Goal: Task Accomplishment & Management: Manage account settings

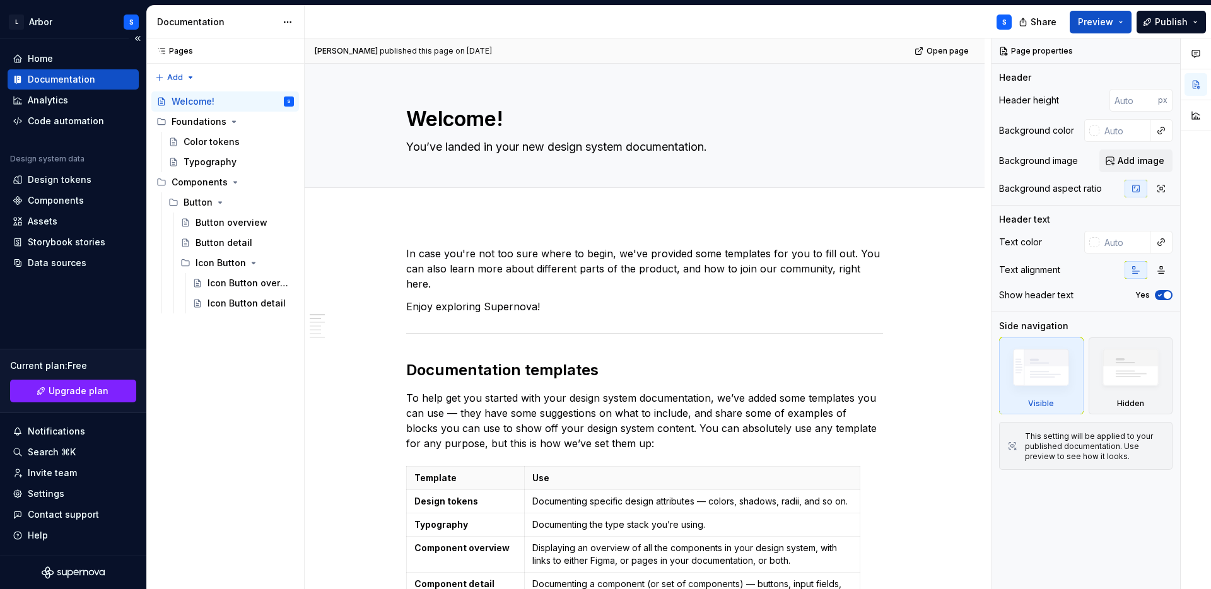
scroll to position [304, 0]
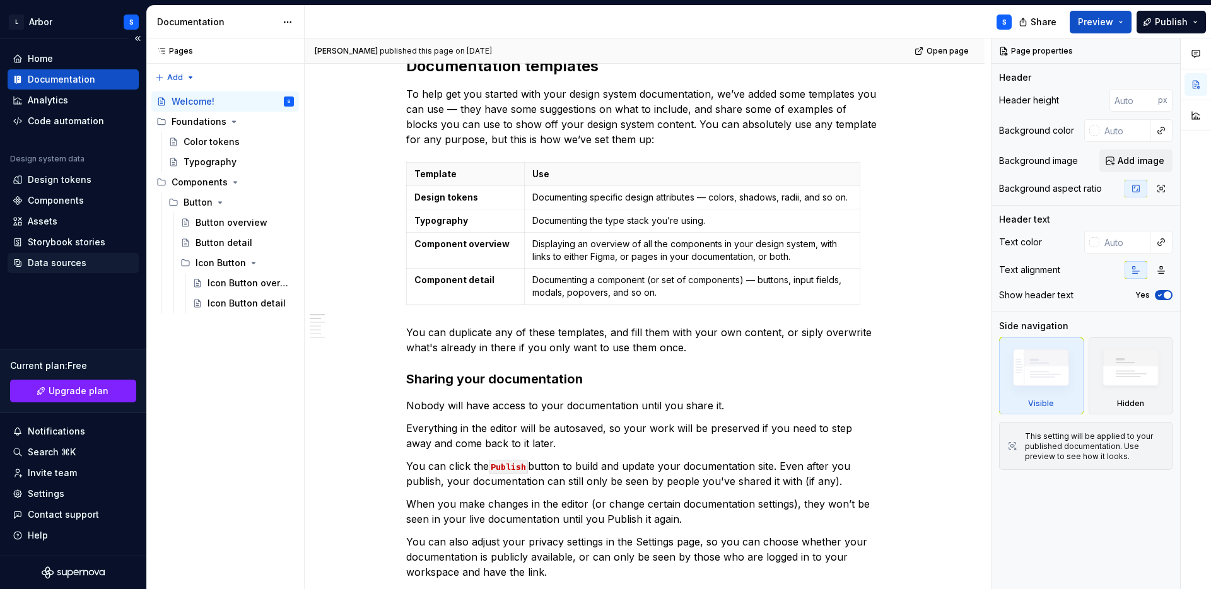
click at [51, 256] on div "Data sources" at bounding box center [73, 263] width 131 height 20
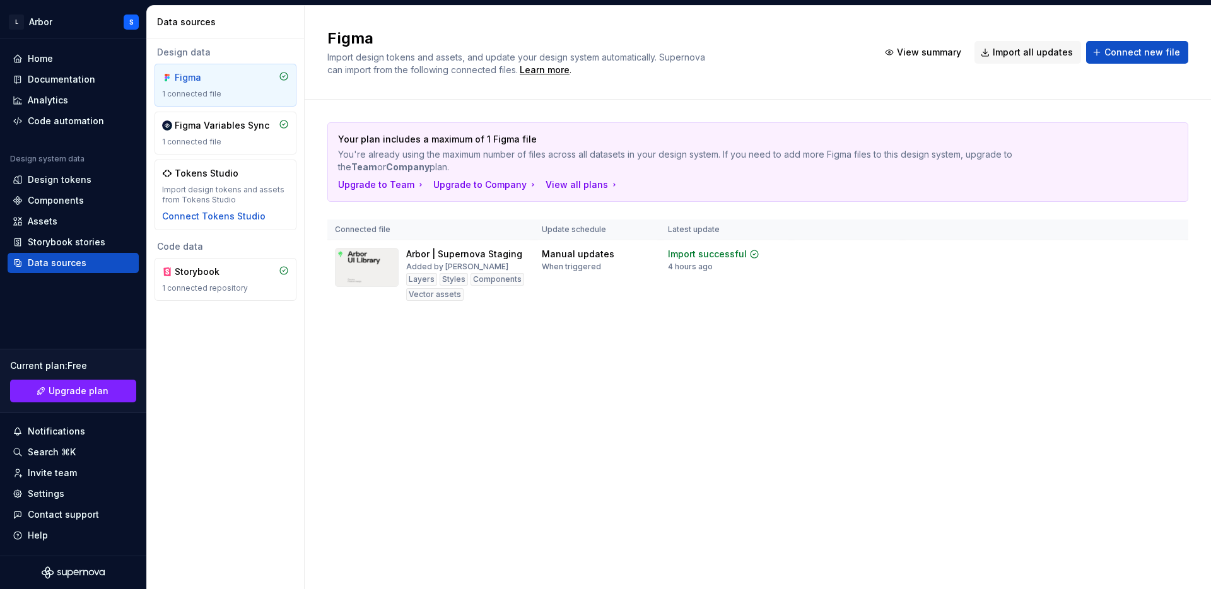
click at [226, 67] on div "Figma 1 connected file" at bounding box center [226, 85] width 142 height 43
click at [1126, 274] on div "Import updates" at bounding box center [1123, 274] width 57 height 10
click at [272, 284] on div "1 connected repository" at bounding box center [225, 288] width 127 height 10
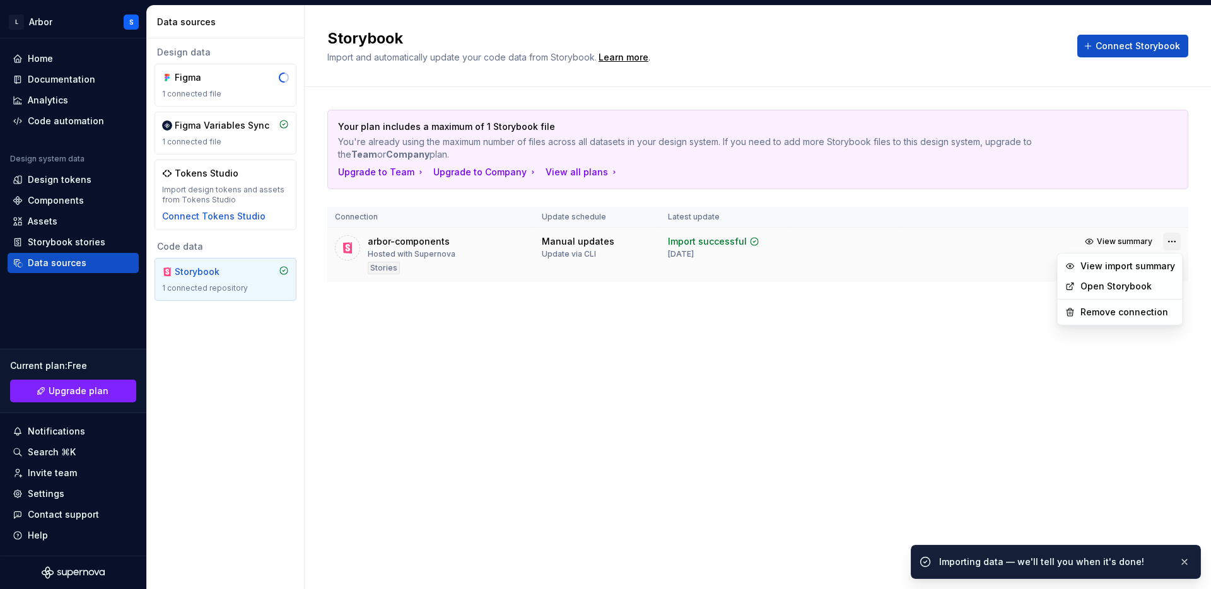
click at [1172, 238] on html "L Arbor S Home Documentation Analytics Code automation Design system data Desig…" at bounding box center [605, 294] width 1211 height 589
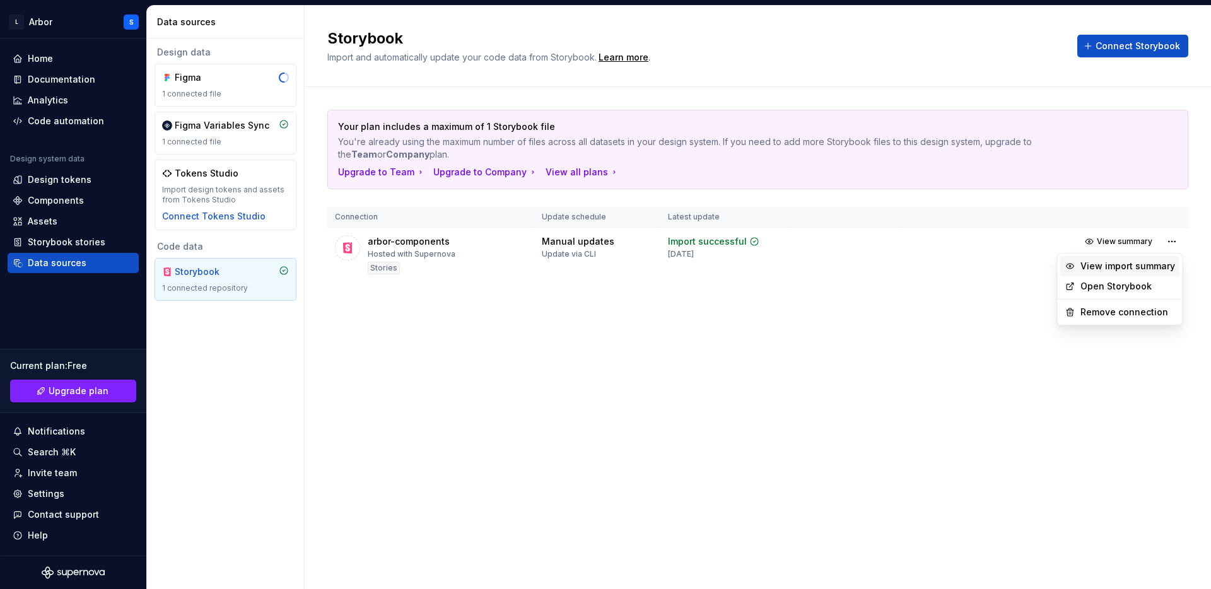
click at [1156, 264] on div "View import summary" at bounding box center [1128, 266] width 95 height 13
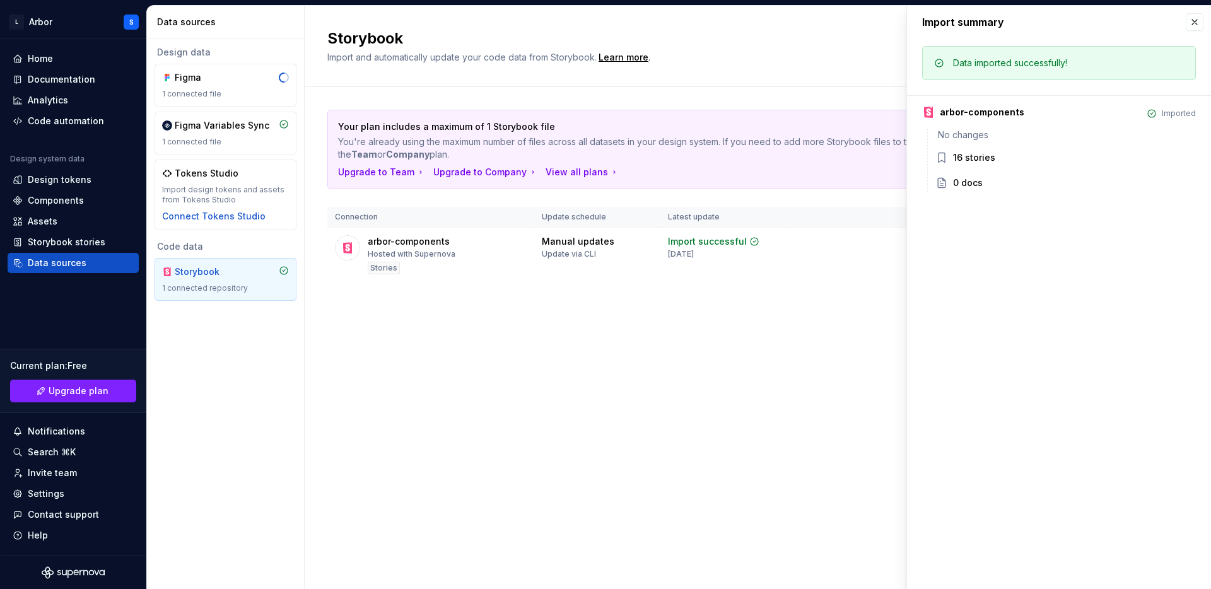
click at [997, 153] on div "16 stories" at bounding box center [1074, 157] width 243 height 13
click at [1187, 26] on button "button" at bounding box center [1195, 22] width 18 height 18
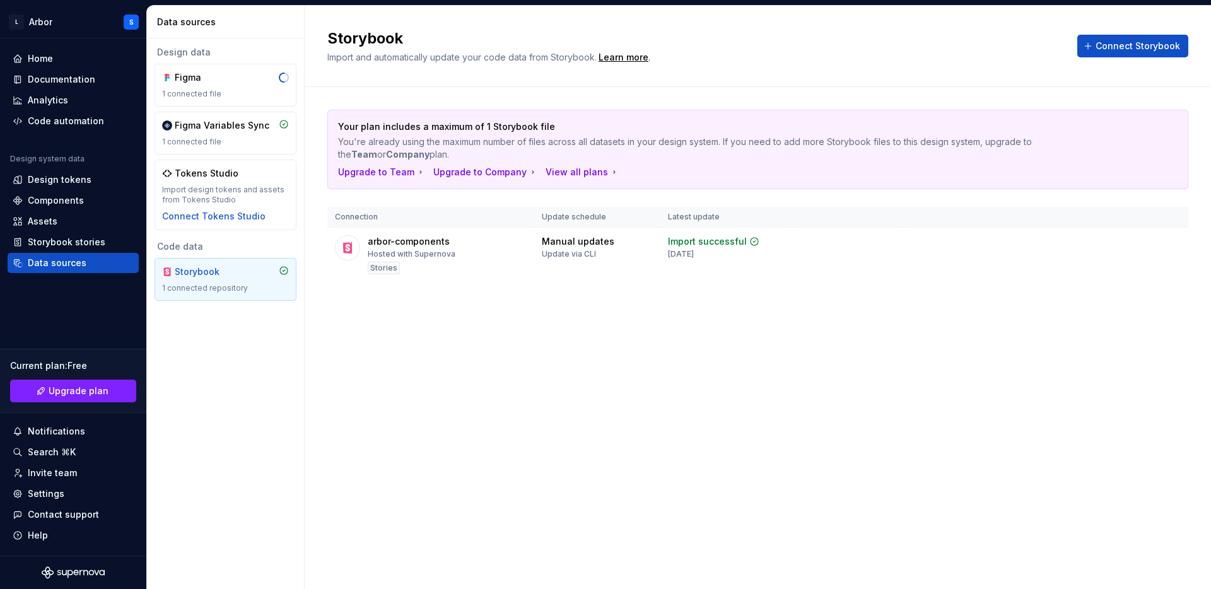
click at [1194, 23] on div "Storybook Import and automatically update your code data from Storybook. Learn …" at bounding box center [758, 46] width 906 height 81
click at [1173, 245] on html "L Arbor S Home Documentation Analytics Code automation Design system data Desig…" at bounding box center [605, 294] width 1211 height 589
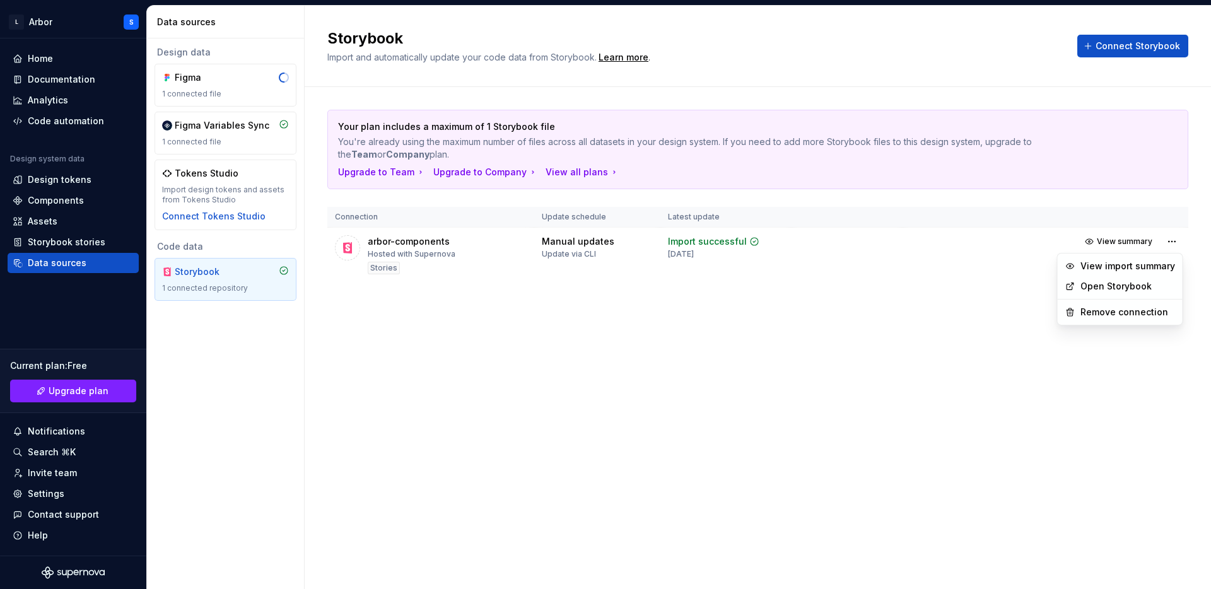
click at [382, 339] on html "L Arbor S Home Documentation Analytics Code automation Design system data Desig…" at bounding box center [605, 294] width 1211 height 589
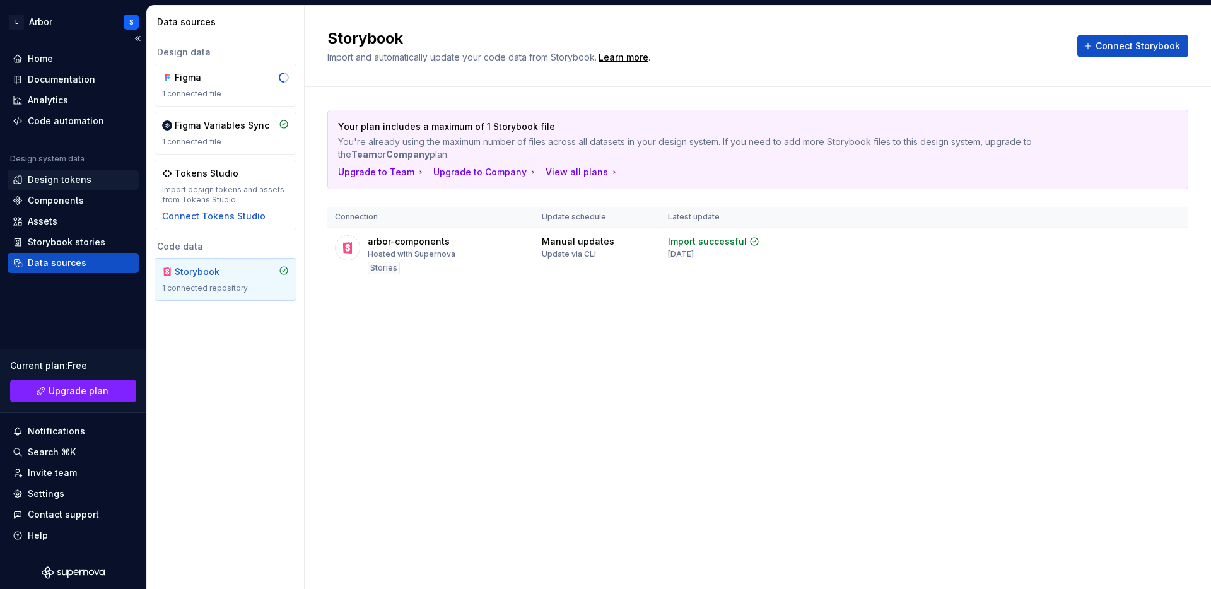
click at [69, 184] on div "Design tokens" at bounding box center [60, 179] width 64 height 13
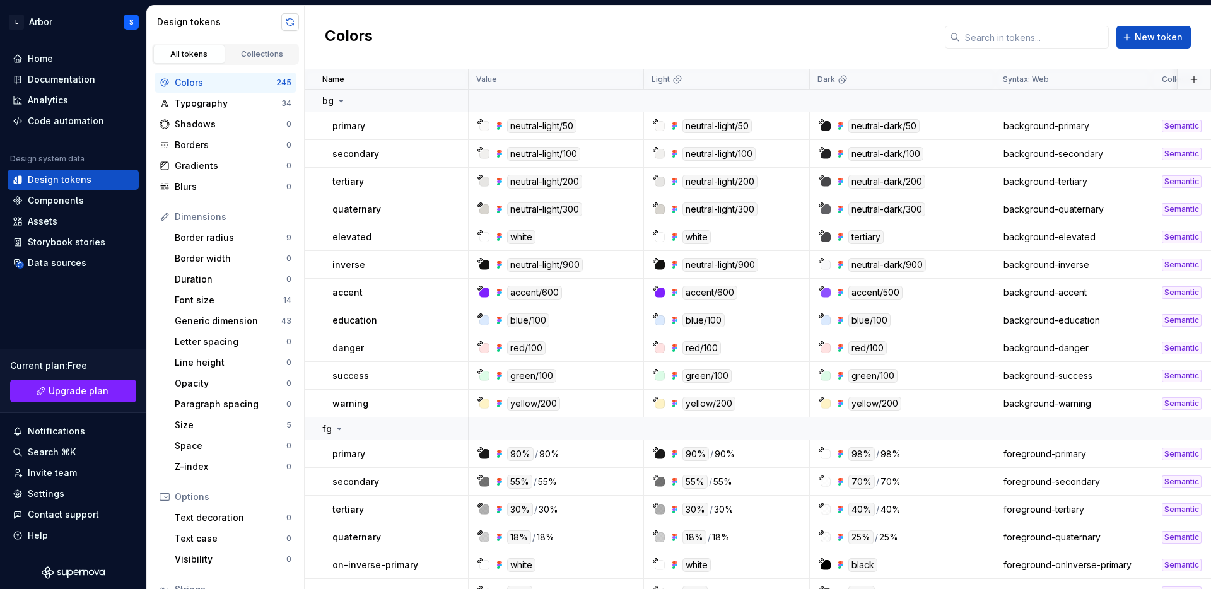
click at [283, 16] on button "button" at bounding box center [290, 22] width 18 height 18
drag, startPoint x: 464, startPoint y: 81, endPoint x: 427, endPoint y: 73, distance: 37.6
click at [427, 73] on div "Name" at bounding box center [387, 79] width 164 height 20
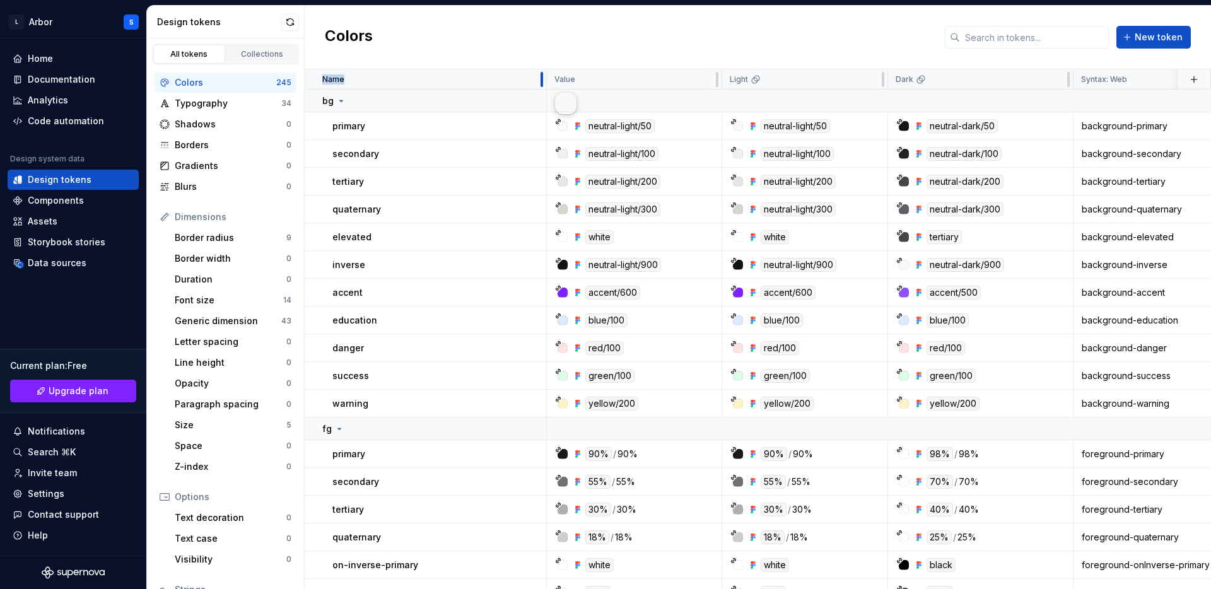
drag, startPoint x: 460, startPoint y: 81, endPoint x: 443, endPoint y: 31, distance: 53.3
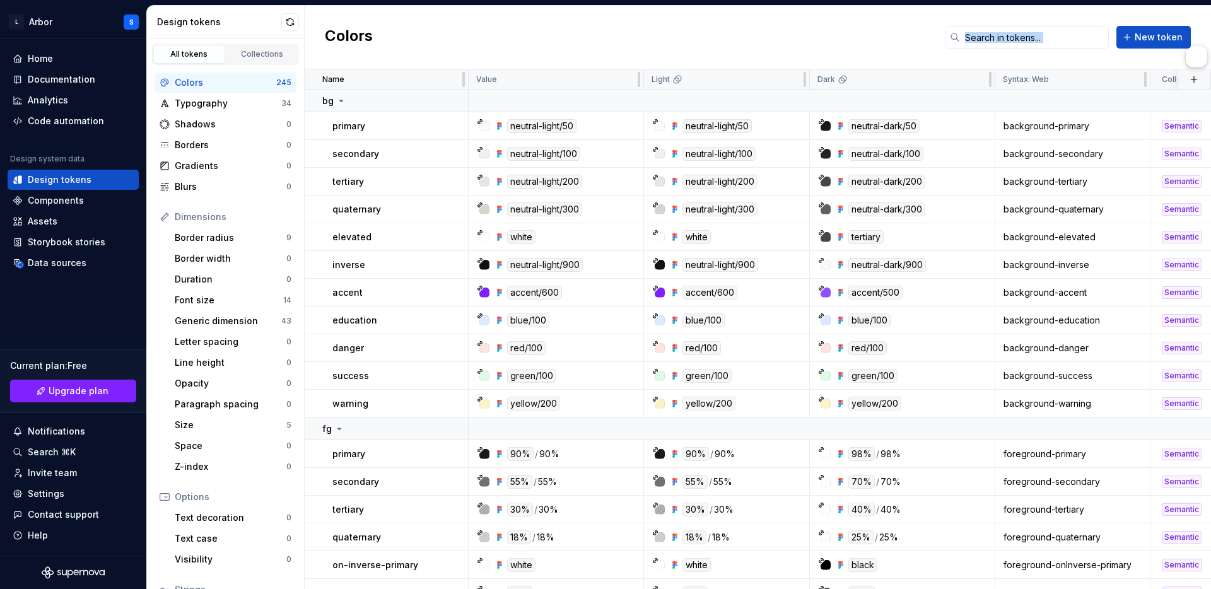
click at [443, 31] on div "Colors New token" at bounding box center [758, 38] width 906 height 64
drag, startPoint x: 464, startPoint y: 78, endPoint x: 372, endPoint y: 70, distance: 93.1
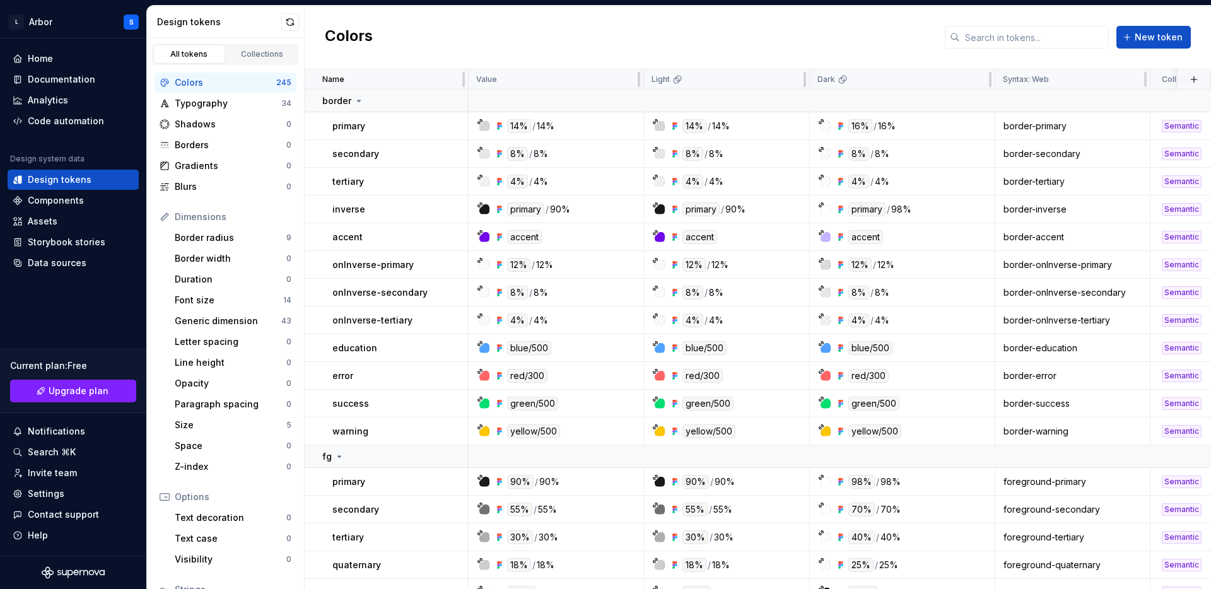
click at [397, 54] on div "Colors New token" at bounding box center [758, 38] width 906 height 64
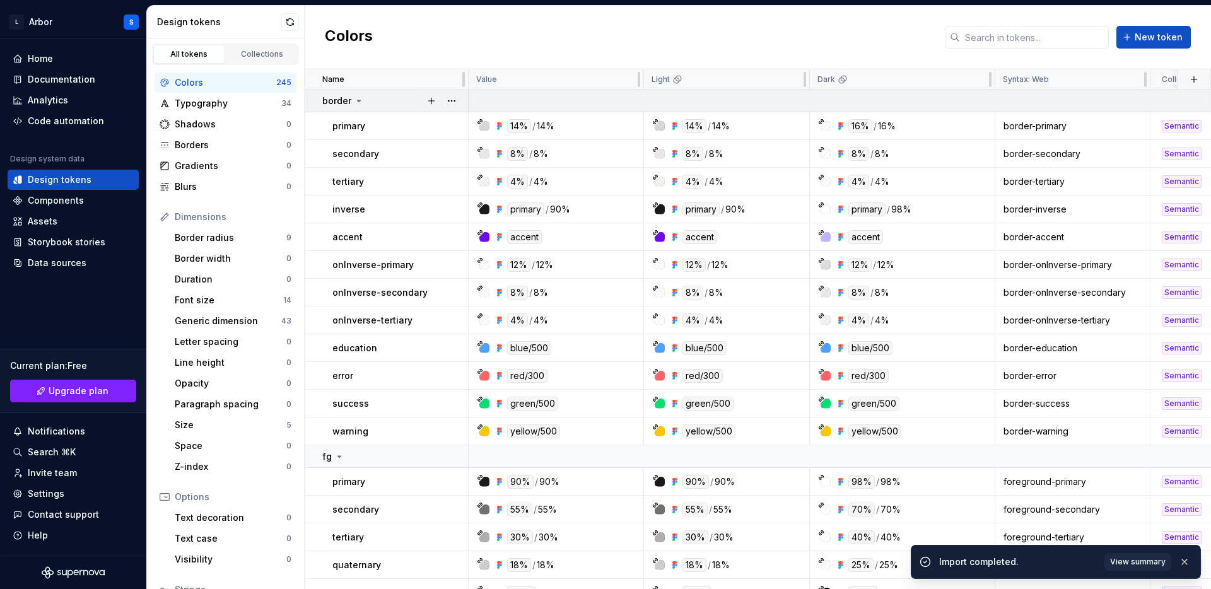
click at [359, 99] on icon at bounding box center [359, 101] width 10 height 10
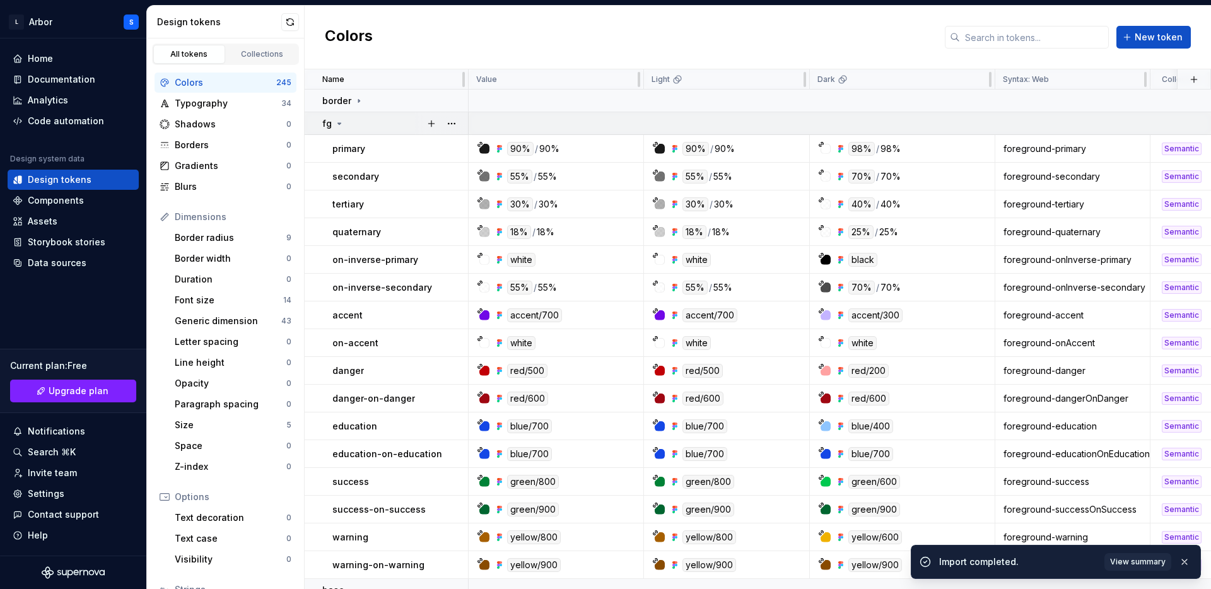
click at [335, 122] on icon at bounding box center [339, 124] width 10 height 10
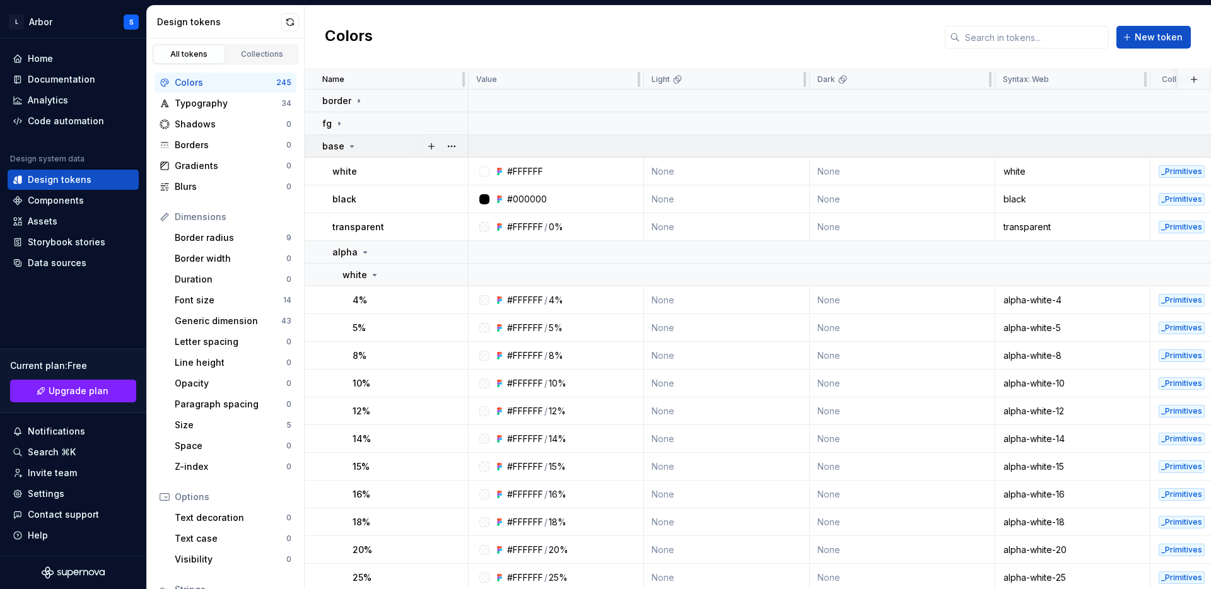
click at [351, 146] on icon at bounding box center [352, 146] width 3 height 1
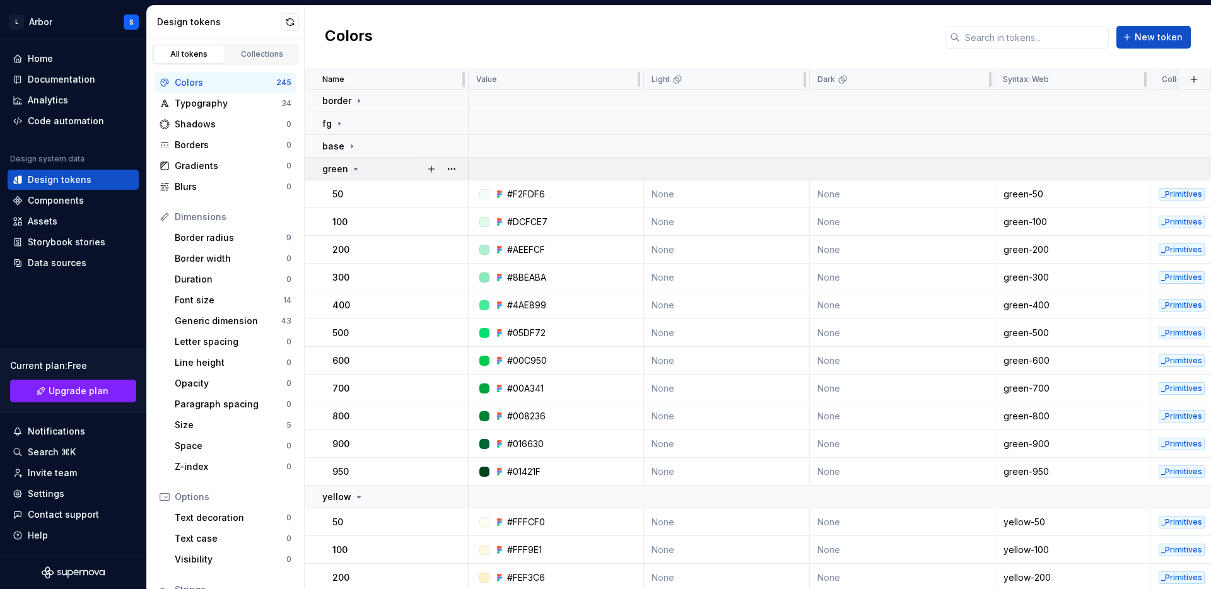
click at [353, 170] on icon at bounding box center [356, 169] width 10 height 10
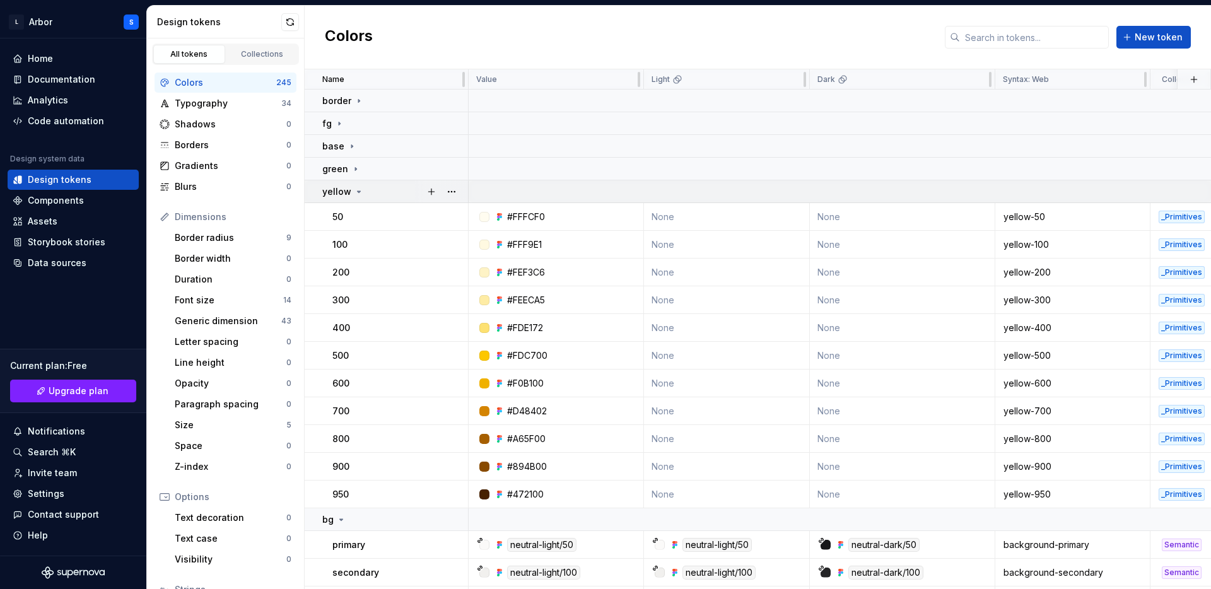
click at [356, 194] on icon at bounding box center [359, 192] width 10 height 10
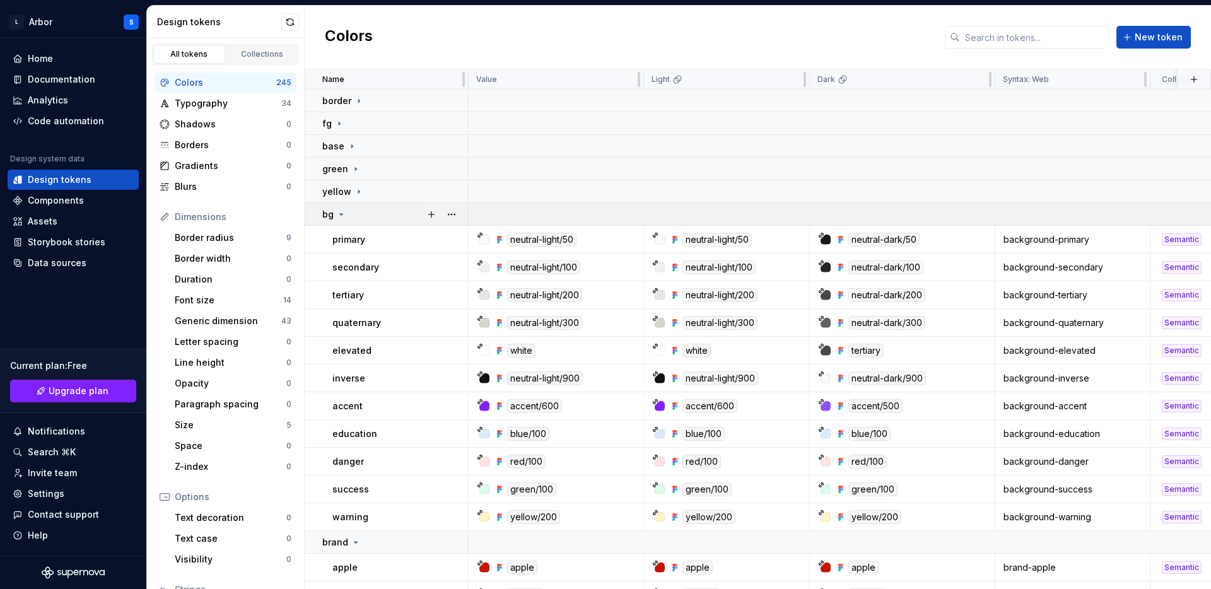
click at [344, 212] on icon at bounding box center [341, 214] width 10 height 10
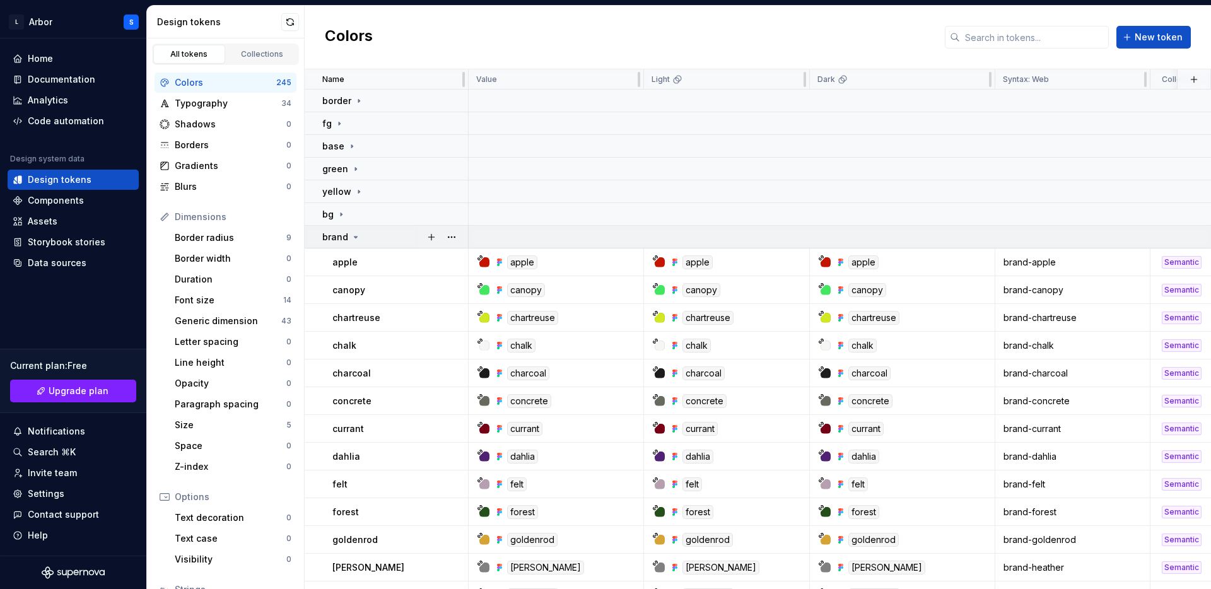
click at [355, 233] on icon at bounding box center [356, 237] width 10 height 10
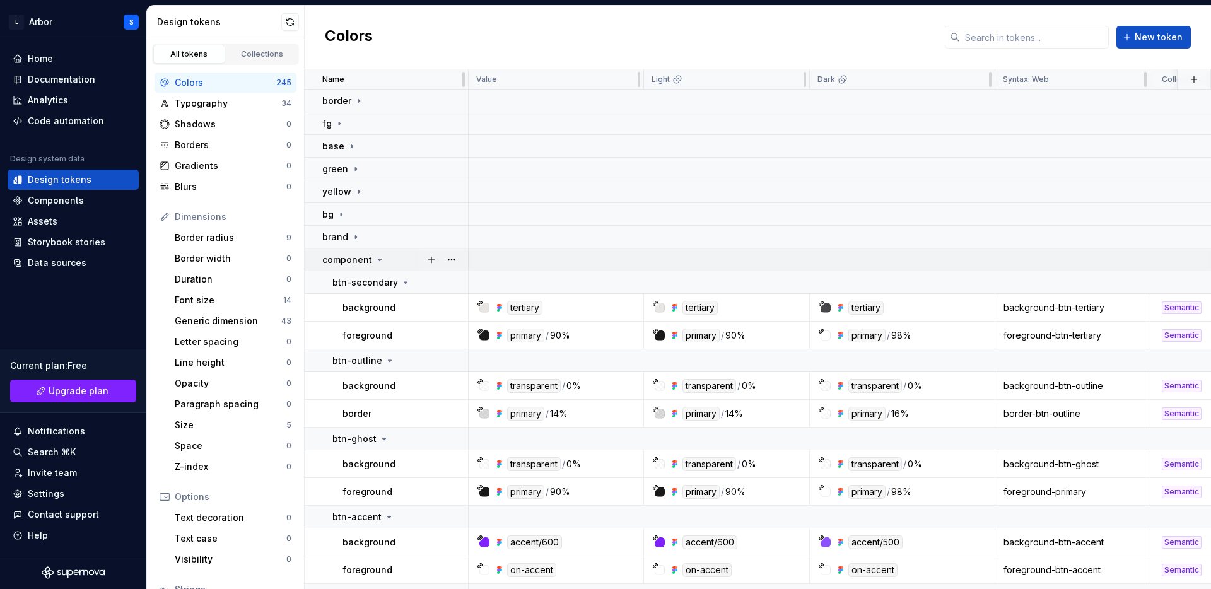
click at [378, 259] on icon at bounding box center [379, 259] width 3 height 1
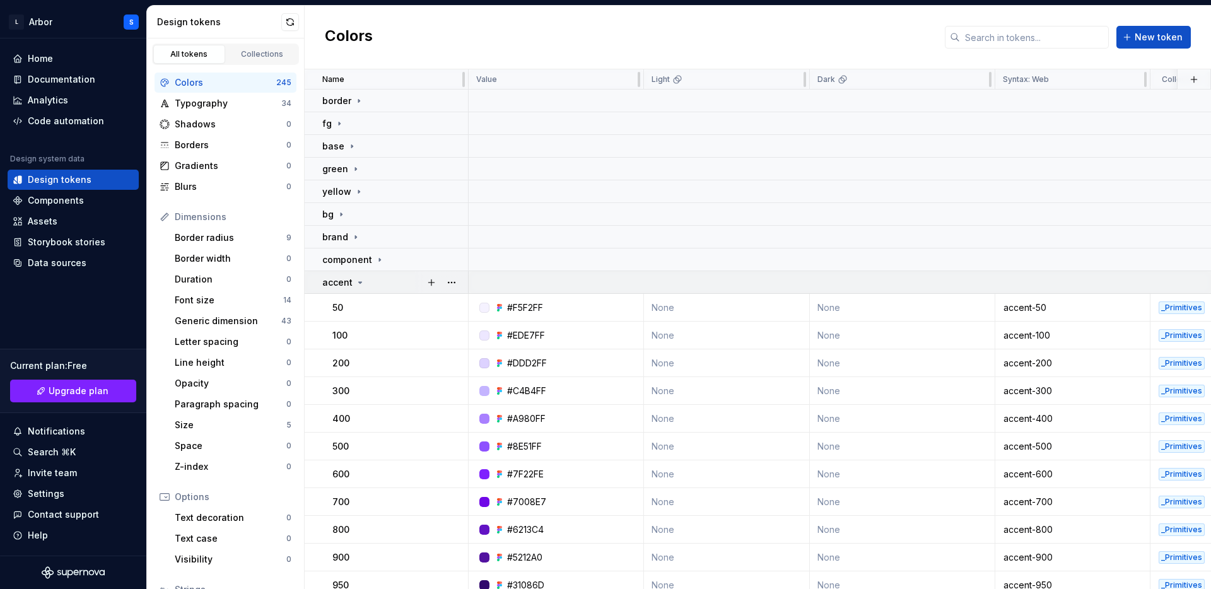
click at [361, 283] on icon at bounding box center [360, 283] width 10 height 10
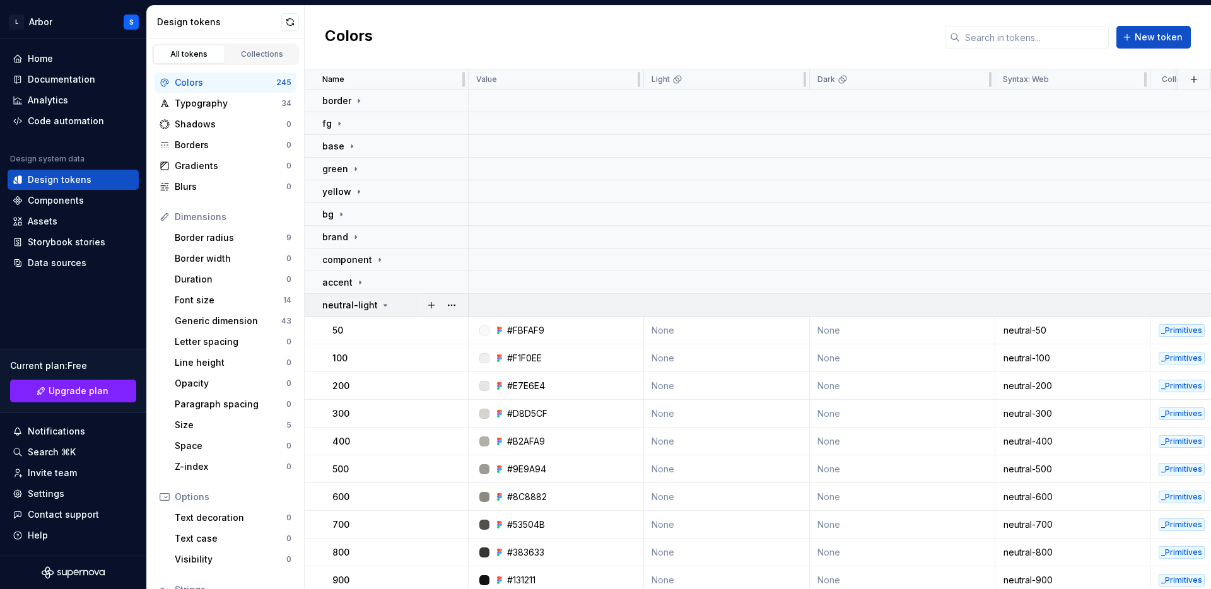
click at [384, 306] on icon at bounding box center [385, 305] width 3 height 1
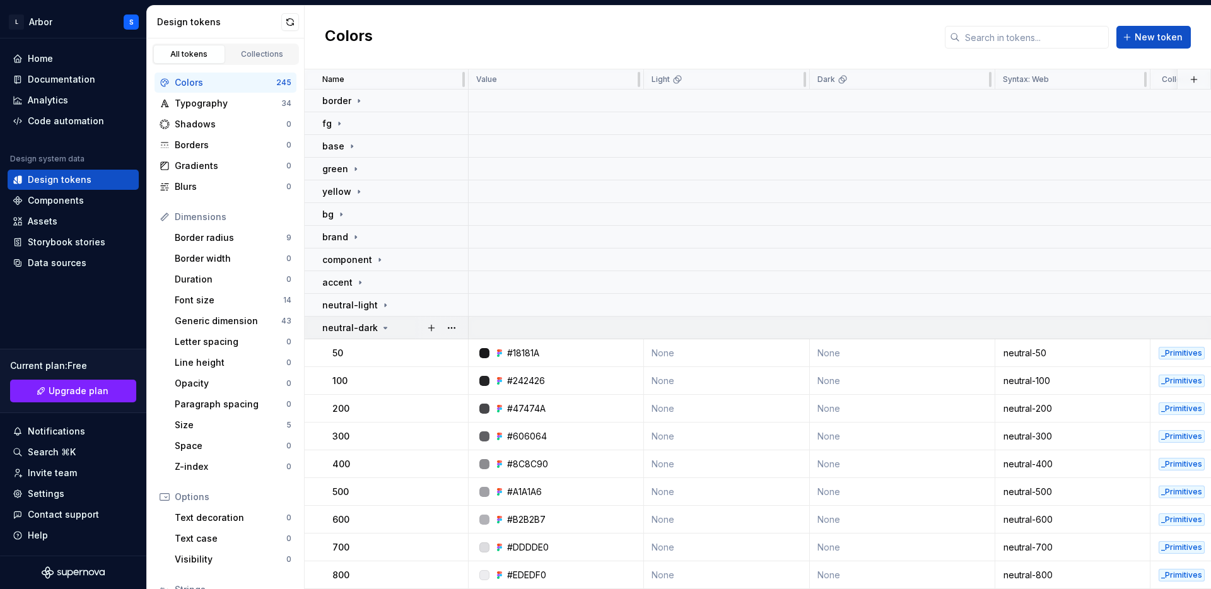
click at [383, 329] on icon at bounding box center [385, 328] width 10 height 10
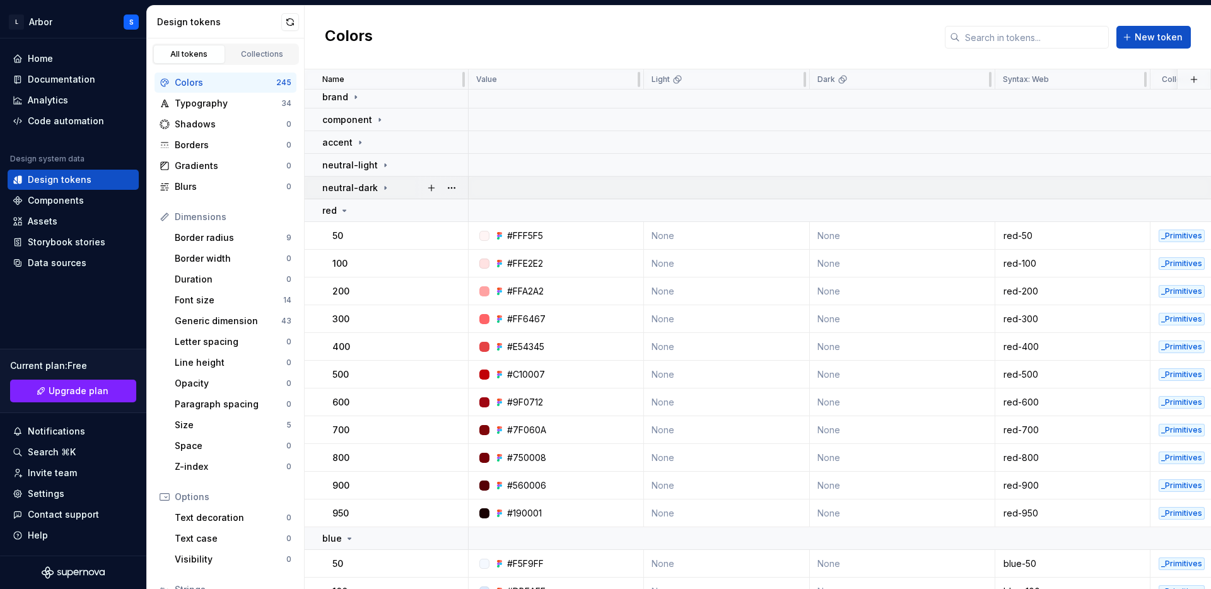
scroll to position [585, 0]
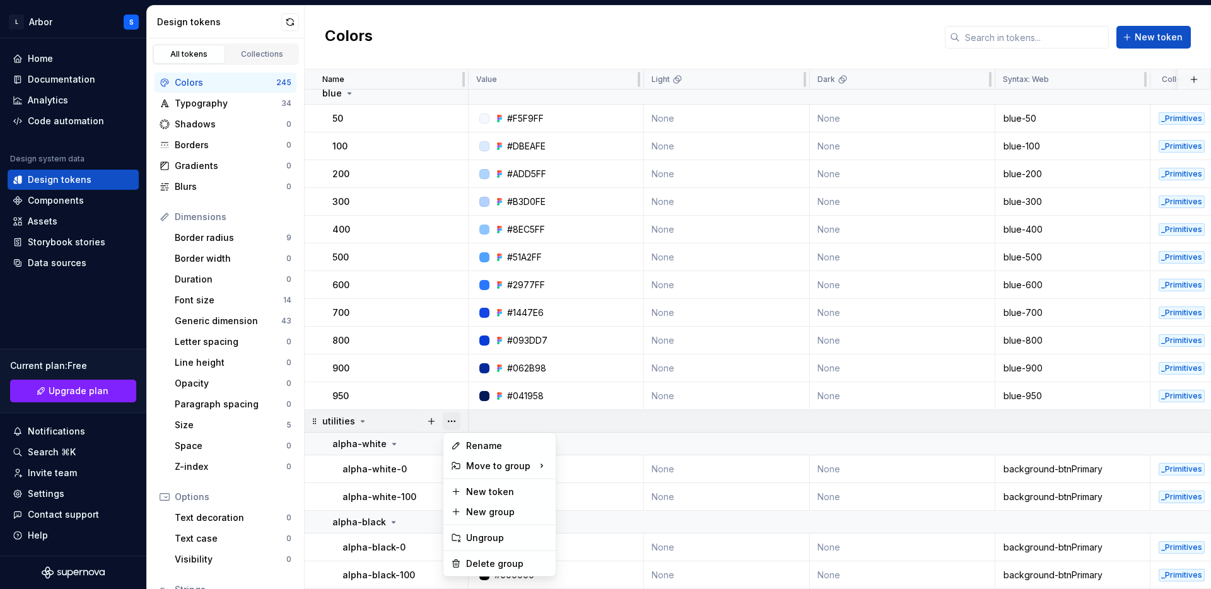
click at [455, 421] on button "button" at bounding box center [452, 422] width 18 height 18
click at [474, 565] on div "Delete group" at bounding box center [507, 564] width 82 height 13
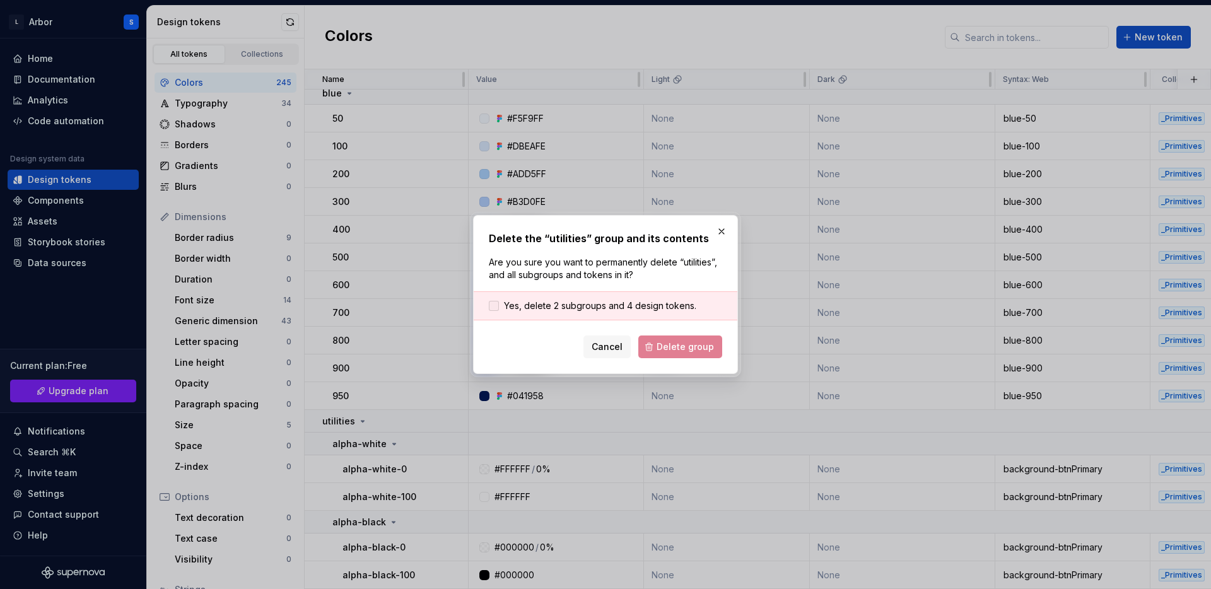
click at [496, 304] on div at bounding box center [494, 306] width 10 height 10
click at [684, 351] on span "Delete group" at bounding box center [685, 347] width 57 height 13
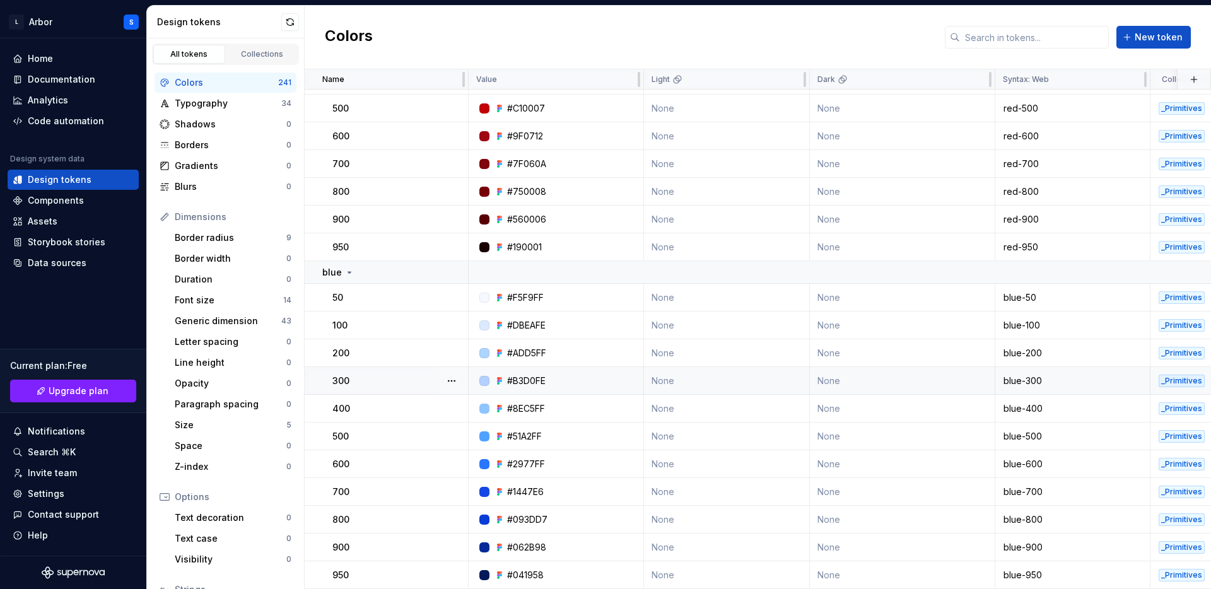
scroll to position [0, 0]
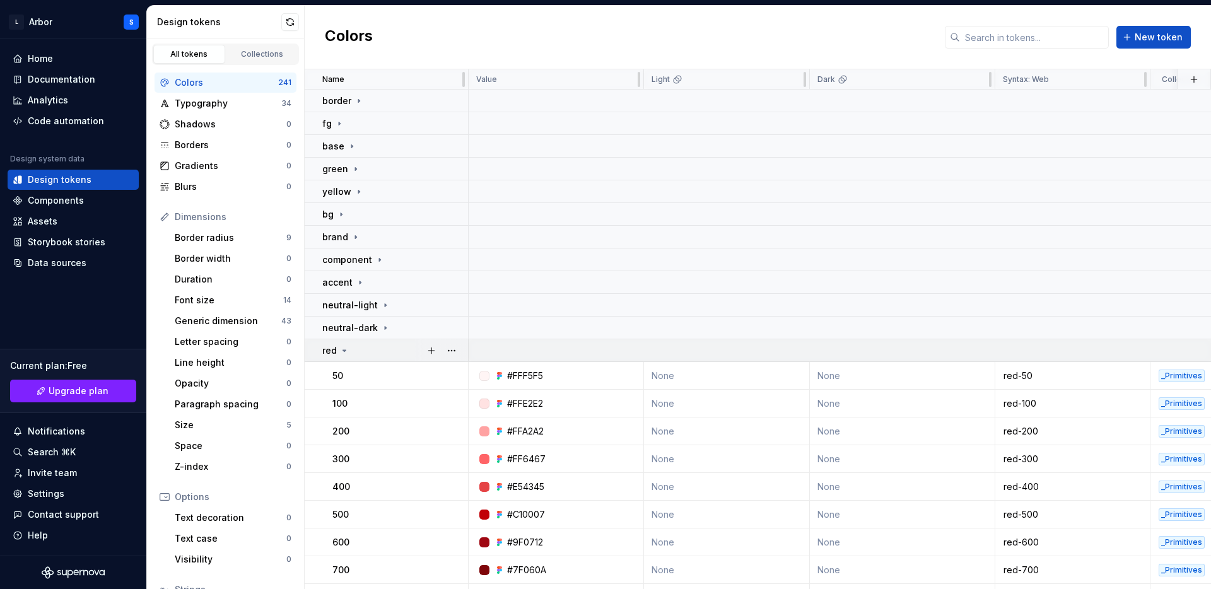
click at [343, 347] on icon at bounding box center [344, 351] width 10 height 10
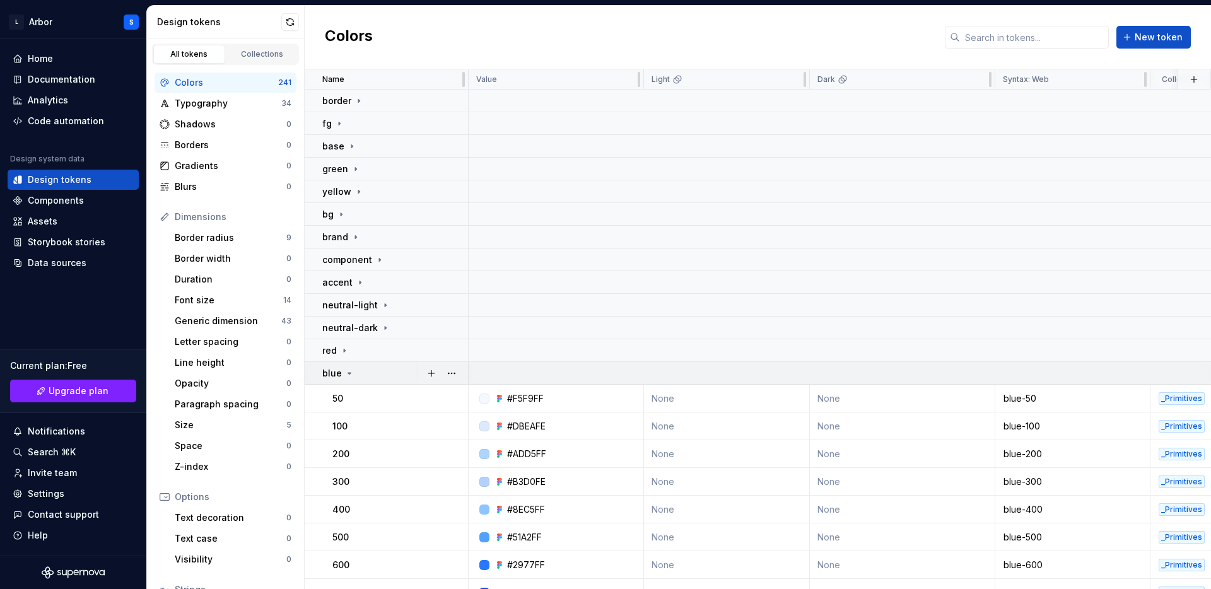
click at [347, 371] on icon at bounding box center [349, 373] width 10 height 10
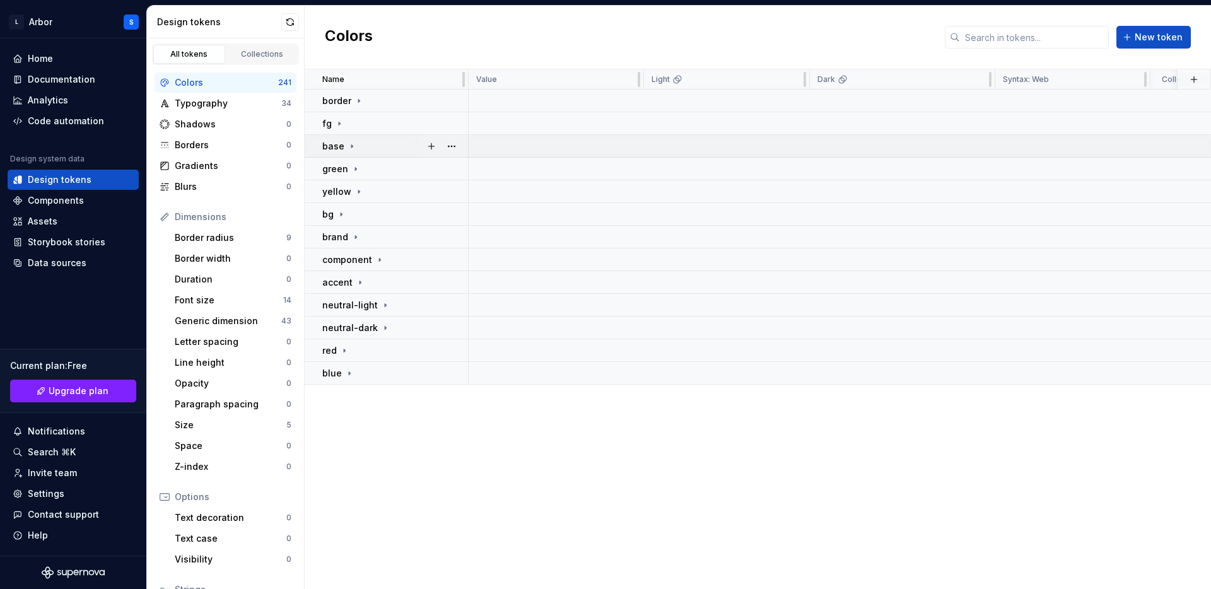
click at [351, 144] on icon at bounding box center [352, 146] width 10 height 10
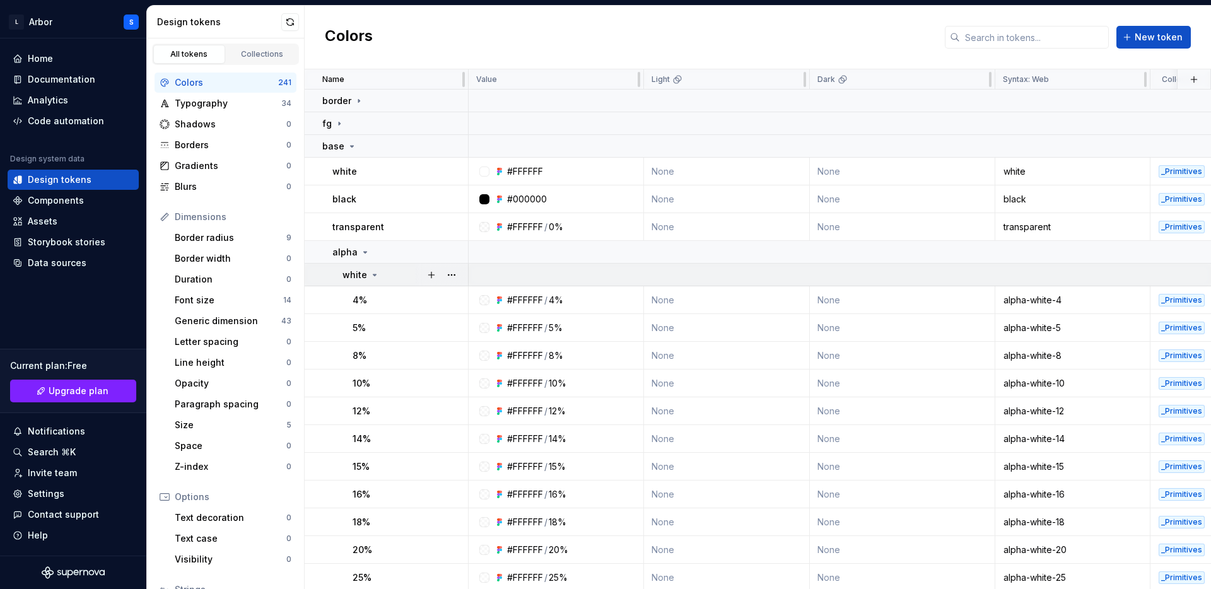
click at [376, 274] on icon at bounding box center [375, 275] width 10 height 10
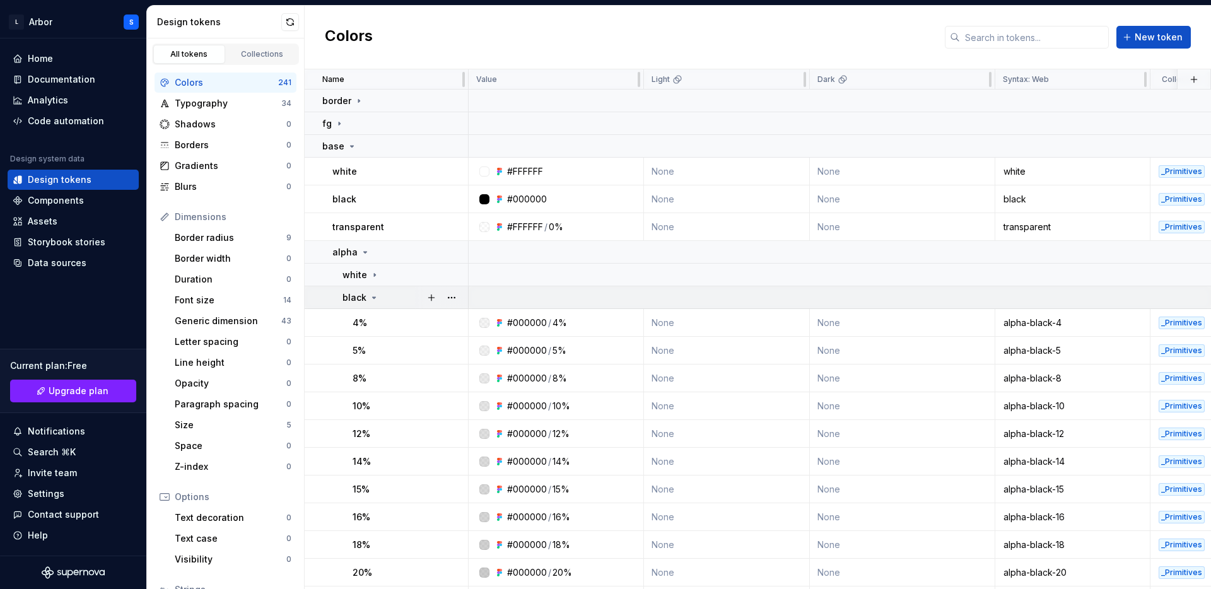
click at [374, 298] on icon at bounding box center [374, 298] width 10 height 10
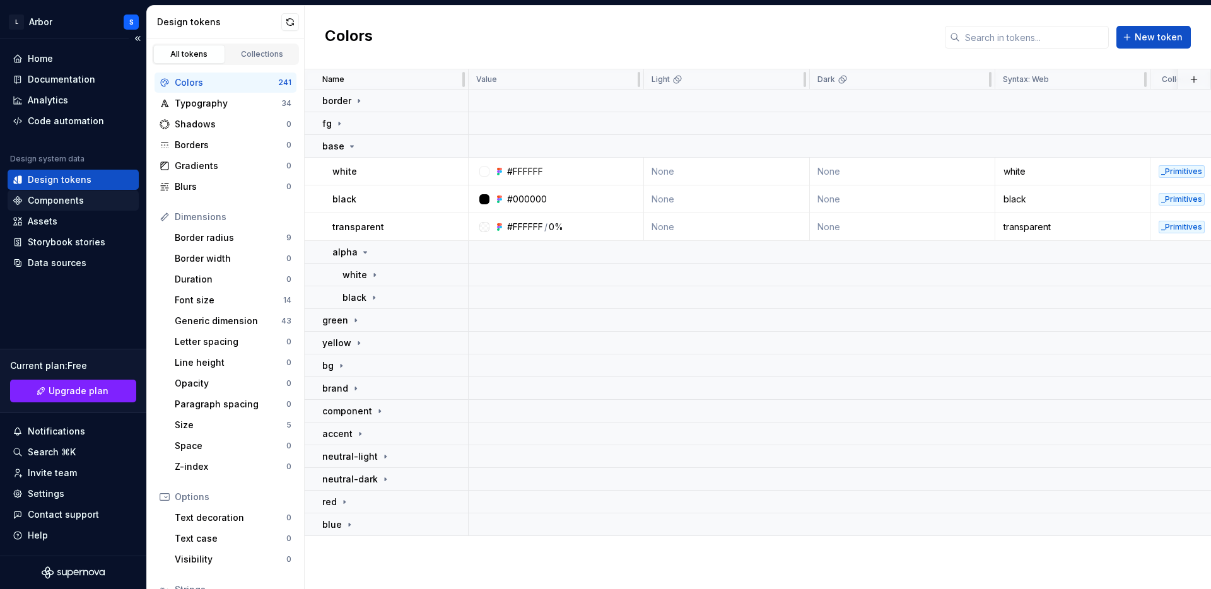
click at [51, 199] on div "Components" at bounding box center [56, 200] width 56 height 13
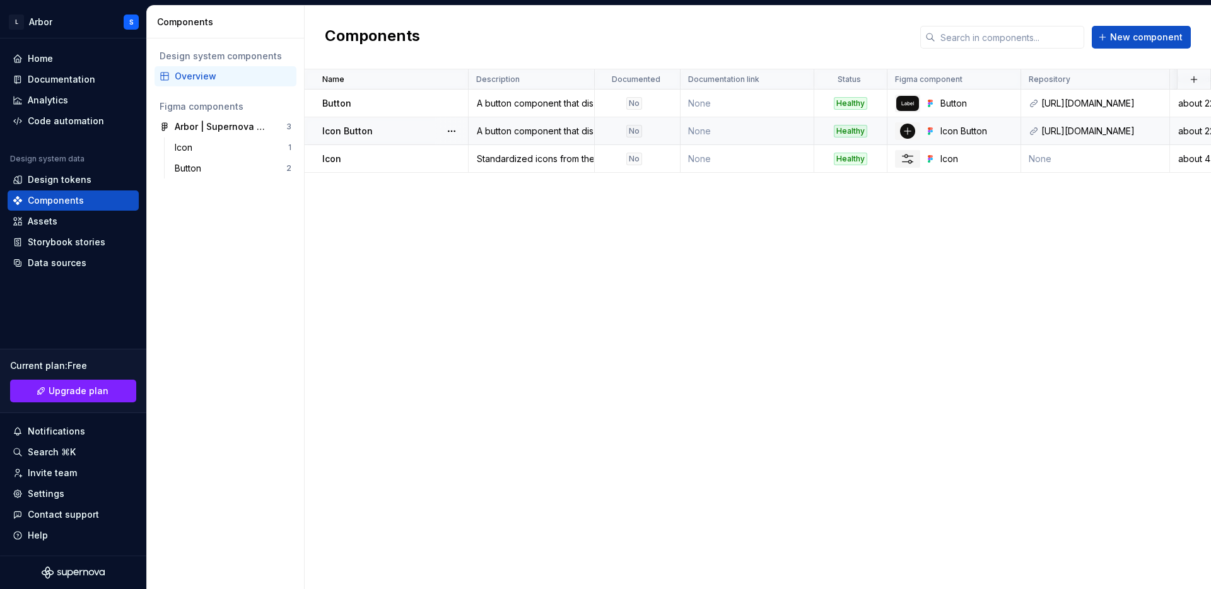
click at [399, 136] on div "Icon Button" at bounding box center [394, 131] width 145 height 13
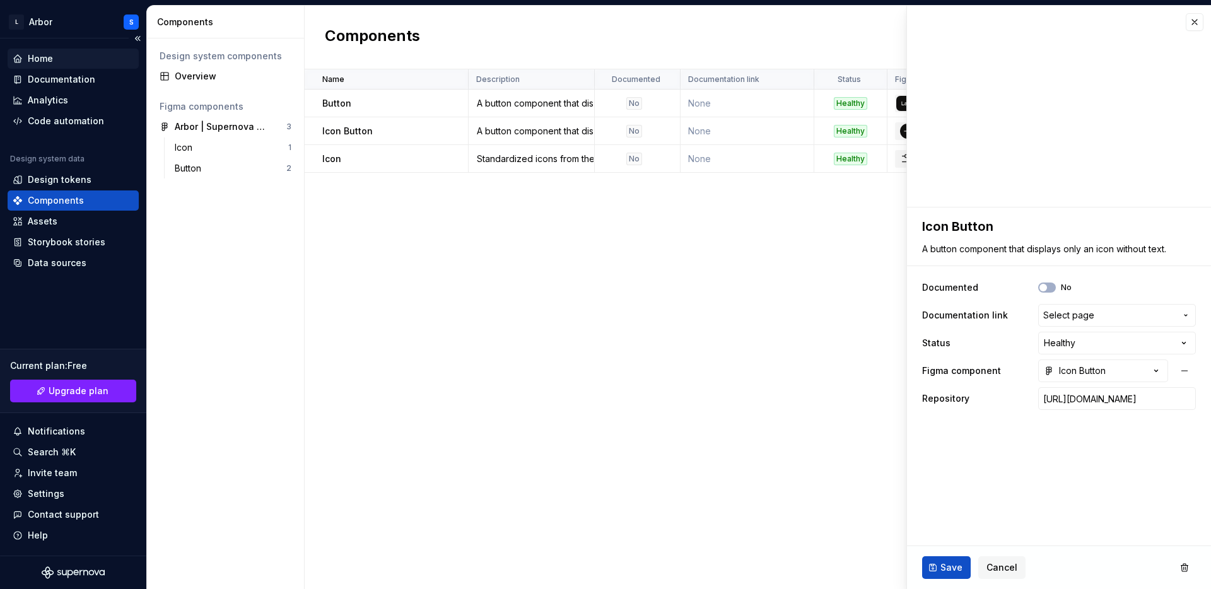
click at [48, 58] on div "Home" at bounding box center [40, 58] width 25 height 13
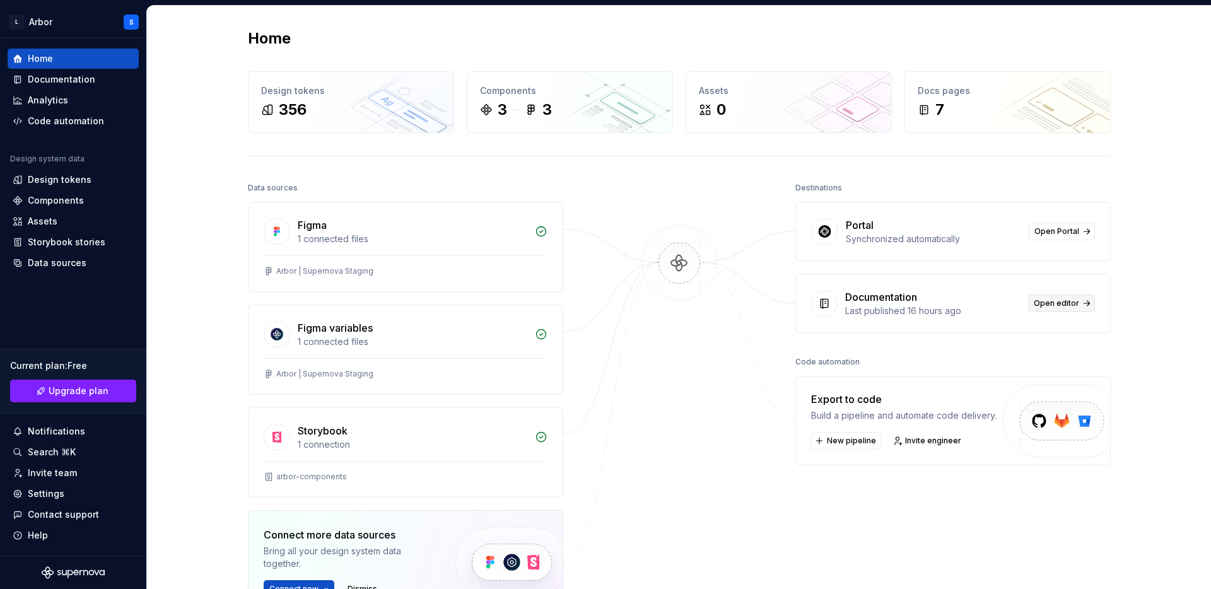
click at [1068, 302] on span "Open editor" at bounding box center [1056, 303] width 45 height 10
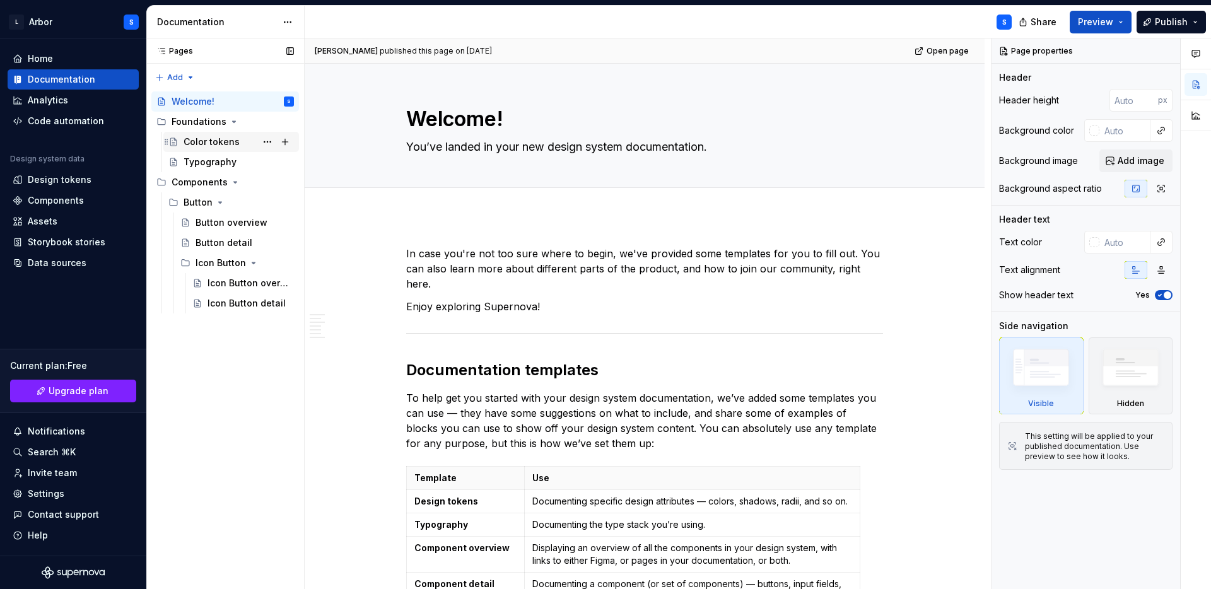
click at [234, 145] on div "Color tokens" at bounding box center [212, 142] width 56 height 13
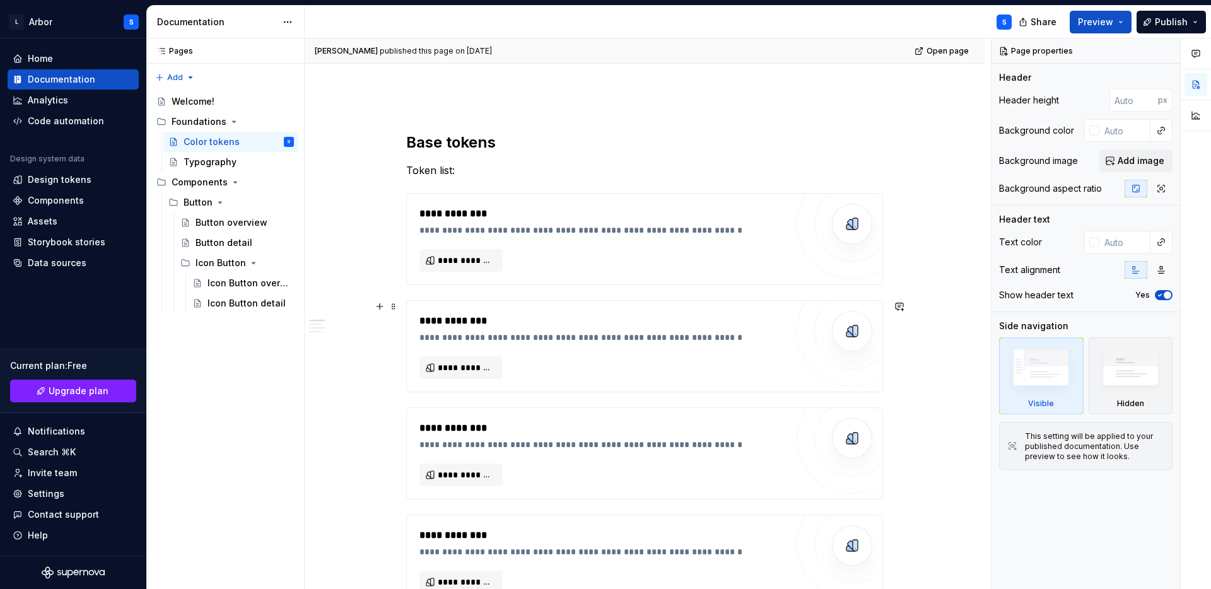
scroll to position [179, 0]
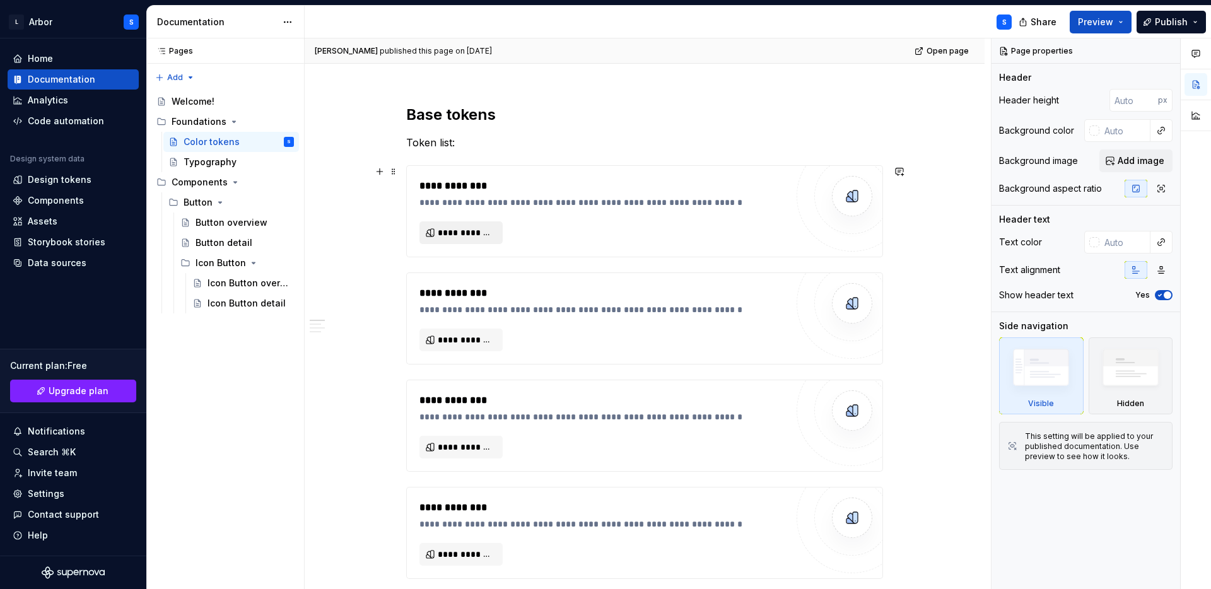
click at [462, 230] on span "**********" at bounding box center [466, 232] width 57 height 13
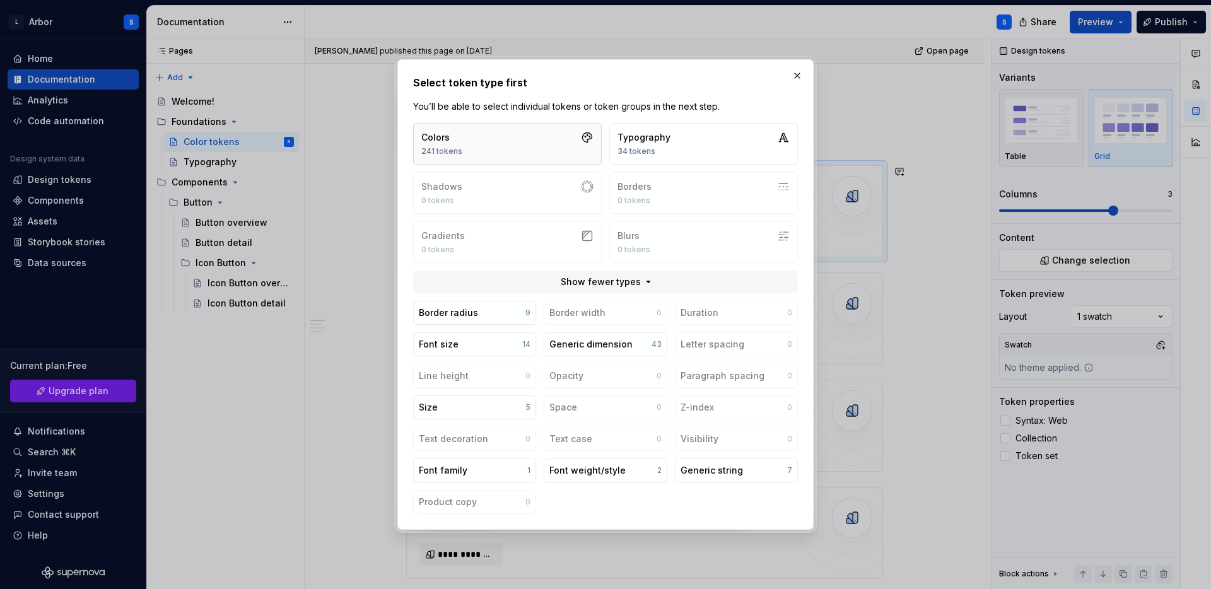
click at [545, 146] on button "Colors 241 tokens" at bounding box center [507, 144] width 189 height 42
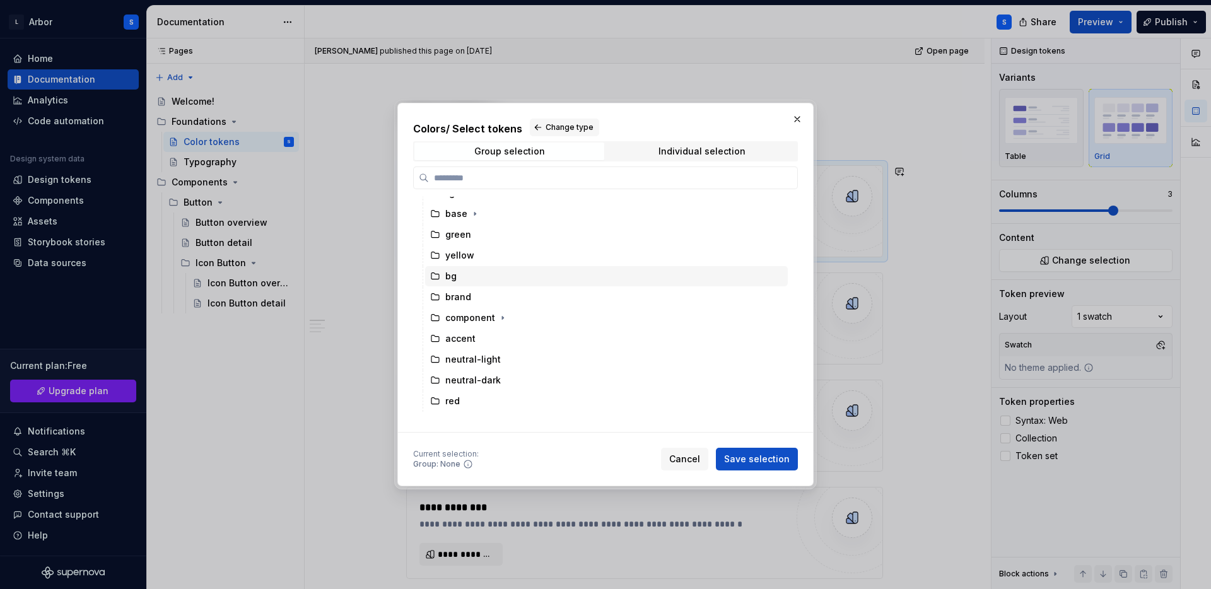
scroll to position [0, 0]
click at [474, 269] on icon "button" at bounding box center [474, 268] width 1 height 3
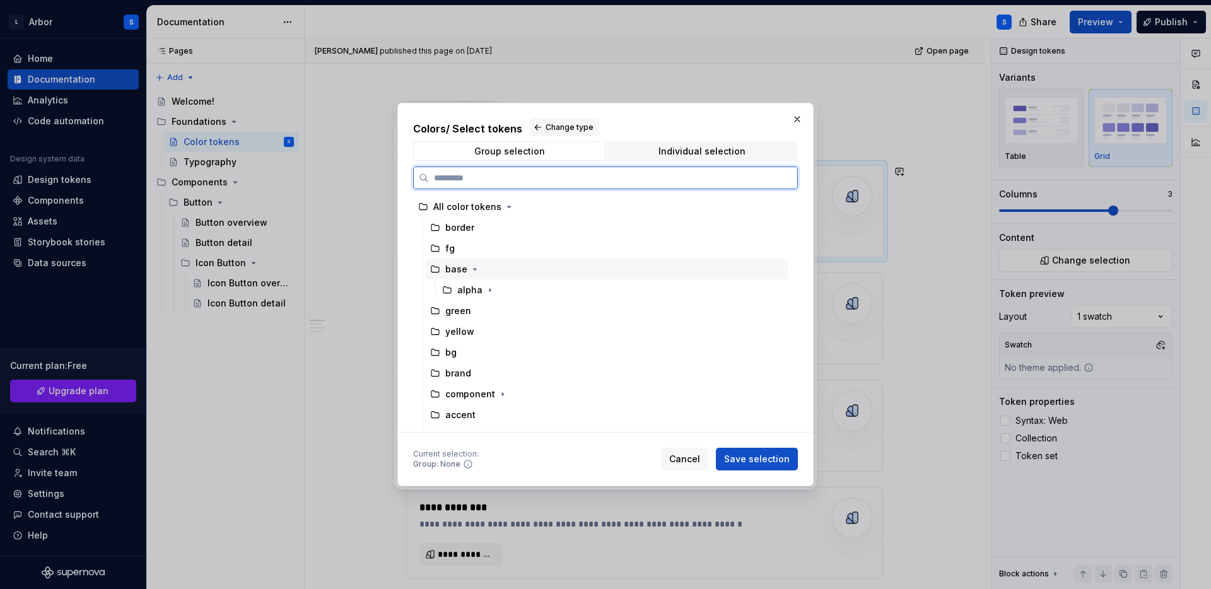
click at [438, 267] on icon at bounding box center [435, 269] width 8 height 6
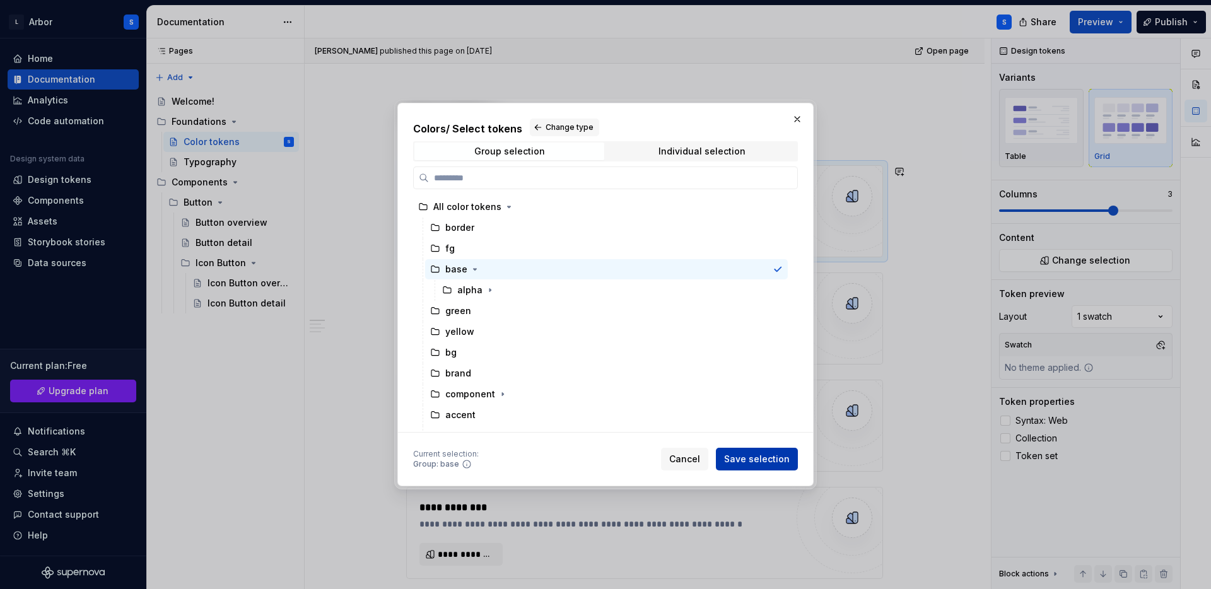
click at [753, 459] on span "Save selection" at bounding box center [757, 459] width 66 height 13
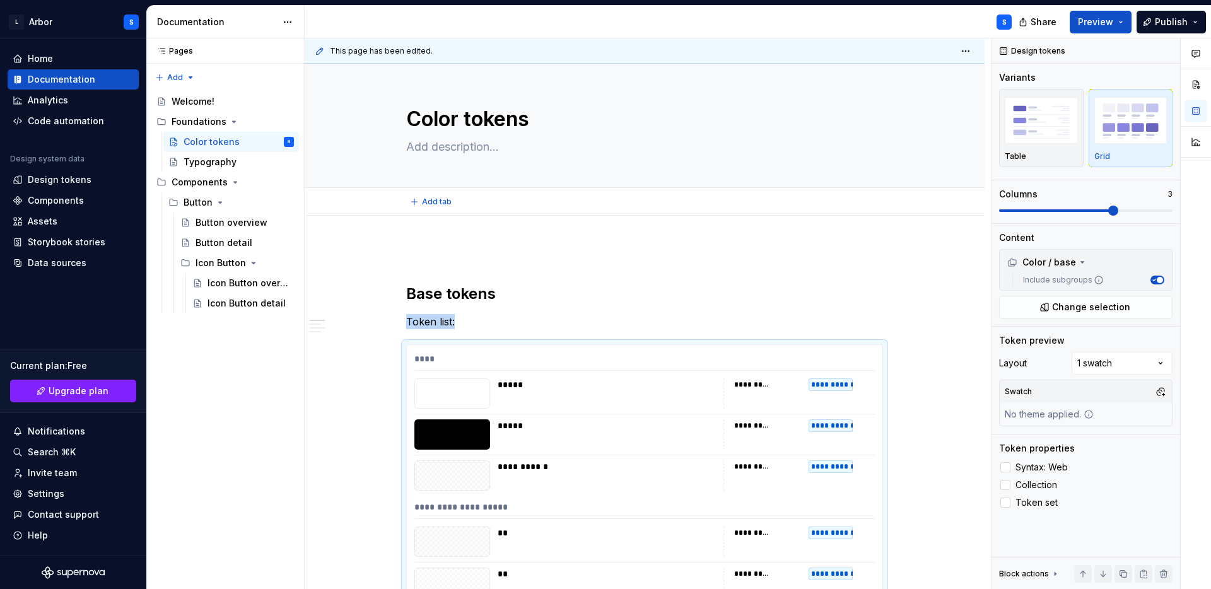
type textarea "*"
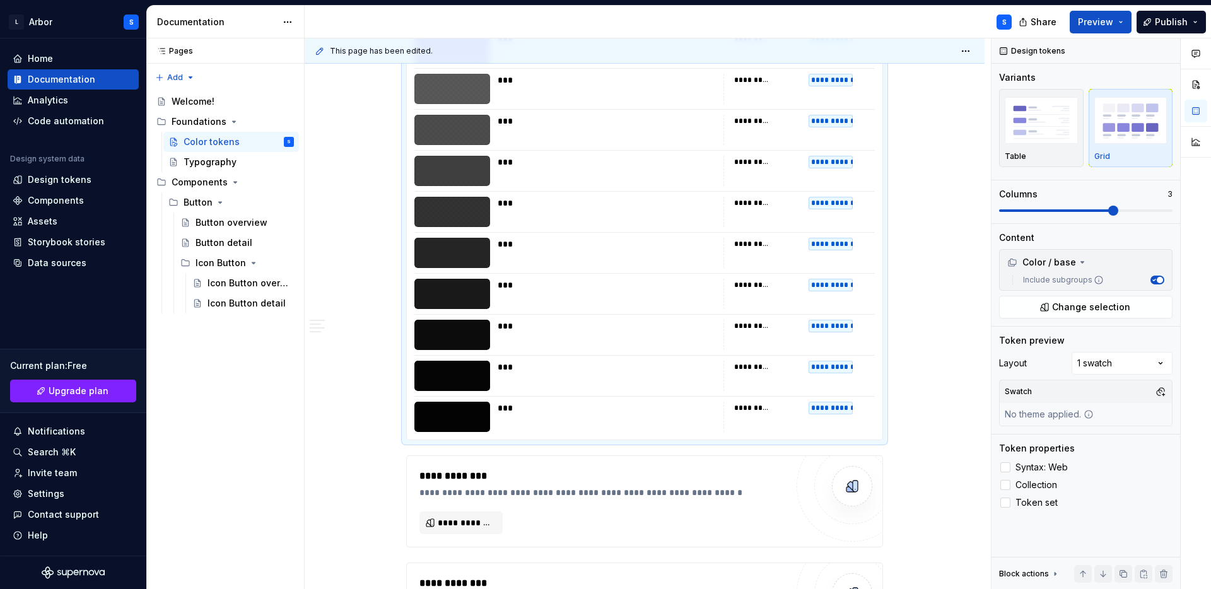
scroll to position [2521, 0]
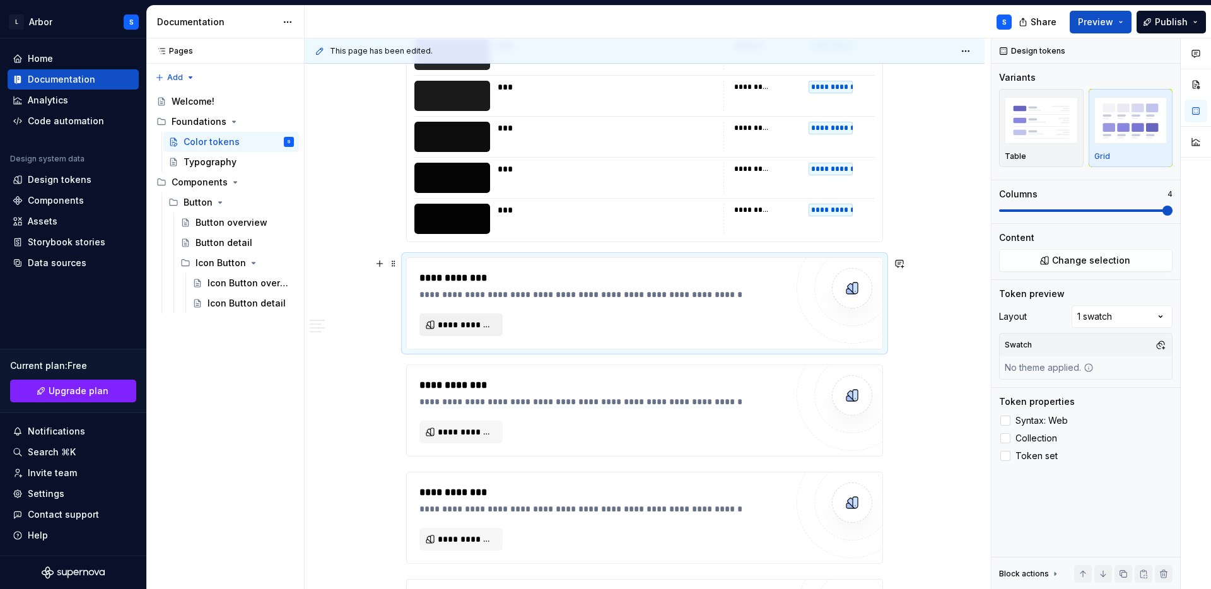
click at [447, 322] on span "**********" at bounding box center [466, 325] width 57 height 13
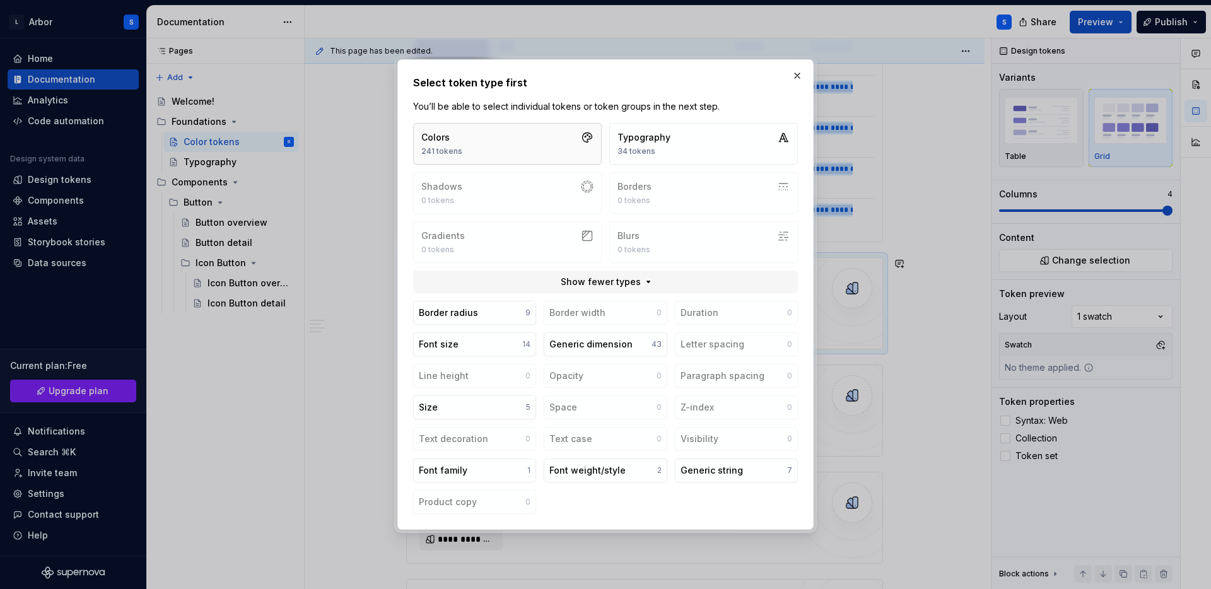
click at [517, 142] on button "Colors 241 tokens" at bounding box center [507, 144] width 189 height 42
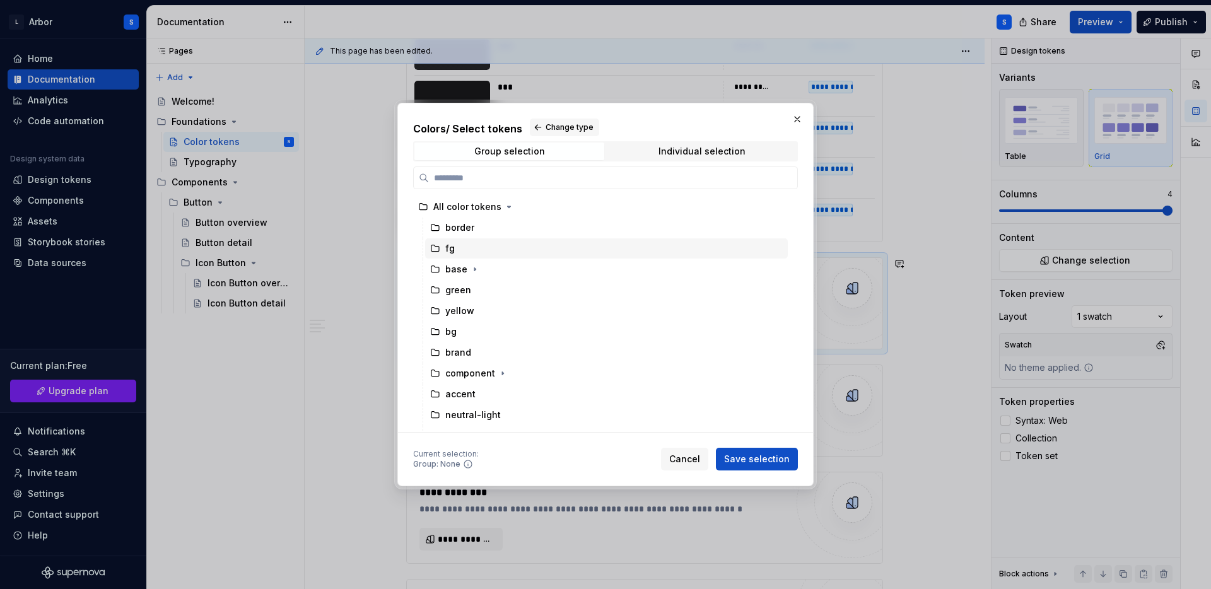
scroll to position [56, 0]
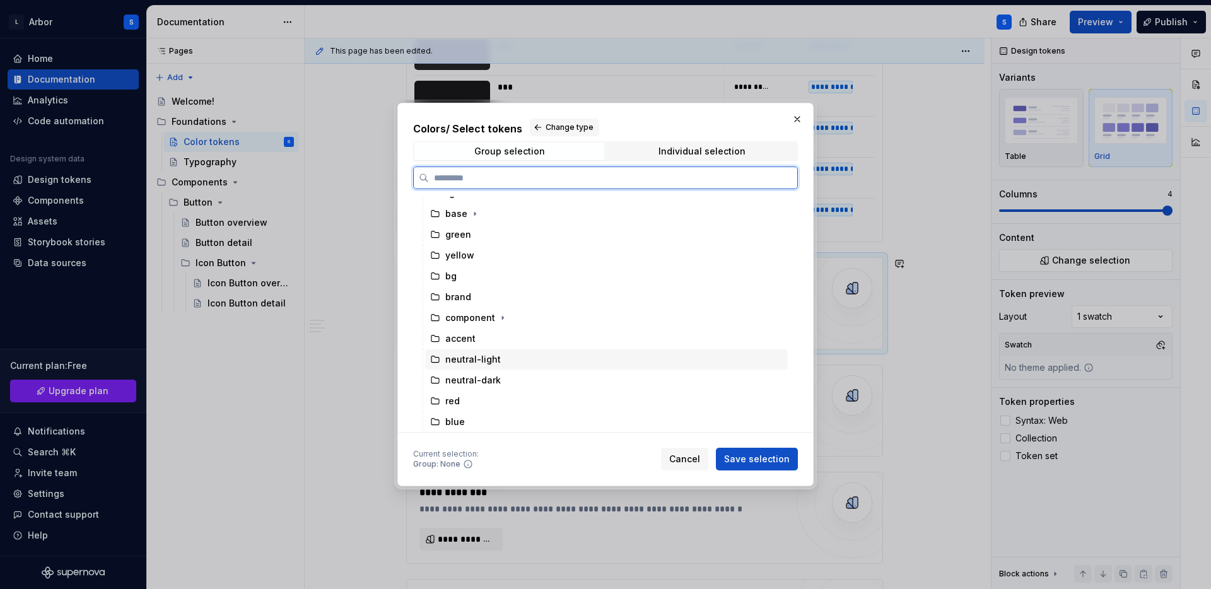
click at [484, 356] on div "neutral-light" at bounding box center [473, 359] width 56 height 13
click at [491, 377] on div "neutral-dark" at bounding box center [473, 380] width 56 height 13
click at [491, 365] on div "neutral-light" at bounding box center [473, 359] width 56 height 13
click at [484, 385] on div "neutral-dark" at bounding box center [473, 380] width 56 height 13
click at [488, 360] on div "neutral-light" at bounding box center [473, 359] width 56 height 13
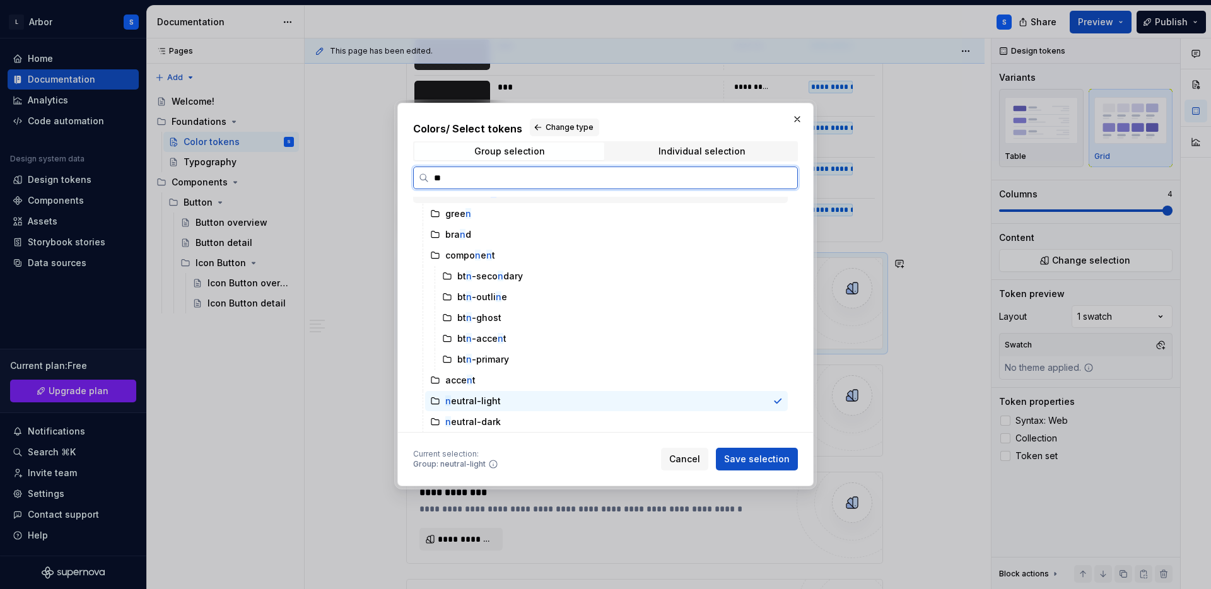
scroll to position [0, 3]
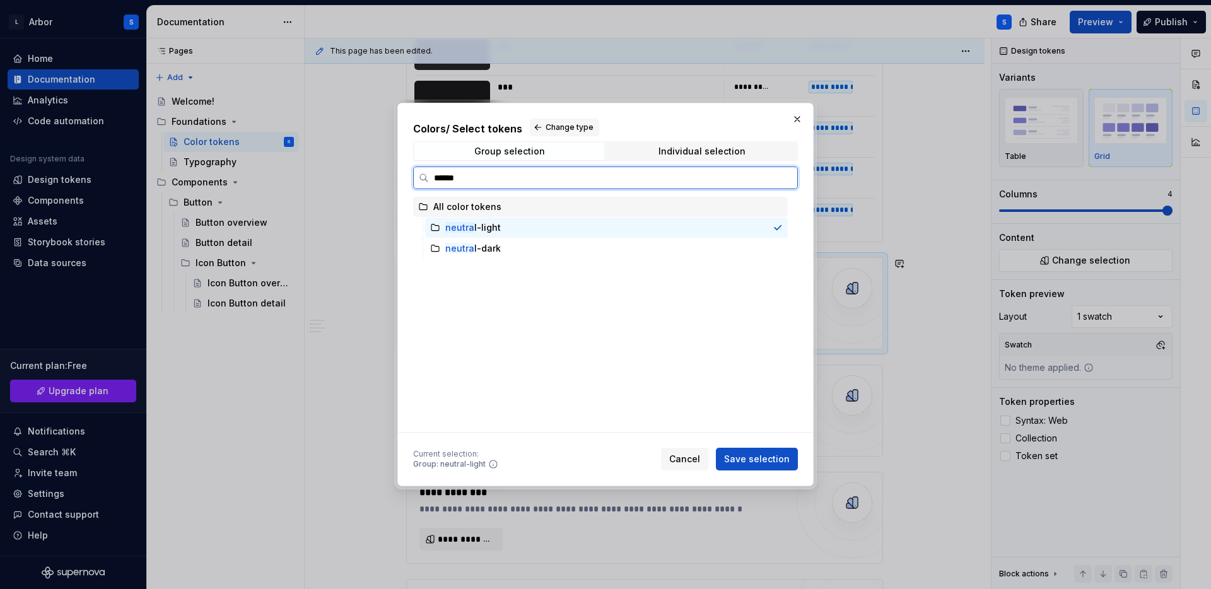
type input "*******"
click at [453, 202] on div "All color tokens" at bounding box center [467, 207] width 68 height 13
click at [462, 221] on div "neutral -light" at bounding box center [473, 227] width 56 height 13
click at [474, 253] on div "neutral -dark" at bounding box center [473, 248] width 56 height 13
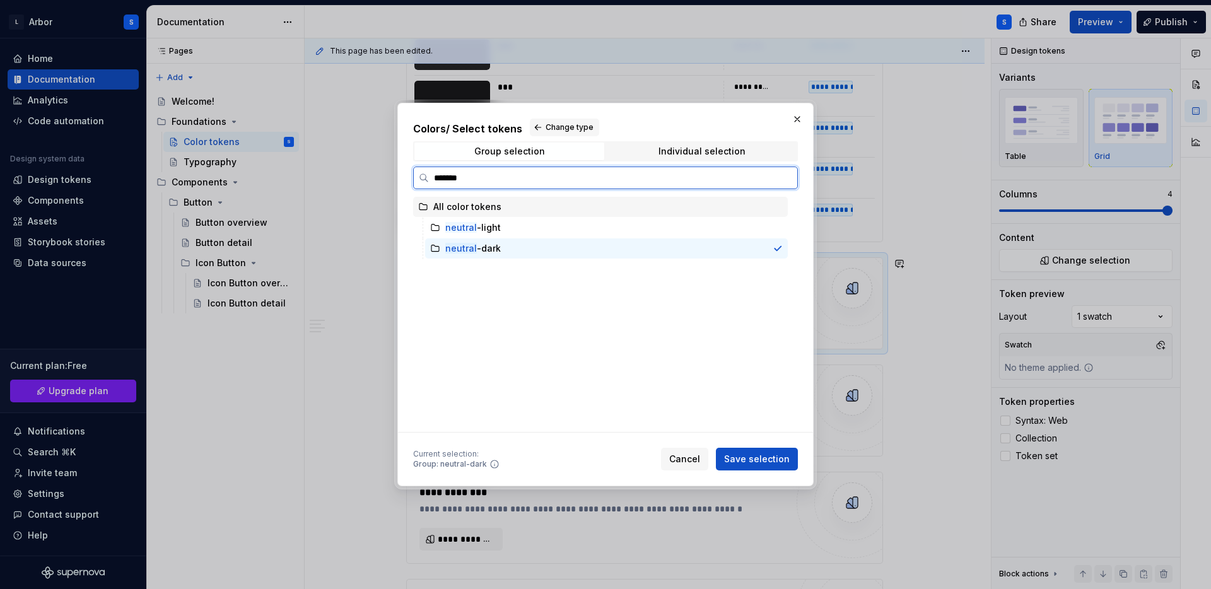
click at [474, 214] on div "All color tokens" at bounding box center [600, 207] width 375 height 20
click at [476, 230] on div "neutral -light" at bounding box center [473, 227] width 56 height 13
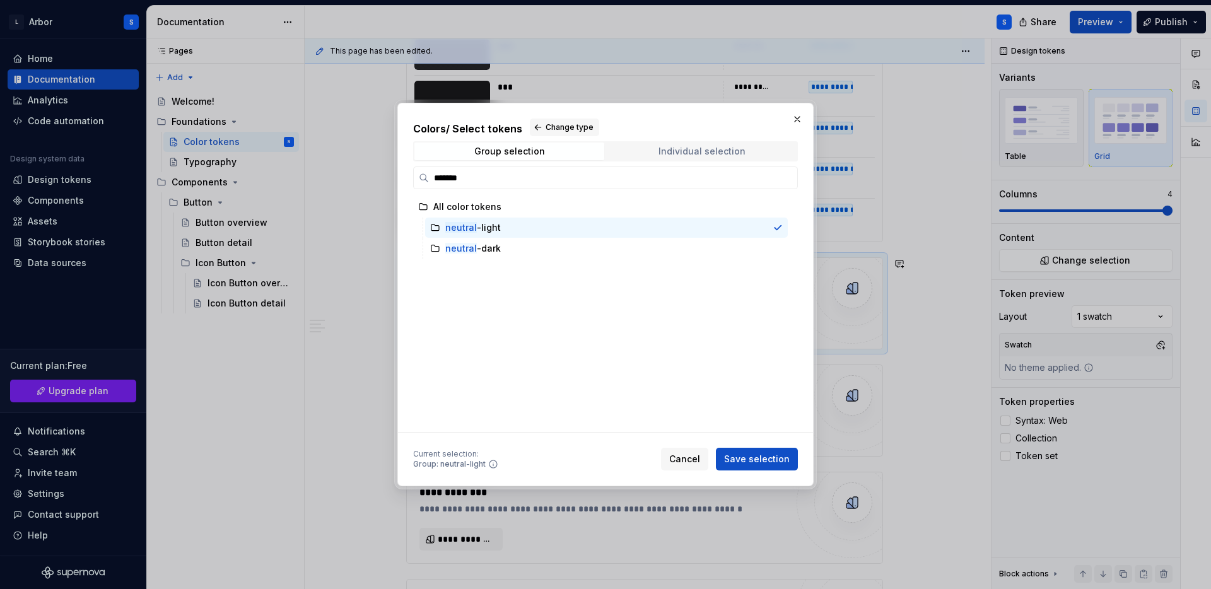
click at [690, 148] on div "Individual selection" at bounding box center [702, 151] width 87 height 10
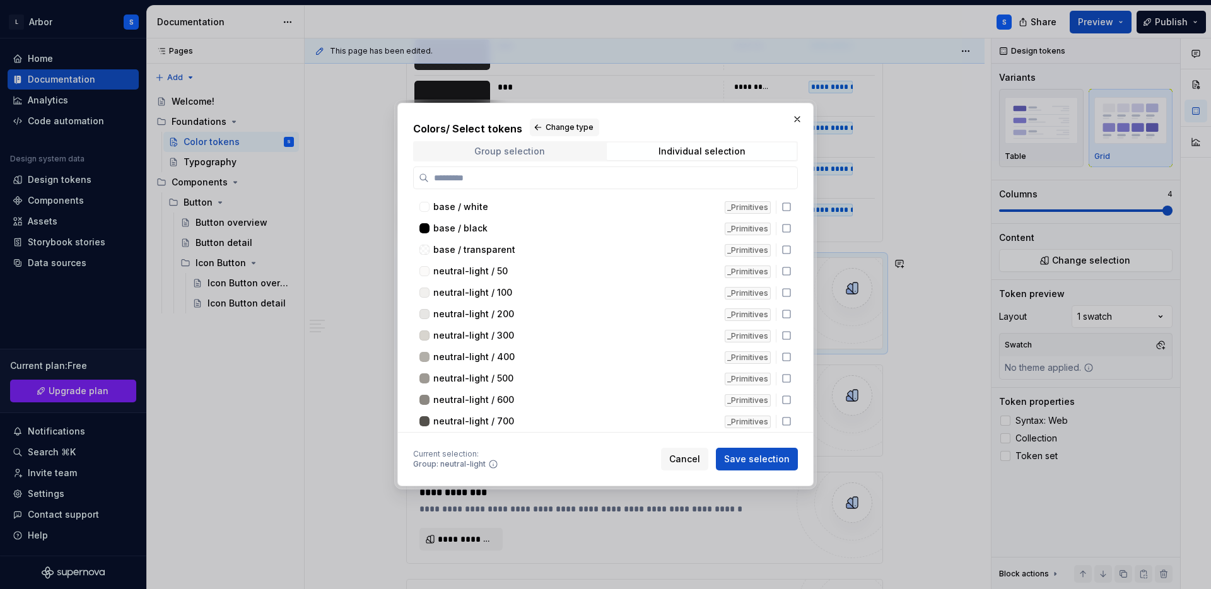
type textarea "*"
click at [568, 151] on span "Group selection" at bounding box center [509, 152] width 190 height 18
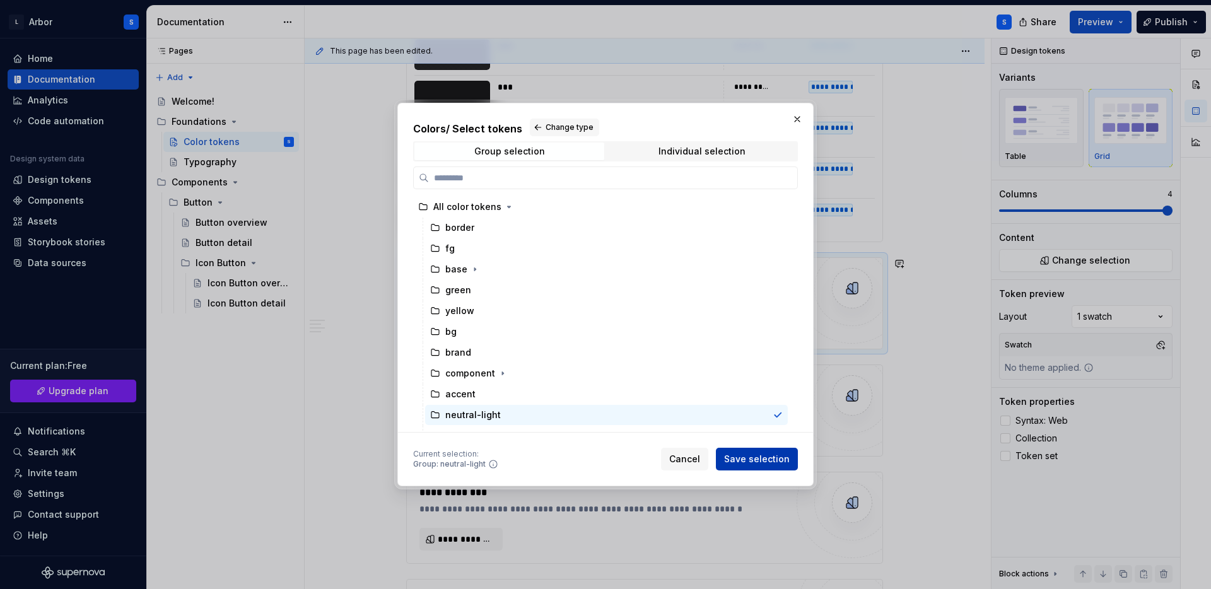
click at [749, 464] on span "Save selection" at bounding box center [757, 459] width 66 height 13
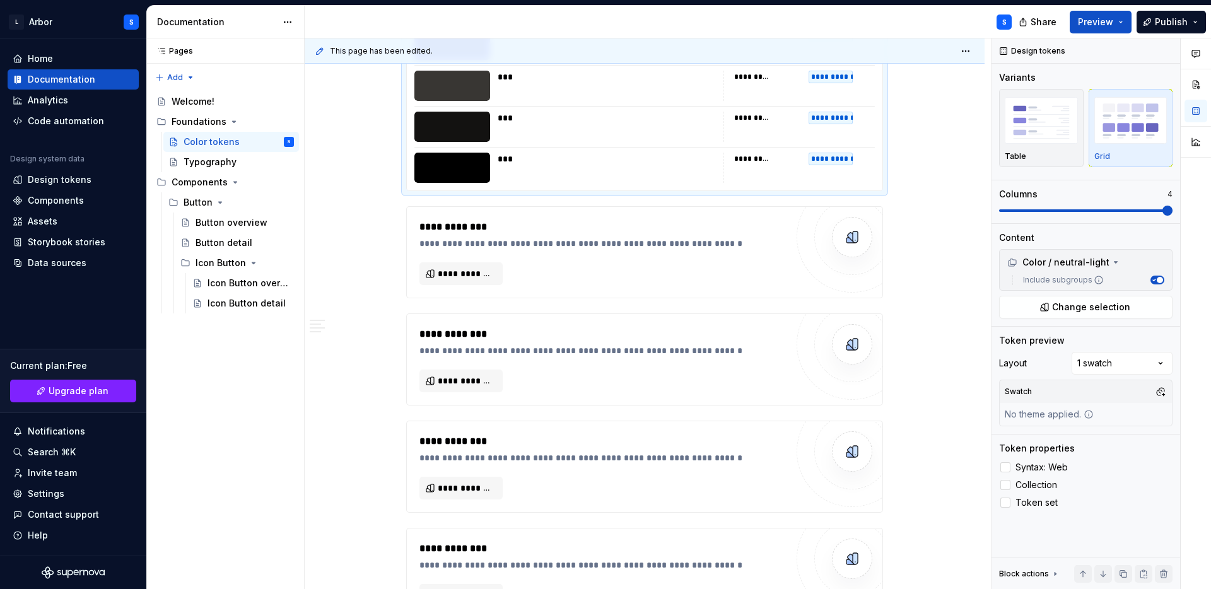
scroll to position [3061, 0]
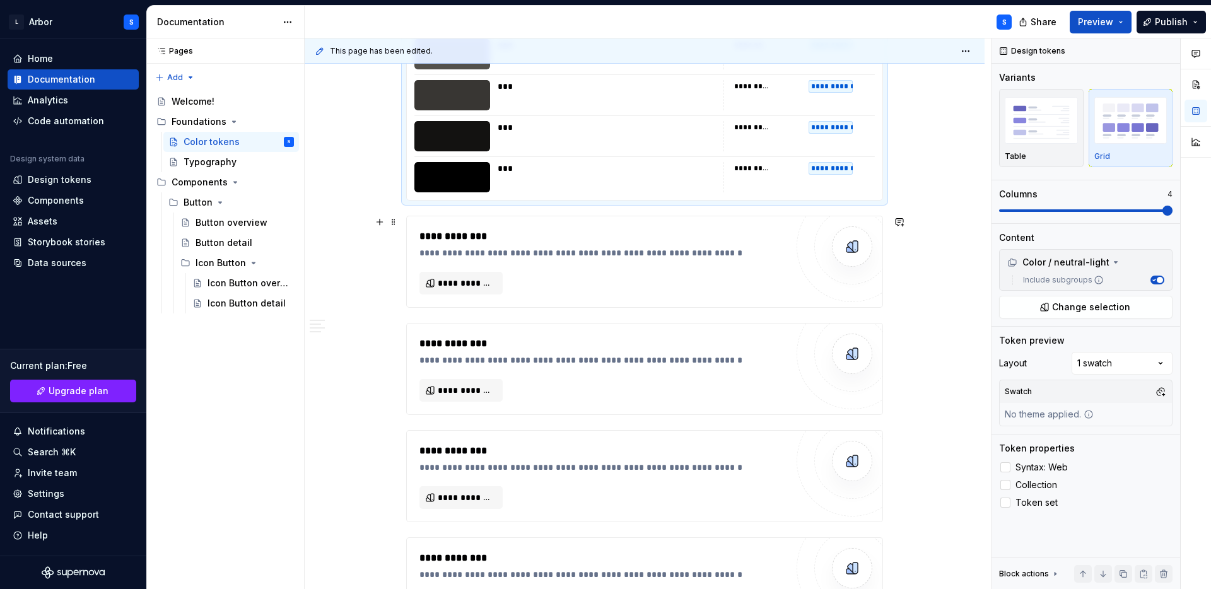
click at [575, 274] on div "**********" at bounding box center [602, 262] width 367 height 66
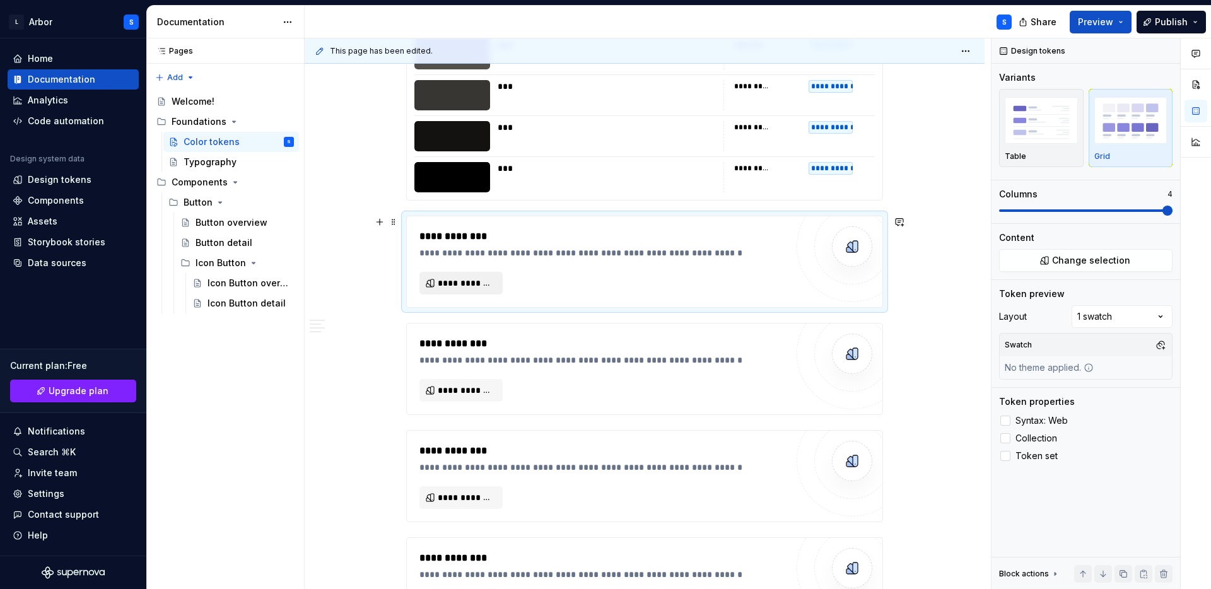
click at [475, 283] on span "**********" at bounding box center [466, 283] width 57 height 13
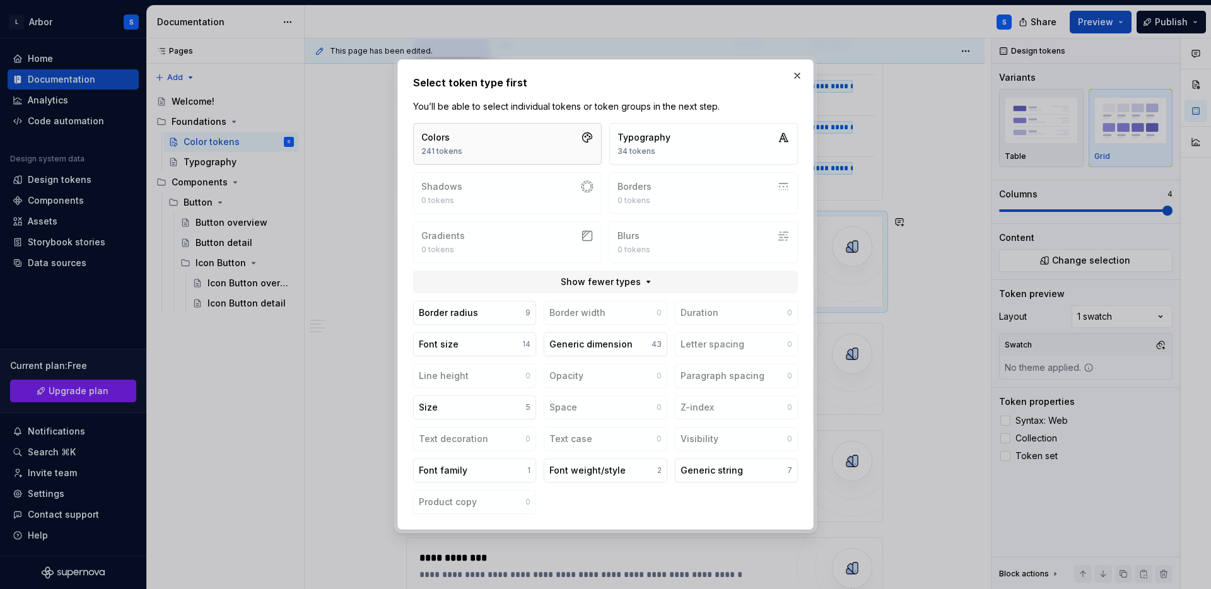
click at [461, 134] on button "Colors 241 tokens" at bounding box center [507, 144] width 189 height 42
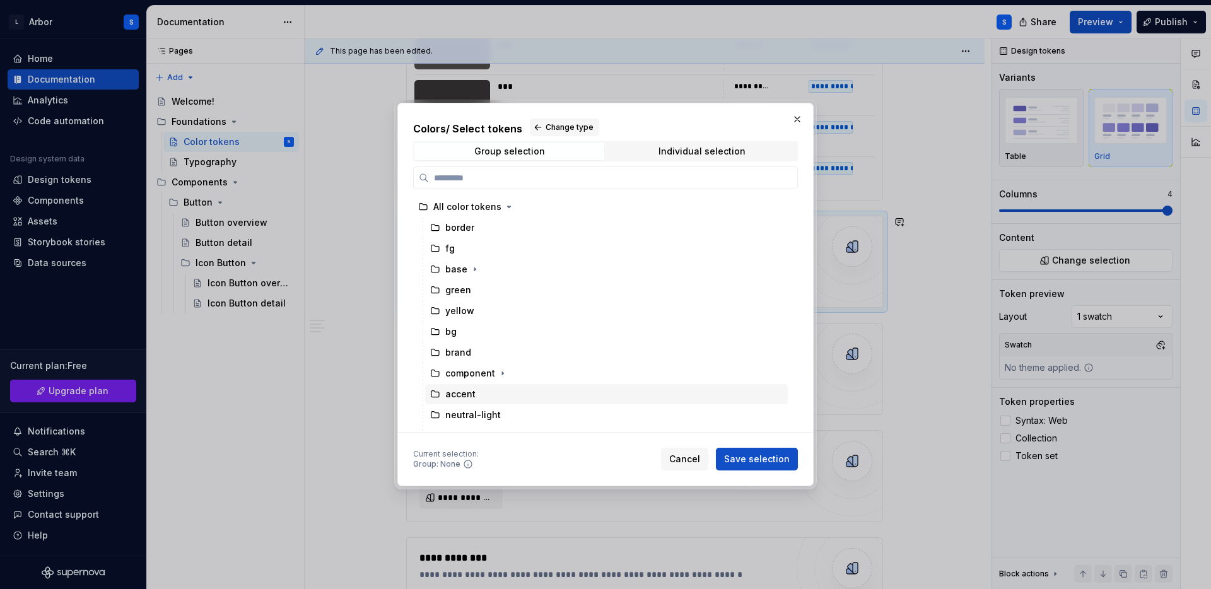
scroll to position [56, 0]
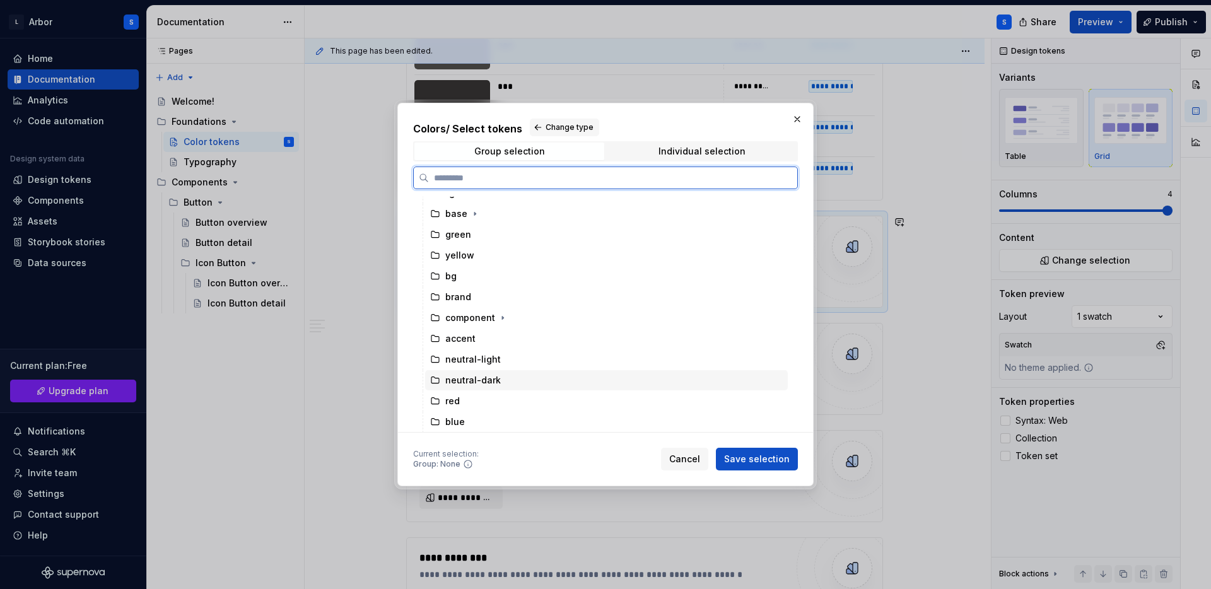
click at [477, 376] on div "neutral-dark" at bounding box center [473, 380] width 56 height 13
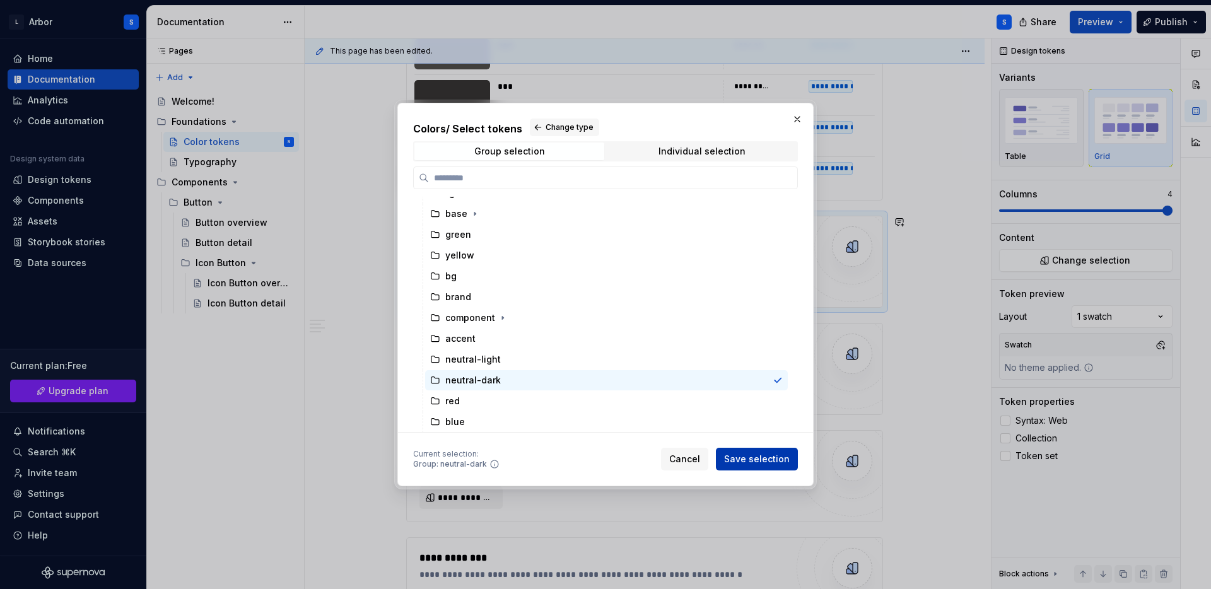
click at [754, 459] on span "Save selection" at bounding box center [757, 459] width 66 height 13
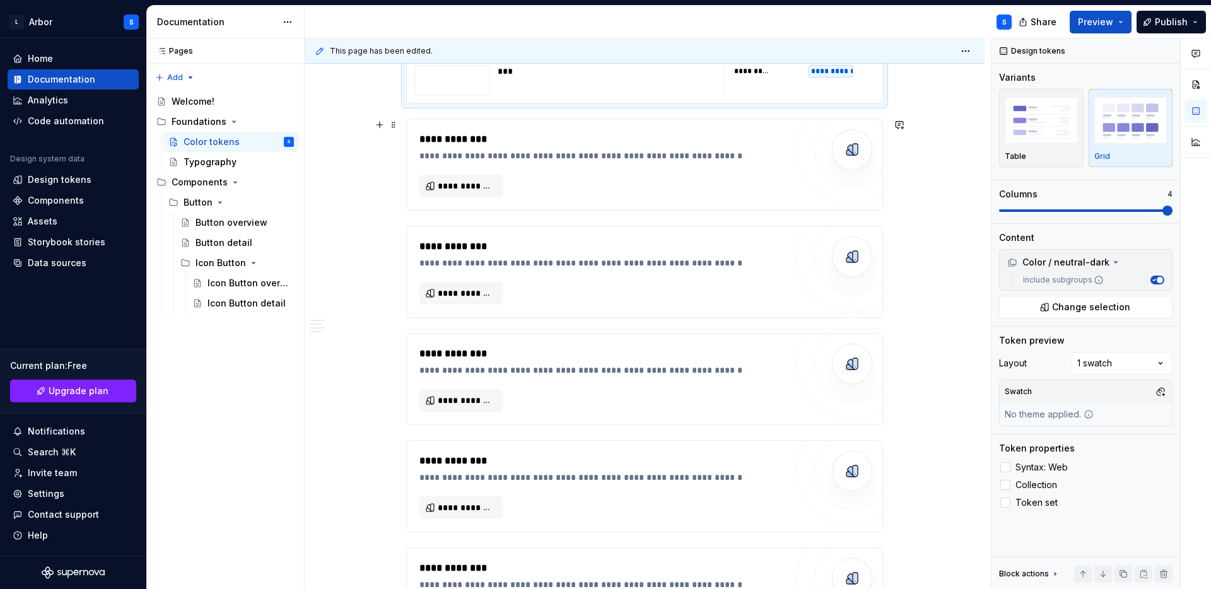
scroll to position [3595, 0]
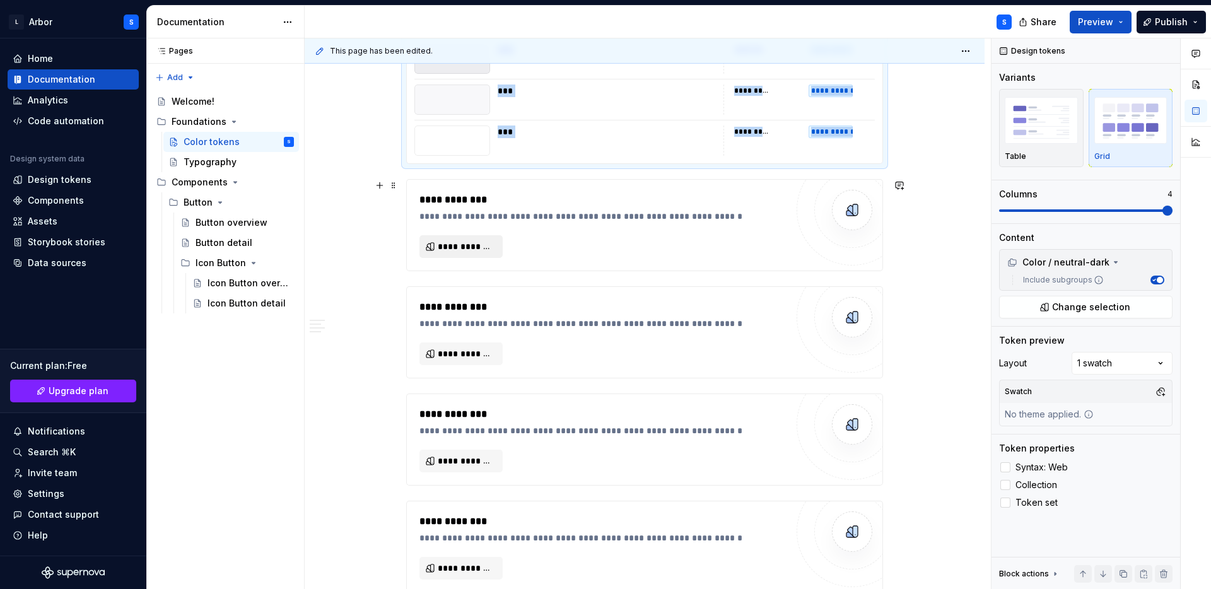
click at [460, 247] on span "**********" at bounding box center [466, 246] width 57 height 13
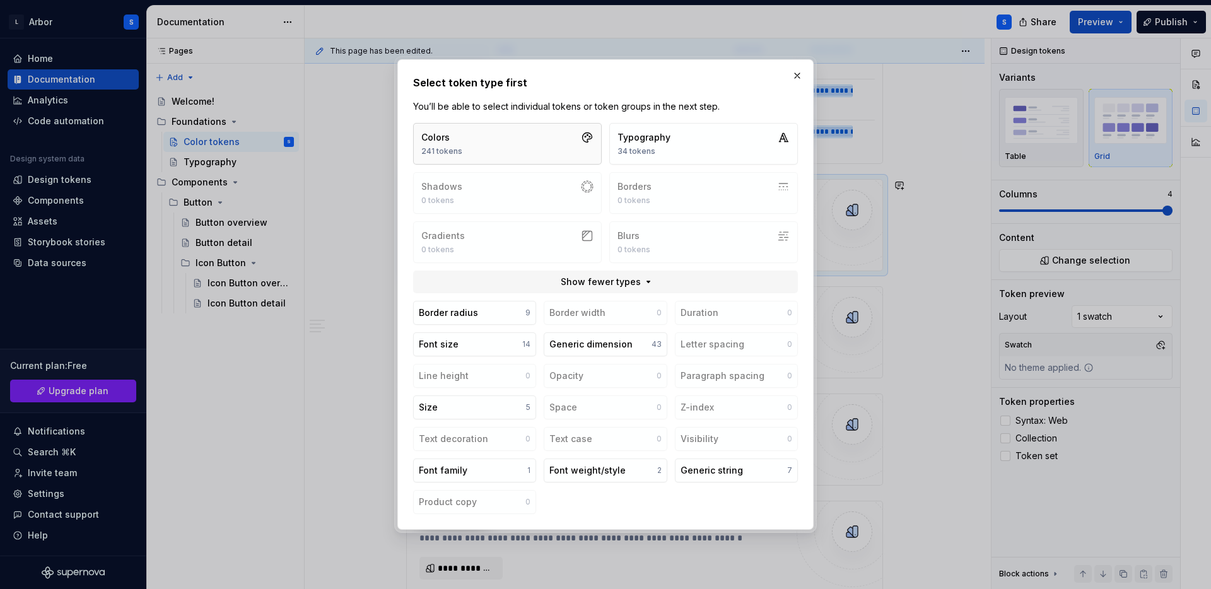
click at [486, 138] on button "Colors 241 tokens" at bounding box center [507, 144] width 189 height 42
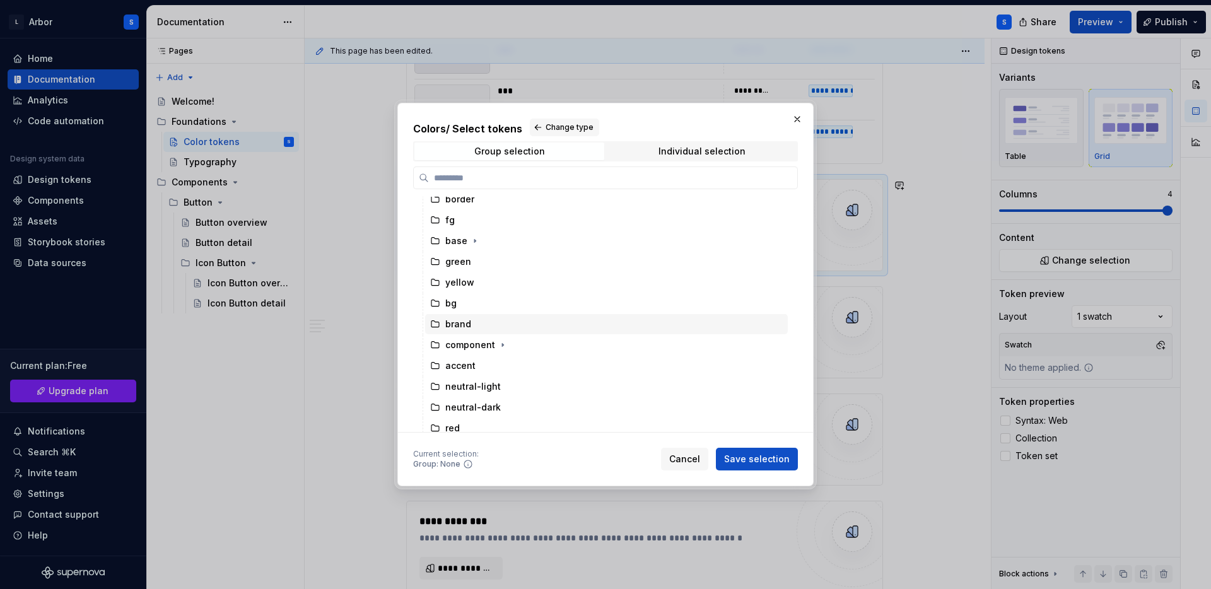
scroll to position [56, 0]
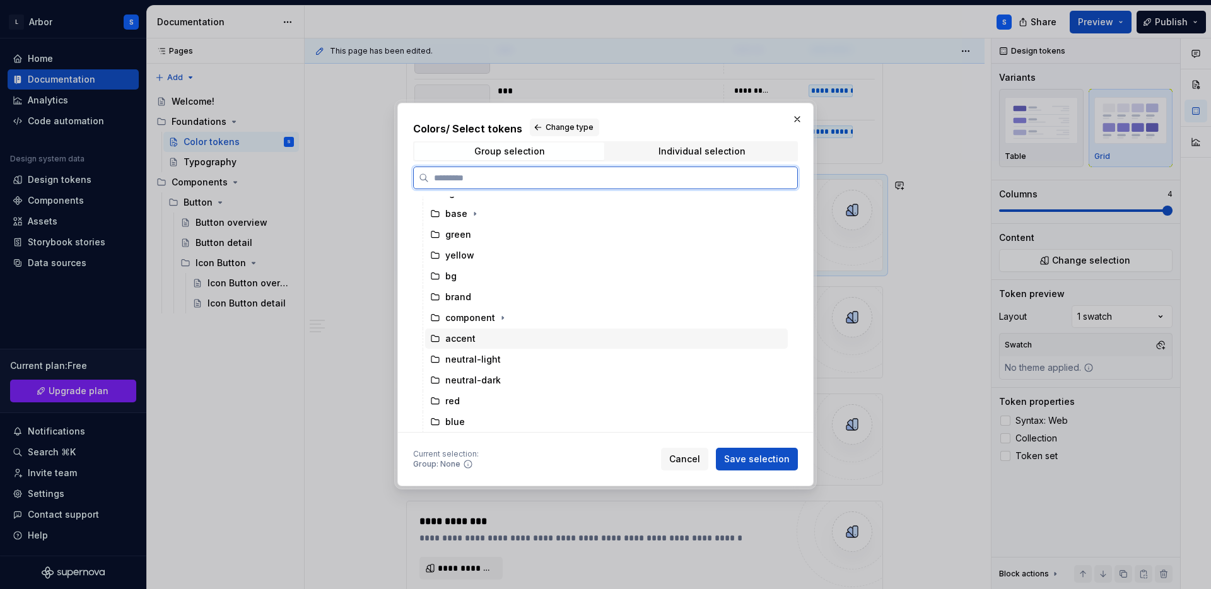
click at [478, 340] on div "accent" at bounding box center [606, 339] width 363 height 20
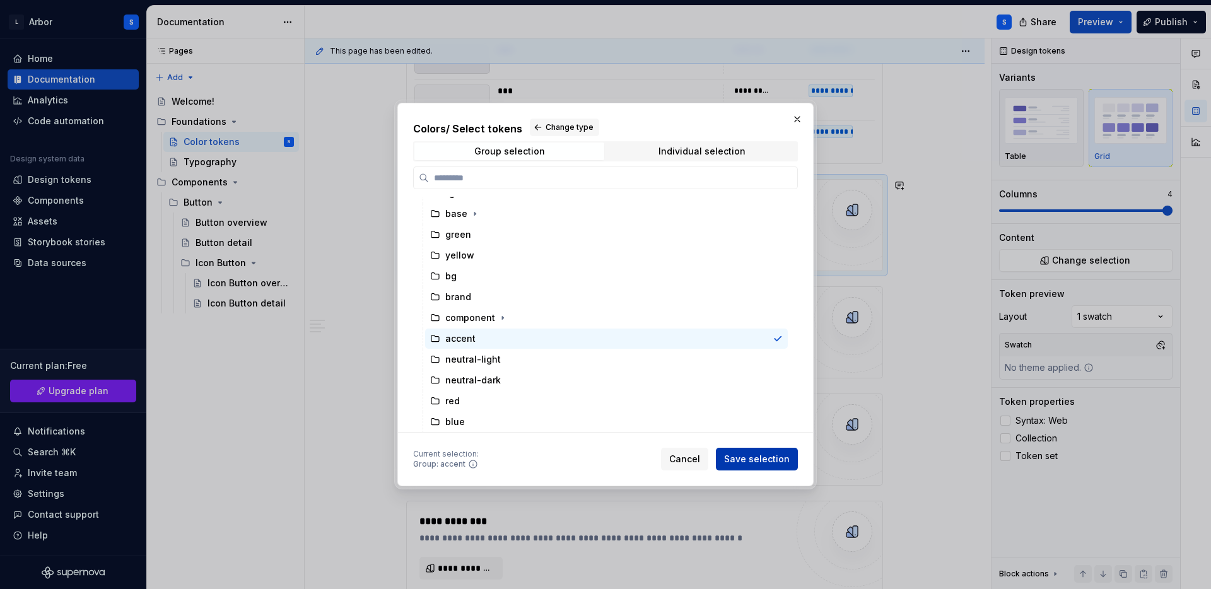
click at [745, 464] on span "Save selection" at bounding box center [757, 459] width 66 height 13
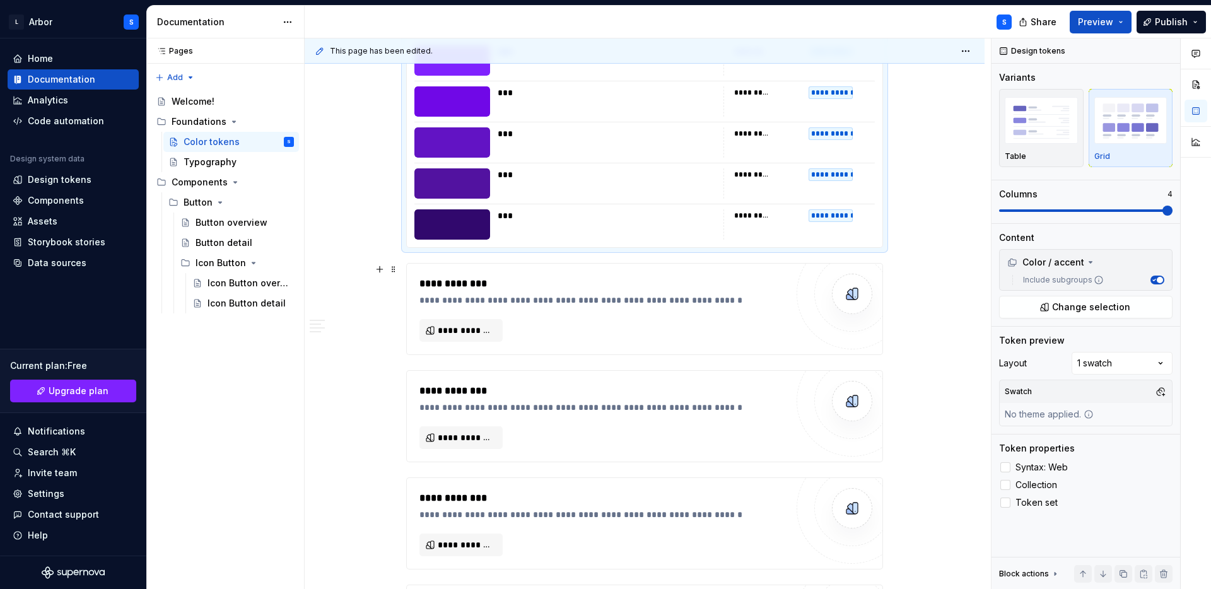
scroll to position [4018, 0]
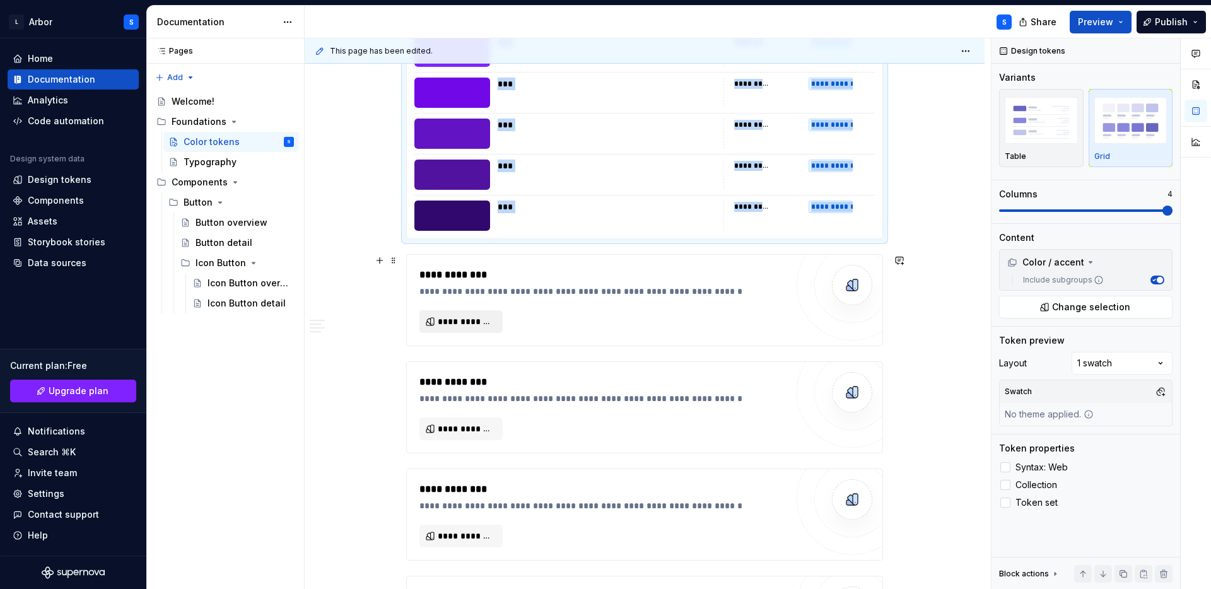
click at [474, 326] on span "**********" at bounding box center [466, 321] width 57 height 13
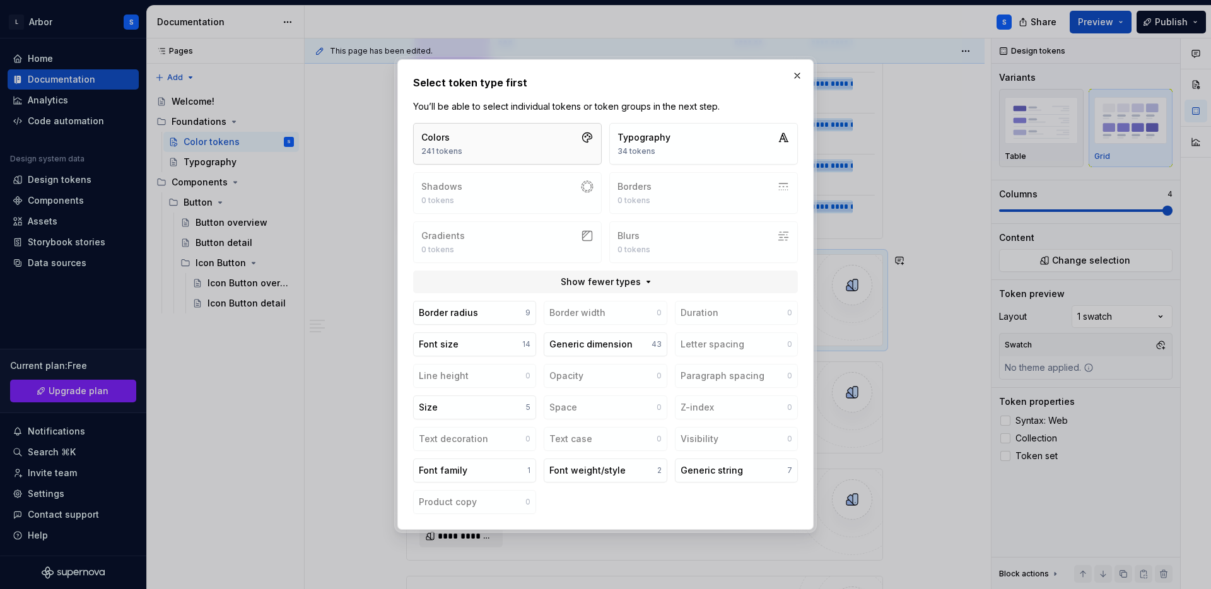
click at [491, 134] on button "Colors 241 tokens" at bounding box center [507, 144] width 189 height 42
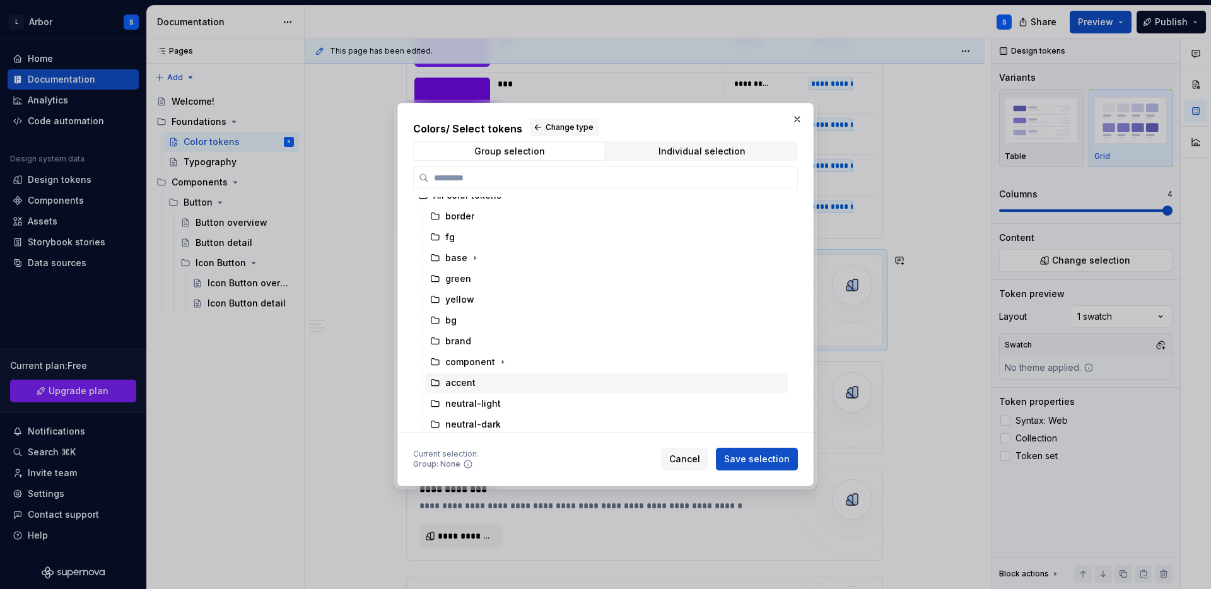
scroll to position [56, 0]
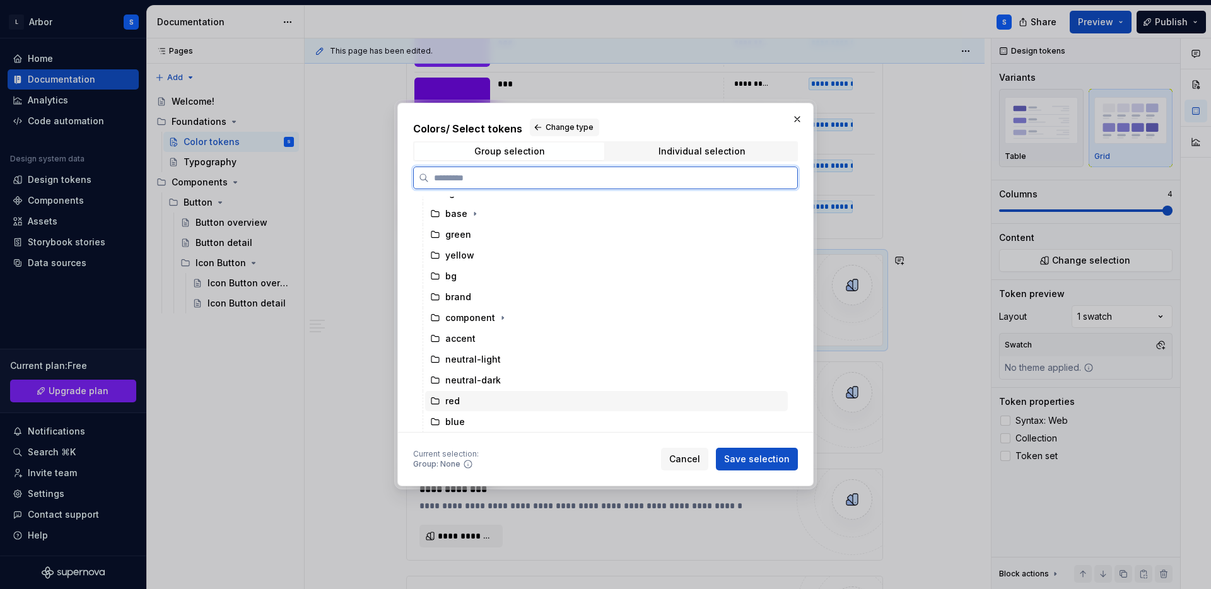
click at [468, 402] on div "red" at bounding box center [606, 401] width 363 height 20
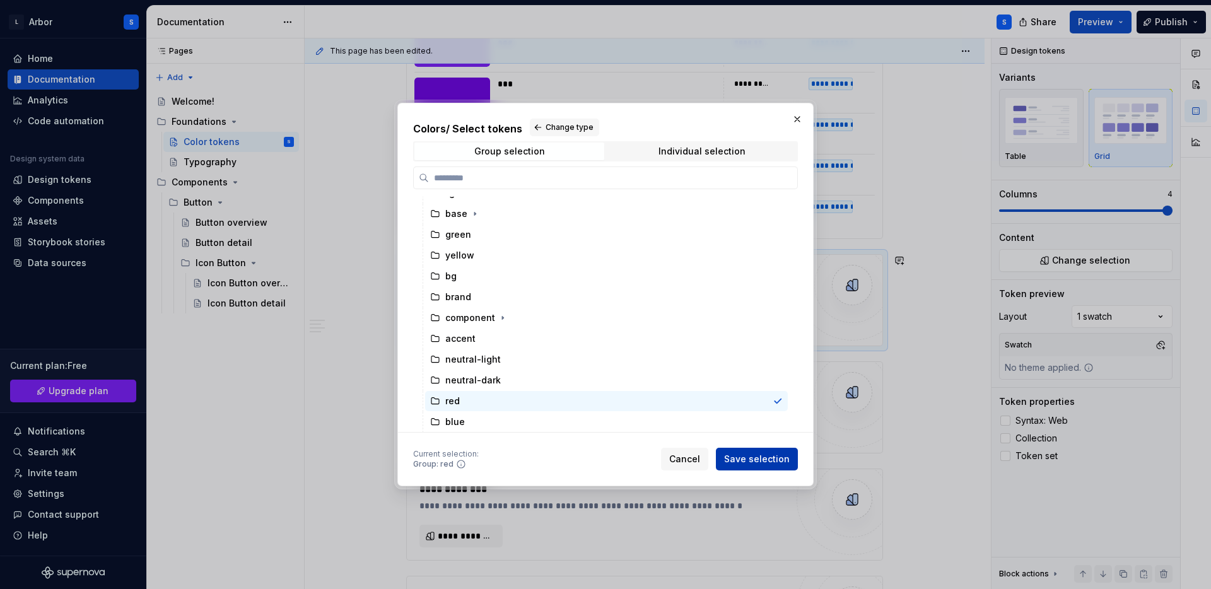
click at [746, 457] on span "Save selection" at bounding box center [757, 459] width 66 height 13
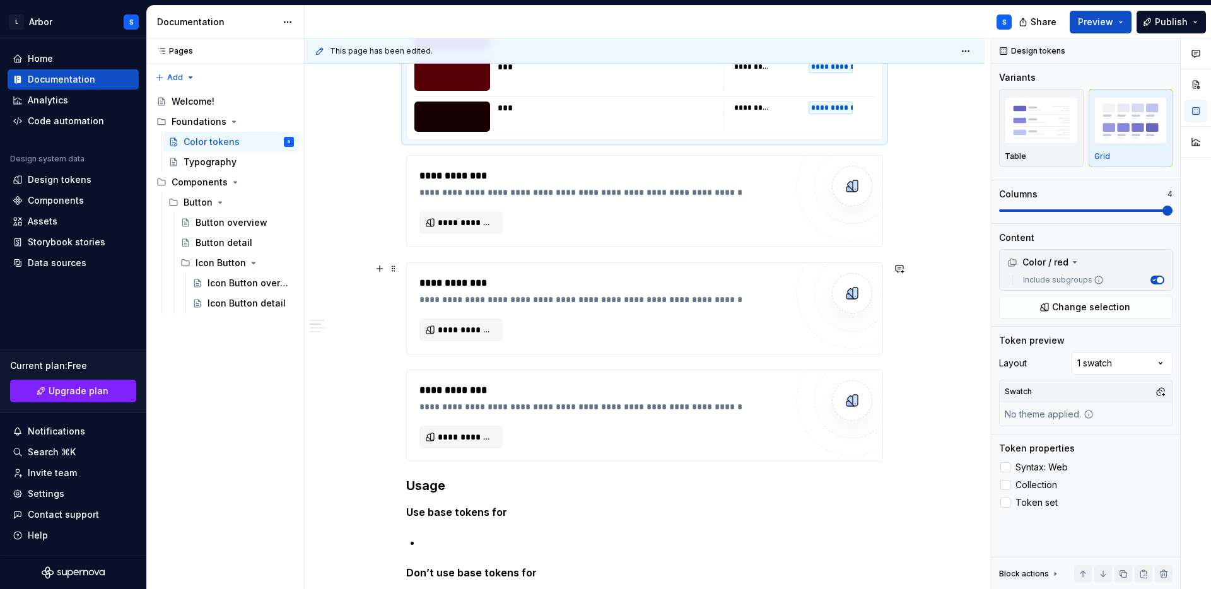
scroll to position [4613, 0]
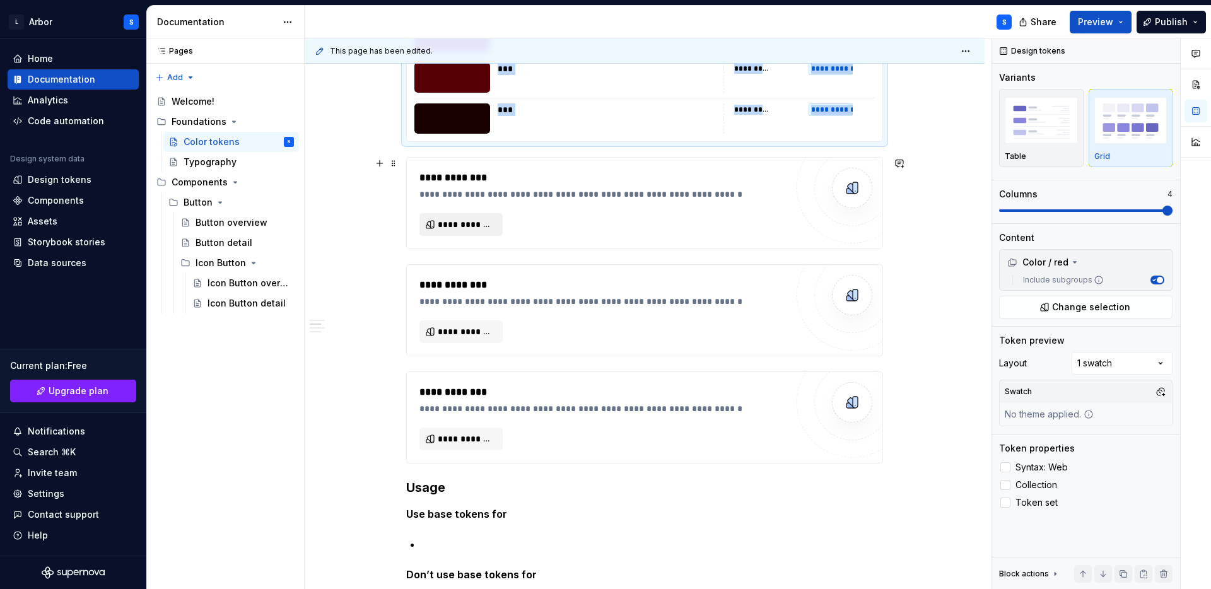
click at [471, 229] on span "**********" at bounding box center [466, 224] width 57 height 13
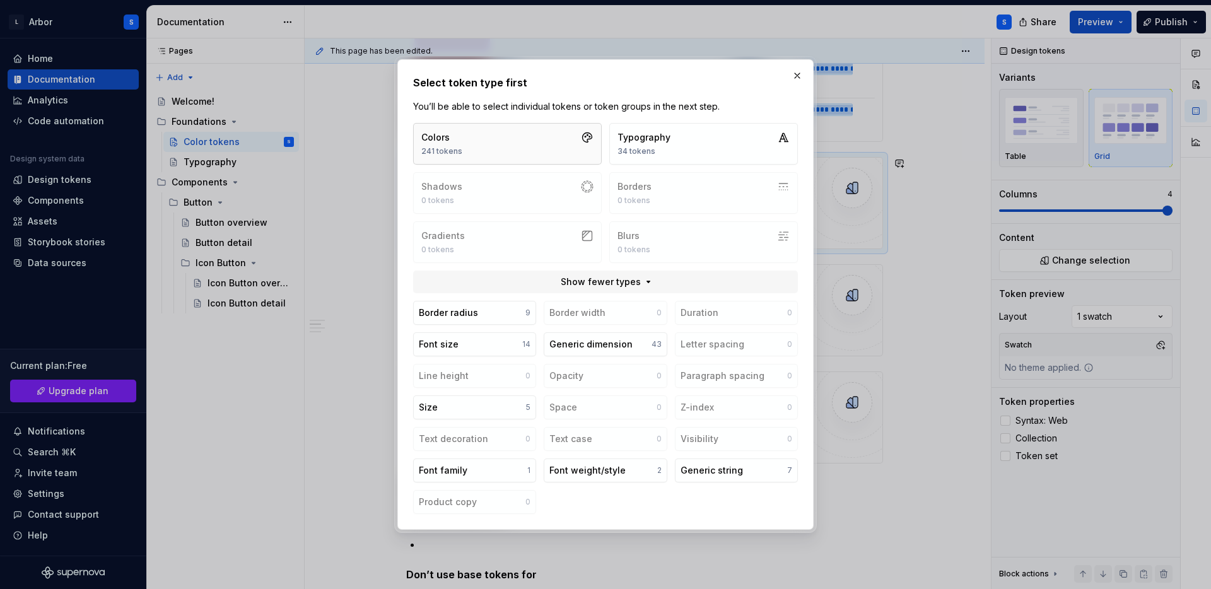
click at [498, 130] on button "Colors 241 tokens" at bounding box center [507, 144] width 189 height 42
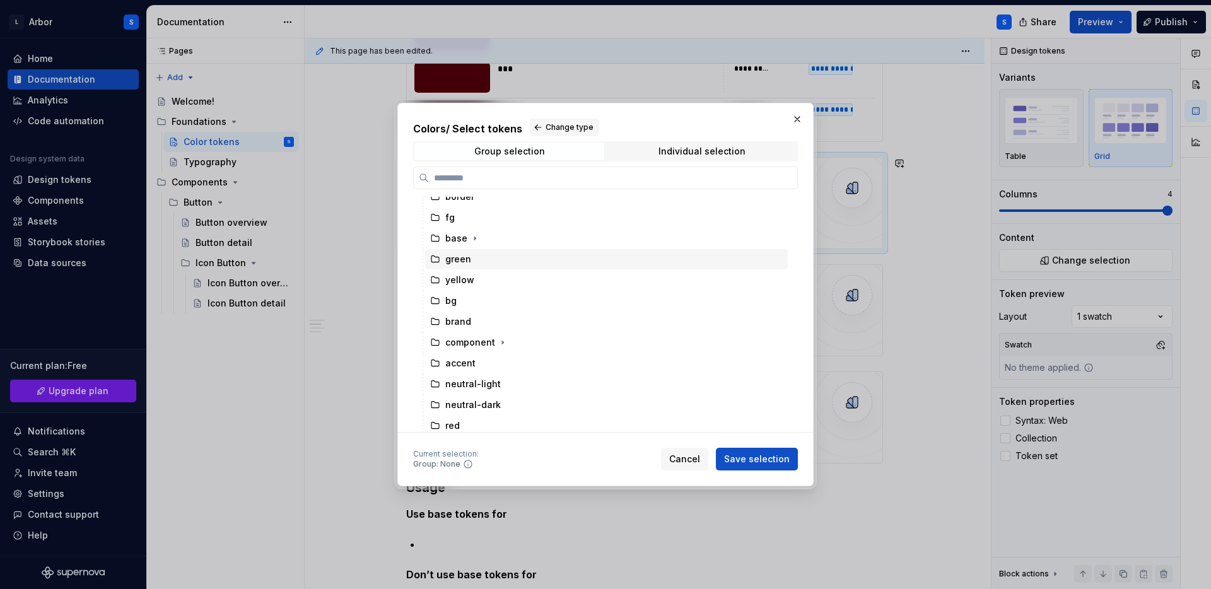
scroll to position [56, 0]
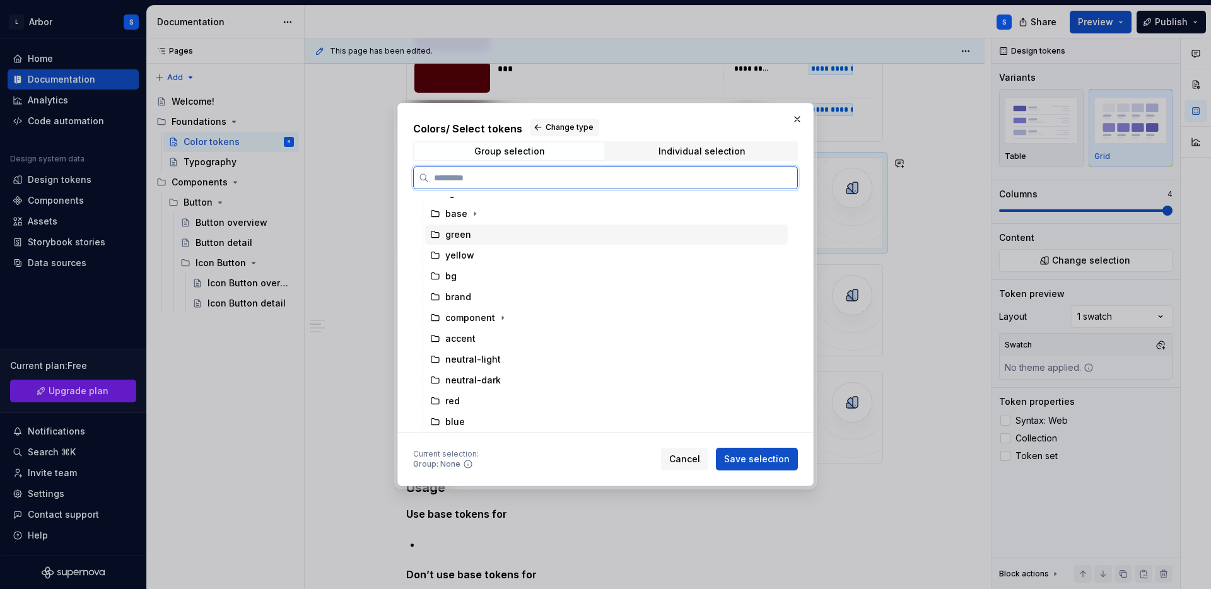
click at [475, 231] on div "green" at bounding box center [606, 235] width 363 height 20
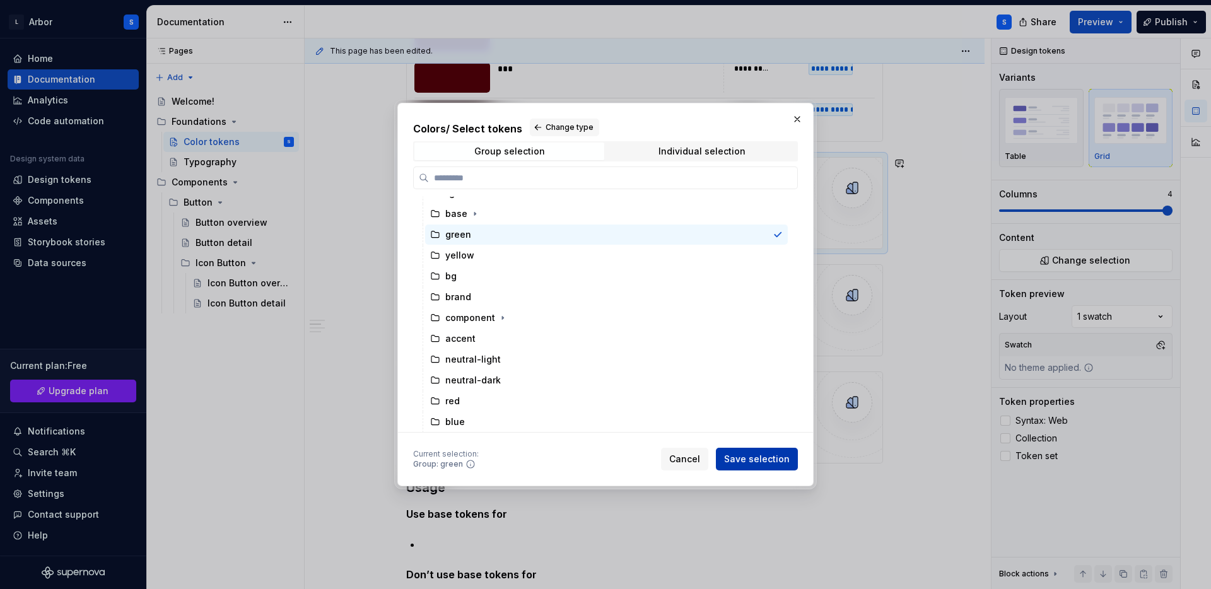
click at [768, 460] on span "Save selection" at bounding box center [757, 459] width 66 height 13
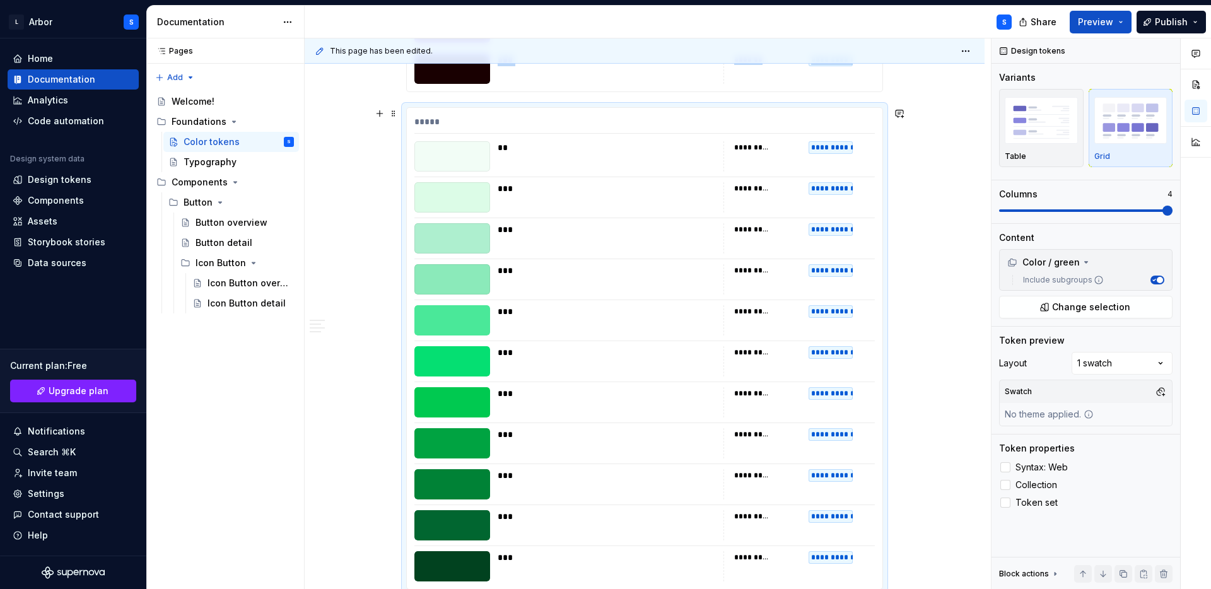
scroll to position [4935, 0]
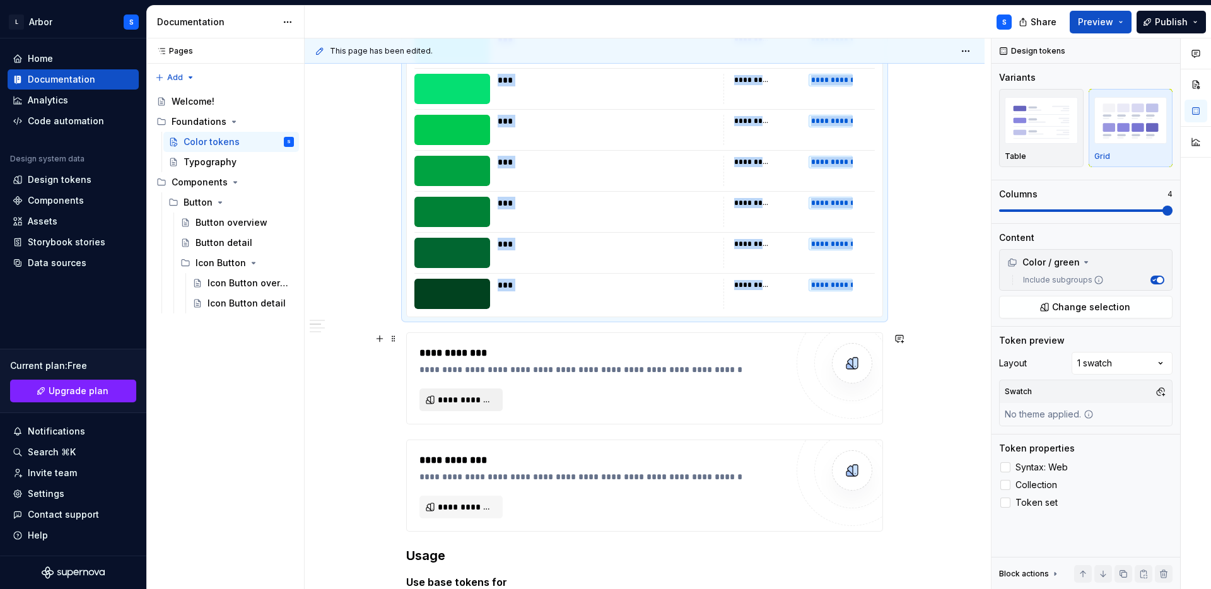
click at [463, 399] on span "**********" at bounding box center [466, 400] width 57 height 13
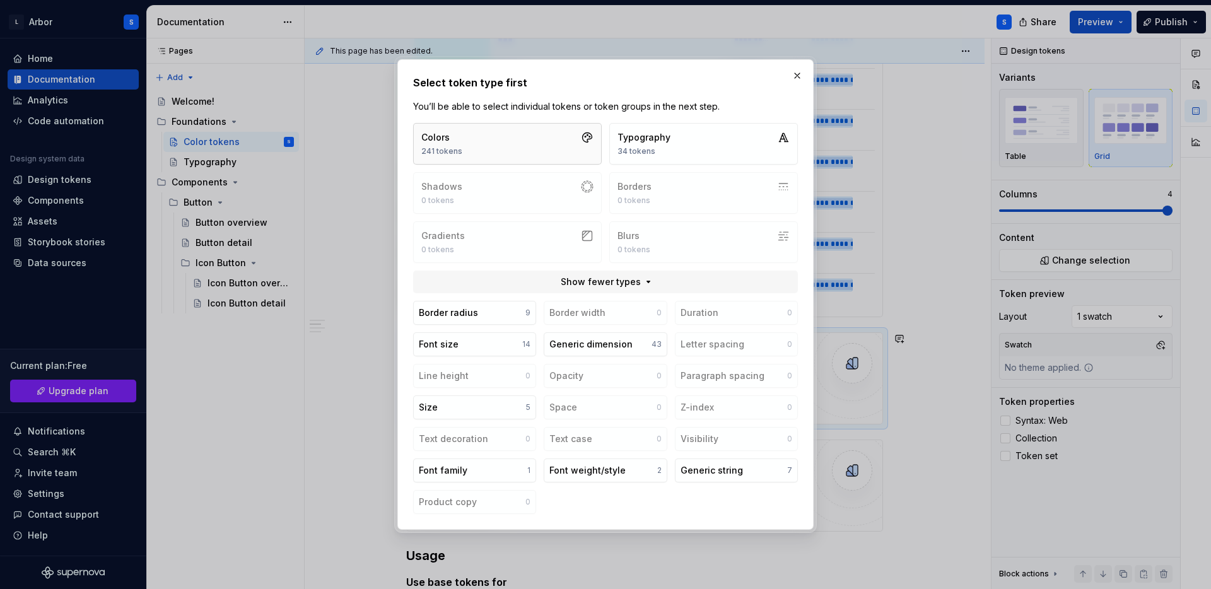
click at [485, 148] on button "Colors 241 tokens" at bounding box center [507, 144] width 189 height 42
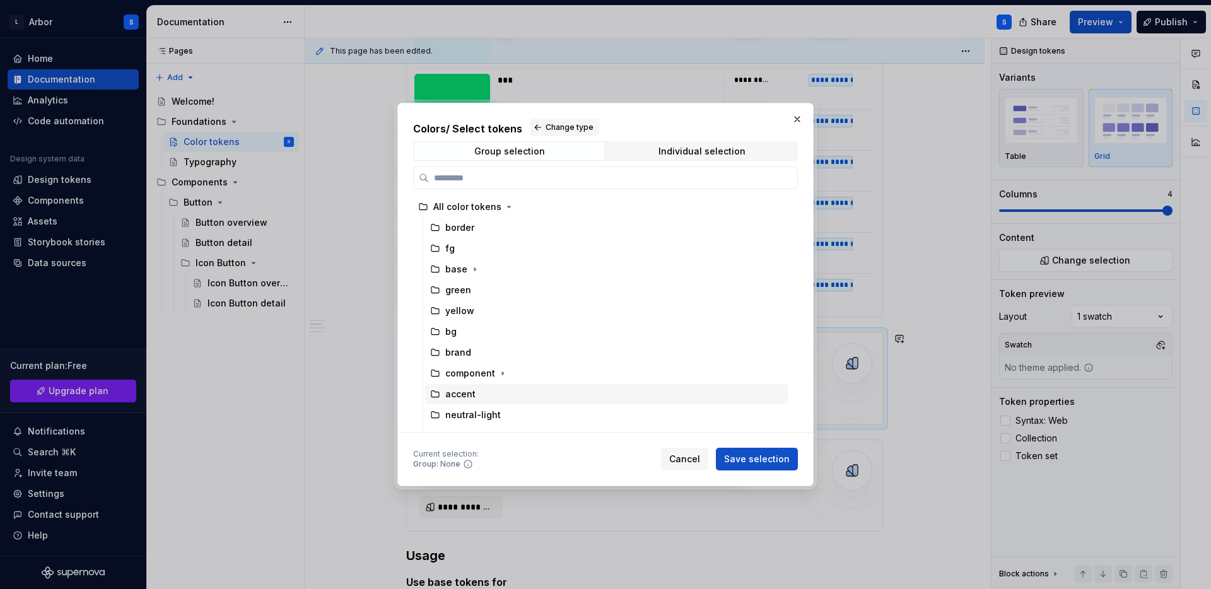
scroll to position [56, 0]
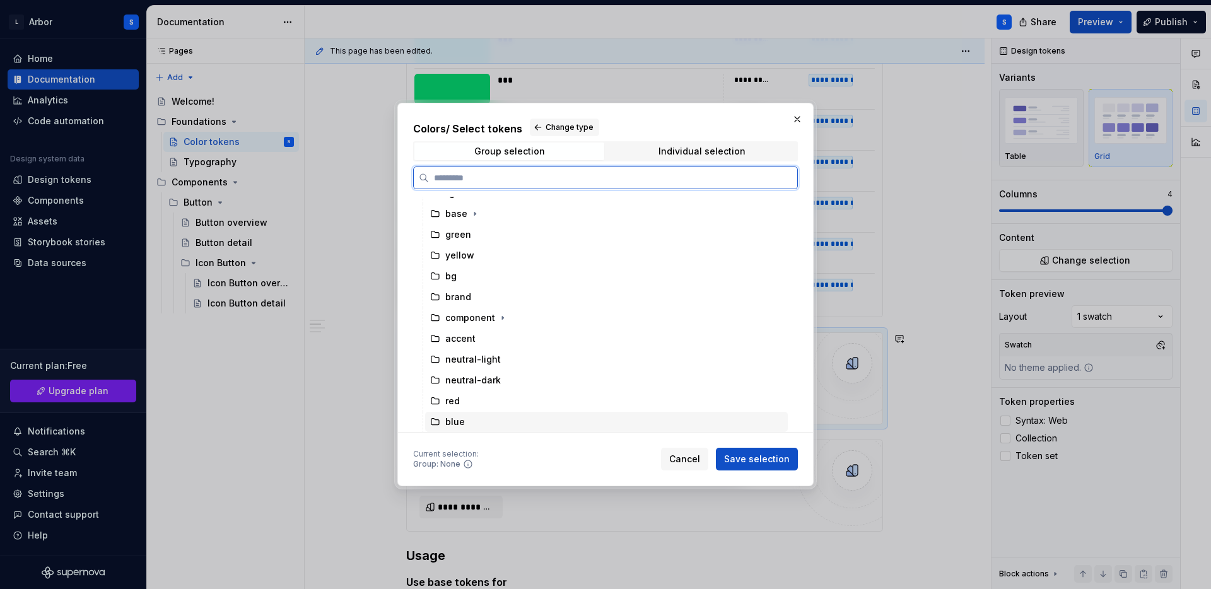
click at [473, 414] on div "blue" at bounding box center [606, 422] width 363 height 20
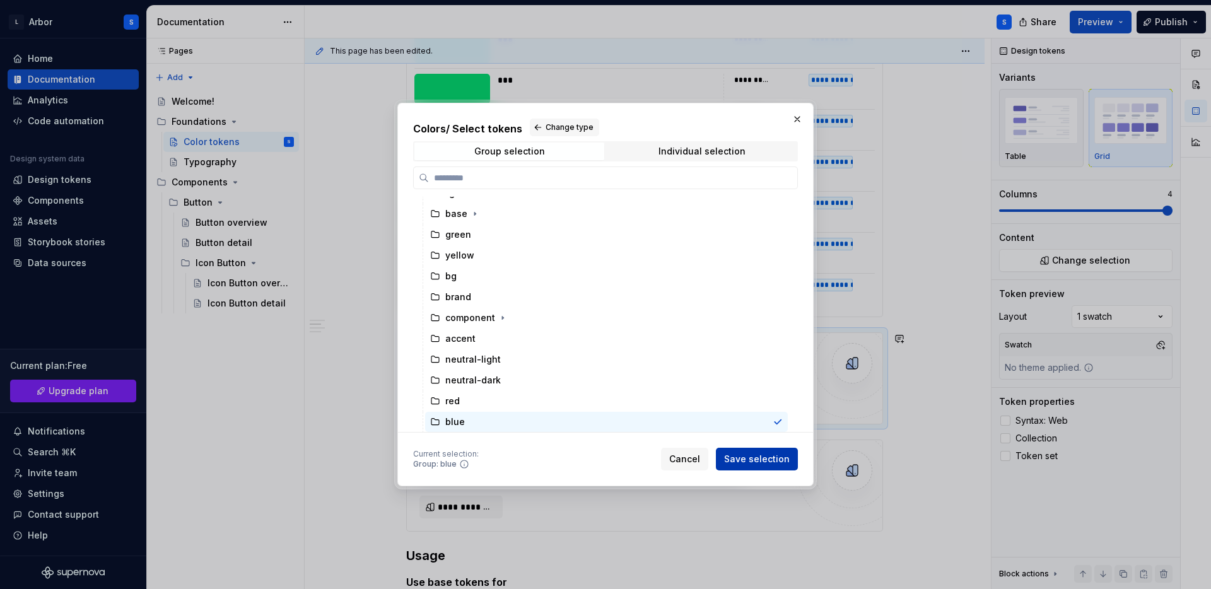
click at [754, 460] on span "Save selection" at bounding box center [757, 459] width 66 height 13
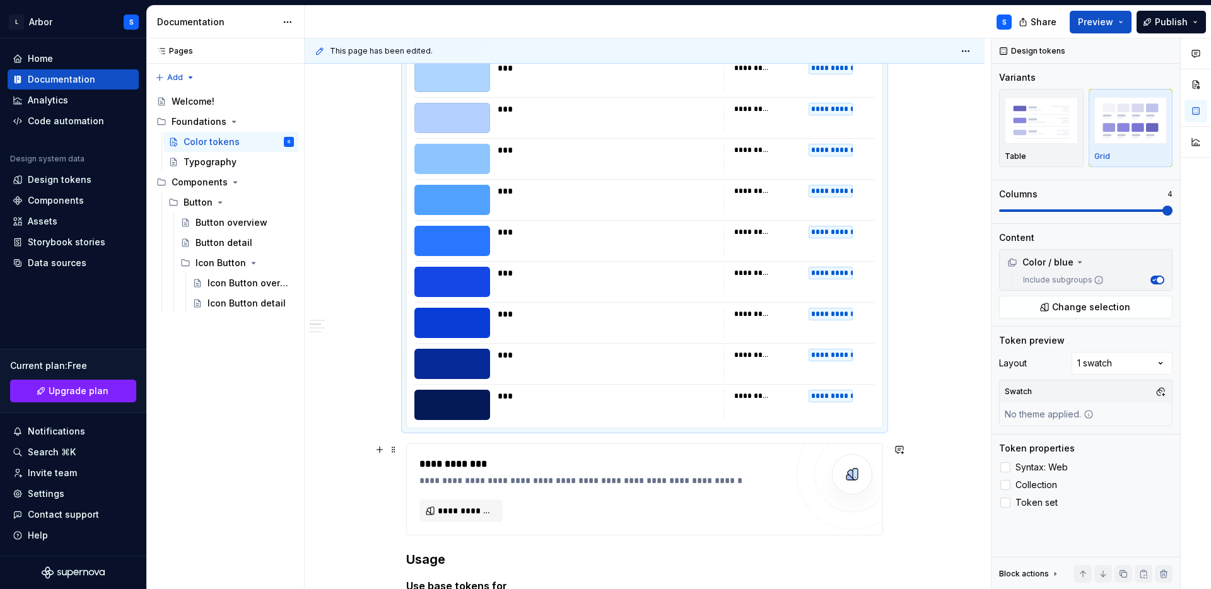
scroll to position [5347, 0]
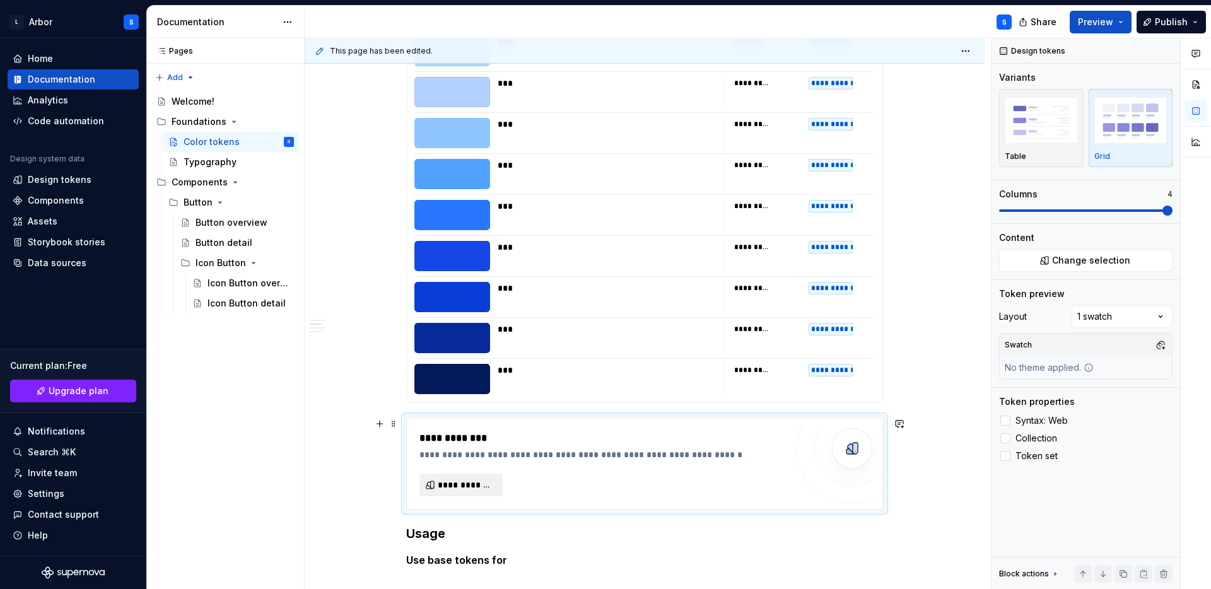
click at [472, 489] on span "**********" at bounding box center [466, 485] width 57 height 13
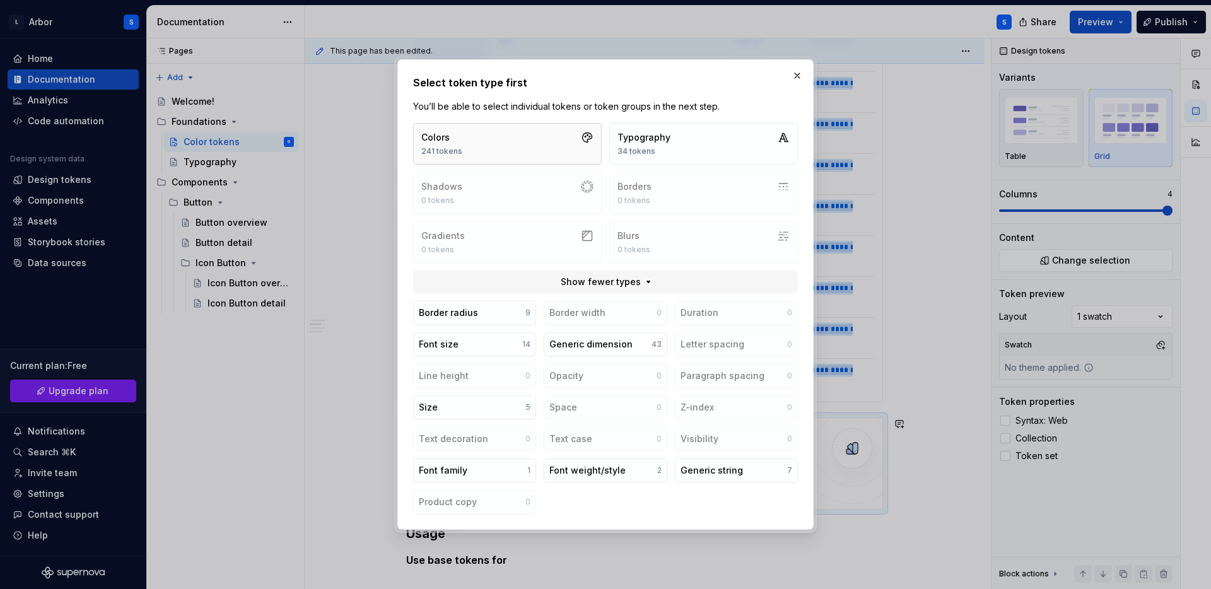
click at [495, 141] on button "Colors 241 tokens" at bounding box center [507, 144] width 189 height 42
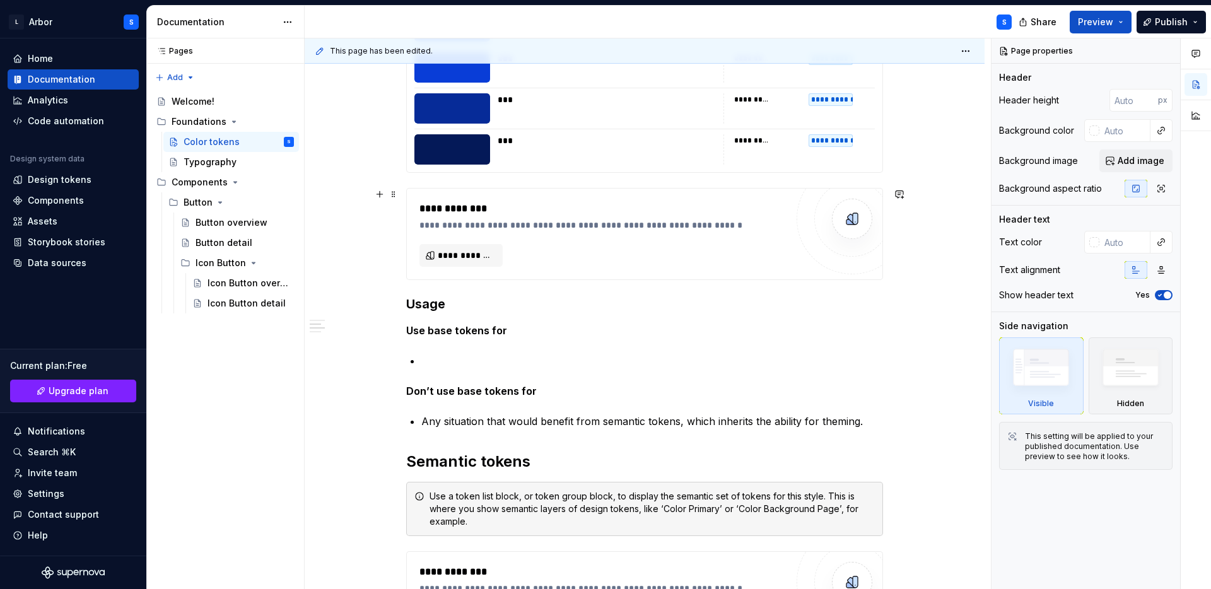
scroll to position [5596, 0]
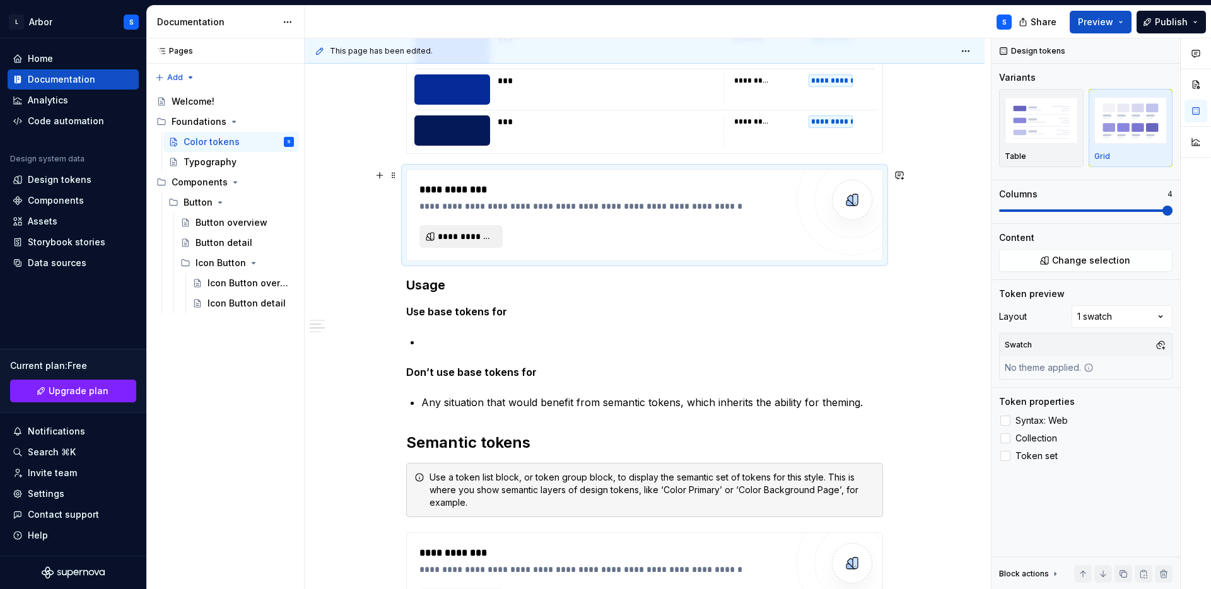
click at [449, 244] on button "**********" at bounding box center [460, 236] width 83 height 23
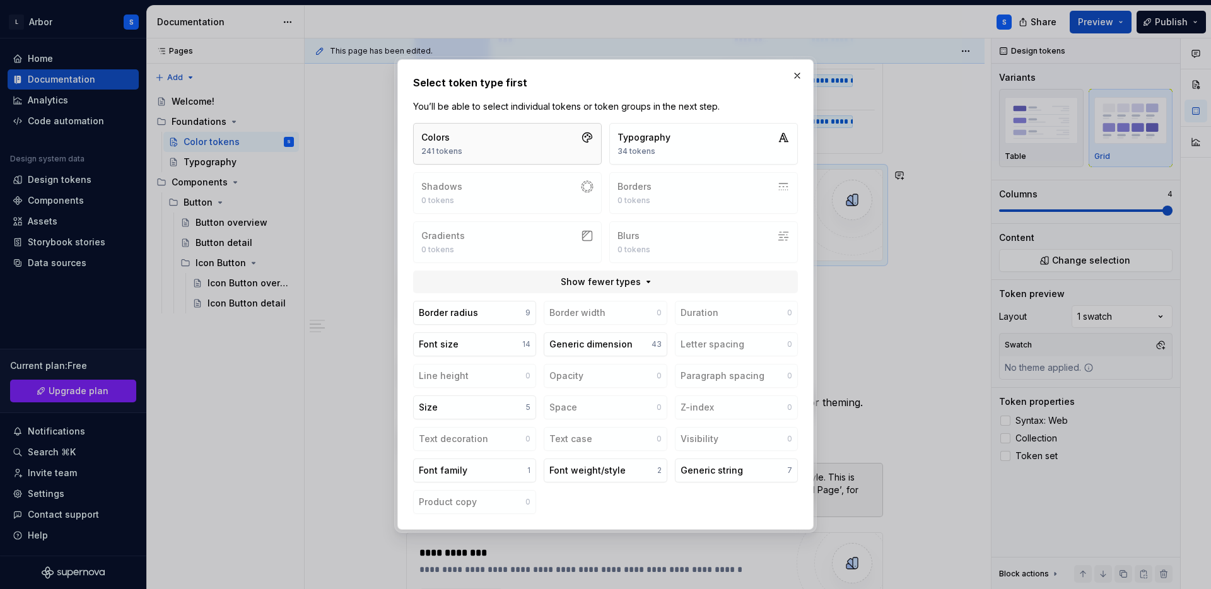
click at [522, 155] on button "Colors 241 tokens" at bounding box center [507, 144] width 189 height 42
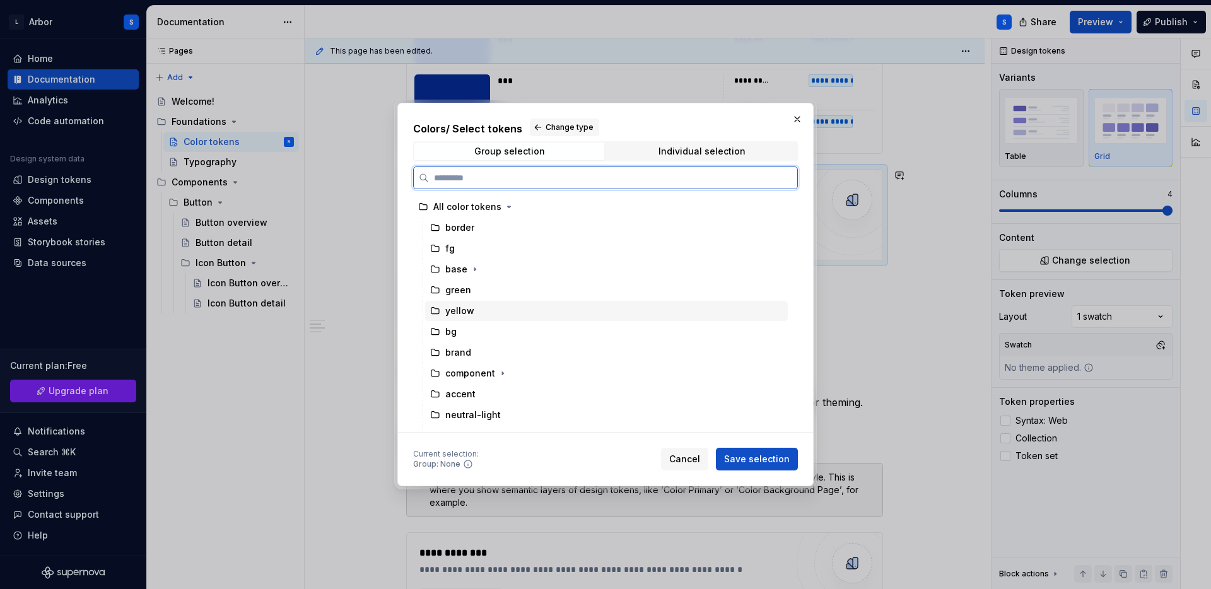
click at [471, 310] on div "yellow" at bounding box center [459, 311] width 29 height 13
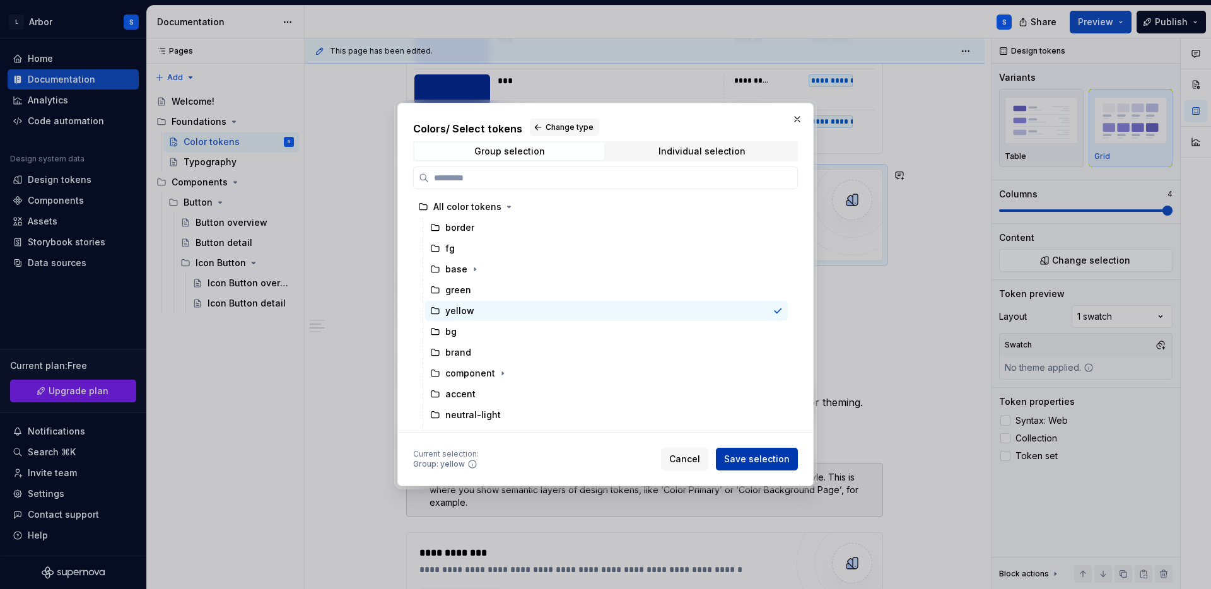
click at [744, 450] on button "Save selection" at bounding box center [757, 459] width 82 height 23
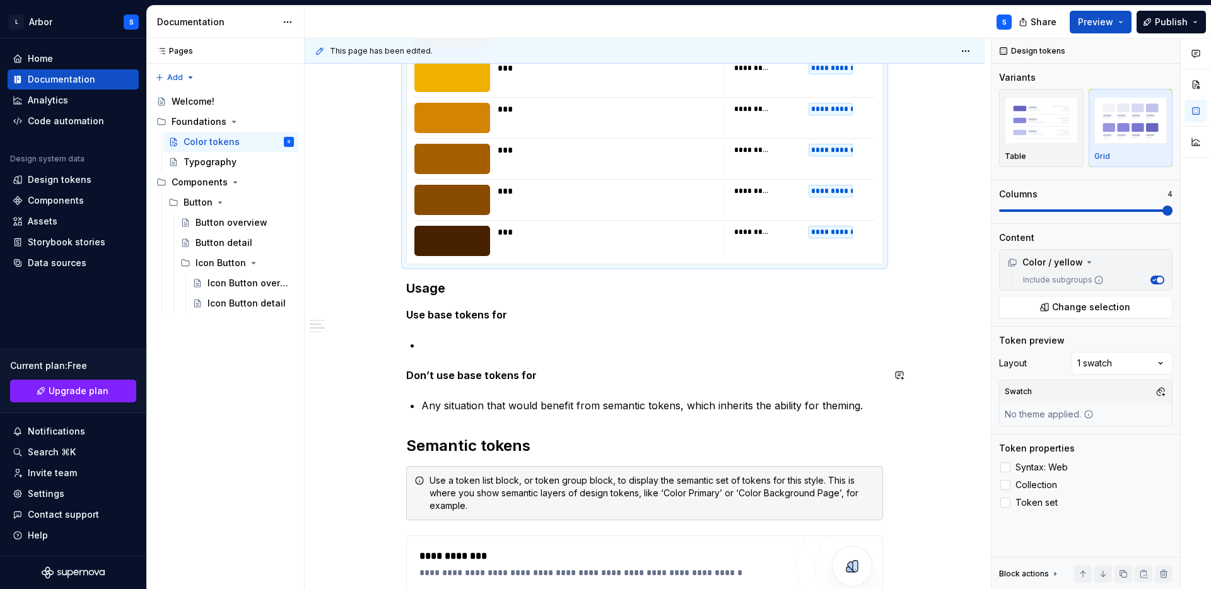
scroll to position [6025, 0]
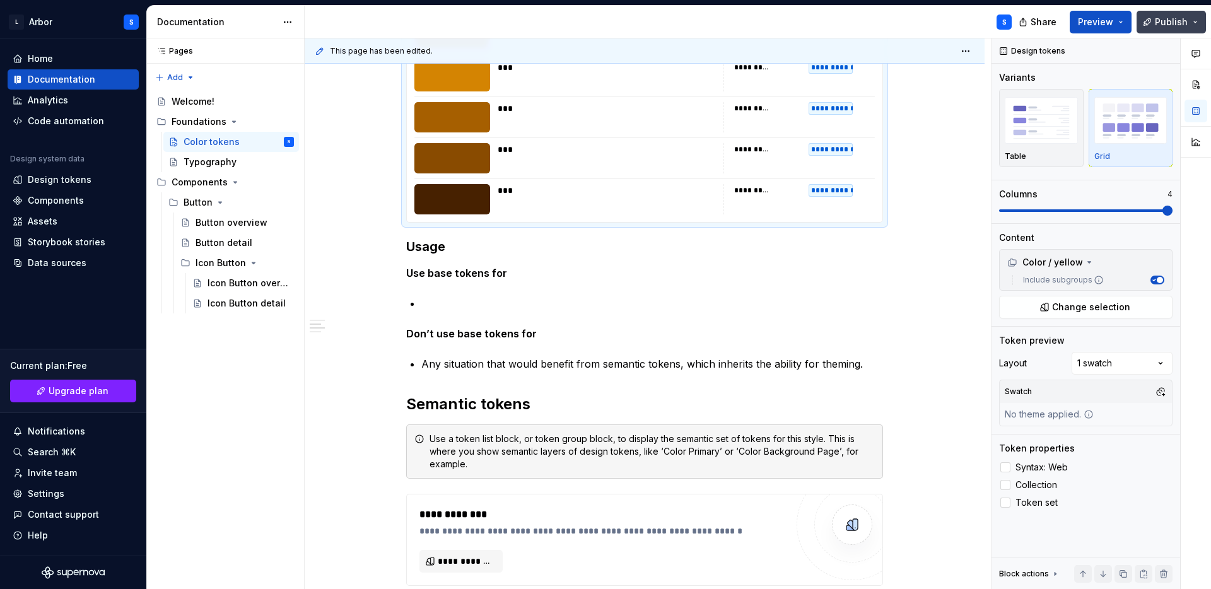
click at [1170, 20] on span "Publish" at bounding box center [1171, 22] width 33 height 13
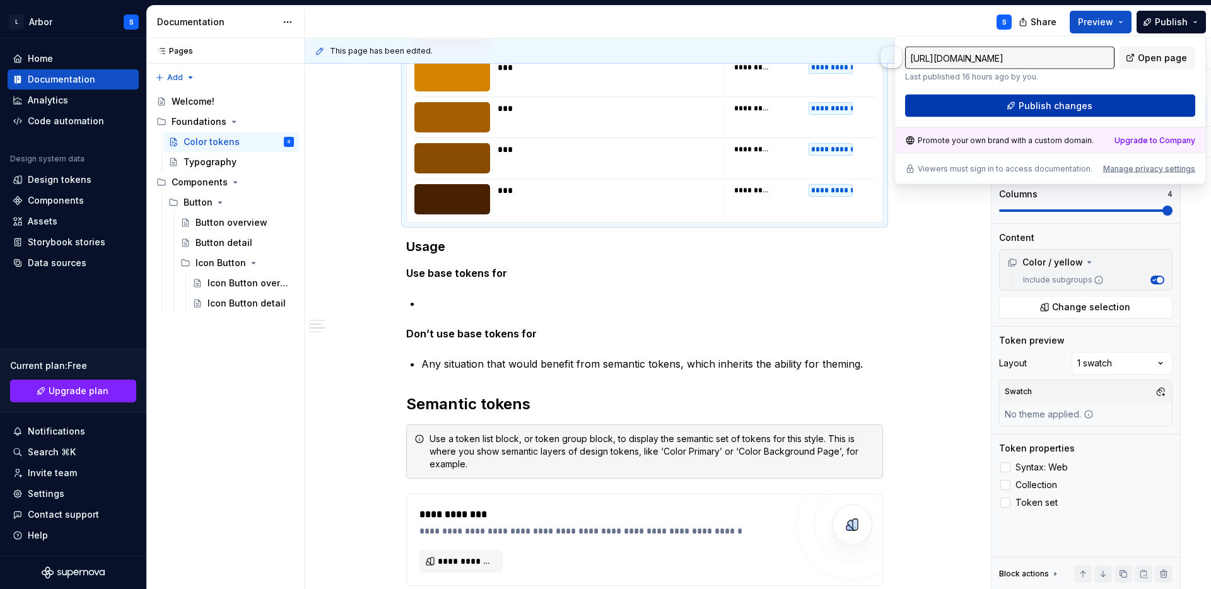
click at [1120, 99] on button "Publish changes" at bounding box center [1050, 106] width 290 height 23
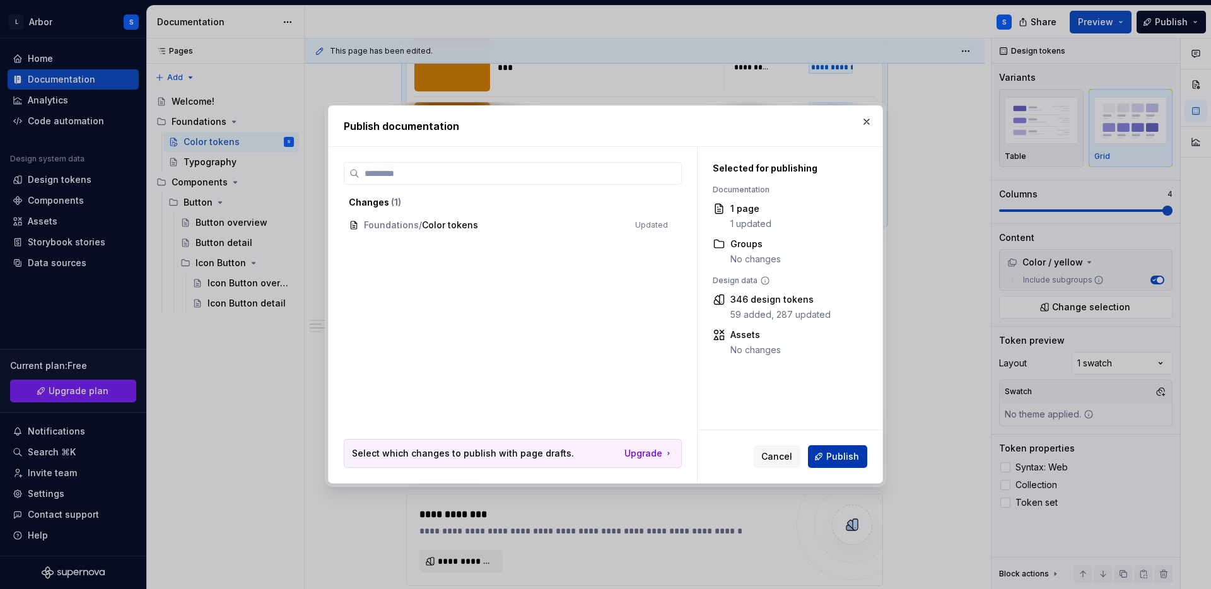
click at [835, 456] on span "Publish" at bounding box center [842, 456] width 33 height 13
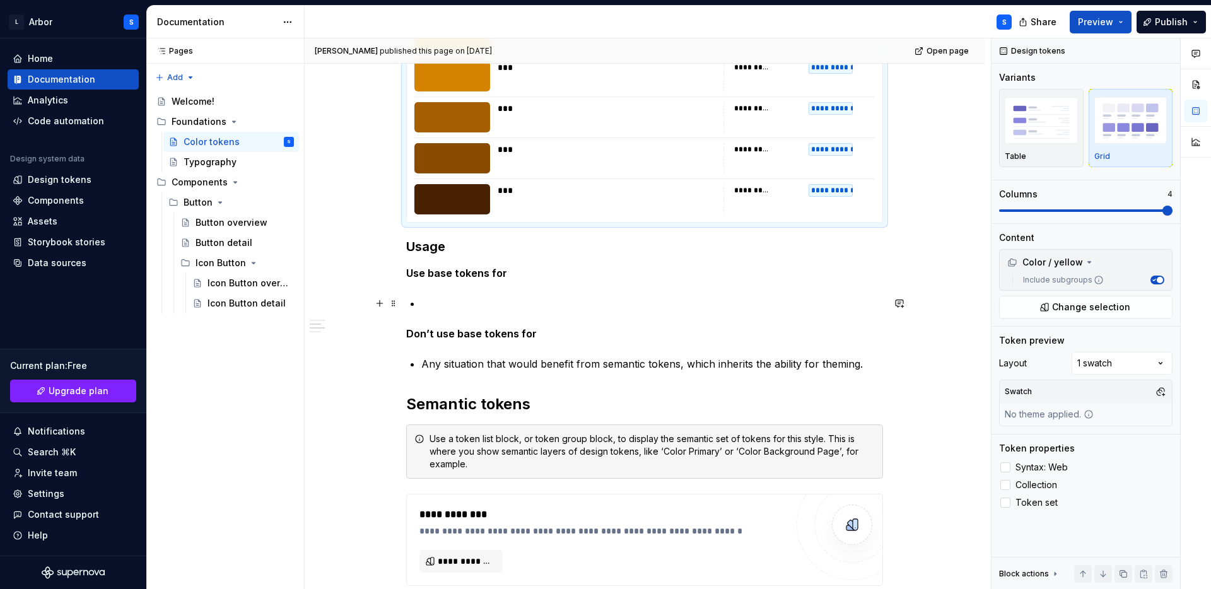
scroll to position [6079, 0]
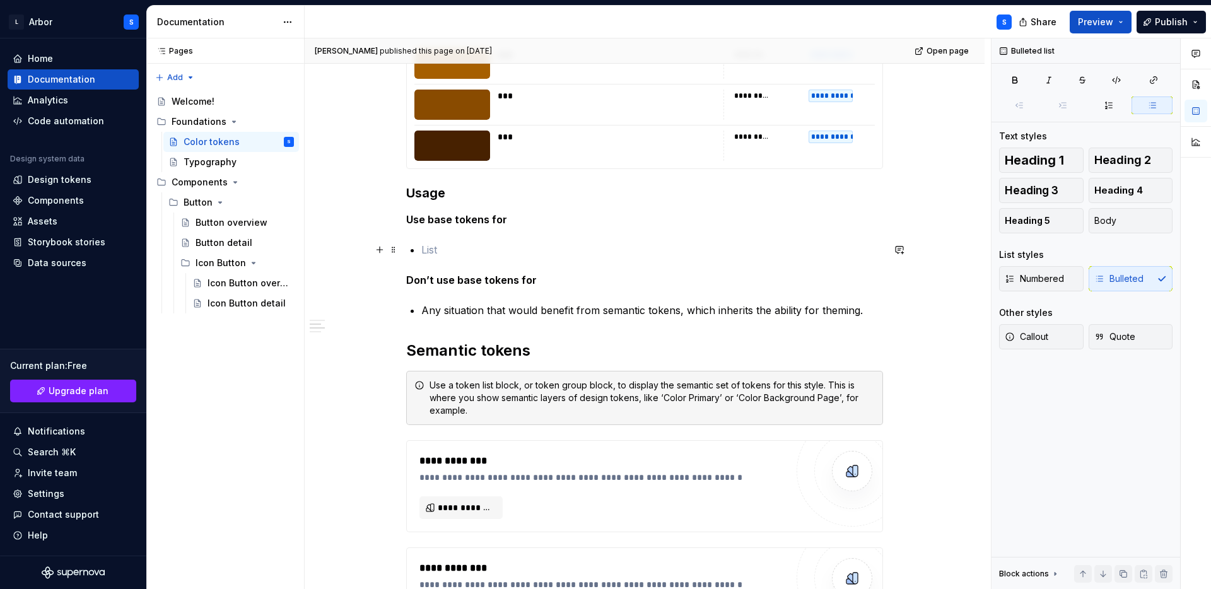
click at [527, 257] on p at bounding box center [652, 249] width 462 height 15
type textarea "*"
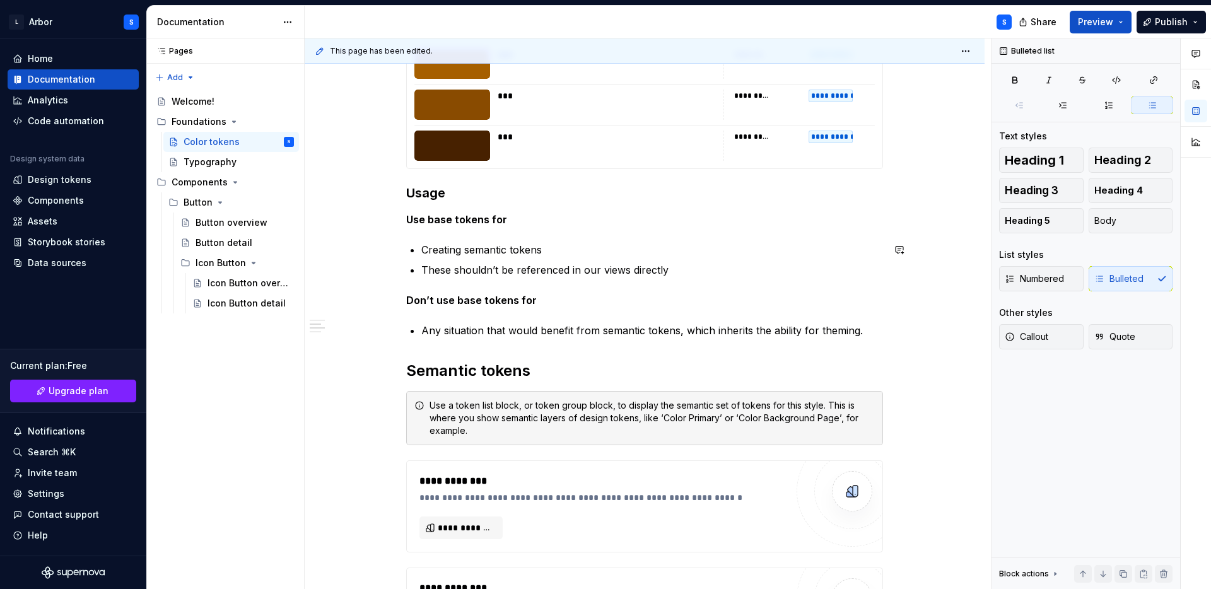
click at [563, 242] on p "Creating semantic tokens" at bounding box center [652, 249] width 462 height 15
click at [467, 250] on p "Creating semantic tokens" at bounding box center [652, 249] width 462 height 15
click at [648, 246] on p "Creating a purpose-built semantic tokens" at bounding box center [652, 249] width 462 height 15
click at [695, 271] on p "These shouldn’t be referenced in our views directly" at bounding box center [652, 269] width 462 height 15
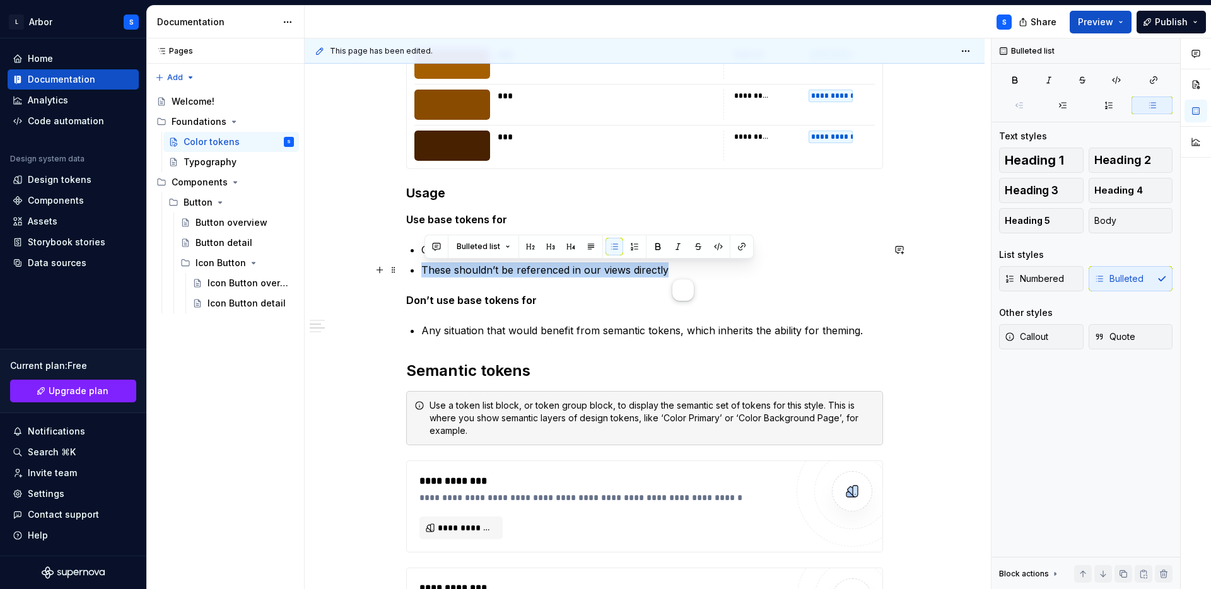
drag, startPoint x: 426, startPoint y: 269, endPoint x: 681, endPoint y: 268, distance: 255.5
click at [681, 268] on p "These shouldn’t be referenced in our views directly" at bounding box center [652, 269] width 462 height 15
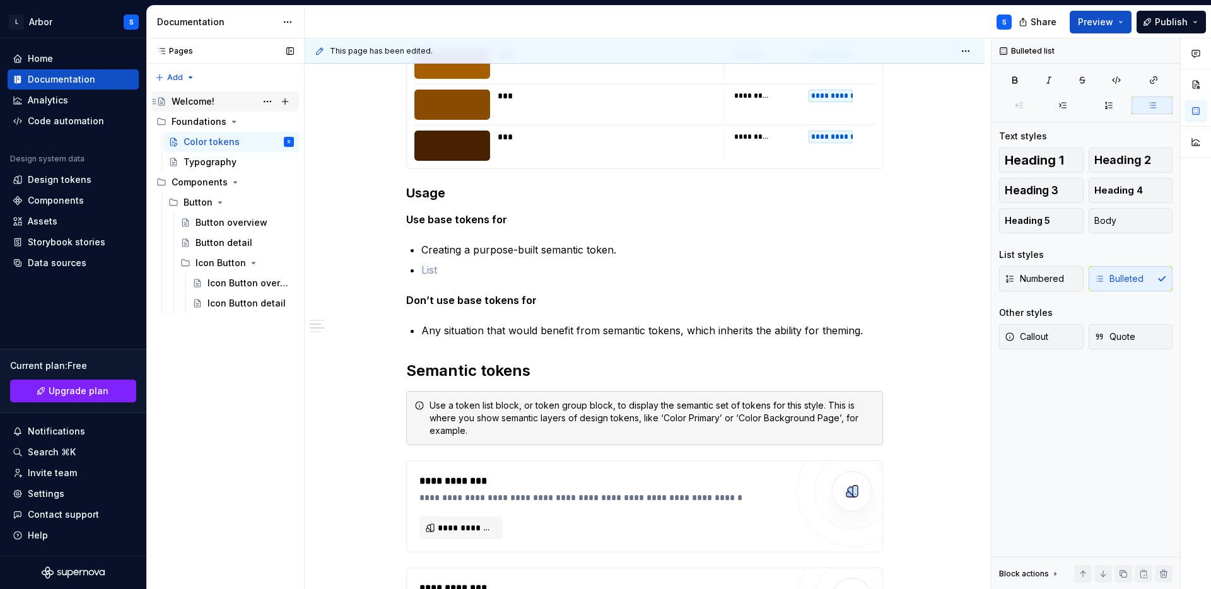
click at [186, 108] on div "Welcome!" at bounding box center [233, 102] width 122 height 18
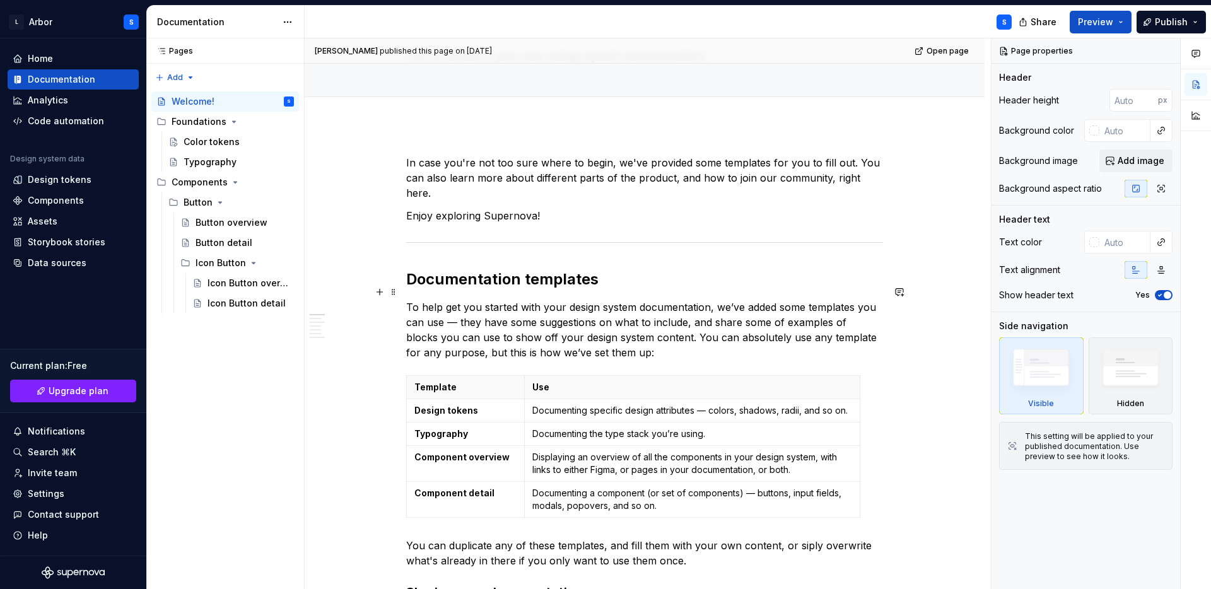
scroll to position [92, 0]
click at [199, 145] on div "Color tokens" at bounding box center [212, 142] width 56 height 13
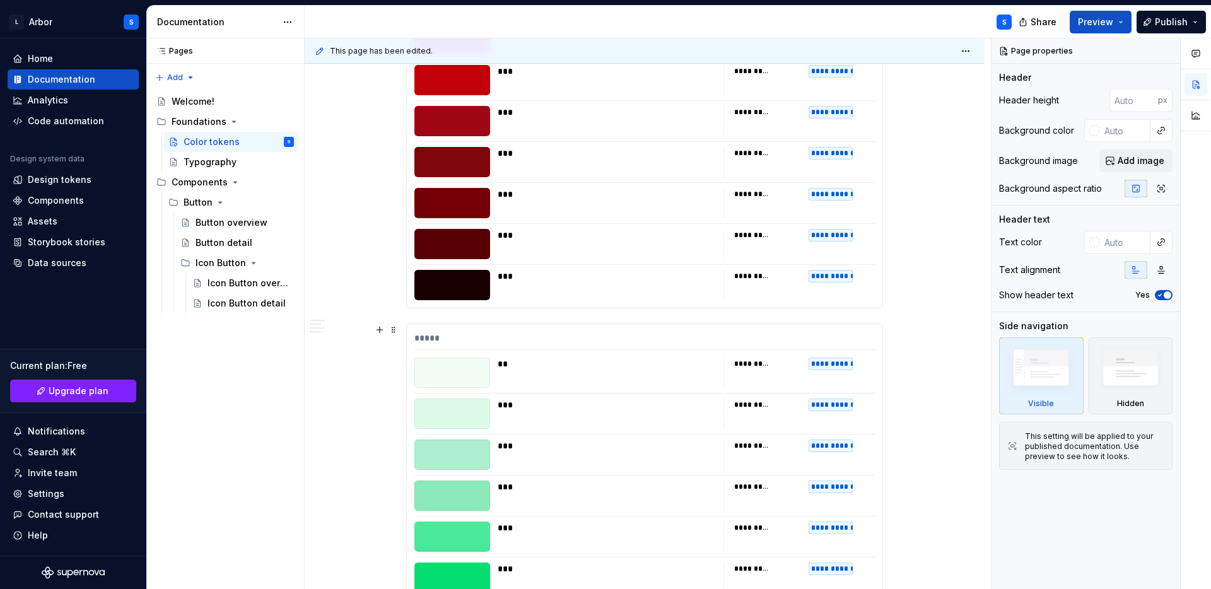
scroll to position [4861, 0]
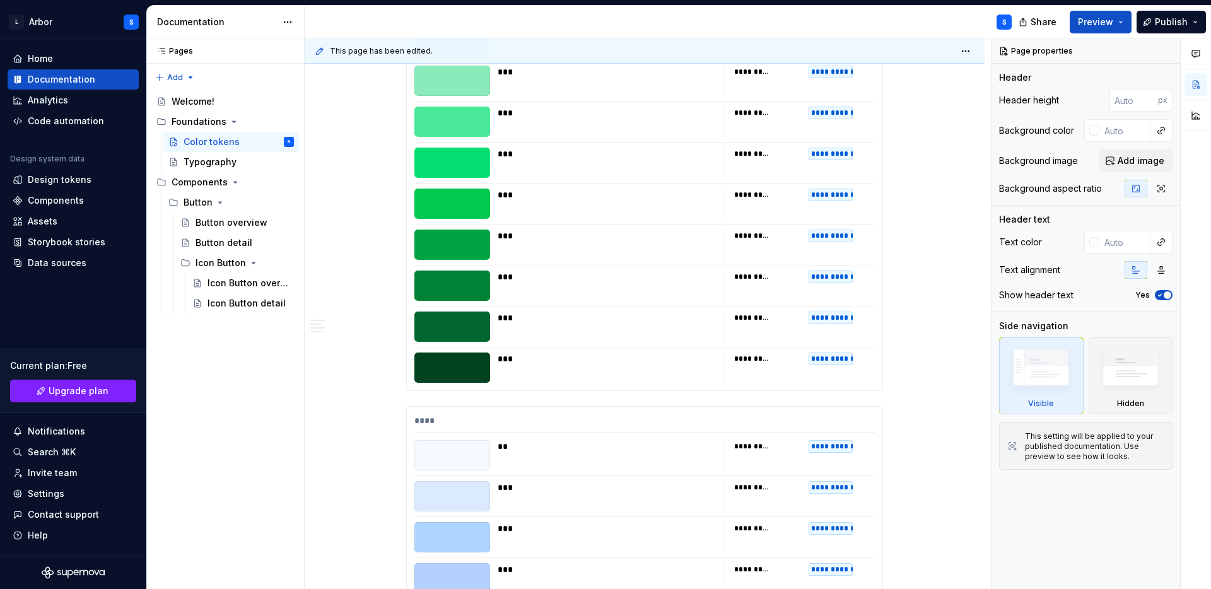
click at [566, 294] on div "***" at bounding box center [607, 286] width 218 height 30
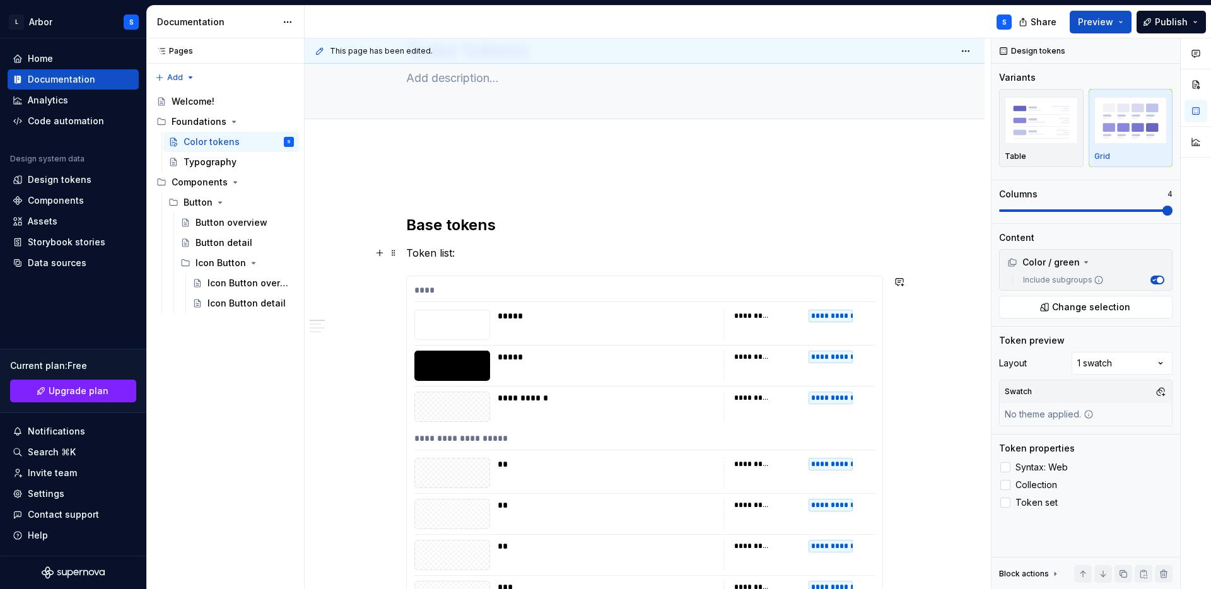
scroll to position [0, 0]
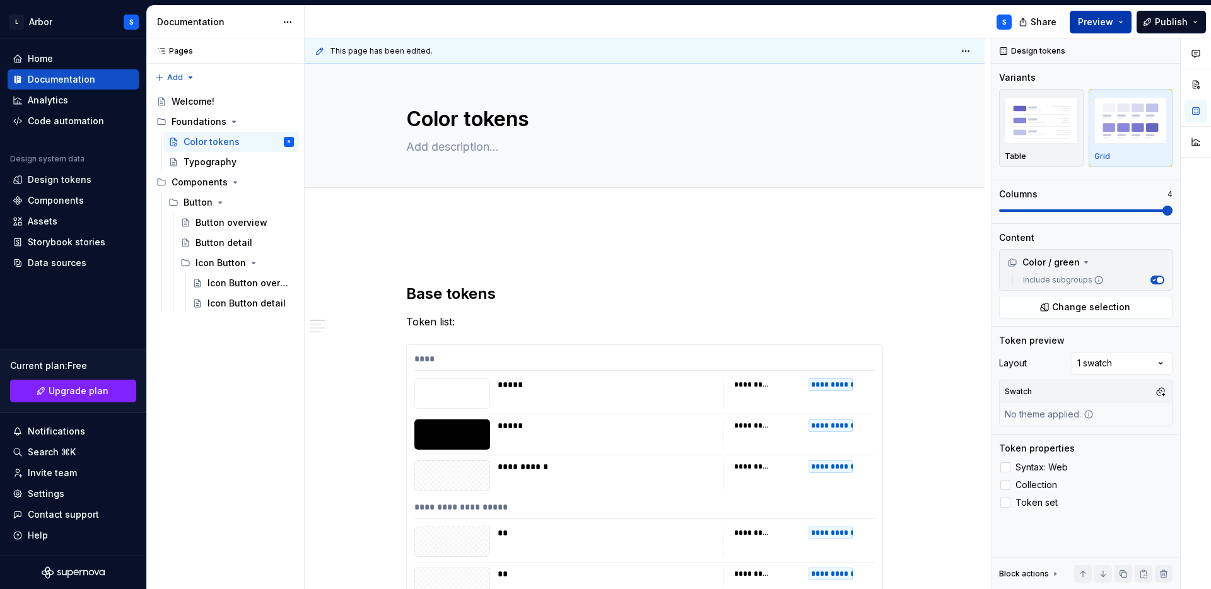
click at [1105, 24] on span "Preview" at bounding box center [1095, 22] width 35 height 13
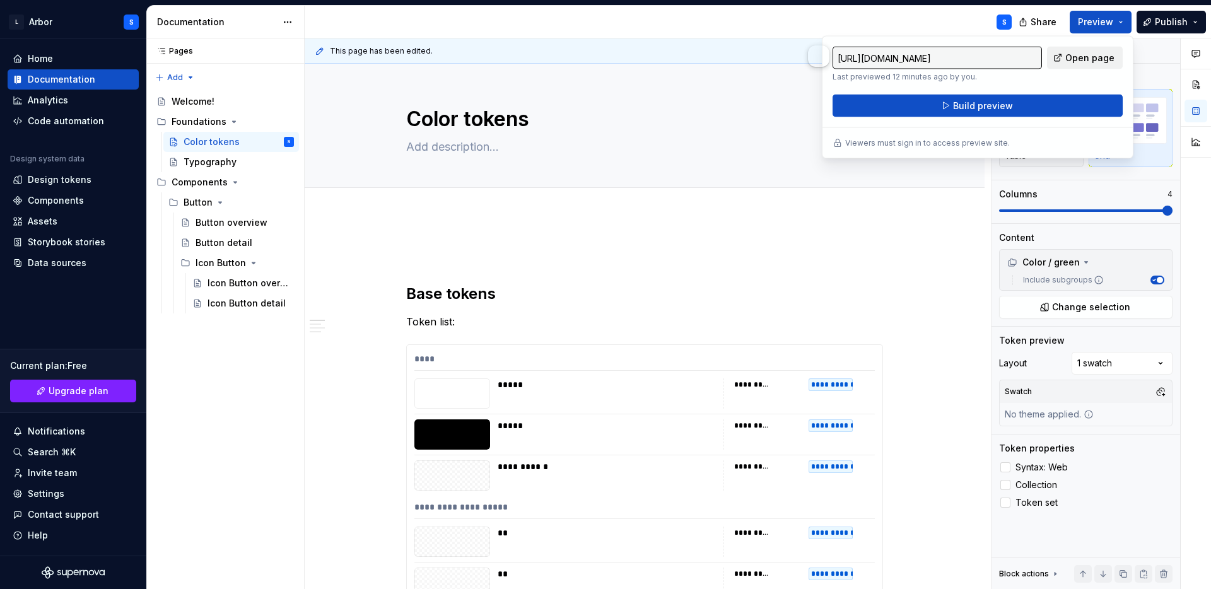
click at [1072, 53] on span "Open page" at bounding box center [1089, 58] width 49 height 13
click at [269, 139] on button "Page tree" at bounding box center [268, 142] width 18 height 18
type textarea "*"
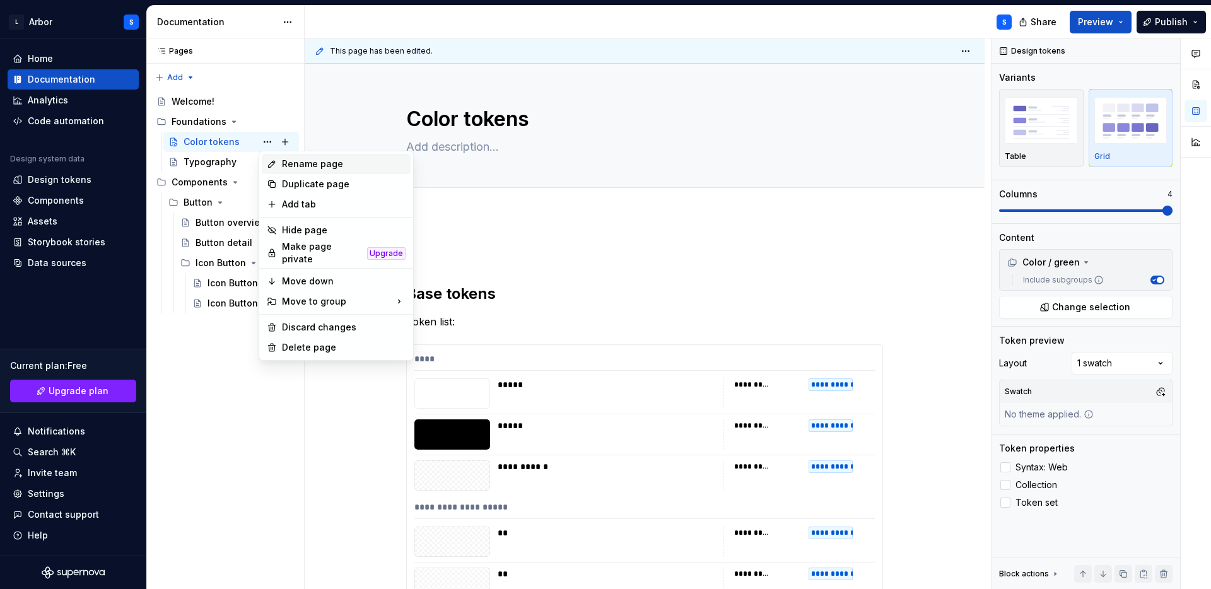
click at [307, 163] on div "Rename page" at bounding box center [344, 164] width 124 height 13
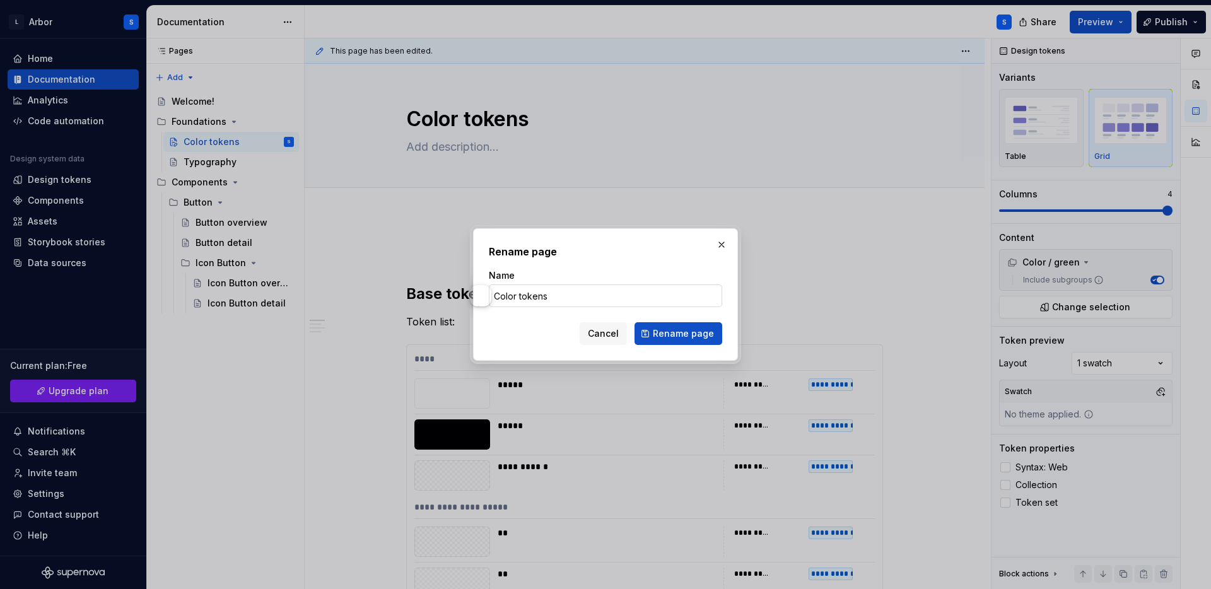
click at [560, 298] on input "Color tokens" at bounding box center [605, 295] width 233 height 23
type input "Color"
click button "Rename page" at bounding box center [679, 333] width 88 height 23
type textarea "*"
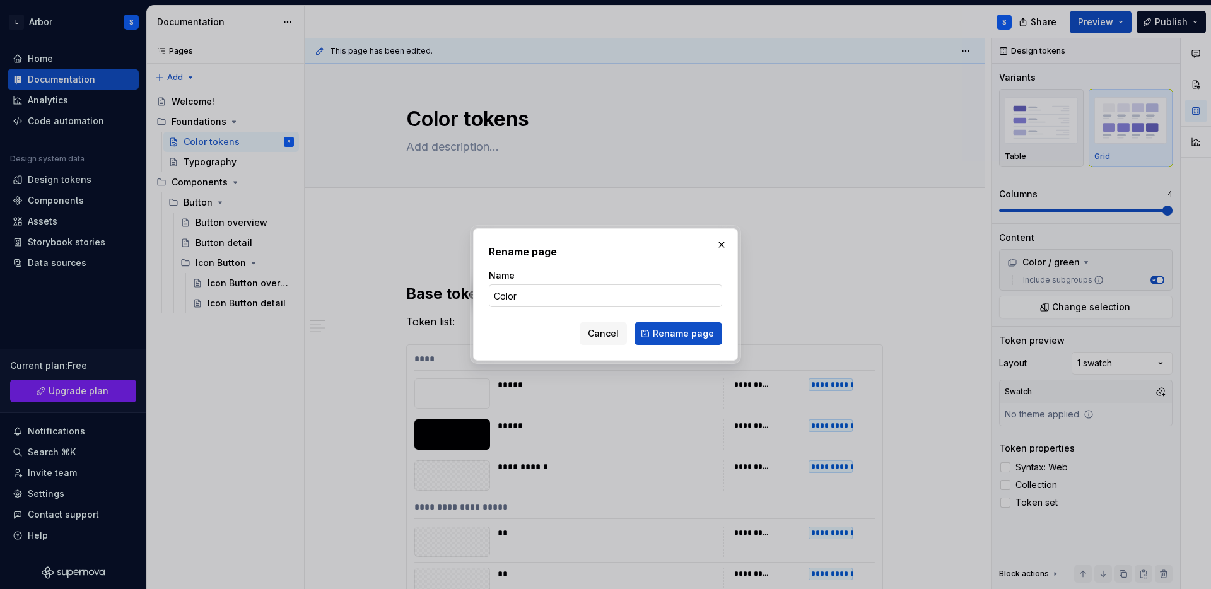
type textarea "Color"
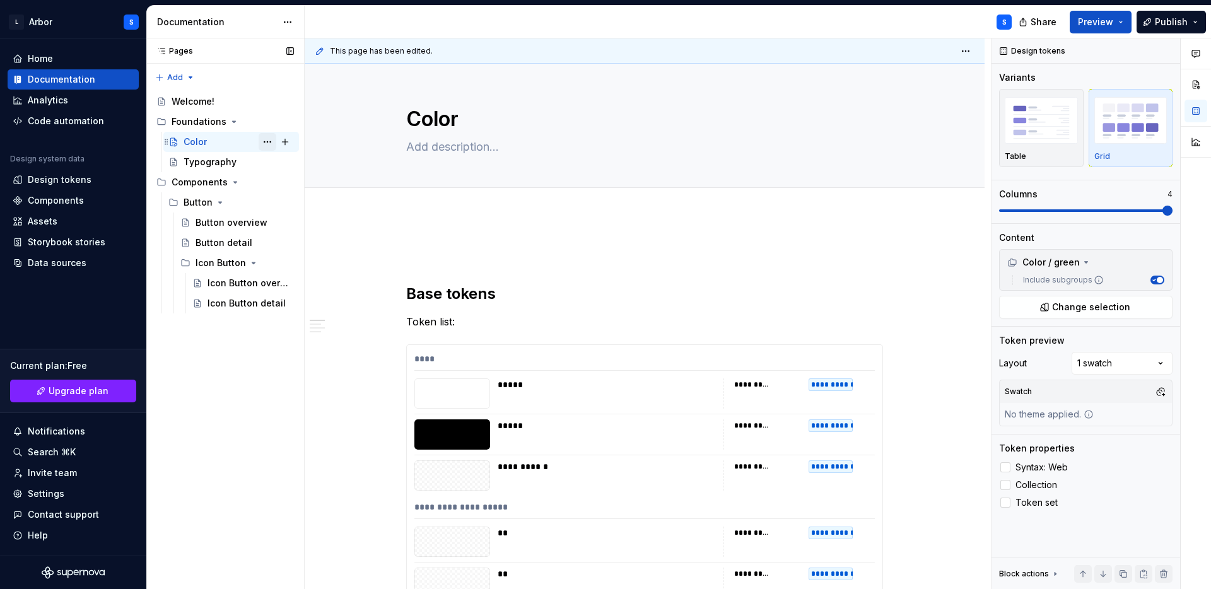
click at [270, 138] on button "Page tree" at bounding box center [268, 142] width 18 height 18
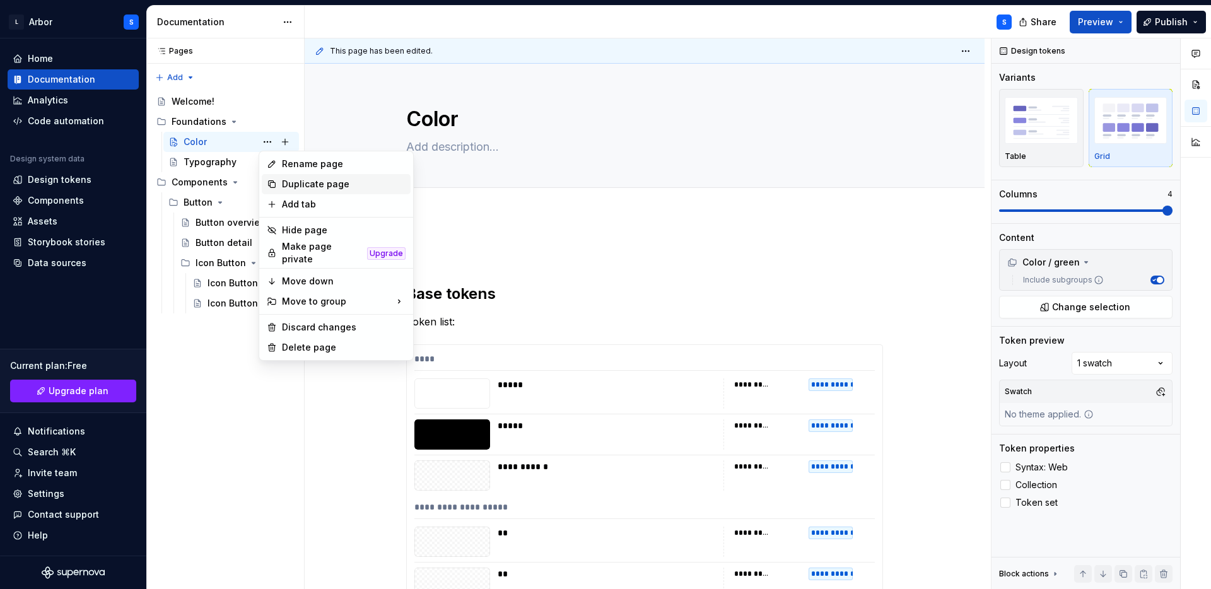
click at [305, 182] on div "Duplicate page" at bounding box center [344, 184] width 124 height 13
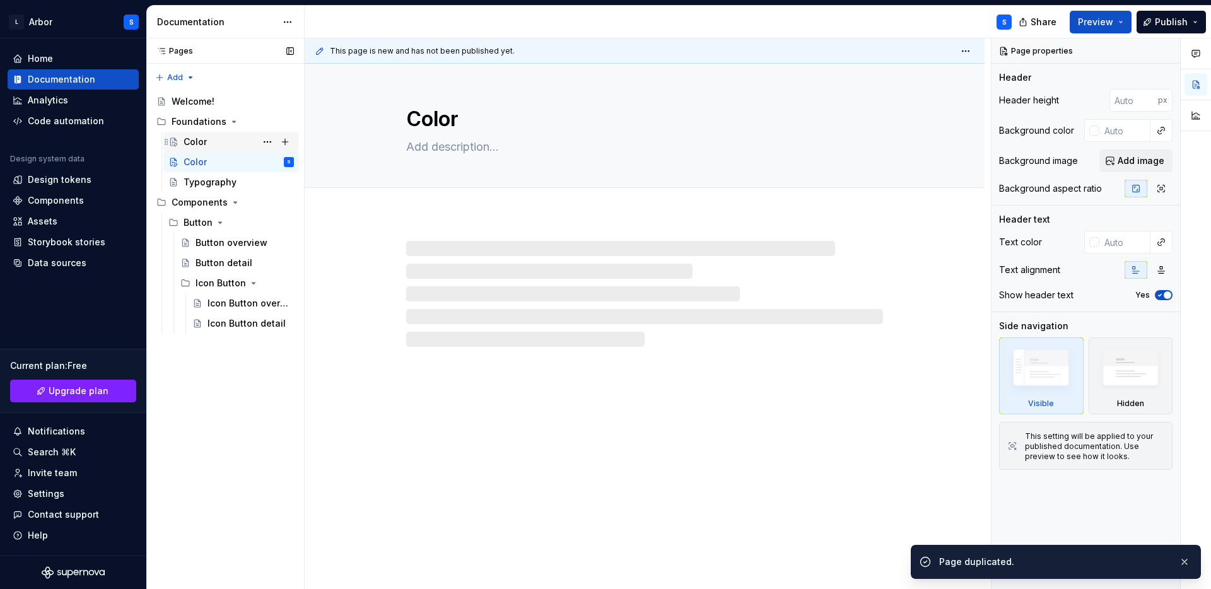
click at [192, 143] on div "Color" at bounding box center [195, 142] width 23 height 13
click at [269, 141] on button "Page tree" at bounding box center [268, 142] width 18 height 18
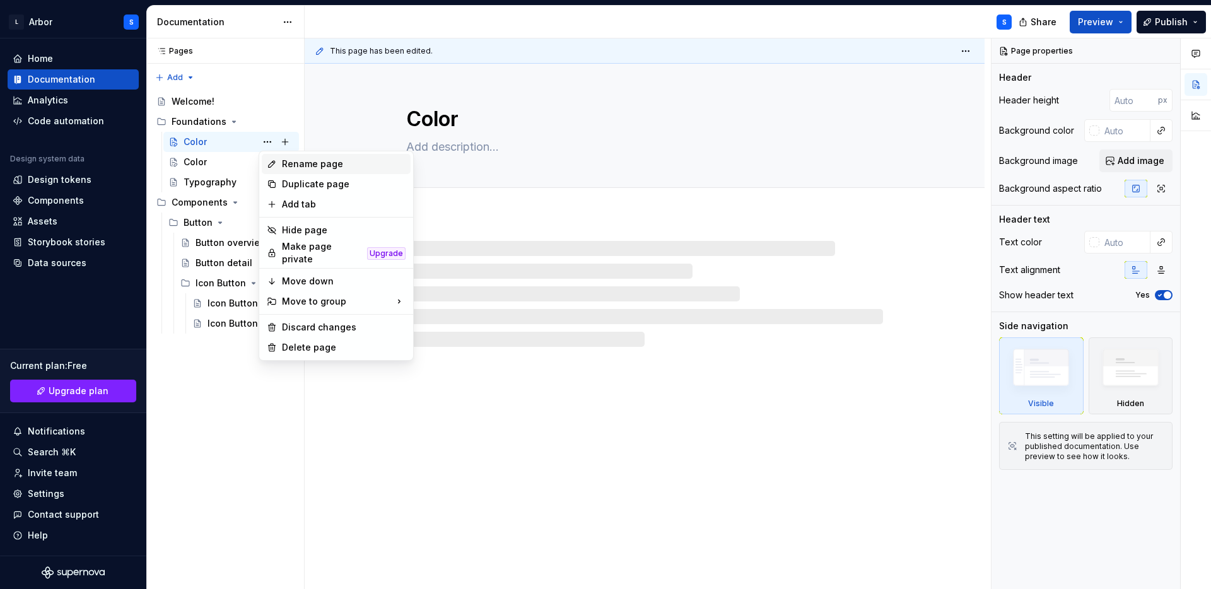
click at [299, 161] on div "Rename page" at bounding box center [344, 164] width 124 height 13
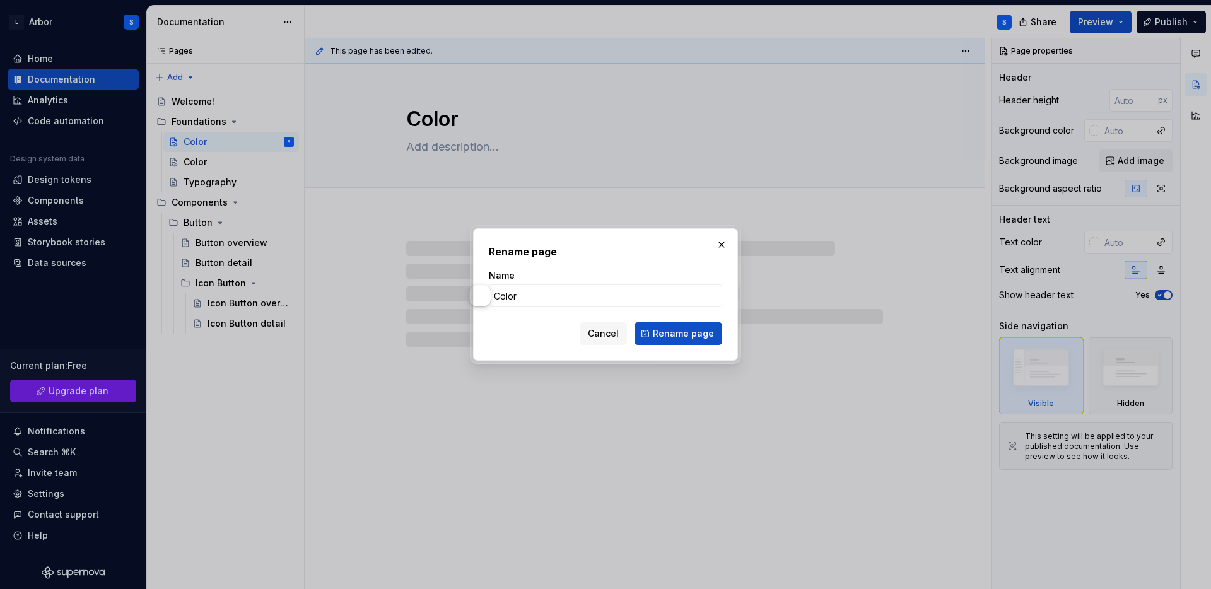
type textarea "*"
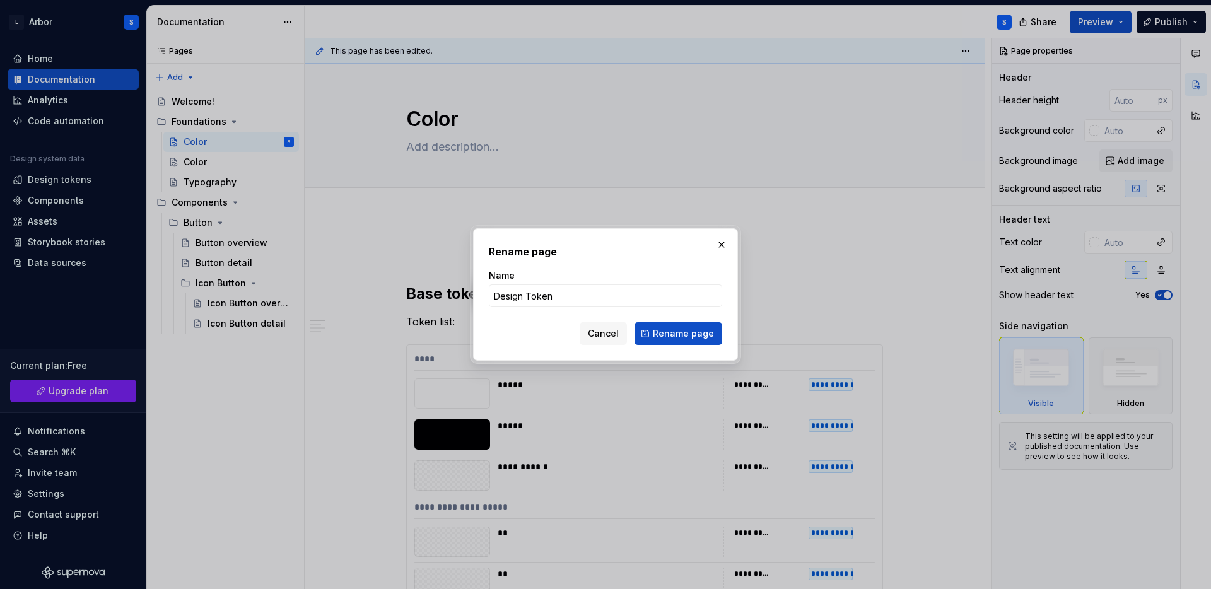
type input "Design Tokens"
click button "Rename page" at bounding box center [679, 333] width 88 height 23
type textarea "*"
type textarea "Design Tokens"
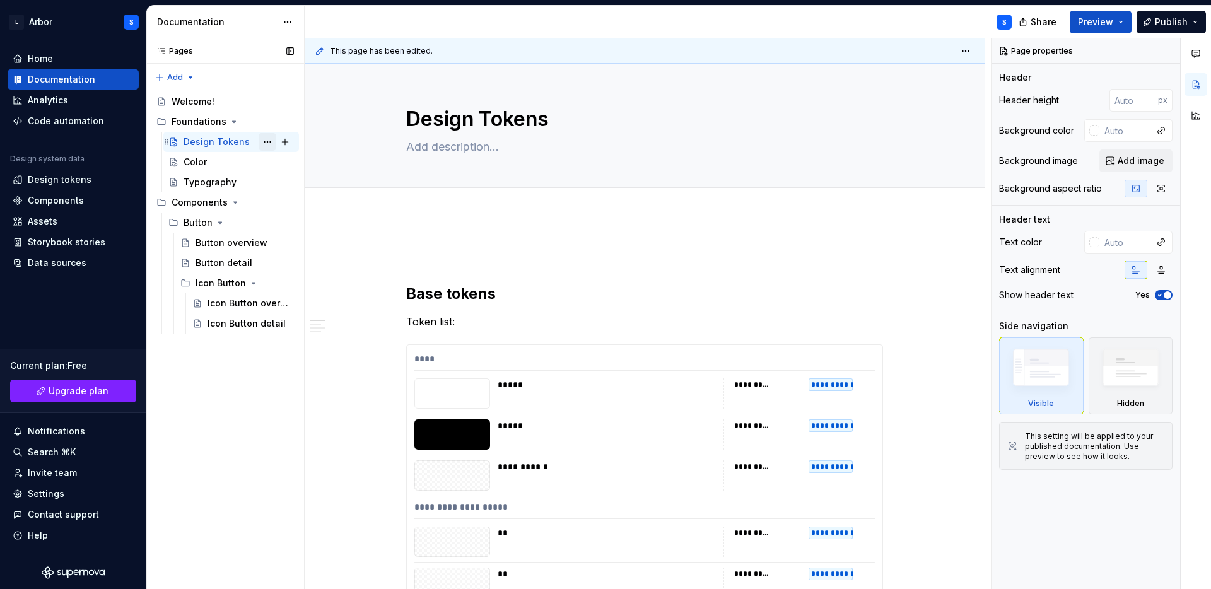
click at [269, 139] on button "Page tree" at bounding box center [268, 142] width 18 height 18
click at [286, 141] on div "Pages Pages Add Accessibility guide for tree Page tree. Navigate the tree with …" at bounding box center [225, 313] width 158 height 551
click at [286, 141] on button "Page tree" at bounding box center [285, 142] width 18 height 18
click at [286, 142] on button "Page tree" at bounding box center [285, 142] width 18 height 18
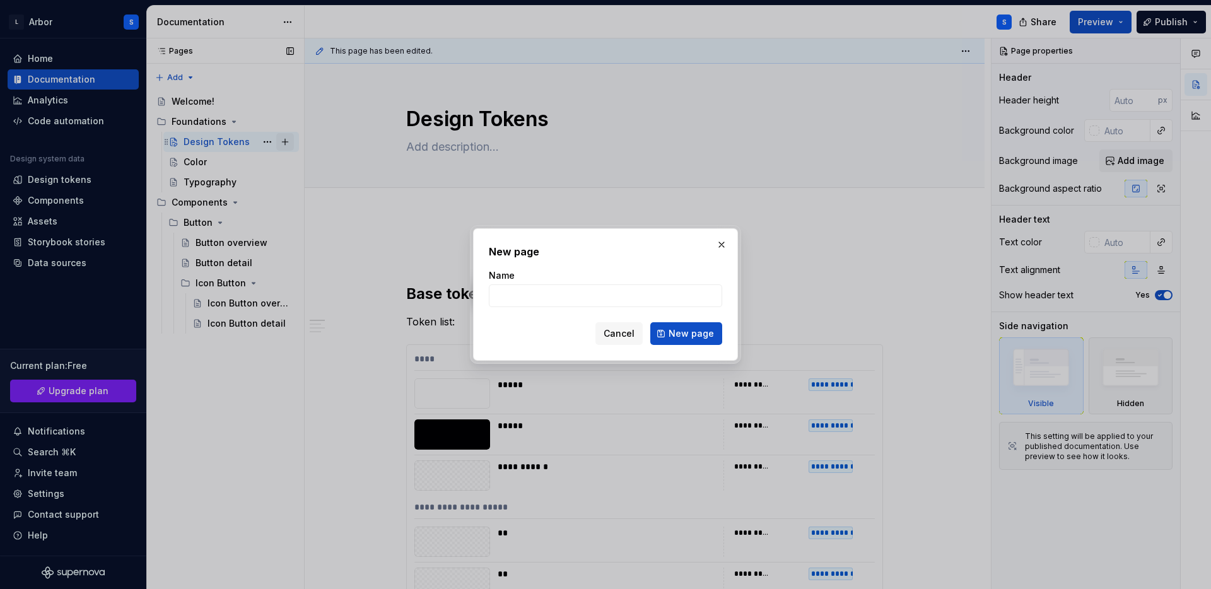
type textarea "*"
type input "f"
click at [686, 334] on span "New page" at bounding box center [691, 333] width 45 height 13
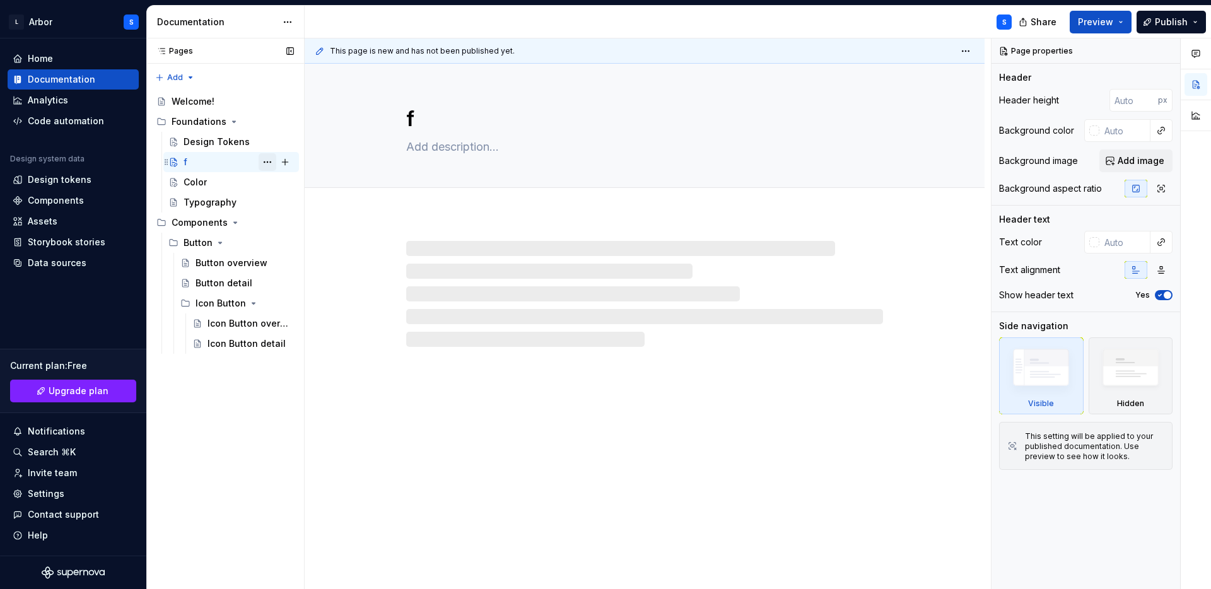
click at [272, 163] on button "Page tree" at bounding box center [268, 162] width 18 height 18
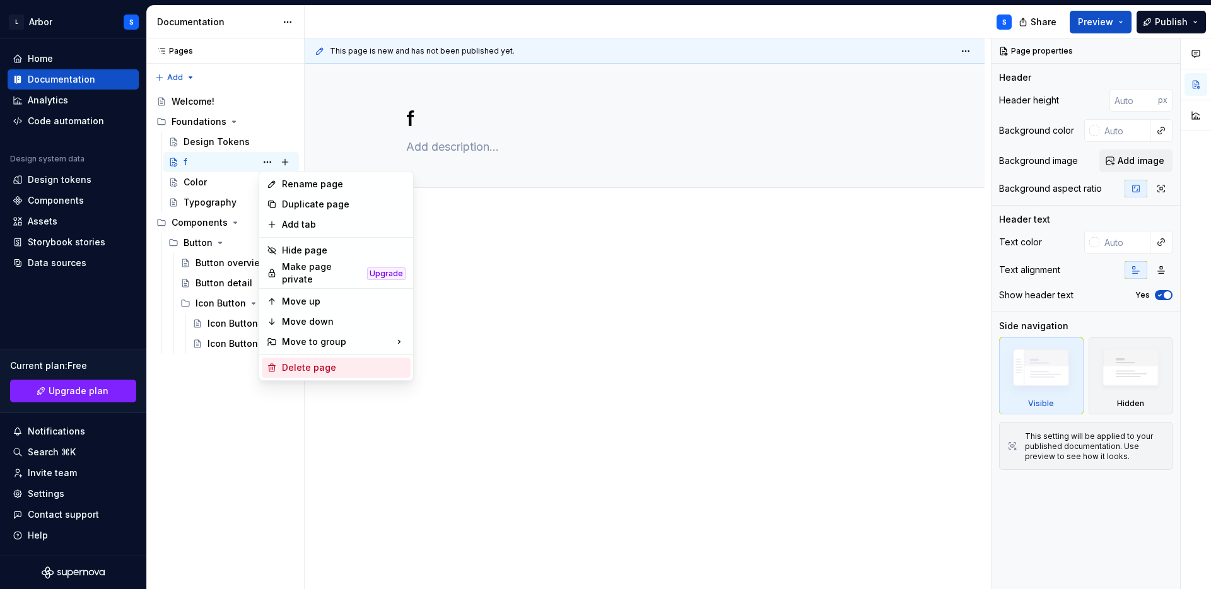
click at [304, 368] on div "Delete page" at bounding box center [344, 367] width 124 height 13
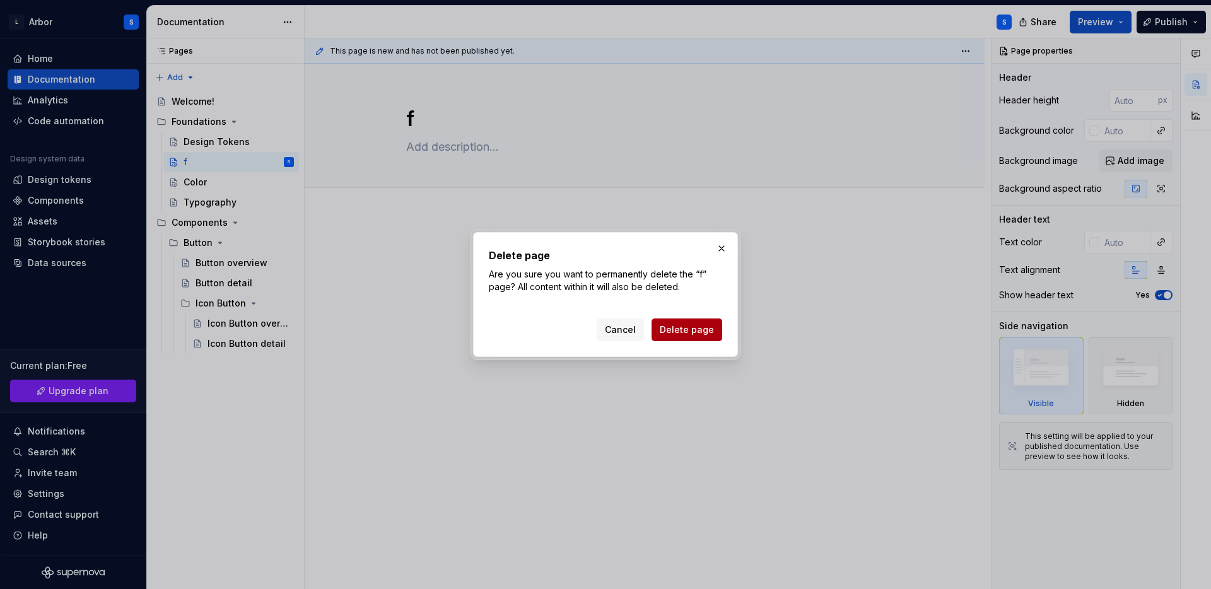
click at [690, 331] on span "Delete page" at bounding box center [687, 330] width 54 height 13
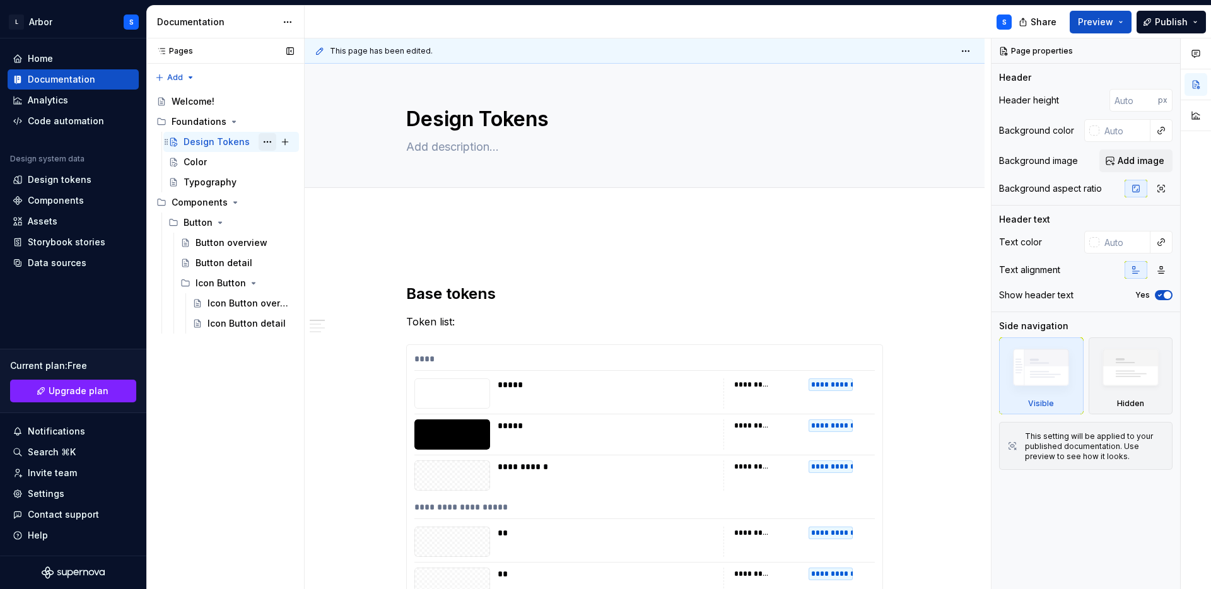
click at [267, 141] on button "Page tree" at bounding box center [268, 142] width 18 height 18
type textarea "*"
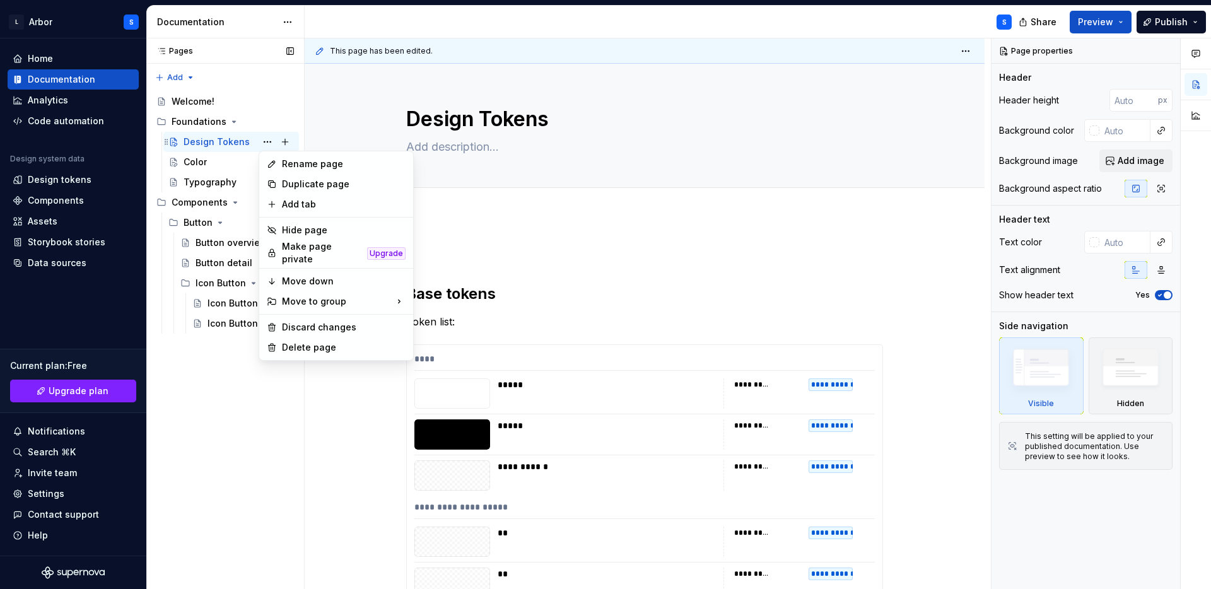
click at [207, 143] on div "Pages Pages Add Accessibility guide for tree Page tree. Navigate the tree with …" at bounding box center [225, 313] width 158 height 551
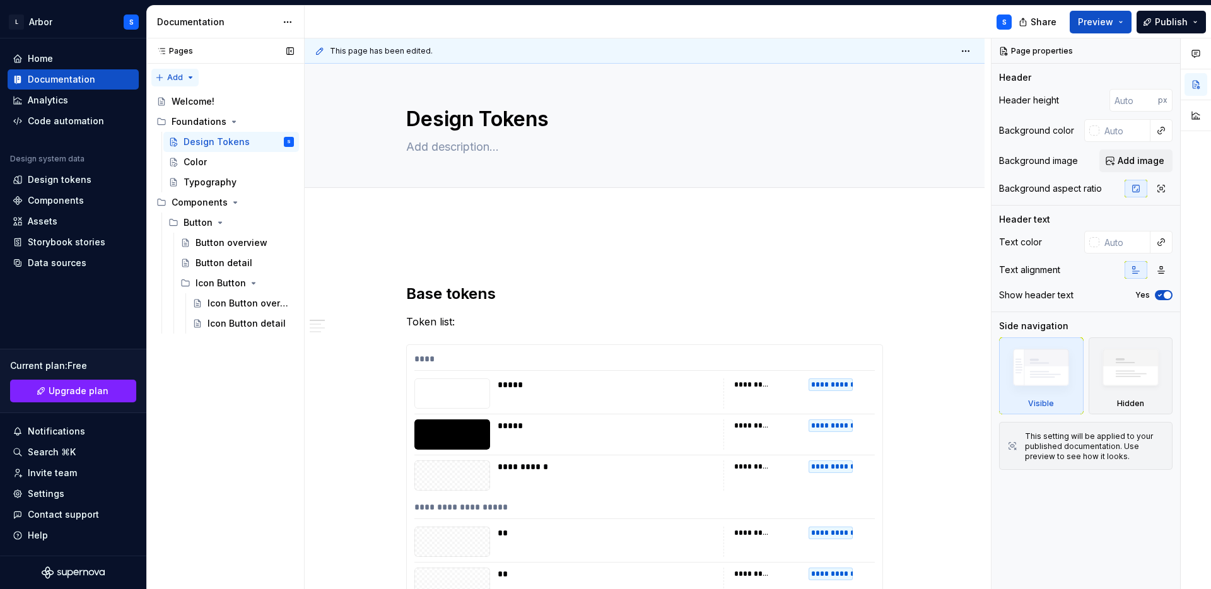
click at [188, 76] on div "Pages Pages Add Accessibility guide for tree Page tree. Navigate the tree with …" at bounding box center [225, 313] width 158 height 551
click at [191, 120] on div "New group" at bounding box center [216, 122] width 82 height 13
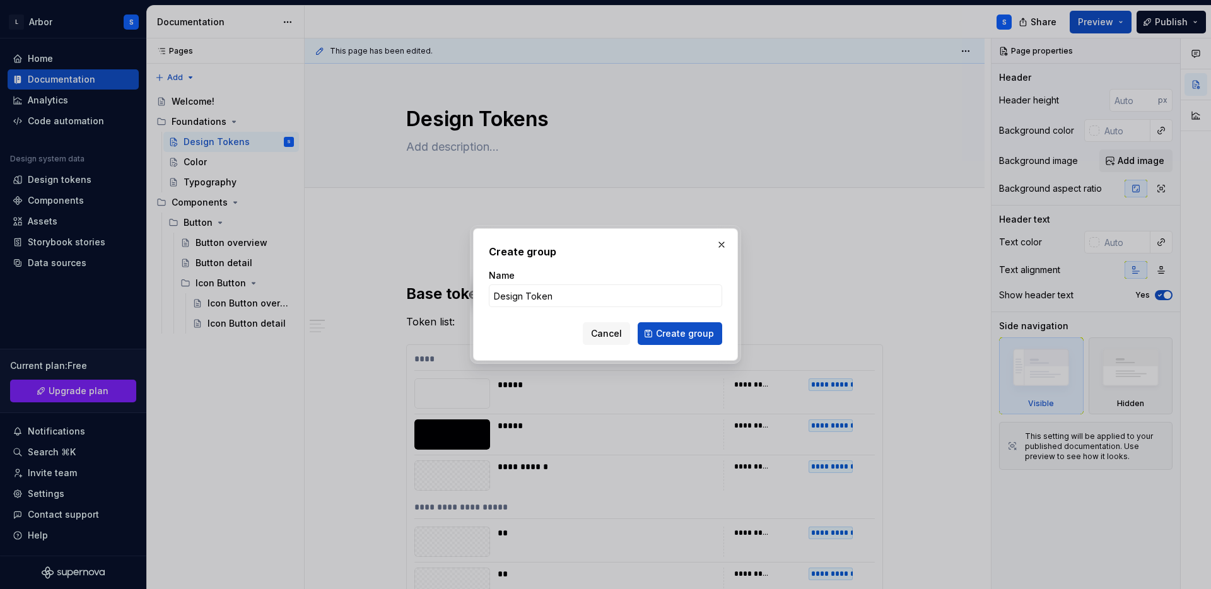
type input "Design Tokens"
click button "Create group" at bounding box center [680, 333] width 85 height 23
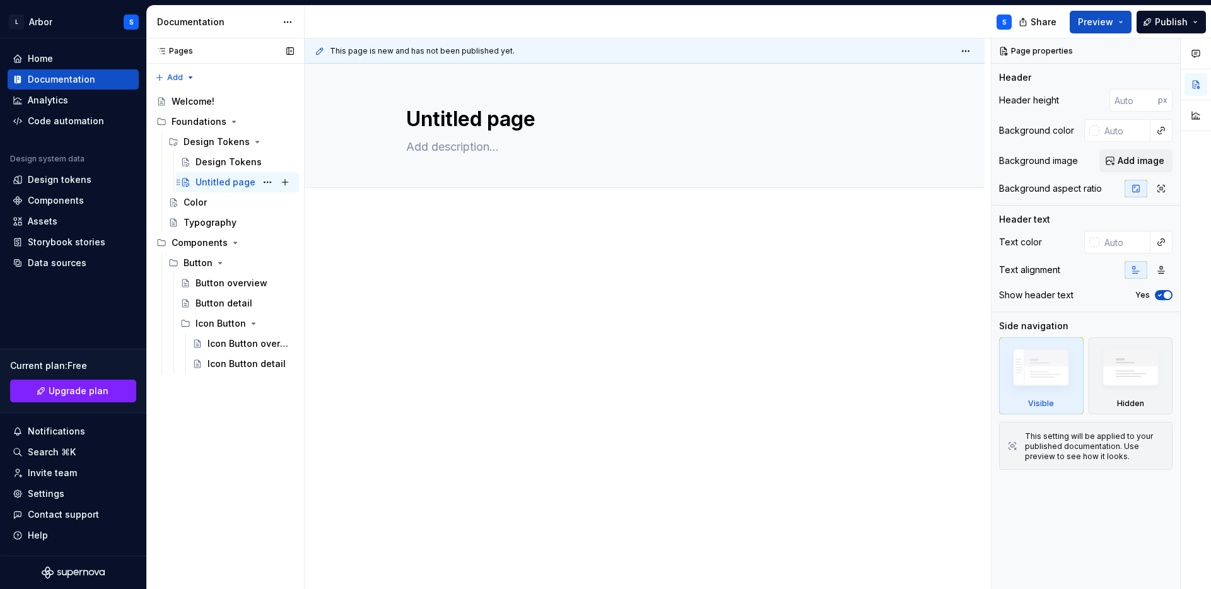
click at [226, 180] on div "Untitled page" at bounding box center [226, 182] width 60 height 13
click at [268, 182] on button "Page tree" at bounding box center [268, 182] width 18 height 18
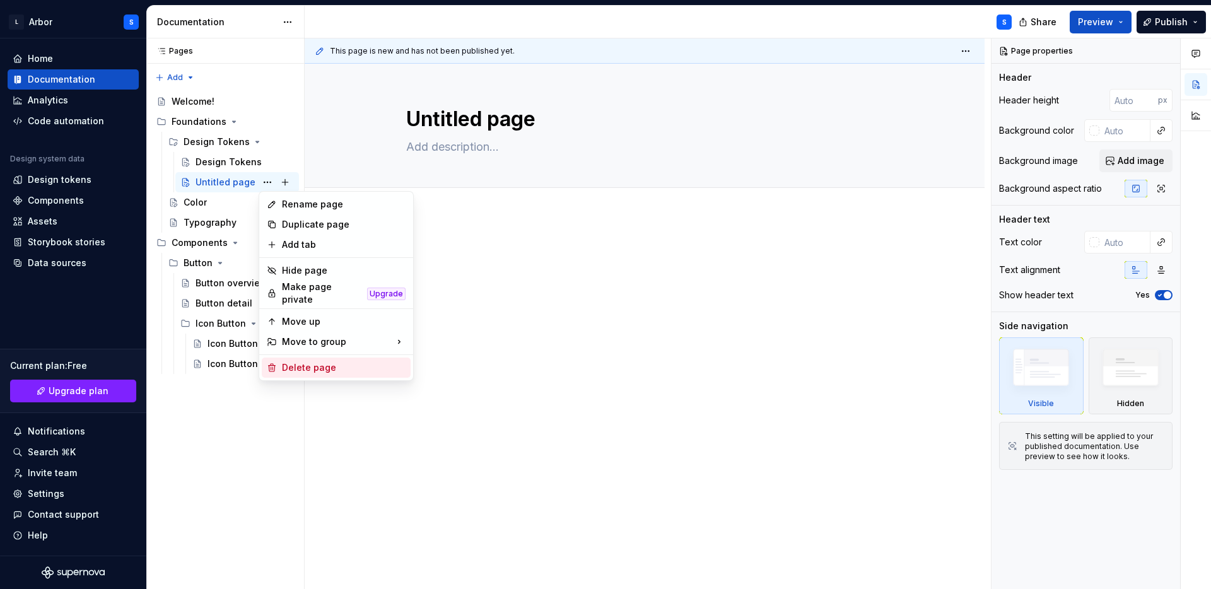
click at [301, 368] on div "Delete page" at bounding box center [336, 368] width 149 height 20
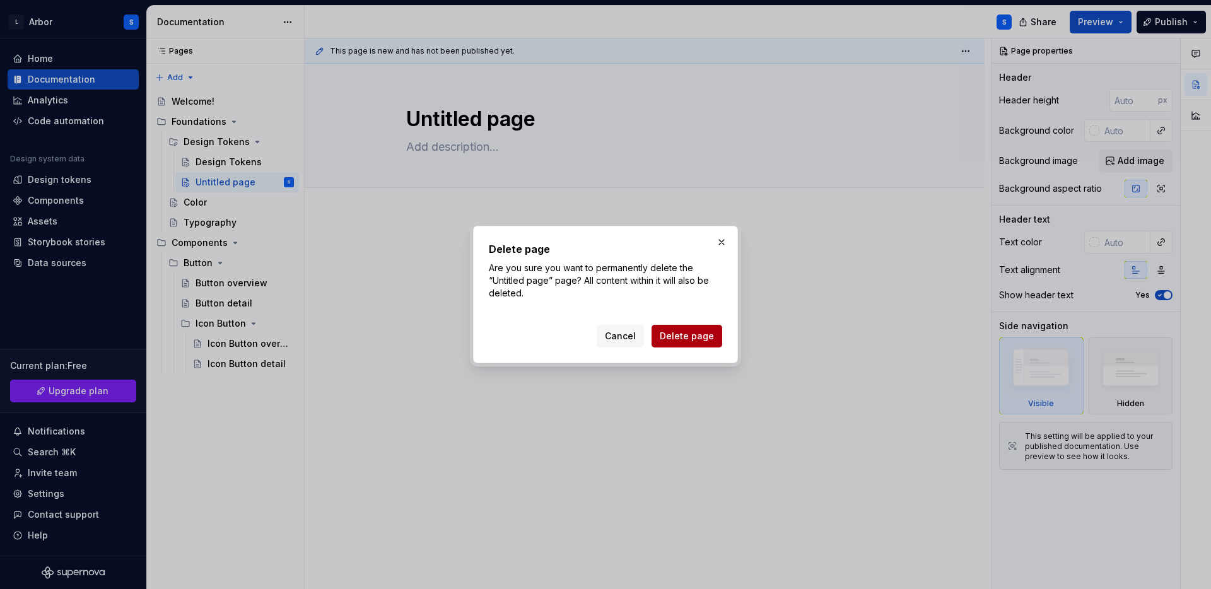
click at [681, 336] on span "Delete page" at bounding box center [687, 336] width 54 height 13
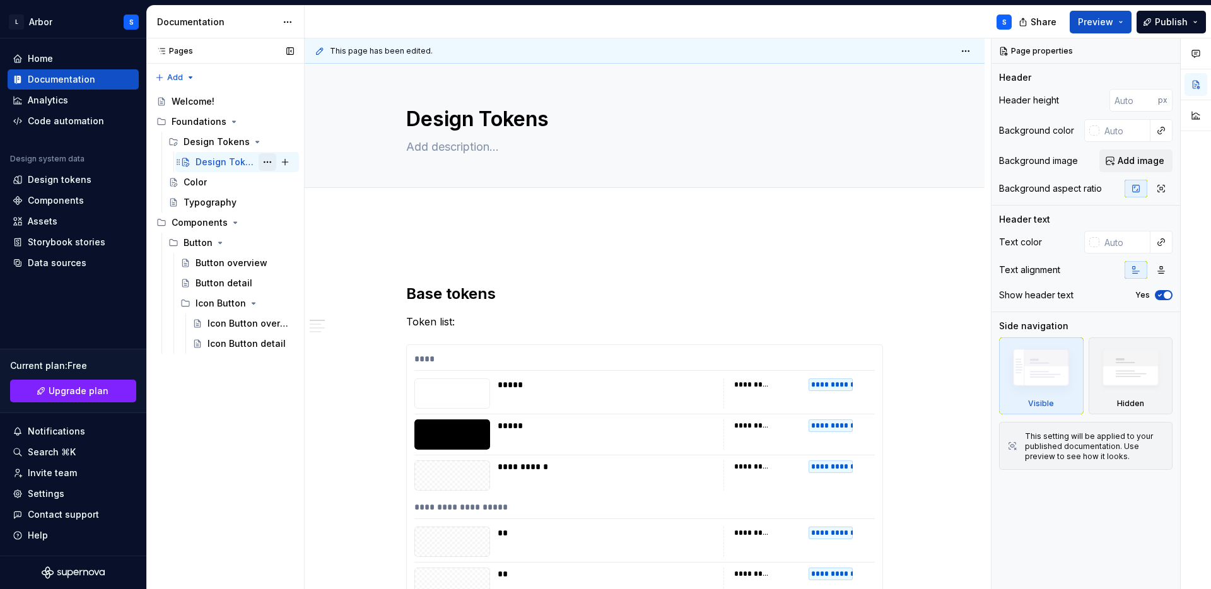
click at [266, 162] on button "Page tree" at bounding box center [268, 162] width 18 height 18
type textarea "*"
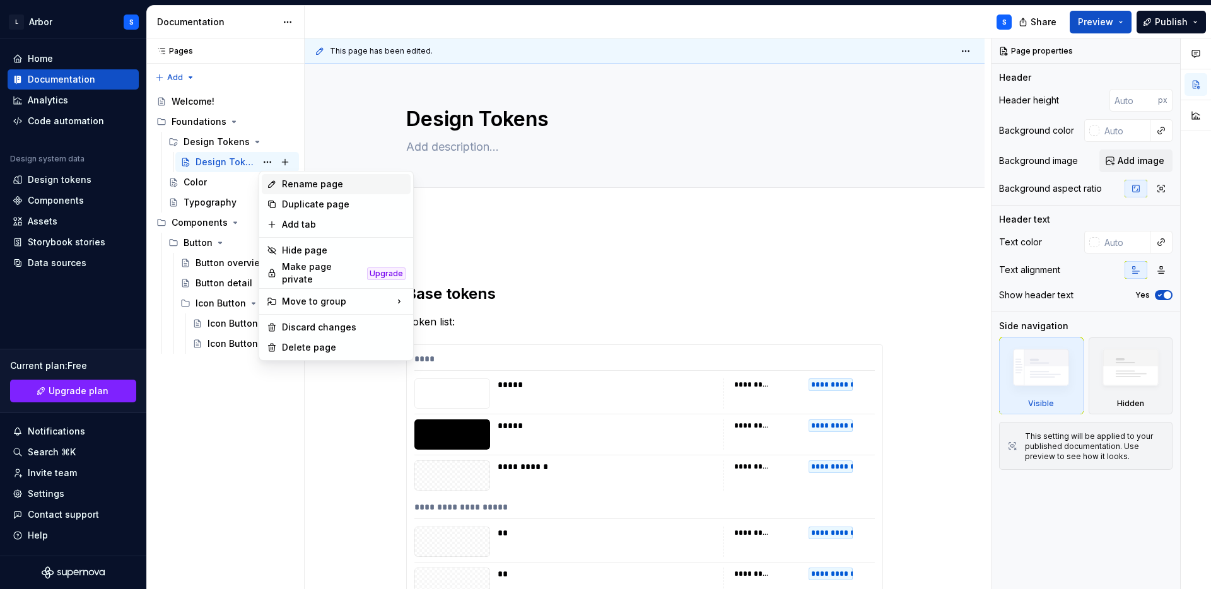
click at [298, 189] on div "Rename page" at bounding box center [344, 184] width 124 height 13
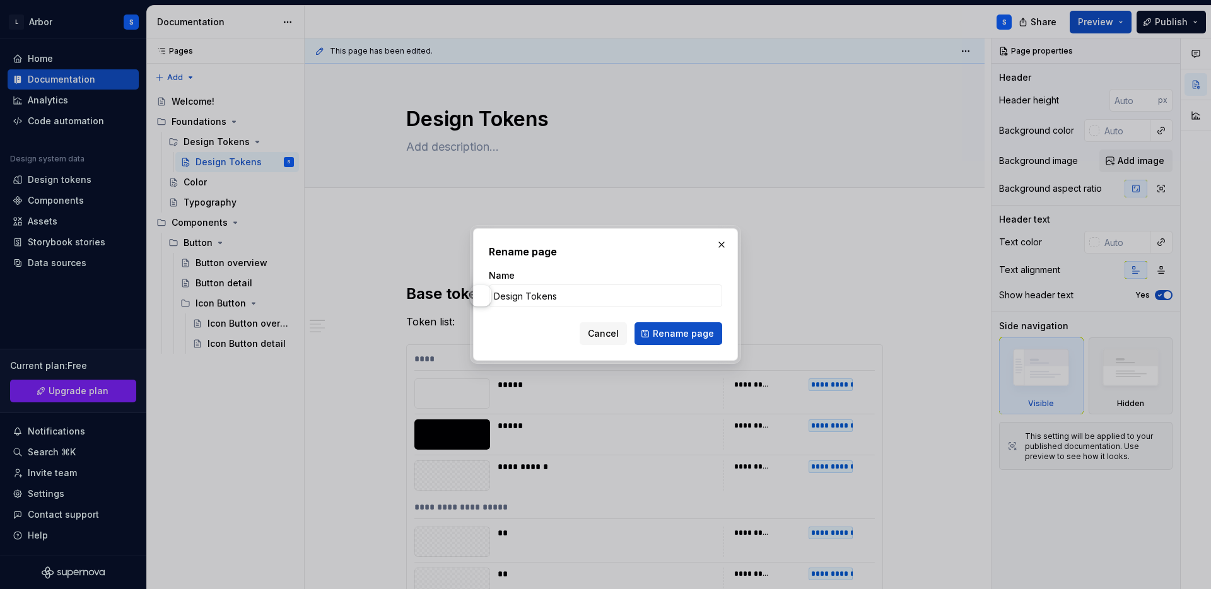
type input "C"
type textarea "*"
type input "Color"
click button "Rename page" at bounding box center [679, 333] width 88 height 23
type textarea "*"
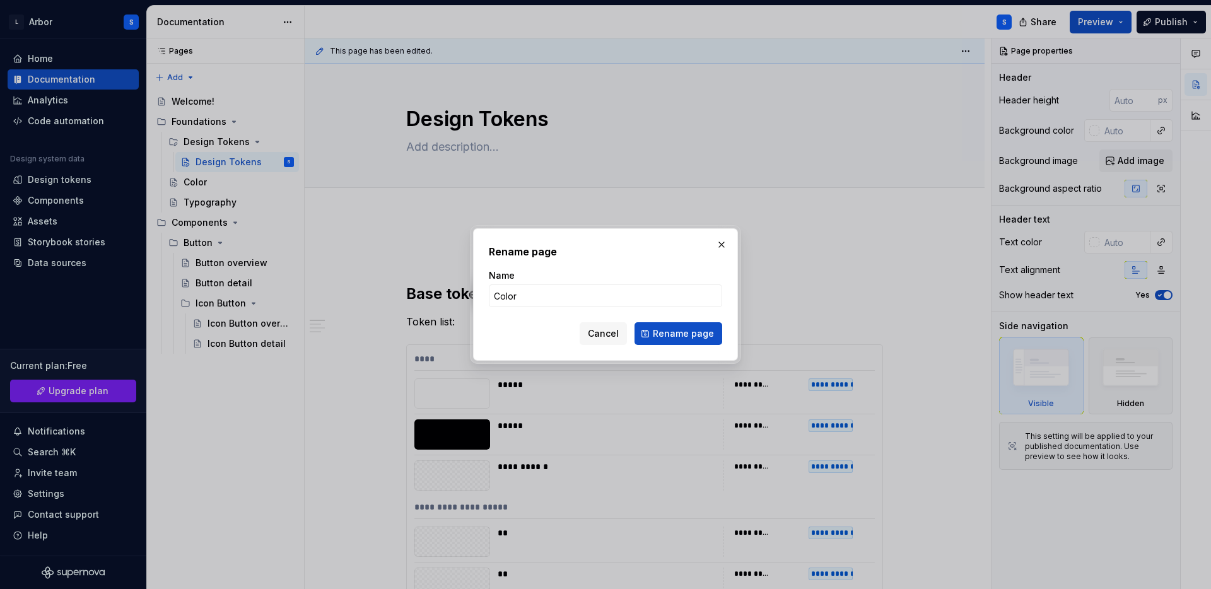
type textarea "Color"
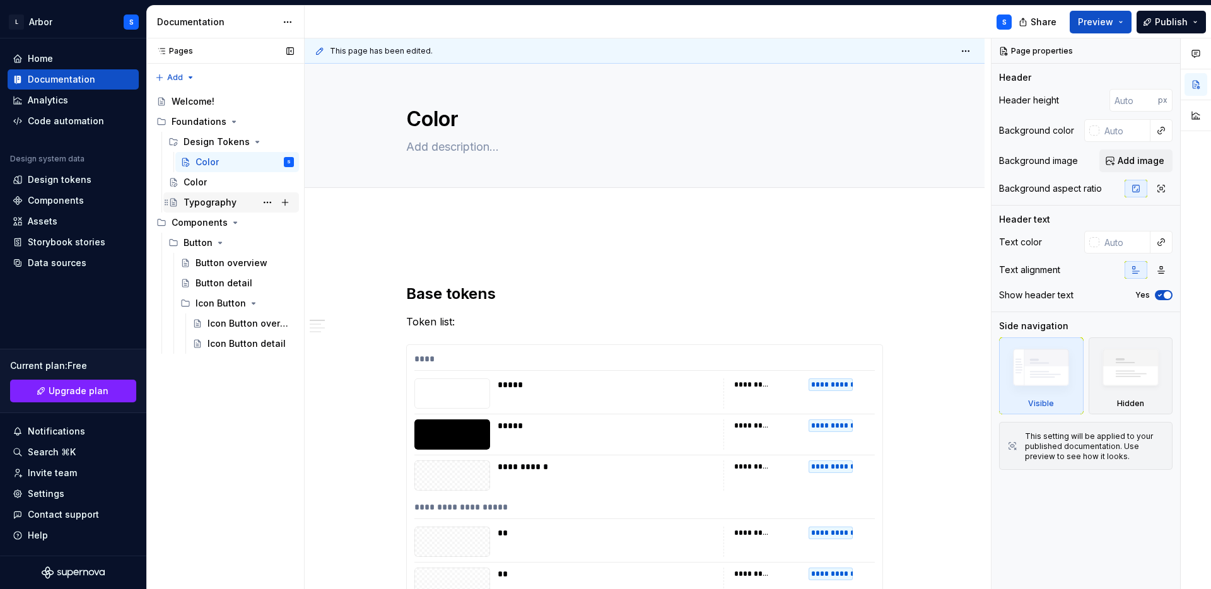
click at [195, 194] on div "Typography" at bounding box center [239, 203] width 110 height 18
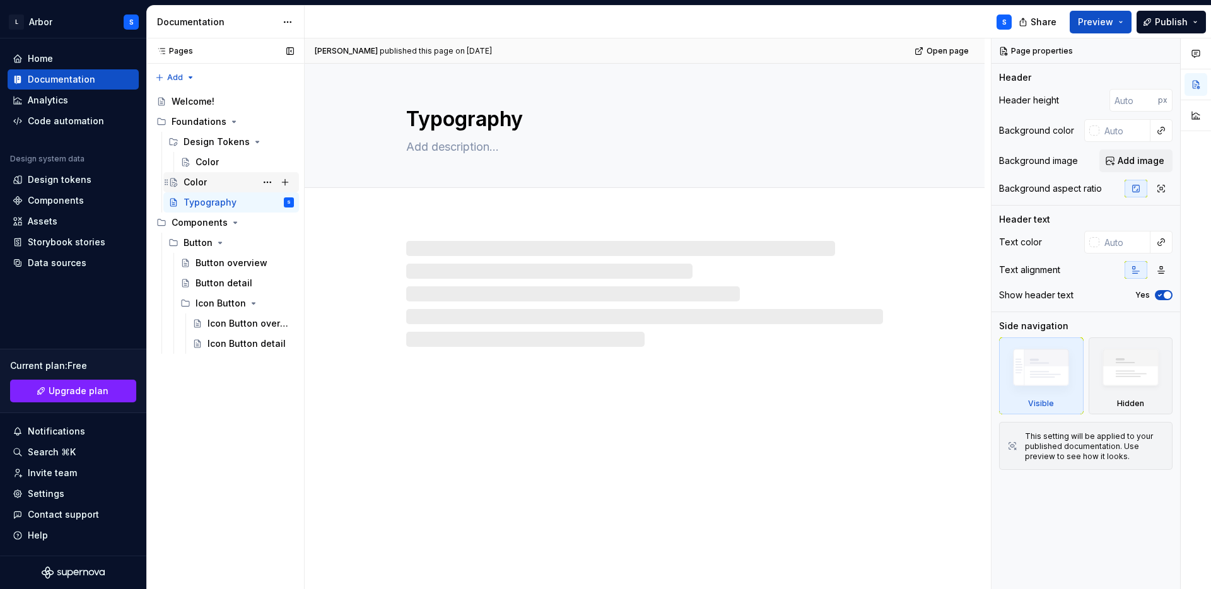
click at [196, 181] on div "Color" at bounding box center [195, 182] width 23 height 13
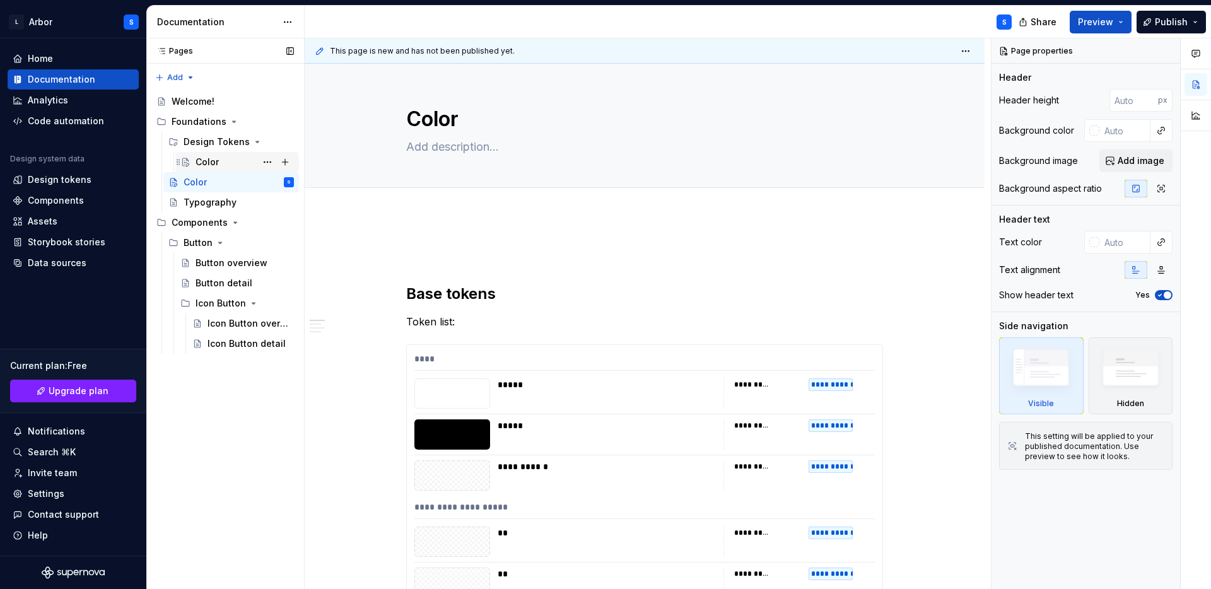
click at [221, 163] on div "Color" at bounding box center [245, 162] width 98 height 18
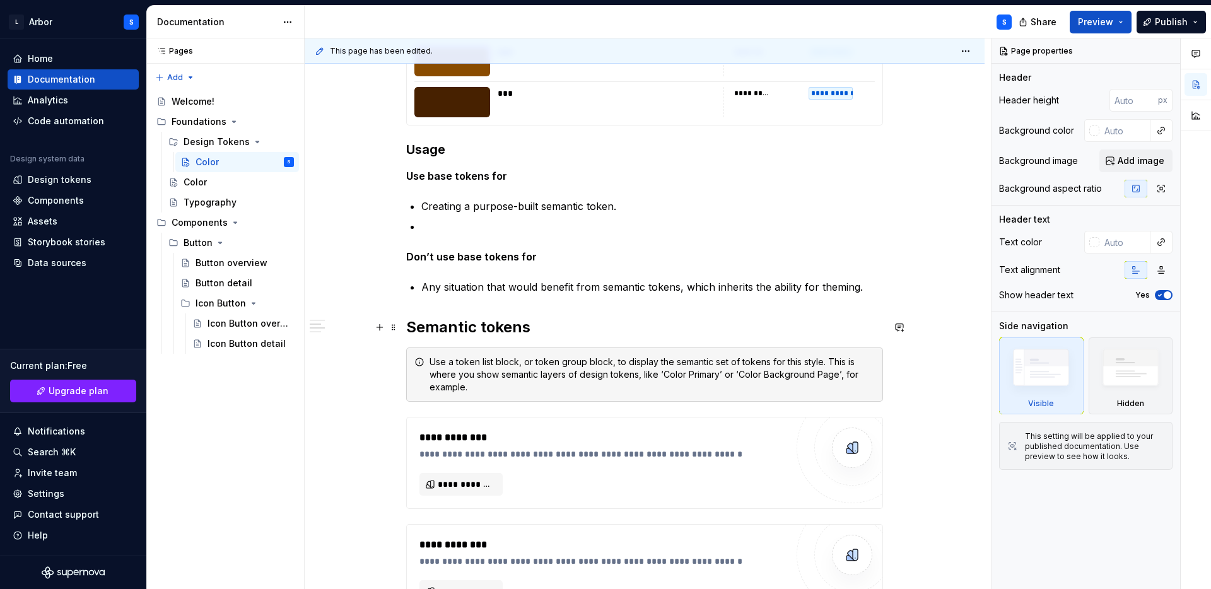
scroll to position [6118, 0]
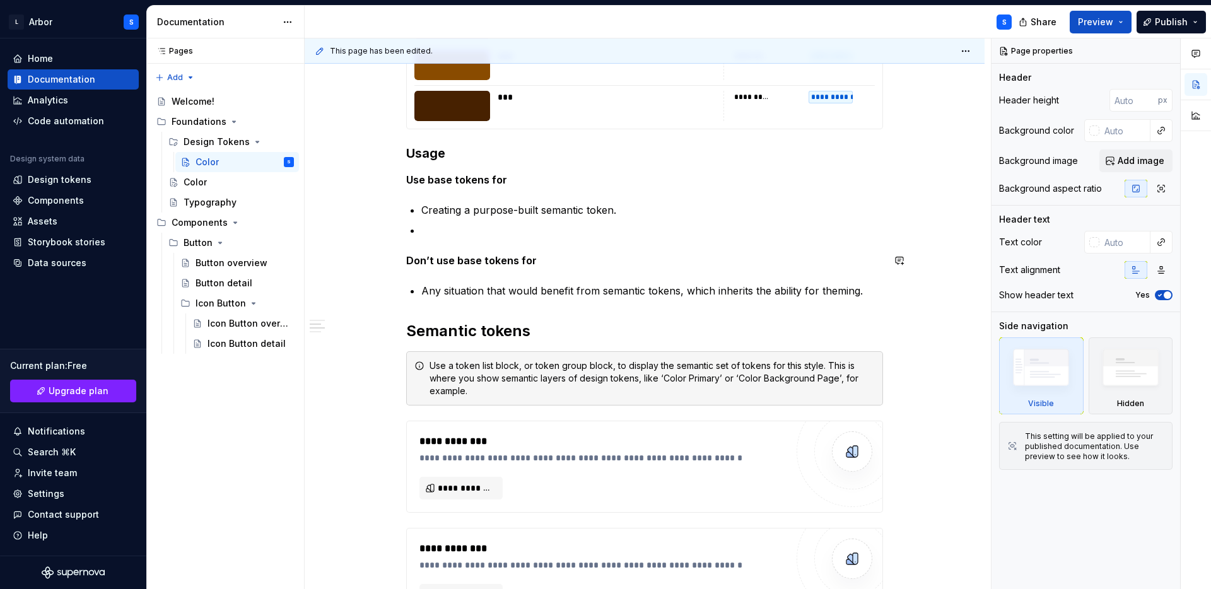
type textarea "*"
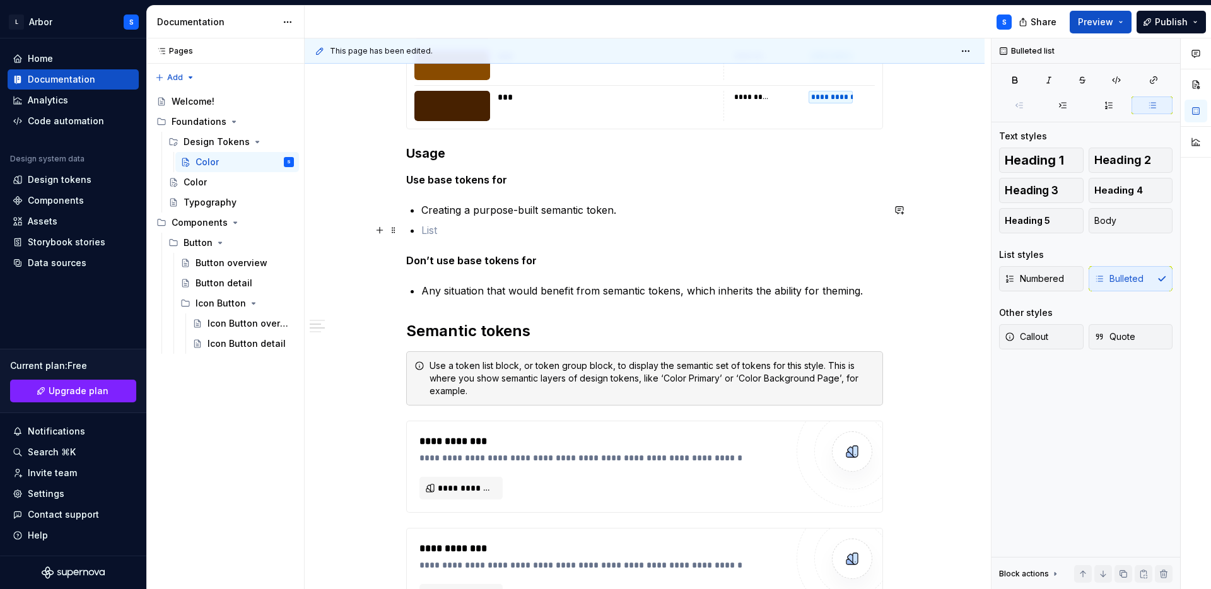
click at [467, 233] on p at bounding box center [652, 230] width 462 height 15
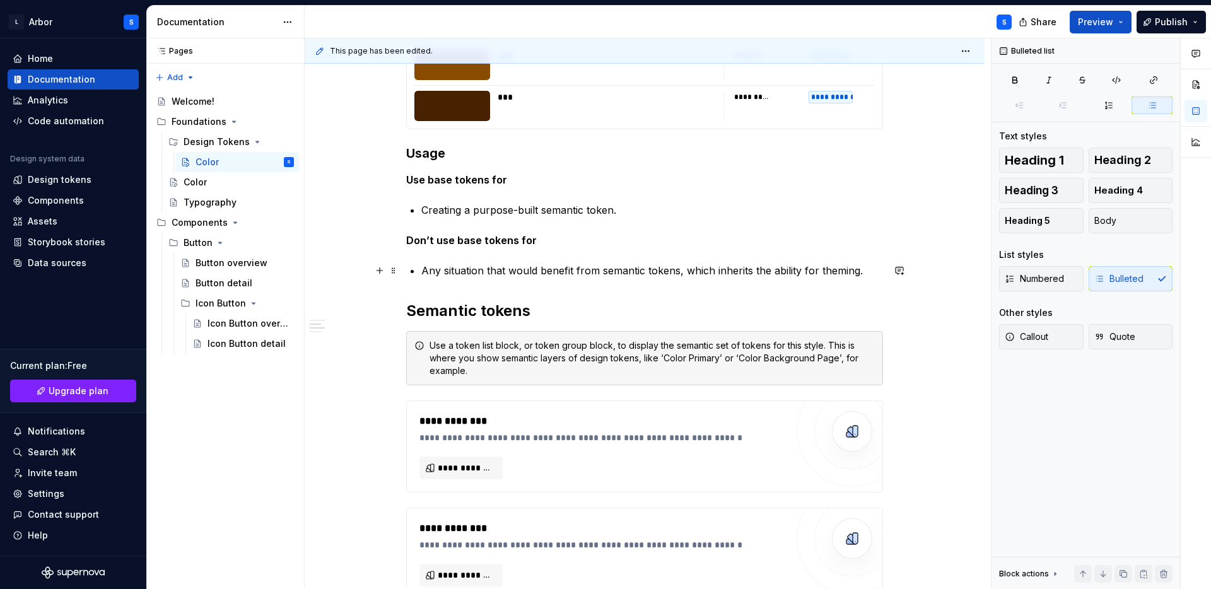
click at [805, 276] on p "Any situation that would benefit from semantic tokens, which inherits the abili…" at bounding box center [652, 270] width 462 height 15
click at [879, 274] on p "Any situation that would benefit from semantic tokens, which inherits the abili…" at bounding box center [652, 270] width 462 height 15
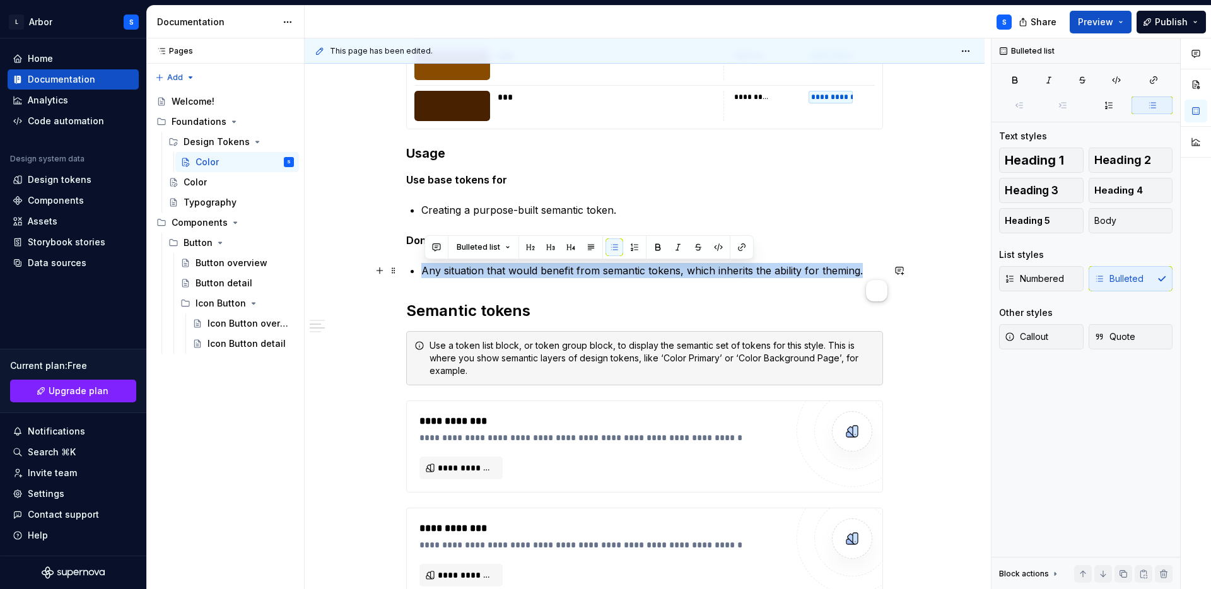
drag, startPoint x: 879, startPoint y: 274, endPoint x: 413, endPoint y: 265, distance: 466.3
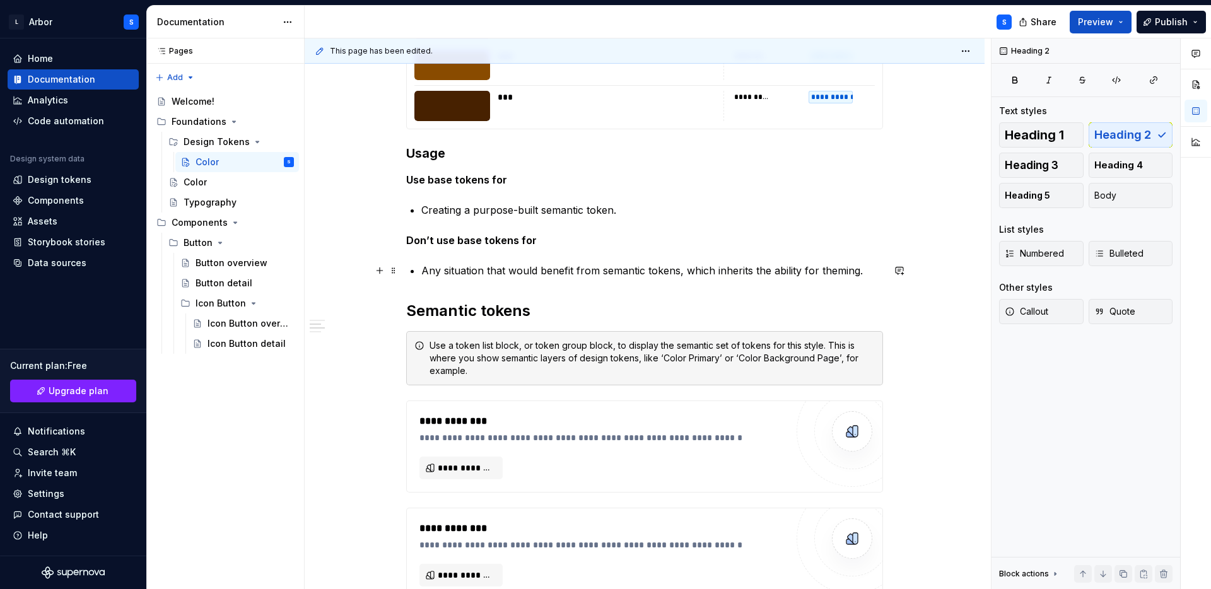
click at [872, 269] on p "Any situation that would benefit from semantic tokens, which inherits the abili…" at bounding box center [652, 270] width 462 height 15
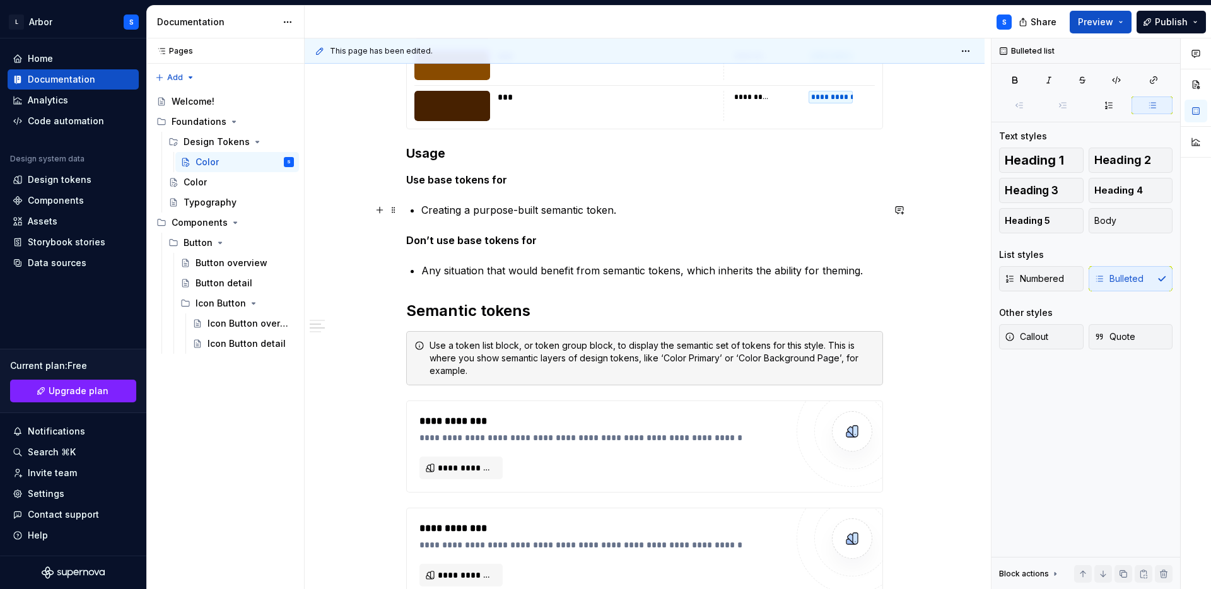
click at [633, 213] on p "Creating a purpose-built semantic token." at bounding box center [652, 209] width 462 height 15
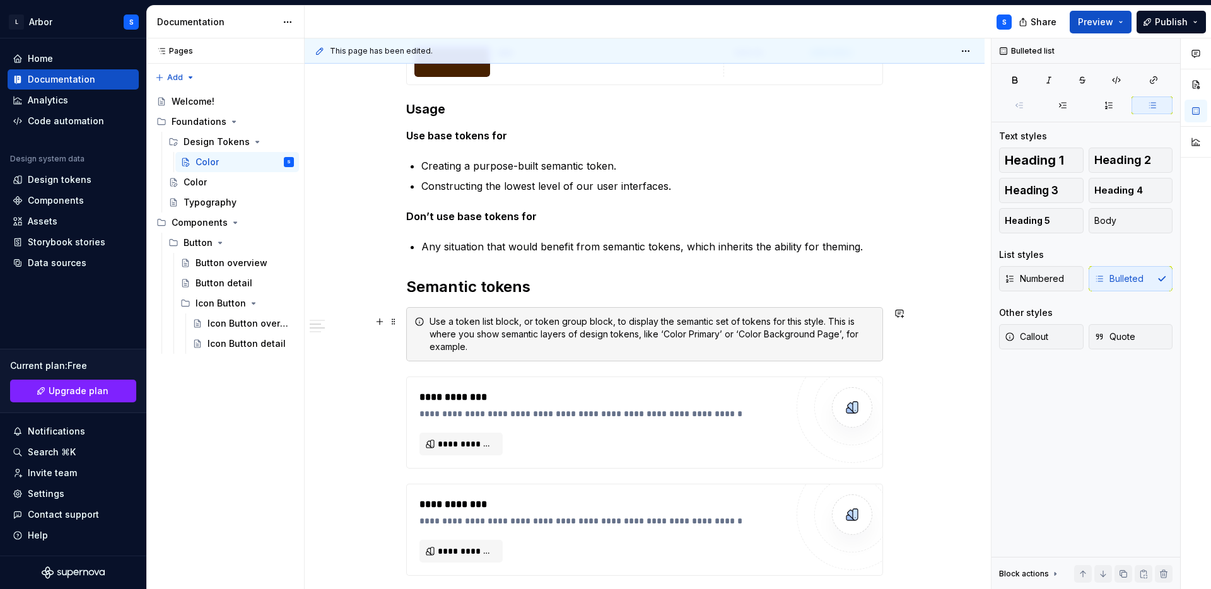
scroll to position [6171, 0]
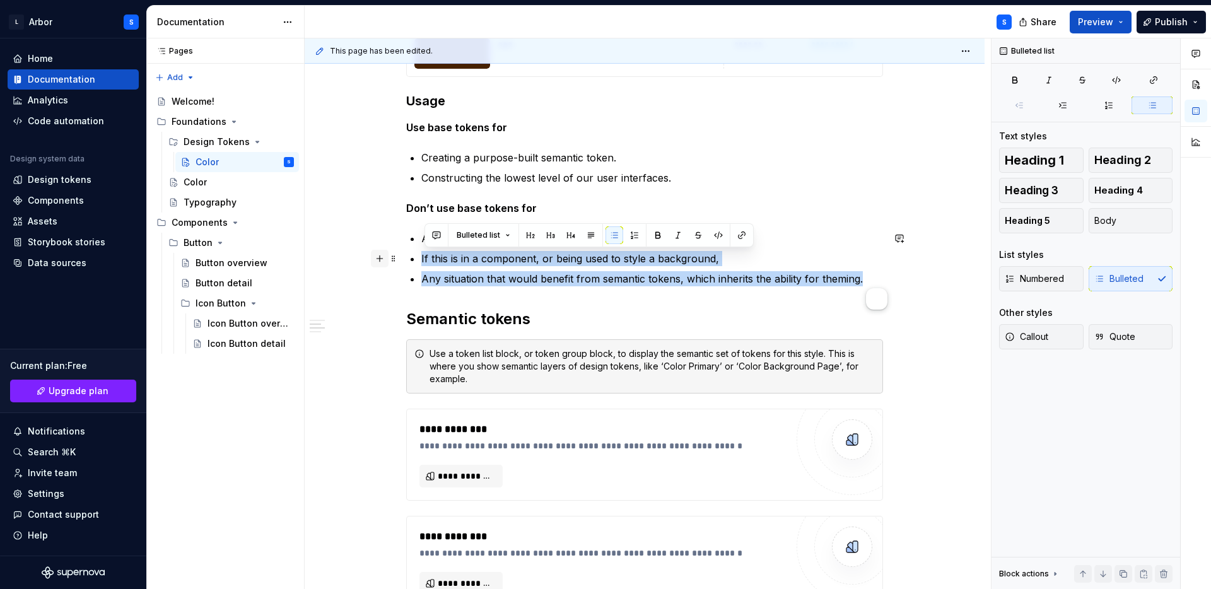
drag, startPoint x: 875, startPoint y: 273, endPoint x: 384, endPoint y: 263, distance: 490.9
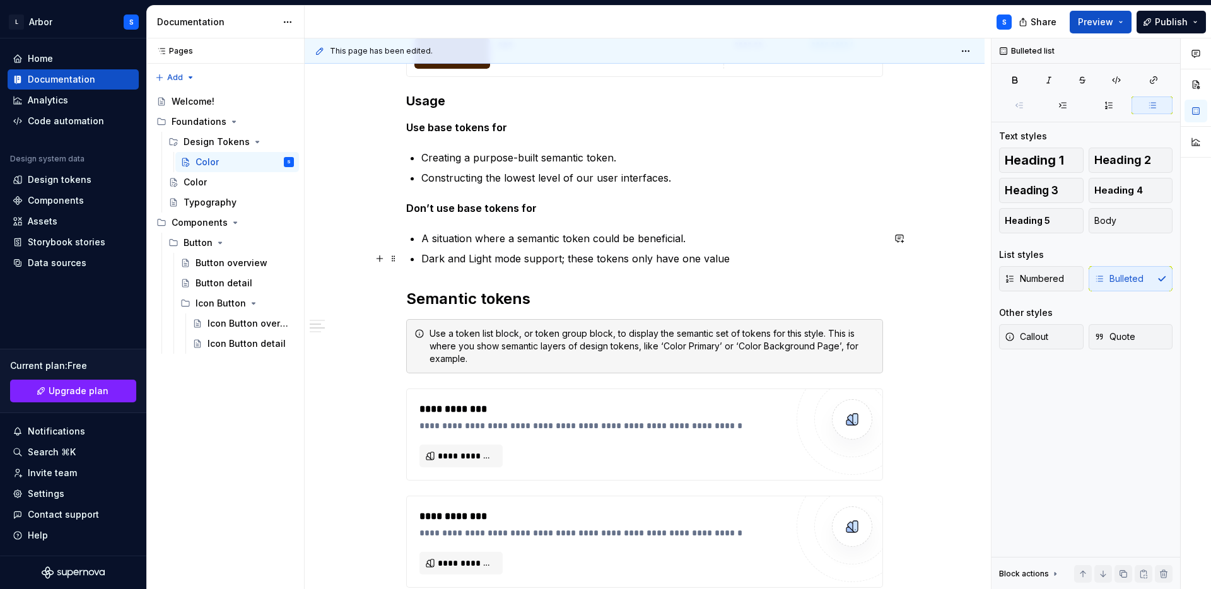
click at [585, 256] on p "Dark and Light mode support; these tokens only have one value" at bounding box center [652, 258] width 462 height 15
click at [750, 260] on p "Dark and Light mode support; primitive tokens only have one value" at bounding box center [652, 258] width 462 height 15
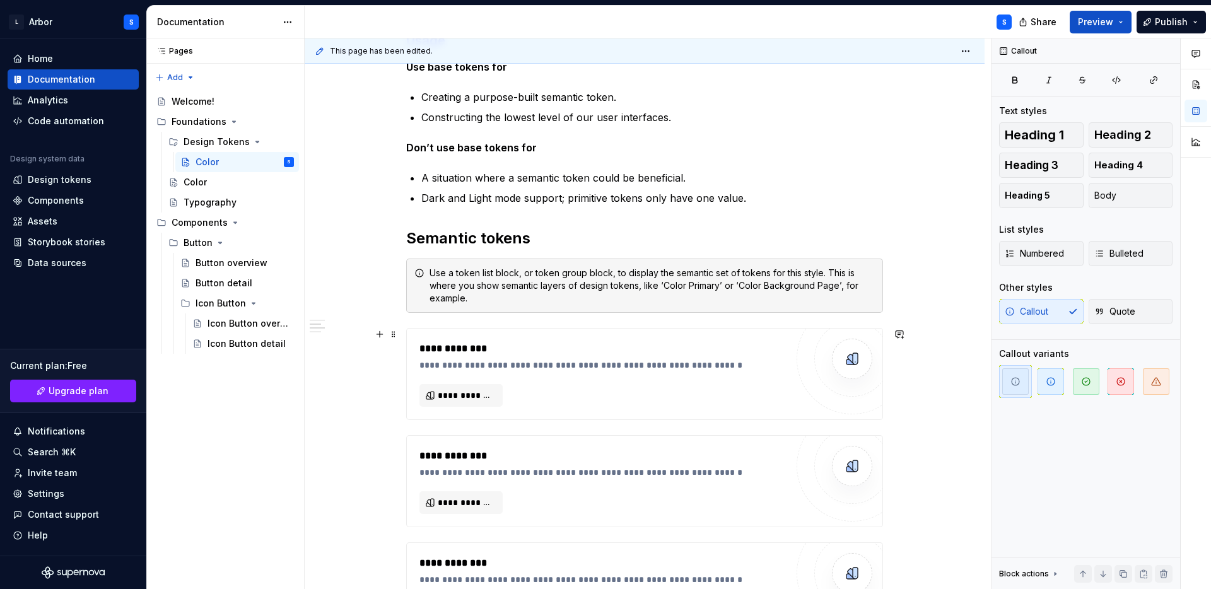
scroll to position [6077, 0]
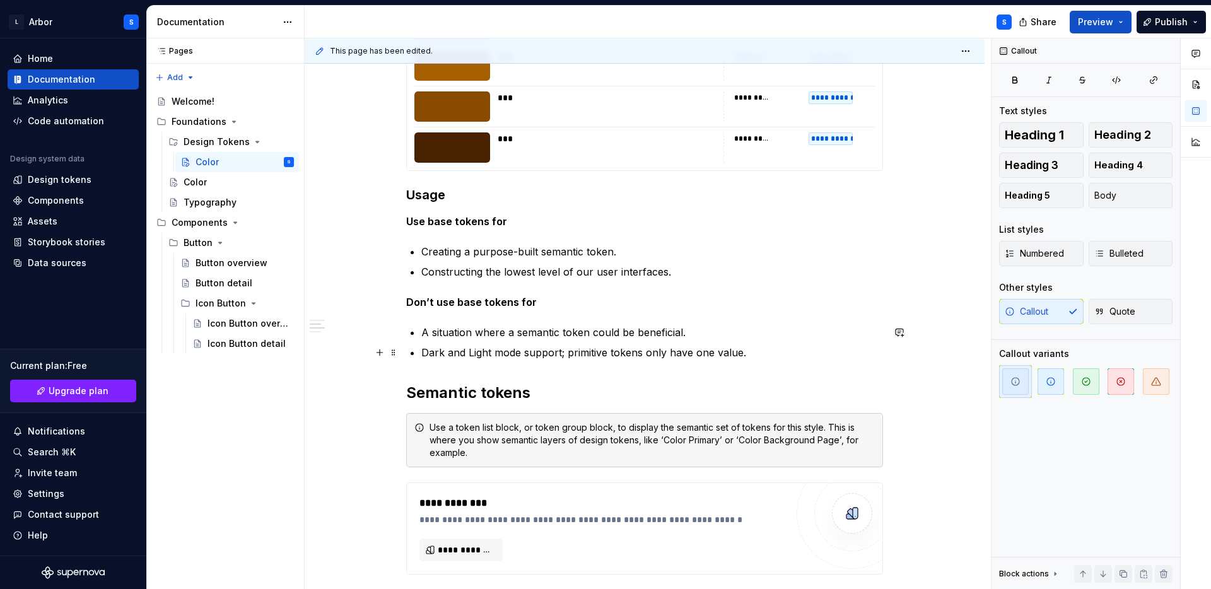
click at [426, 352] on p "Dark and Light mode support; primitive tokens only have one value." at bounding box center [652, 352] width 462 height 15
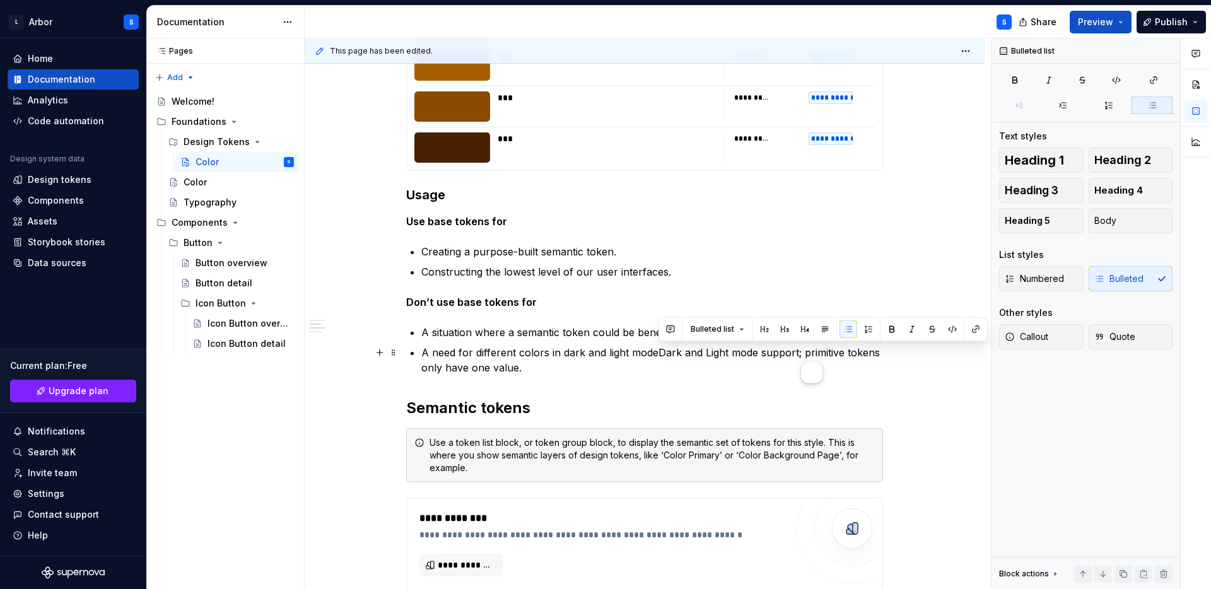
click at [798, 353] on p "A need for different colors in dark and light modeDark and Light mode support; …" at bounding box center [652, 360] width 462 height 30
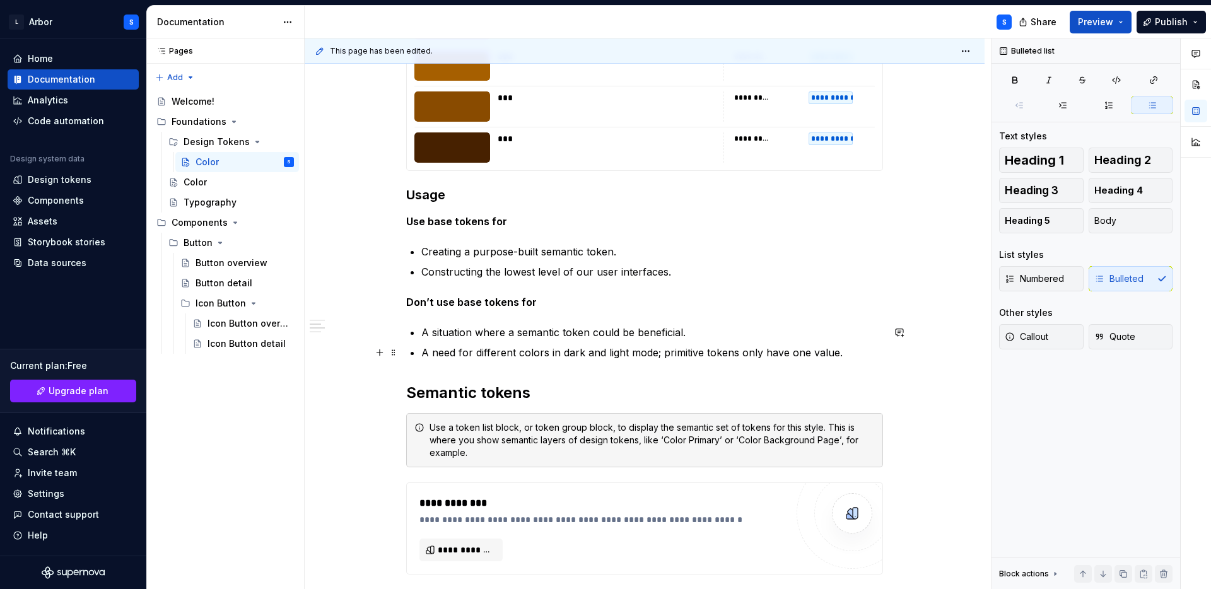
click at [445, 352] on p "A need for different colors in dark and light mode; primitive tokens only have …" at bounding box center [652, 352] width 462 height 15
click at [474, 353] on p "A need for different colors in dark and light mode; primitive tokens only have …" at bounding box center [652, 352] width 462 height 15
click at [440, 355] on p "A need for different colors in dark and light mode; primitive tokens only have …" at bounding box center [652, 352] width 462 height 15
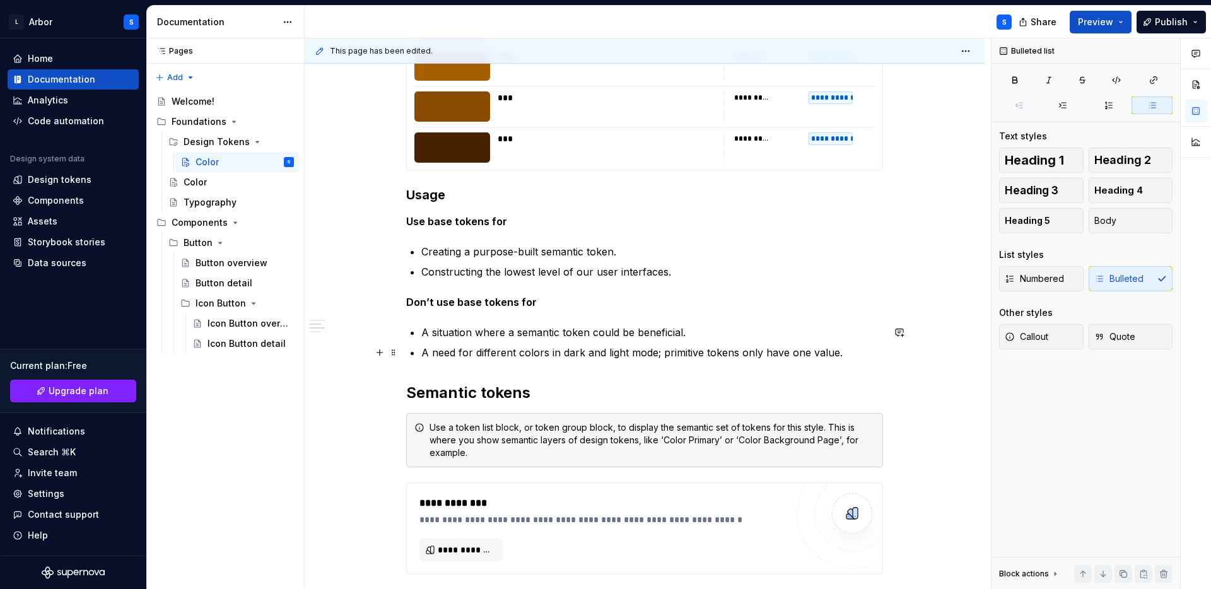
click at [524, 353] on p "A need for different colors in dark and light mode; primitive tokens only have …" at bounding box center [652, 352] width 462 height 15
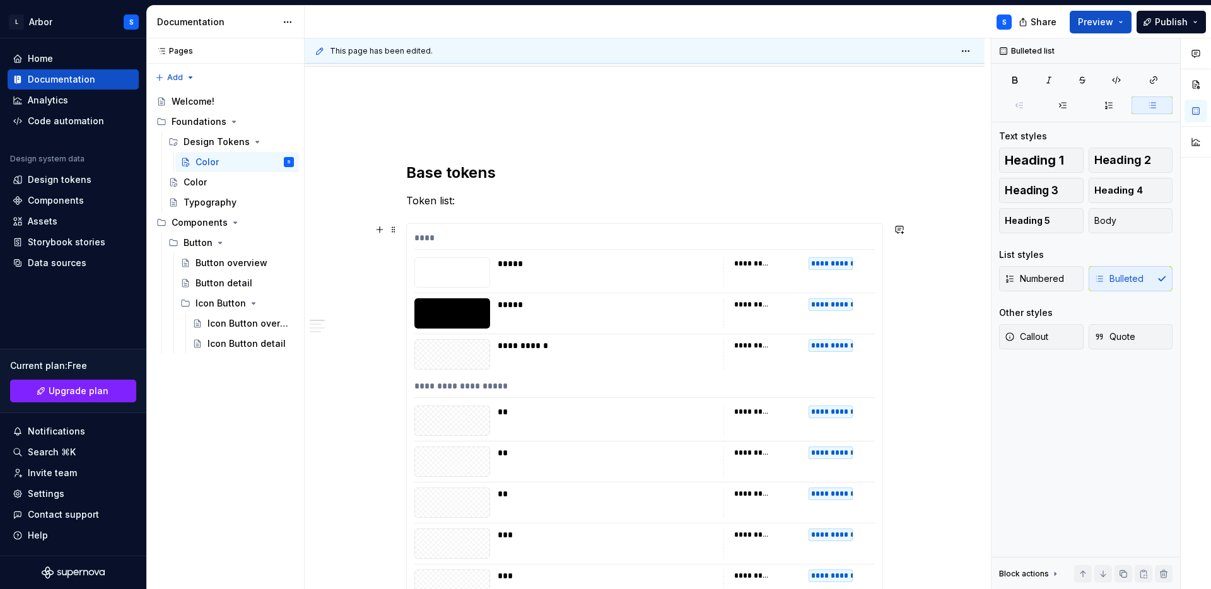
scroll to position [120, 0]
click at [399, 231] on span at bounding box center [394, 230] width 10 height 18
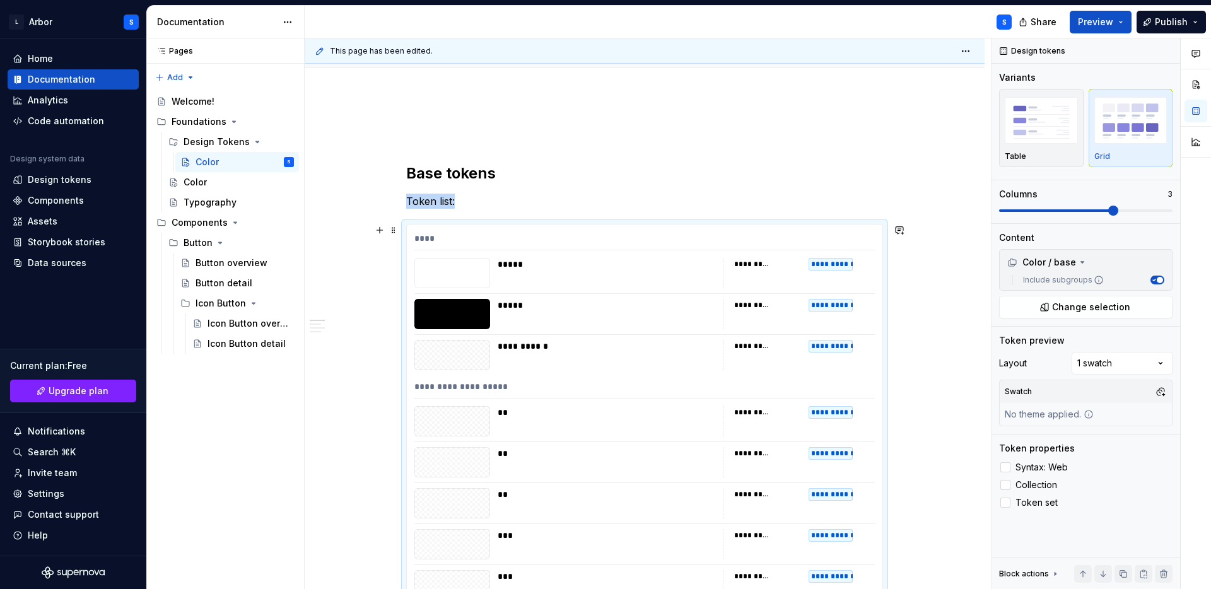
scroll to position [306, 0]
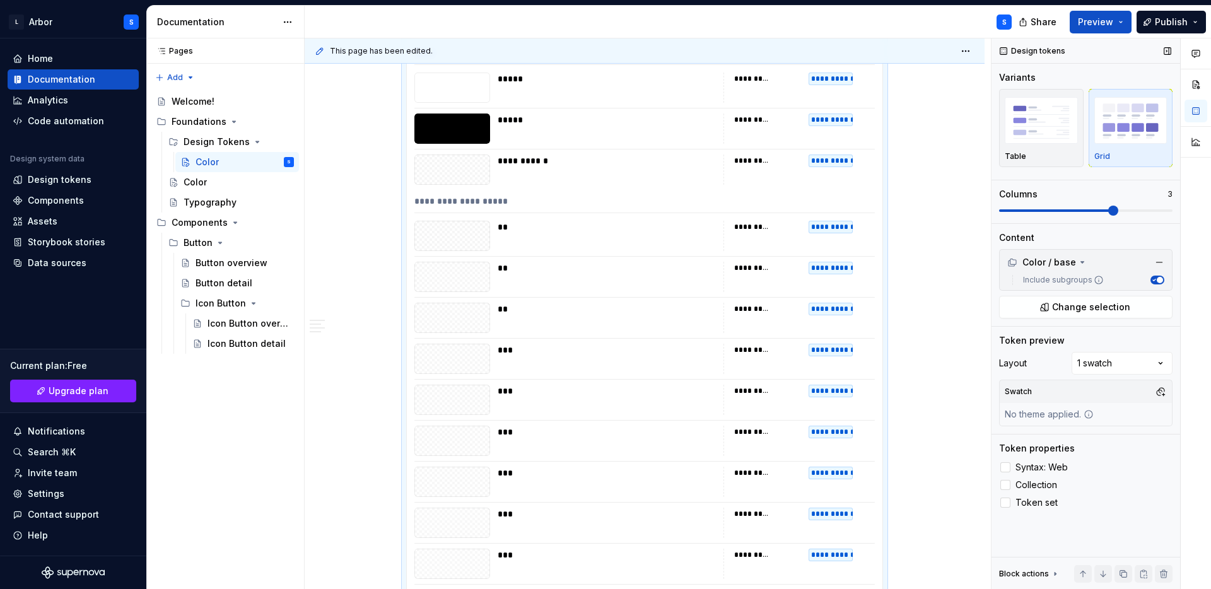
click at [1158, 281] on span "button" at bounding box center [1160, 280] width 6 height 6
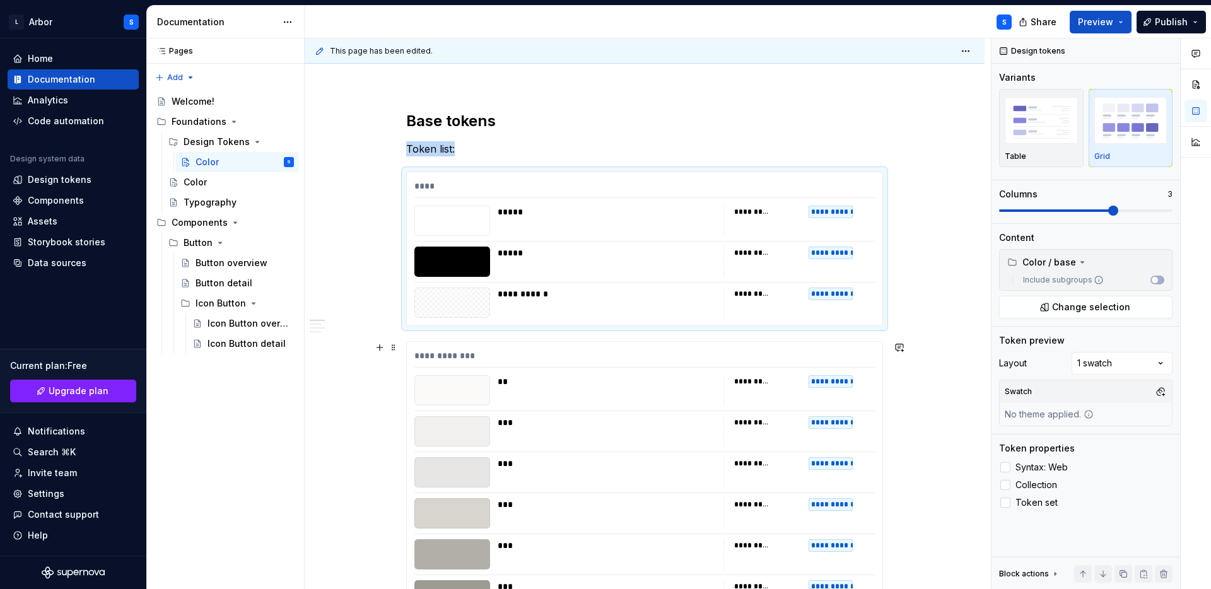
scroll to position [172, 0]
click at [1159, 280] on button "Include subgroups" at bounding box center [1158, 280] width 14 height 9
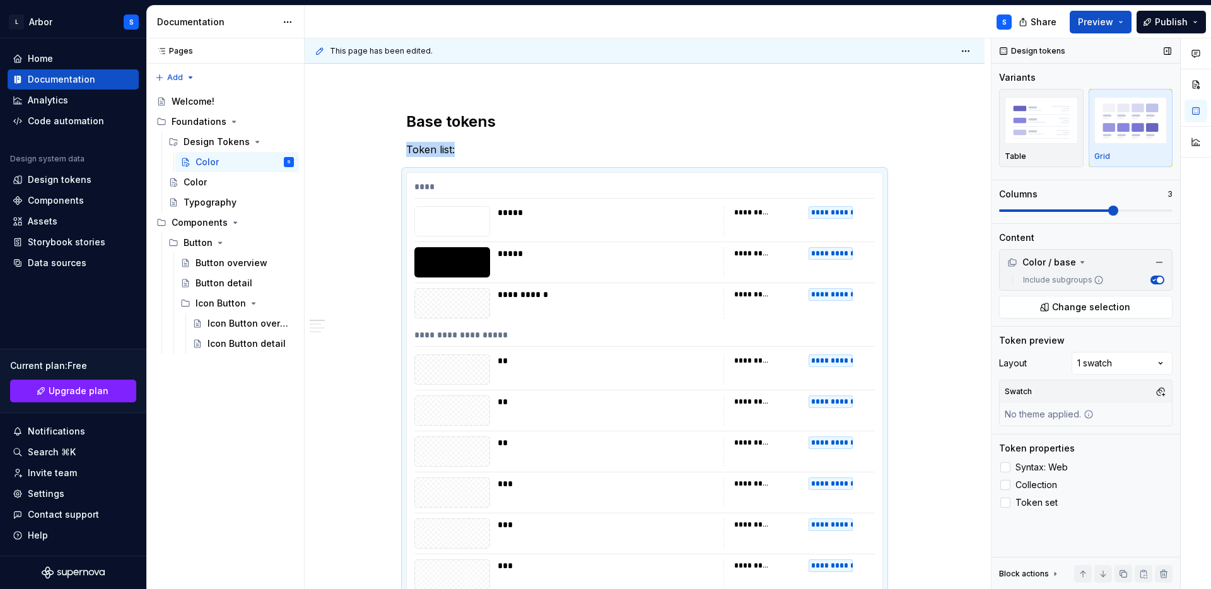
click at [1159, 280] on span "button" at bounding box center [1160, 280] width 6 height 6
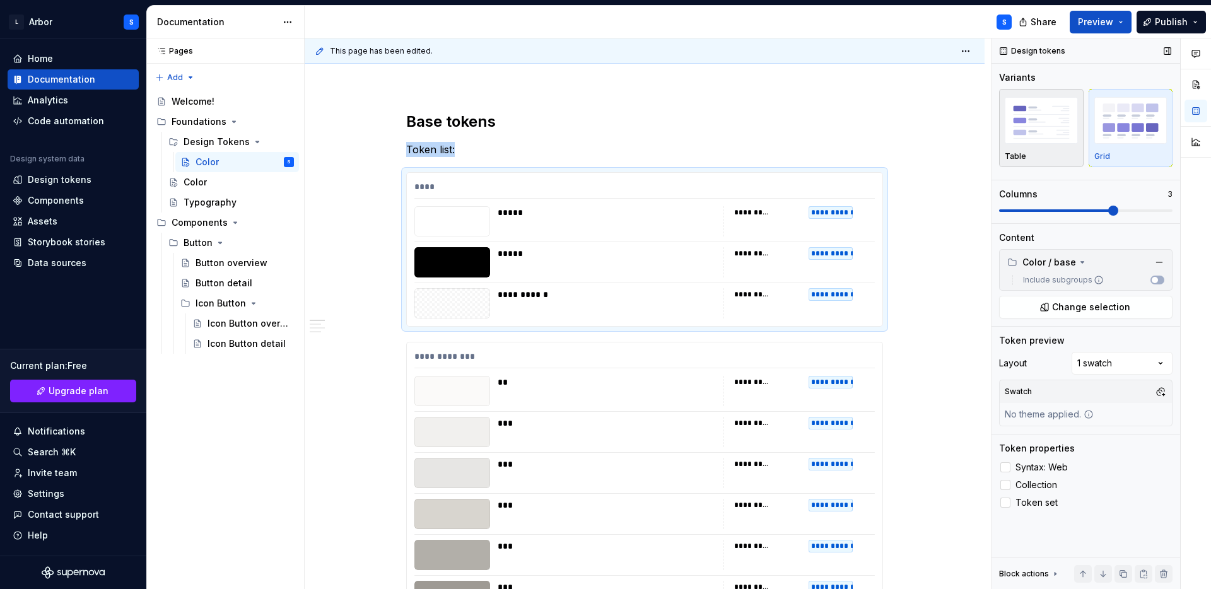
click at [1050, 137] on img "button" at bounding box center [1041, 120] width 73 height 46
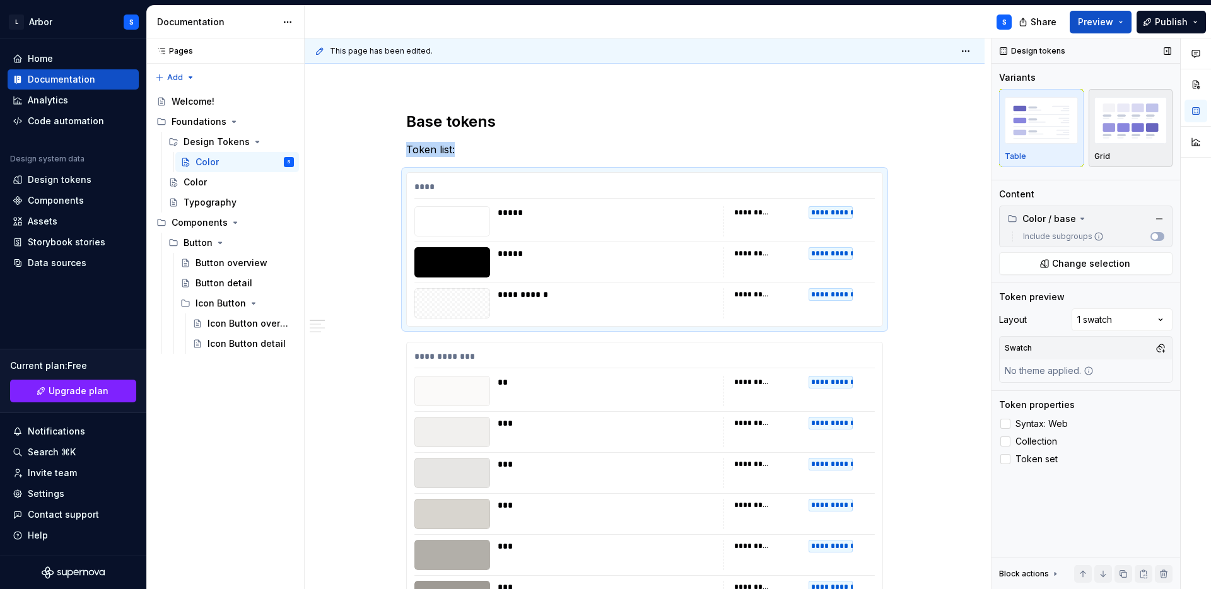
click at [1125, 143] on img "button" at bounding box center [1130, 120] width 73 height 46
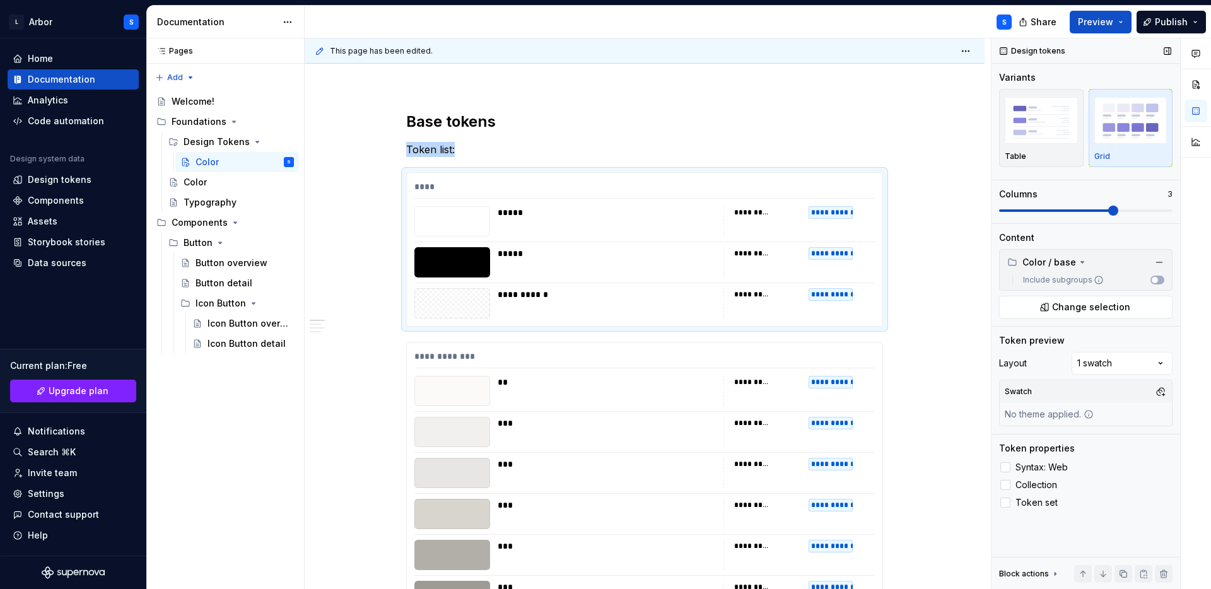
click at [1124, 209] on span at bounding box center [1085, 210] width 173 height 3
click at [1190, 343] on div at bounding box center [1196, 313] width 30 height 551
click at [1154, 277] on span "button" at bounding box center [1155, 280] width 6 height 6
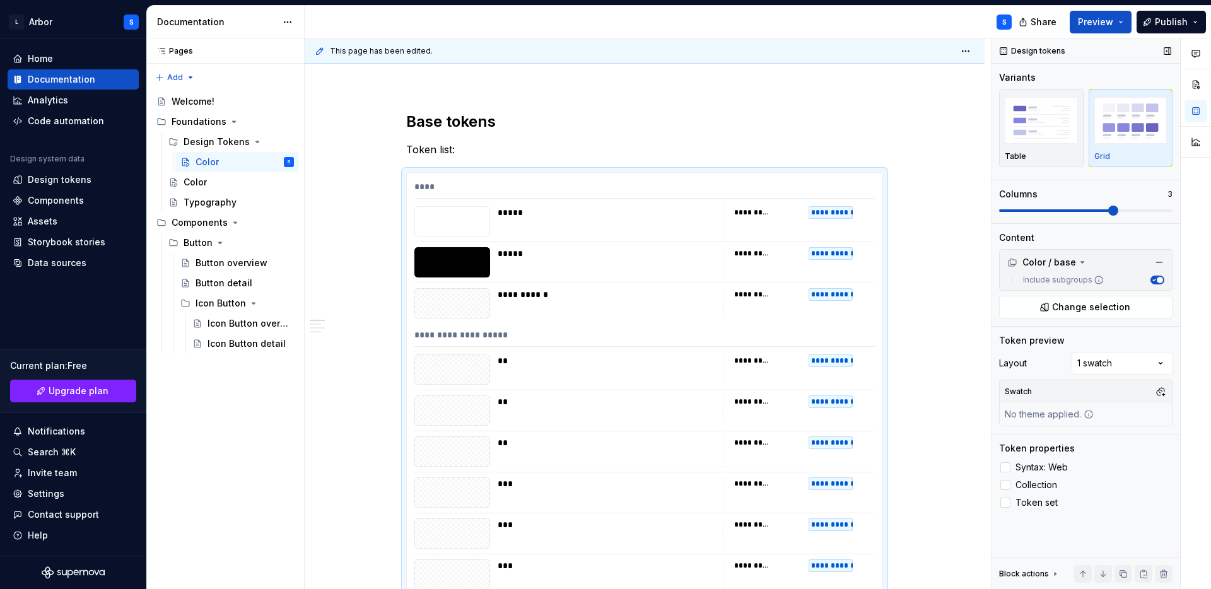
click at [1154, 277] on icon "button" at bounding box center [1154, 280] width 6 height 6
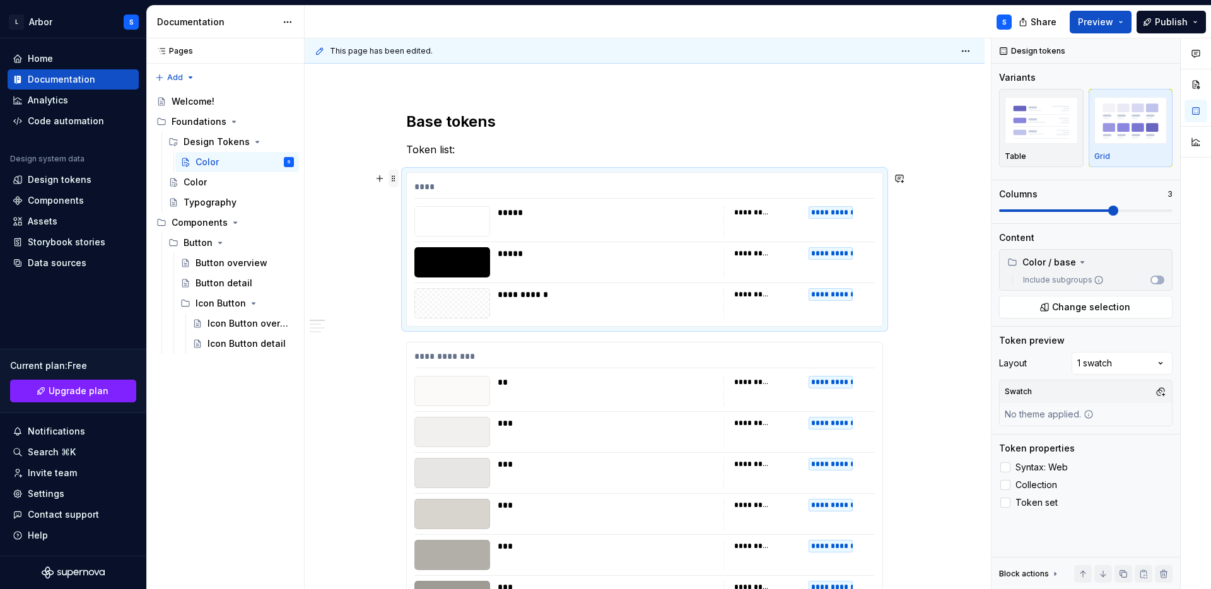
click at [397, 181] on span at bounding box center [394, 179] width 10 height 18
click at [435, 197] on div "Duplicate" at bounding box center [456, 198] width 82 height 13
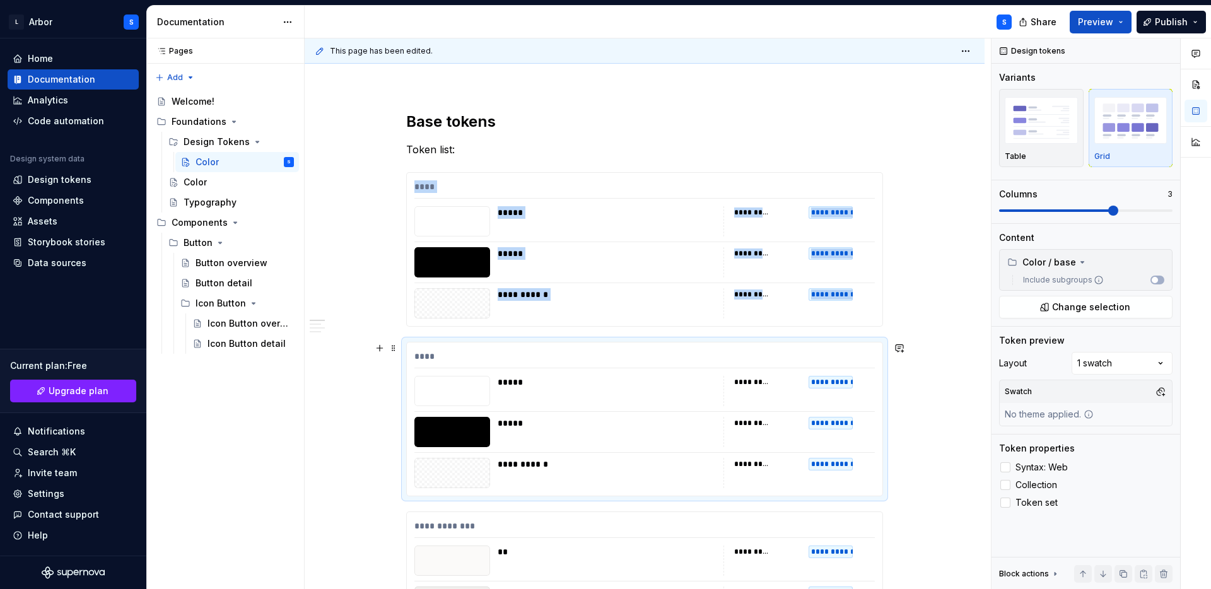
click at [629, 385] on div "*****" at bounding box center [607, 382] width 218 height 13
click at [1064, 262] on div "Color / base" at bounding box center [1041, 262] width 69 height 13
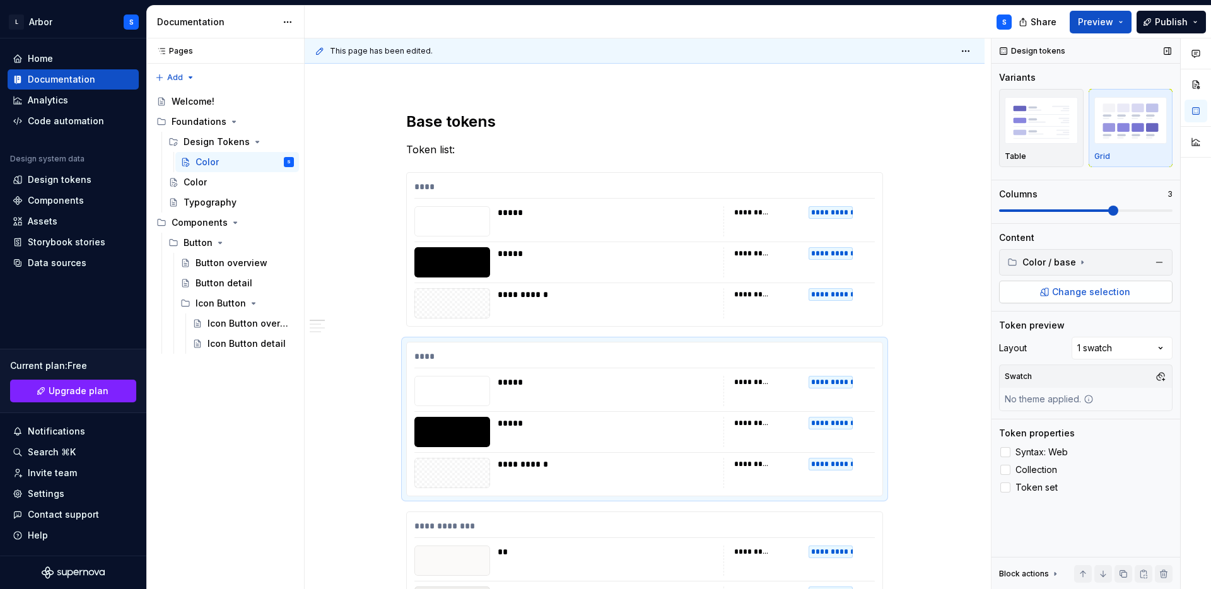
click at [1096, 289] on span "Change selection" at bounding box center [1091, 292] width 78 height 13
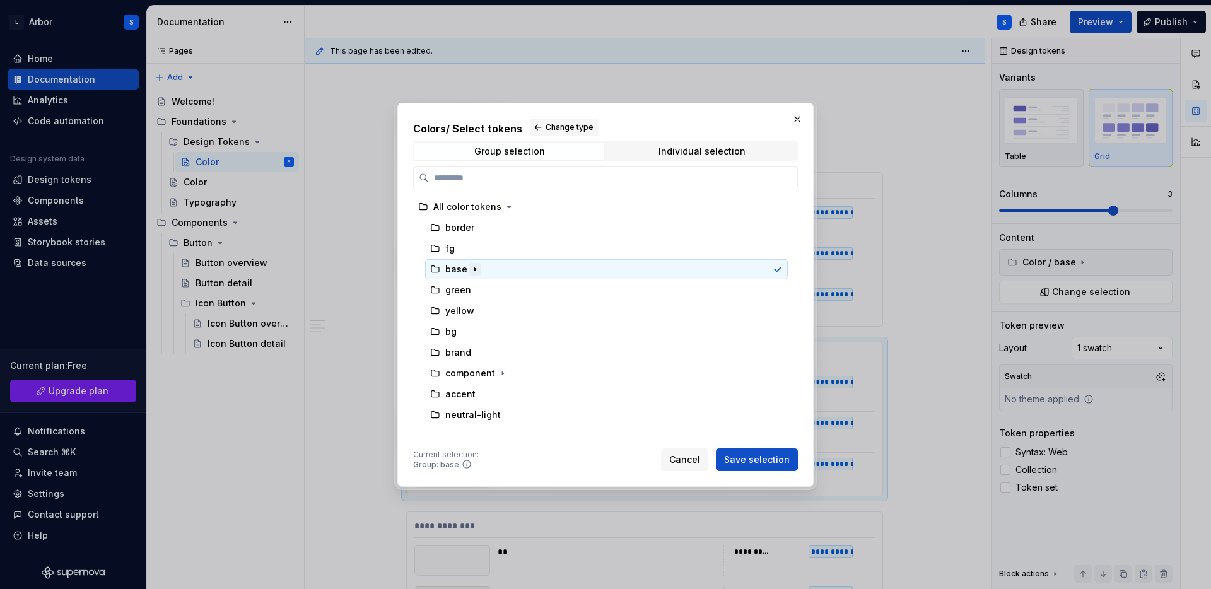
click at [476, 267] on icon "button" at bounding box center [475, 269] width 10 height 10
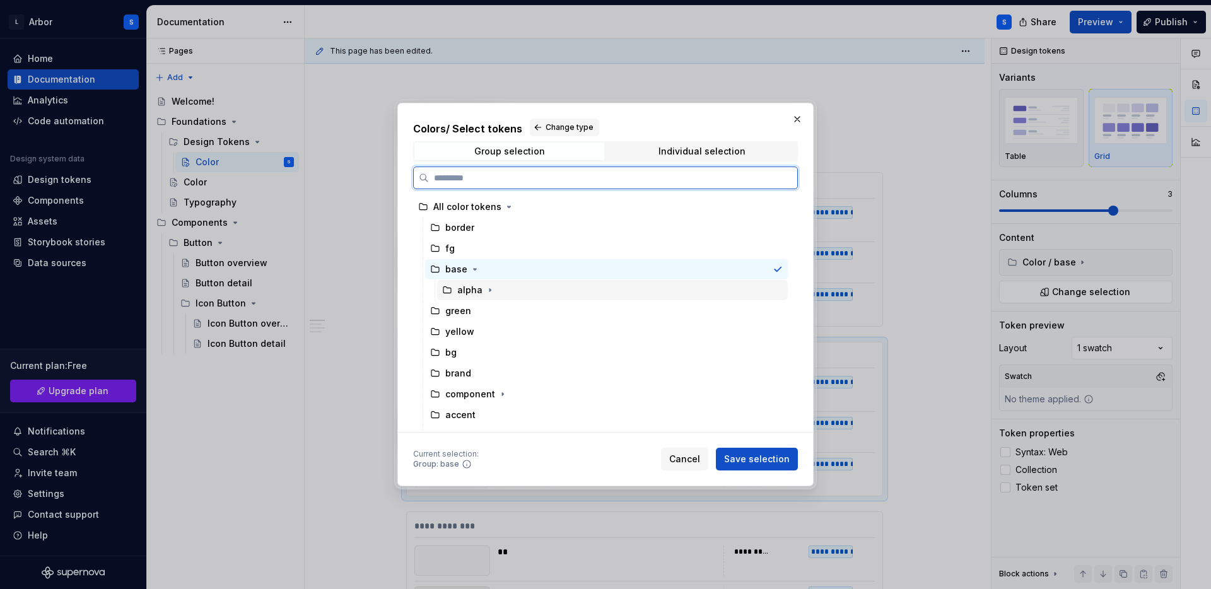
click at [467, 291] on div "alpha" at bounding box center [469, 290] width 25 height 13
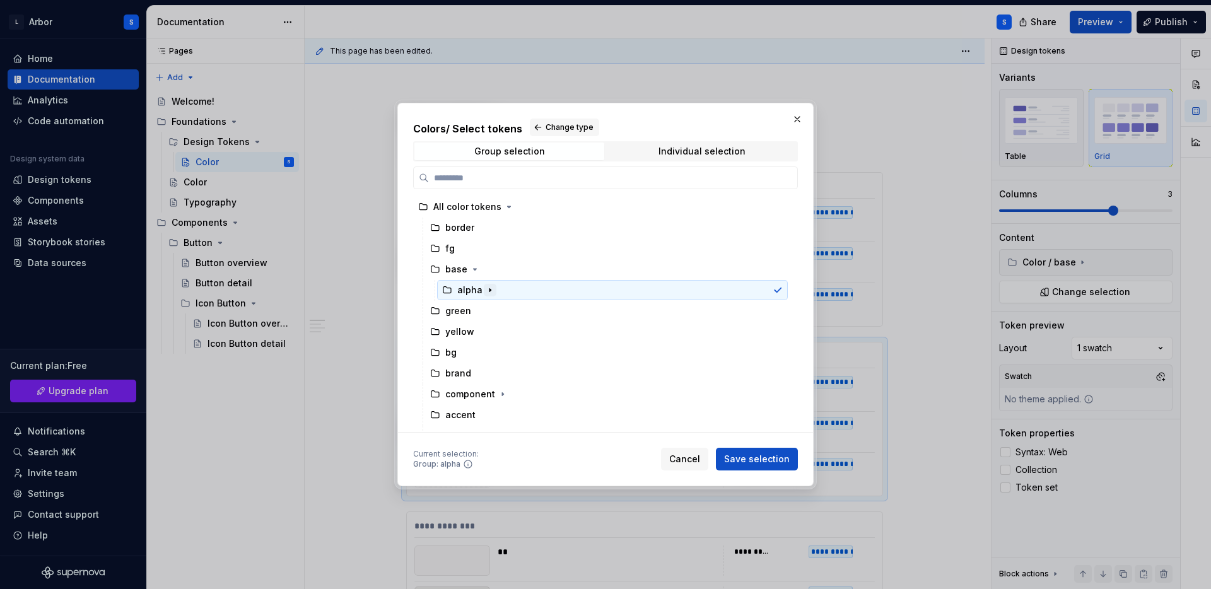
click at [488, 291] on icon "button" at bounding box center [490, 290] width 10 height 10
click at [773, 455] on span "Save selection" at bounding box center [757, 459] width 66 height 13
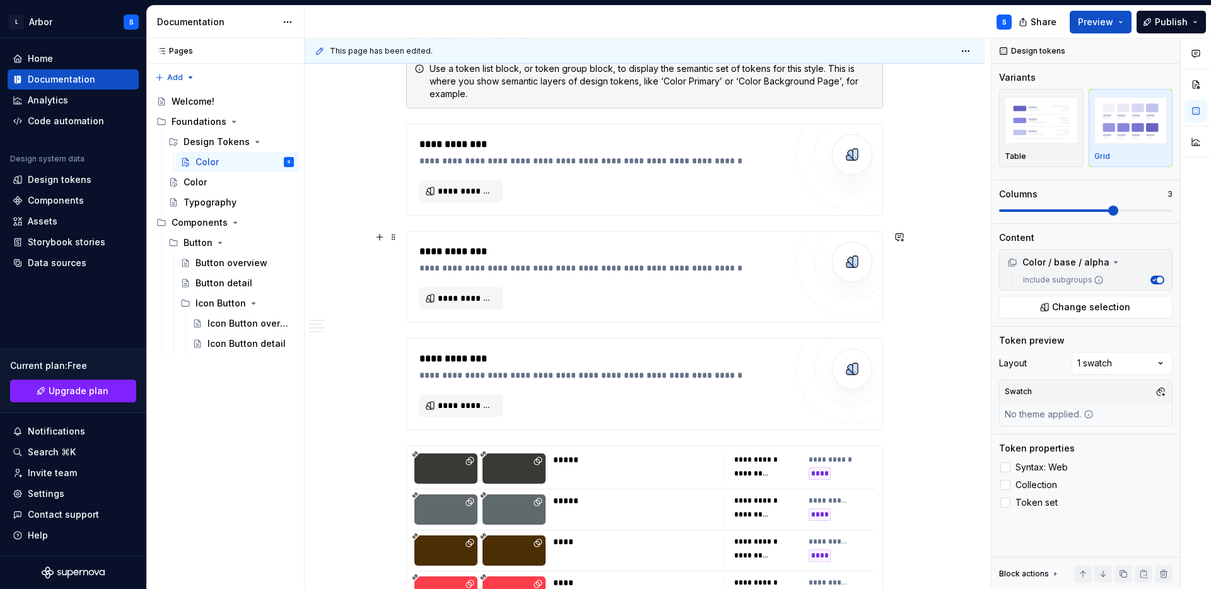
scroll to position [6456, 0]
click at [472, 189] on span "**********" at bounding box center [466, 191] width 57 height 13
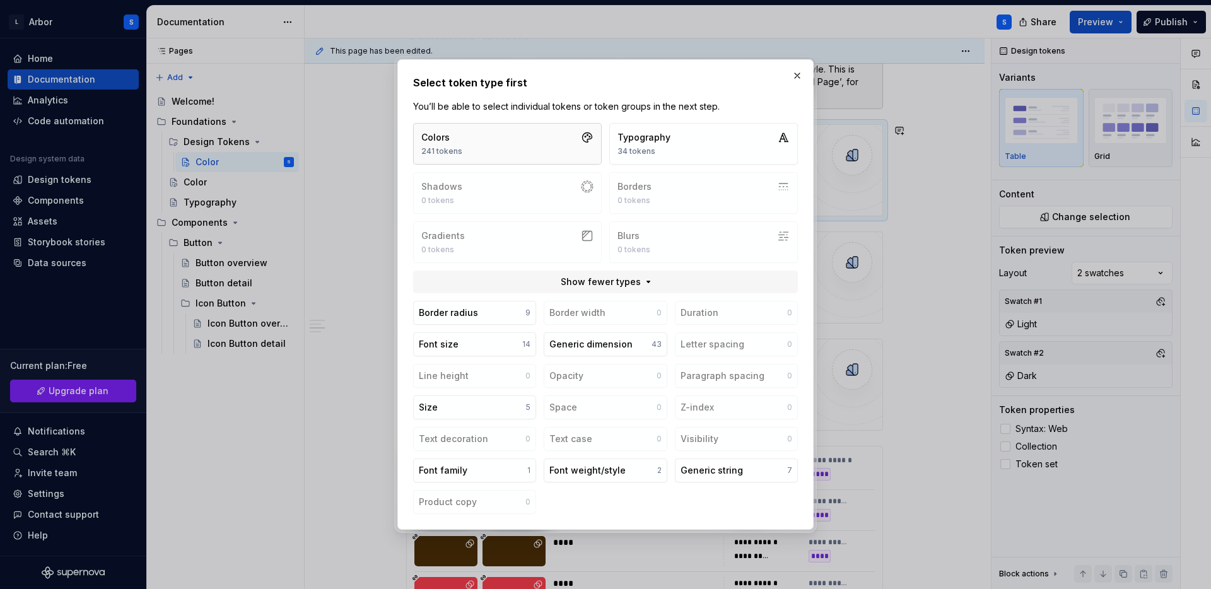
click at [503, 129] on button "Colors 241 tokens" at bounding box center [507, 144] width 189 height 42
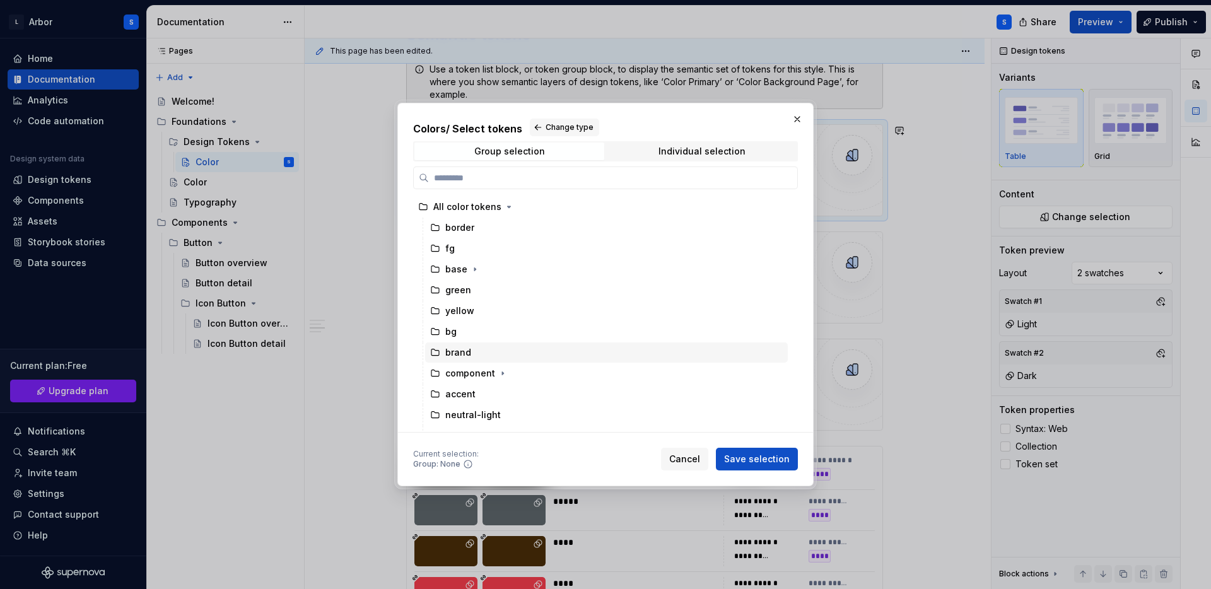
scroll to position [32, 0]
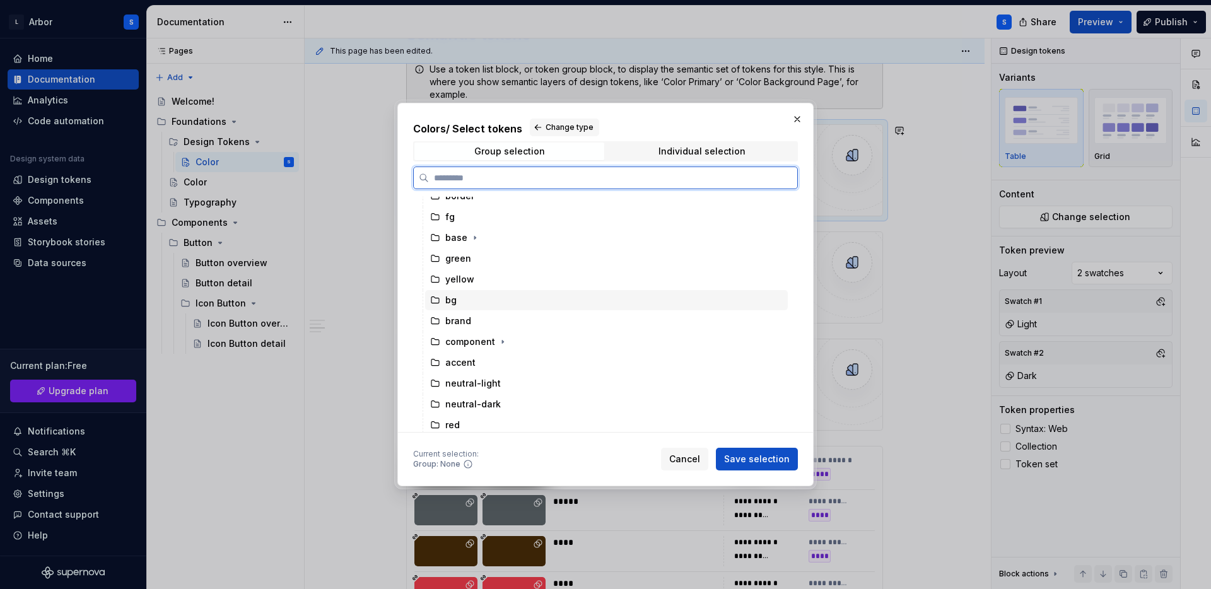
click at [467, 303] on div "bg" at bounding box center [606, 300] width 363 height 20
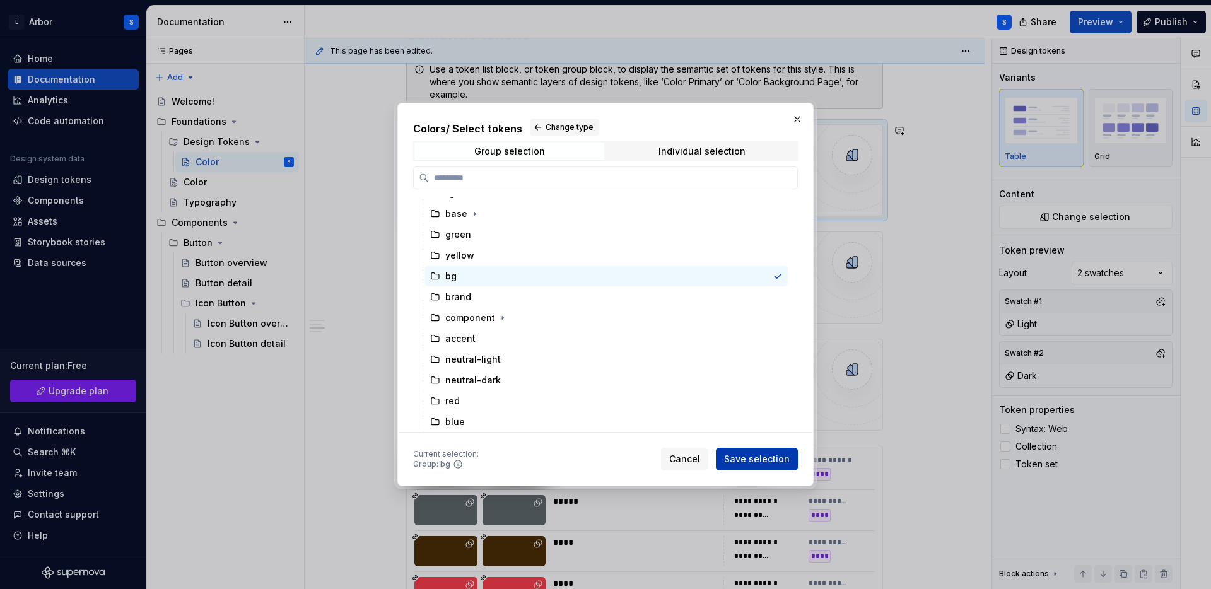
click at [771, 463] on span "Save selection" at bounding box center [757, 459] width 66 height 13
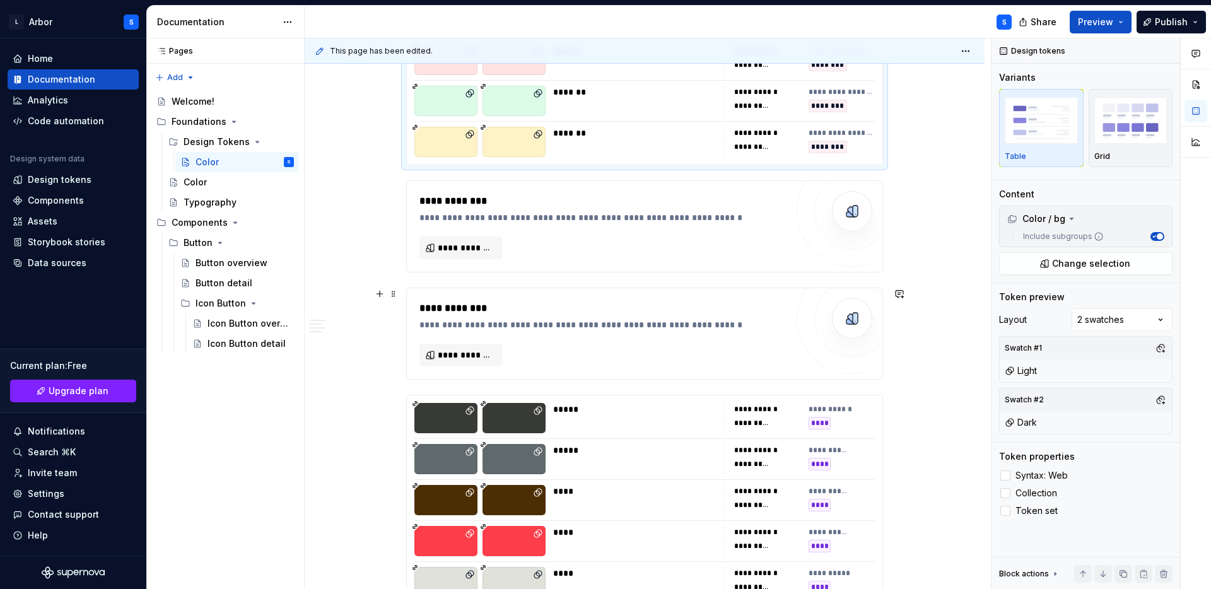
scroll to position [6986, 0]
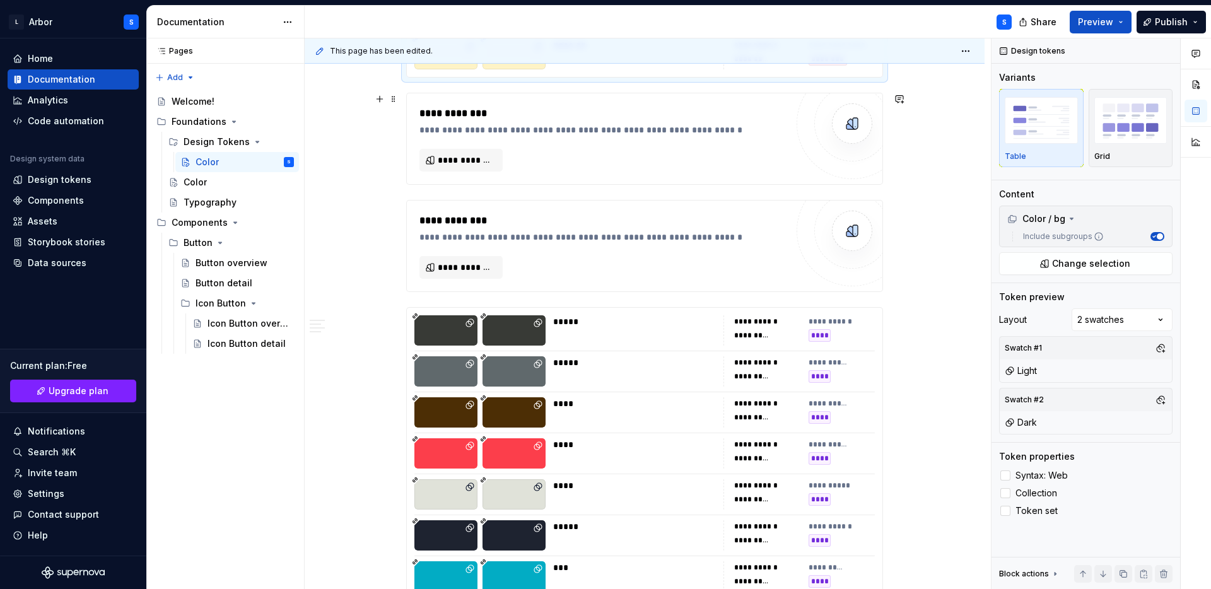
click at [460, 148] on div "**********" at bounding box center [602, 139] width 367 height 66
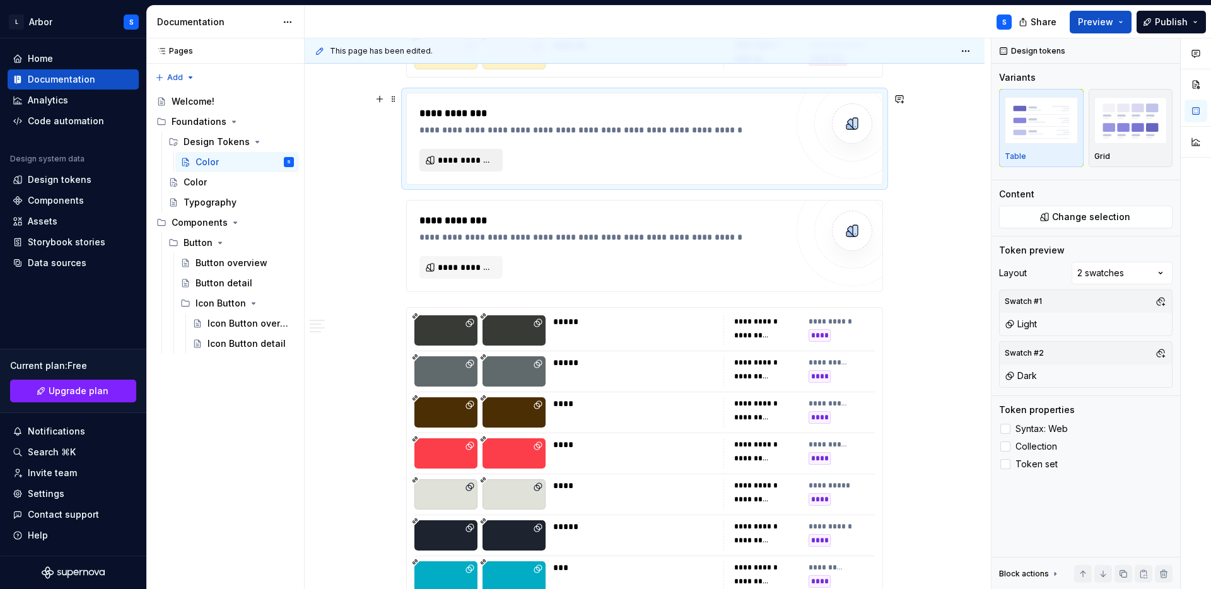
click at [459, 158] on span "**********" at bounding box center [466, 160] width 57 height 13
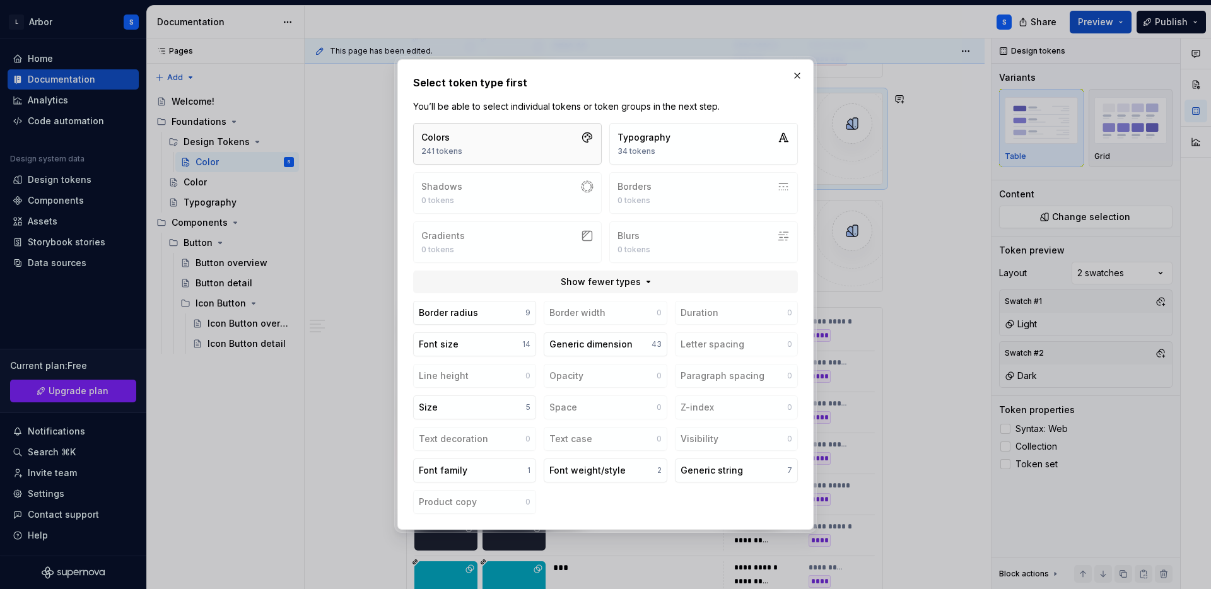
click at [504, 150] on button "Colors 241 tokens" at bounding box center [507, 144] width 189 height 42
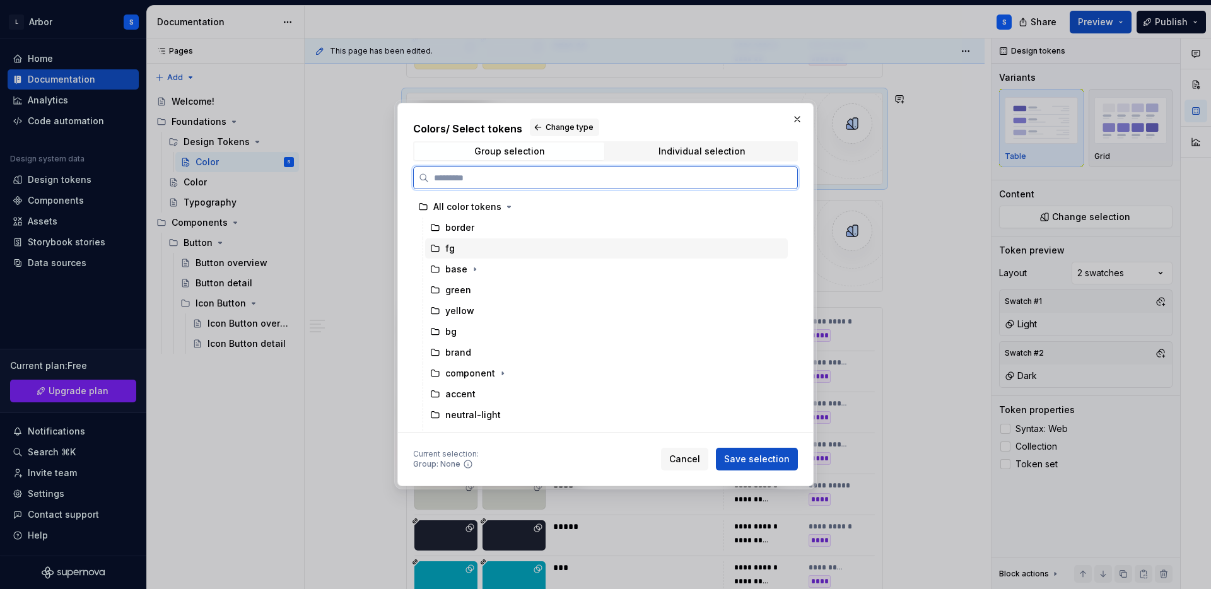
click at [449, 249] on div "fg" at bounding box center [449, 248] width 9 height 13
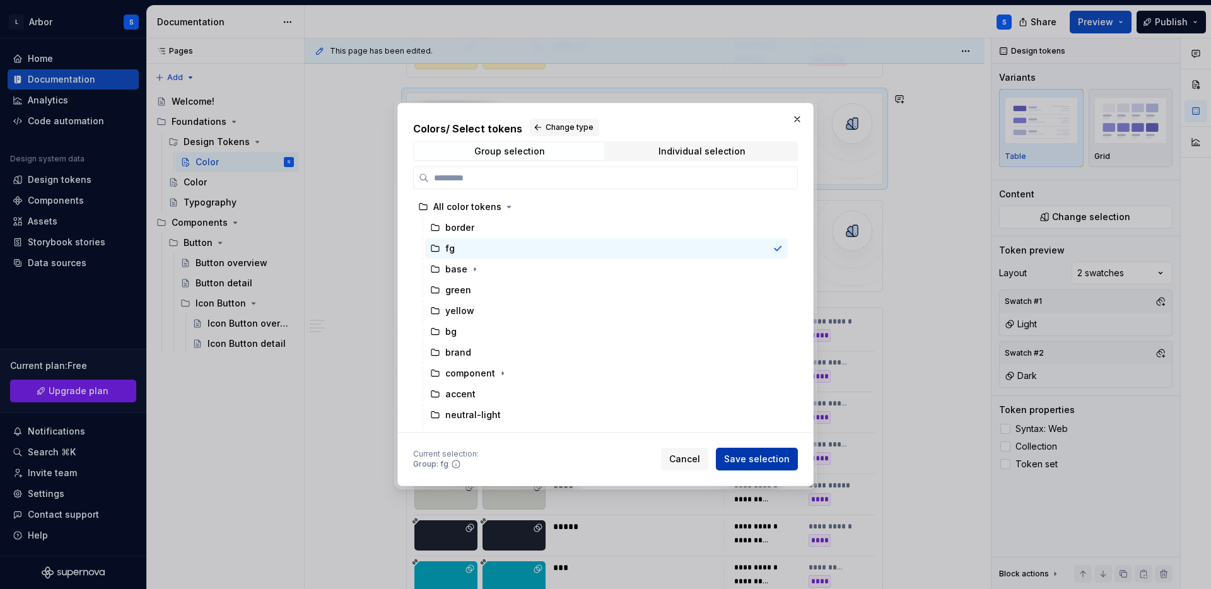
click at [771, 464] on span "Save selection" at bounding box center [757, 459] width 66 height 13
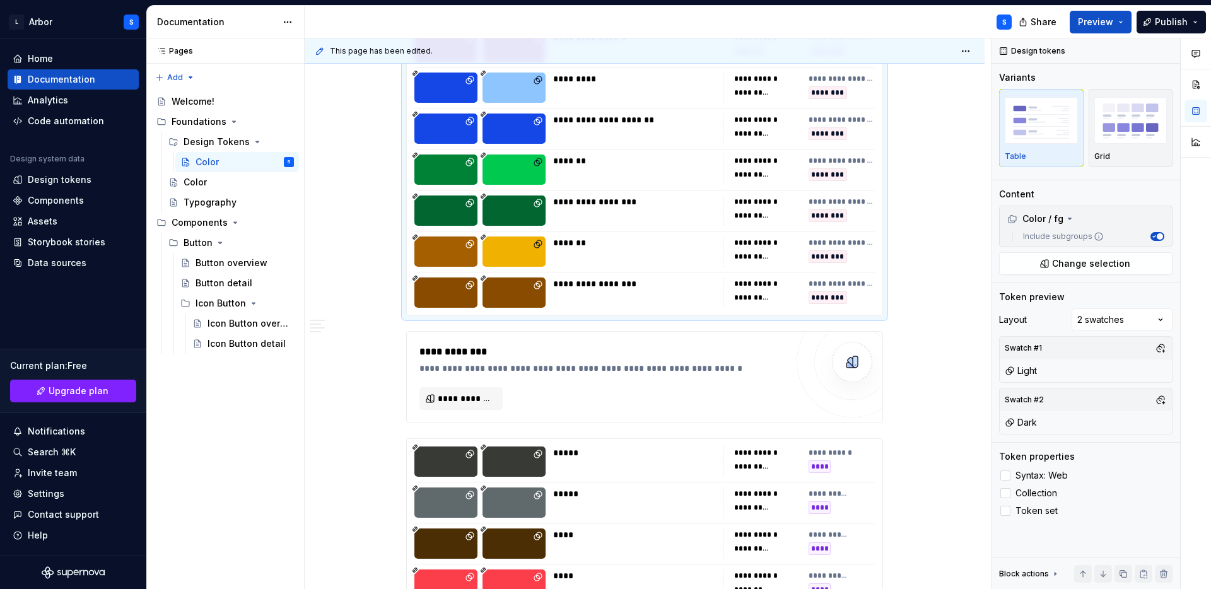
scroll to position [7466, 0]
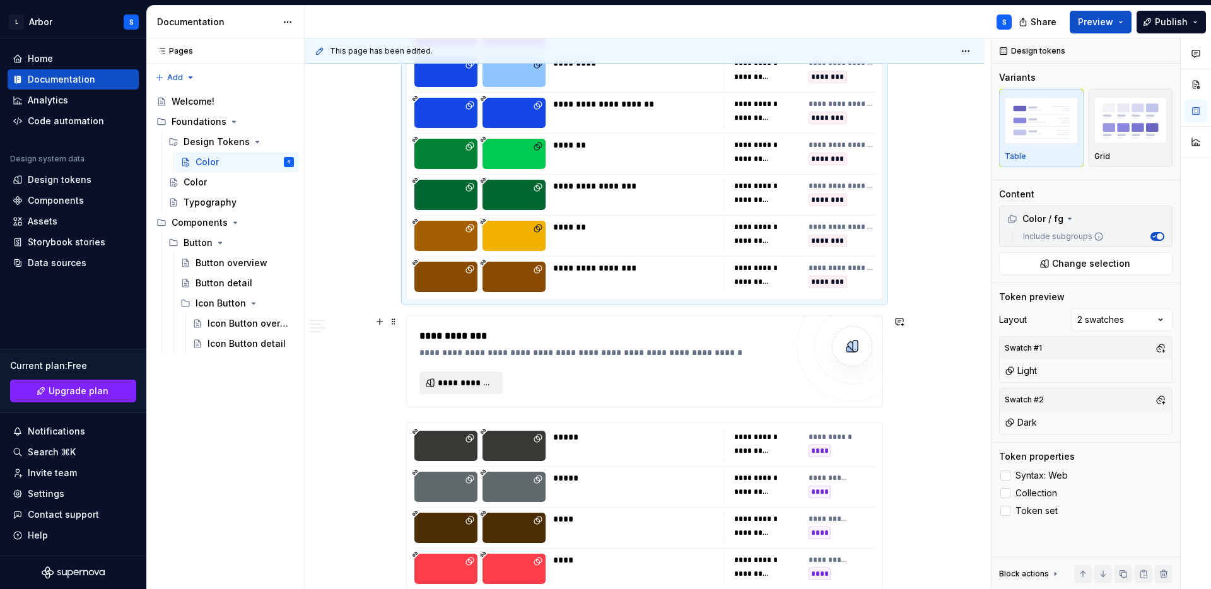
click at [459, 382] on span "**********" at bounding box center [466, 383] width 57 height 13
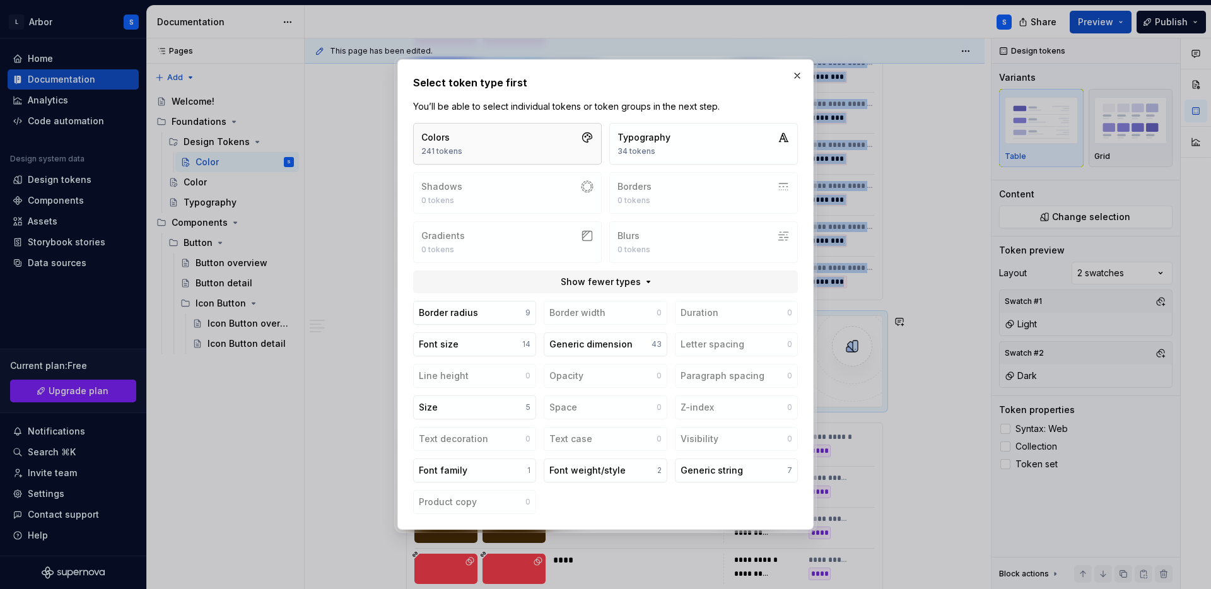
click at [488, 143] on button "Colors 241 tokens" at bounding box center [507, 144] width 189 height 42
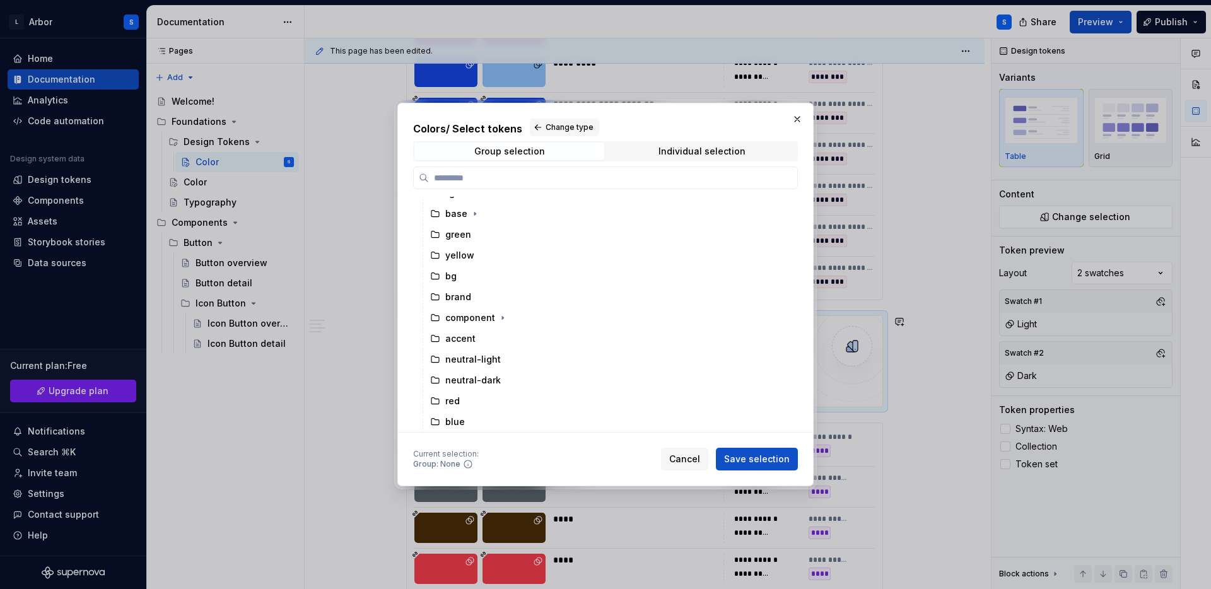
scroll to position [0, 0]
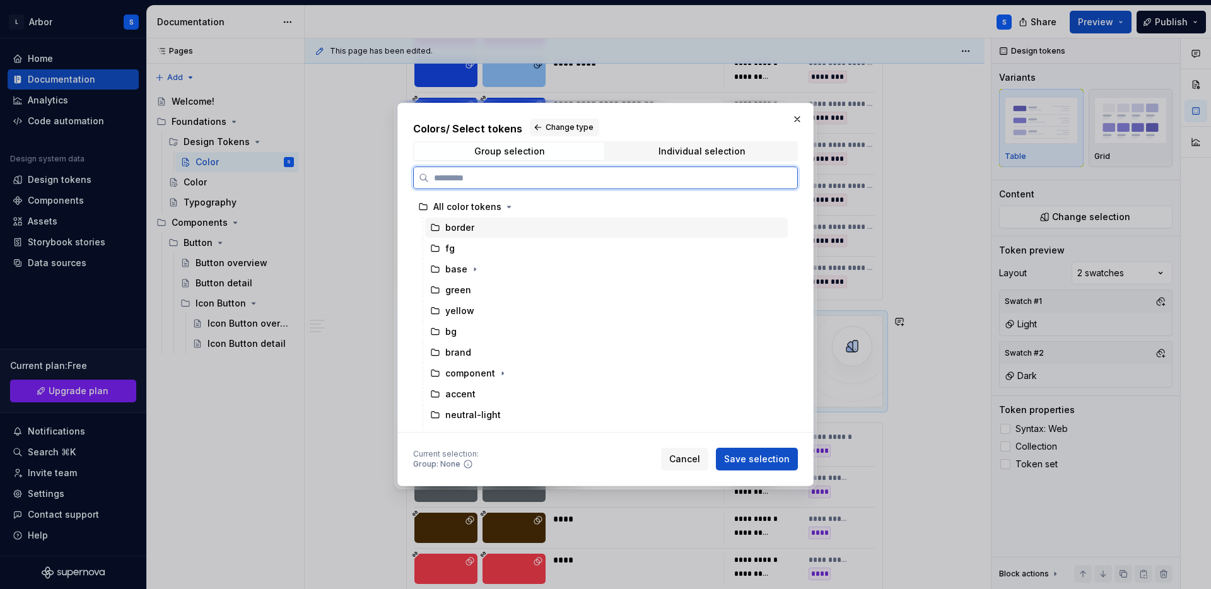
click at [479, 229] on div "border" at bounding box center [606, 228] width 363 height 20
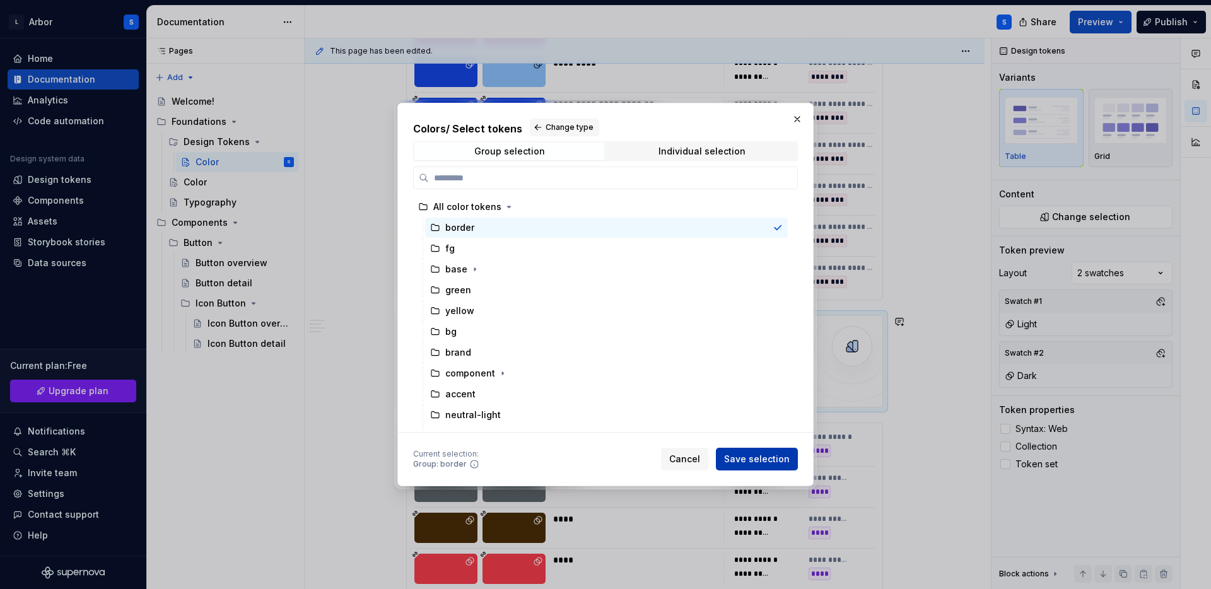
click at [762, 455] on span "Save selection" at bounding box center [757, 459] width 66 height 13
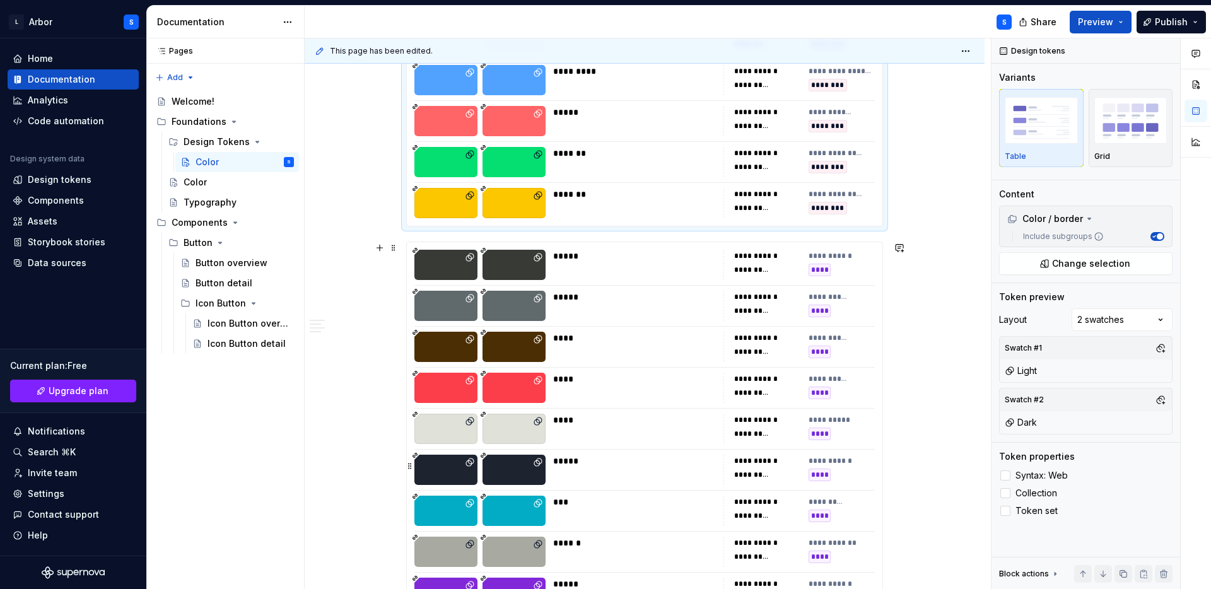
scroll to position [8143, 0]
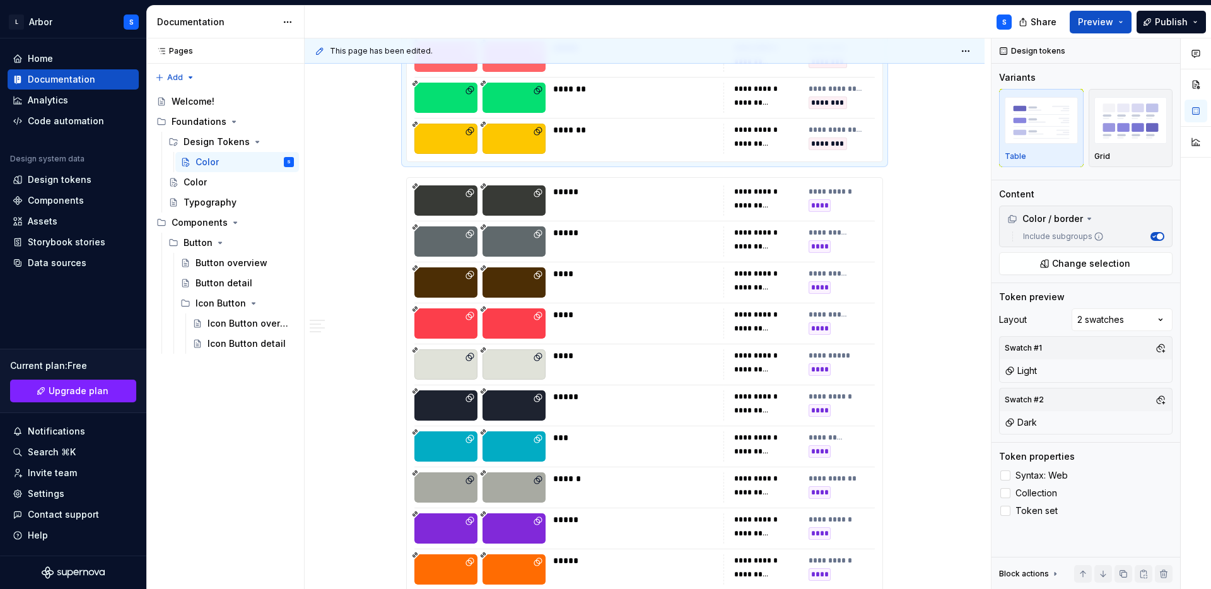
click at [1122, 575] on button "button" at bounding box center [1124, 574] width 18 height 18
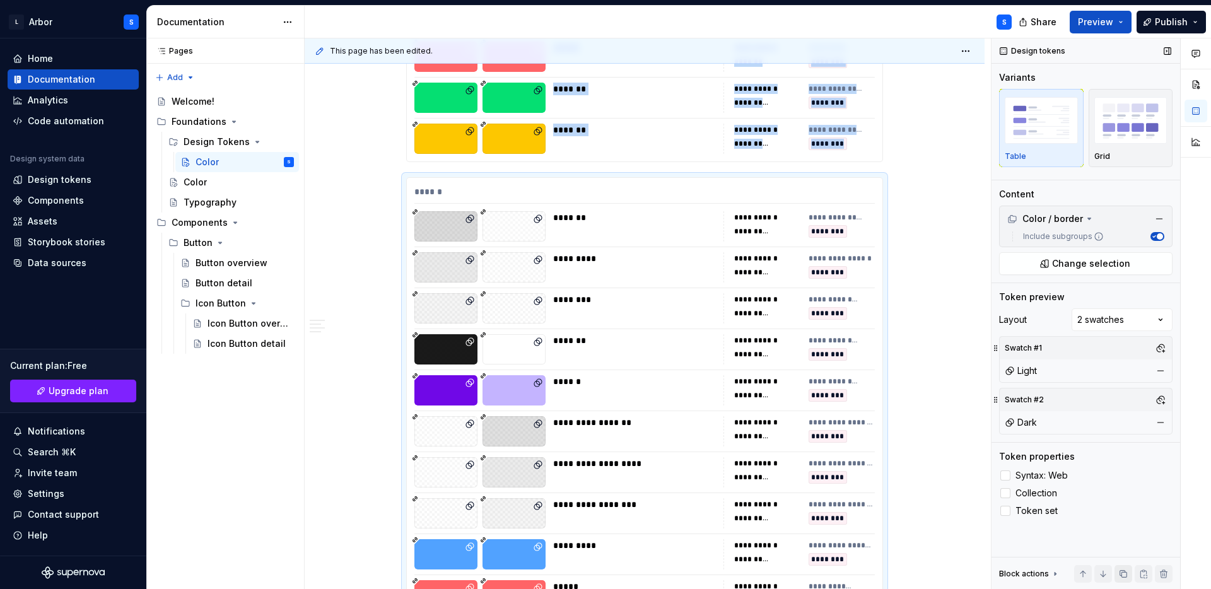
scroll to position [8254, 0]
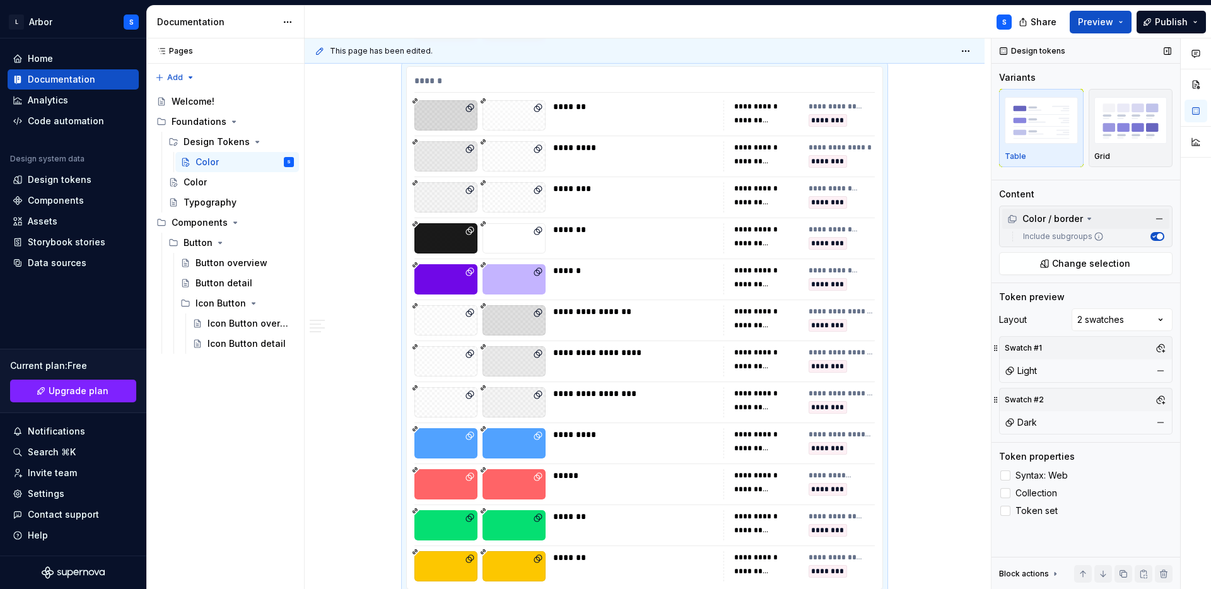
click at [1091, 216] on icon at bounding box center [1089, 219] width 10 height 10
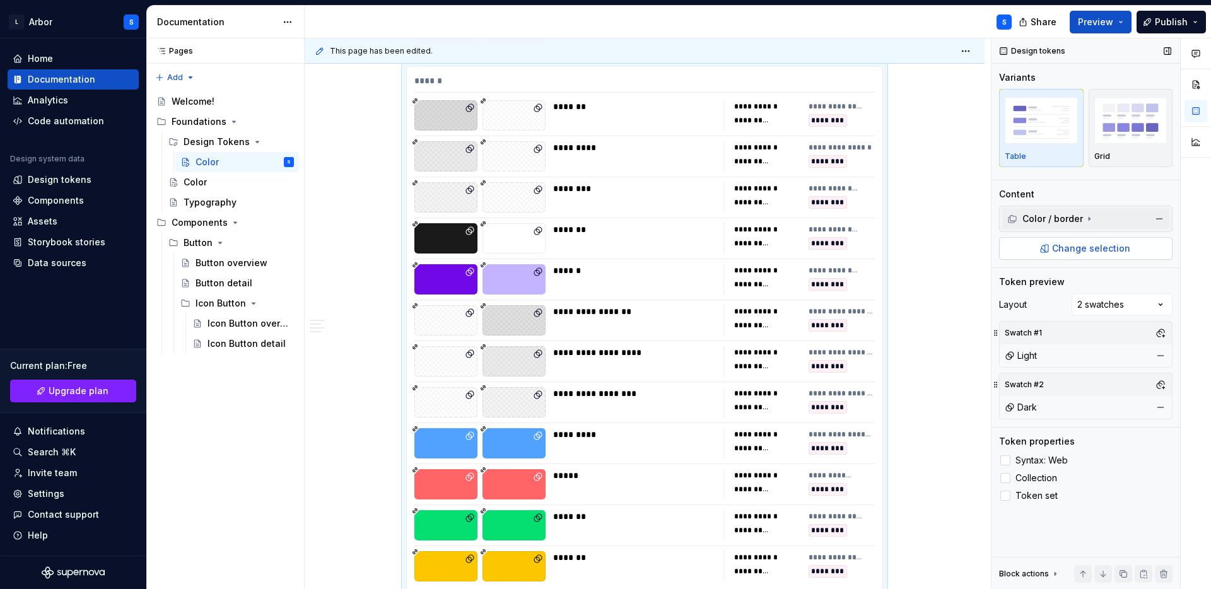
click at [1085, 254] on span "Change selection" at bounding box center [1091, 248] width 78 height 13
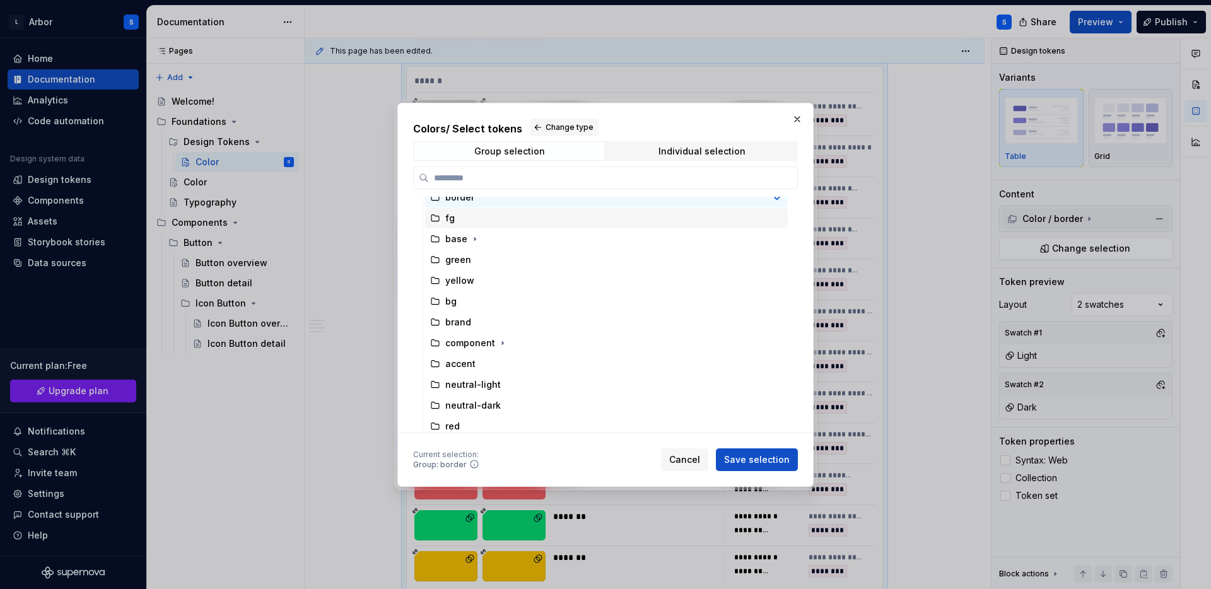
scroll to position [56, 0]
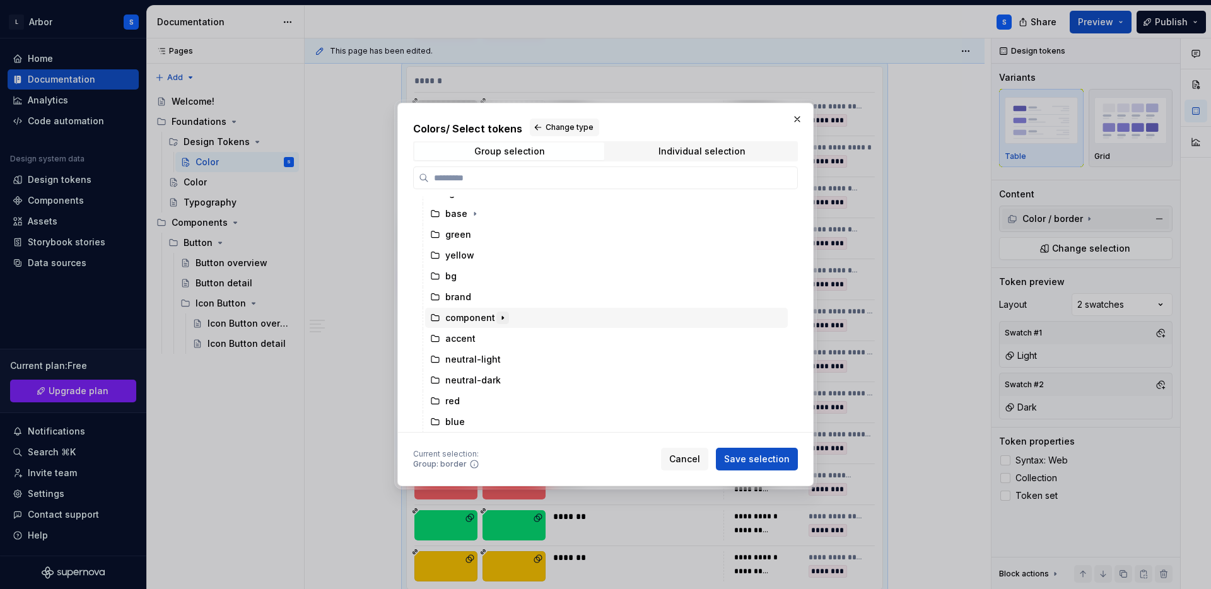
click at [502, 317] on icon "button" at bounding box center [502, 317] width 1 height 3
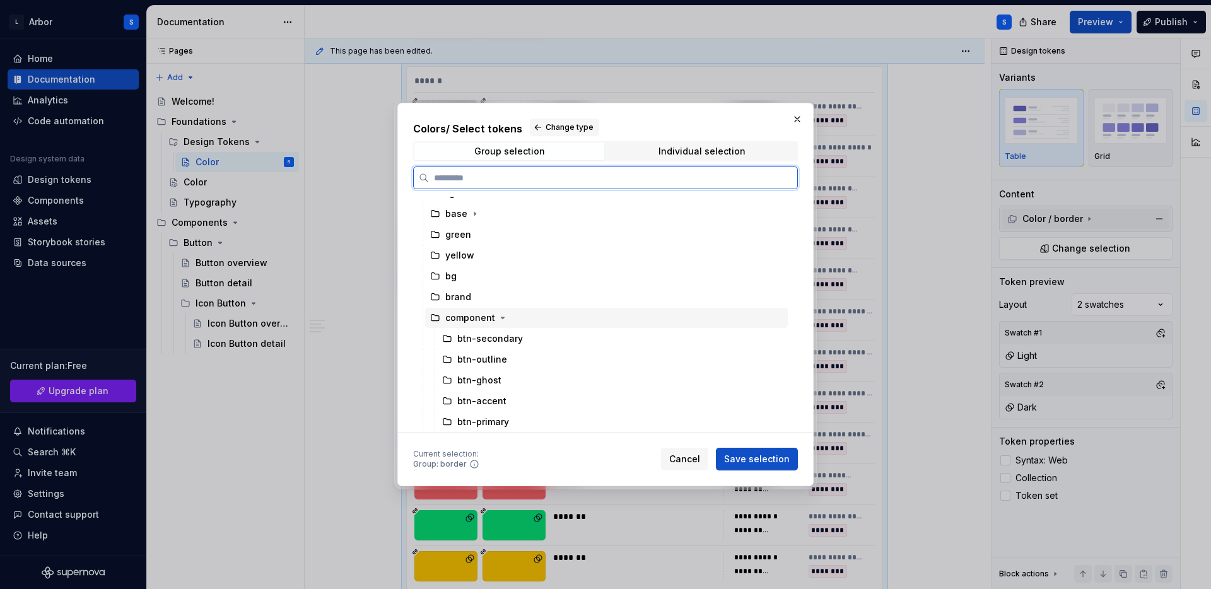
click at [465, 312] on div "component" at bounding box center [470, 318] width 50 height 13
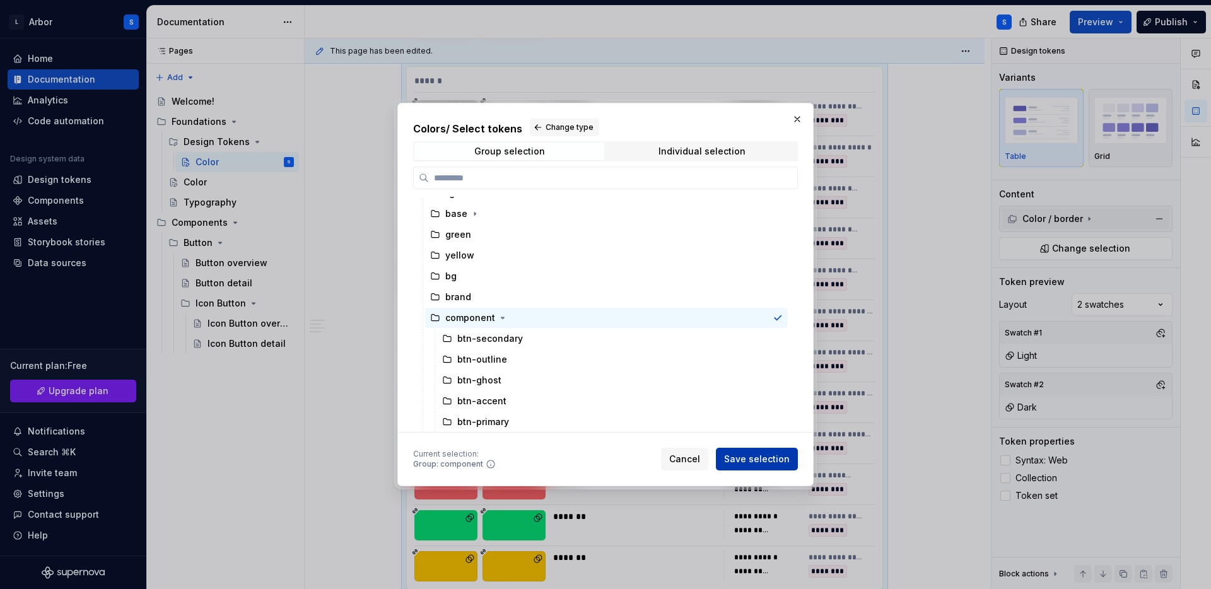
click at [759, 457] on span "Save selection" at bounding box center [757, 459] width 66 height 13
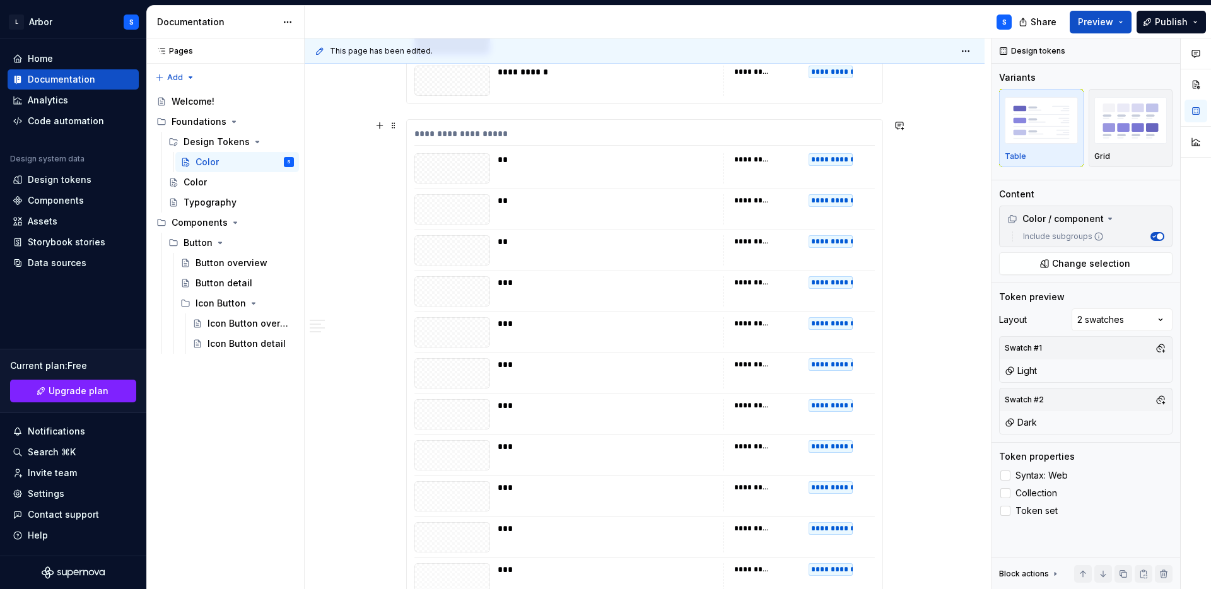
scroll to position [0, 0]
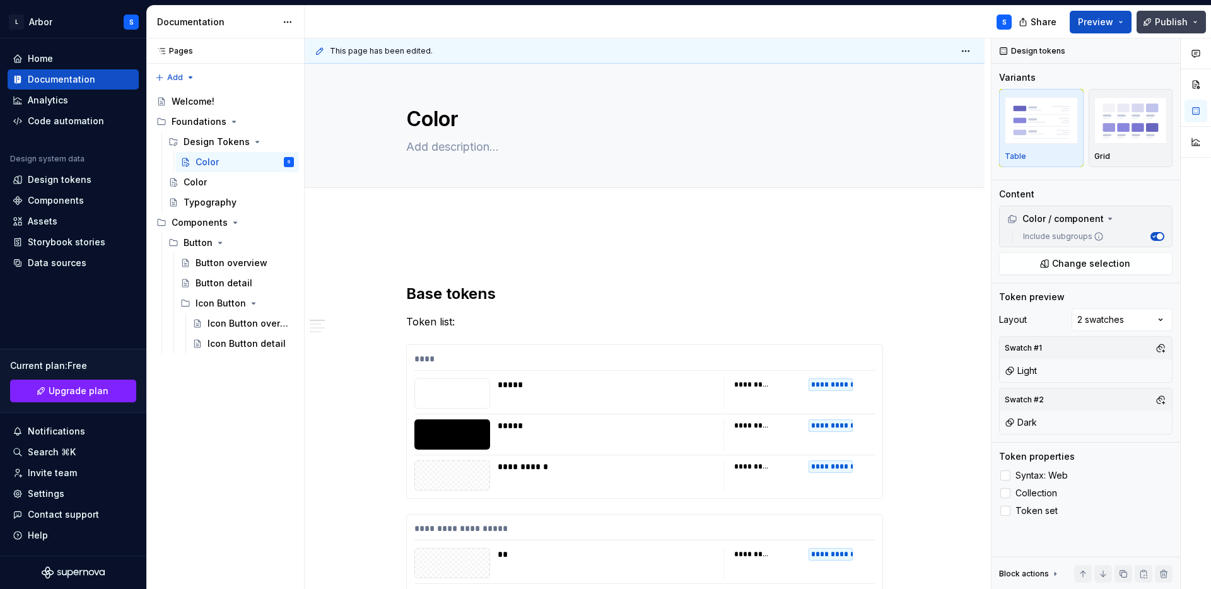
click at [1175, 23] on span "Publish" at bounding box center [1171, 22] width 33 height 13
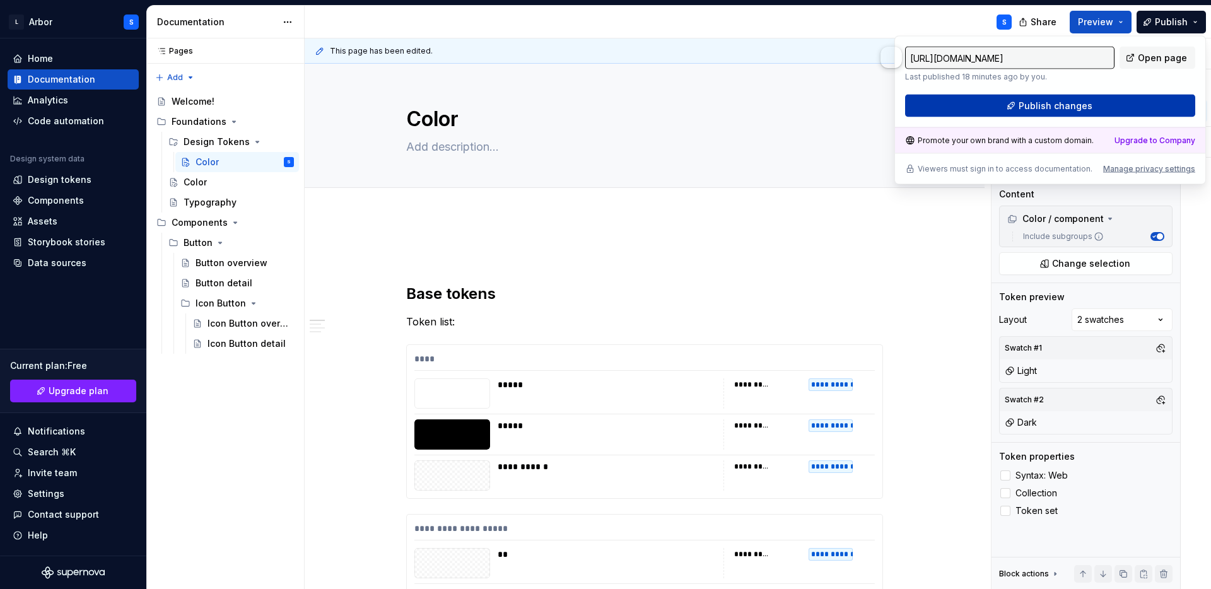
click at [1107, 102] on button "Publish changes" at bounding box center [1050, 106] width 290 height 23
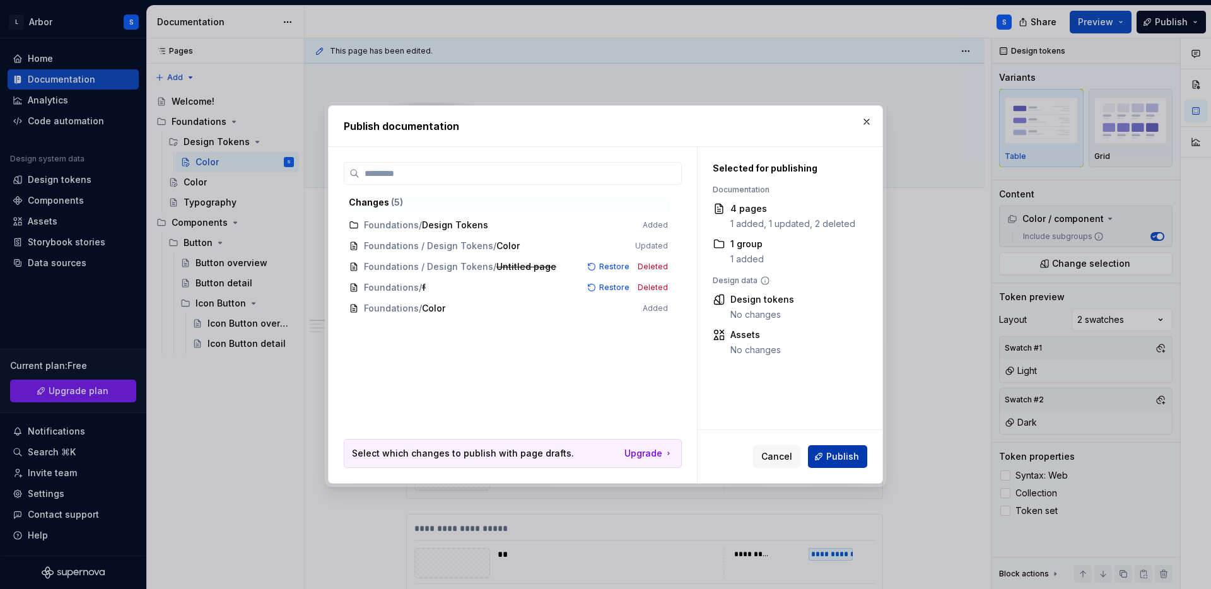
click at [839, 458] on span "Publish" at bounding box center [842, 456] width 33 height 13
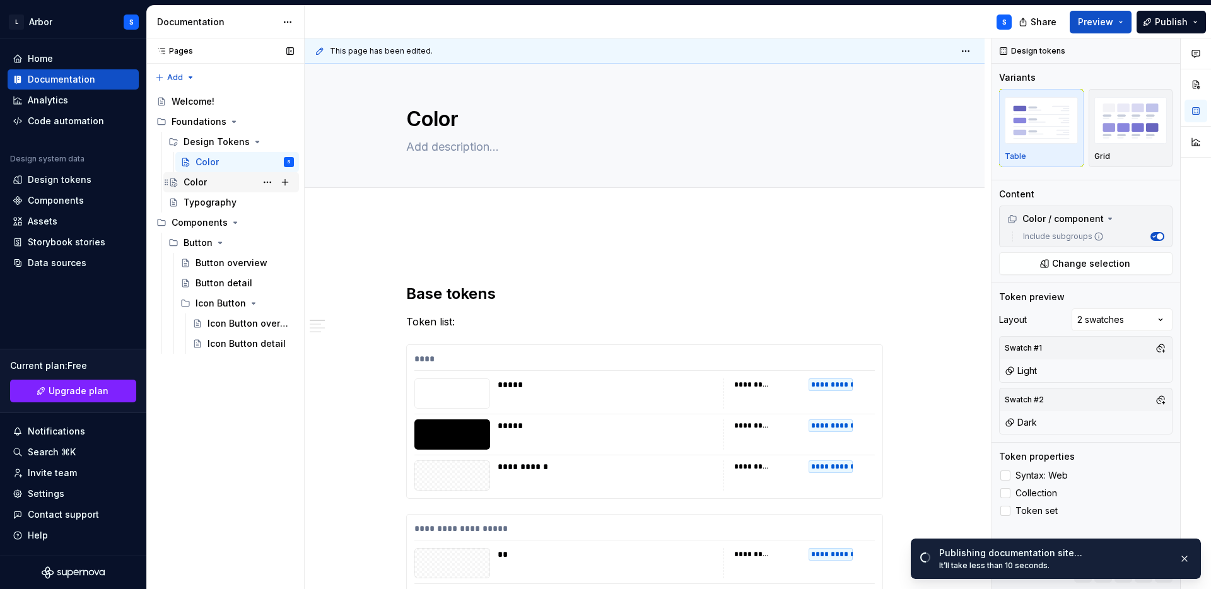
click at [204, 176] on div "Color" at bounding box center [195, 182] width 23 height 13
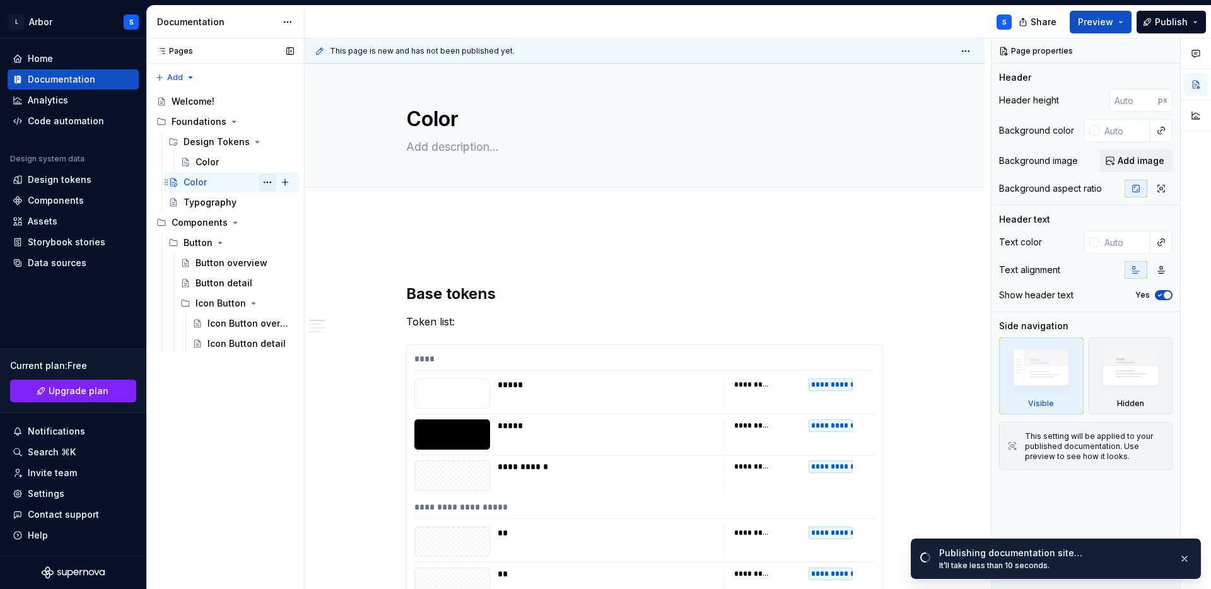
click at [264, 184] on button "Page tree" at bounding box center [268, 182] width 18 height 18
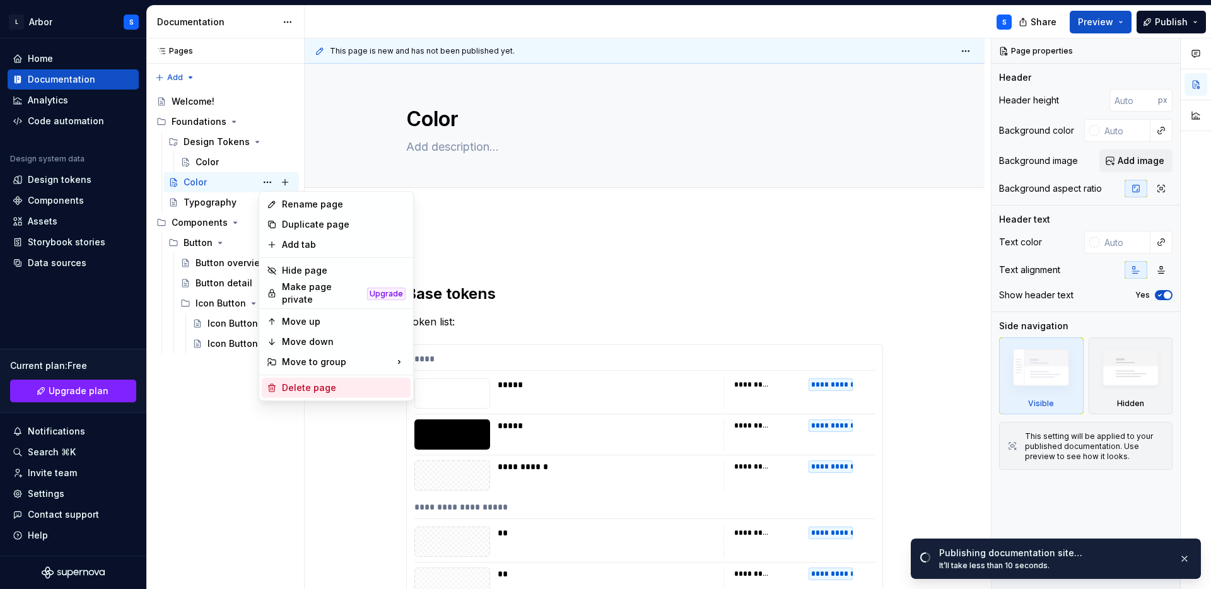
click at [300, 388] on div "Delete page" at bounding box center [344, 388] width 124 height 13
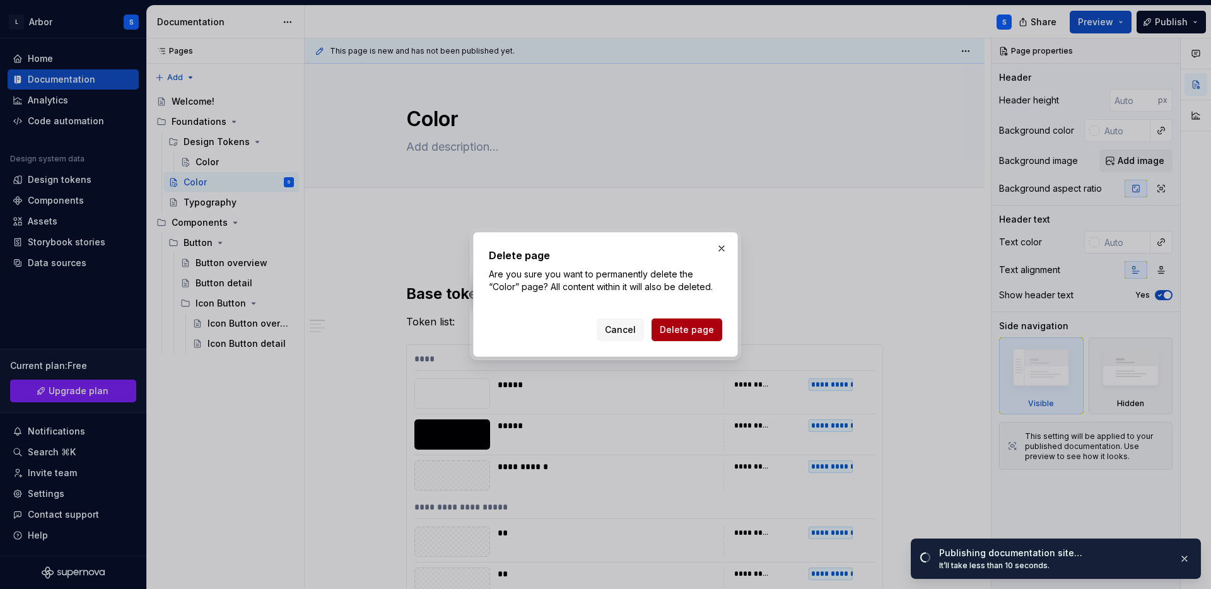
click at [700, 331] on span "Delete page" at bounding box center [687, 330] width 54 height 13
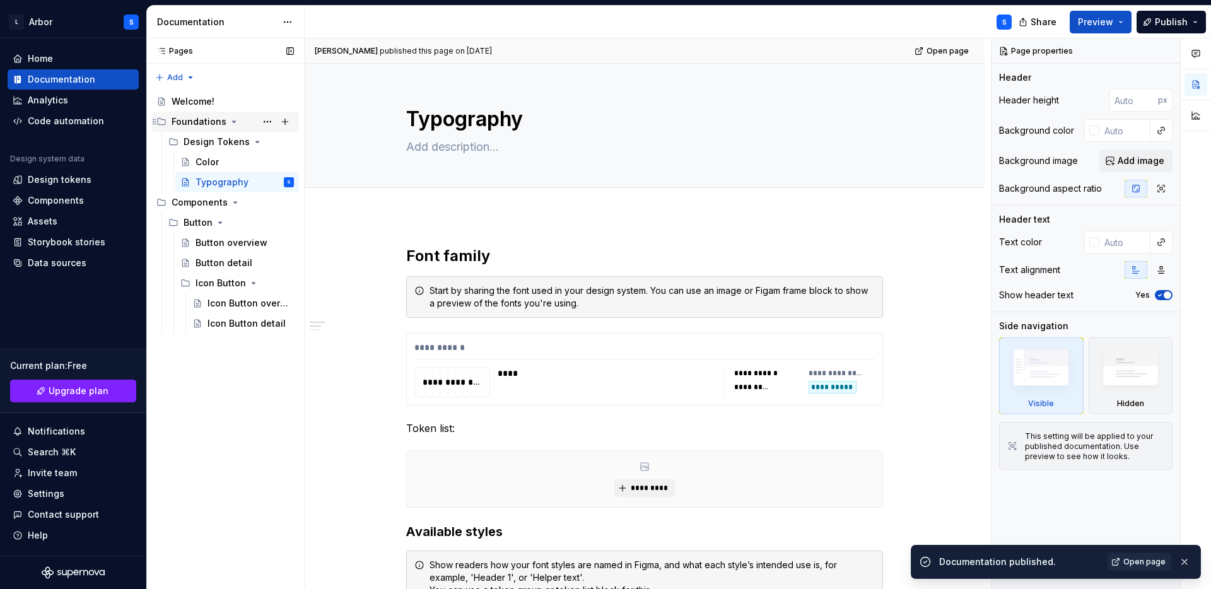
click at [198, 113] on div "Foundations" at bounding box center [233, 122] width 122 height 18
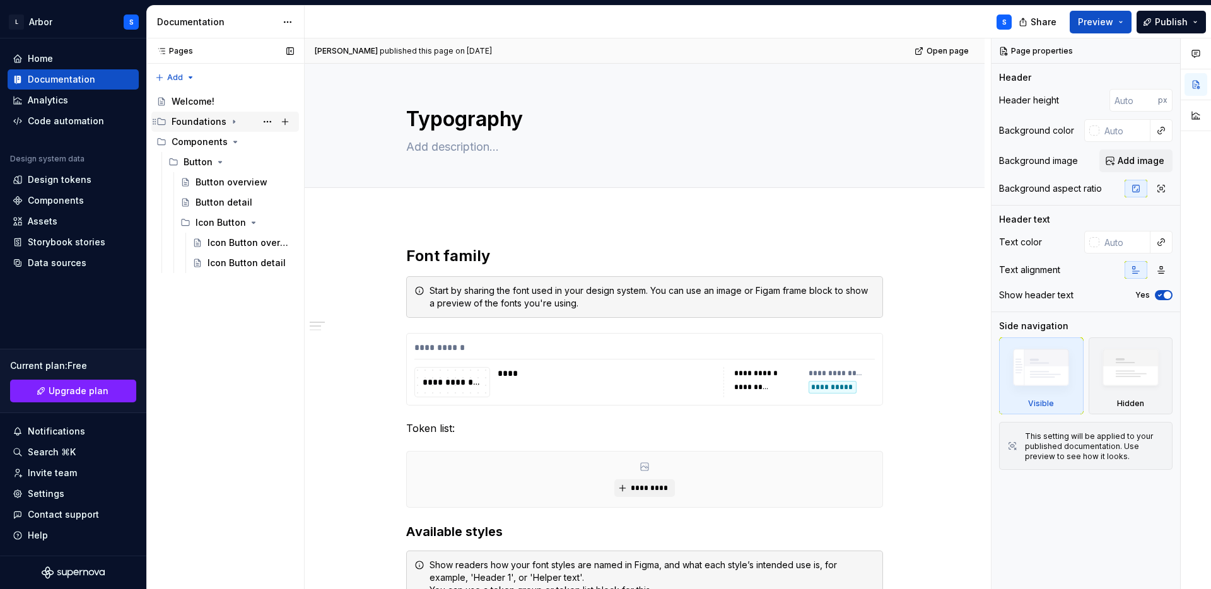
click at [198, 113] on div "Foundations" at bounding box center [233, 122] width 122 height 18
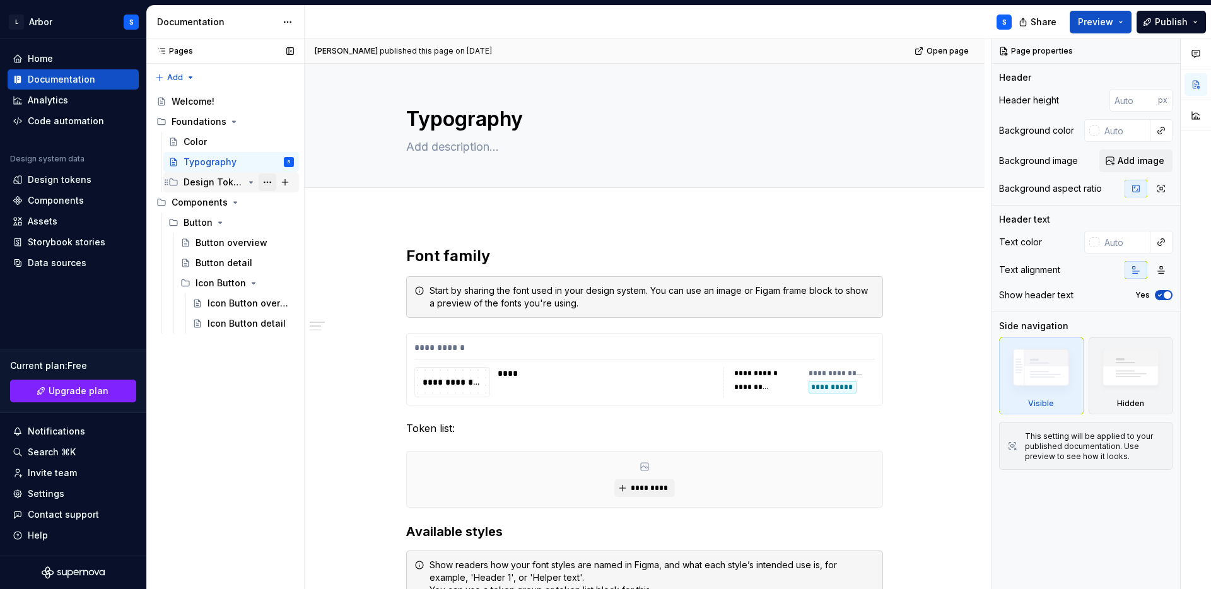
click at [269, 180] on button "Page tree" at bounding box center [268, 182] width 18 height 18
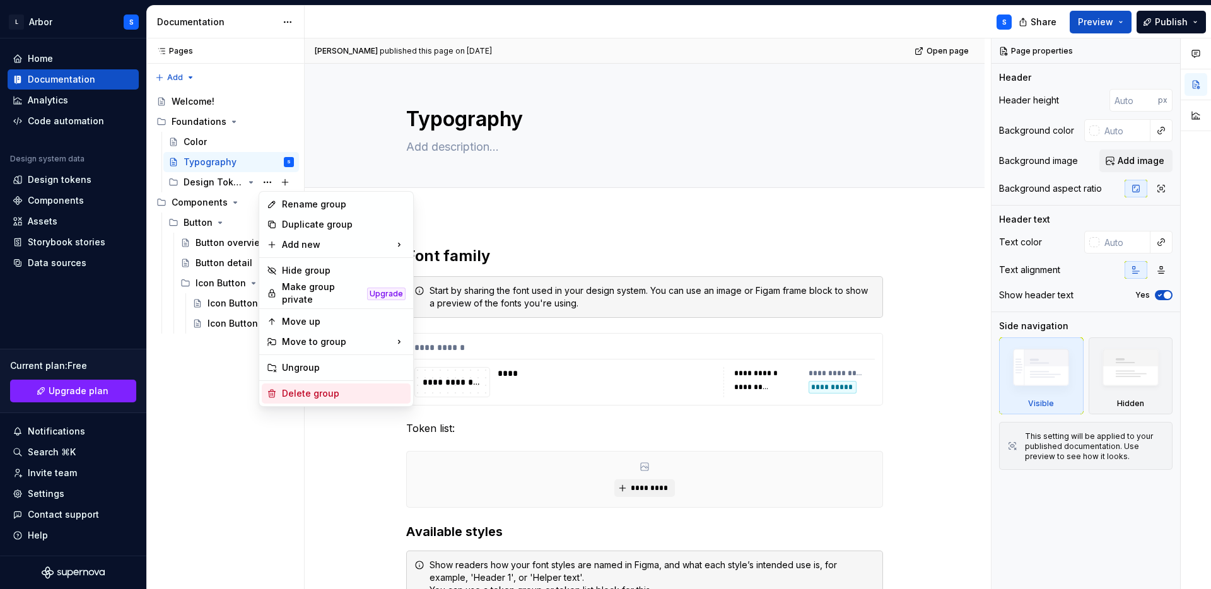
click at [298, 387] on div "Delete group" at bounding box center [344, 393] width 124 height 13
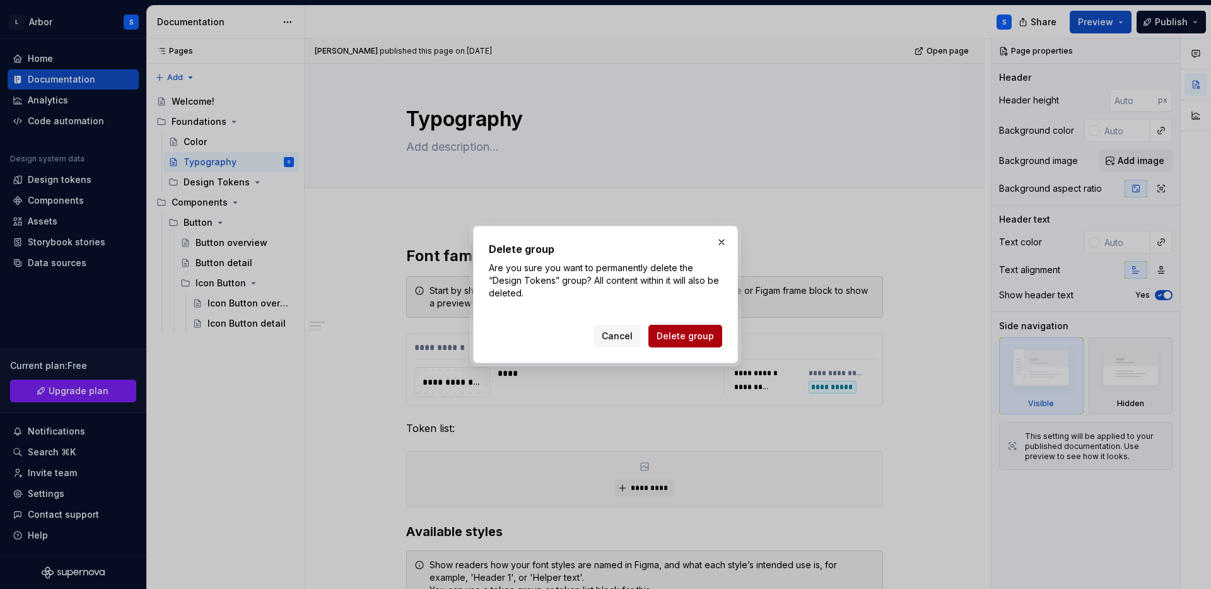
click at [676, 339] on span "Delete group" at bounding box center [685, 336] width 57 height 13
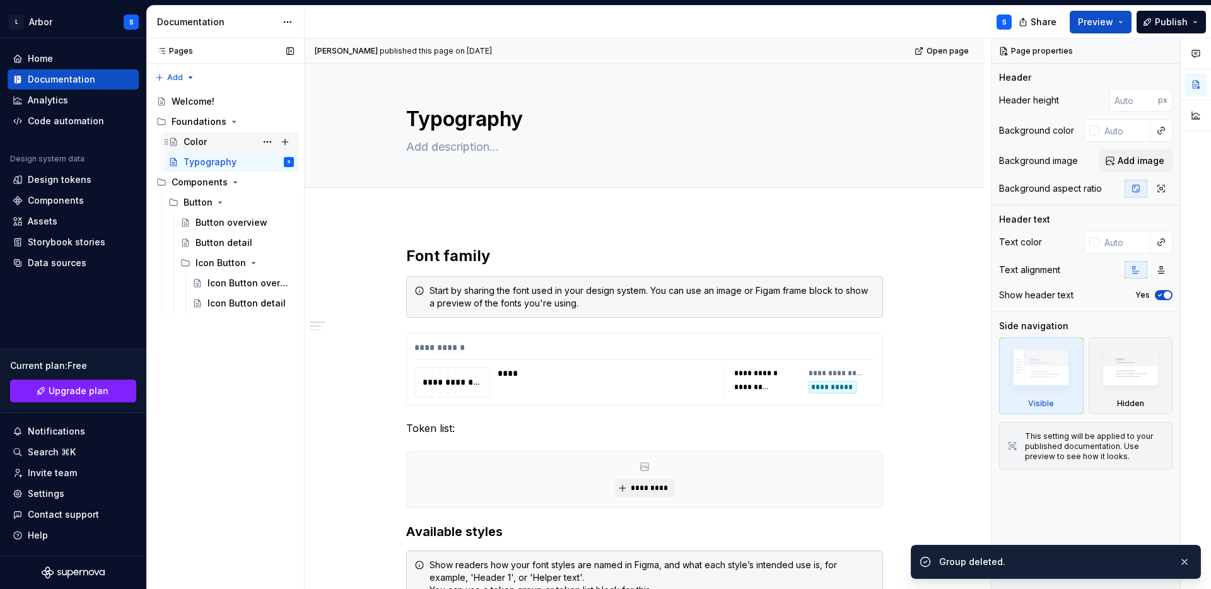
click at [210, 144] on div "Color" at bounding box center [239, 142] width 110 height 18
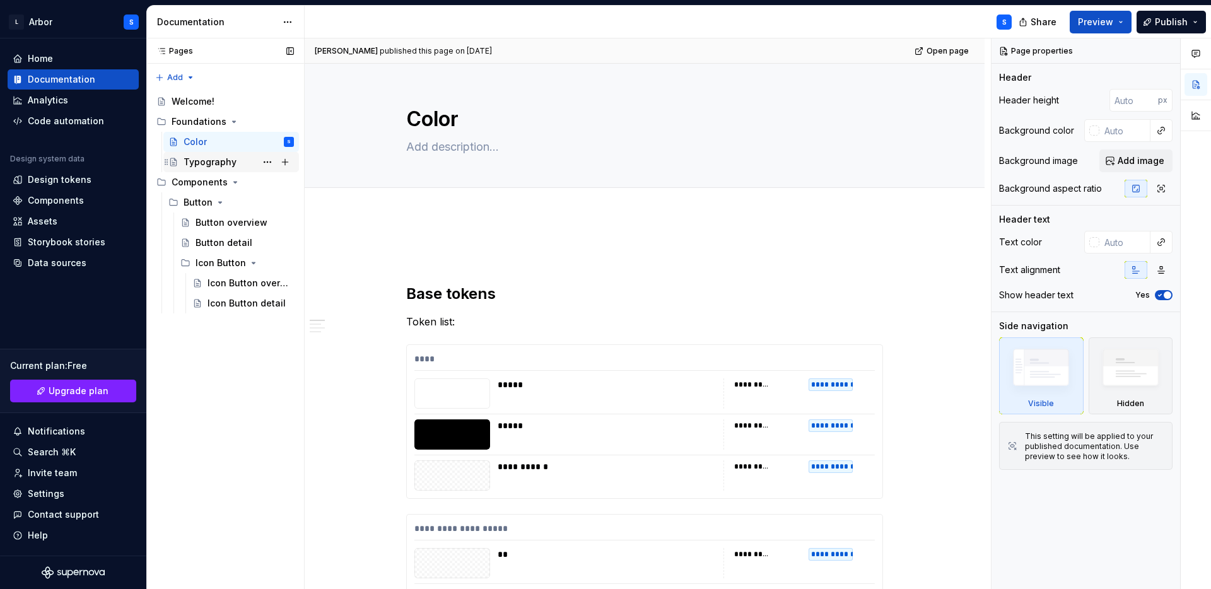
click at [204, 162] on div "Typography" at bounding box center [210, 162] width 53 height 13
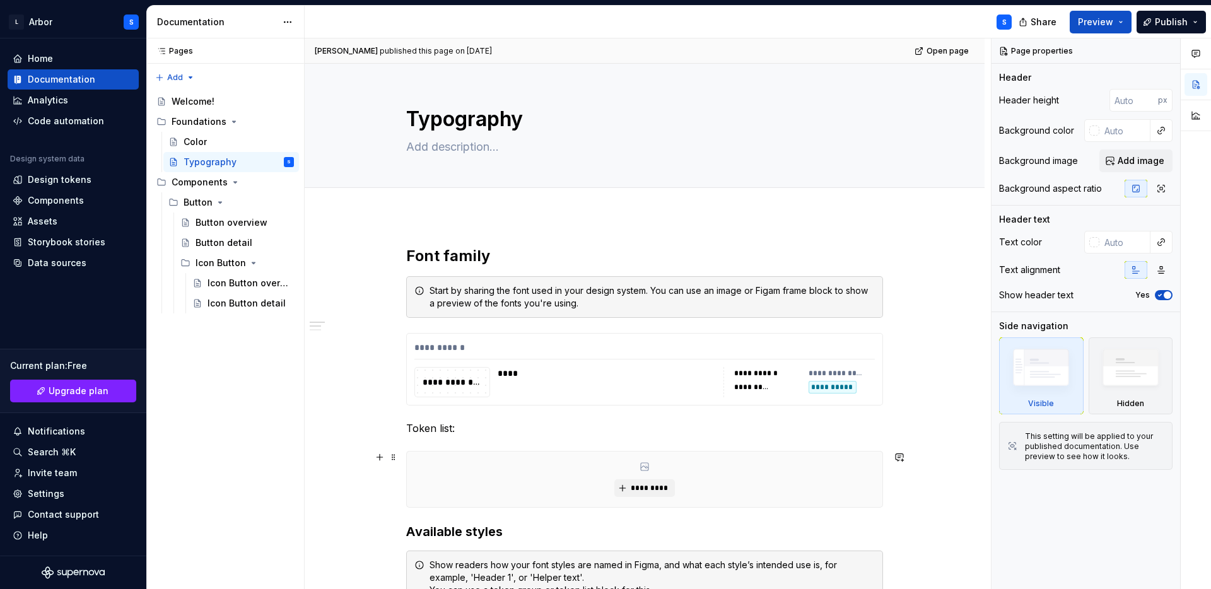
click at [664, 461] on div "*********" at bounding box center [645, 480] width 476 height 56
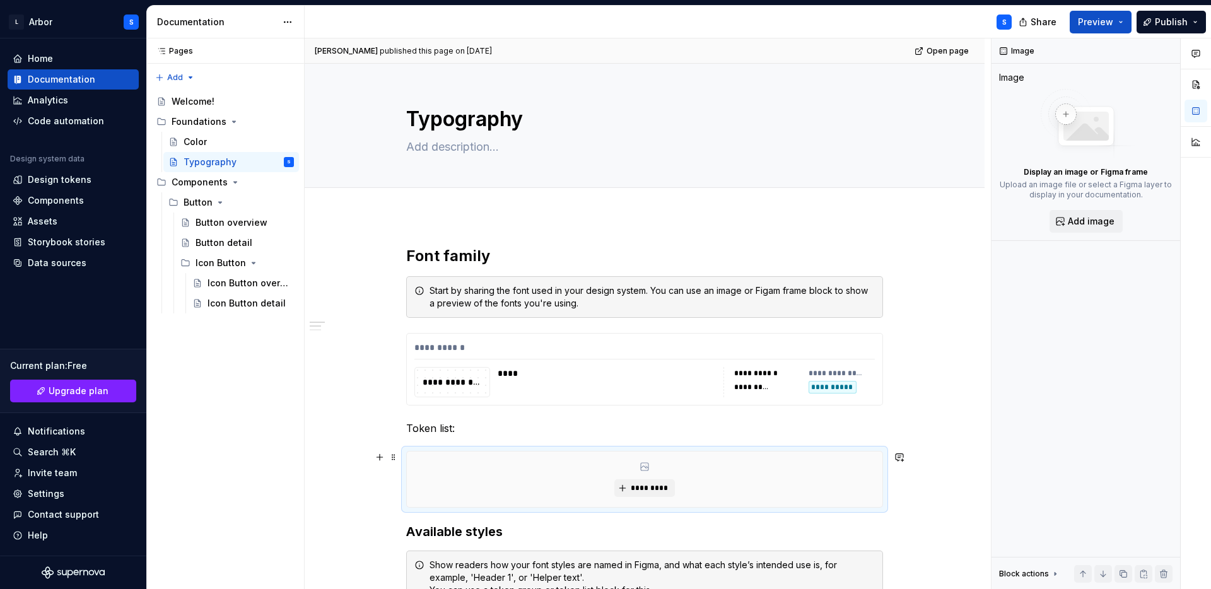
click at [635, 503] on div "*********" at bounding box center [645, 480] width 476 height 56
click at [636, 487] on span "*********" at bounding box center [649, 488] width 38 height 10
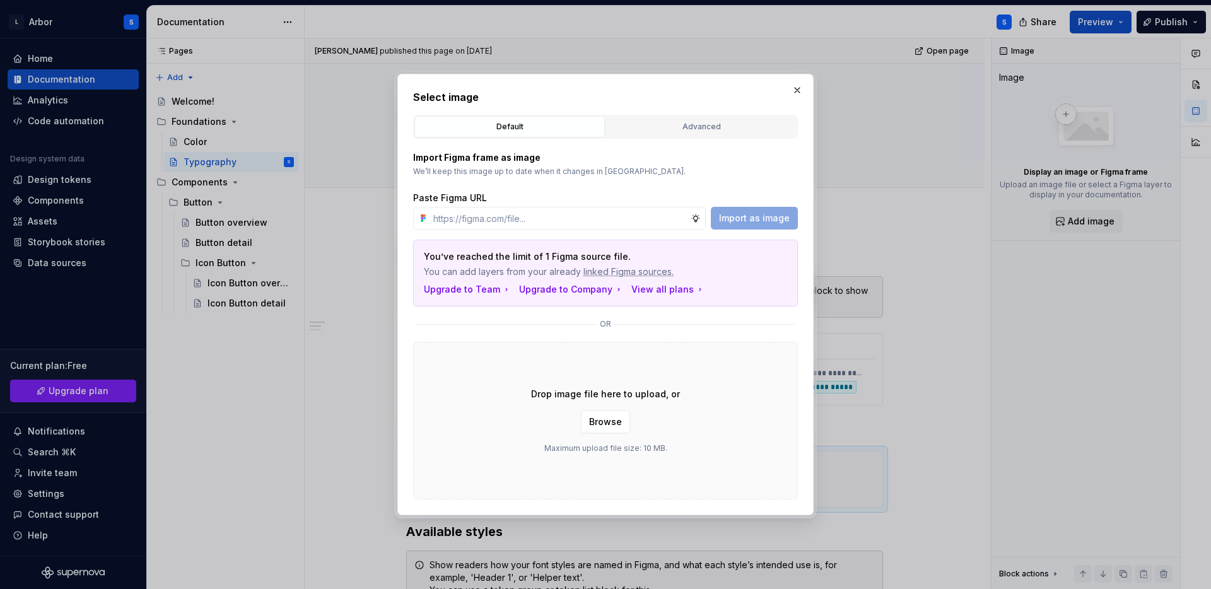
type textarea "*"
click at [686, 136] on button "Advanced" at bounding box center [701, 126] width 191 height 21
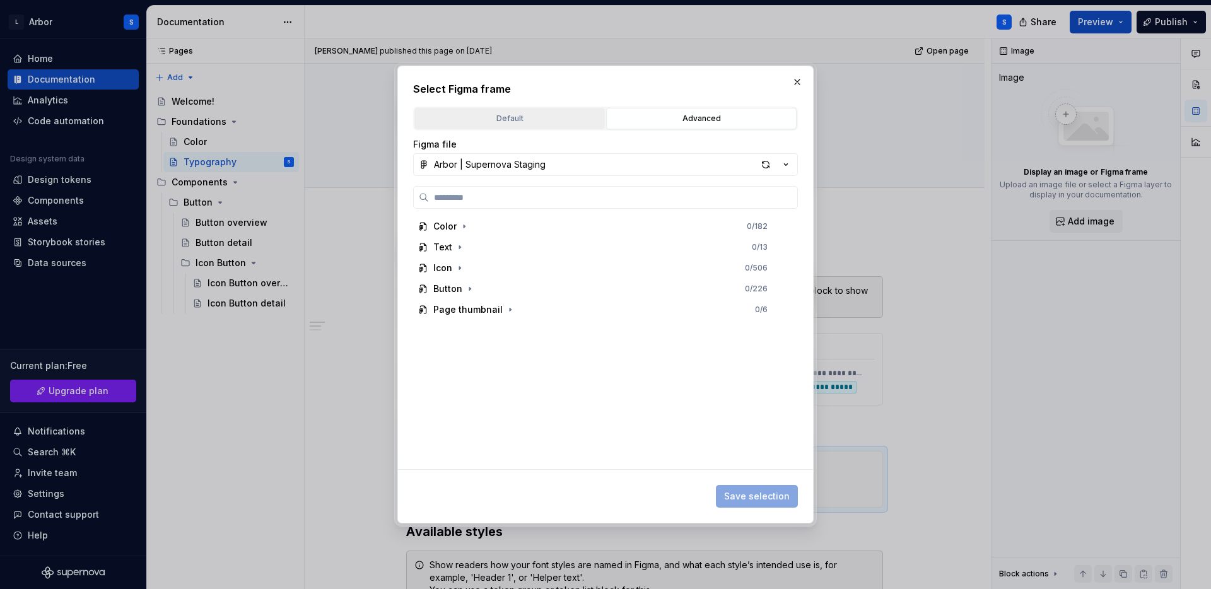
click at [534, 119] on div "Default" at bounding box center [510, 118] width 182 height 13
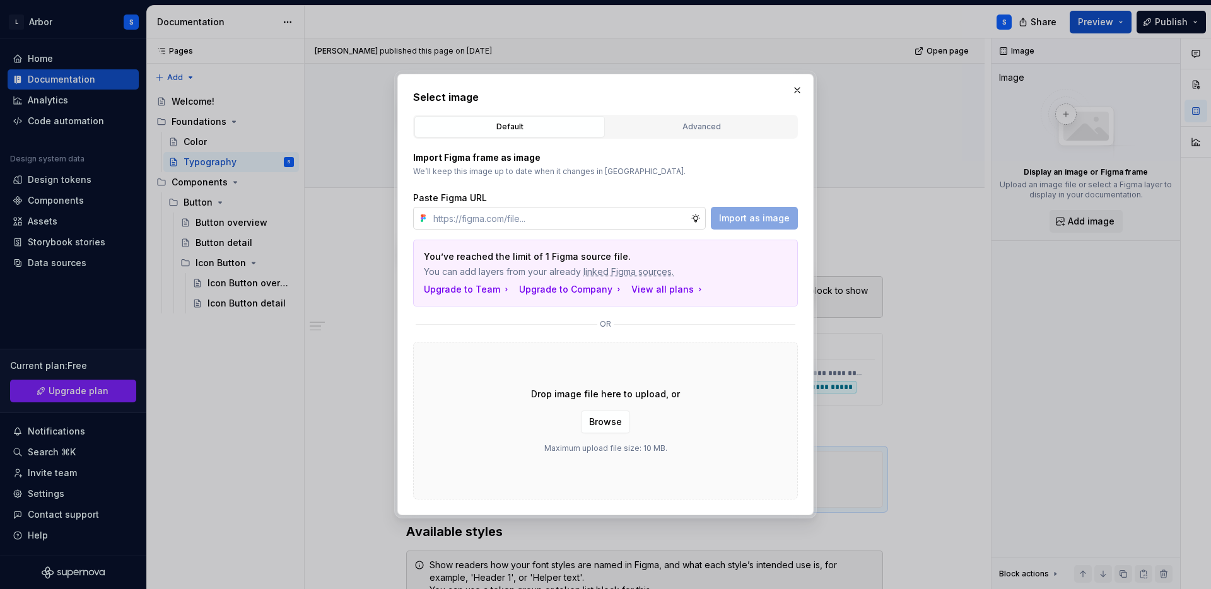
click at [661, 220] on input "text" at bounding box center [559, 218] width 262 height 23
paste input "[URL][DOMAIN_NAME]"
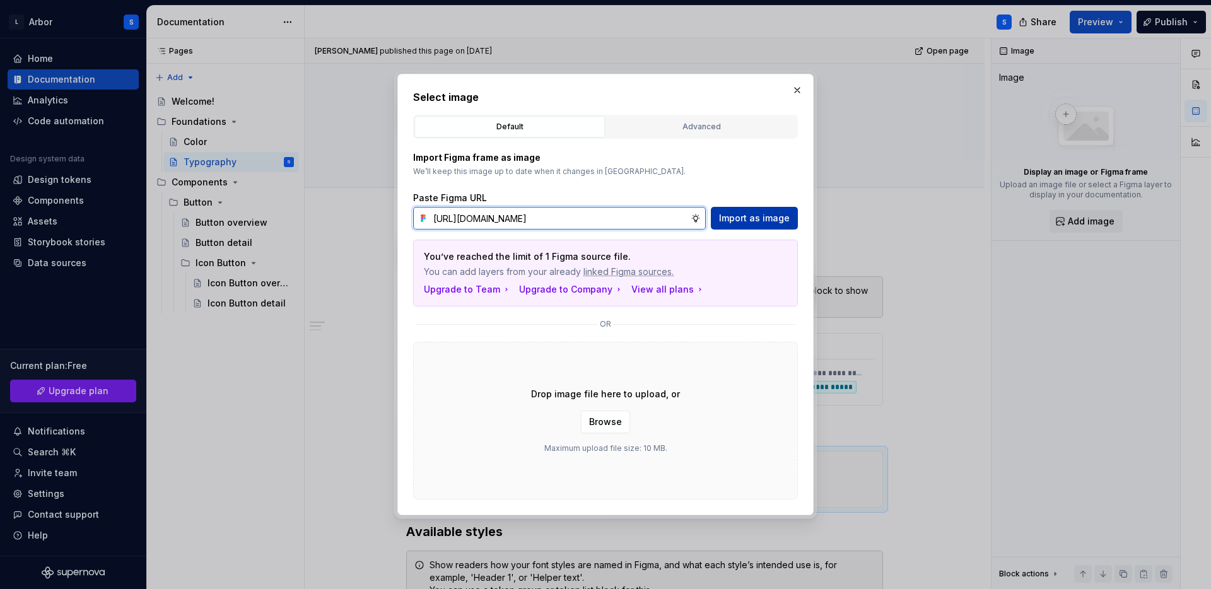
type input "[URL][DOMAIN_NAME]"
click at [754, 216] on span "Import as image" at bounding box center [754, 218] width 71 height 13
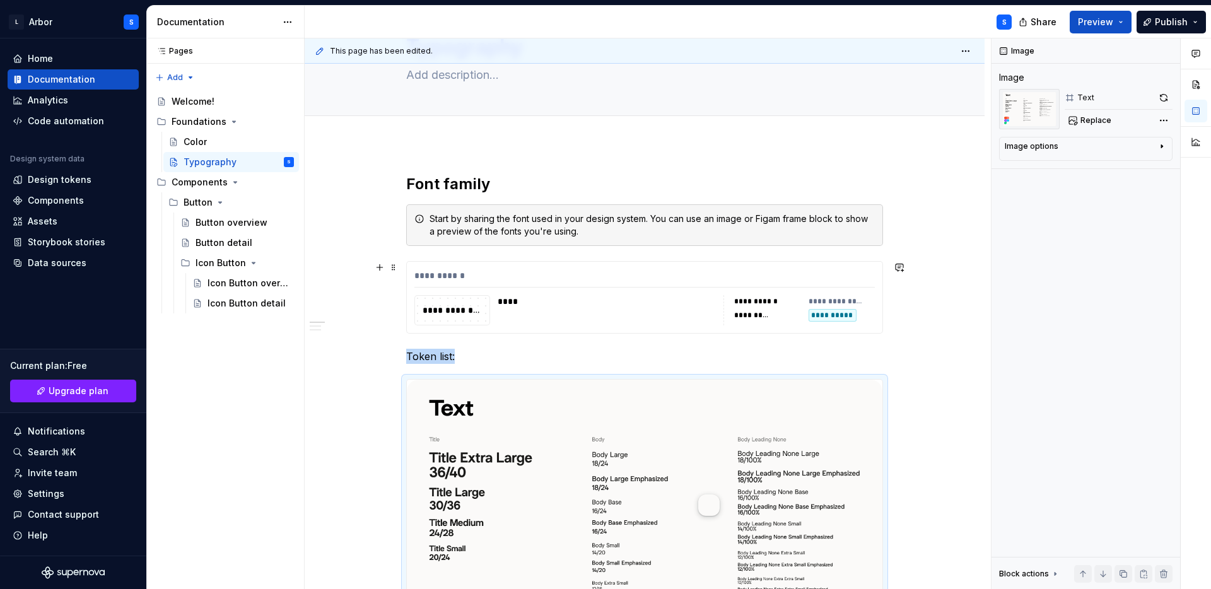
scroll to position [54, 0]
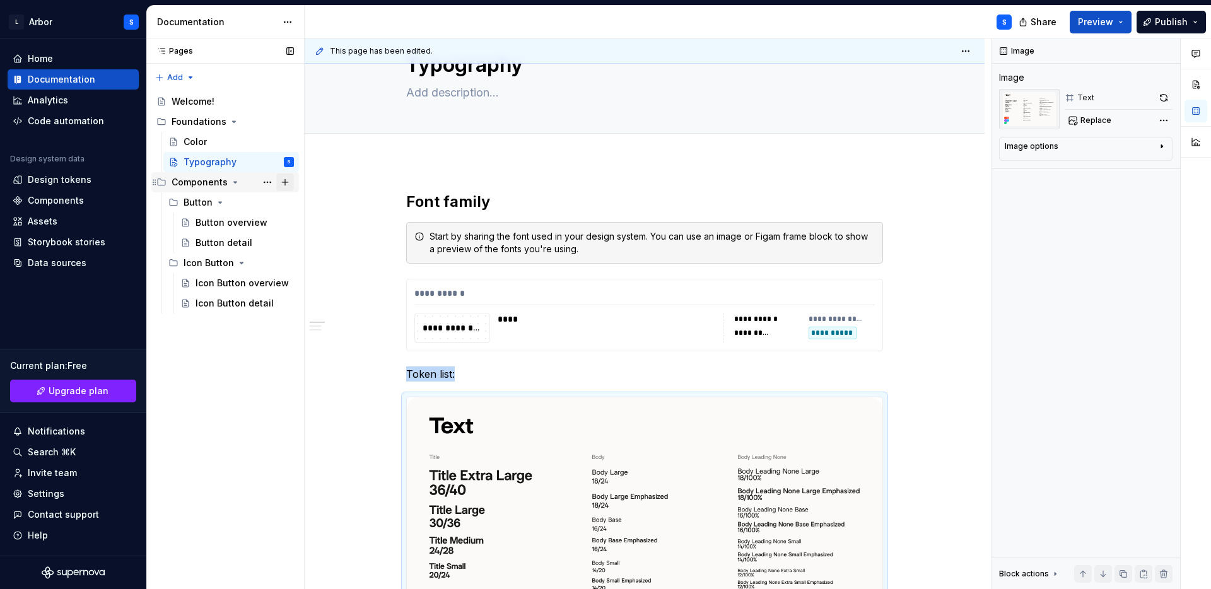
click at [286, 182] on button "Page tree" at bounding box center [285, 182] width 18 height 18
type textarea "*"
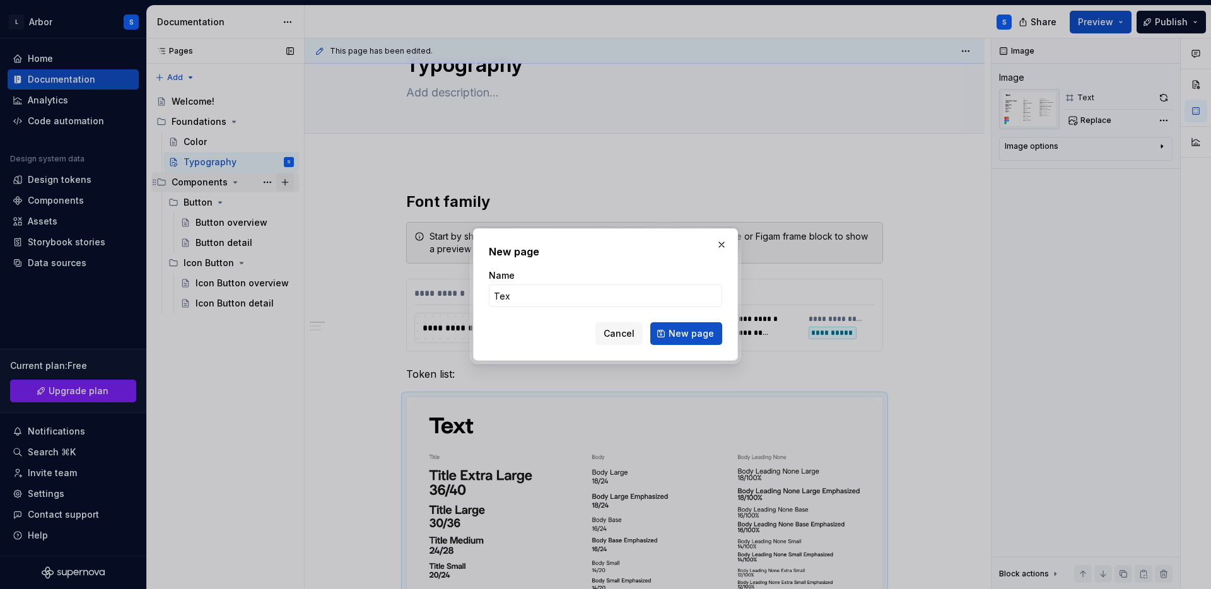
type input "Text"
click button "New page" at bounding box center [686, 333] width 72 height 23
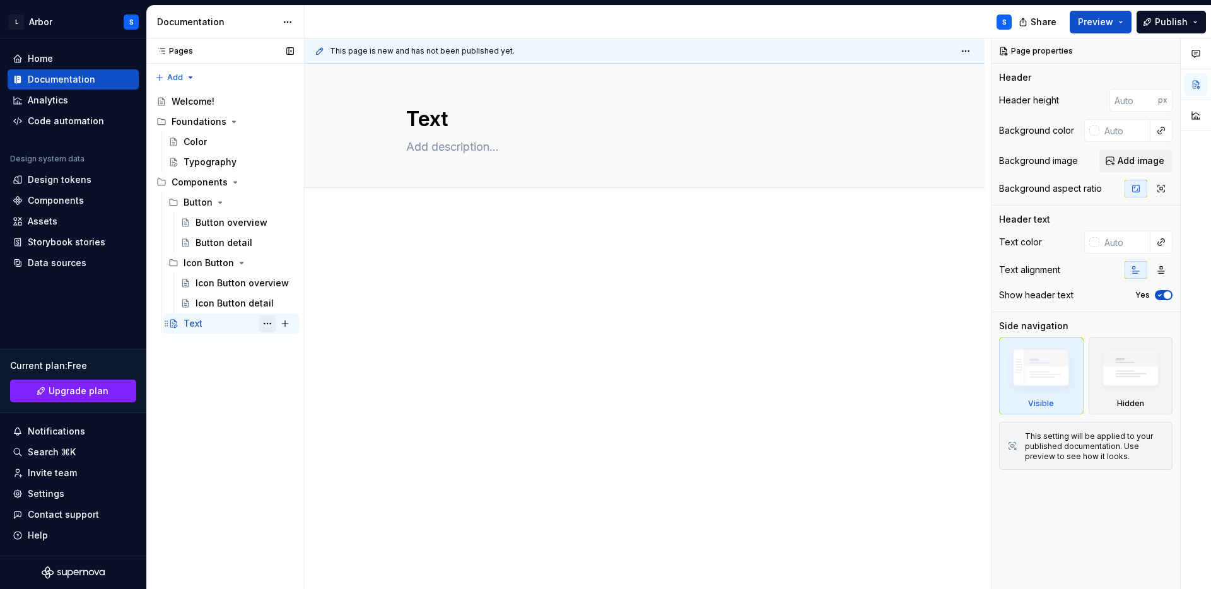
click at [265, 326] on button "Page tree" at bounding box center [268, 324] width 18 height 18
type textarea "*"
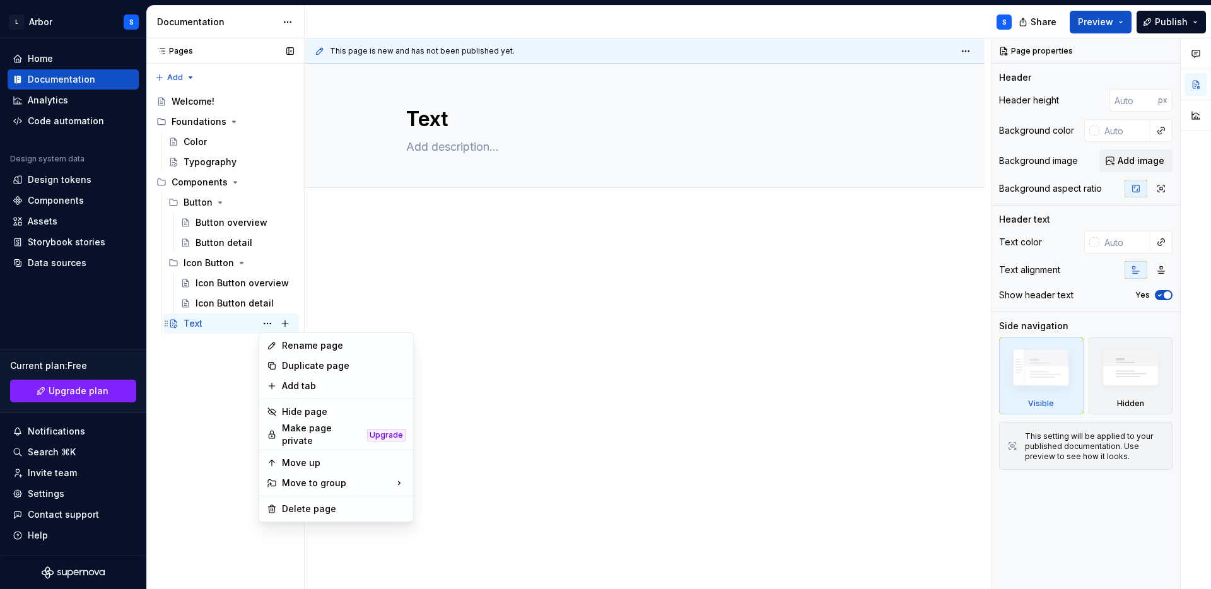
click at [202, 324] on div "Pages Pages Add Accessibility guide for tree Page tree. Navigate the tree with …" at bounding box center [225, 313] width 158 height 551
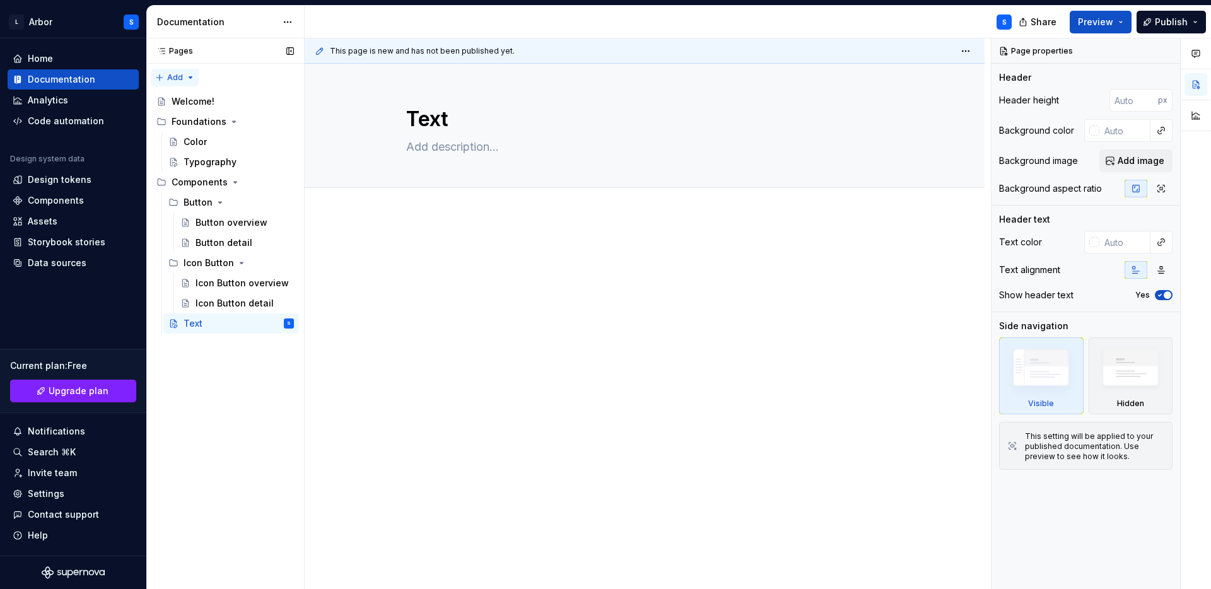
click at [187, 80] on div "Pages Pages Add Accessibility guide for tree Page tree. Navigate the tree with …" at bounding box center [225, 313] width 158 height 551
drag, startPoint x: 193, startPoint y: 105, endPoint x: 194, endPoint y: 121, distance: 15.8
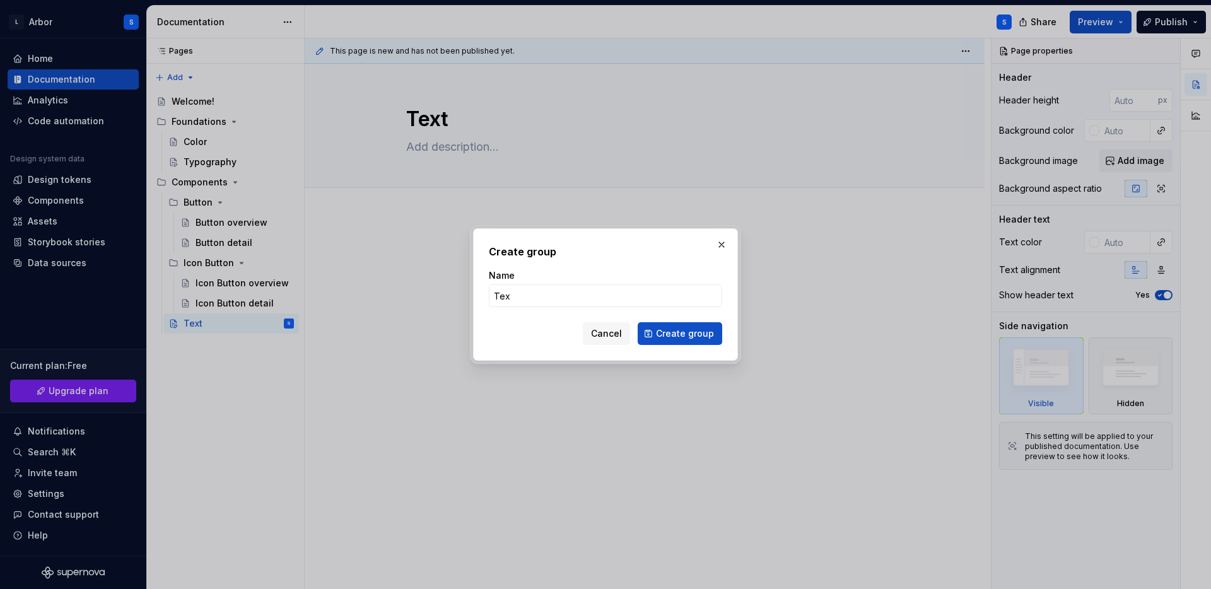
type input "Text"
click button "Create group" at bounding box center [680, 333] width 85 height 23
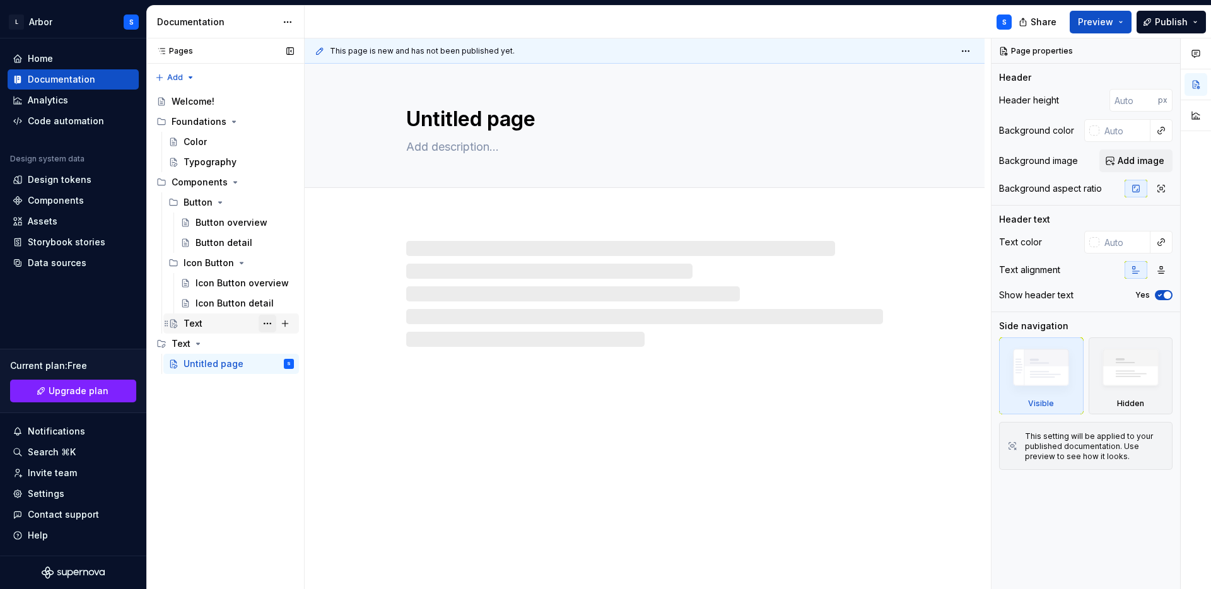
click at [266, 323] on button "Page tree" at bounding box center [268, 324] width 18 height 18
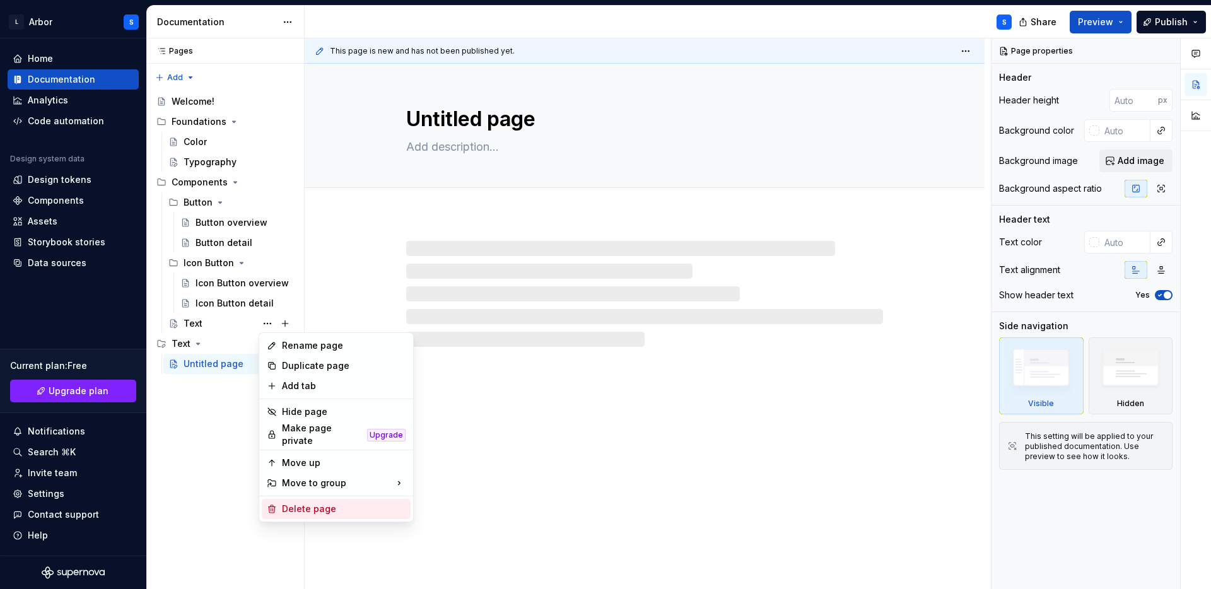
click at [287, 507] on div "Delete page" at bounding box center [344, 509] width 124 height 13
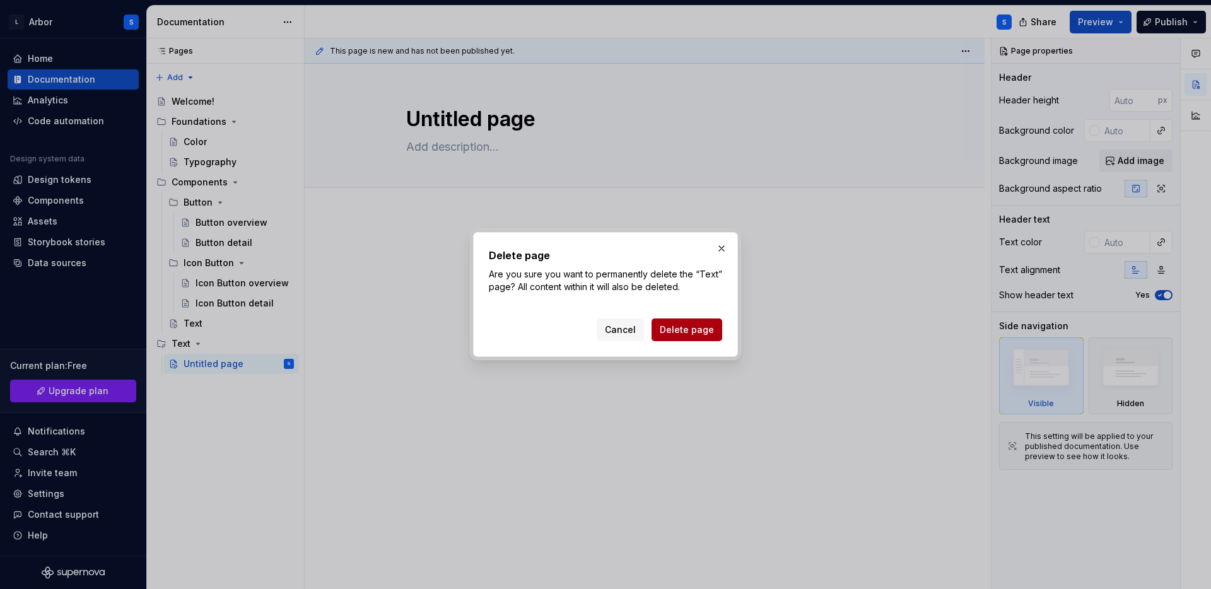
click at [690, 332] on span "Delete page" at bounding box center [687, 330] width 54 height 13
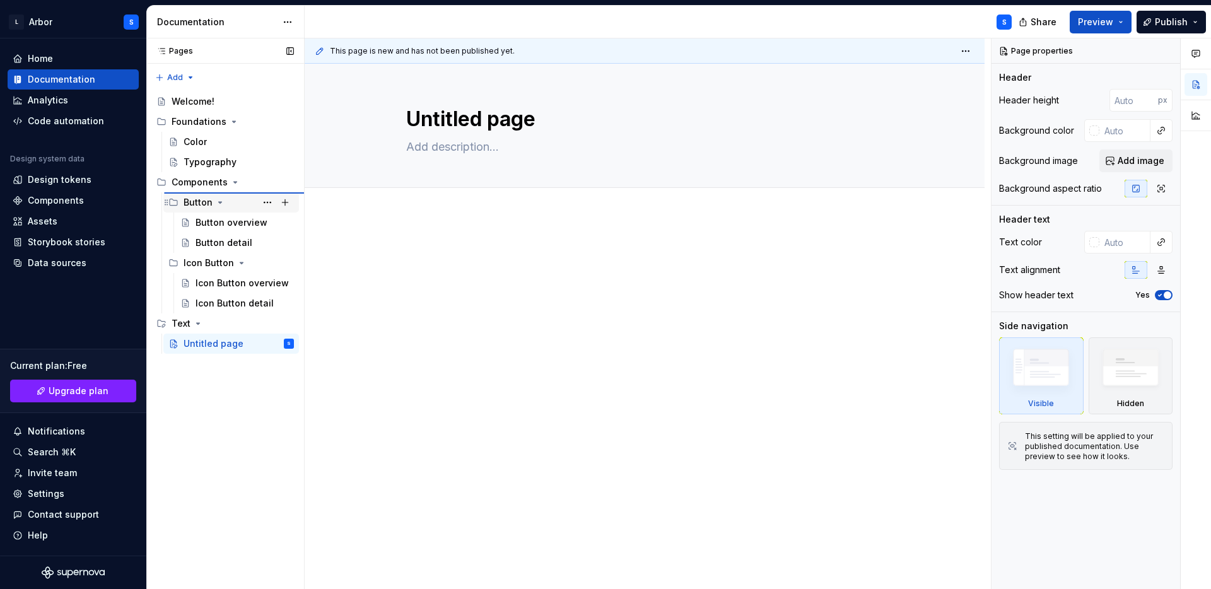
click at [213, 201] on div "Button" at bounding box center [239, 203] width 110 height 18
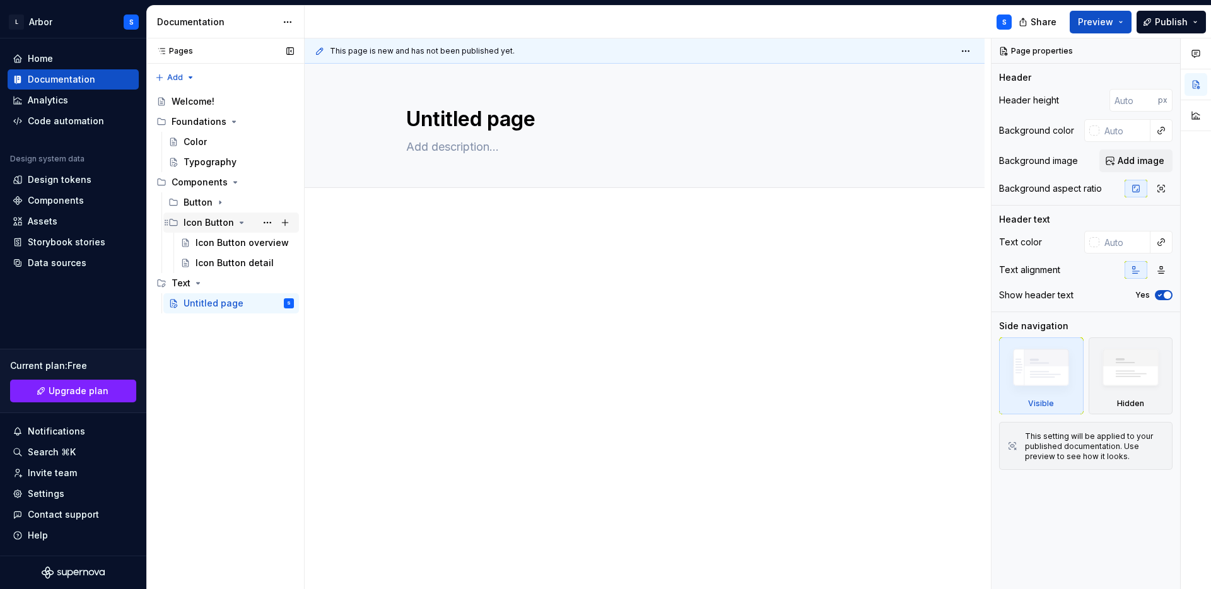
click at [240, 222] on icon "Page tree" at bounding box center [241, 222] width 3 height 1
click at [210, 240] on icon "Page tree" at bounding box center [210, 243] width 10 height 10
click at [241, 223] on icon "Page tree" at bounding box center [241, 222] width 1 height 3
click at [240, 223] on icon "Page tree" at bounding box center [241, 222] width 3 height 1
click at [232, 182] on icon "Page tree" at bounding box center [235, 182] width 10 height 10
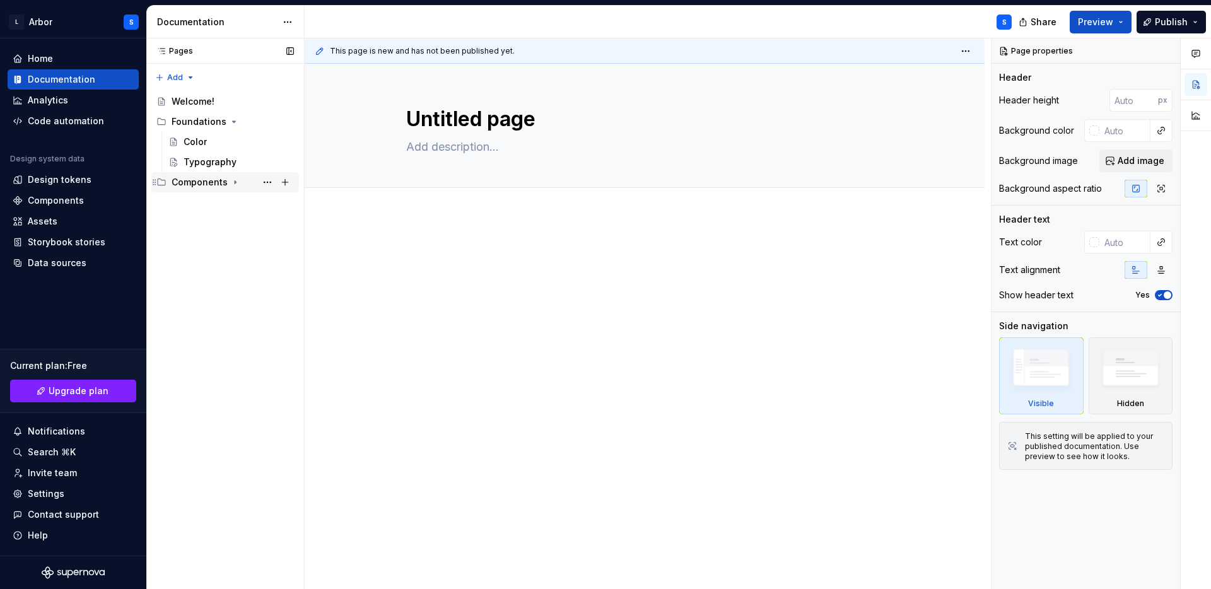
click at [235, 182] on icon "Page tree" at bounding box center [235, 182] width 1 height 3
click at [209, 242] on icon "Page tree" at bounding box center [209, 243] width 1 height 3
click at [209, 264] on div "Untitled page" at bounding box center [226, 263] width 60 height 13
click at [62, 193] on div "Components" at bounding box center [73, 201] width 131 height 20
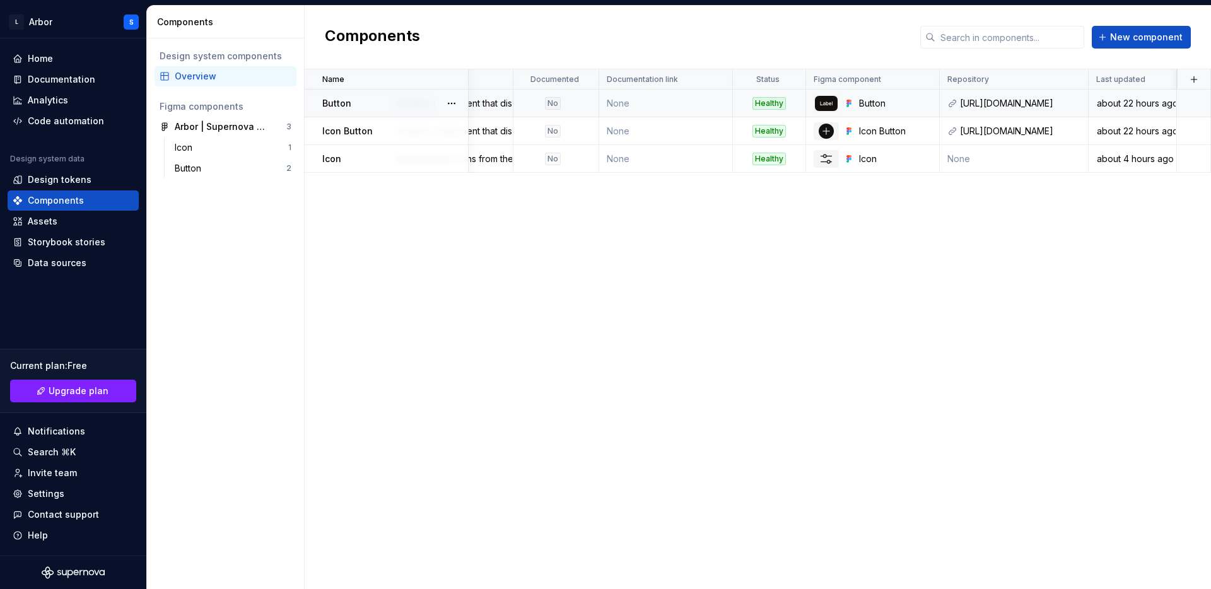
scroll to position [0, 81]
click at [926, 104] on link at bounding box center [924, 104] width 18 height 18
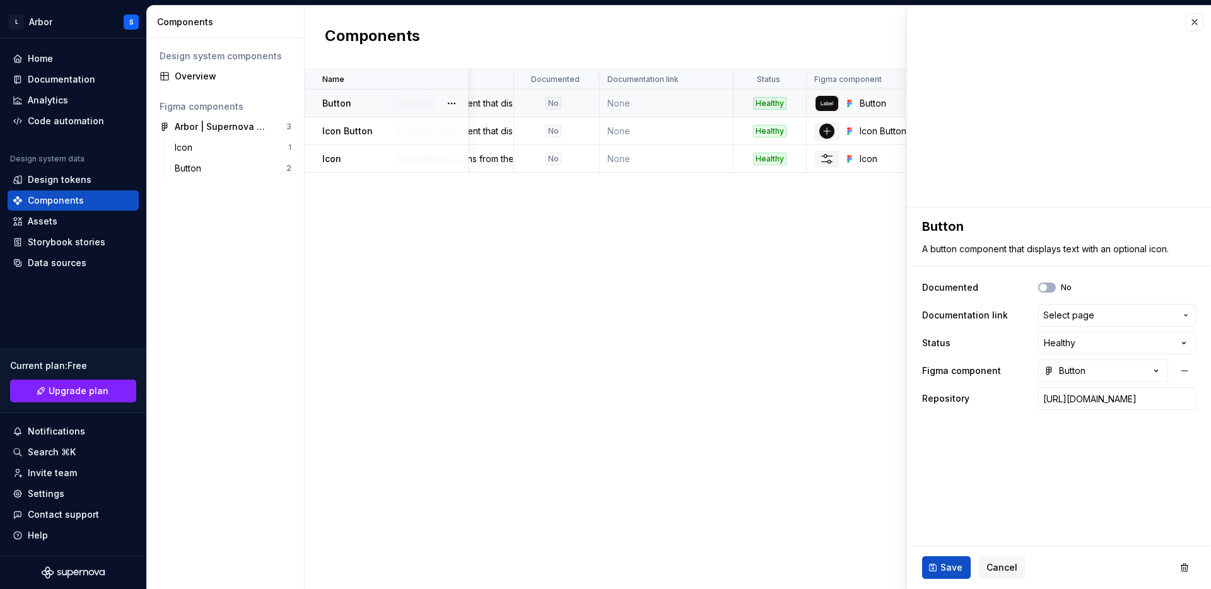
click at [364, 223] on div "Name Description Documented Documentation link Status Figma component Repositor…" at bounding box center [758, 329] width 906 height 520
click at [67, 59] on div "Home" at bounding box center [73, 58] width 121 height 13
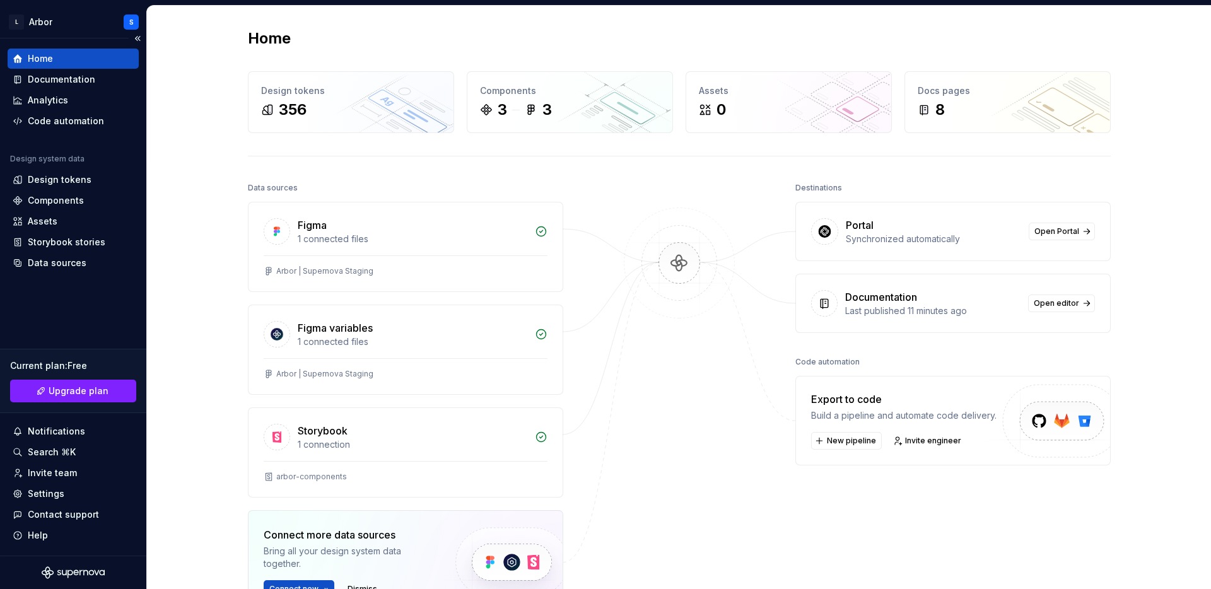
click at [21, 52] on div "Home" at bounding box center [73, 59] width 131 height 20
click at [43, 79] on div "Documentation" at bounding box center [61, 79] width 67 height 13
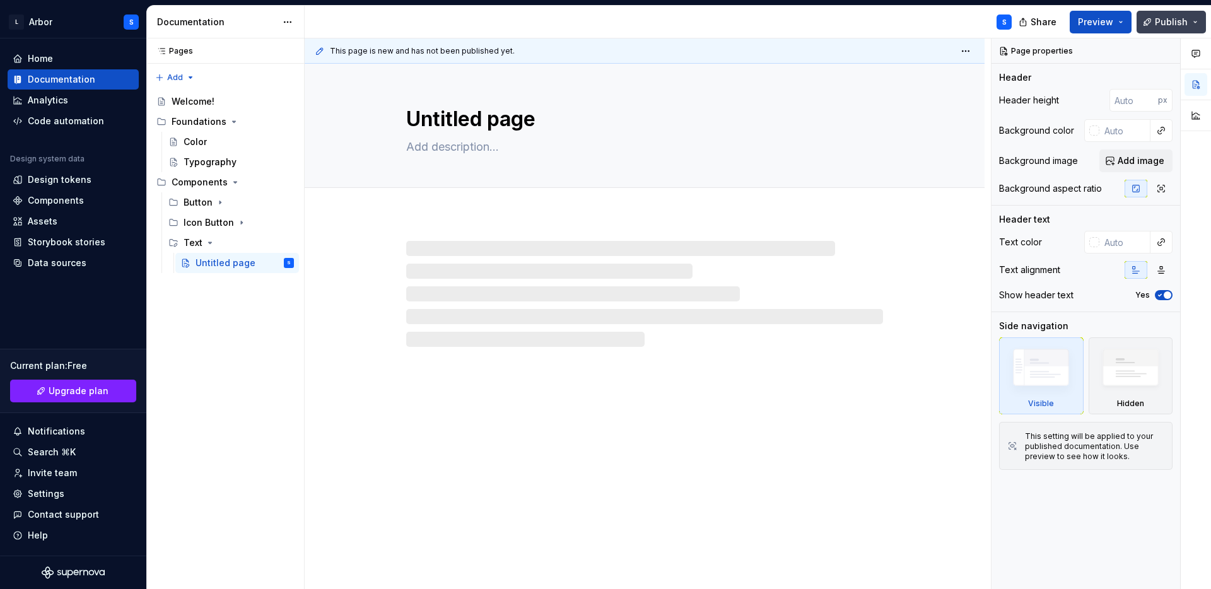
click at [1159, 18] on span "Publish" at bounding box center [1171, 22] width 33 height 13
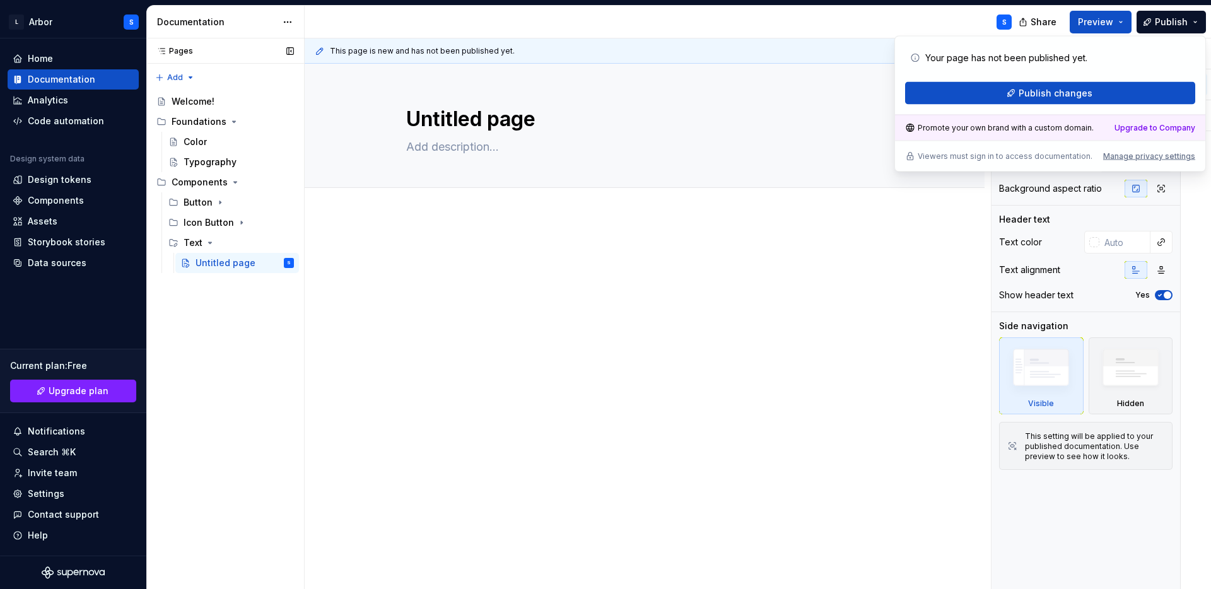
click at [225, 310] on div "Pages Pages Add Accessibility guide for tree Page tree. Navigate the tree with …" at bounding box center [225, 313] width 158 height 551
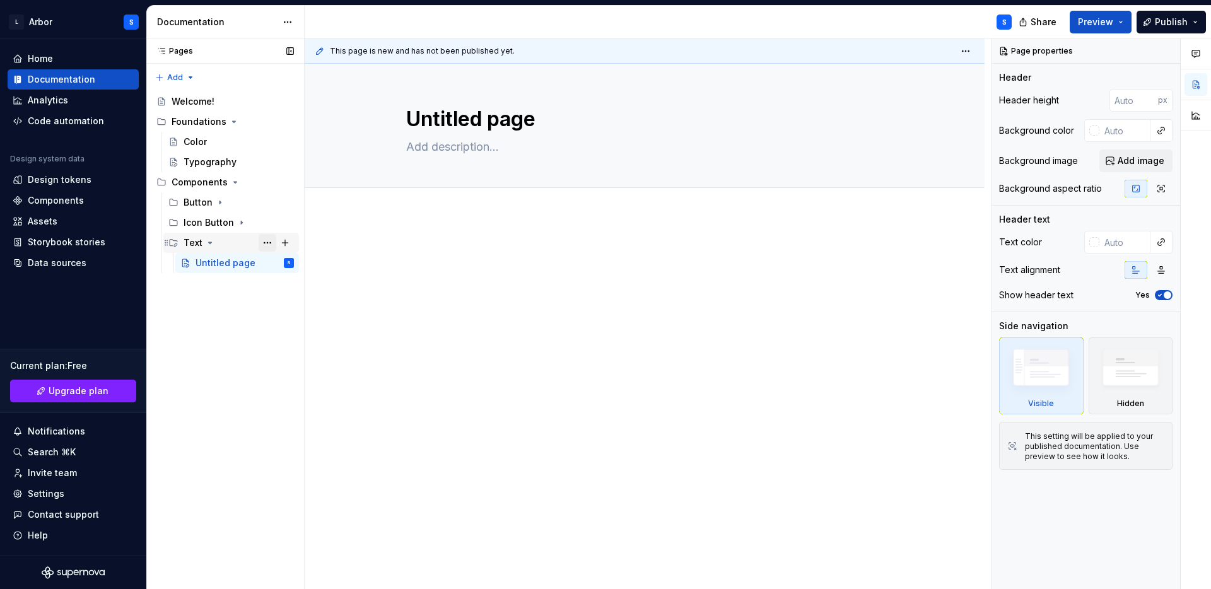
click at [265, 243] on button "Page tree" at bounding box center [268, 243] width 18 height 18
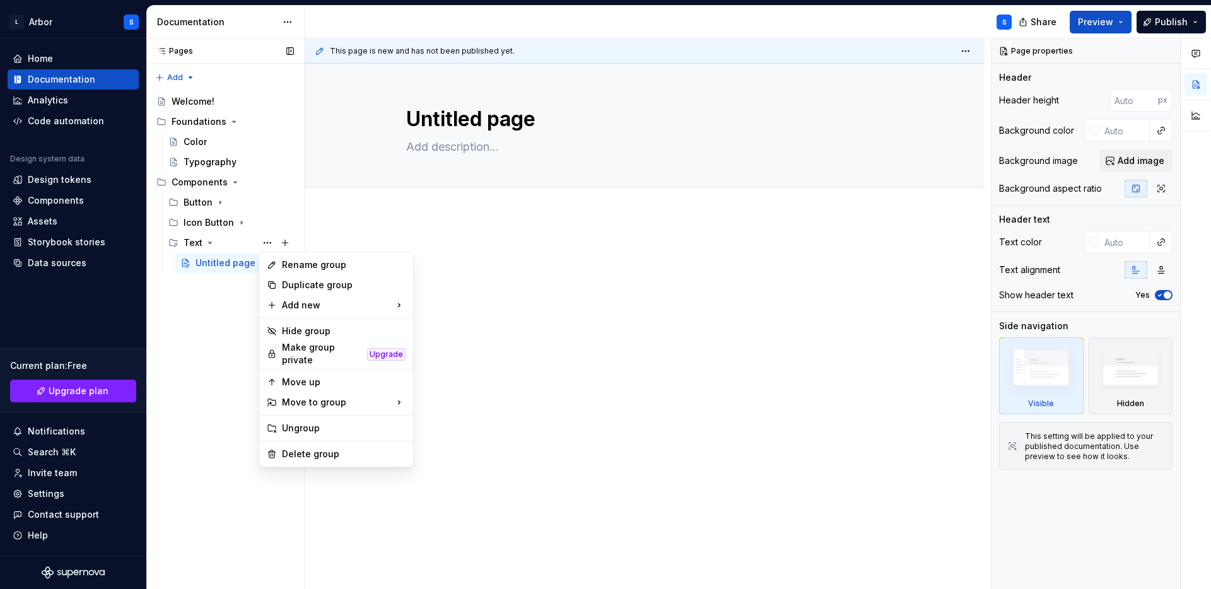
click at [194, 295] on div "Pages Pages Add Accessibility guide for tree Page tree. Navigate the tree with …" at bounding box center [225, 313] width 158 height 551
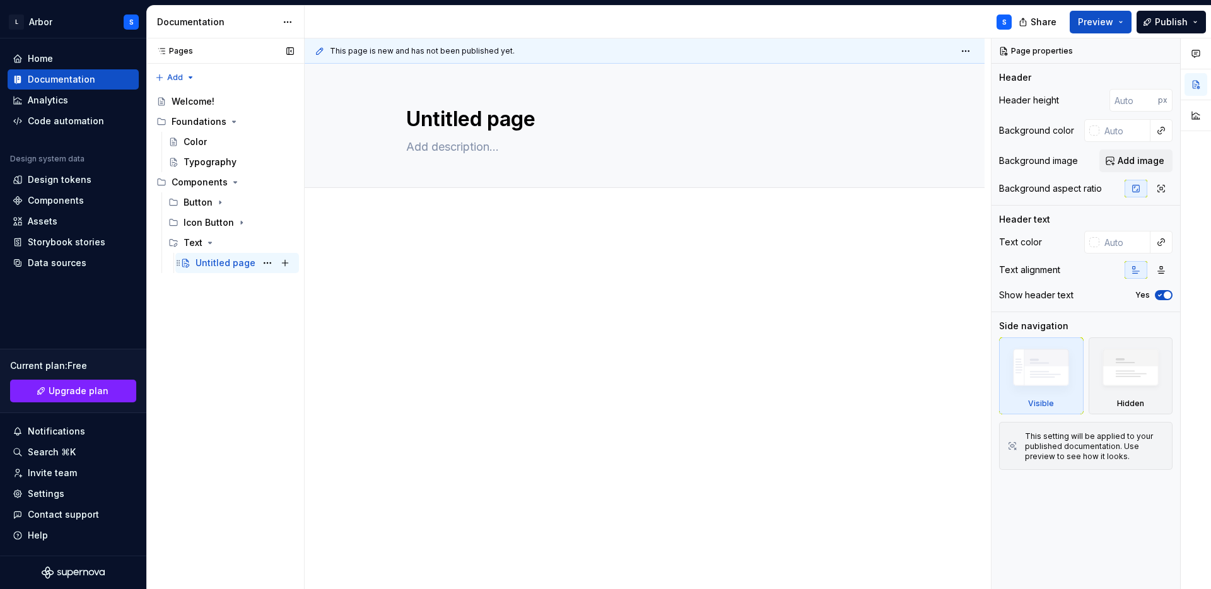
click at [206, 258] on div "Untitled page" at bounding box center [226, 263] width 60 height 13
type textarea "*"
click at [460, 218] on div at bounding box center [645, 351] width 680 height 270
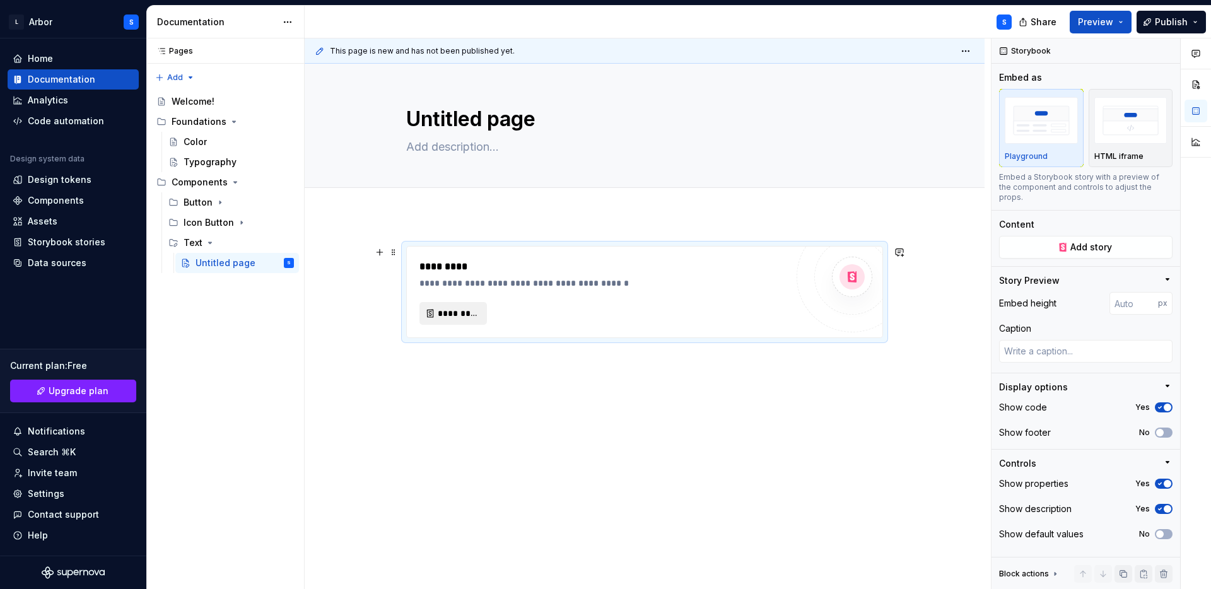
click at [467, 315] on span "*********" at bounding box center [458, 313] width 41 height 13
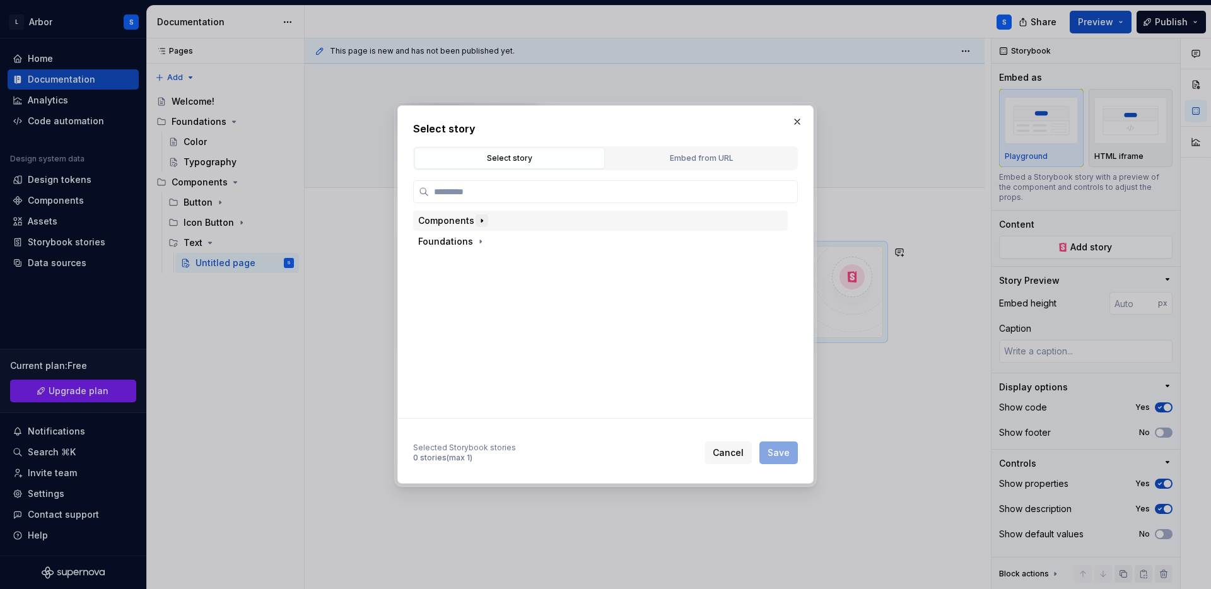
click at [479, 219] on icon "button" at bounding box center [482, 221] width 10 height 10
click at [456, 261] on div "Text" at bounding box center [454, 262] width 19 height 13
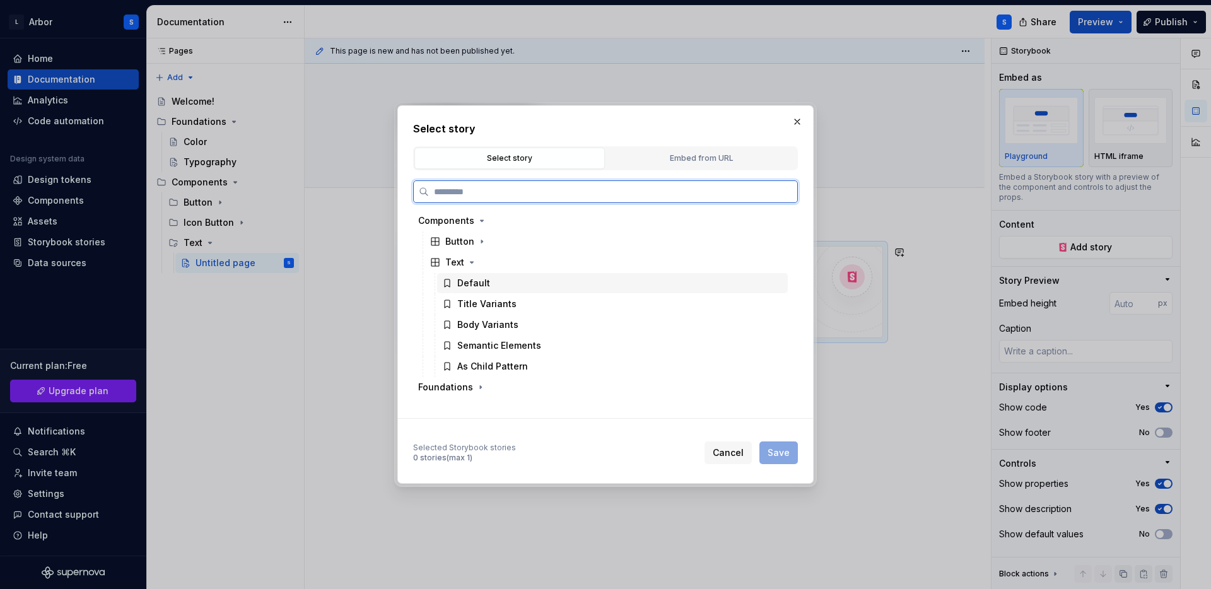
click at [468, 283] on div "Default" at bounding box center [473, 283] width 33 height 13
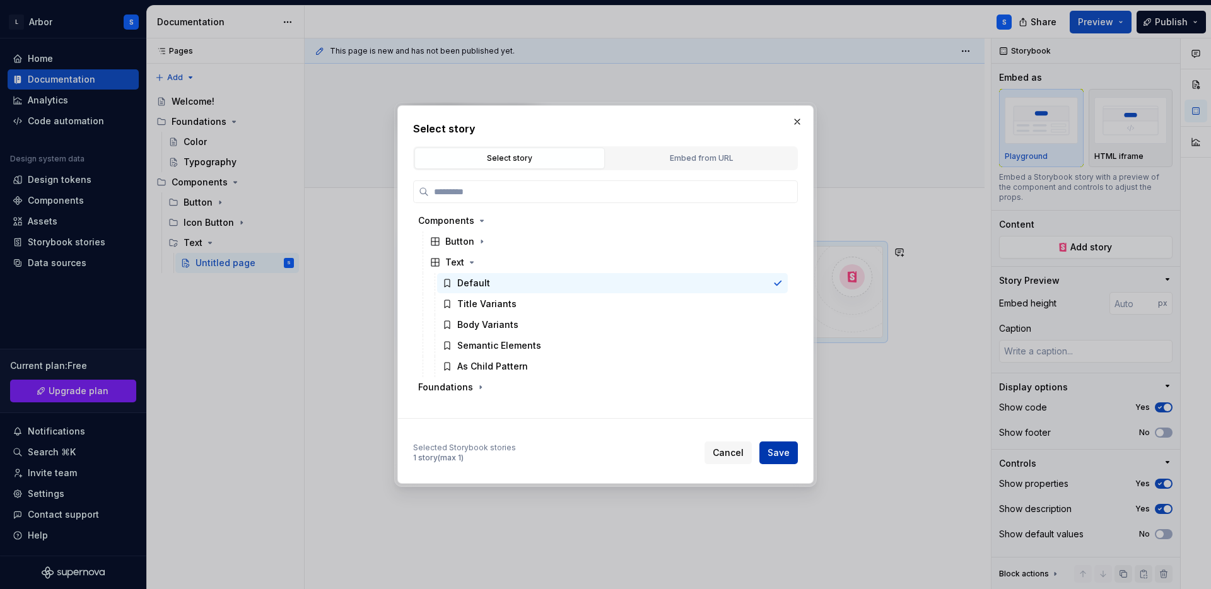
click at [782, 452] on span "Save" at bounding box center [779, 453] width 22 height 13
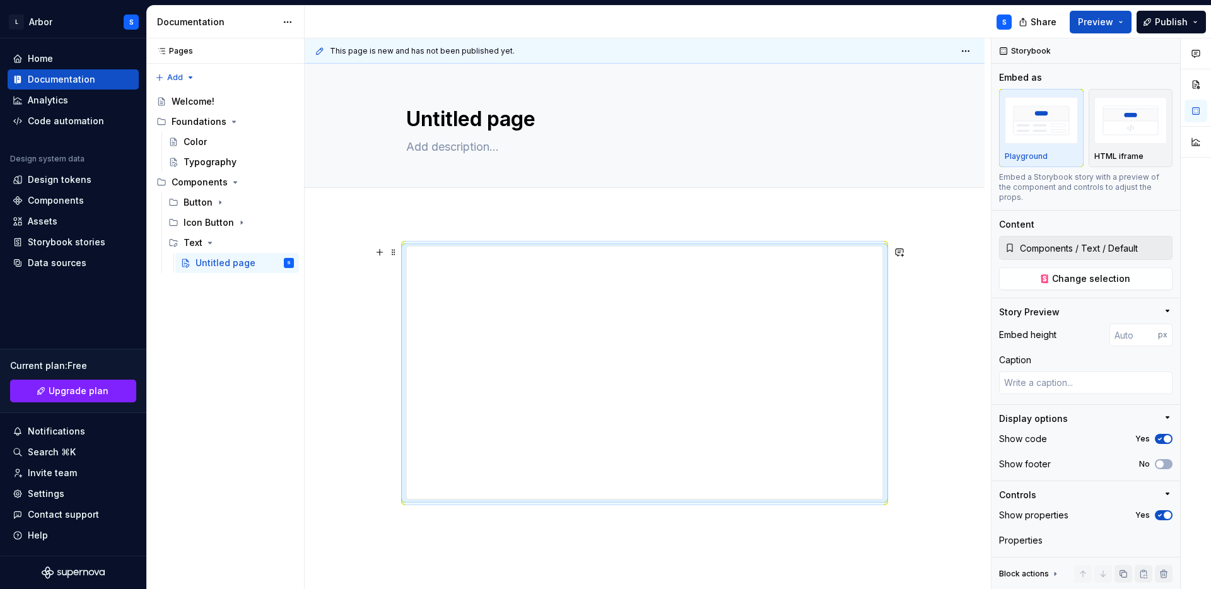
click at [931, 346] on div at bounding box center [645, 454] width 680 height 476
click at [446, 124] on textarea "Untitled page" at bounding box center [642, 119] width 477 height 30
click at [237, 222] on icon "Page tree" at bounding box center [242, 223] width 10 height 10
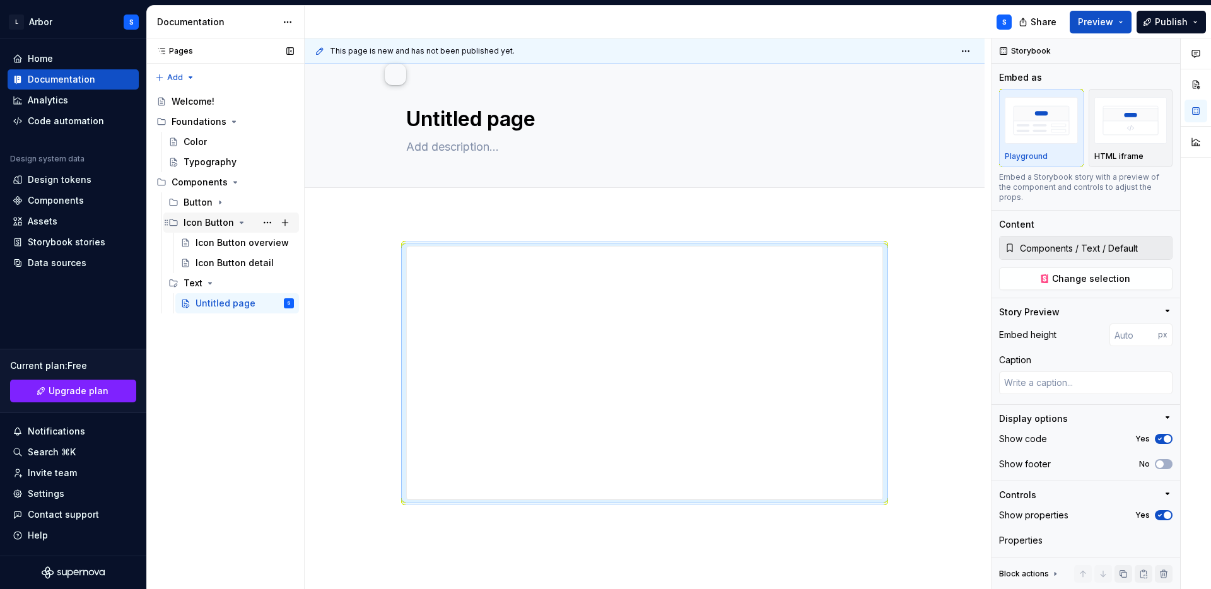
click at [241, 221] on icon "Page tree" at bounding box center [242, 223] width 10 height 10
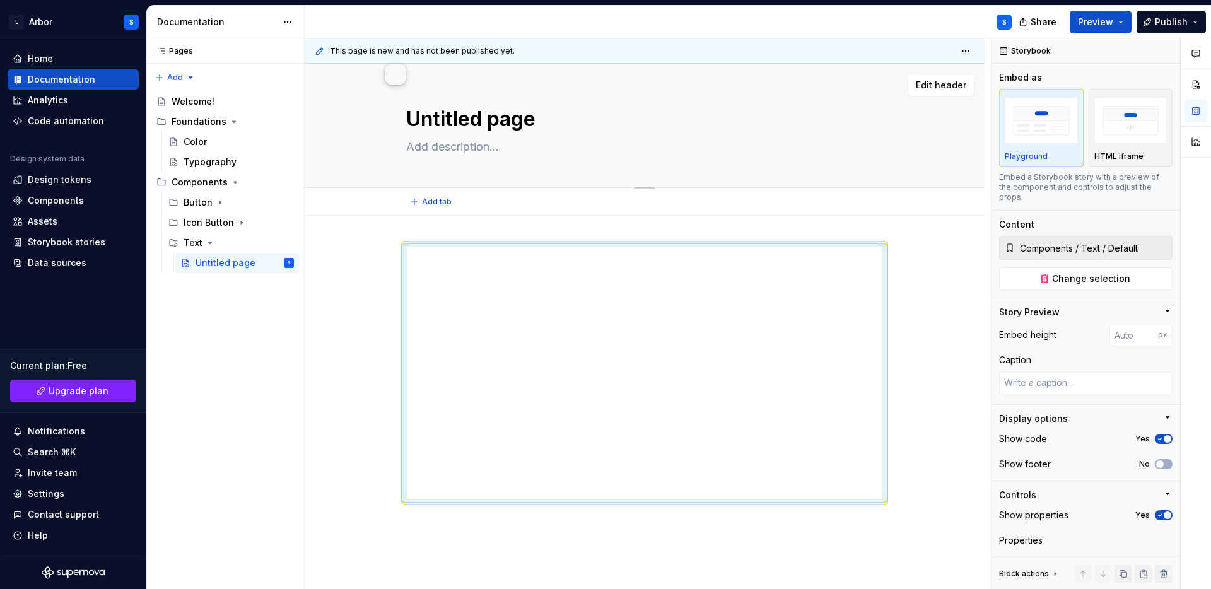
click at [524, 115] on textarea "Untitled page" at bounding box center [642, 119] width 477 height 30
type textarea "*"
type textarea "T"
type textarea "*"
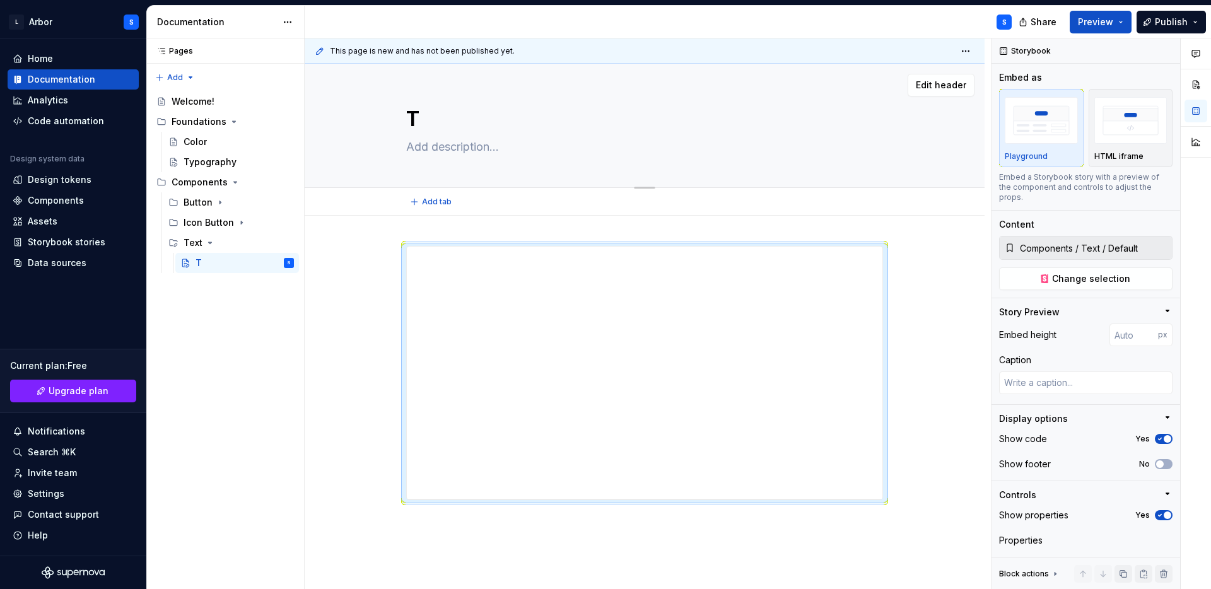
type textarea "Te"
type textarea "*"
type textarea "Tex"
type textarea "*"
type textarea "Text"
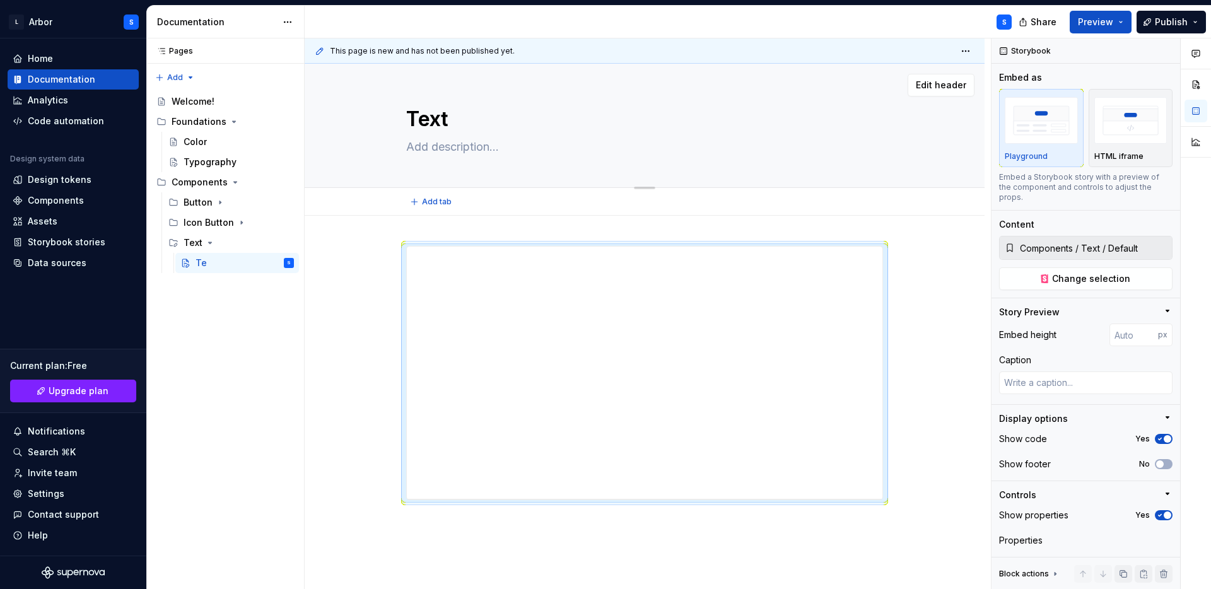
type textarea "*"
type textarea "Text"
type textarea "*"
type textarea "Text o"
type textarea "*"
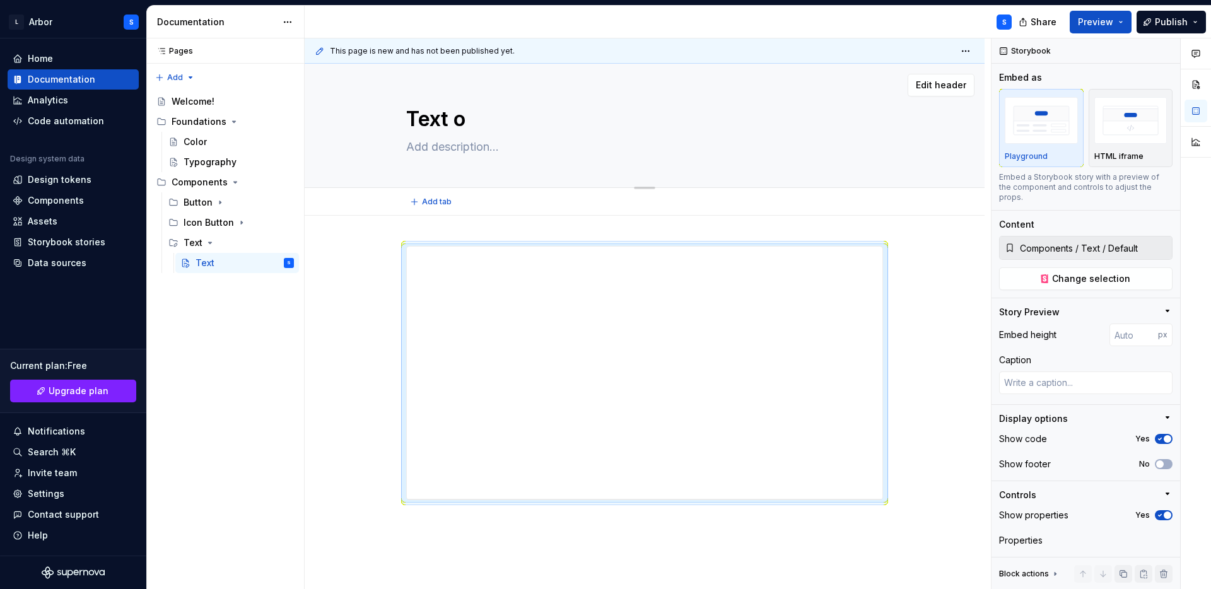
type textarea "Text ov"
type textarea "*"
type textarea "Text ove"
type textarea "*"
type textarea "Text over"
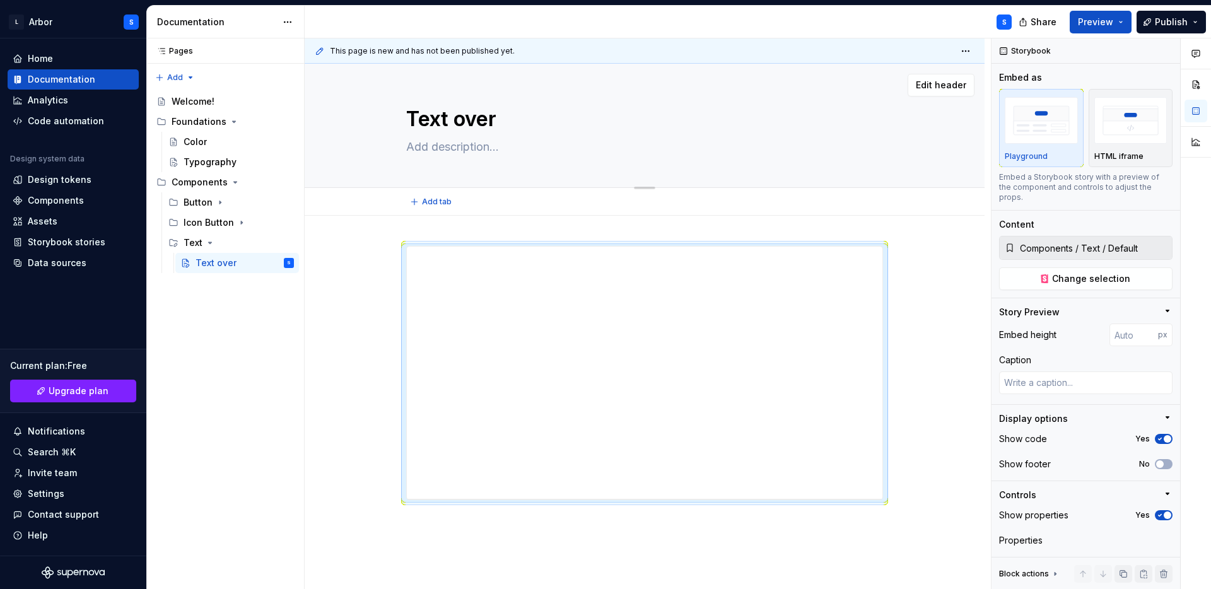
type textarea "*"
type textarea "Text overvi"
type textarea "*"
type textarea "Text overvie"
type textarea "*"
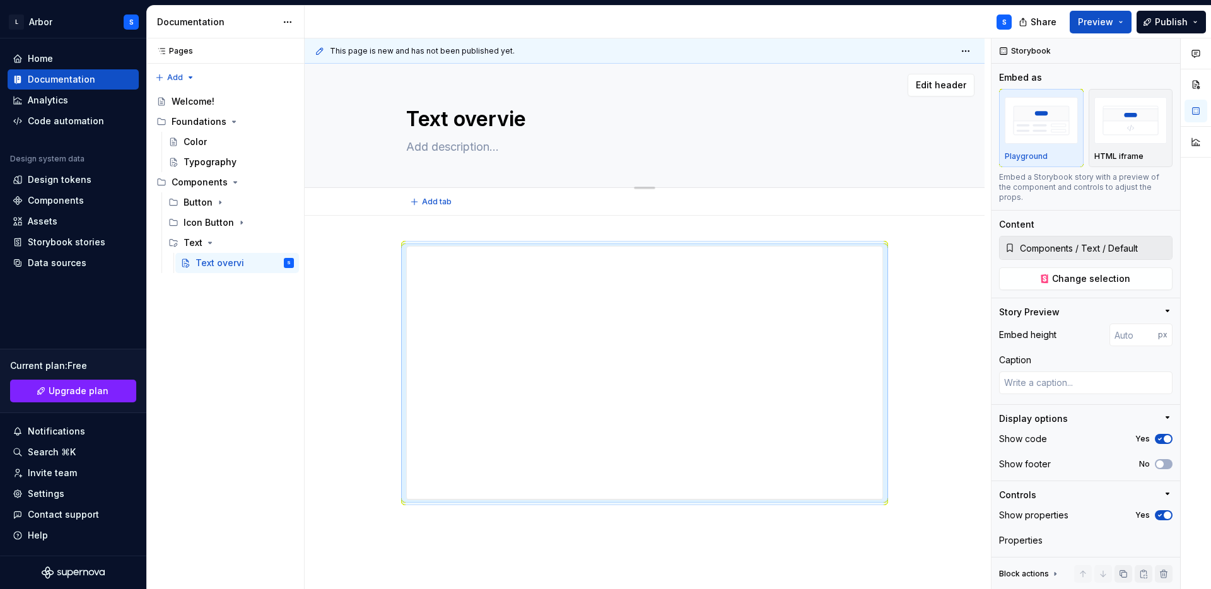
type textarea "Text overview"
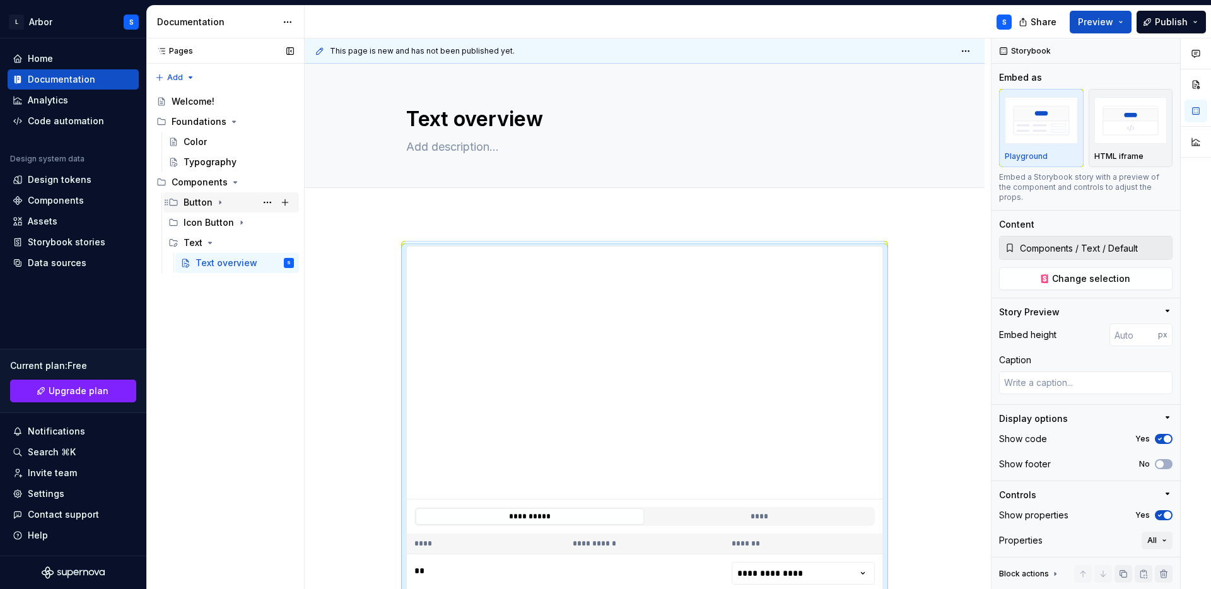
type textarea "*"
type textarea "Text overview"
click at [238, 224] on icon "Page tree" at bounding box center [242, 223] width 10 height 10
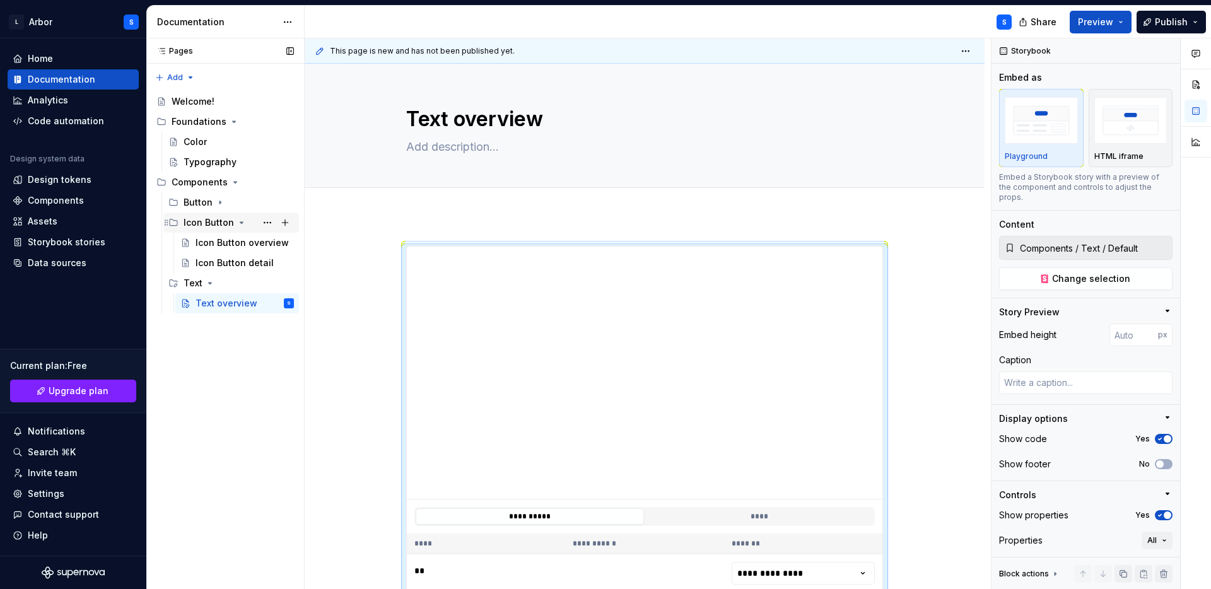
click at [238, 224] on icon "Page tree" at bounding box center [242, 223] width 10 height 10
click at [264, 261] on button "Page tree" at bounding box center [268, 263] width 18 height 18
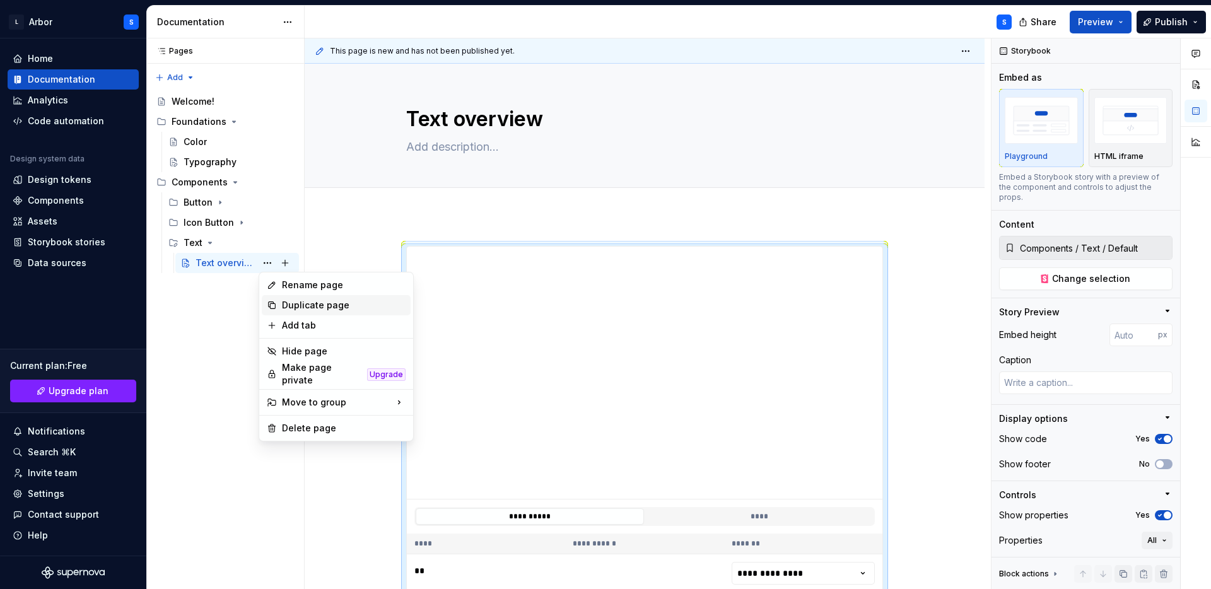
click at [287, 307] on div "Duplicate page" at bounding box center [344, 305] width 124 height 13
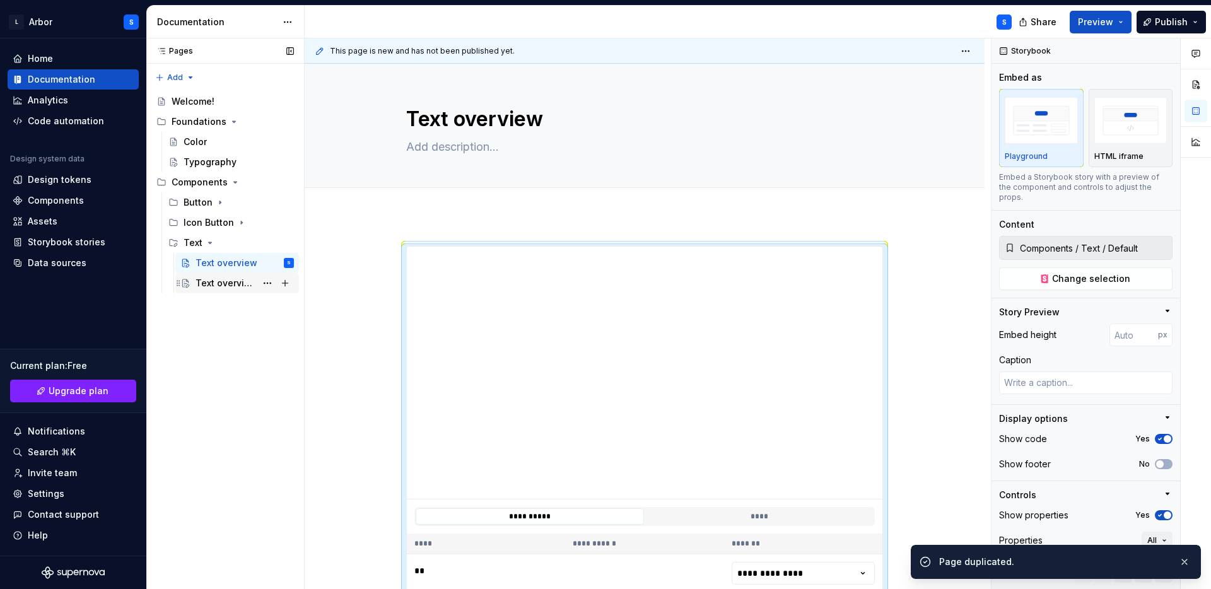
click at [235, 283] on div "Text overview" at bounding box center [226, 283] width 61 height 13
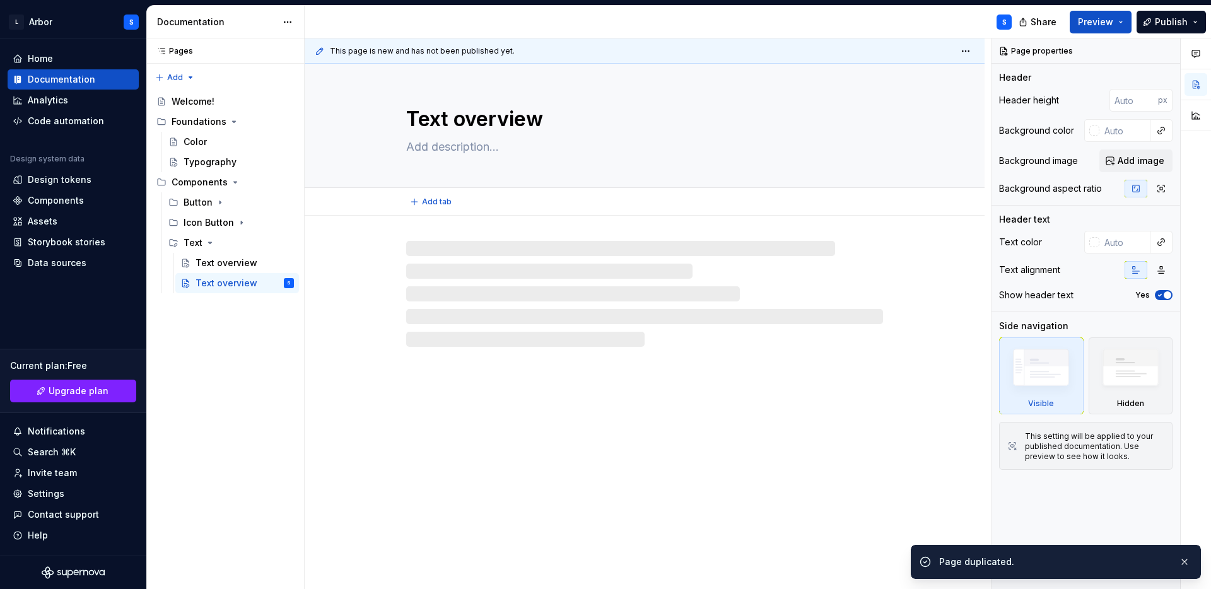
click at [494, 128] on textarea "Text overview" at bounding box center [642, 119] width 477 height 30
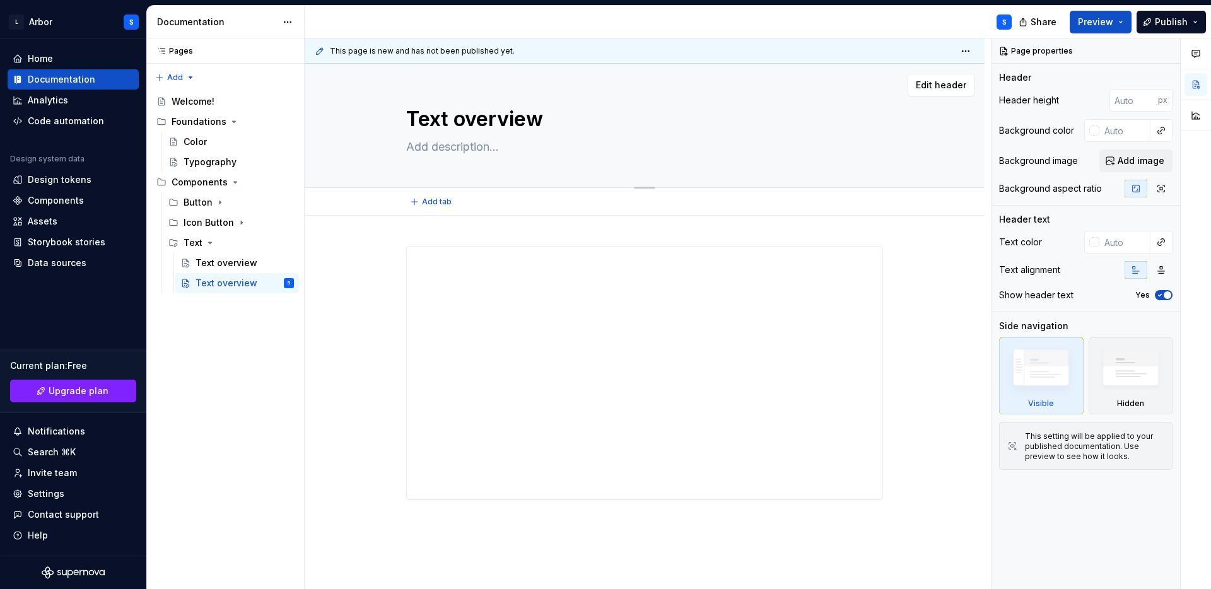
click at [494, 127] on textarea "Text overview" at bounding box center [642, 119] width 477 height 30
type textarea "*"
type textarea "Text d"
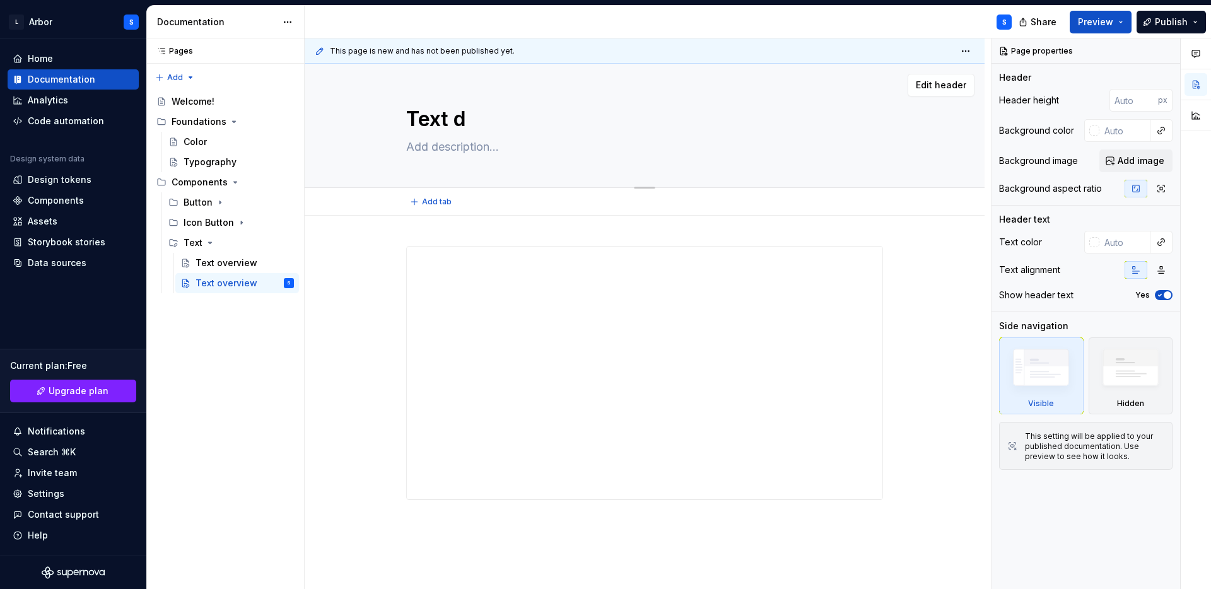
type textarea "*"
type textarea "Text de"
type textarea "*"
type textarea "Text det"
type textarea "*"
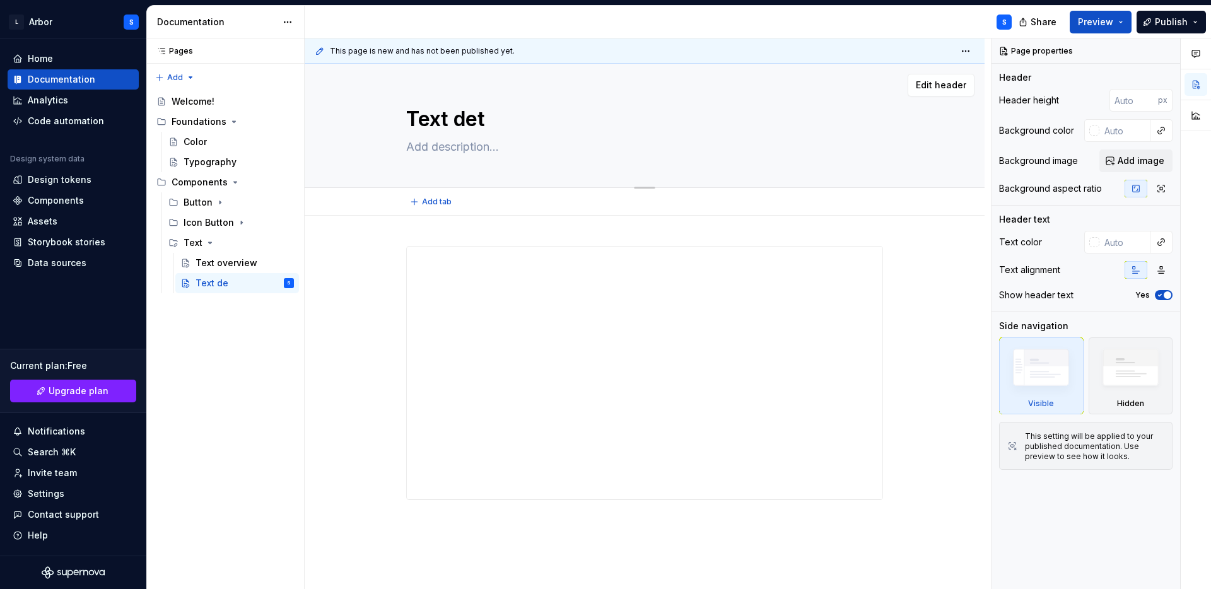
type textarea "Text deta"
type textarea "*"
type textarea "Text detai"
type textarea "*"
type textarea "Text detail"
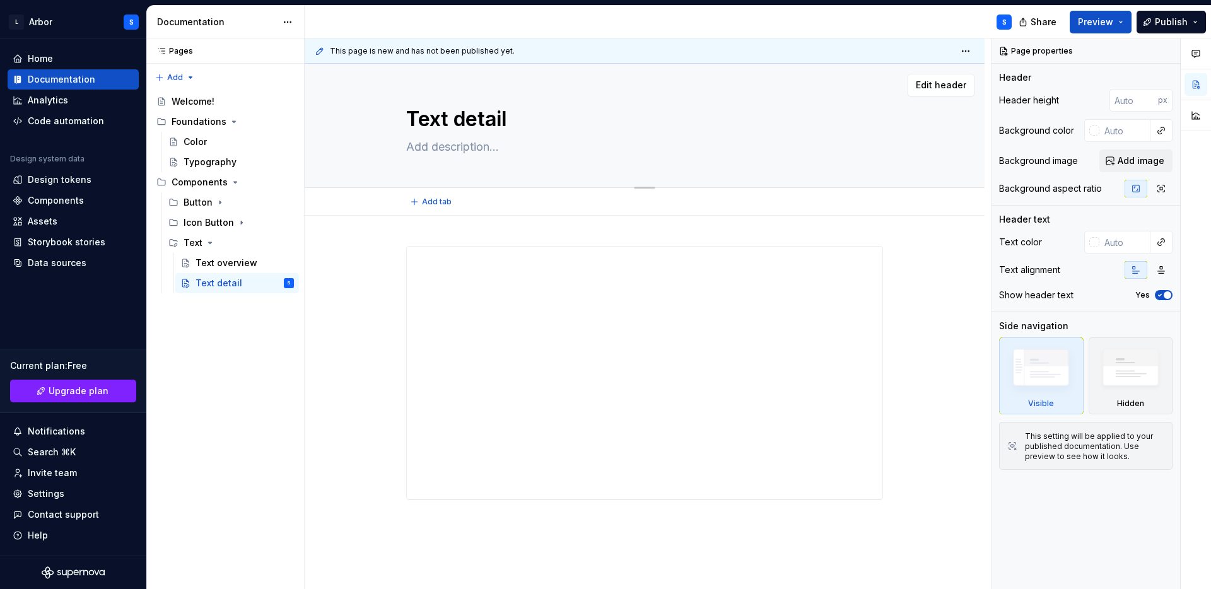
type textarea "*"
type textarea "Text detail"
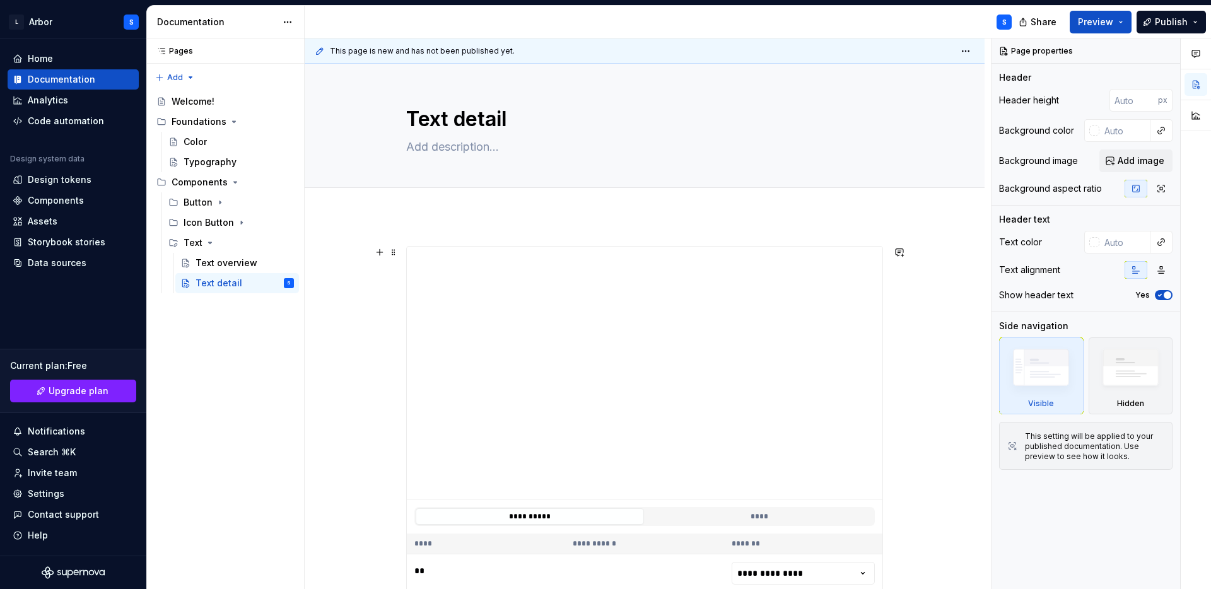
type textarea "*"
type textarea "Text detail"
type textarea "*"
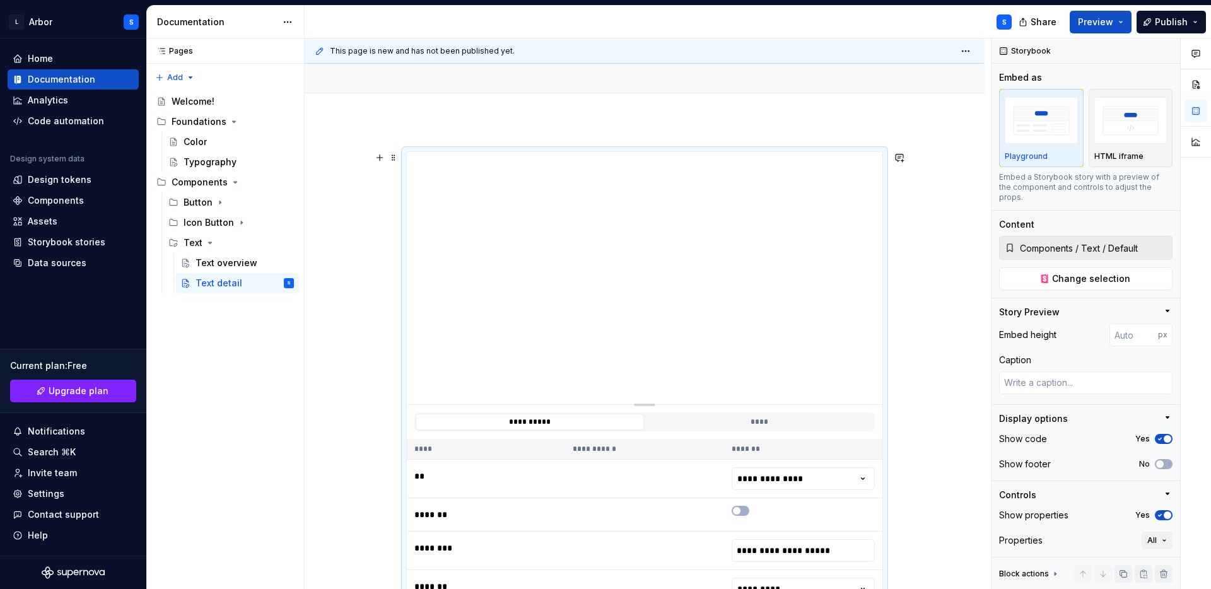
scroll to position [95, 0]
click at [763, 553] on input "**********" at bounding box center [803, 550] width 143 height 23
type input "**********"
type textarea "*"
type input "**********"
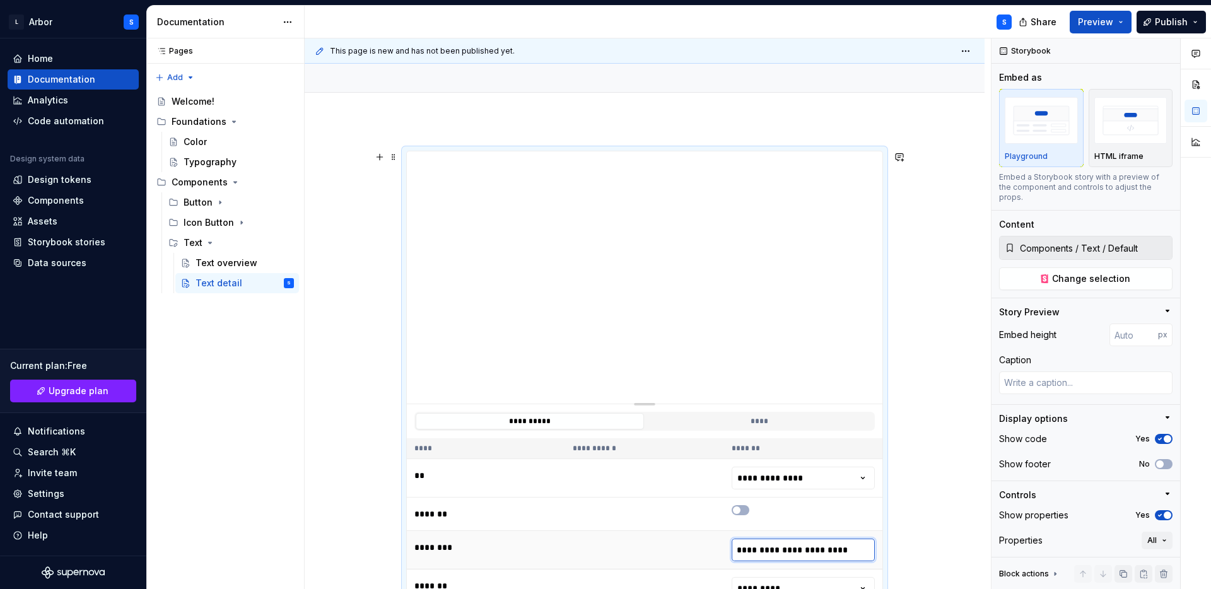
type textarea "*"
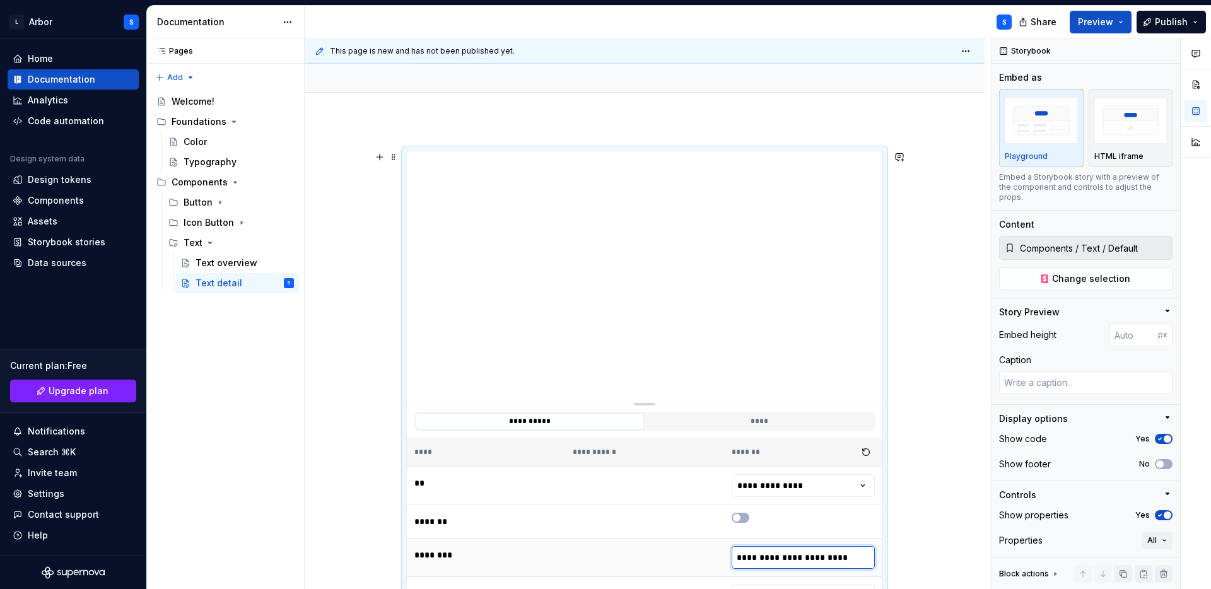
scroll to position [131, 0]
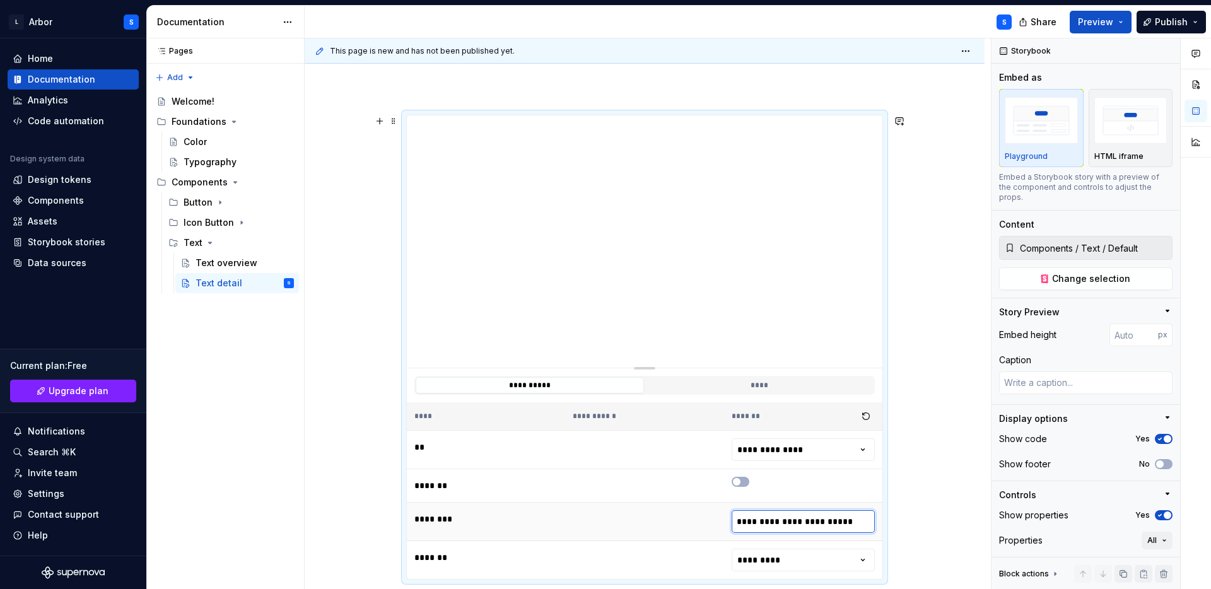
type input "**********"
type textarea "*"
type input "**********"
type textarea "*"
type input "**********"
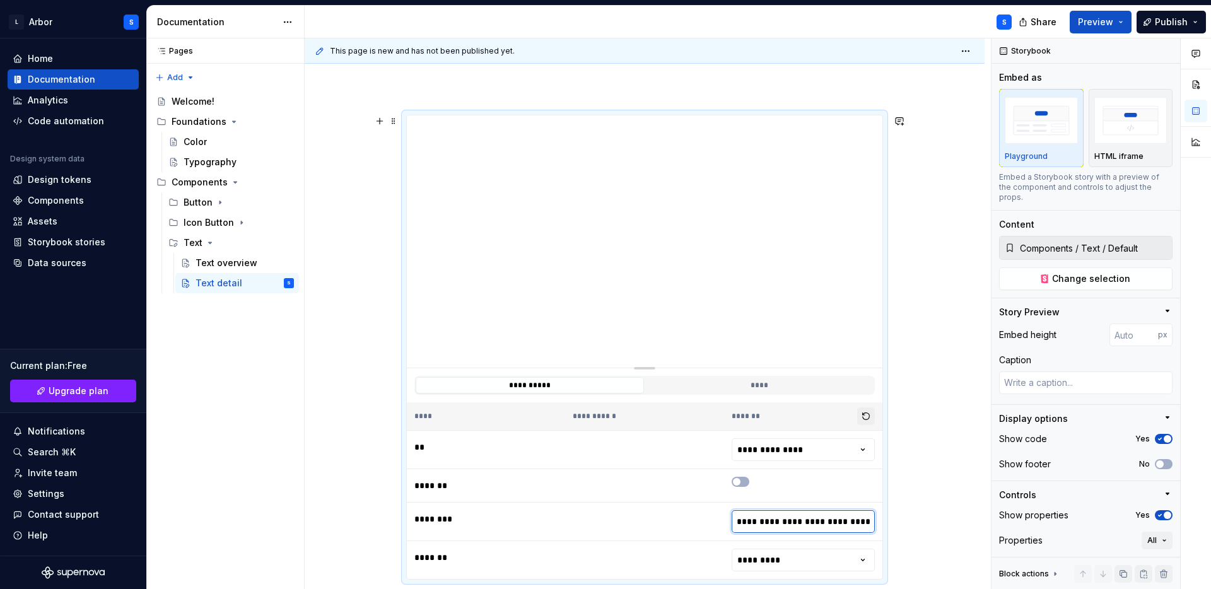
type textarea "*"
type input "**********"
click at [946, 444] on div "**********" at bounding box center [645, 428] width 680 height 687
click at [806, 445] on html "L Arbor S Home Documentation Analytics Code automation Design system data Desig…" at bounding box center [605, 294] width 1211 height 589
click at [745, 482] on button "button" at bounding box center [741, 482] width 18 height 10
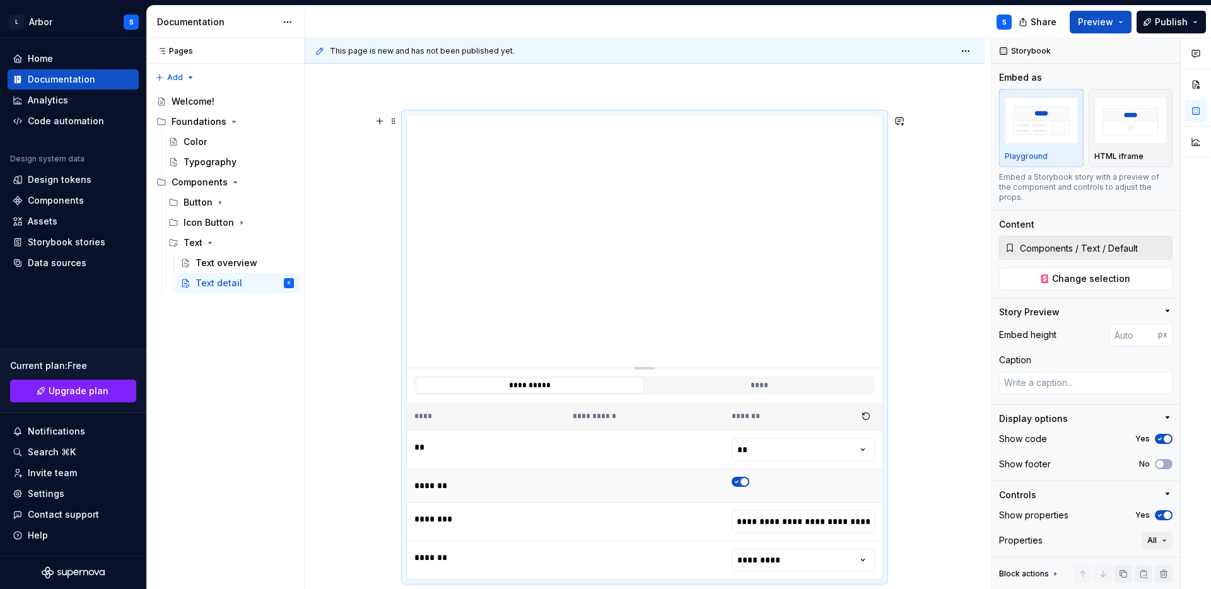
click at [745, 482] on span "button" at bounding box center [745, 482] width 8 height 8
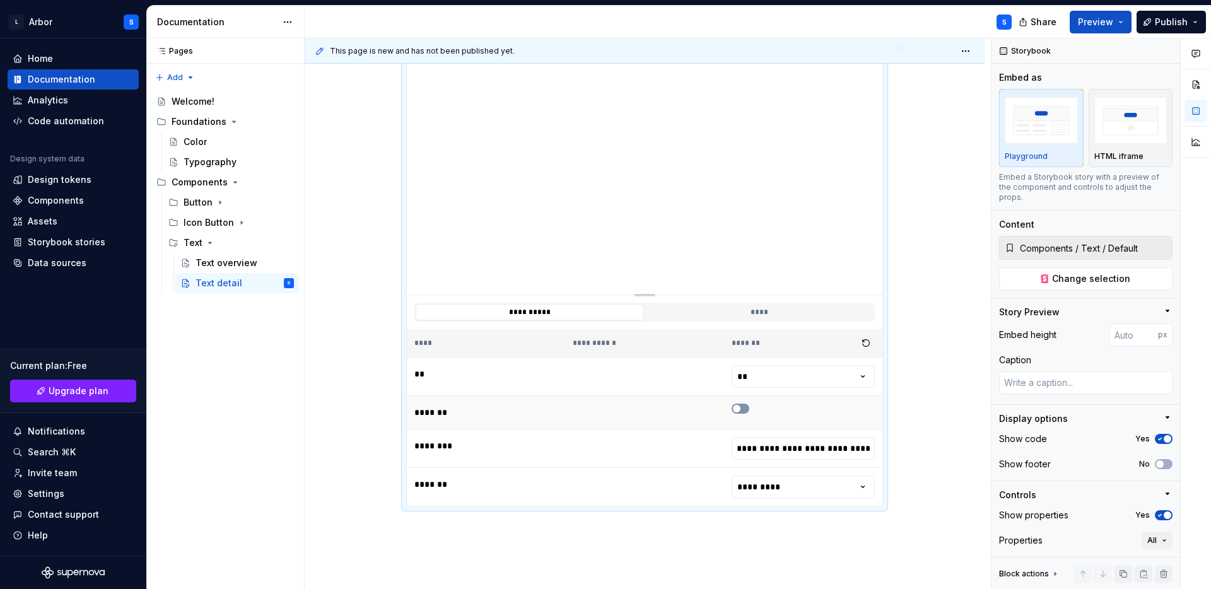
scroll to position [220, 0]
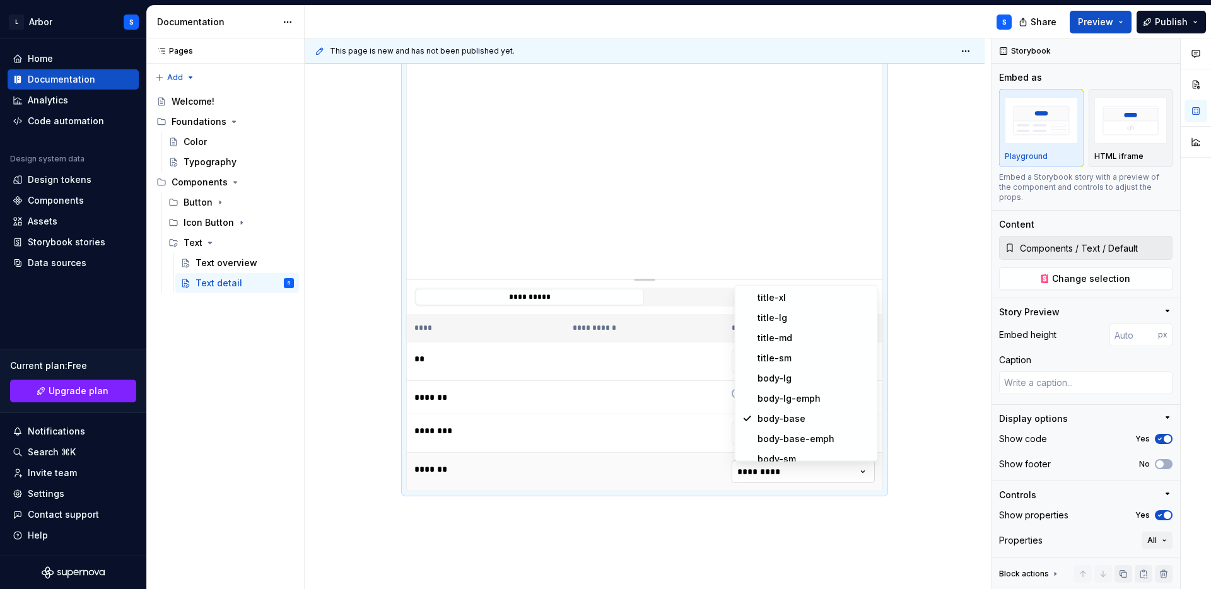
click at [754, 478] on html "L Arbor S Home Documentation Analytics Code automation Design system data Desig…" at bounding box center [605, 294] width 1211 height 589
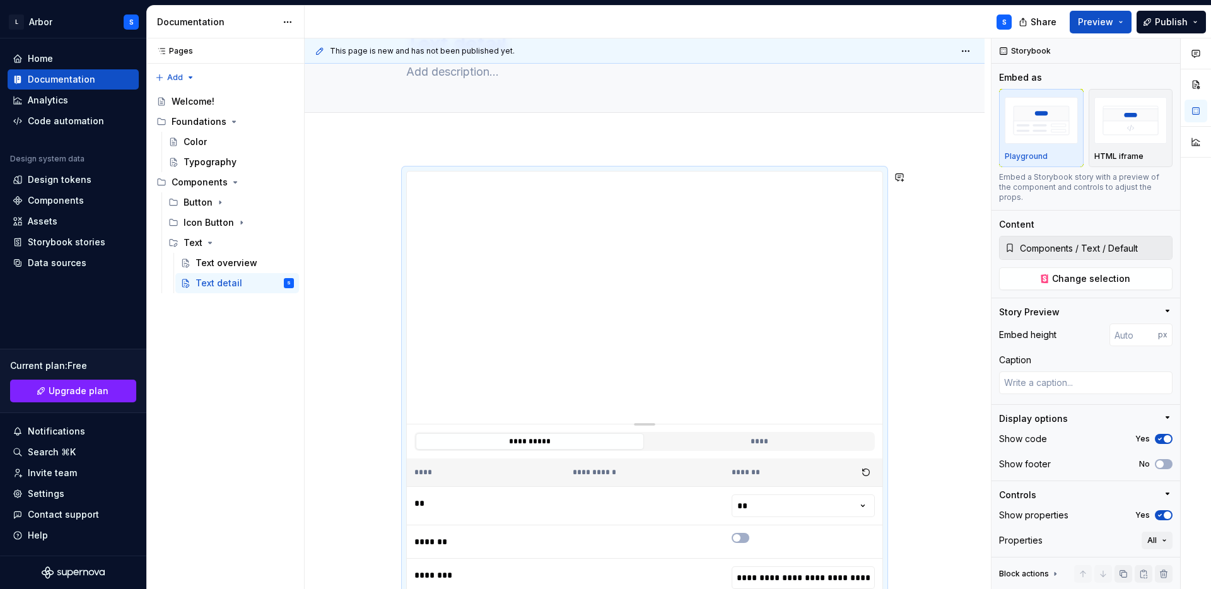
scroll to position [67, 0]
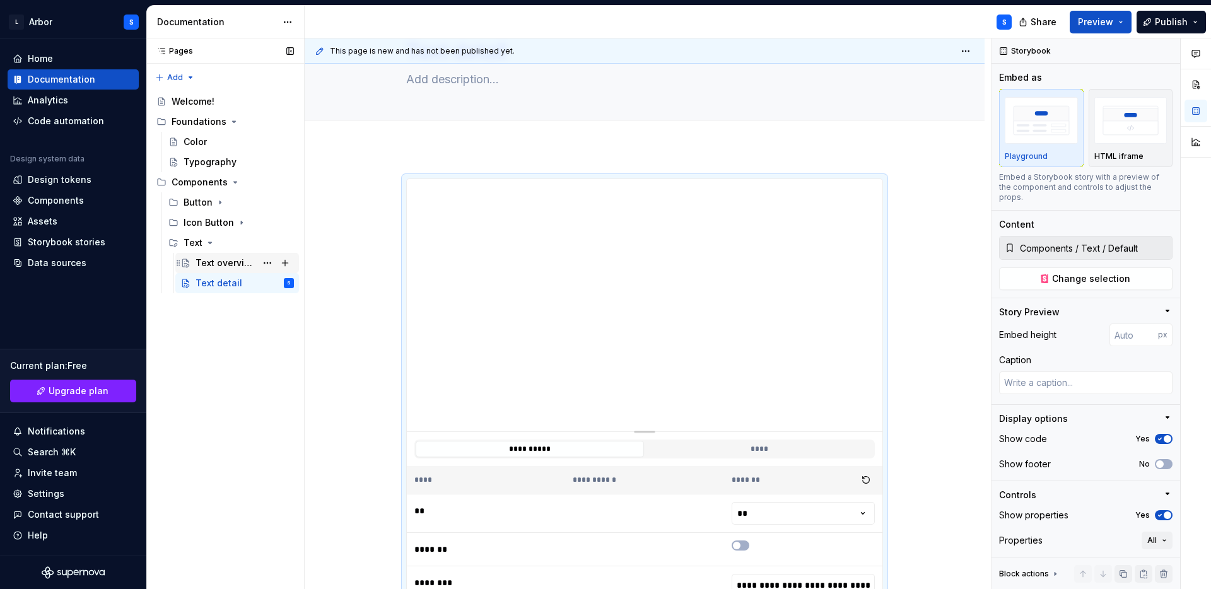
click at [218, 260] on div "Text overview" at bounding box center [226, 263] width 61 height 13
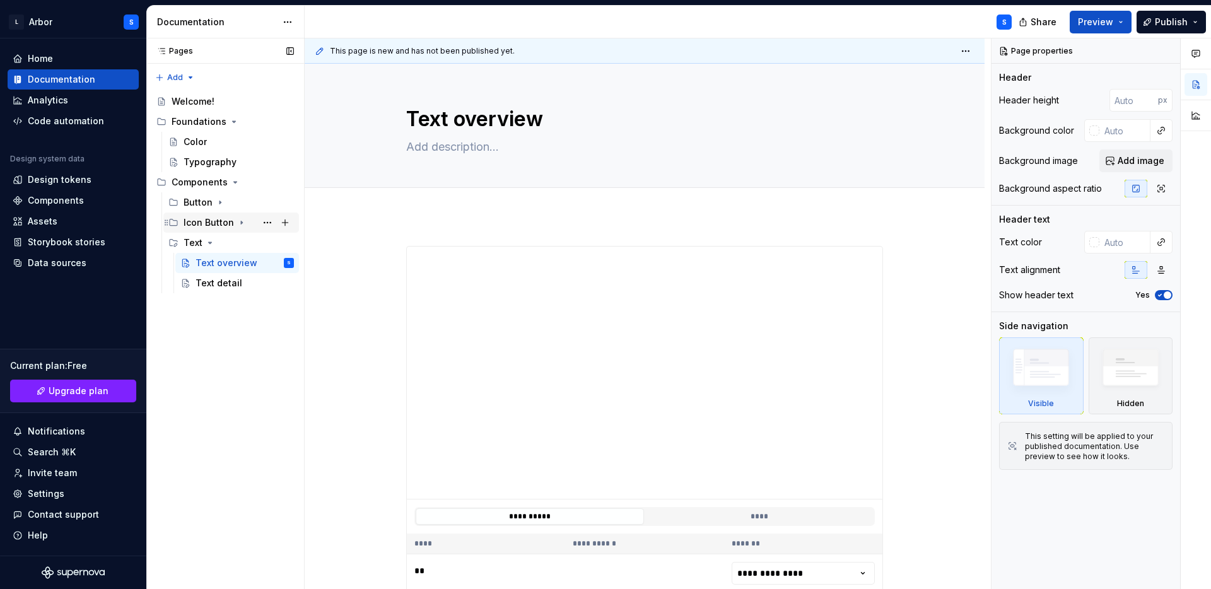
click at [241, 222] on icon "Page tree" at bounding box center [242, 223] width 10 height 10
click at [237, 238] on div "Icon Button overview" at bounding box center [226, 243] width 61 height 13
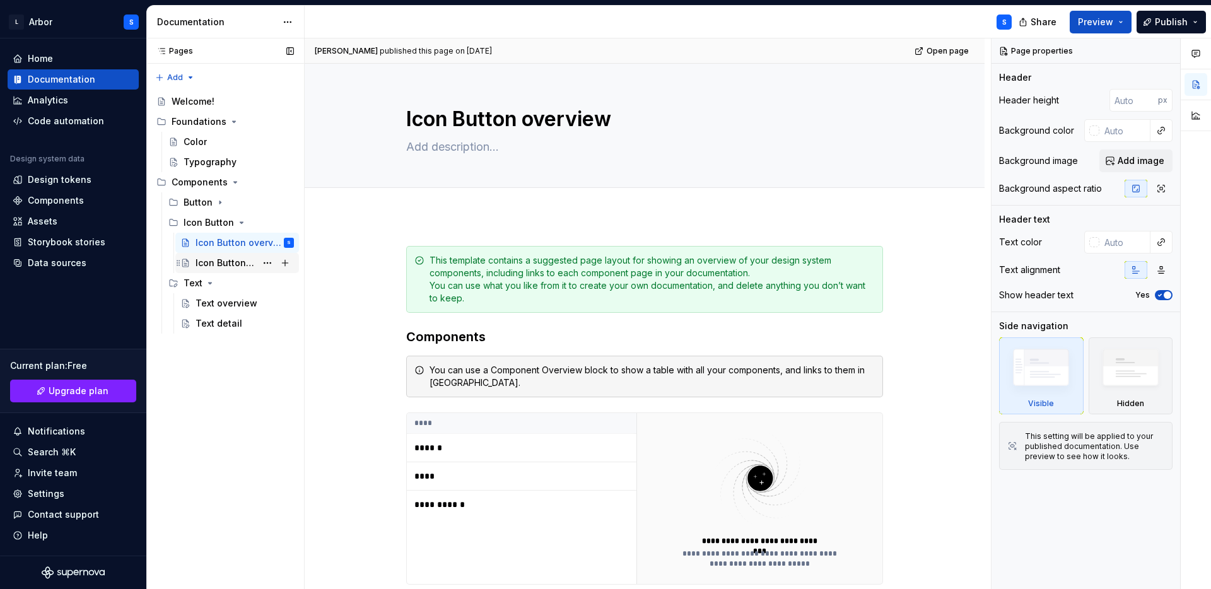
click at [230, 265] on div "Icon Button detail" at bounding box center [226, 263] width 61 height 13
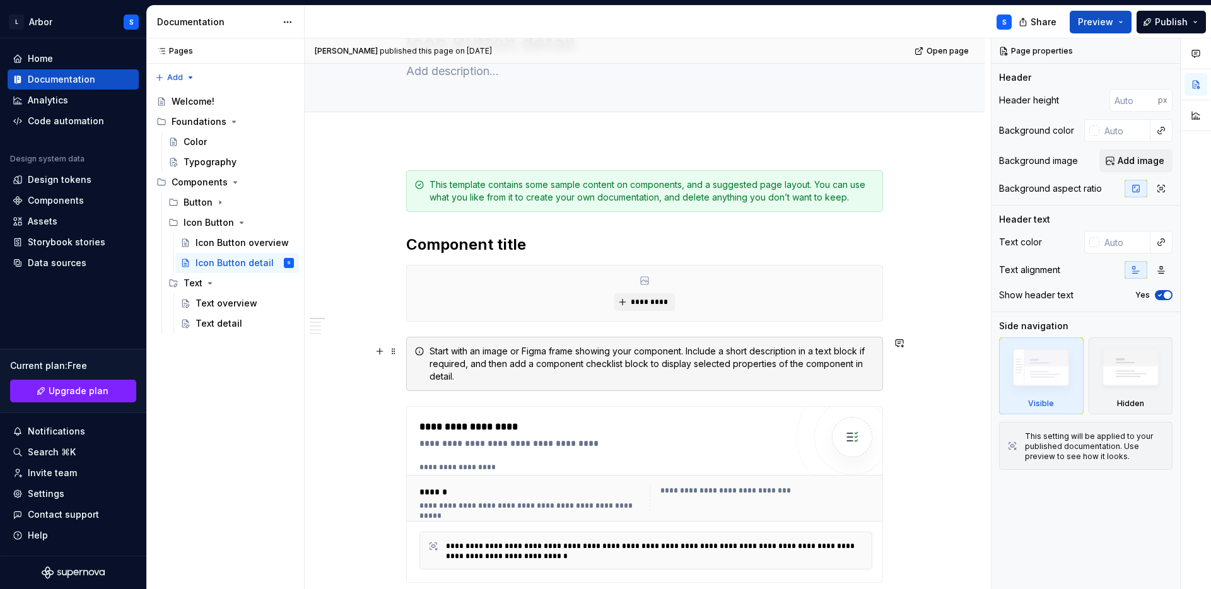
scroll to position [75, 0]
click at [396, 271] on span at bounding box center [394, 272] width 10 height 18
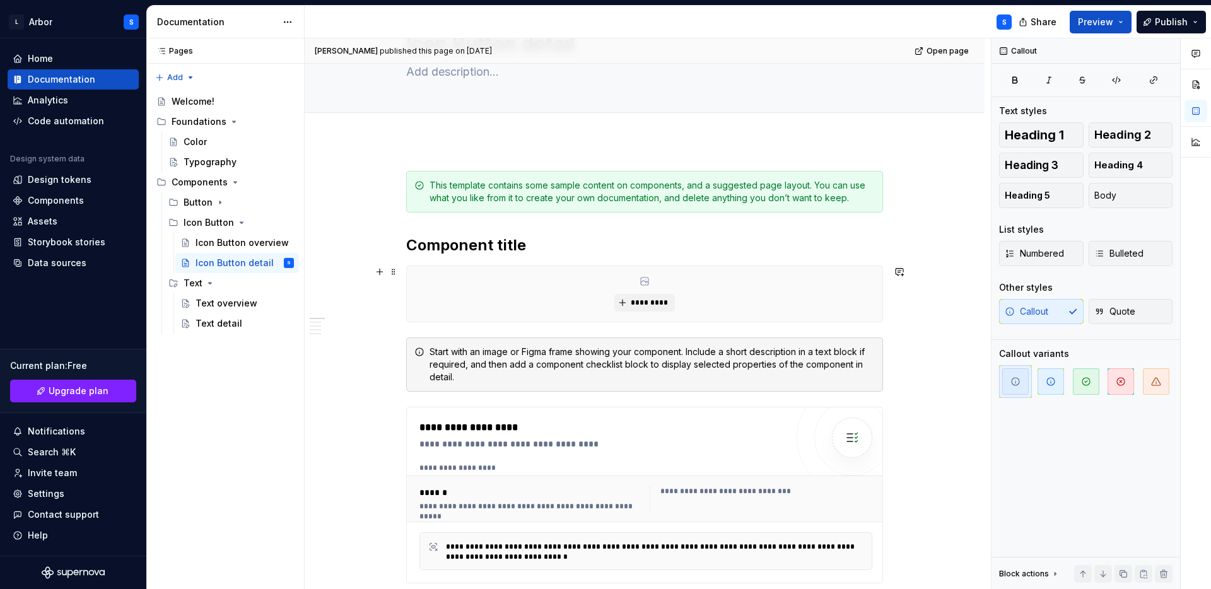
click at [791, 271] on div "*********" at bounding box center [645, 294] width 476 height 56
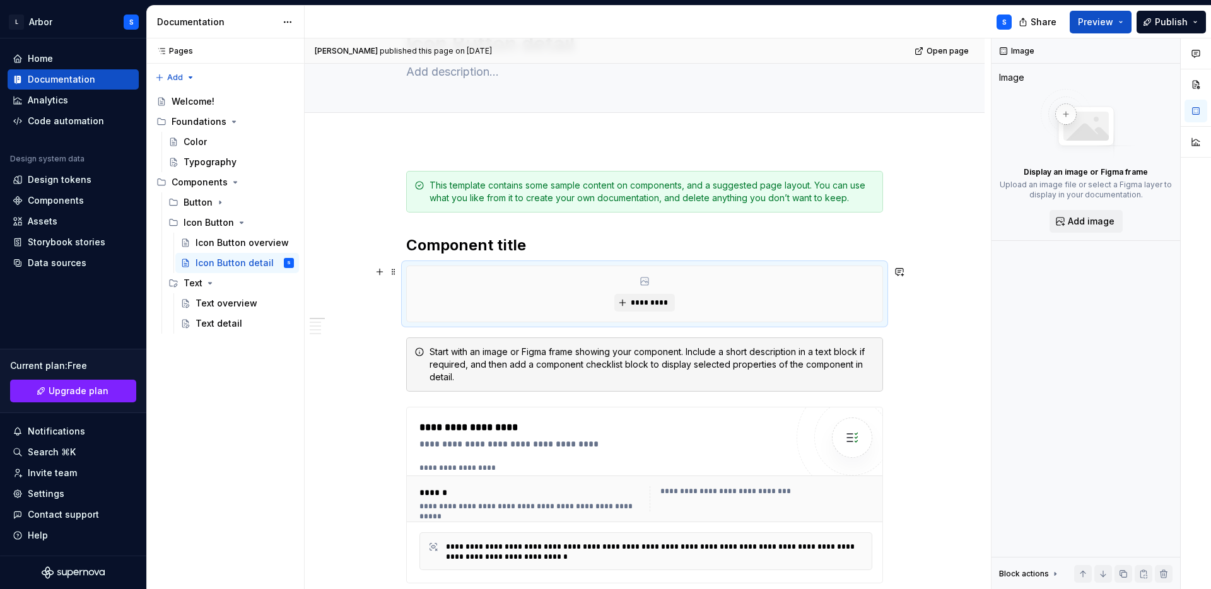
click at [791, 271] on div "*********" at bounding box center [645, 294] width 476 height 56
click at [507, 278] on div "*********" at bounding box center [645, 294] width 476 height 56
click at [501, 278] on div "*********" at bounding box center [645, 294] width 476 height 56
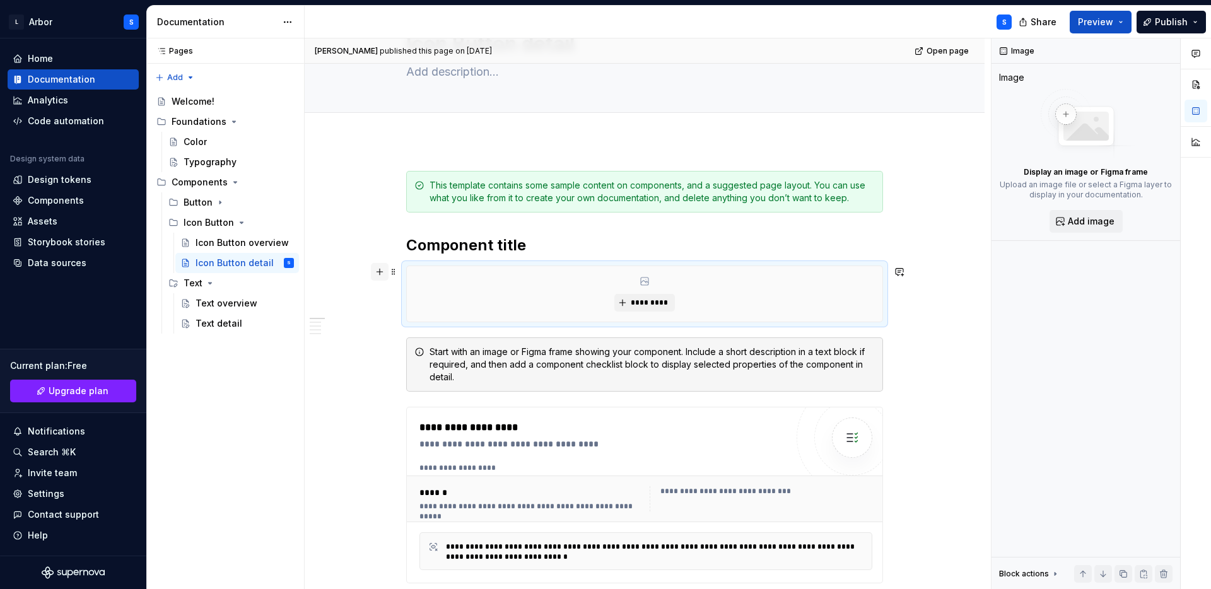
click at [383, 275] on button "button" at bounding box center [380, 272] width 18 height 18
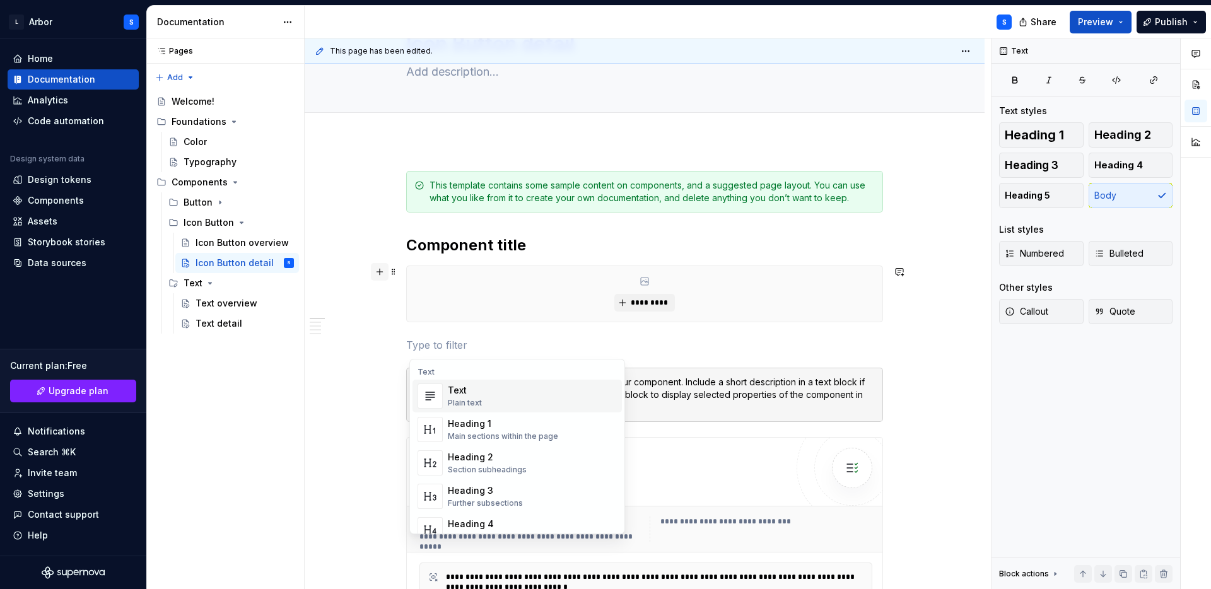
type textarea "*"
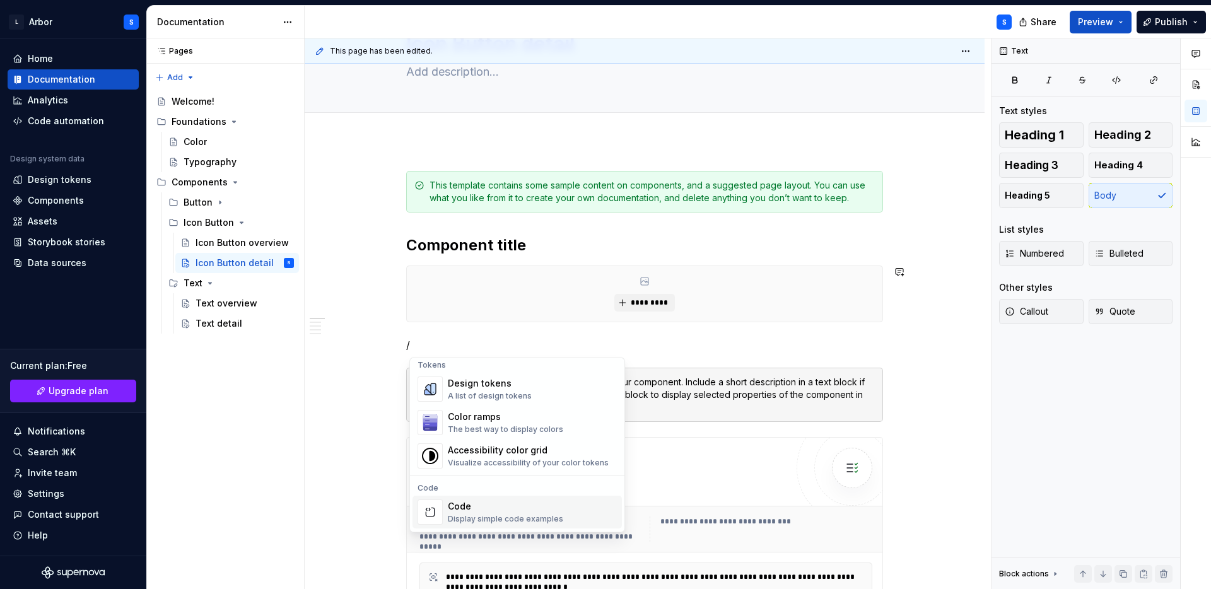
scroll to position [928, 0]
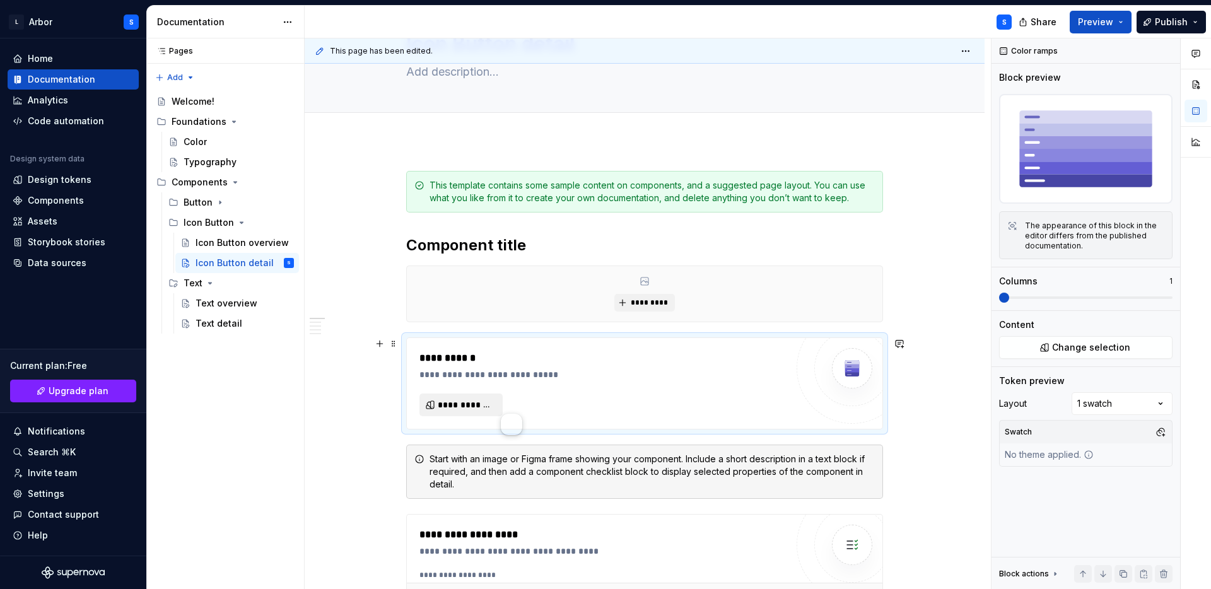
click at [455, 405] on span "**********" at bounding box center [466, 405] width 57 height 13
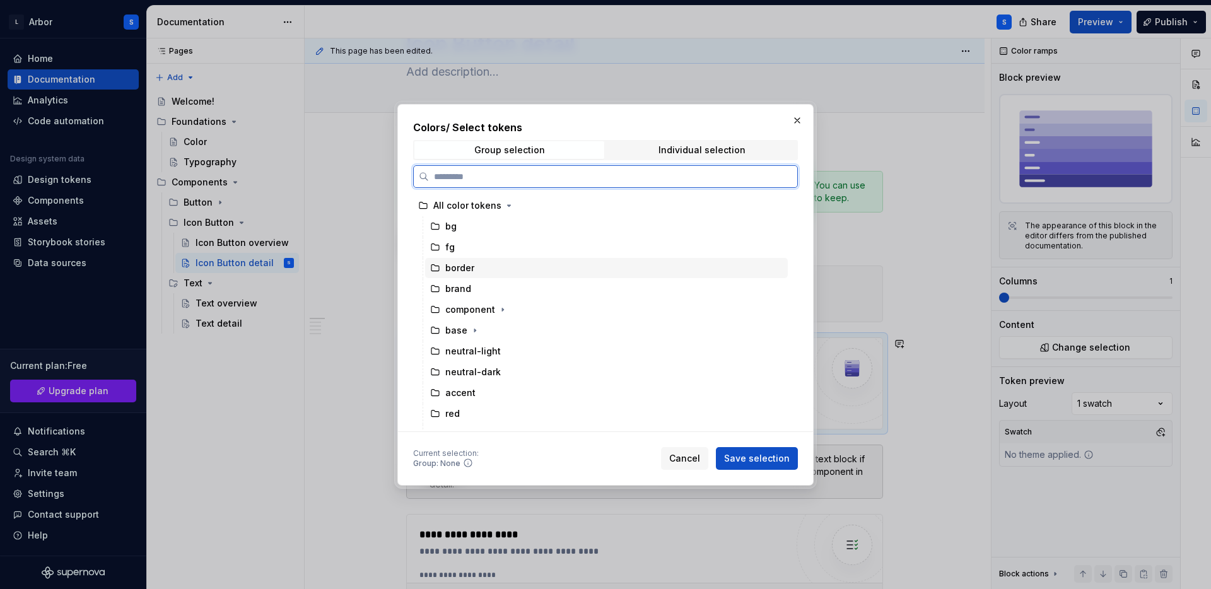
click at [475, 271] on div "border" at bounding box center [606, 268] width 363 height 20
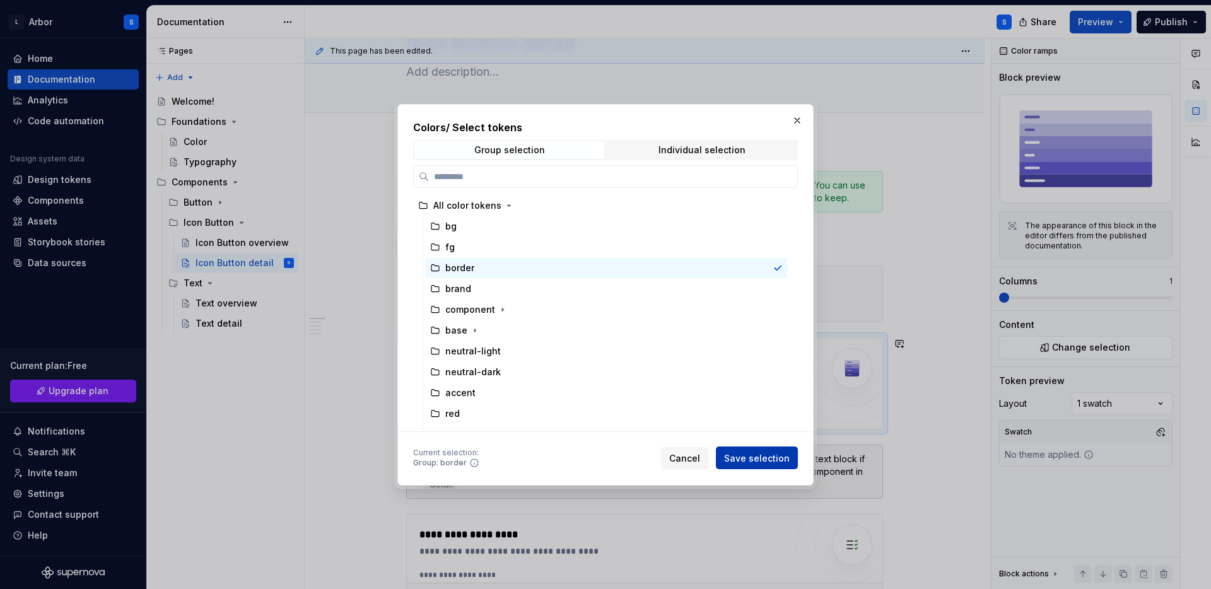
click at [783, 462] on span "Save selection" at bounding box center [757, 458] width 66 height 13
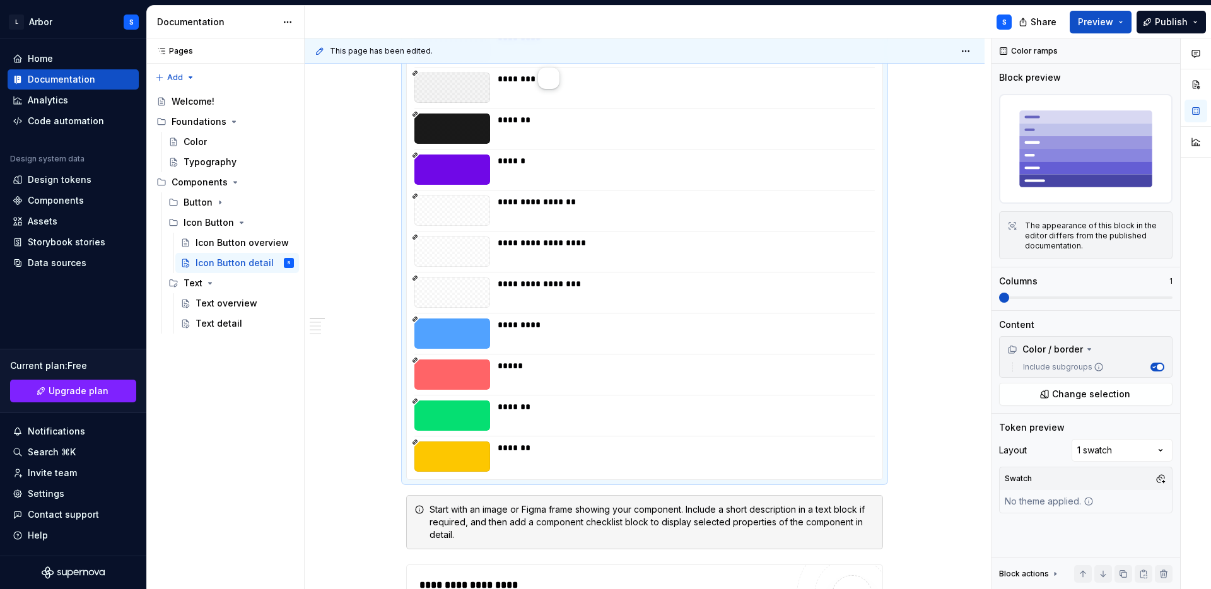
scroll to position [199, 0]
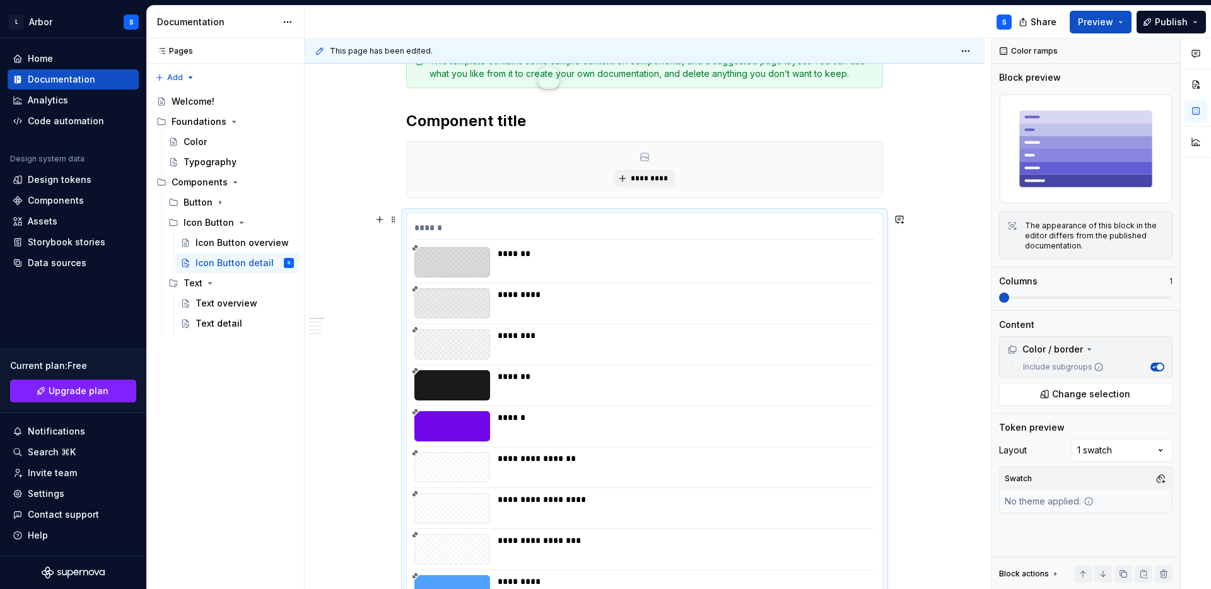
click at [794, 306] on div "*********" at bounding box center [683, 303] width 370 height 30
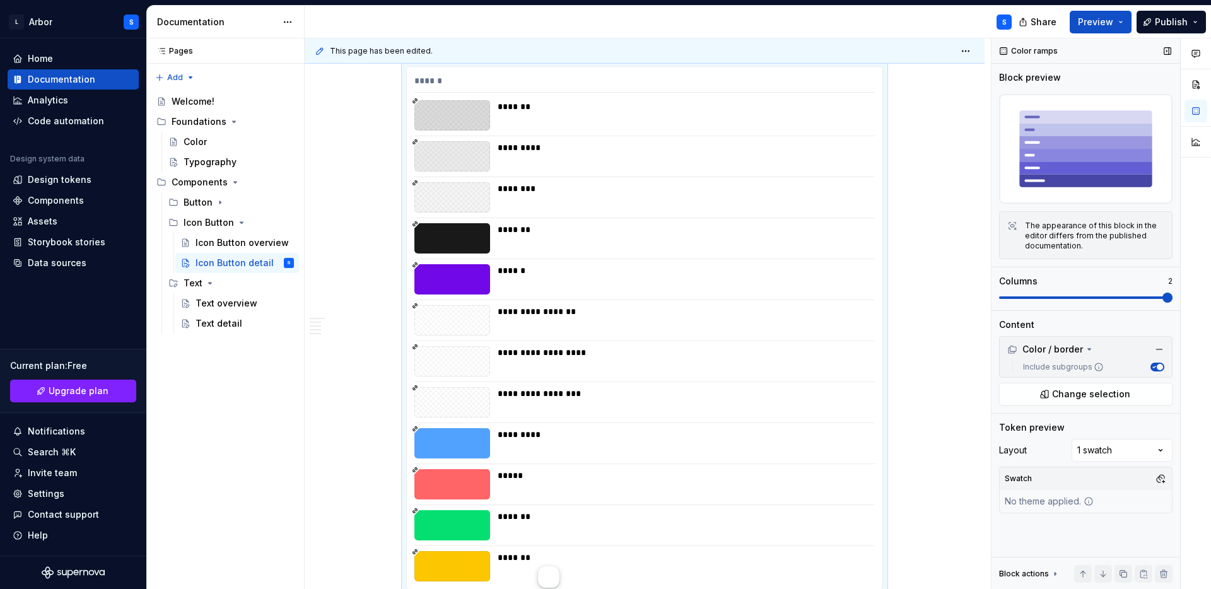
click at [1163, 294] on span at bounding box center [1168, 298] width 10 height 10
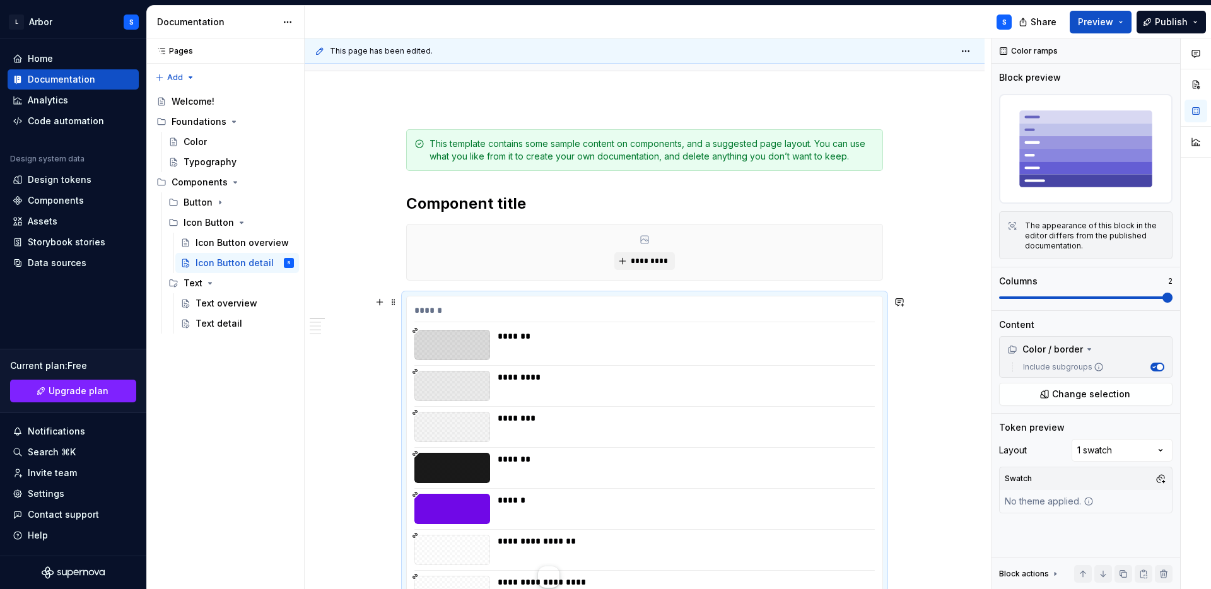
scroll to position [123, 0]
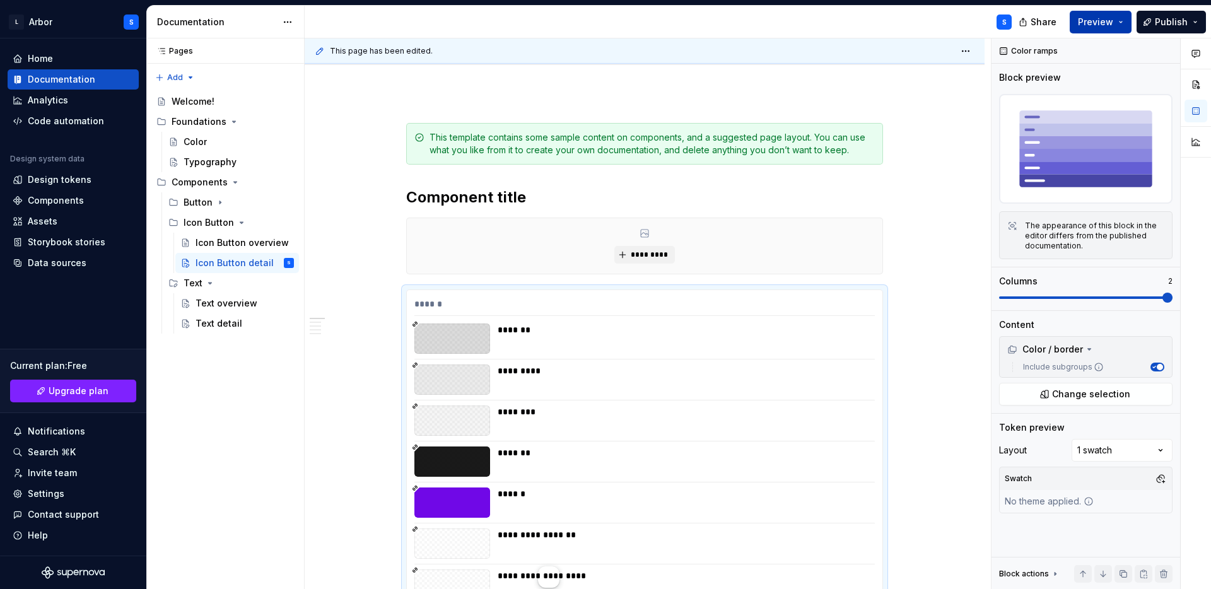
click at [1100, 23] on span "Preview" at bounding box center [1095, 22] width 35 height 13
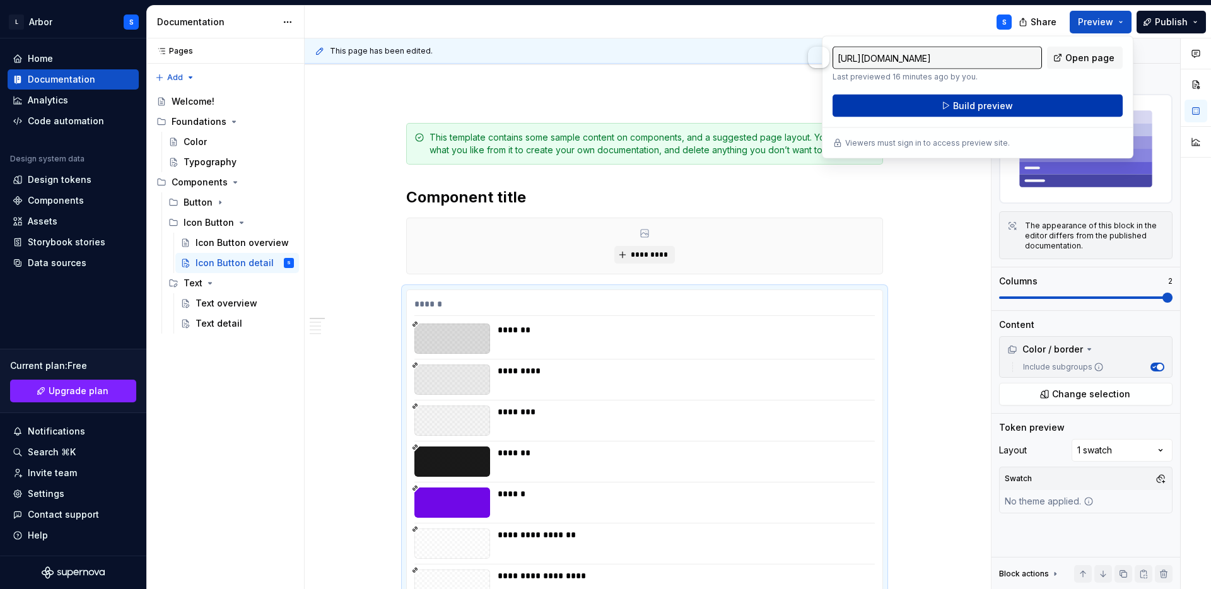
click at [1015, 111] on button "Build preview" at bounding box center [978, 106] width 290 height 23
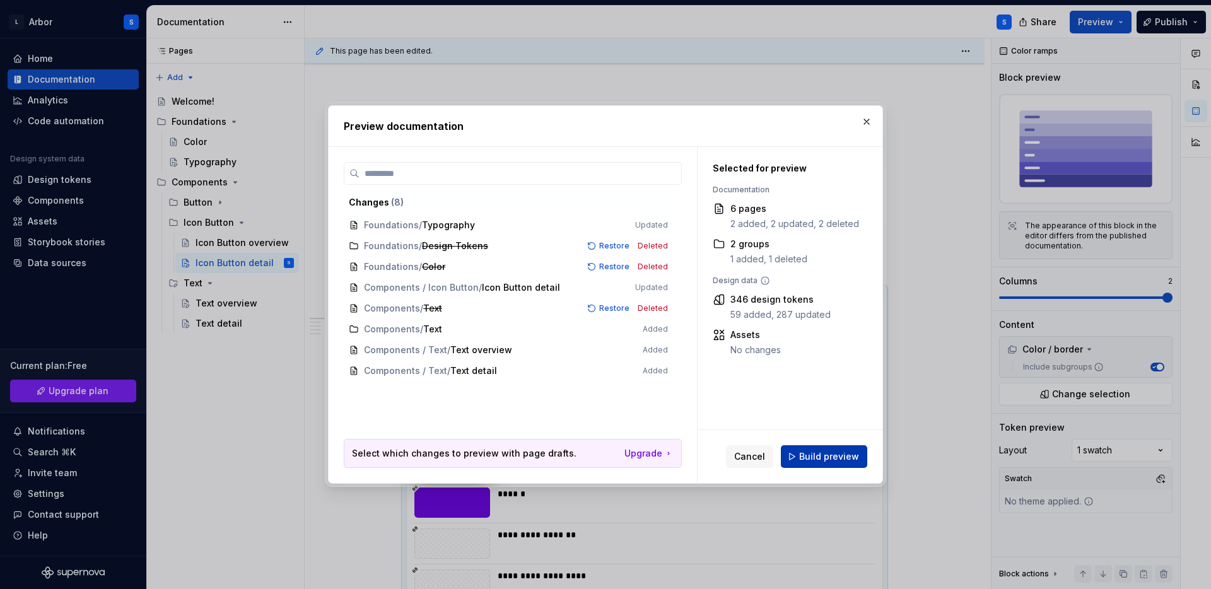
click at [845, 451] on span "Build preview" at bounding box center [829, 456] width 60 height 13
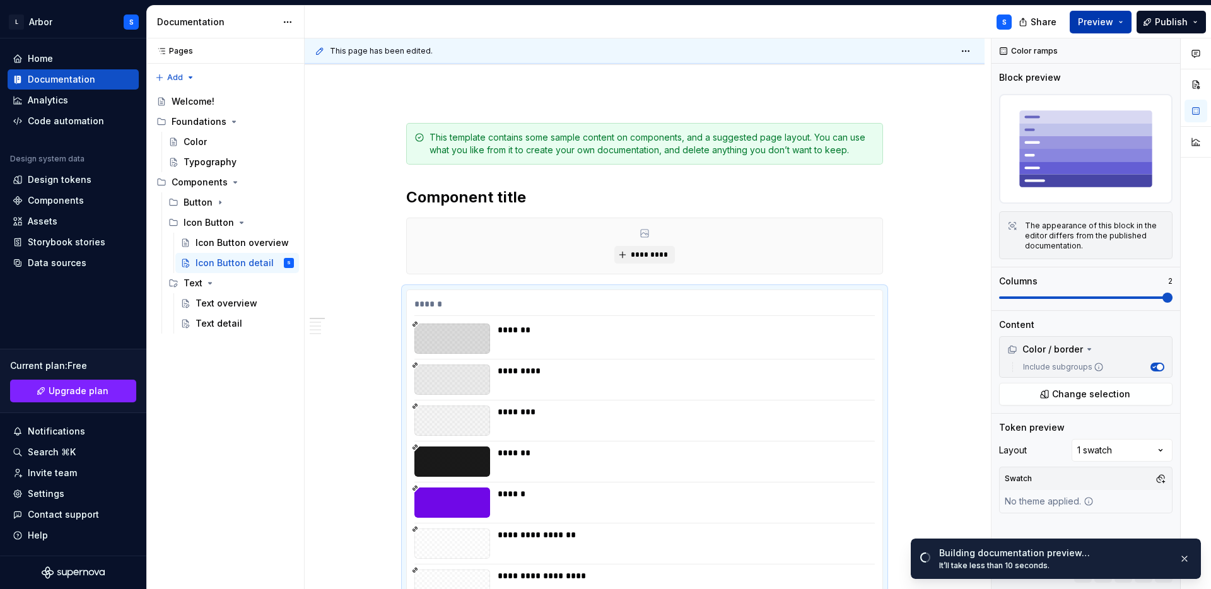
click at [1096, 22] on span "Preview" at bounding box center [1095, 22] width 35 height 13
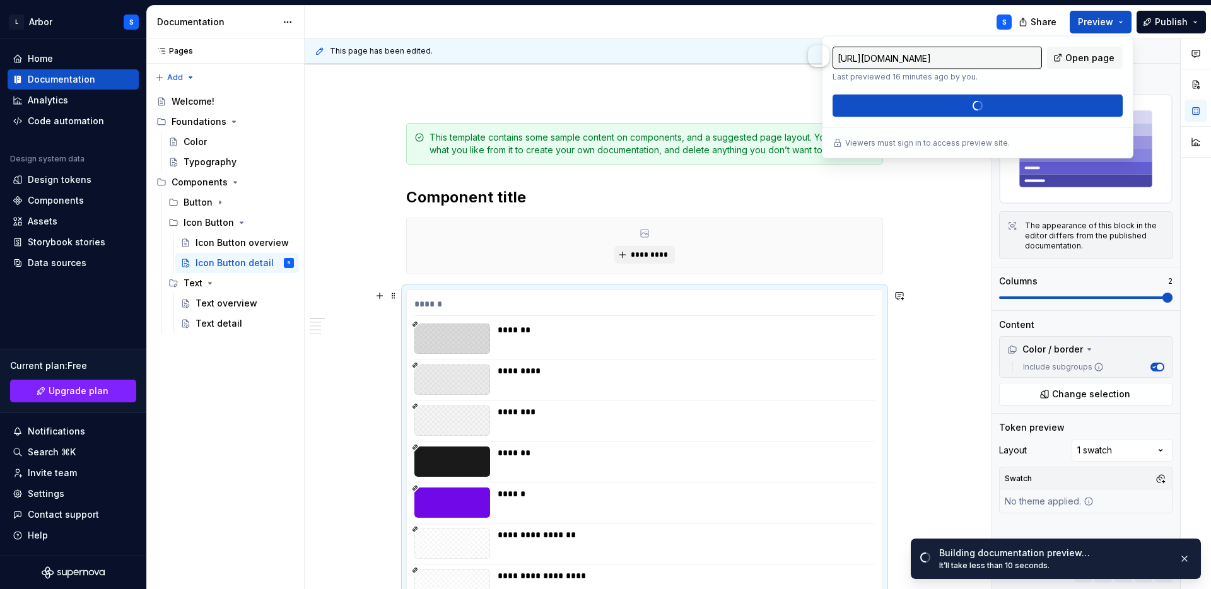
click at [952, 382] on div "**********" at bounding box center [648, 313] width 686 height 551
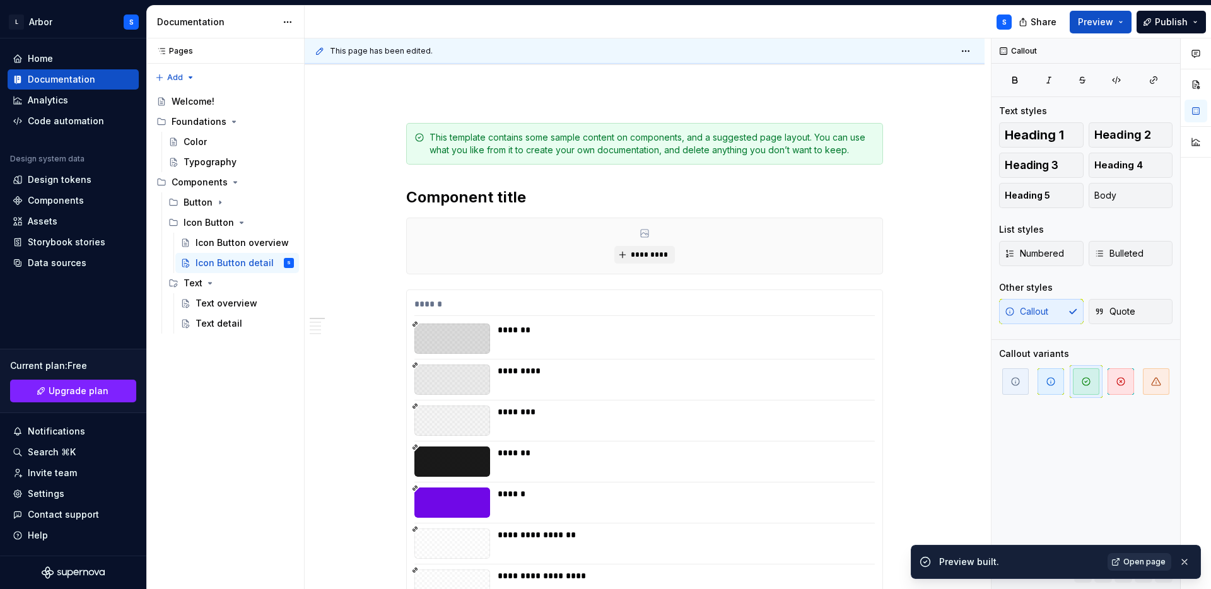
click at [1135, 563] on span "Open page" at bounding box center [1144, 562] width 42 height 10
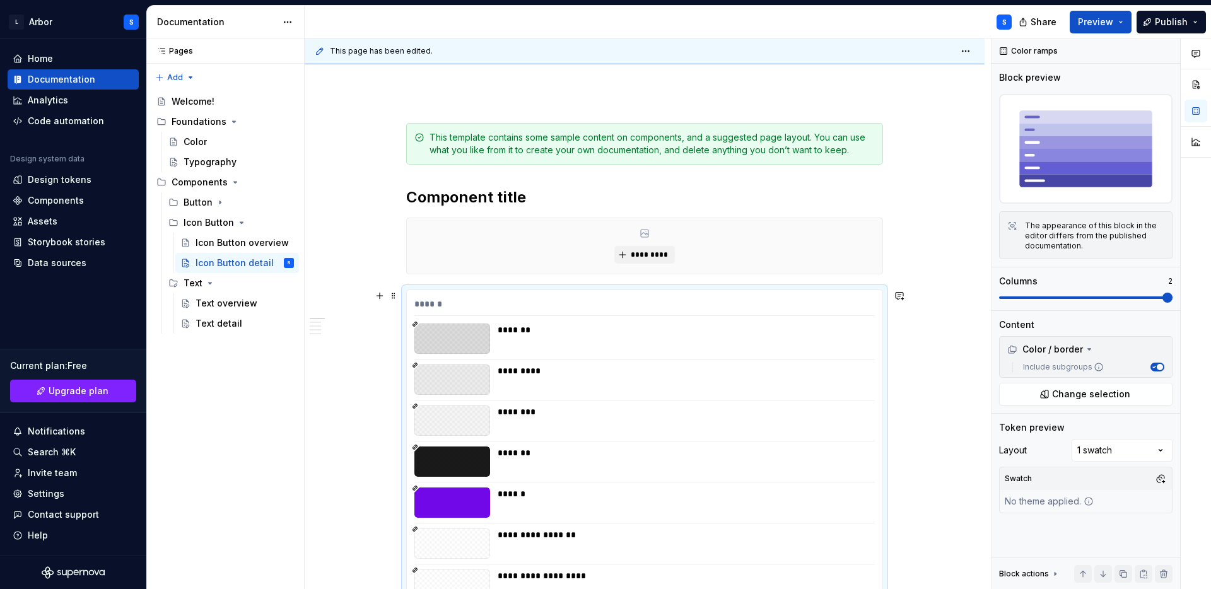
click at [554, 304] on div "******" at bounding box center [644, 307] width 460 height 18
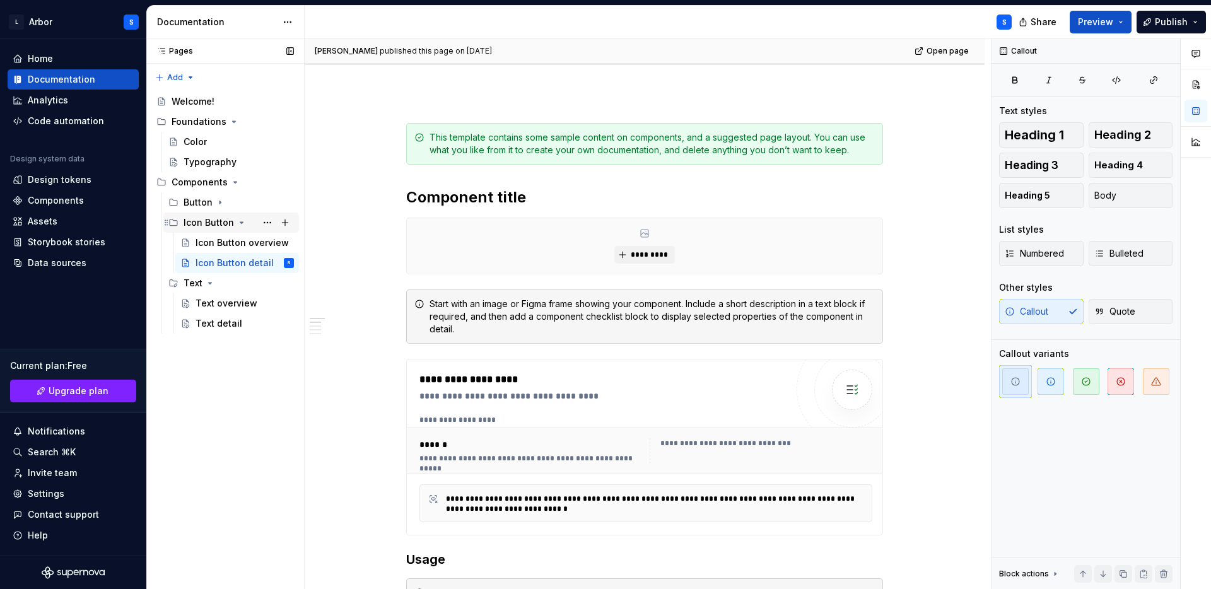
click at [239, 225] on icon "Page tree" at bounding box center [242, 223] width 10 height 10
click at [210, 238] on icon "Page tree" at bounding box center [210, 243] width 10 height 10
click at [211, 243] on icon "Page tree" at bounding box center [210, 243] width 10 height 10
click at [212, 266] on div "Text overview" at bounding box center [226, 263] width 61 height 13
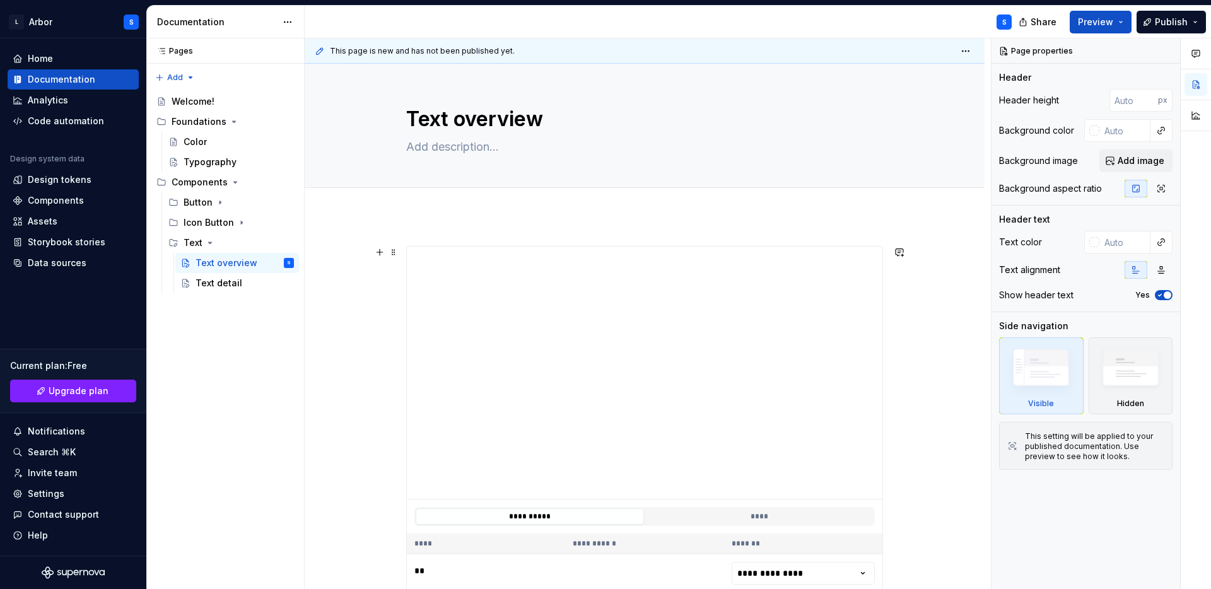
scroll to position [1, 0]
type textarea "*"
click at [383, 252] on button "button" at bounding box center [380, 251] width 18 height 18
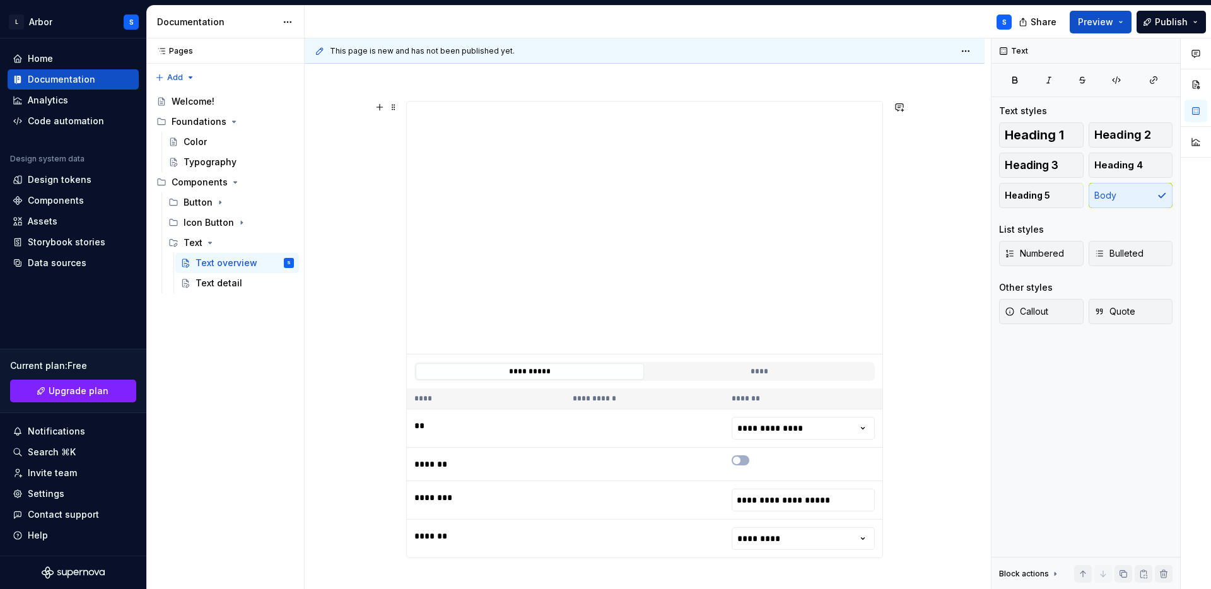
click at [363, 328] on div "**********" at bounding box center [645, 426] width 680 height 710
click at [428, 78] on div "**********" at bounding box center [645, 426] width 680 height 710
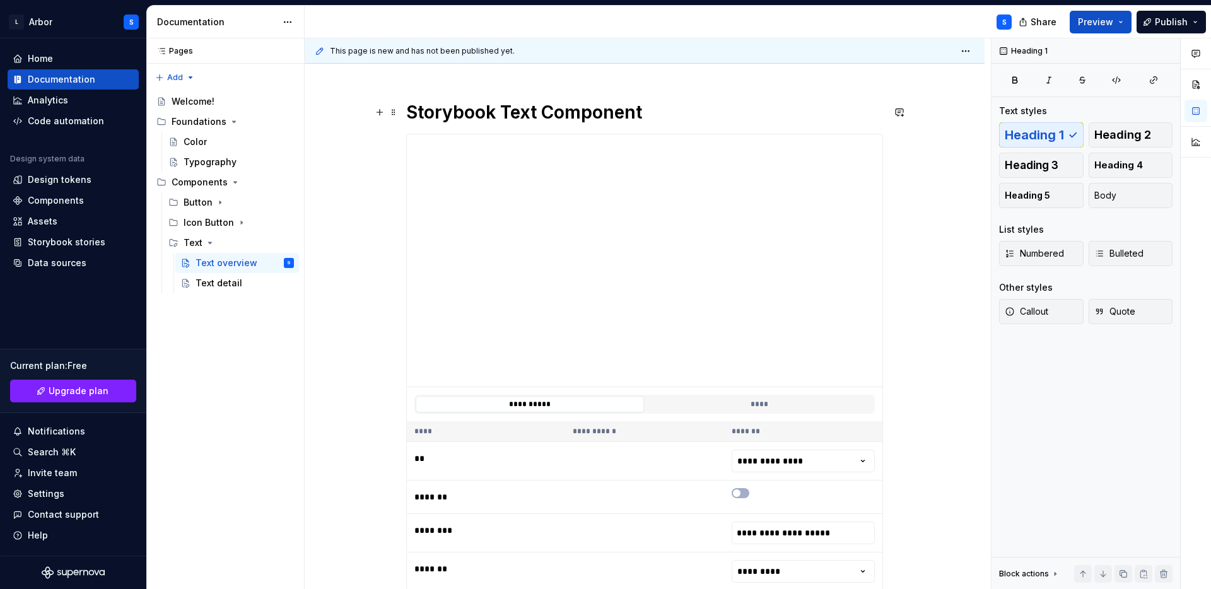
click at [402, 112] on div "**********" at bounding box center [645, 442] width 680 height 742
click at [389, 112] on button "button" at bounding box center [380, 112] width 18 height 18
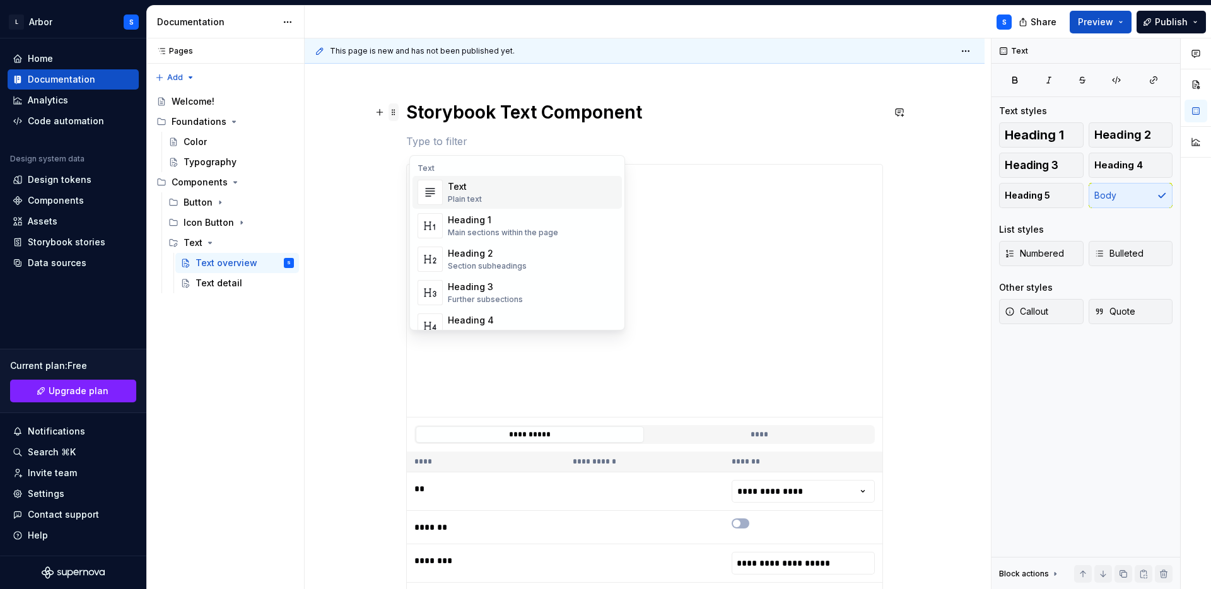
click at [399, 112] on span at bounding box center [394, 112] width 10 height 18
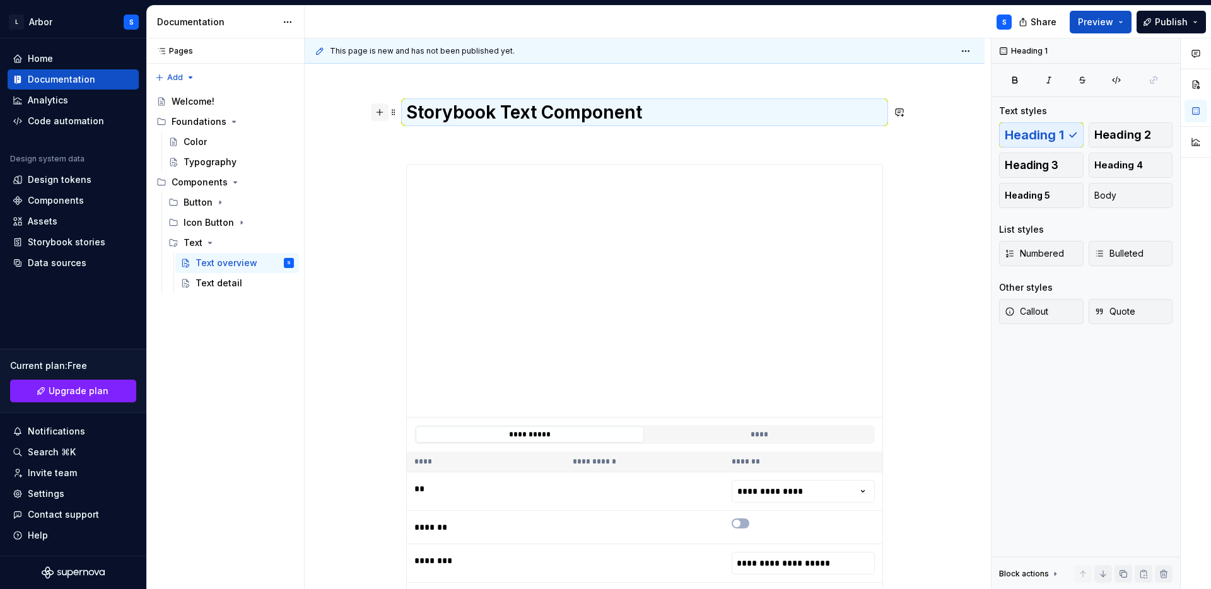
click at [387, 112] on button "button" at bounding box center [380, 112] width 18 height 18
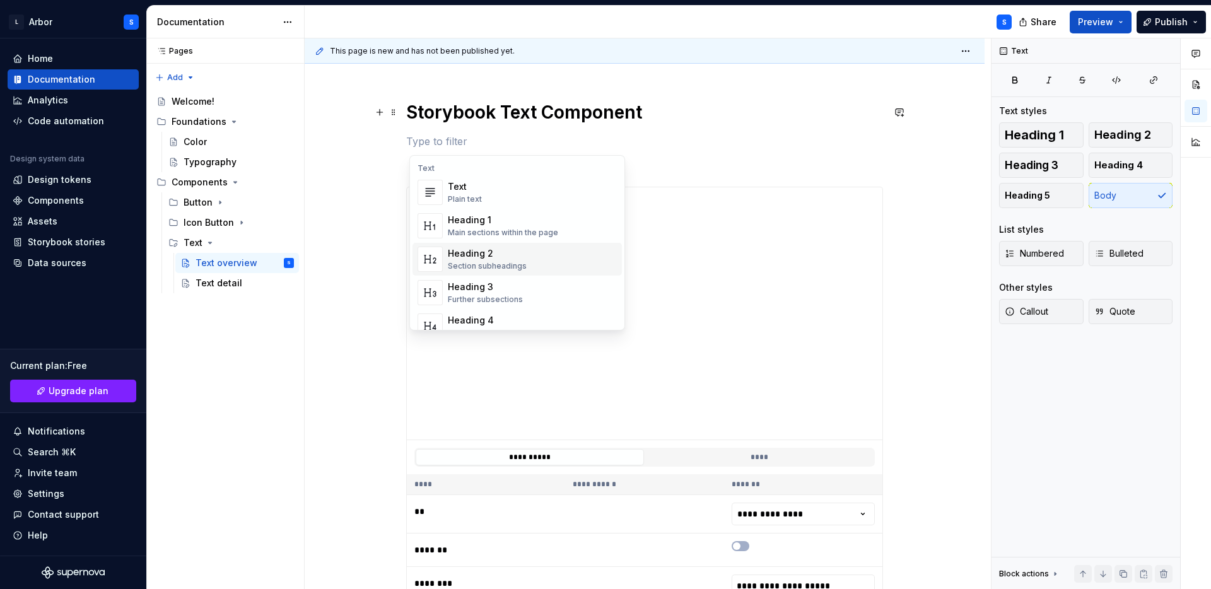
click at [493, 268] on div "Section subheadings" at bounding box center [487, 266] width 79 height 10
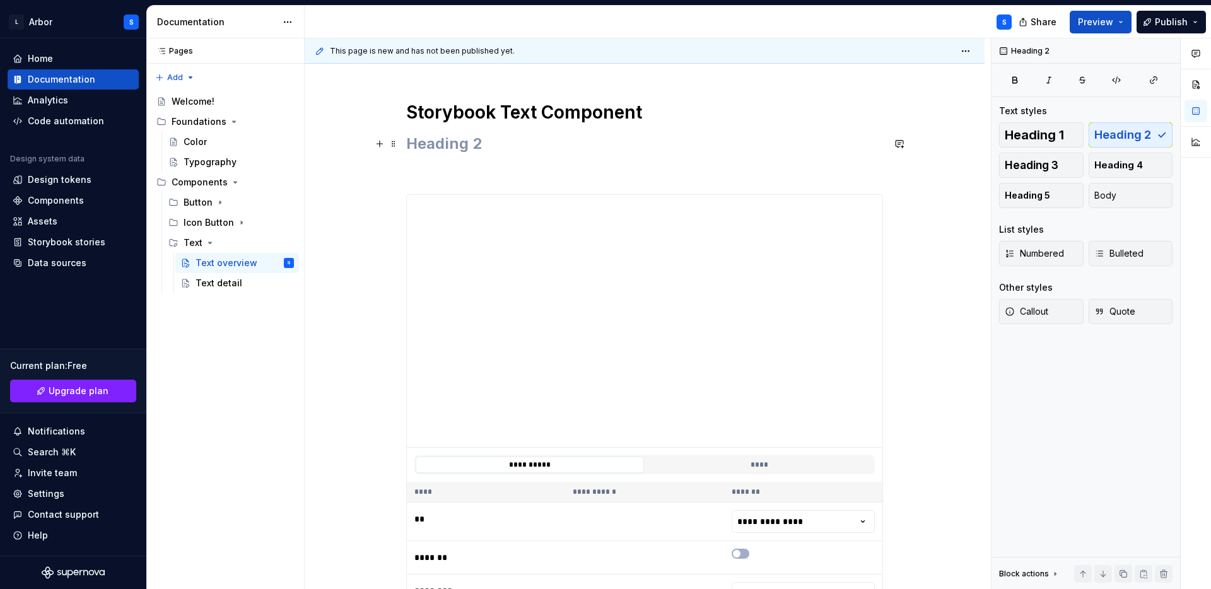
scroll to position [0, 0]
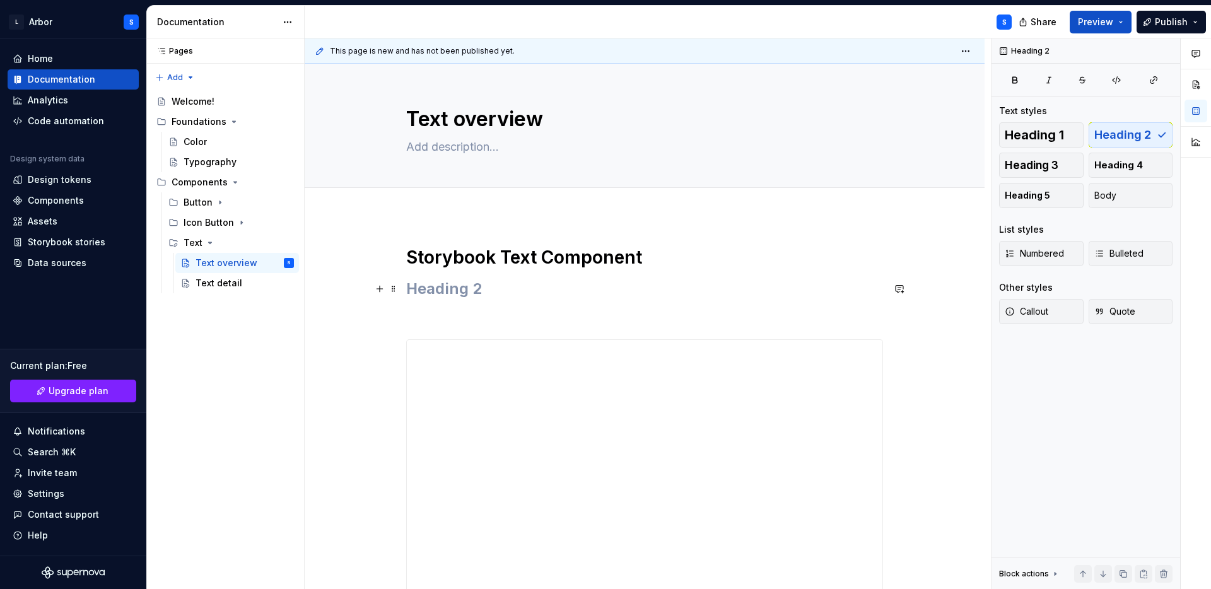
type textarea "*"
click at [482, 255] on h1 "Storybook Text Component" at bounding box center [644, 257] width 477 height 23
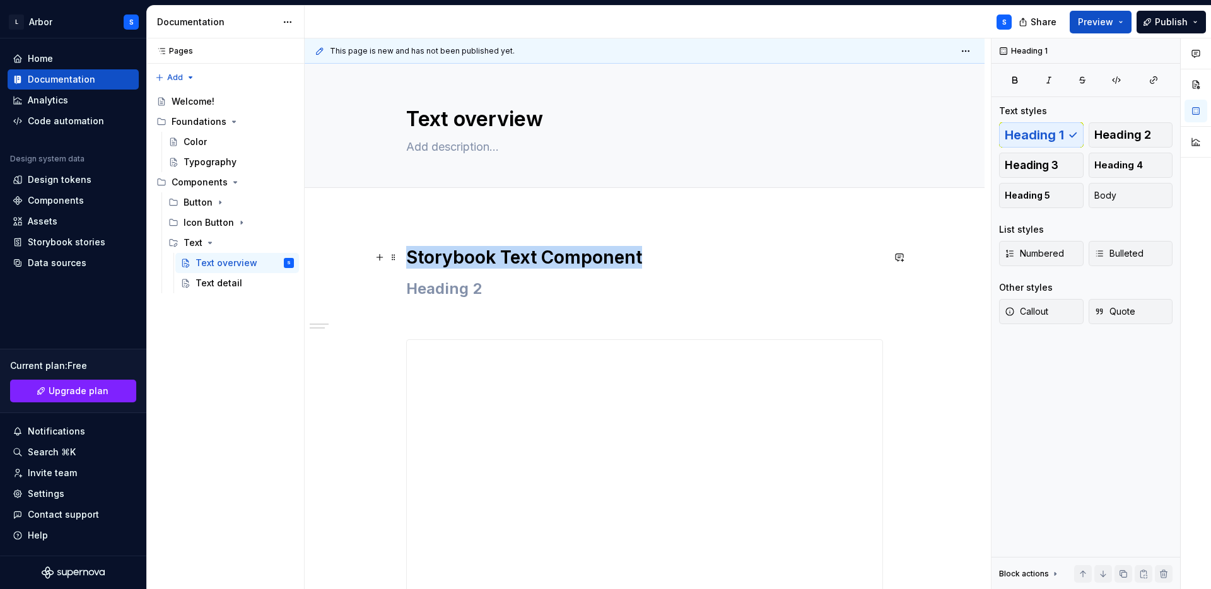
click at [482, 255] on h1 "Storybook Text Component" at bounding box center [644, 257] width 477 height 23
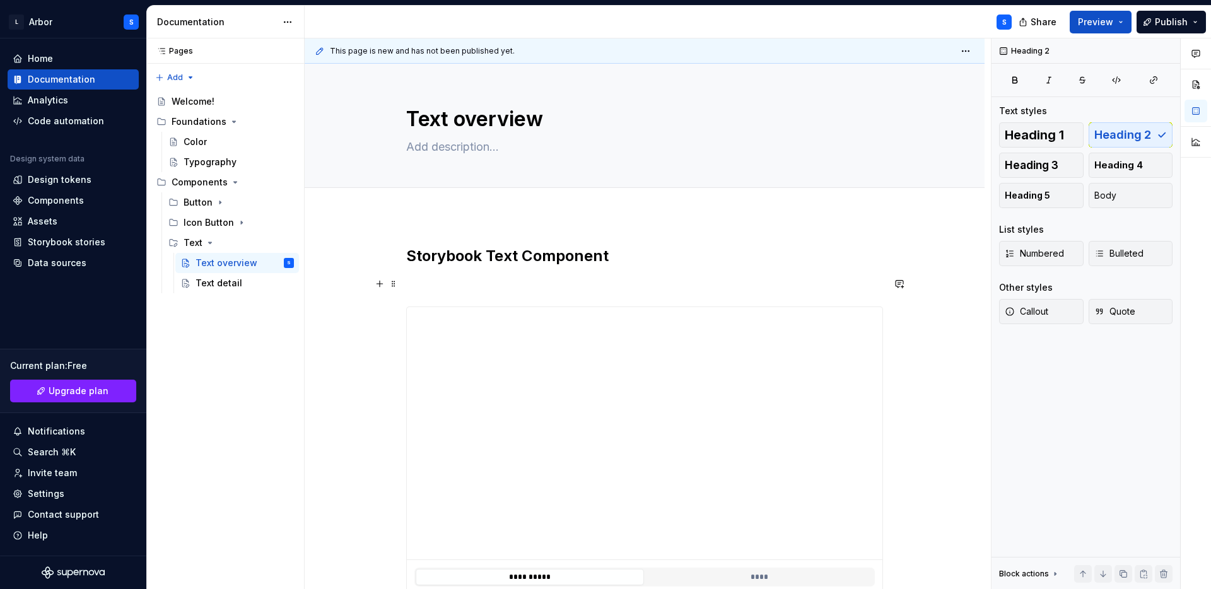
click at [444, 276] on p at bounding box center [644, 283] width 477 height 15
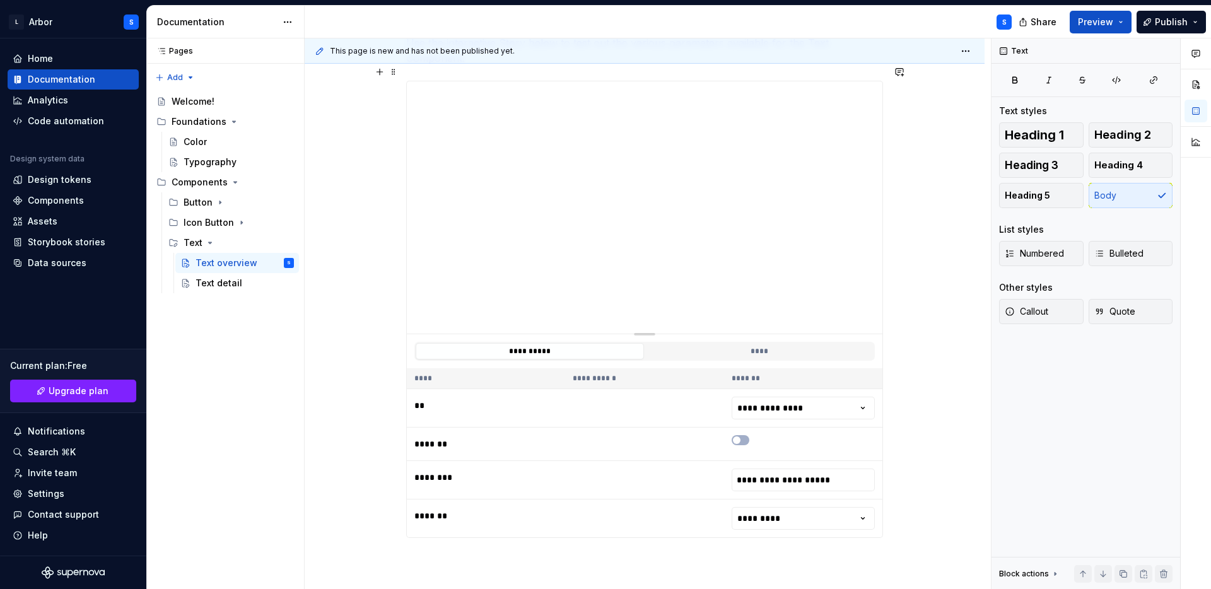
scroll to position [306, 0]
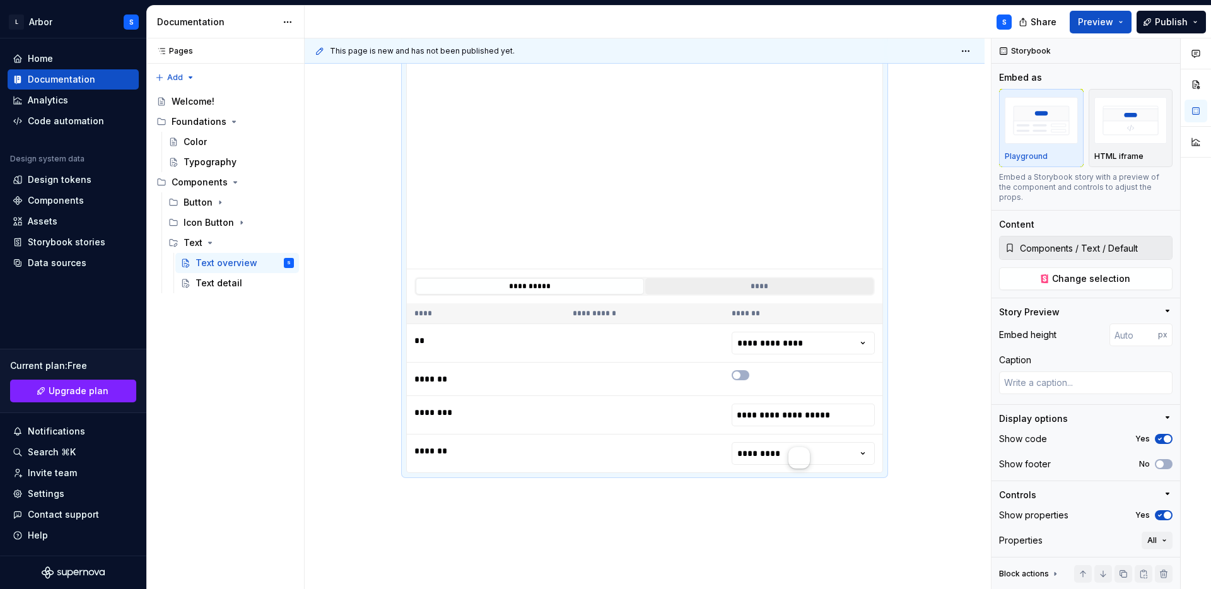
click at [764, 278] on button "****" at bounding box center [759, 286] width 228 height 16
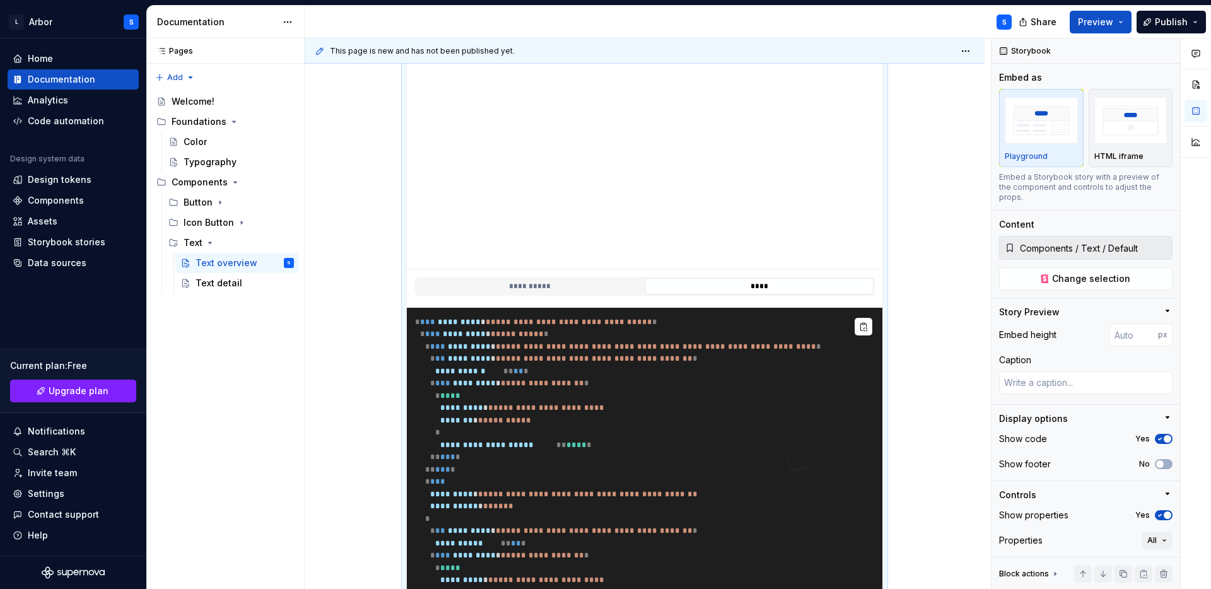
click at [670, 355] on span "**********" at bounding box center [594, 359] width 187 height 8
click at [587, 278] on button "**********" at bounding box center [530, 286] width 228 height 16
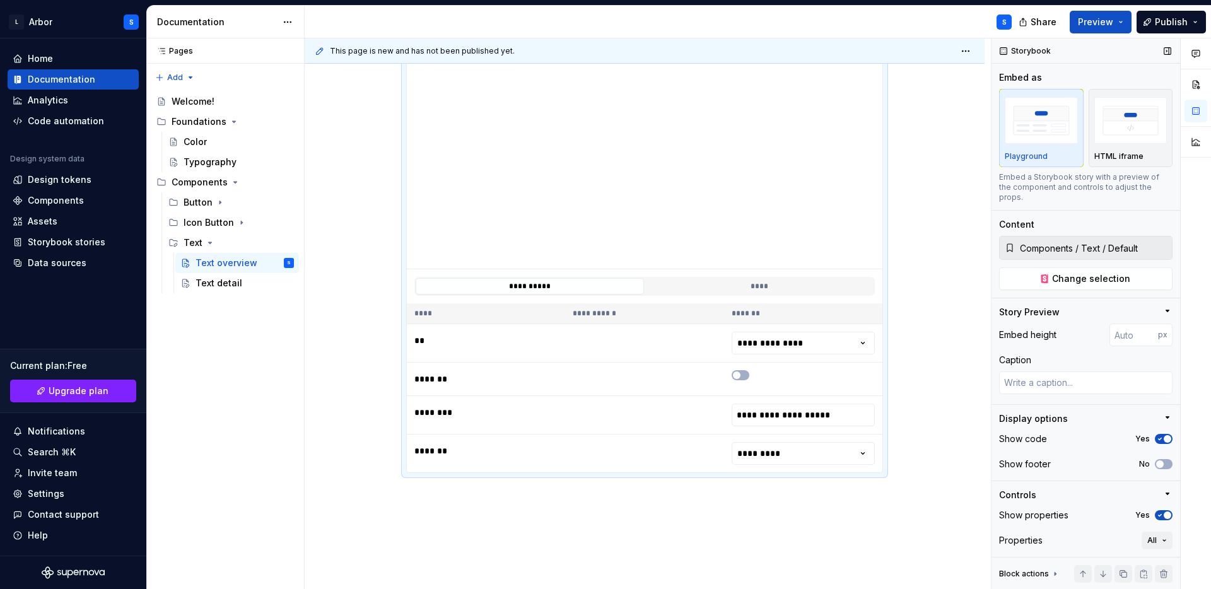
click at [1158, 435] on icon "button" at bounding box center [1160, 439] width 10 height 8
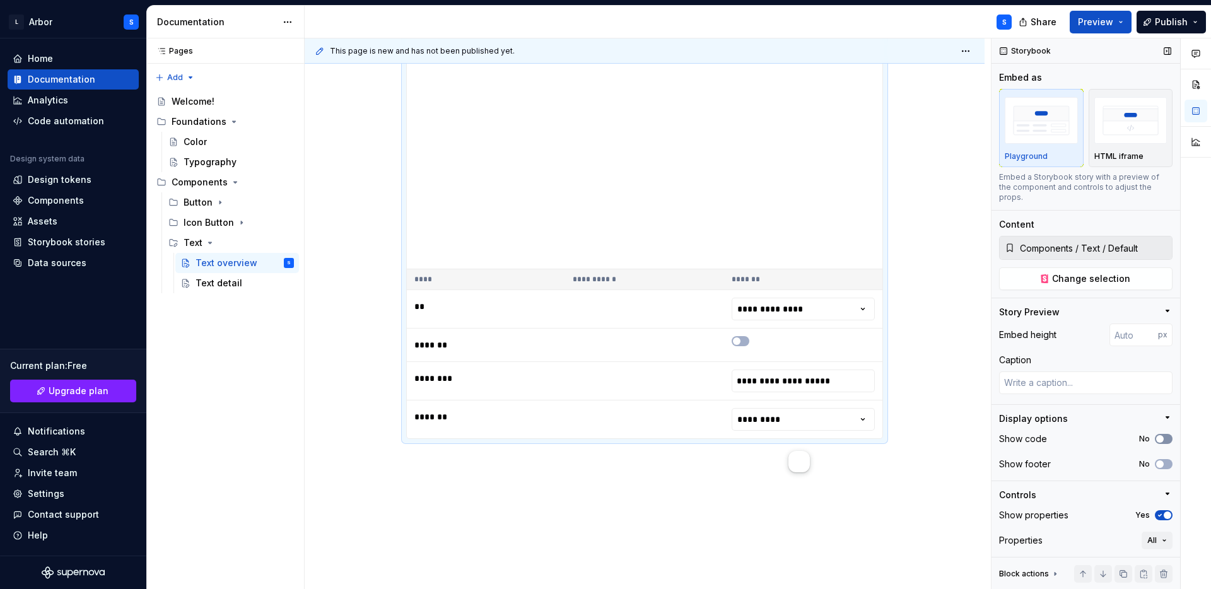
scroll to position [268, 0]
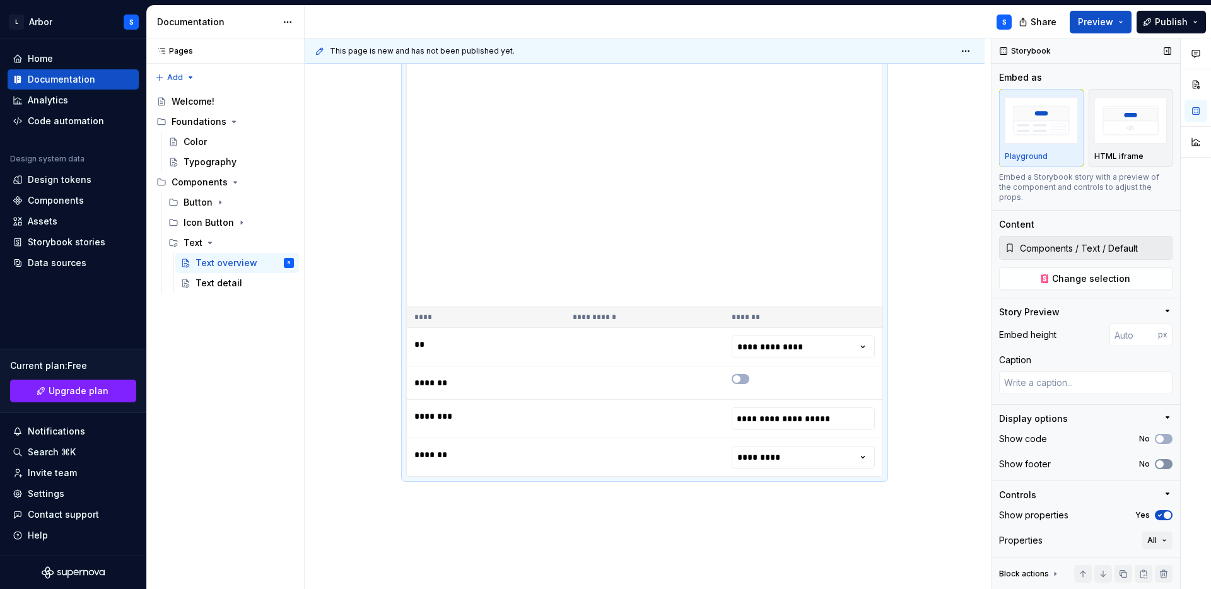
click at [1165, 459] on button "No" at bounding box center [1164, 464] width 18 height 10
click at [1164, 460] on icon "button" at bounding box center [1160, 464] width 10 height 8
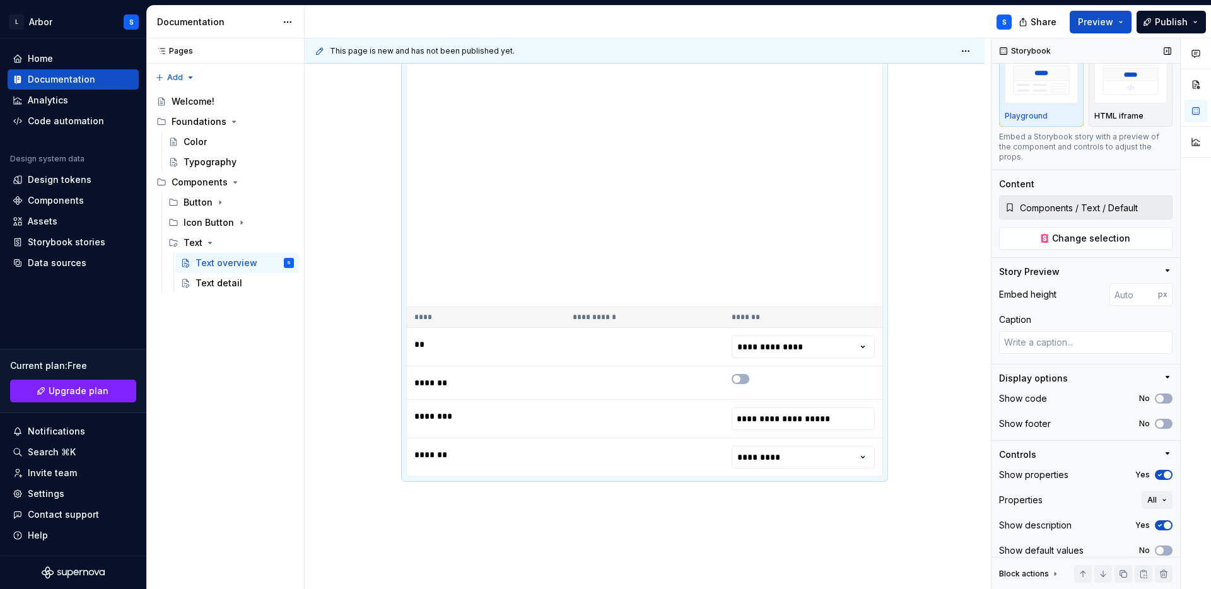
click at [1161, 471] on icon "button" at bounding box center [1160, 475] width 10 height 8
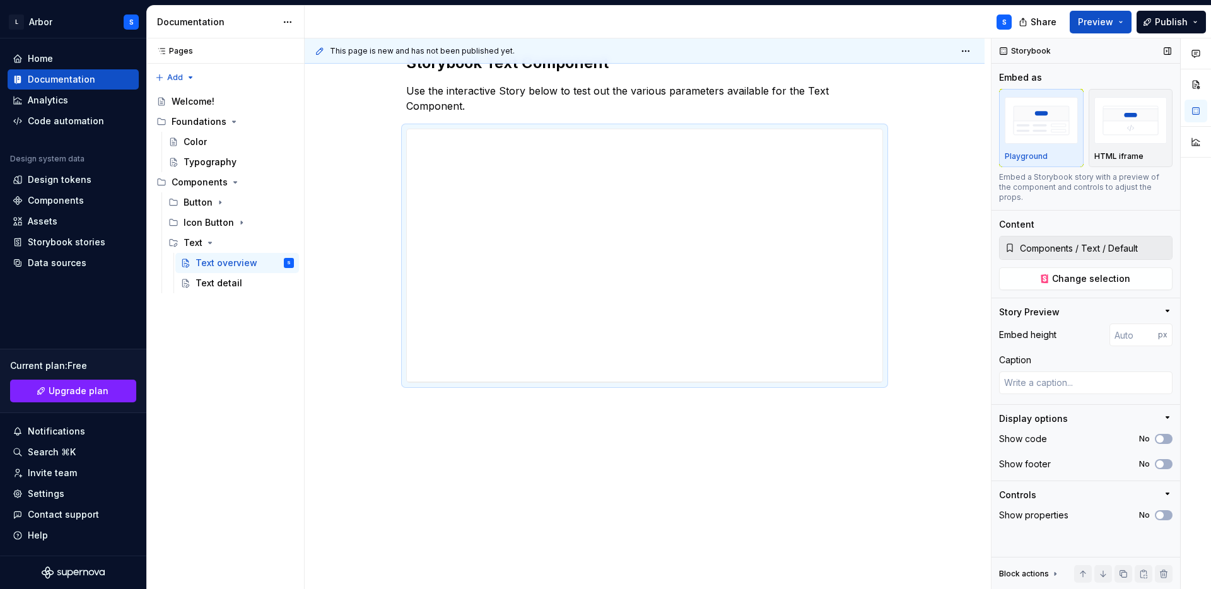
click at [1161, 512] on div "Show properties No" at bounding box center [1085, 516] width 173 height 18
click at [1161, 512] on span "button" at bounding box center [1160, 516] width 8 height 8
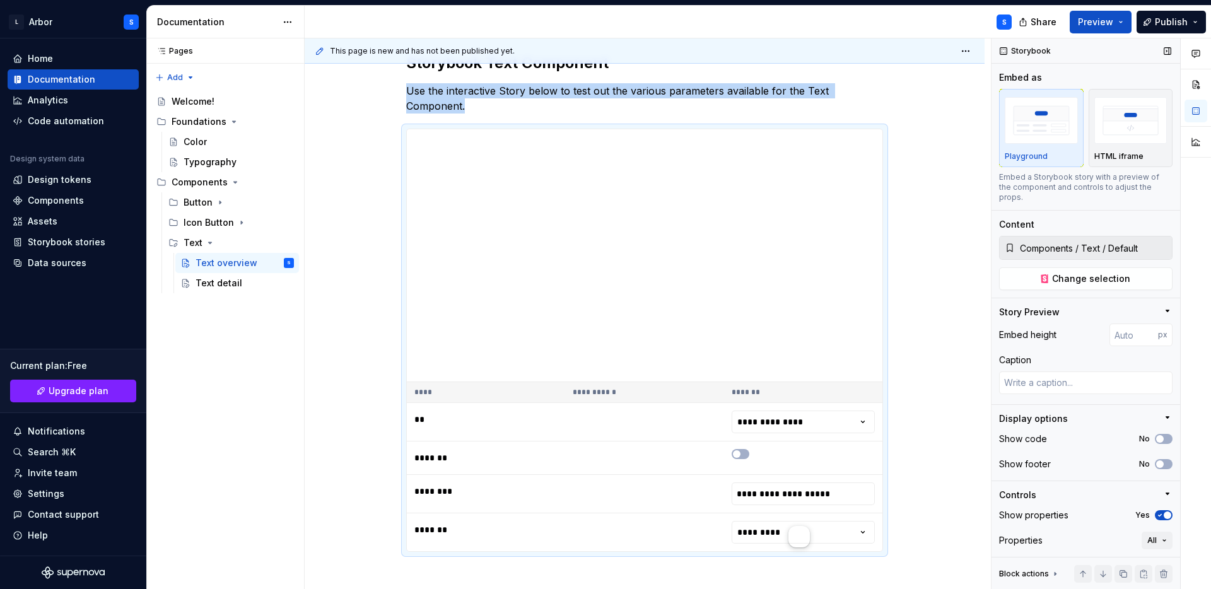
scroll to position [40, 0]
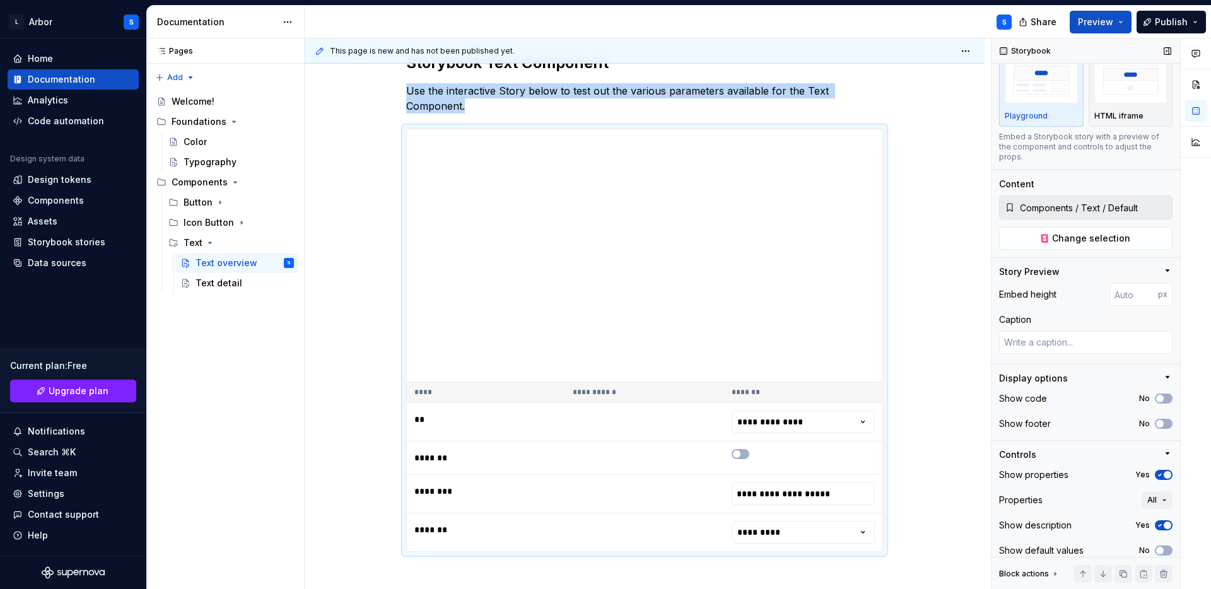
click at [1168, 522] on span "button" at bounding box center [1168, 526] width 8 height 8
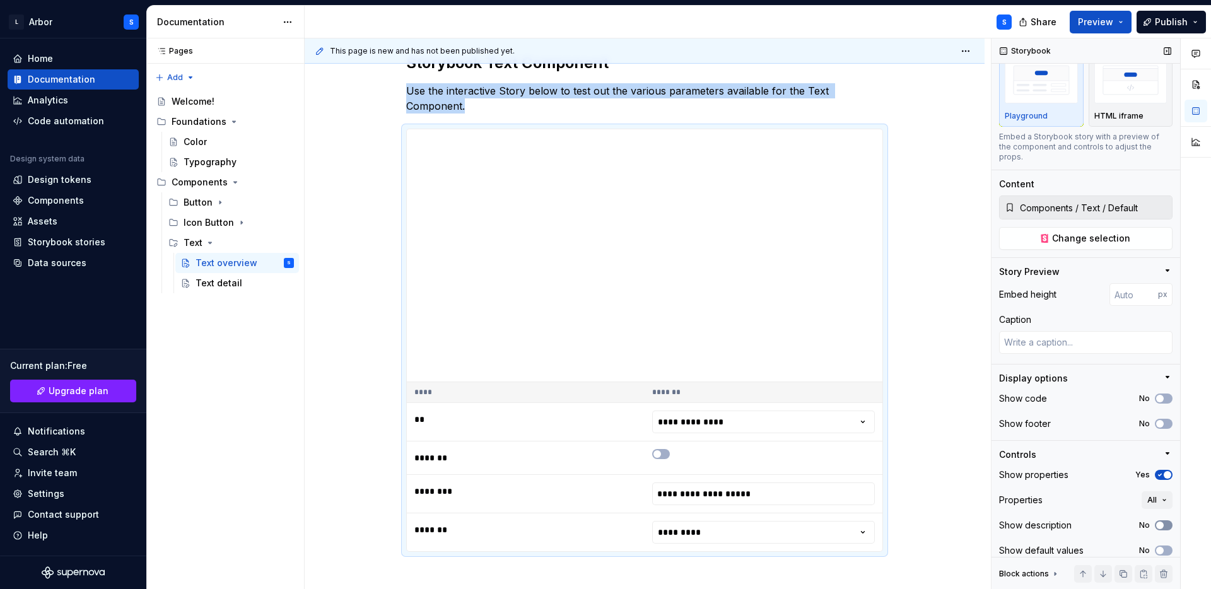
click at [1168, 520] on button "No" at bounding box center [1164, 525] width 18 height 10
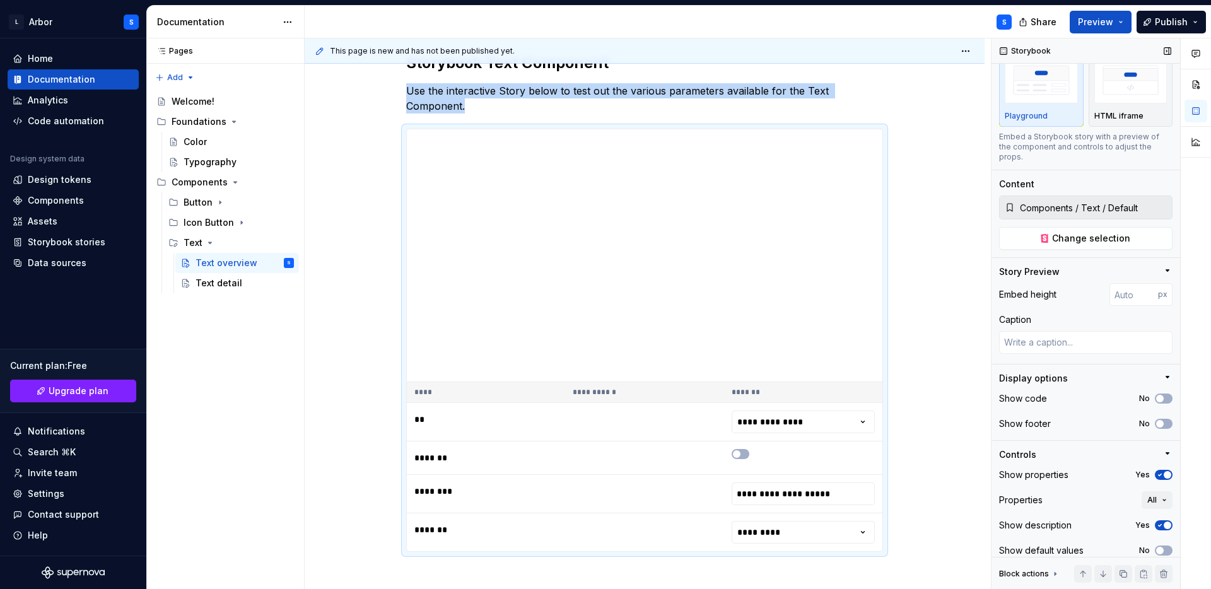
click at [1168, 522] on span "button" at bounding box center [1168, 526] width 8 height 8
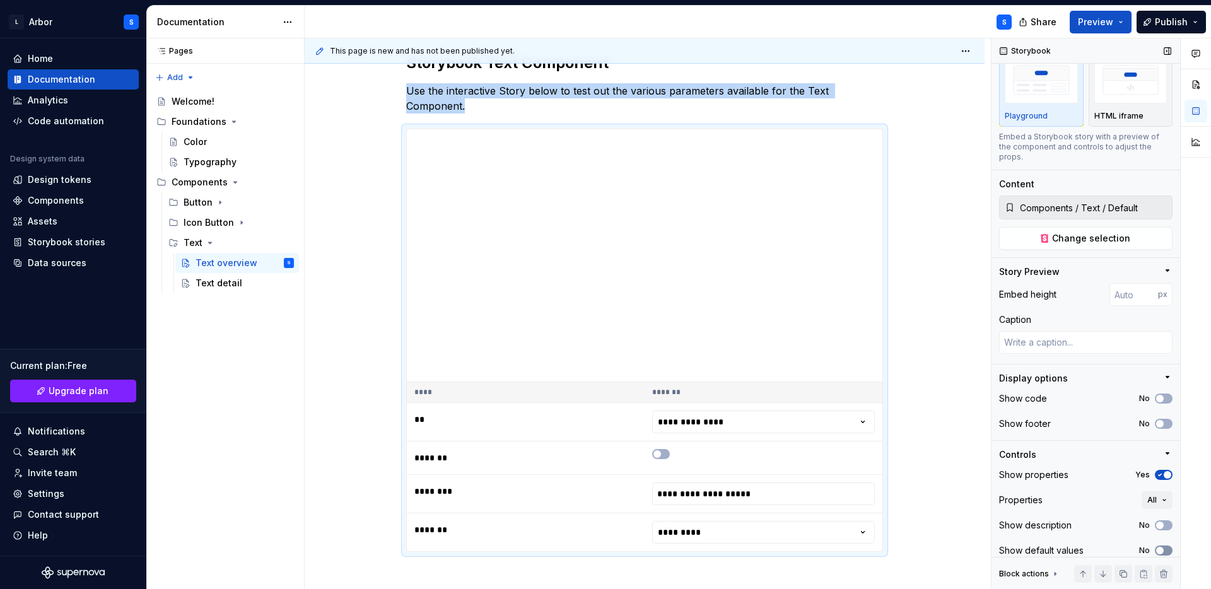
click at [1160, 547] on span "button" at bounding box center [1160, 551] width 8 height 8
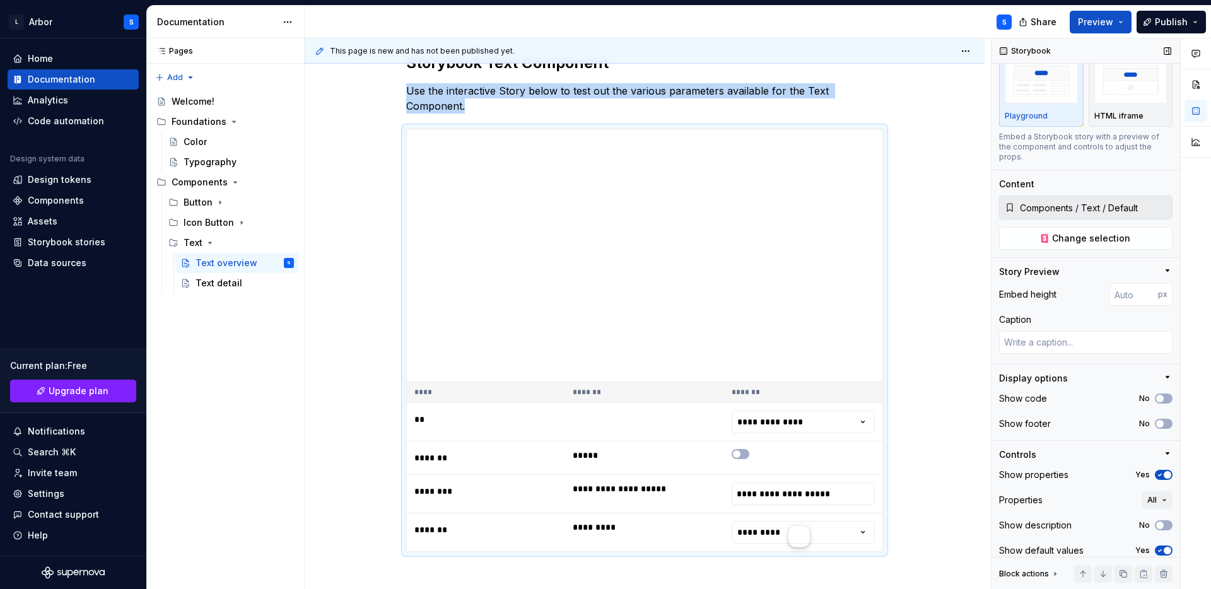
click at [1160, 547] on icon "button" at bounding box center [1160, 551] width 10 height 8
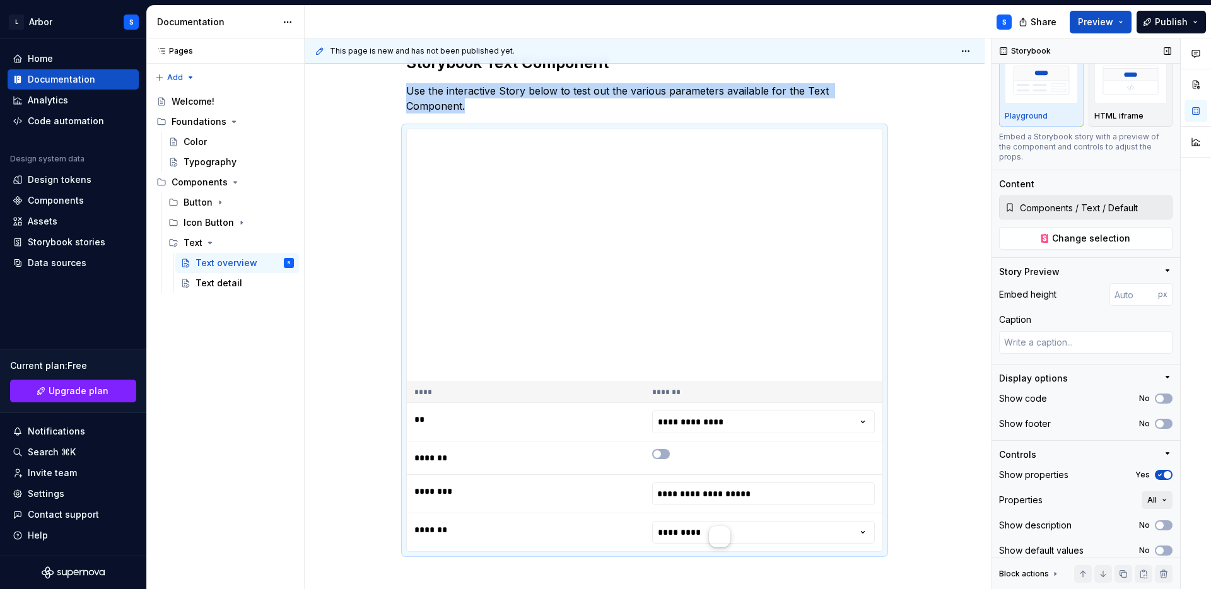
click at [1161, 491] on button "All" at bounding box center [1157, 500] width 31 height 18
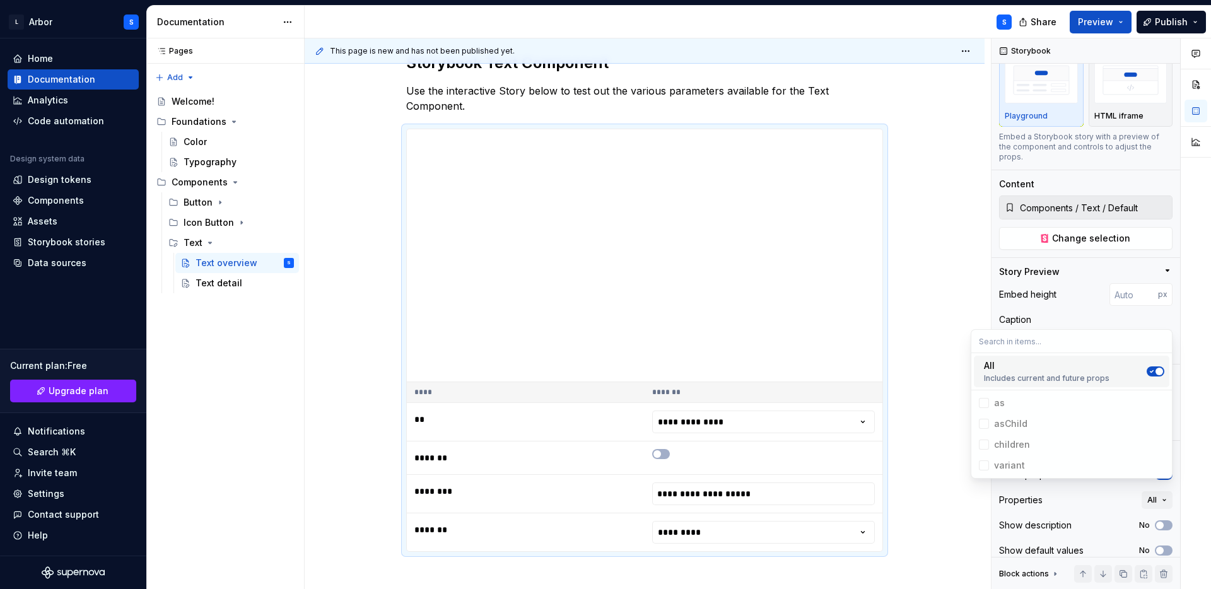
click at [1156, 371] on span "Suggestions" at bounding box center [1160, 372] width 8 height 8
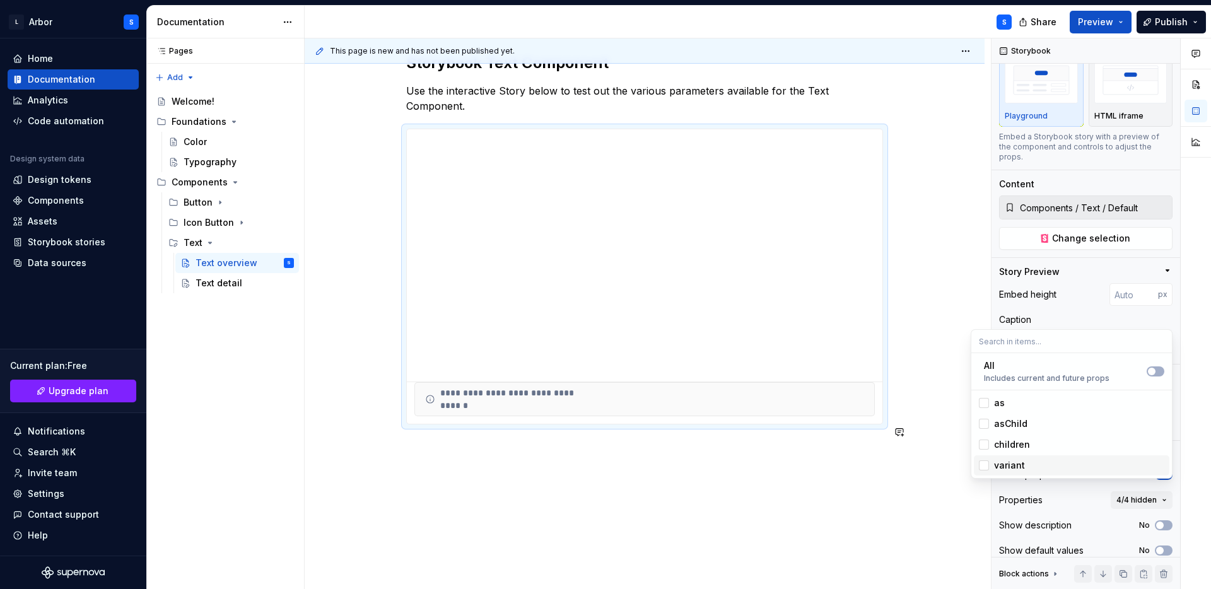
click at [985, 462] on div "Suggestions" at bounding box center [984, 465] width 10 height 10
click at [986, 445] on div "Suggestions" at bounding box center [984, 445] width 10 height 10
click at [982, 423] on div "Suggestions" at bounding box center [984, 424] width 10 height 10
click at [982, 401] on div "Suggestions" at bounding box center [984, 403] width 10 height 10
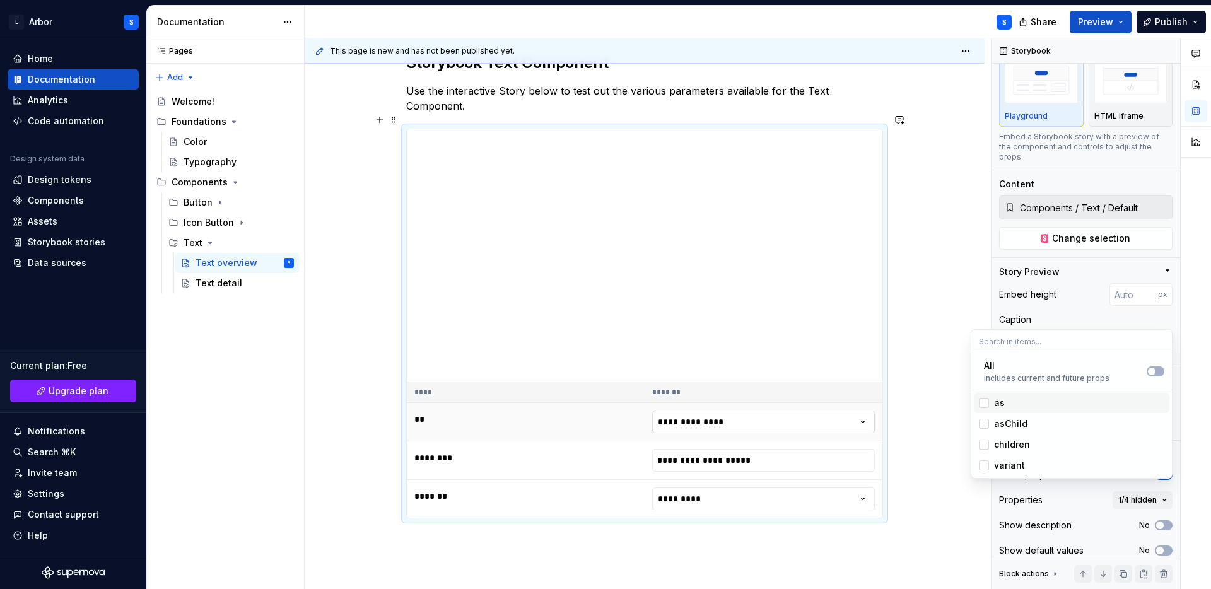
click at [835, 407] on html "L Arbor S Home Documentation Analytics Code automation Design system data Desig…" at bounding box center [605, 294] width 1211 height 589
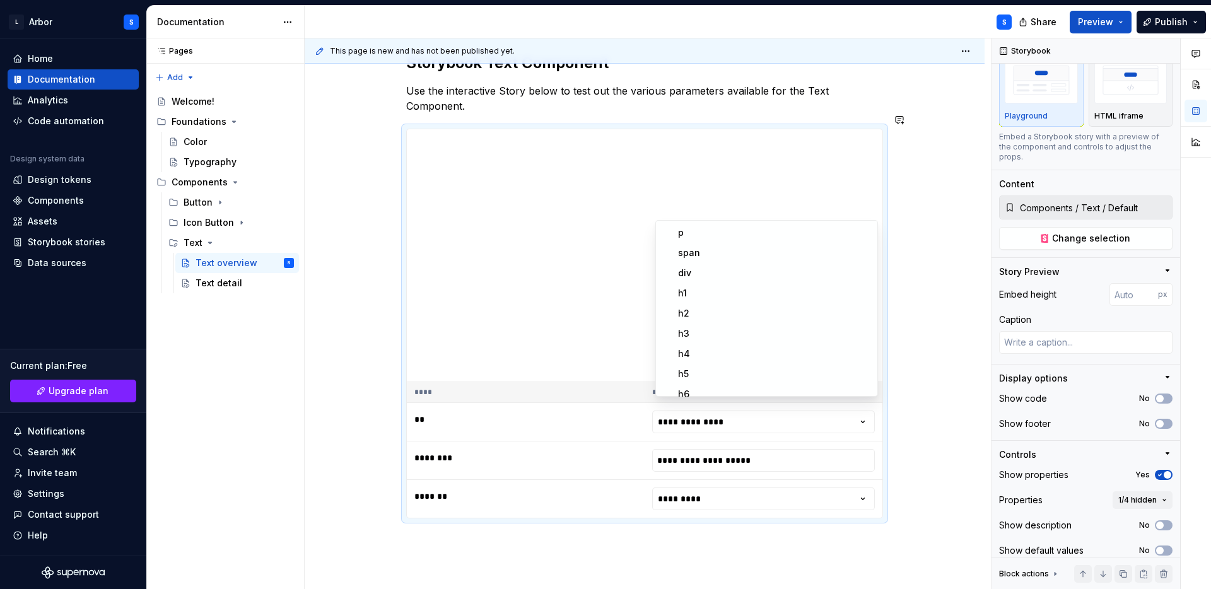
click at [977, 413] on html "L Arbor S Home Documentation Analytics Code automation Design system data Desig…" at bounding box center [605, 294] width 1211 height 589
click at [1156, 491] on button "1/4 hidden" at bounding box center [1143, 500] width 60 height 18
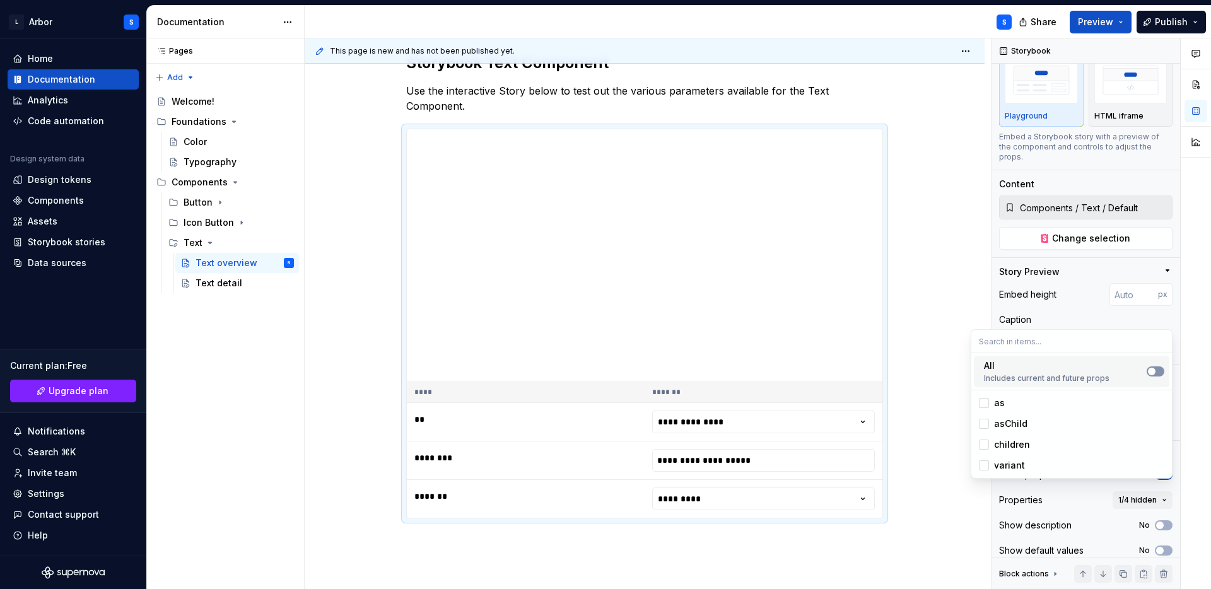
click at [1159, 369] on button "Suggestions" at bounding box center [1156, 372] width 18 height 10
drag, startPoint x: 1018, startPoint y: 419, endPoint x: 1015, endPoint y: 435, distance: 16.1
click at [1015, 435] on div "as asChild children variant" at bounding box center [1072, 434] width 196 height 83
click at [923, 441] on div "**********" at bounding box center [645, 398] width 680 height 751
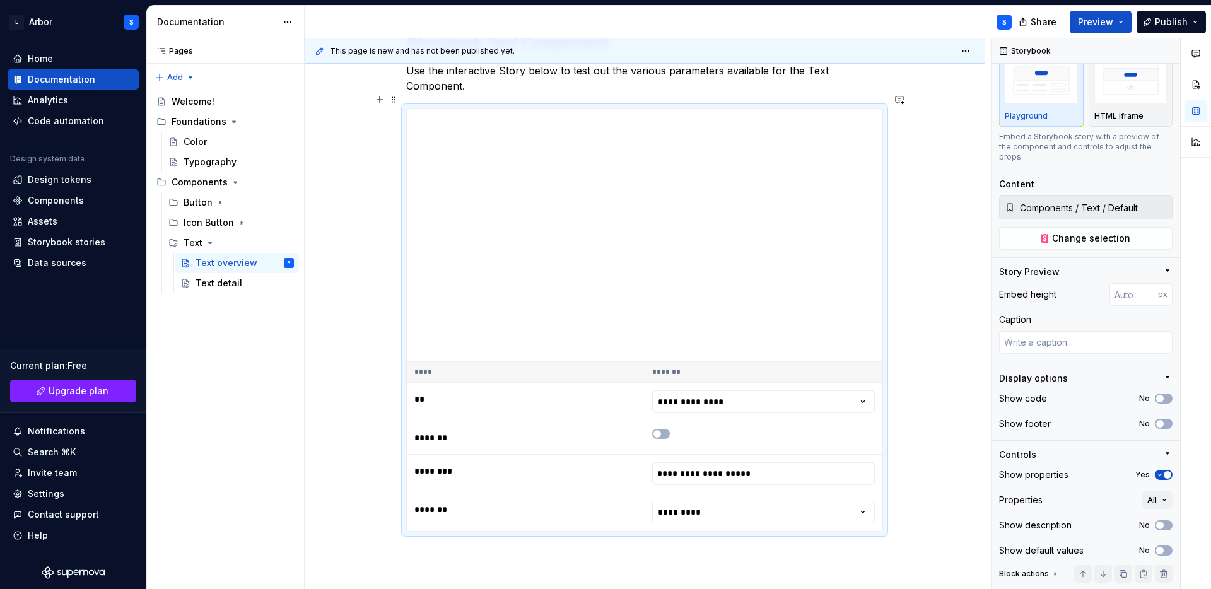
scroll to position [214, 0]
click at [1168, 20] on span "Publish" at bounding box center [1171, 22] width 33 height 13
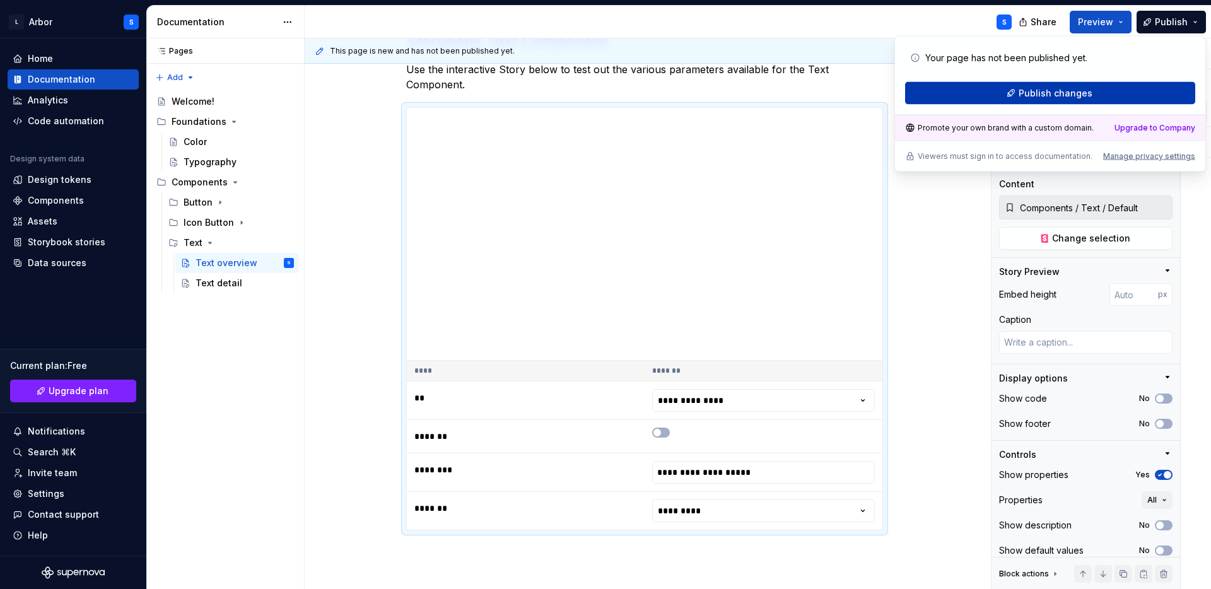
click at [1093, 93] on button "Publish changes" at bounding box center [1050, 93] width 290 height 23
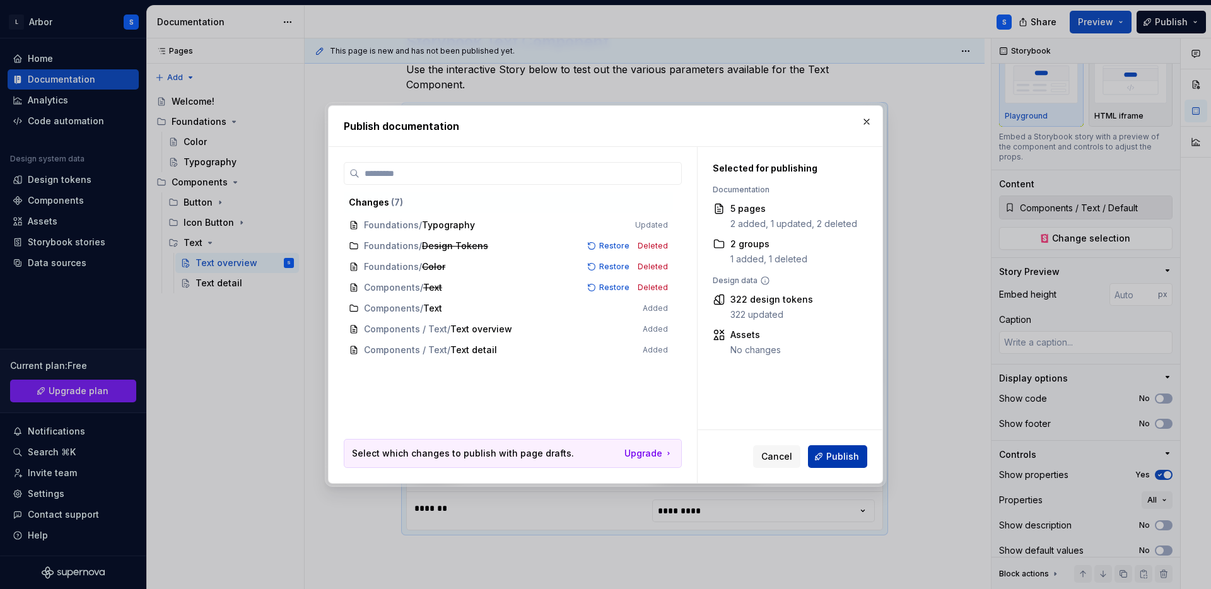
click at [848, 455] on span "Publish" at bounding box center [842, 456] width 33 height 13
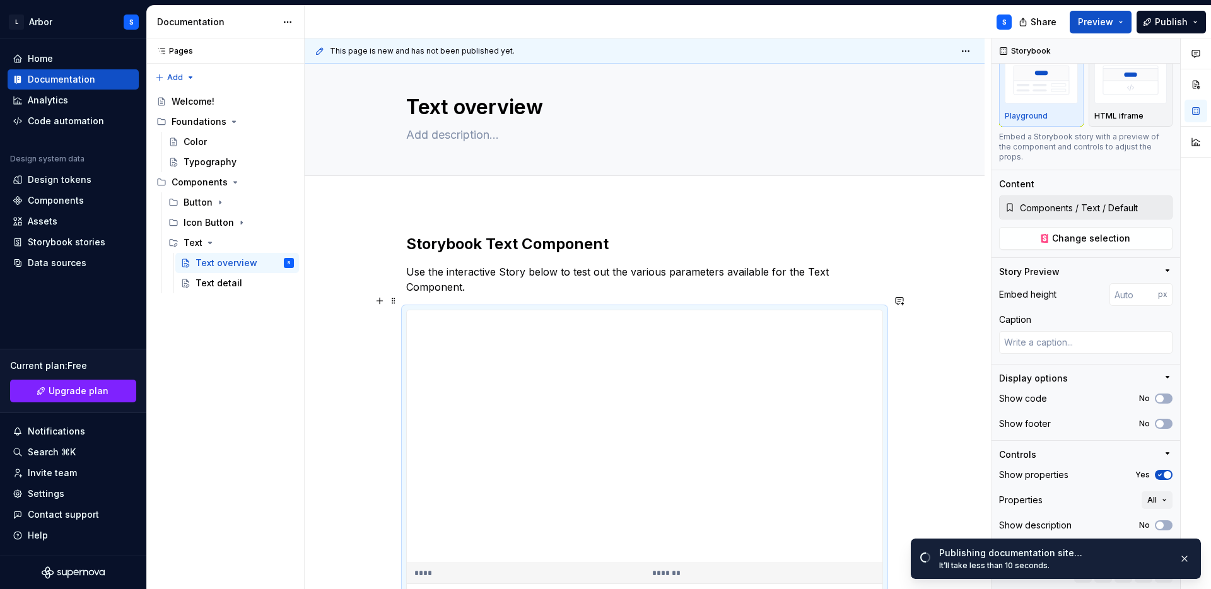
scroll to position [0, 0]
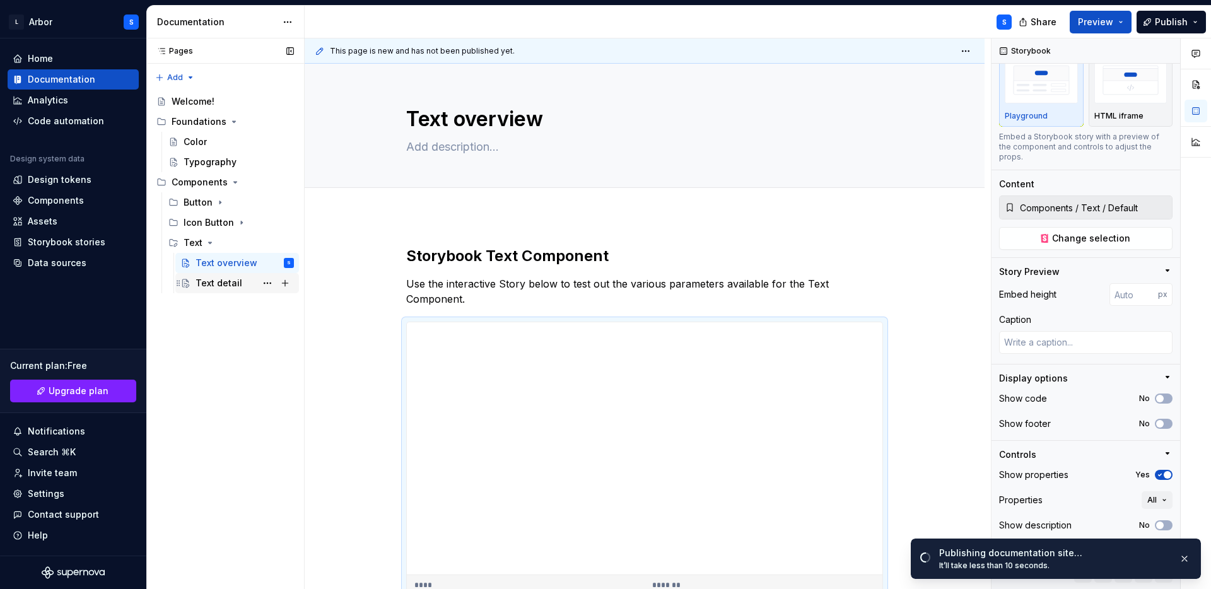
click at [216, 283] on div "Text detail" at bounding box center [219, 283] width 47 height 13
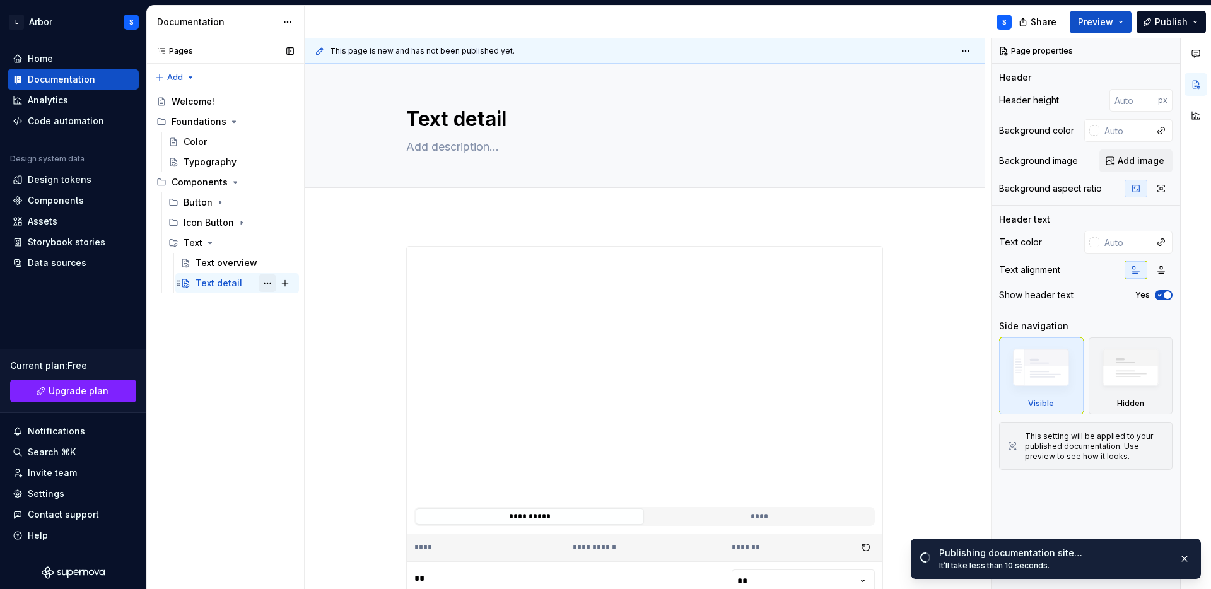
click at [271, 282] on button "Page tree" at bounding box center [268, 283] width 18 height 18
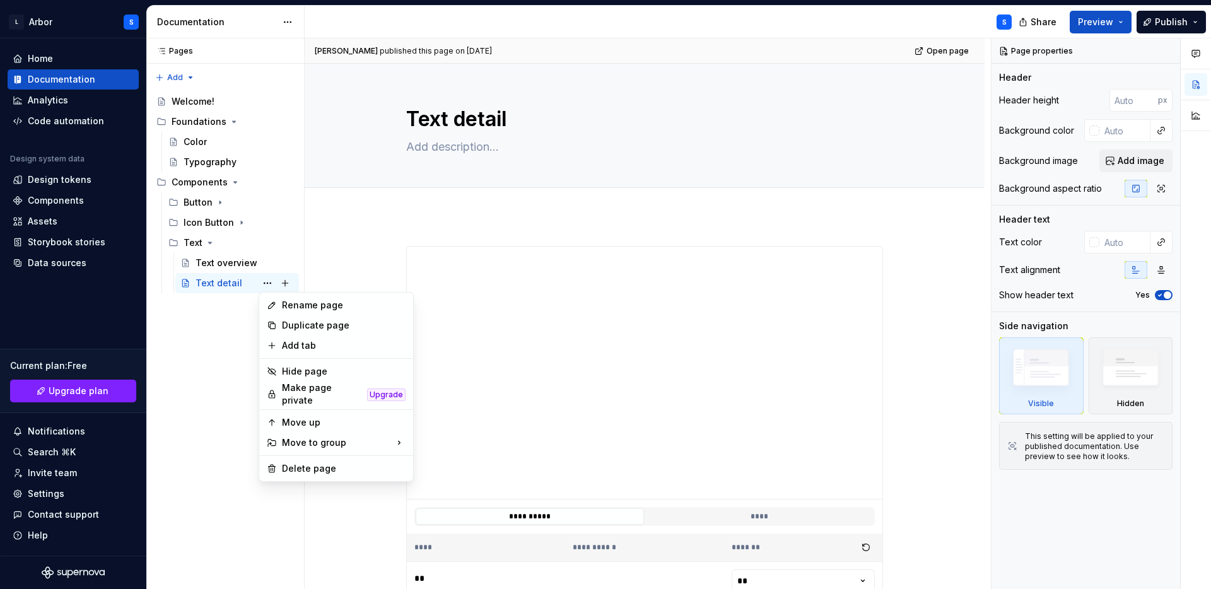
click at [472, 196] on html "L Arbor S Home Documentation Analytics Code automation Design system data Desig…" at bounding box center [605, 294] width 1211 height 589
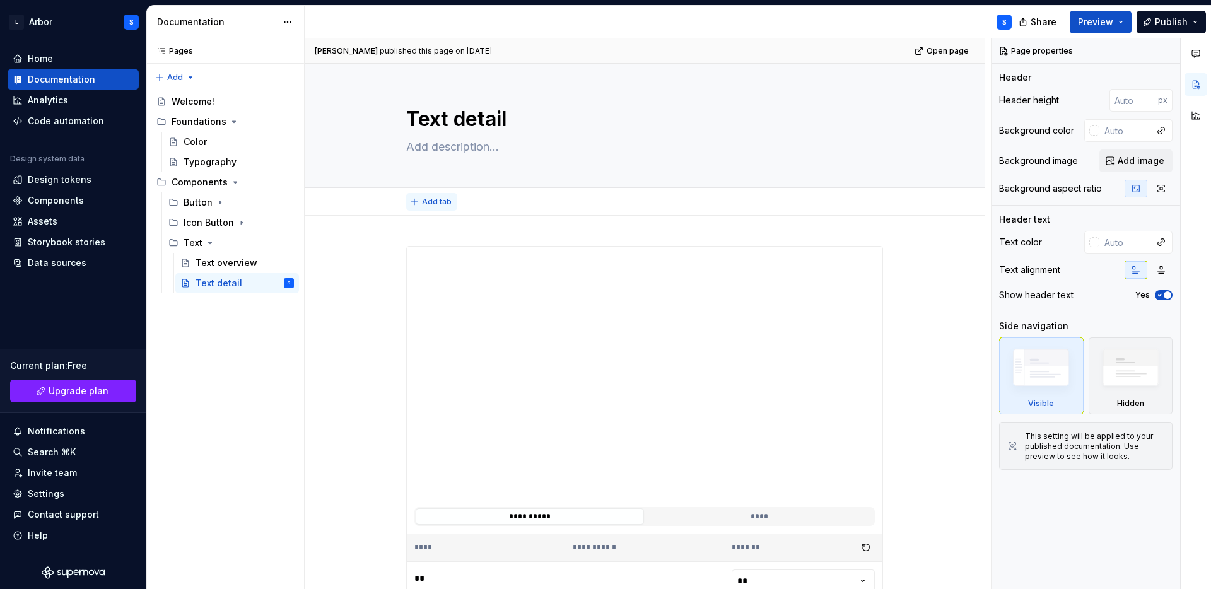
click at [429, 202] on span "Add tab" at bounding box center [437, 202] width 30 height 10
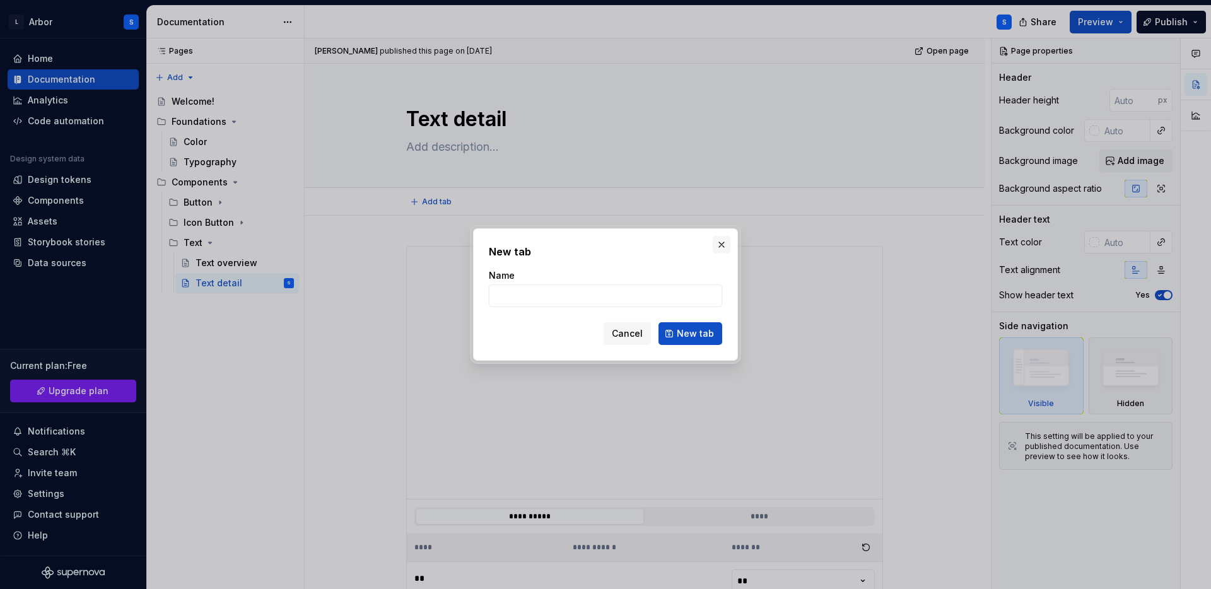
click at [721, 242] on button "button" at bounding box center [722, 245] width 18 height 18
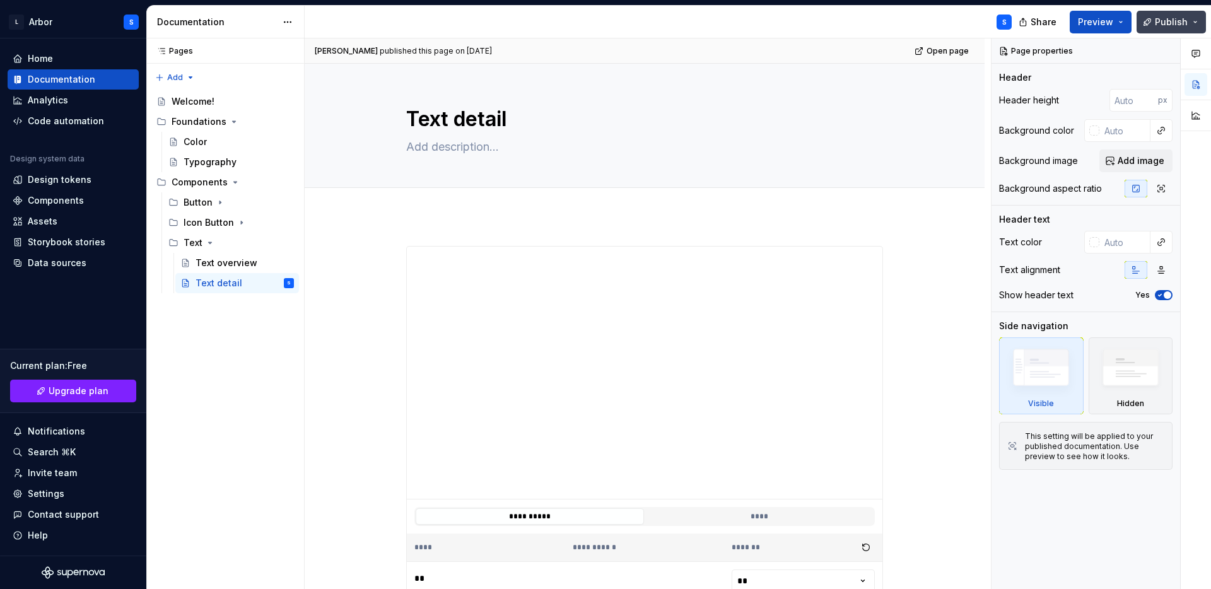
click at [1165, 25] on span "Publish" at bounding box center [1171, 22] width 33 height 13
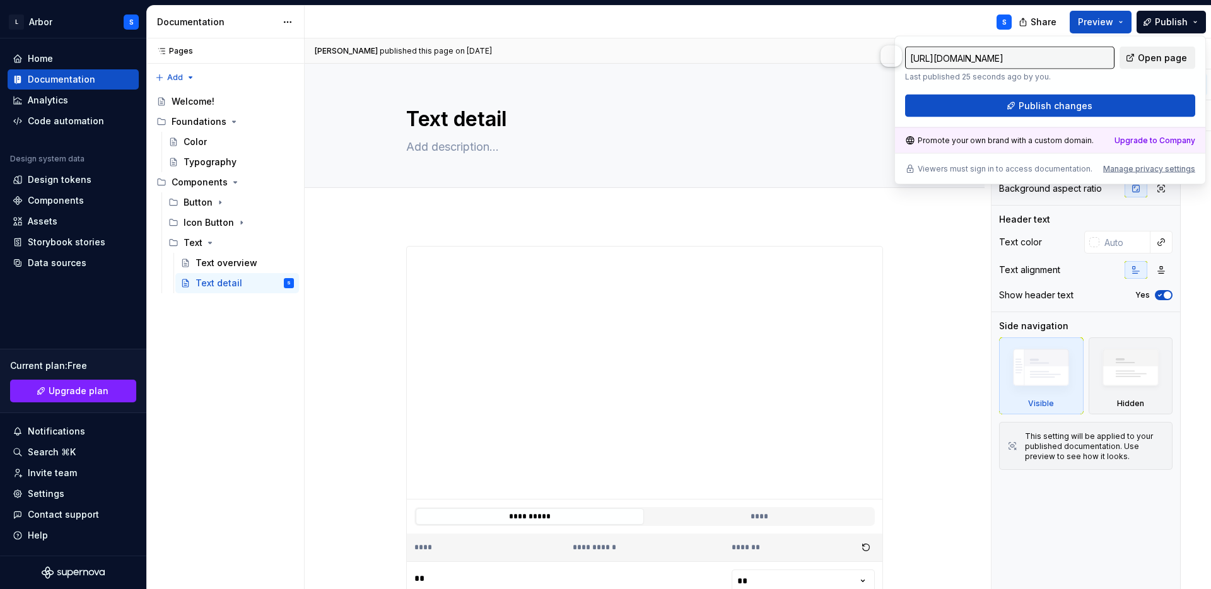
click at [1154, 62] on span "Open page" at bounding box center [1162, 58] width 49 height 13
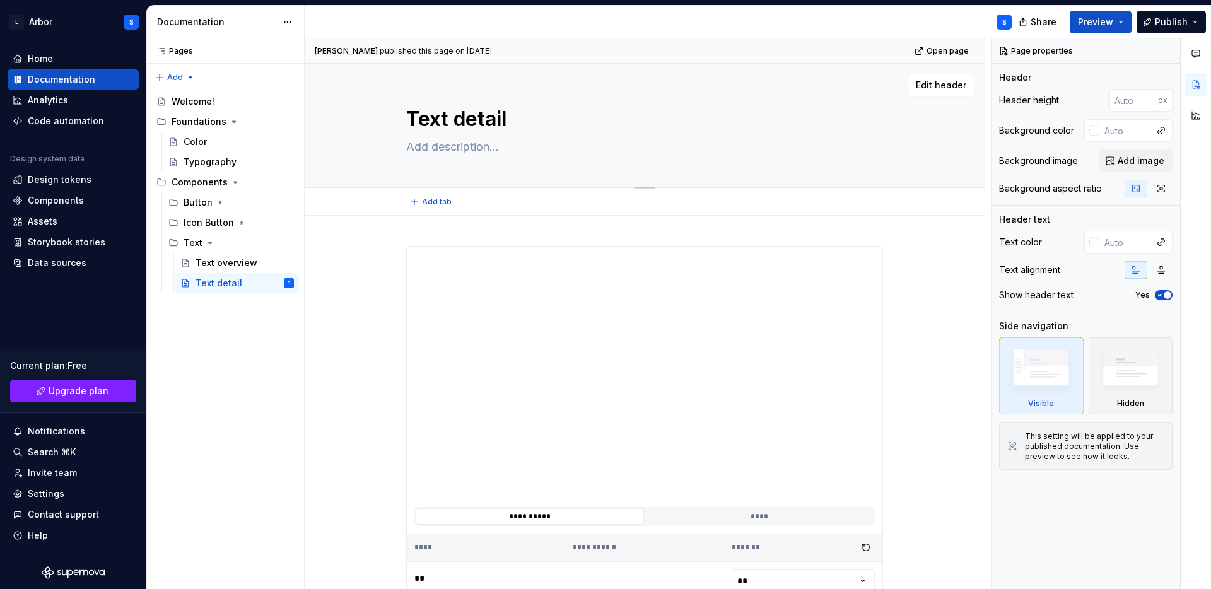
click at [857, 135] on div "Text detail" at bounding box center [644, 126] width 477 height 124
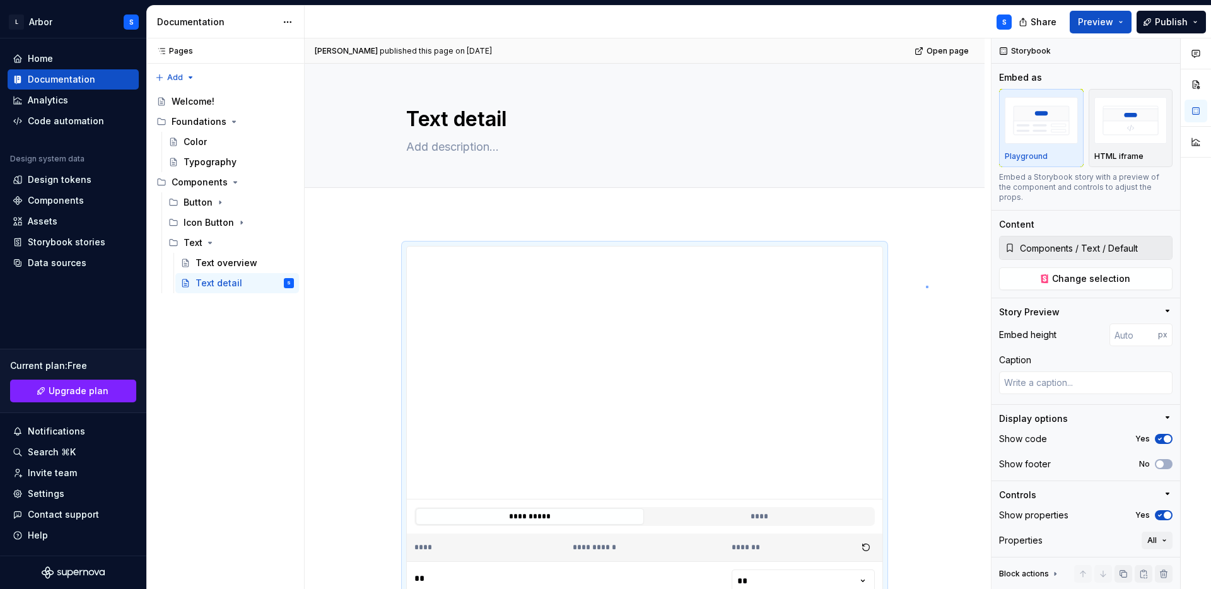
click at [926, 286] on div "**********" at bounding box center [648, 313] width 686 height 551
click at [37, 202] on div "Components" at bounding box center [56, 200] width 56 height 13
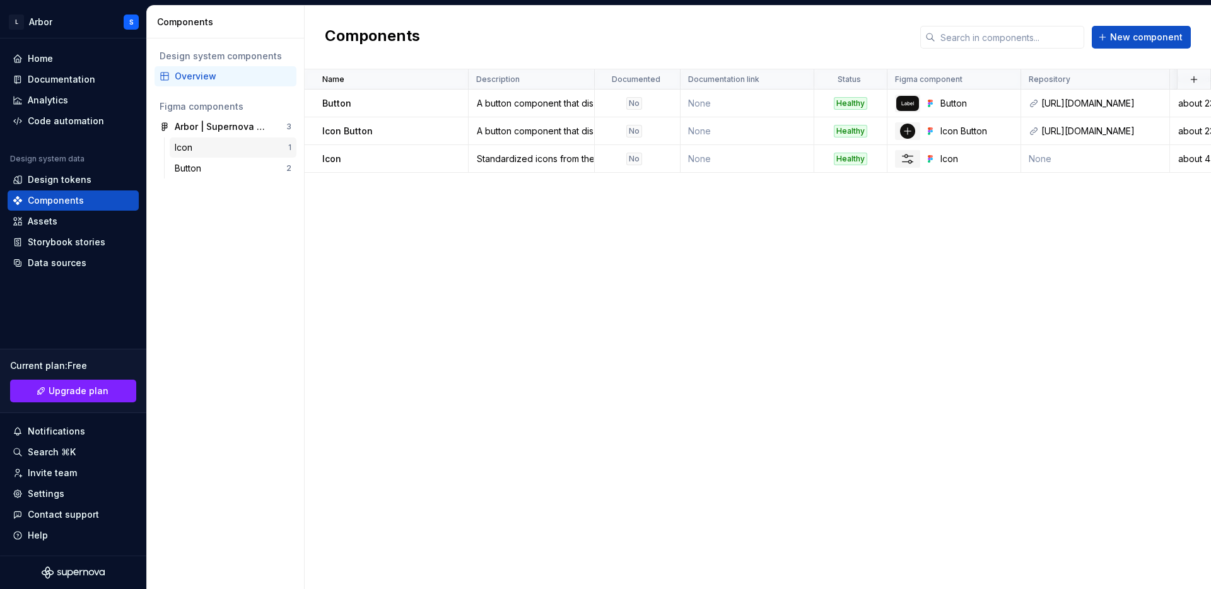
click at [212, 150] on div "Icon" at bounding box center [232, 147] width 114 height 13
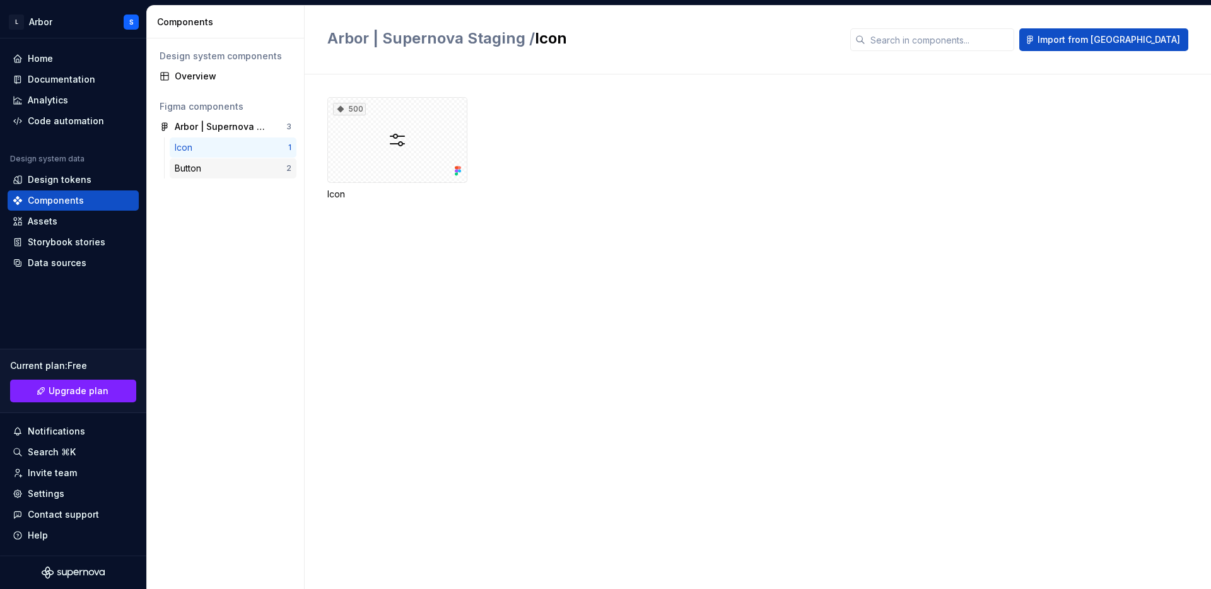
click at [211, 173] on div "Button" at bounding box center [231, 168] width 112 height 13
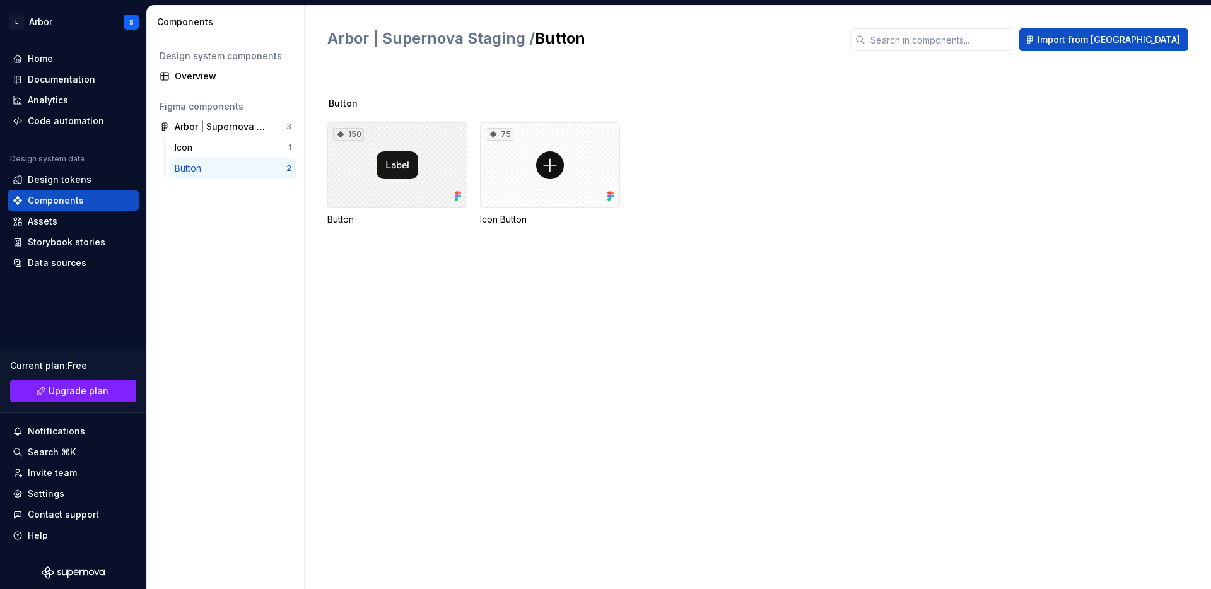
click at [426, 167] on div "150" at bounding box center [397, 165] width 140 height 86
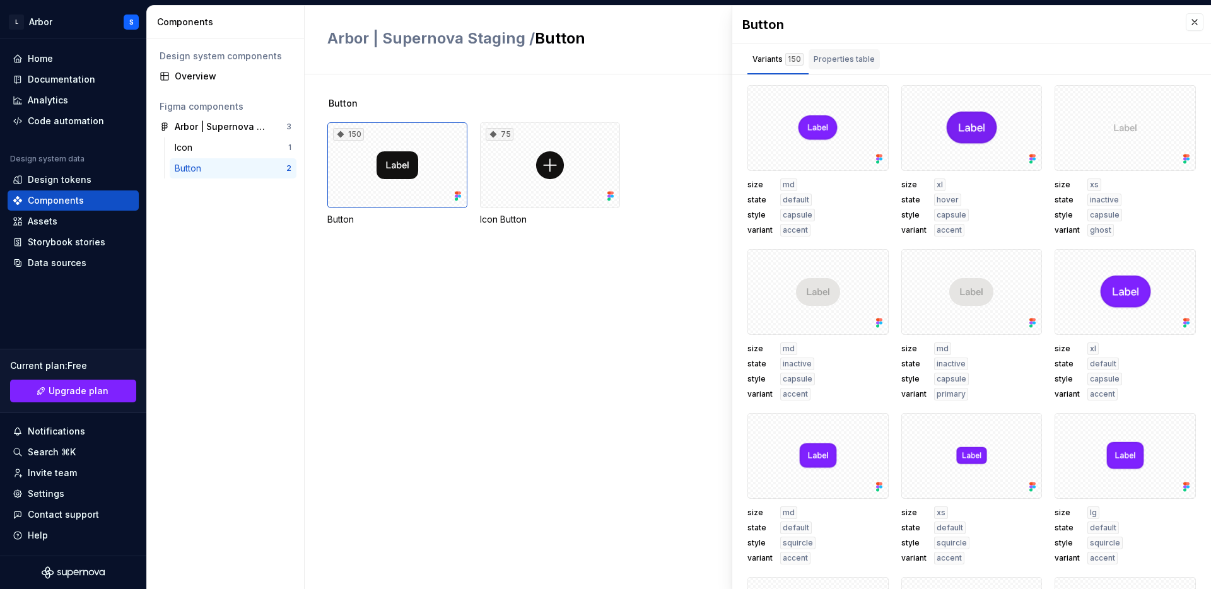
click at [831, 53] on div "Properties table" at bounding box center [844, 59] width 61 height 13
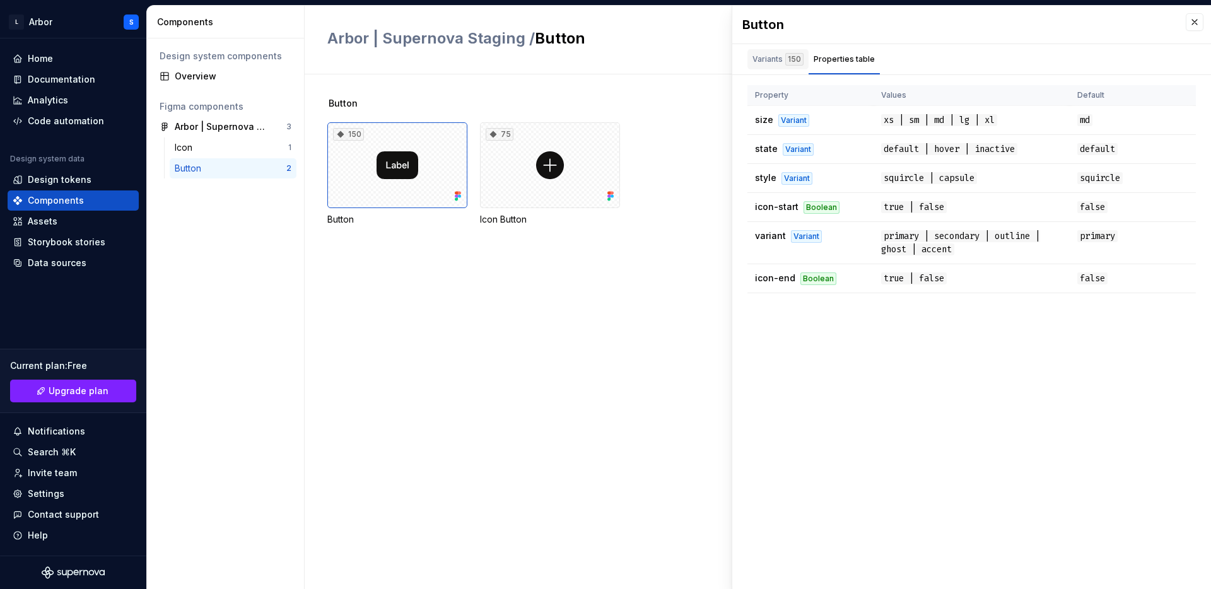
click at [768, 59] on div "Variants 150" at bounding box center [778, 59] width 51 height 13
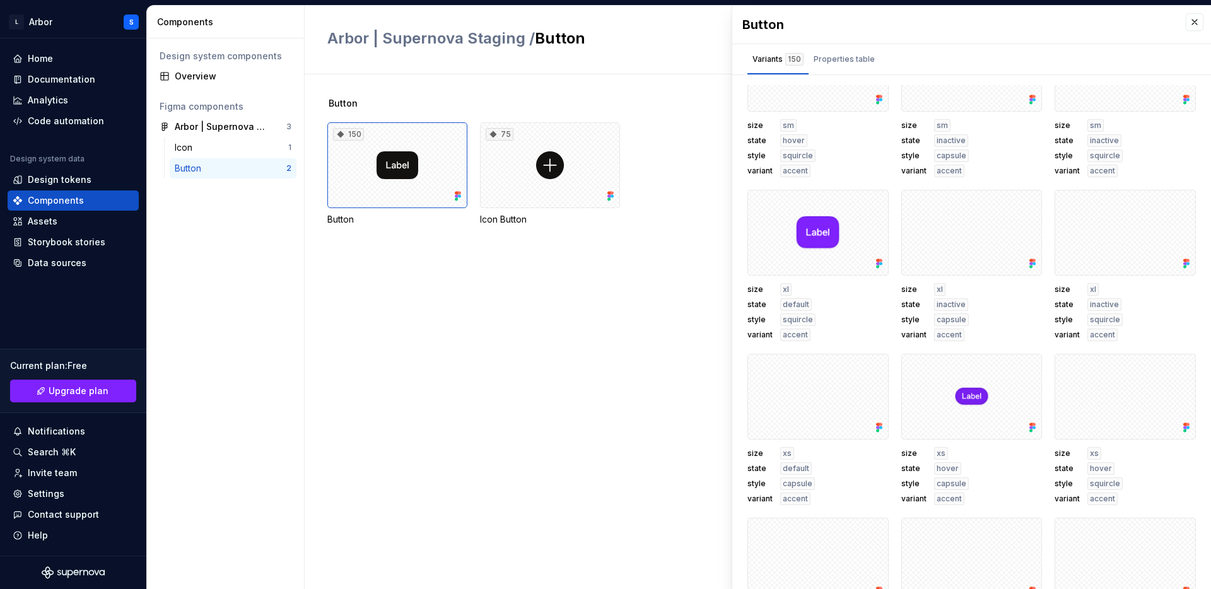
scroll to position [1757, 0]
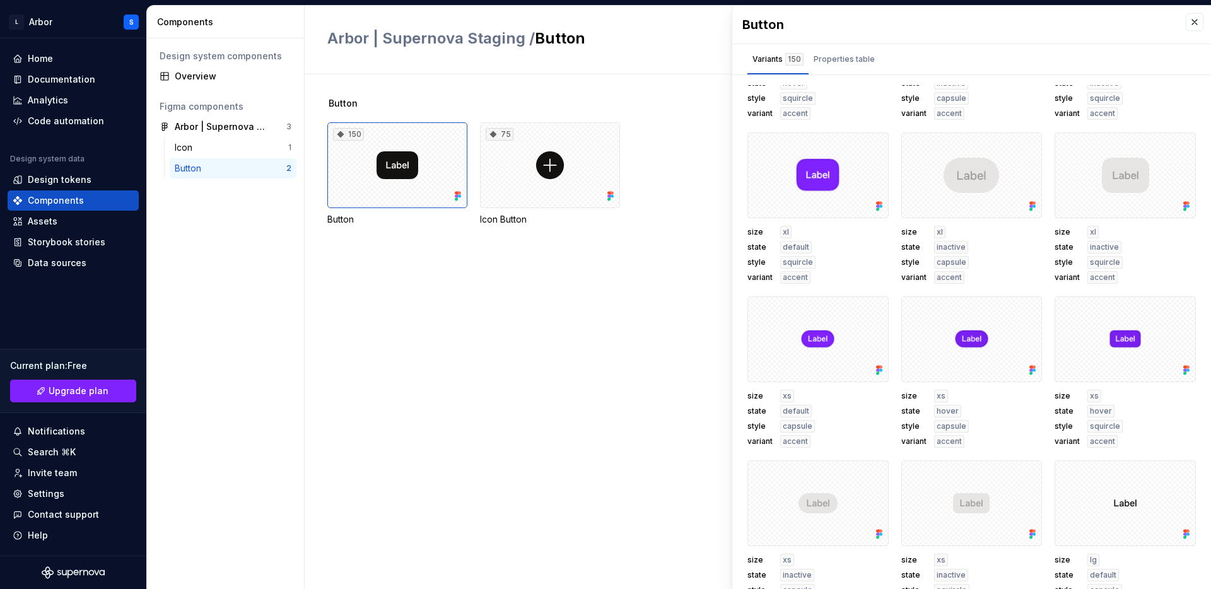
click at [502, 329] on div "Button 150 Button 75 Icon Button" at bounding box center [769, 331] width 884 height 515
click at [42, 53] on div "Home" at bounding box center [40, 58] width 25 height 13
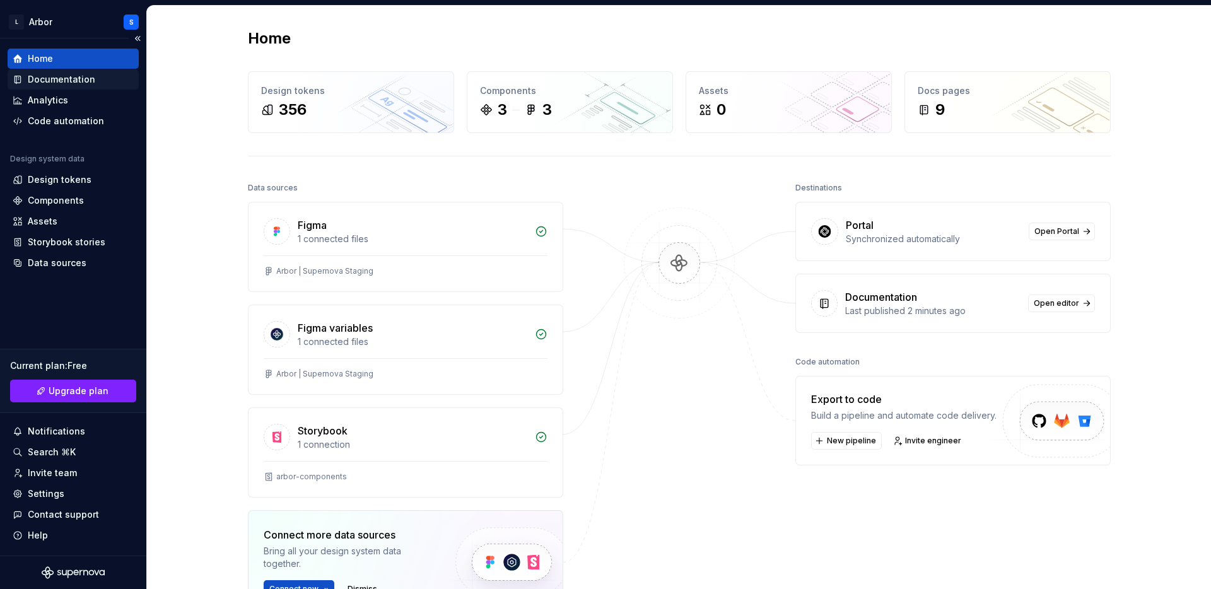
click at [55, 78] on div "Documentation" at bounding box center [61, 79] width 67 height 13
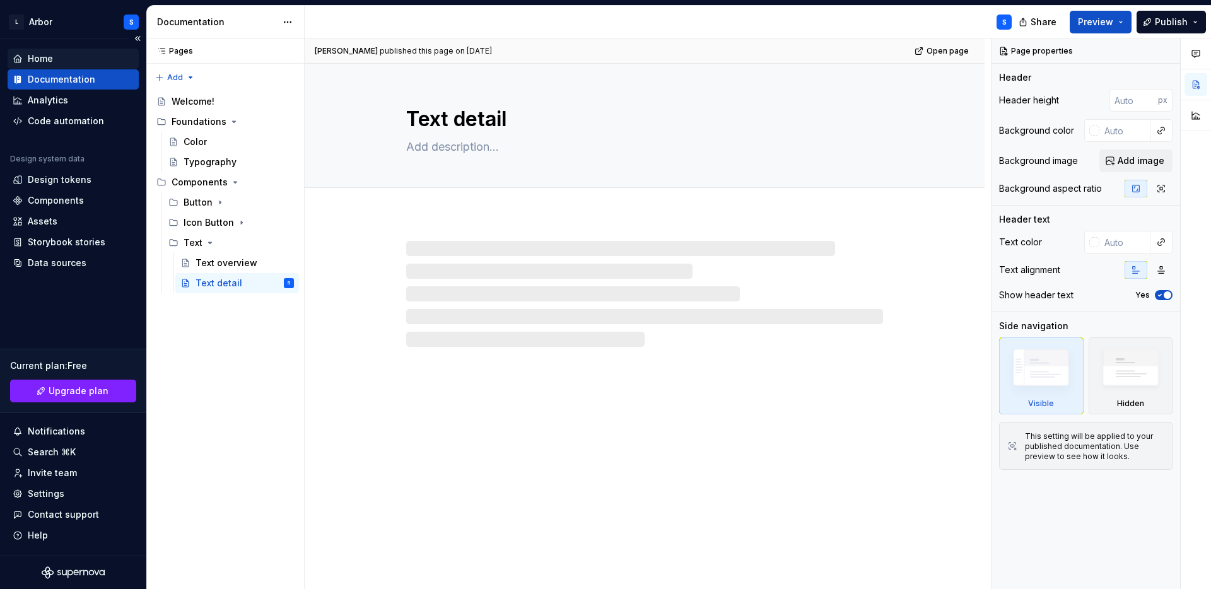
click at [49, 56] on div "Home" at bounding box center [40, 58] width 25 height 13
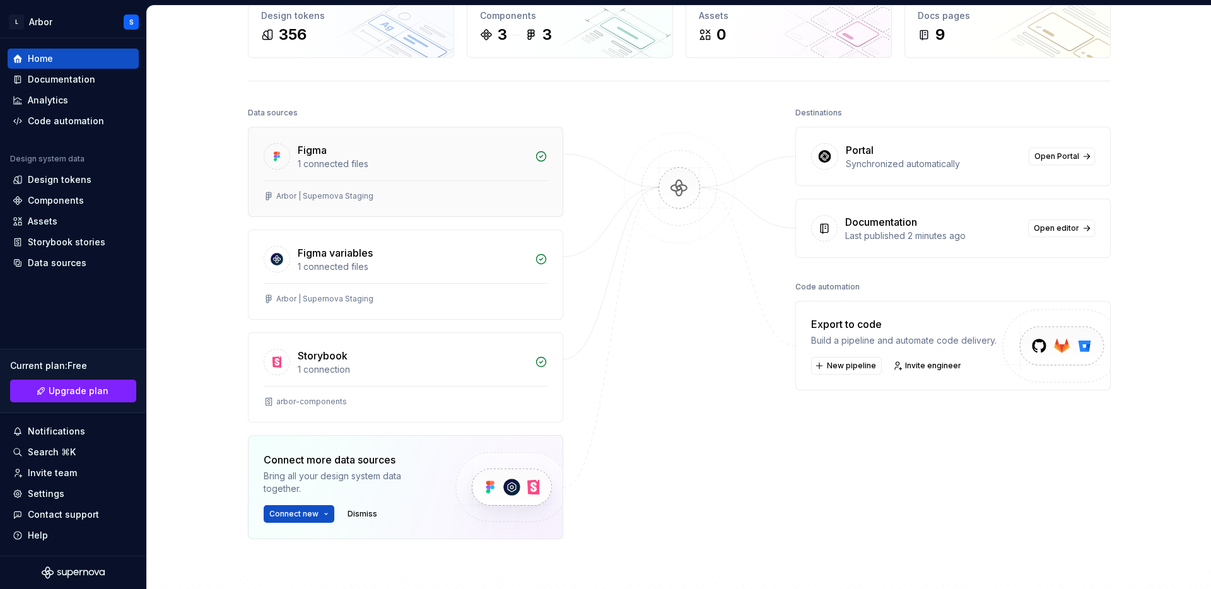
scroll to position [76, 0]
click at [1070, 157] on span "Open Portal" at bounding box center [1057, 156] width 45 height 10
click at [73, 175] on div "Design tokens" at bounding box center [60, 179] width 64 height 13
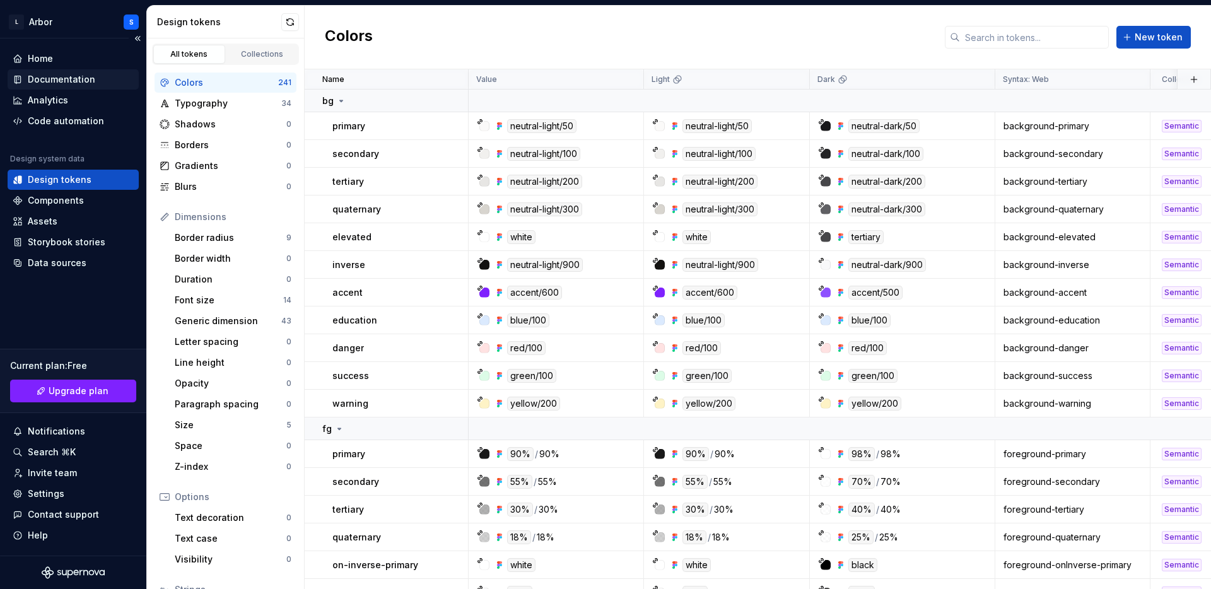
click at [64, 78] on div "Documentation" at bounding box center [61, 79] width 67 height 13
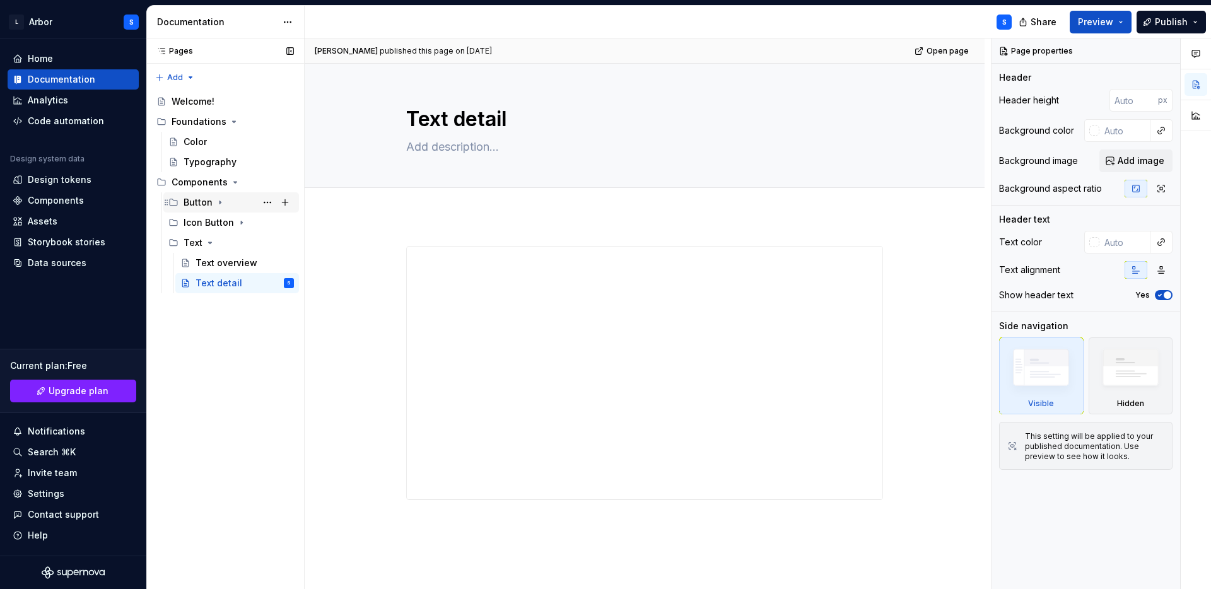
click at [217, 202] on icon "Page tree" at bounding box center [220, 202] width 10 height 10
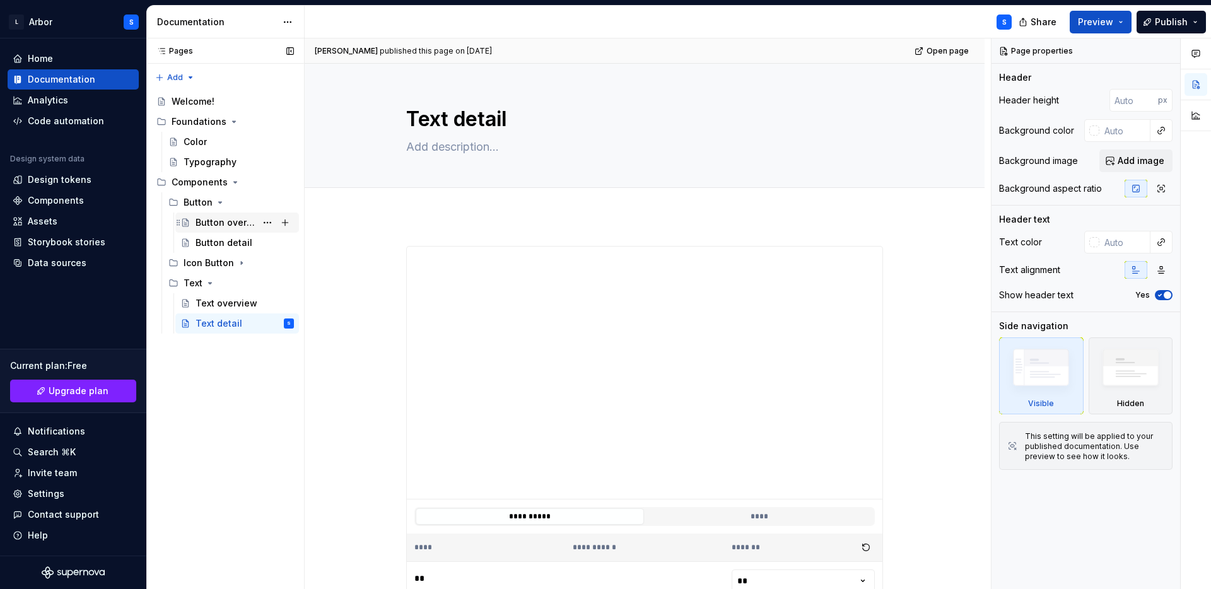
click at [220, 218] on div "Button overview" at bounding box center [226, 222] width 61 height 13
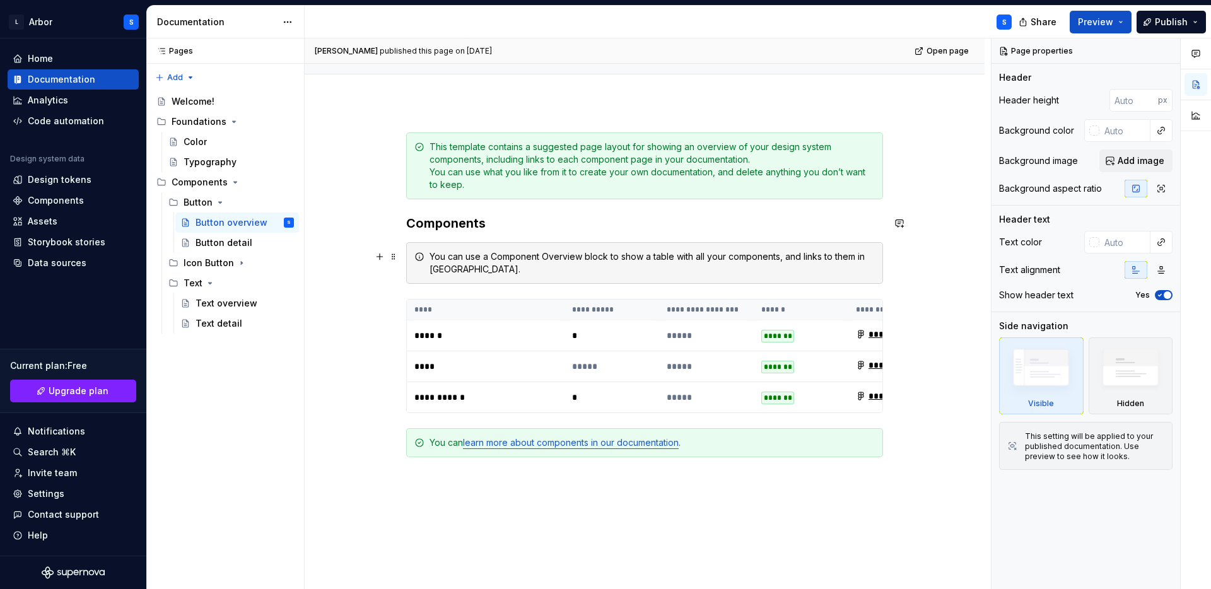
scroll to position [117, 0]
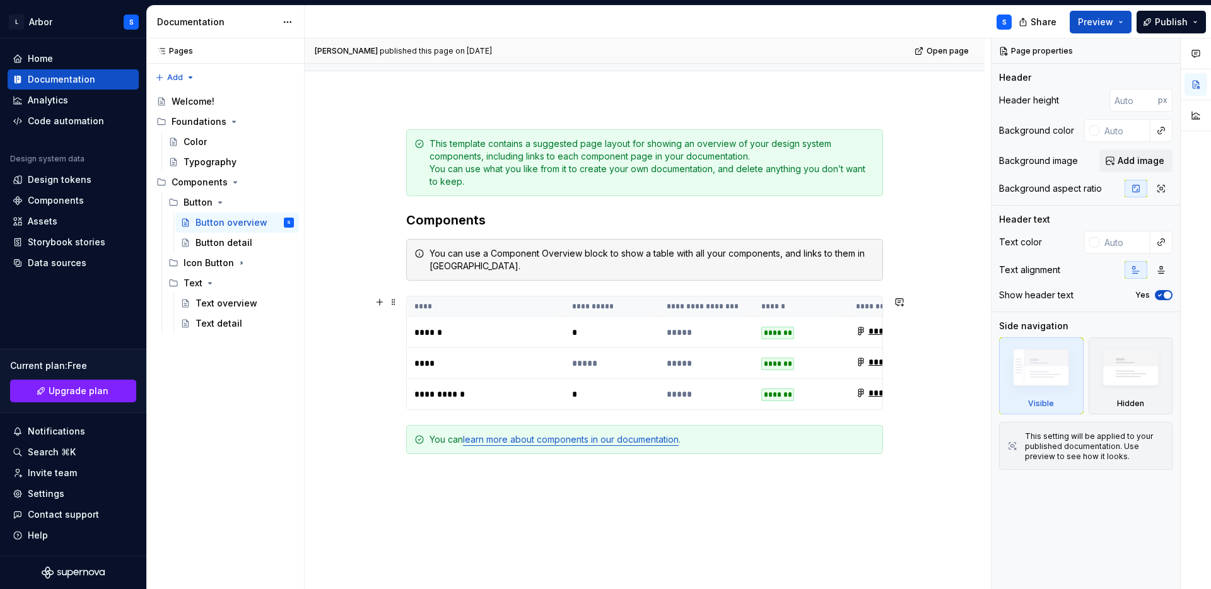
type textarea "*"
click at [428, 315] on th "****" at bounding box center [486, 306] width 158 height 21
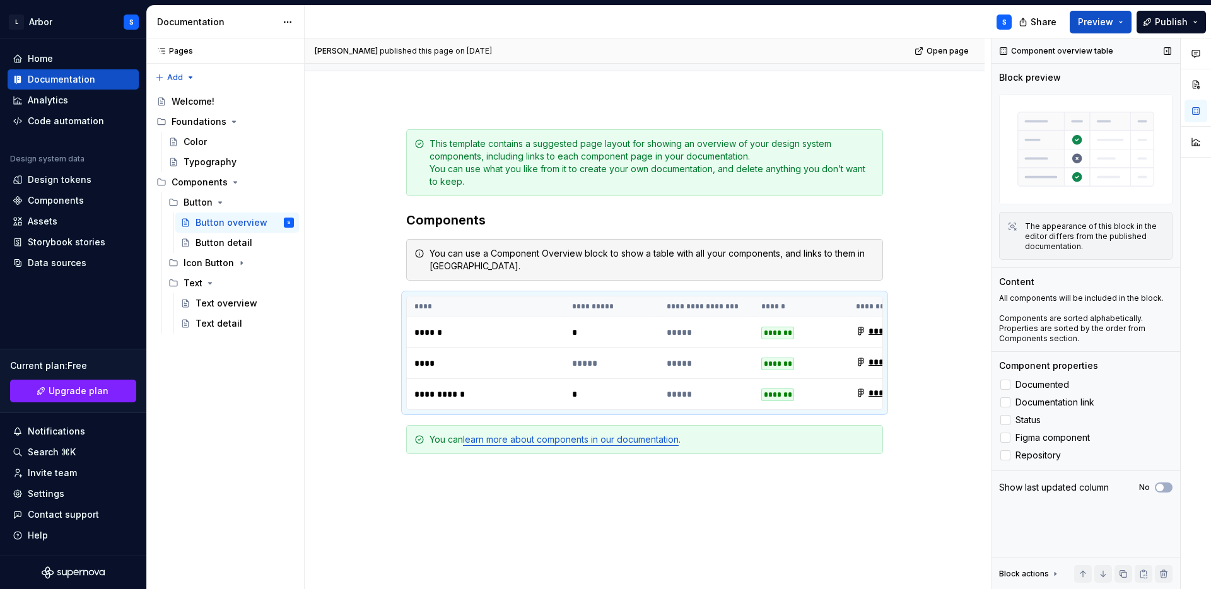
click at [1005, 50] on div "Component overview table" at bounding box center [1057, 51] width 124 height 18
click at [1161, 573] on button "button" at bounding box center [1164, 574] width 18 height 18
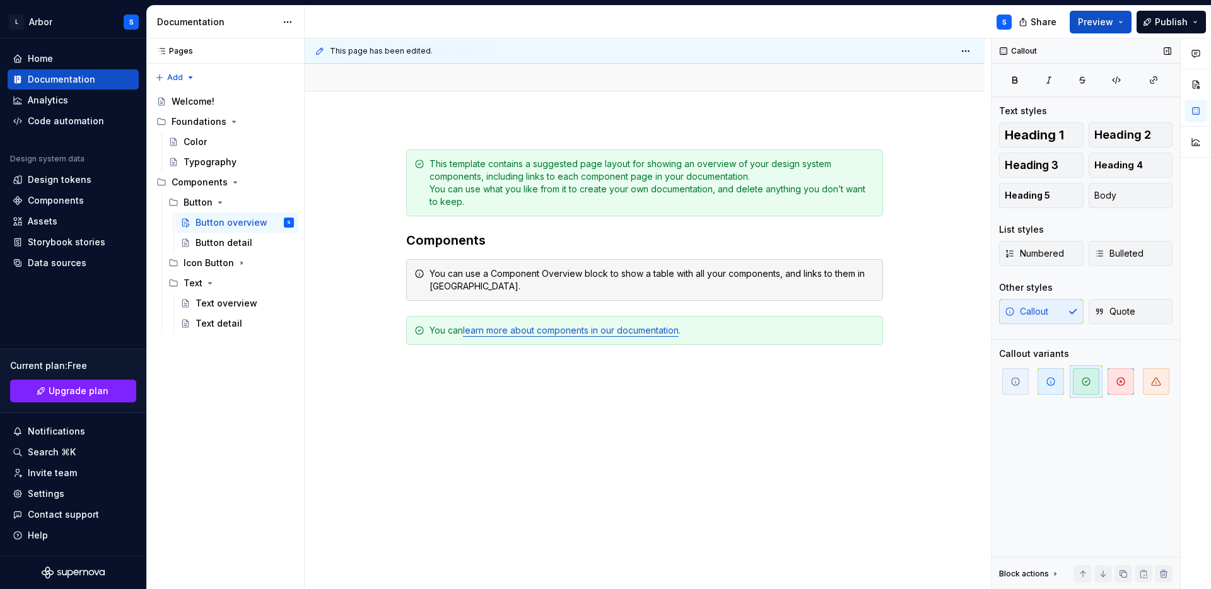
scroll to position [97, 0]
click at [507, 311] on div "This template contains a suggested page layout for showing an overview of your …" at bounding box center [644, 274] width 477 height 249
click at [480, 373] on p at bounding box center [644, 367] width 477 height 15
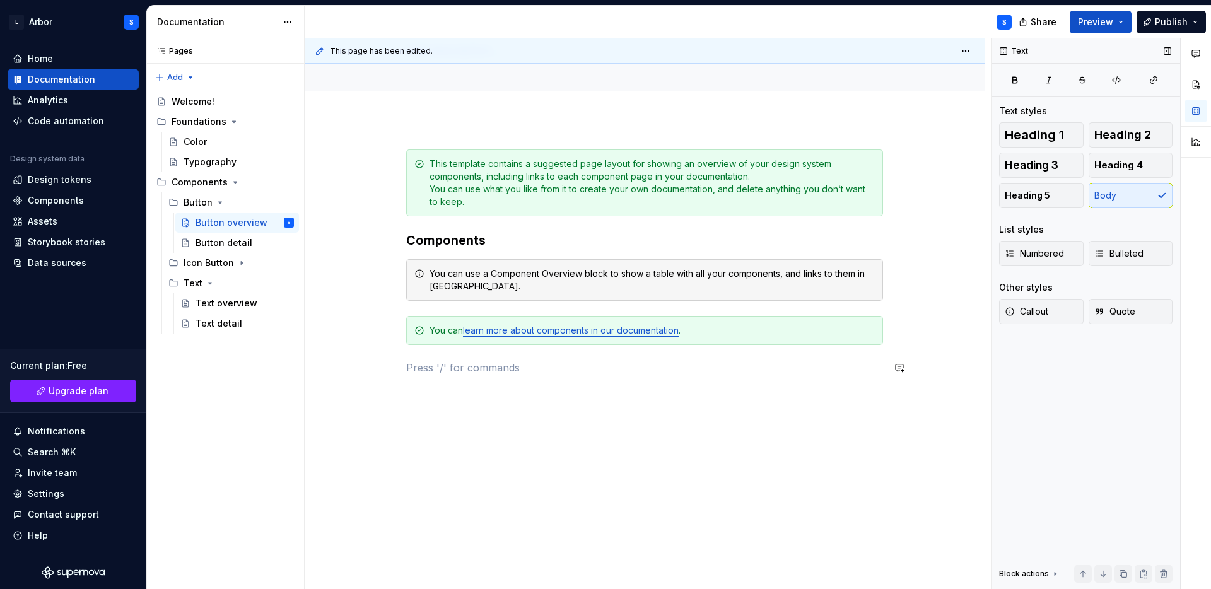
click at [481, 355] on div "This template contains a suggested page layout for showing an overview of your …" at bounding box center [644, 274] width 477 height 249
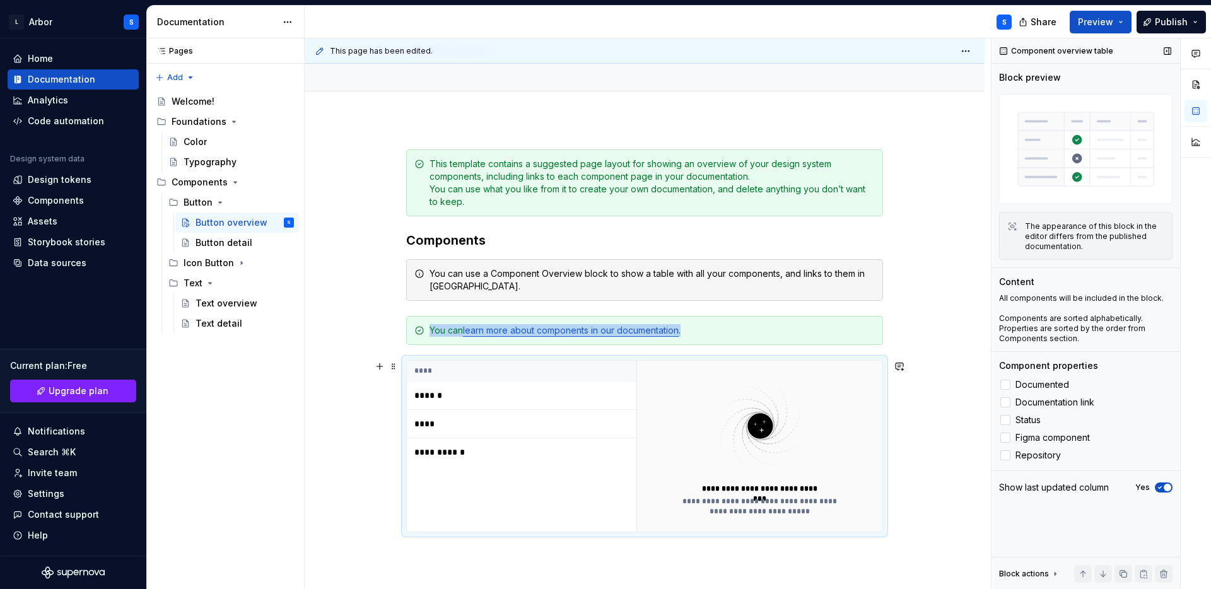
click at [513, 395] on p "******" at bounding box center [493, 395] width 158 height 13
click at [422, 390] on p "******" at bounding box center [493, 395] width 158 height 13
click at [430, 394] on p "******" at bounding box center [493, 395] width 158 height 13
click at [534, 394] on p "******" at bounding box center [493, 395] width 158 height 13
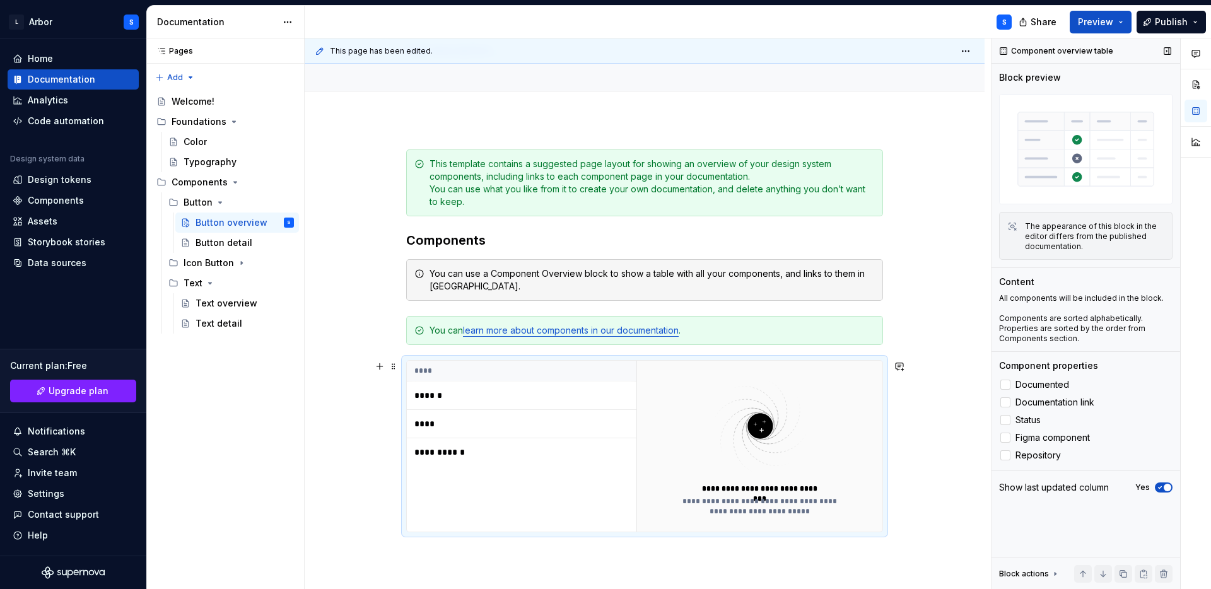
click at [746, 457] on img at bounding box center [760, 426] width 164 height 100
click at [744, 521] on div "**********" at bounding box center [759, 446] width 246 height 171
click at [1164, 488] on span "button" at bounding box center [1168, 488] width 8 height 8
click at [1164, 488] on icon "button" at bounding box center [1160, 488] width 10 height 8
click at [454, 390] on p "******" at bounding box center [493, 395] width 158 height 13
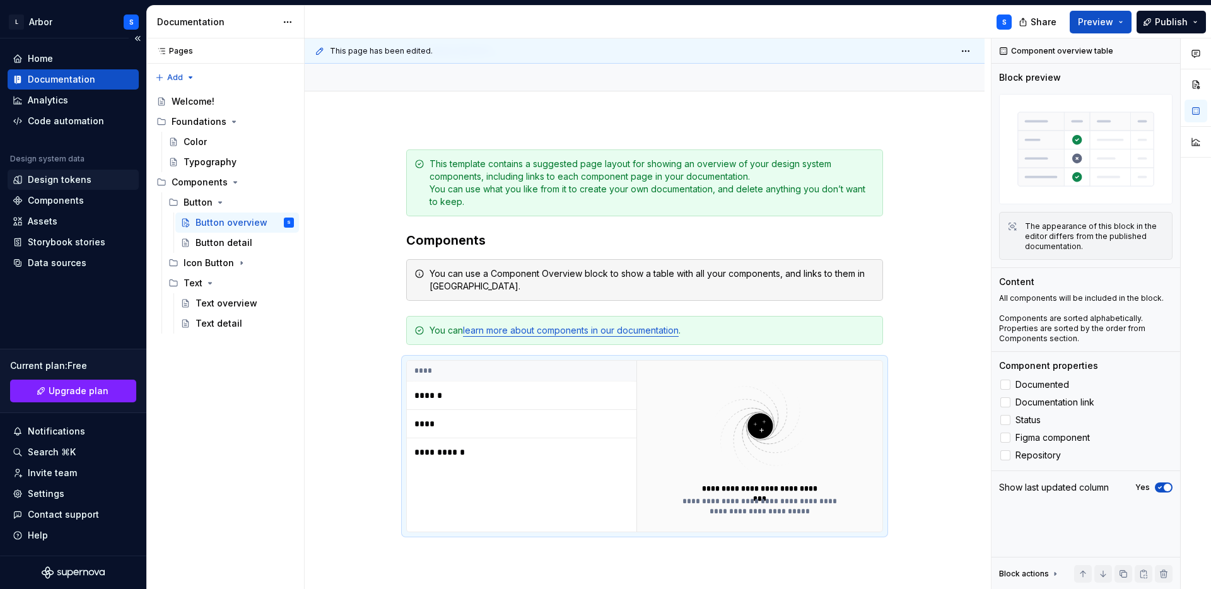
click at [55, 185] on div "Design tokens" at bounding box center [60, 179] width 64 height 13
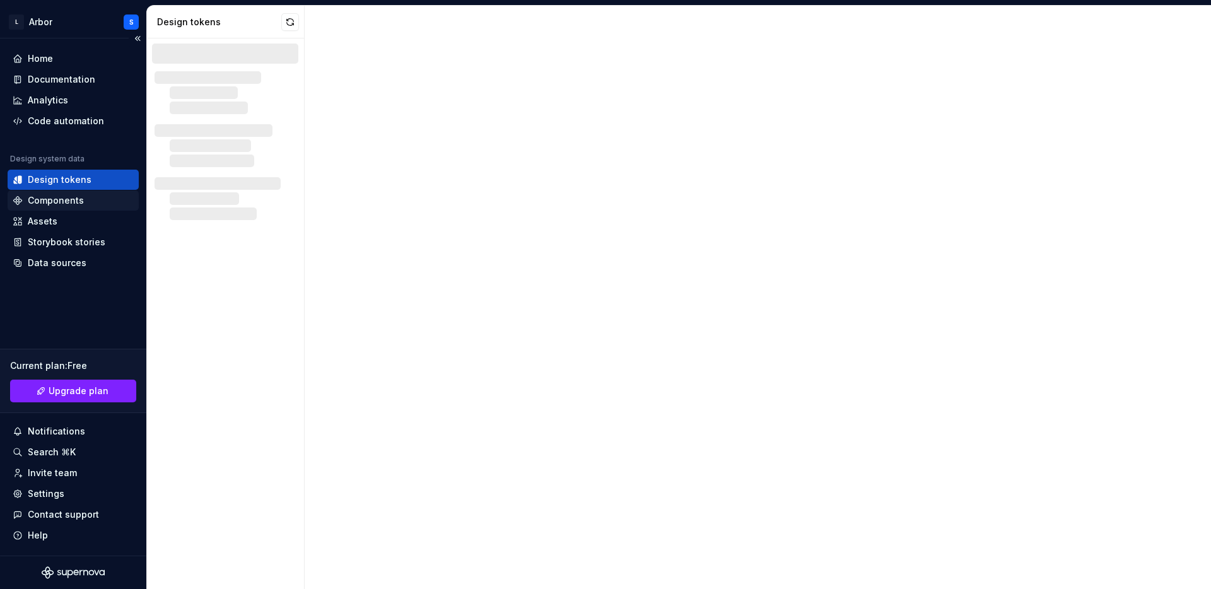
click at [54, 201] on div "Components" at bounding box center [56, 200] width 56 height 13
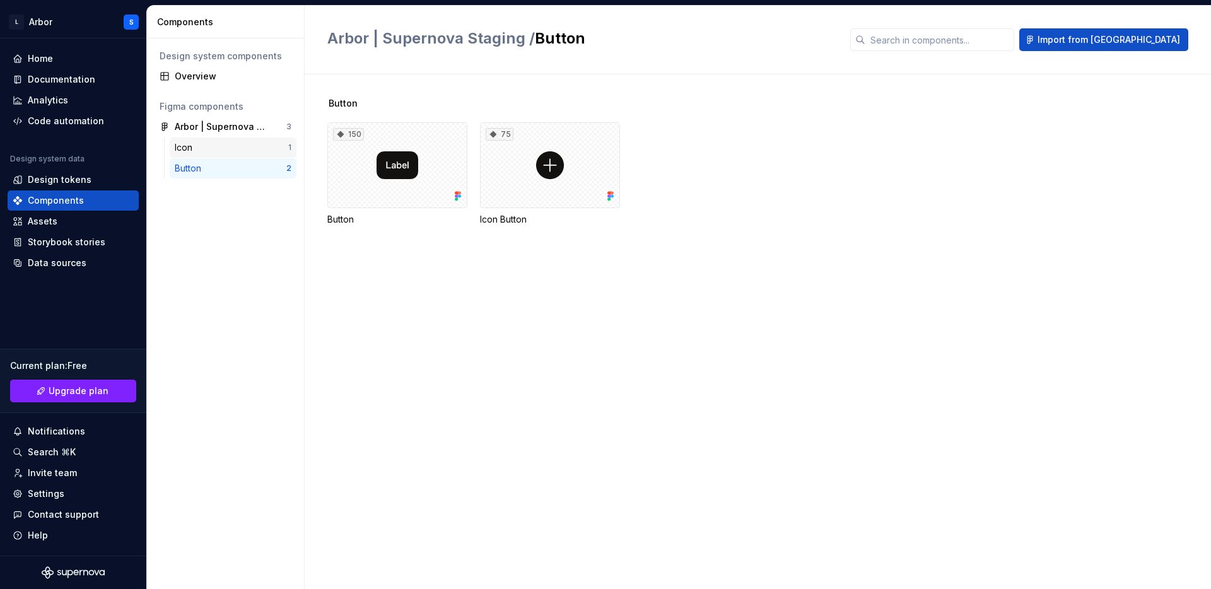
click at [237, 143] on div "Icon" at bounding box center [232, 147] width 114 height 13
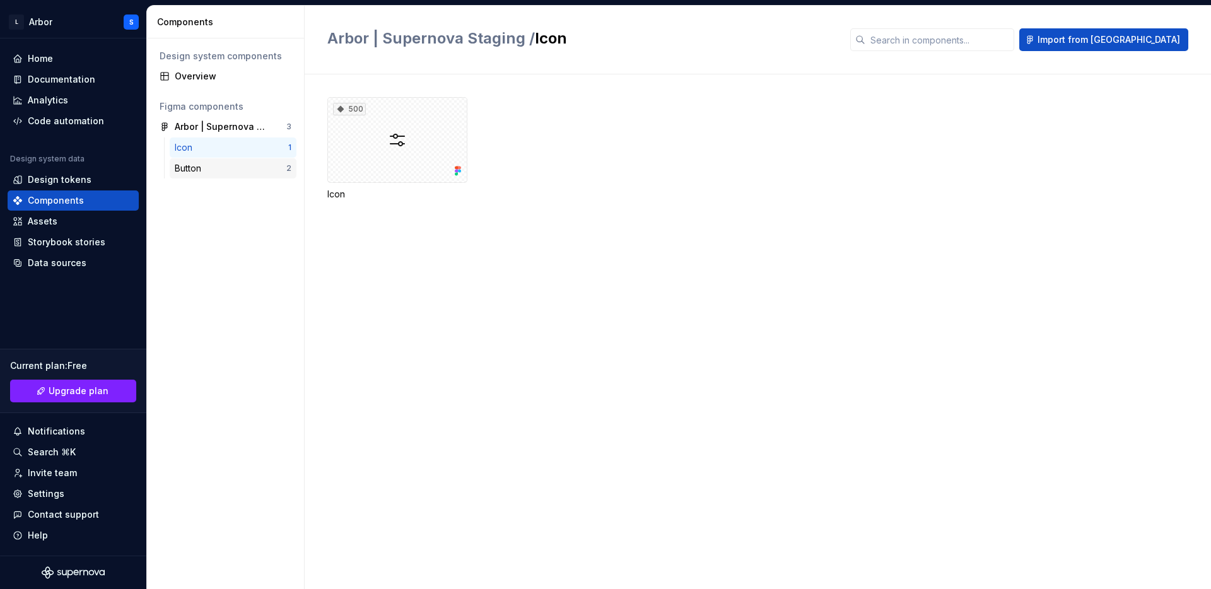
click at [235, 165] on div "Button" at bounding box center [231, 168] width 112 height 13
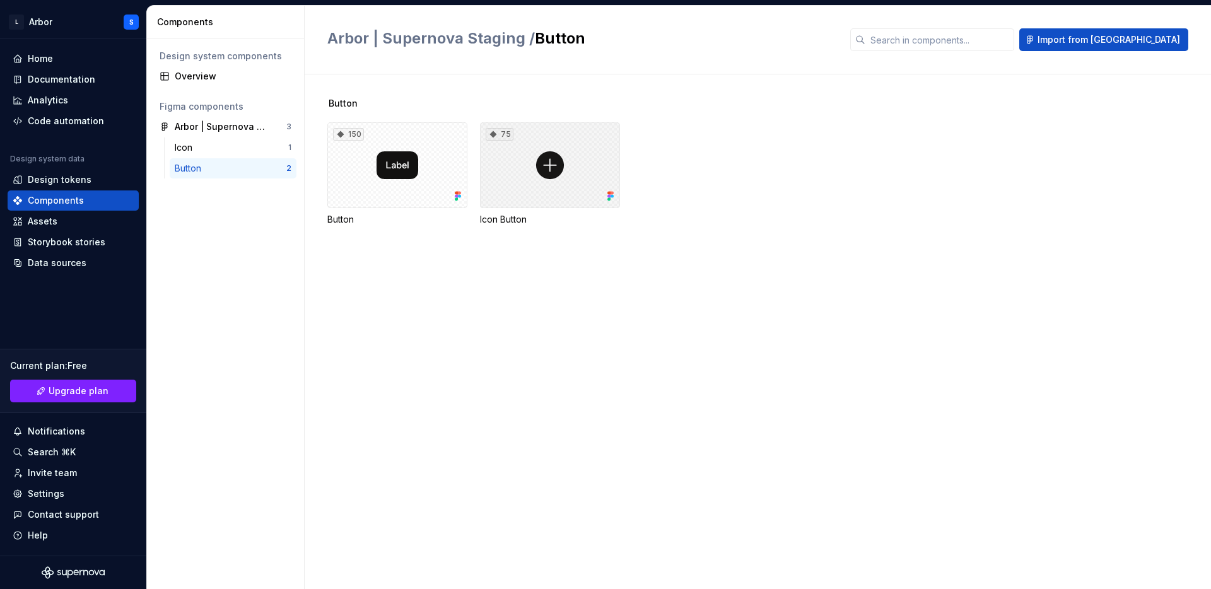
click at [572, 180] on div "75" at bounding box center [550, 165] width 140 height 86
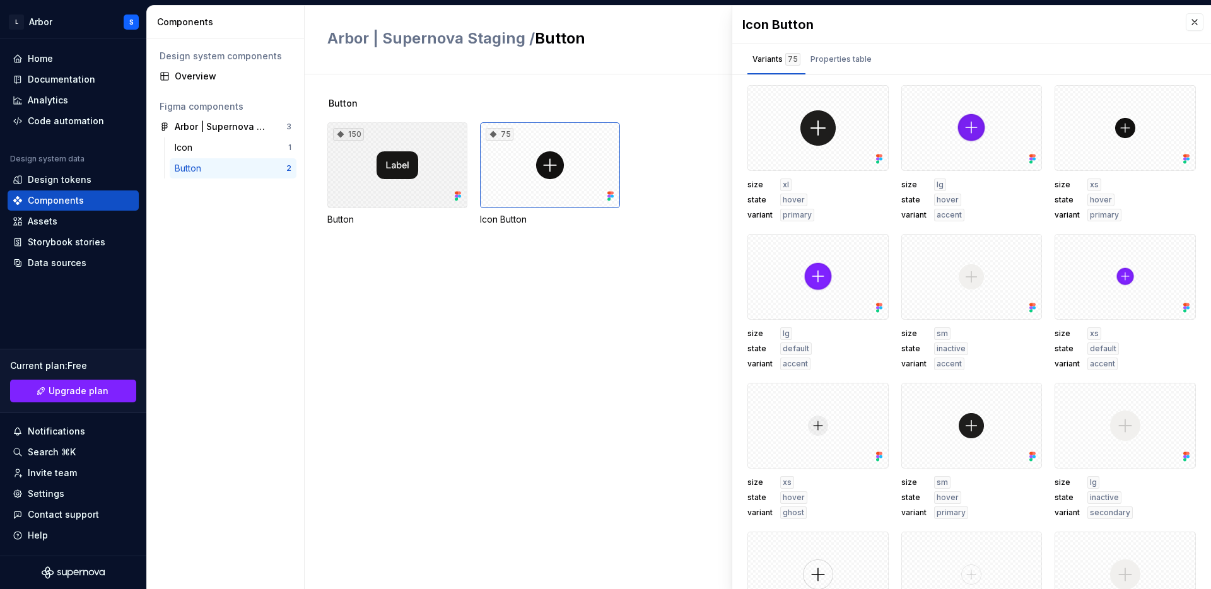
click at [348, 184] on div "150" at bounding box center [397, 165] width 140 height 86
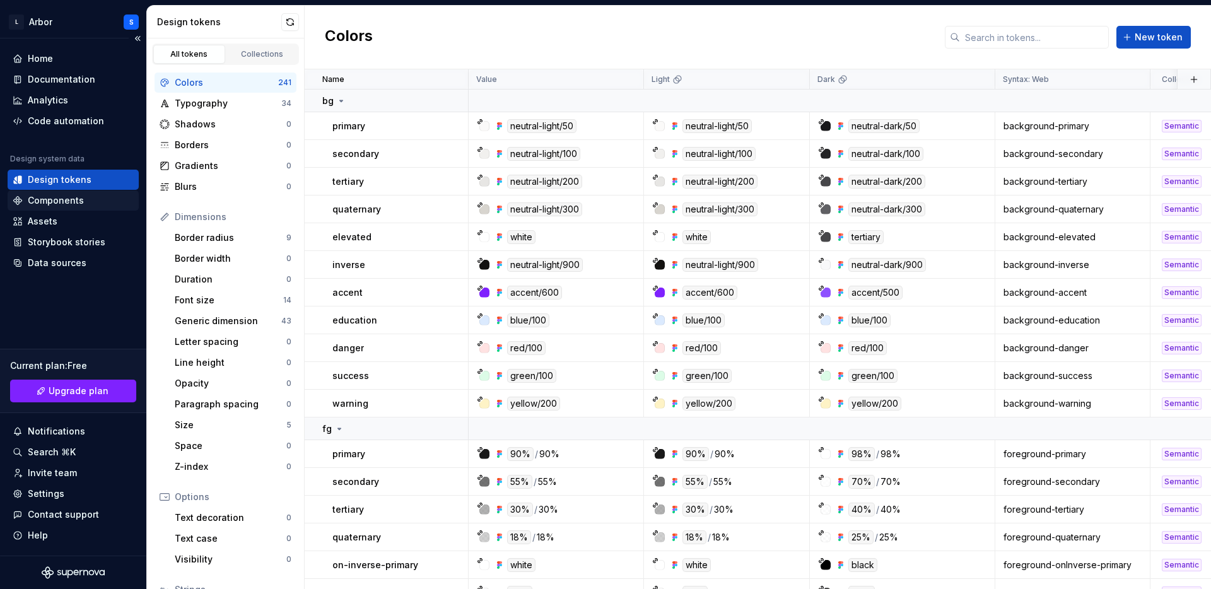
click at [69, 202] on div "Components" at bounding box center [56, 200] width 56 height 13
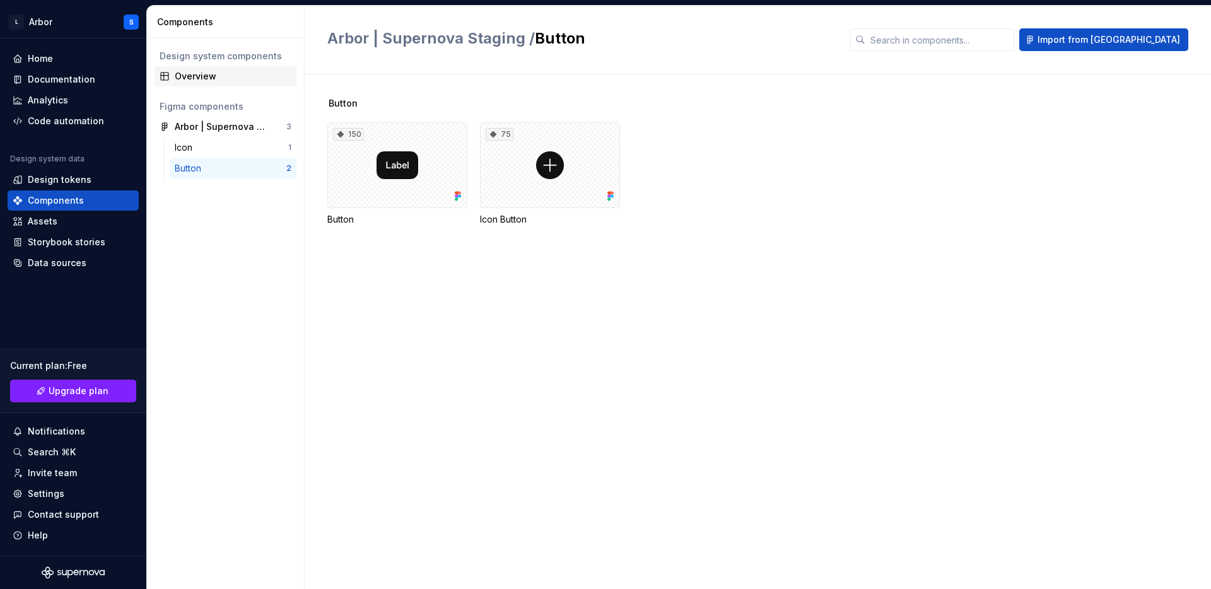
click at [217, 74] on div "Overview" at bounding box center [233, 76] width 117 height 13
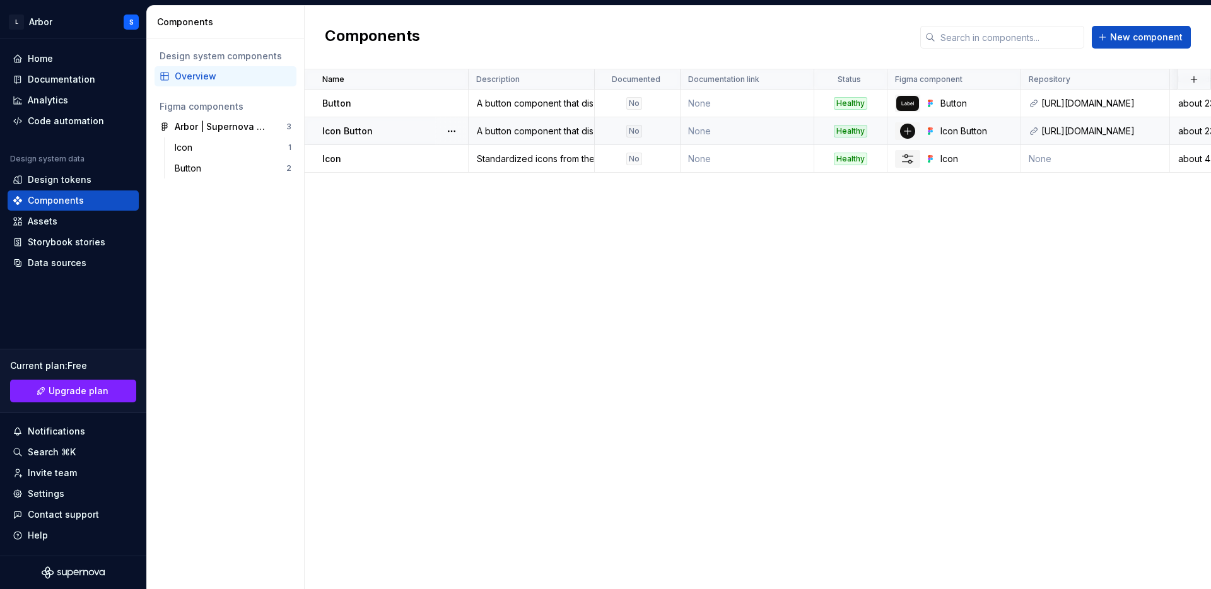
click at [460, 129] on div at bounding box center [451, 130] width 33 height 27
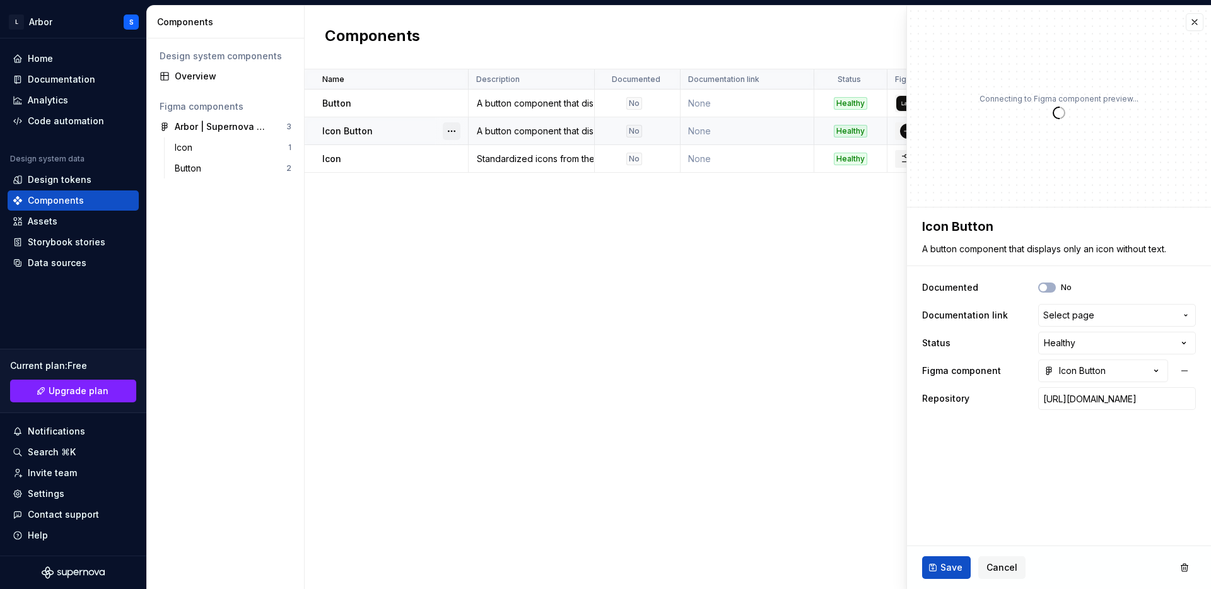
click at [452, 129] on button "button" at bounding box center [452, 131] width 18 height 18
type textarea "*"
click at [343, 185] on html "L Arbor S Home Documentation Analytics Code automation Design system data Desig…" at bounding box center [605, 294] width 1211 height 589
click at [992, 560] on button "Cancel" at bounding box center [1001, 567] width 47 height 23
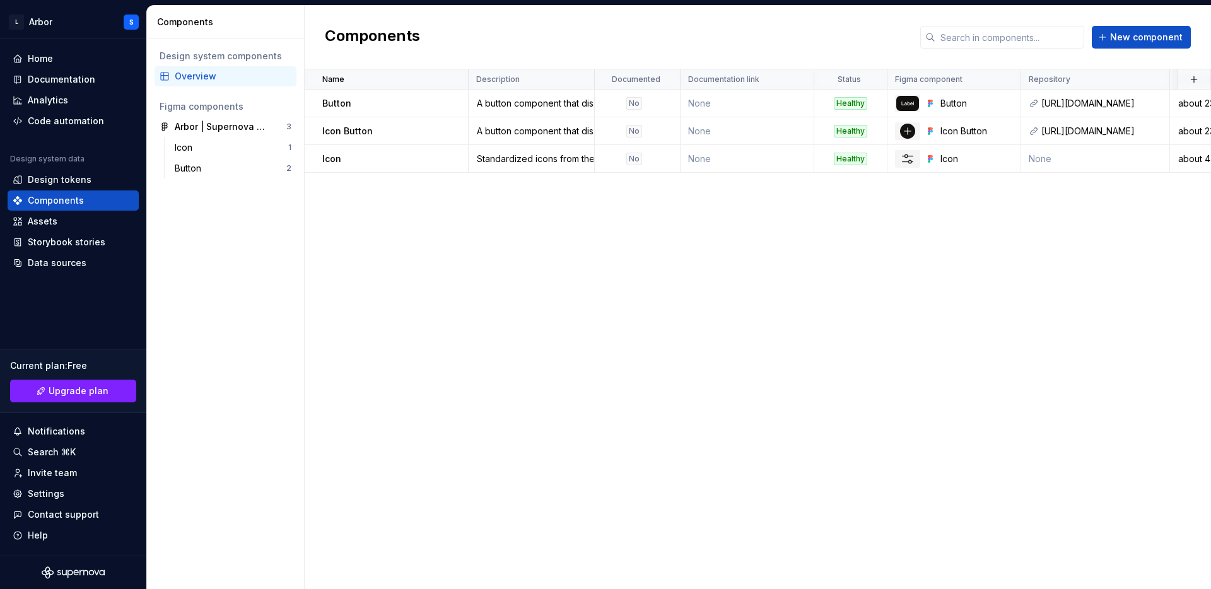
click at [997, 567] on div "Name Description Documented Documentation link Status Figma component Repositor…" at bounding box center [758, 329] width 906 height 520
click at [1040, 216] on div "Name Description Documented Documentation link Status Figma component Repositor…" at bounding box center [758, 329] width 906 height 520
click at [235, 129] on div "Arbor | Supernova Staging" at bounding box center [222, 126] width 94 height 13
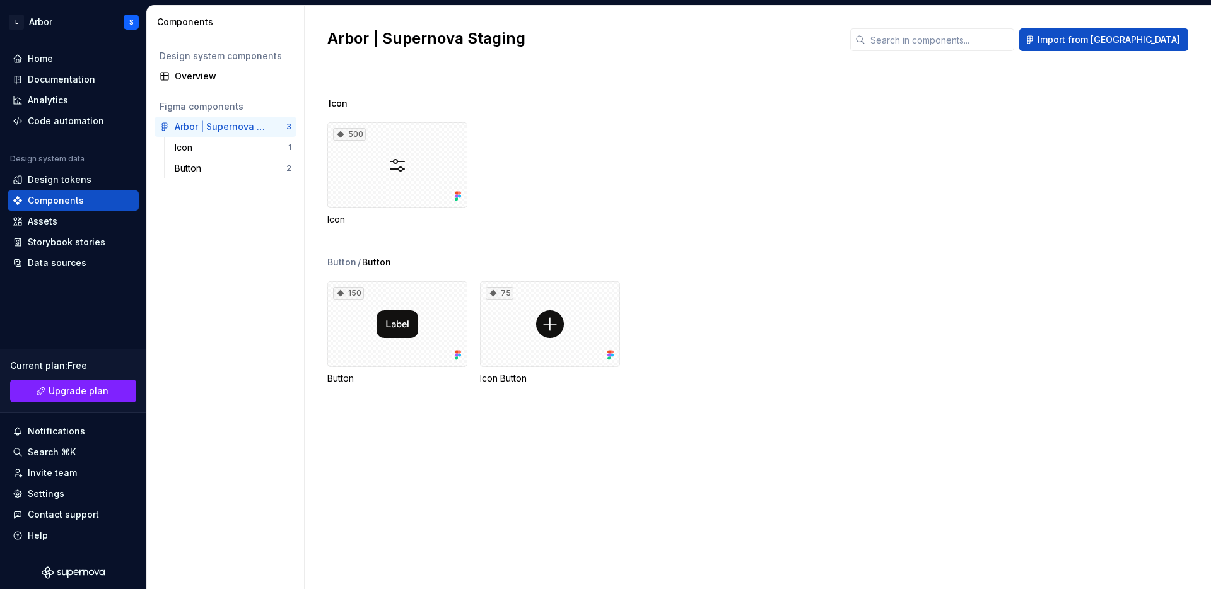
click at [344, 263] on div "Button" at bounding box center [341, 262] width 29 height 13
click at [205, 163] on div "Button" at bounding box center [191, 168] width 32 height 13
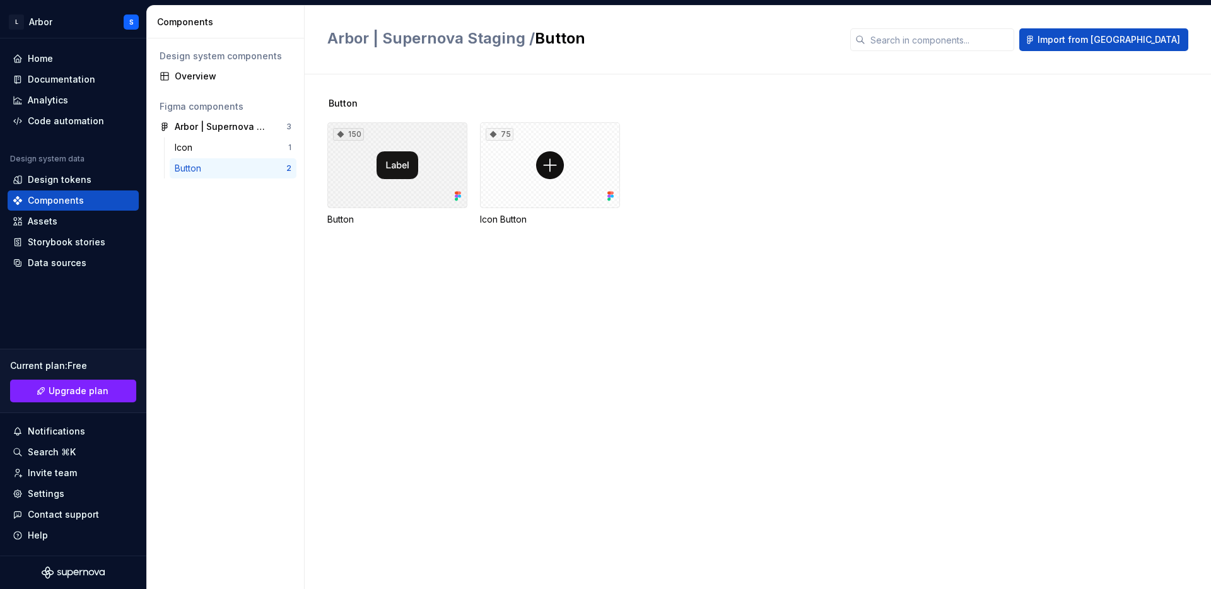
click at [380, 160] on div "150" at bounding box center [397, 165] width 140 height 86
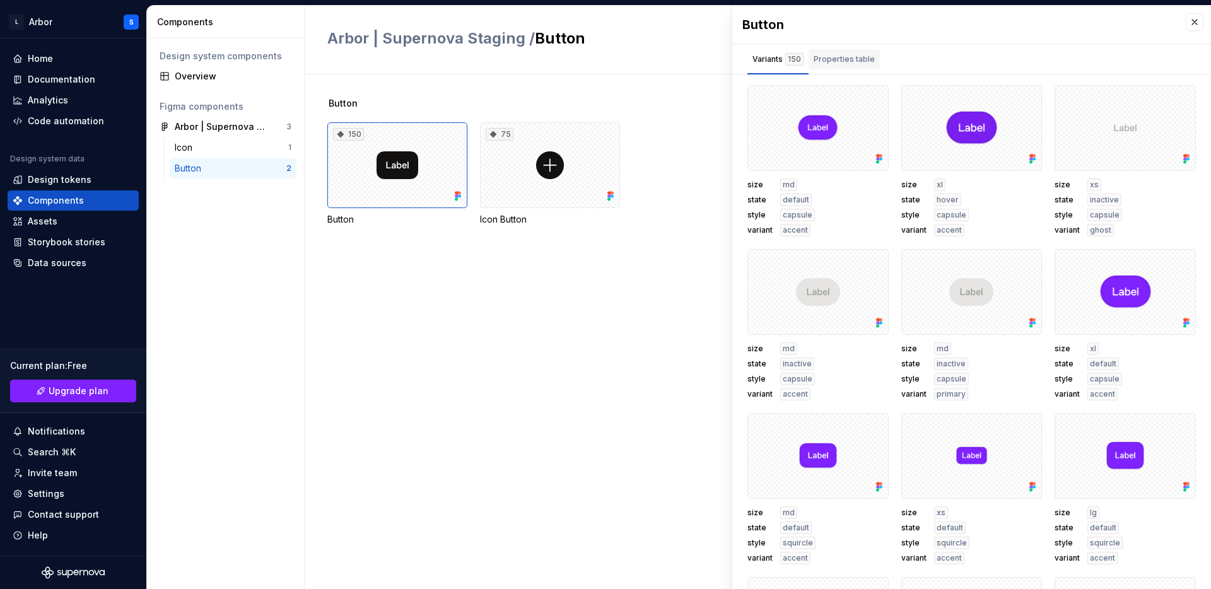
click at [853, 61] on div "Properties table" at bounding box center [844, 59] width 61 height 13
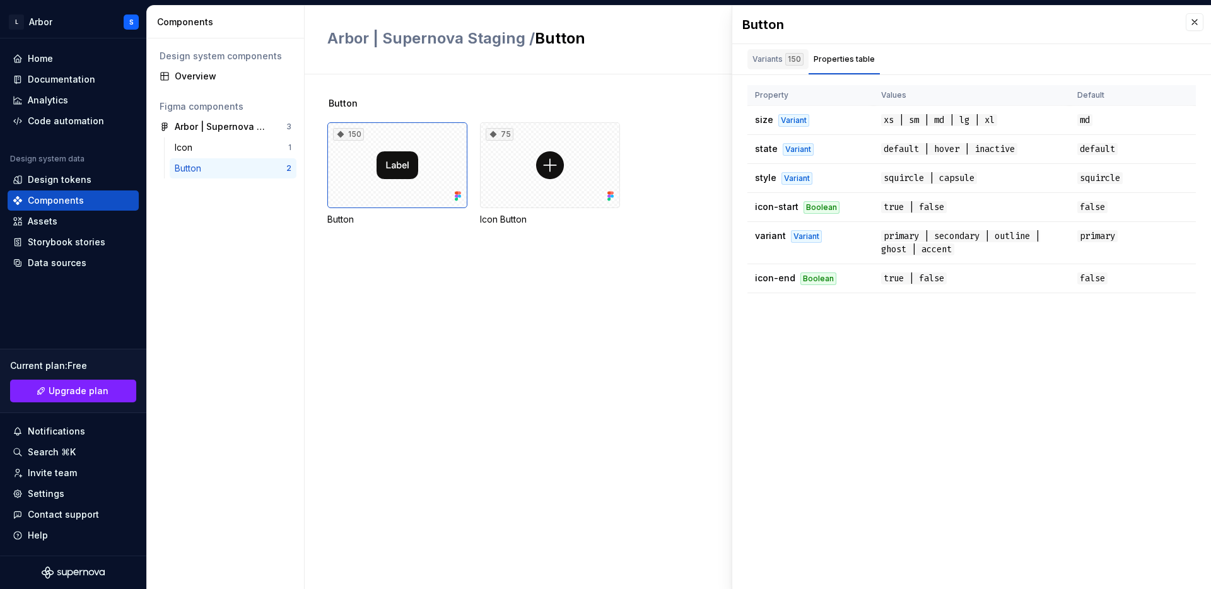
click at [772, 62] on div "Variants 150" at bounding box center [778, 59] width 51 height 13
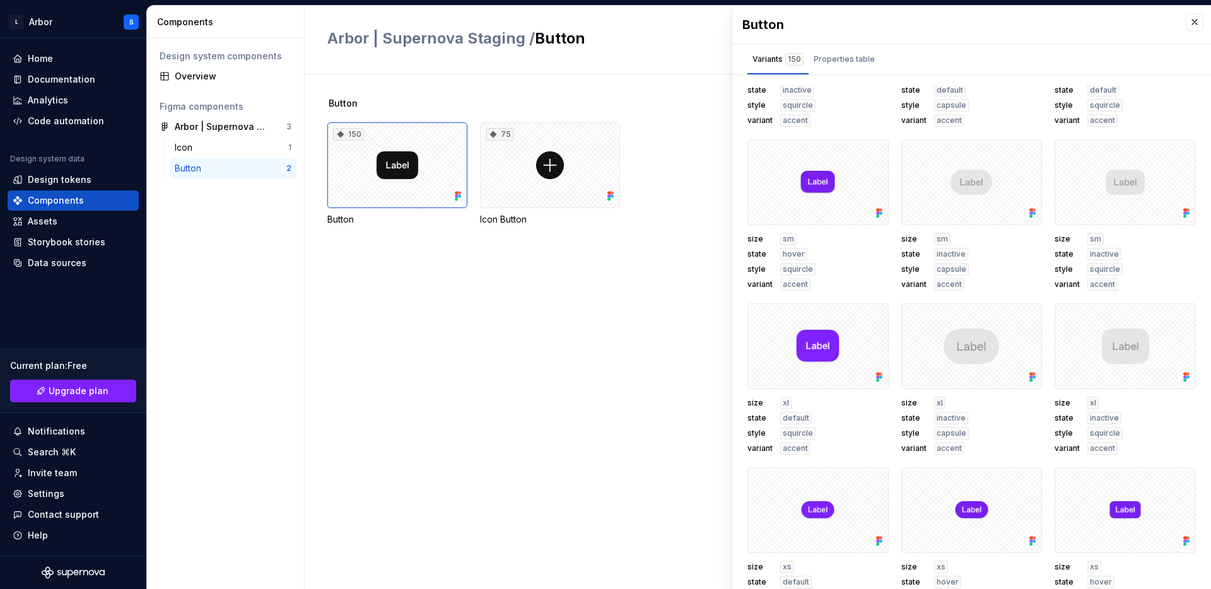
scroll to position [1688, 0]
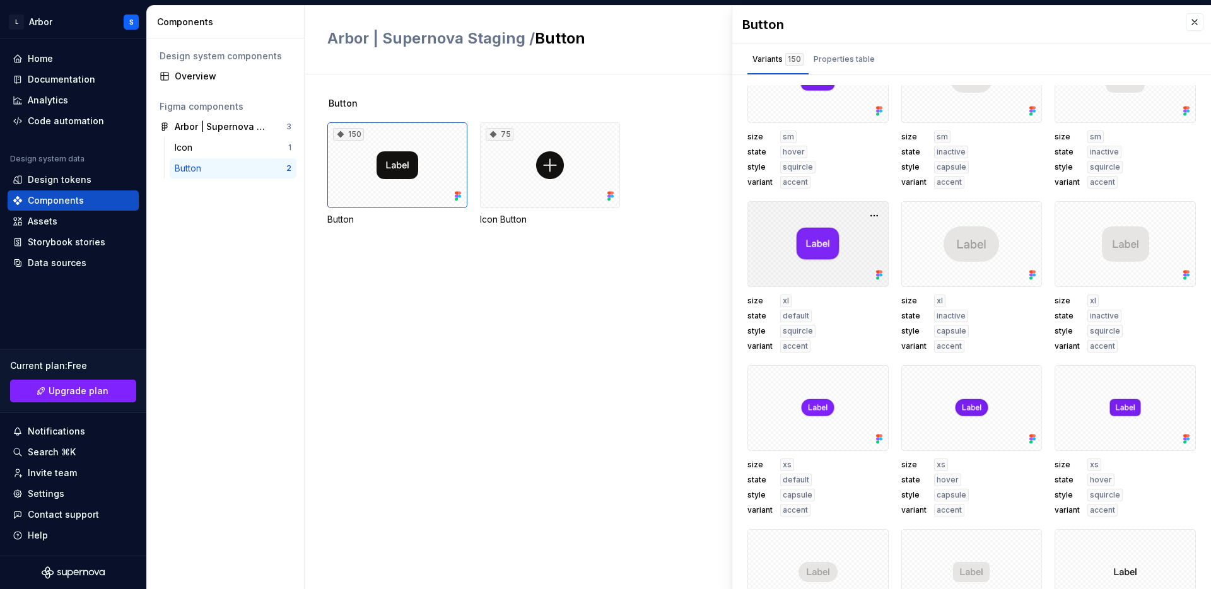
click at [812, 250] on div at bounding box center [818, 244] width 141 height 86
click at [875, 218] on button "button" at bounding box center [874, 216] width 18 height 18
click at [401, 305] on div "Button 150 Button 75 Icon Button" at bounding box center [769, 331] width 884 height 515
click at [49, 219] on div "Assets" at bounding box center [43, 221] width 30 height 13
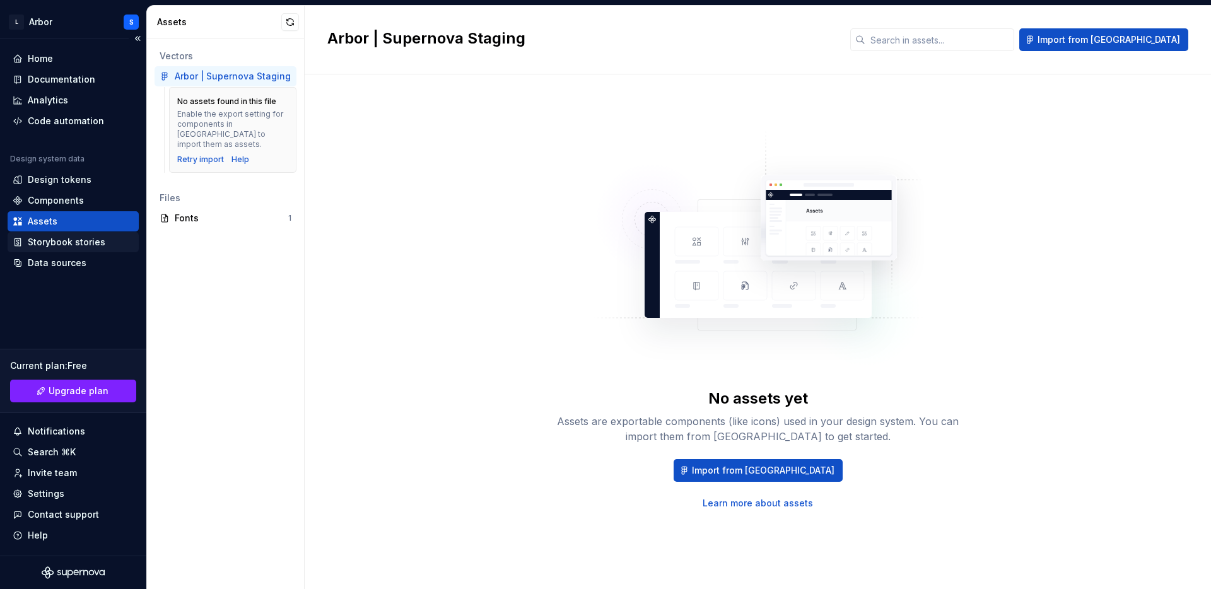
click at [47, 235] on div "Storybook stories" at bounding box center [73, 242] width 131 height 20
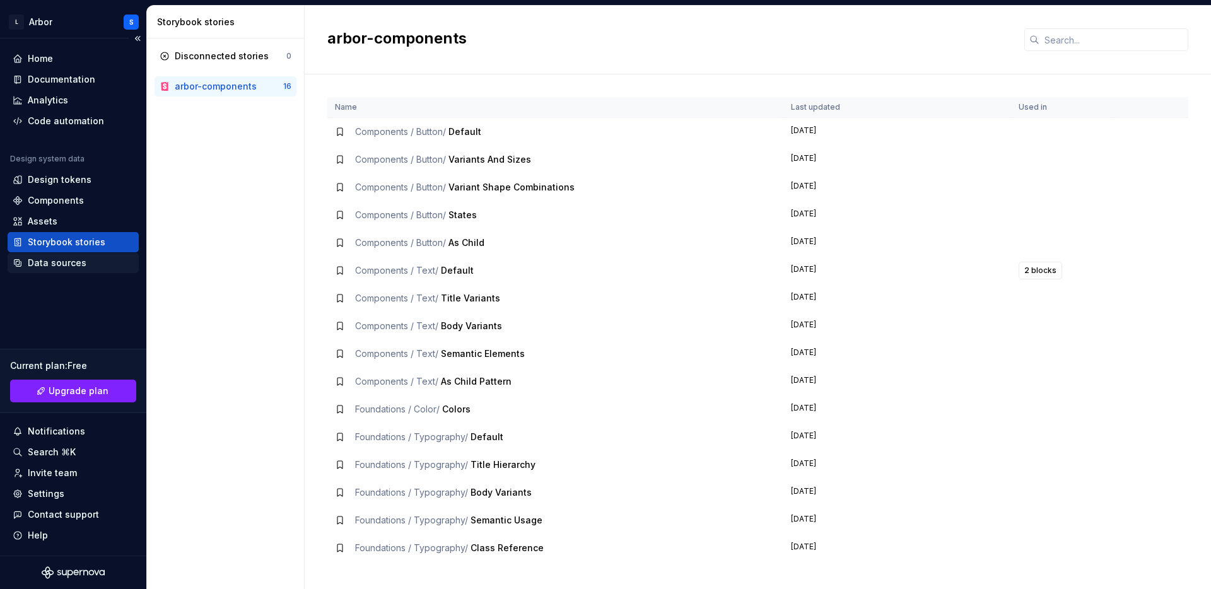
click at [73, 255] on div "Data sources" at bounding box center [73, 263] width 131 height 20
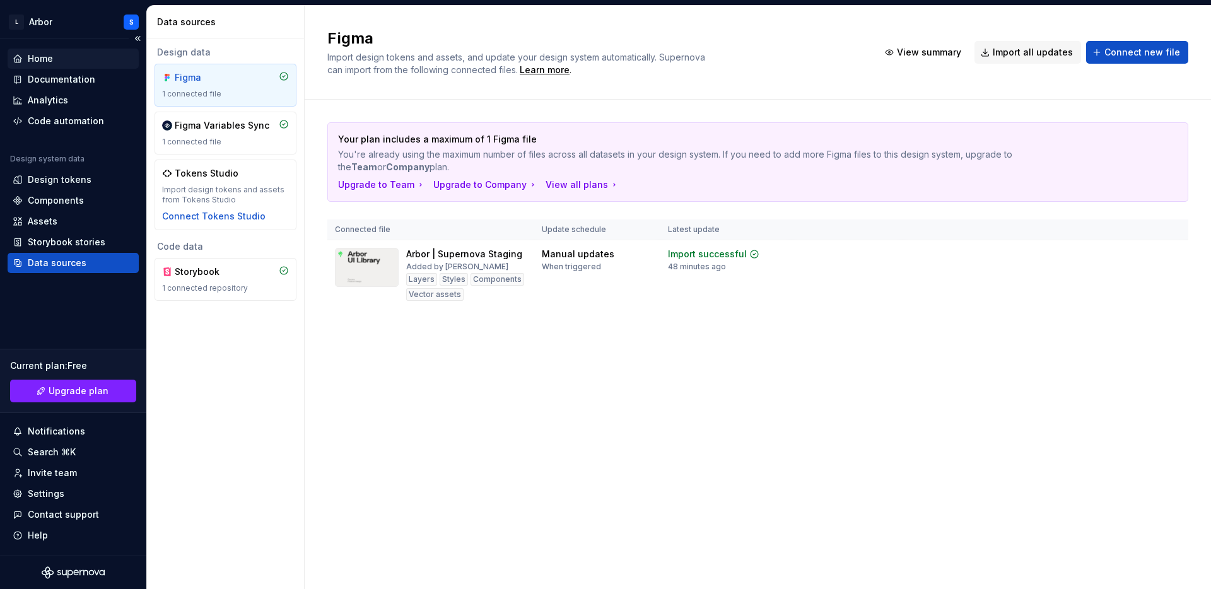
click at [42, 54] on div "Home" at bounding box center [40, 58] width 25 height 13
